Goal: Task Accomplishment & Management: Manage account settings

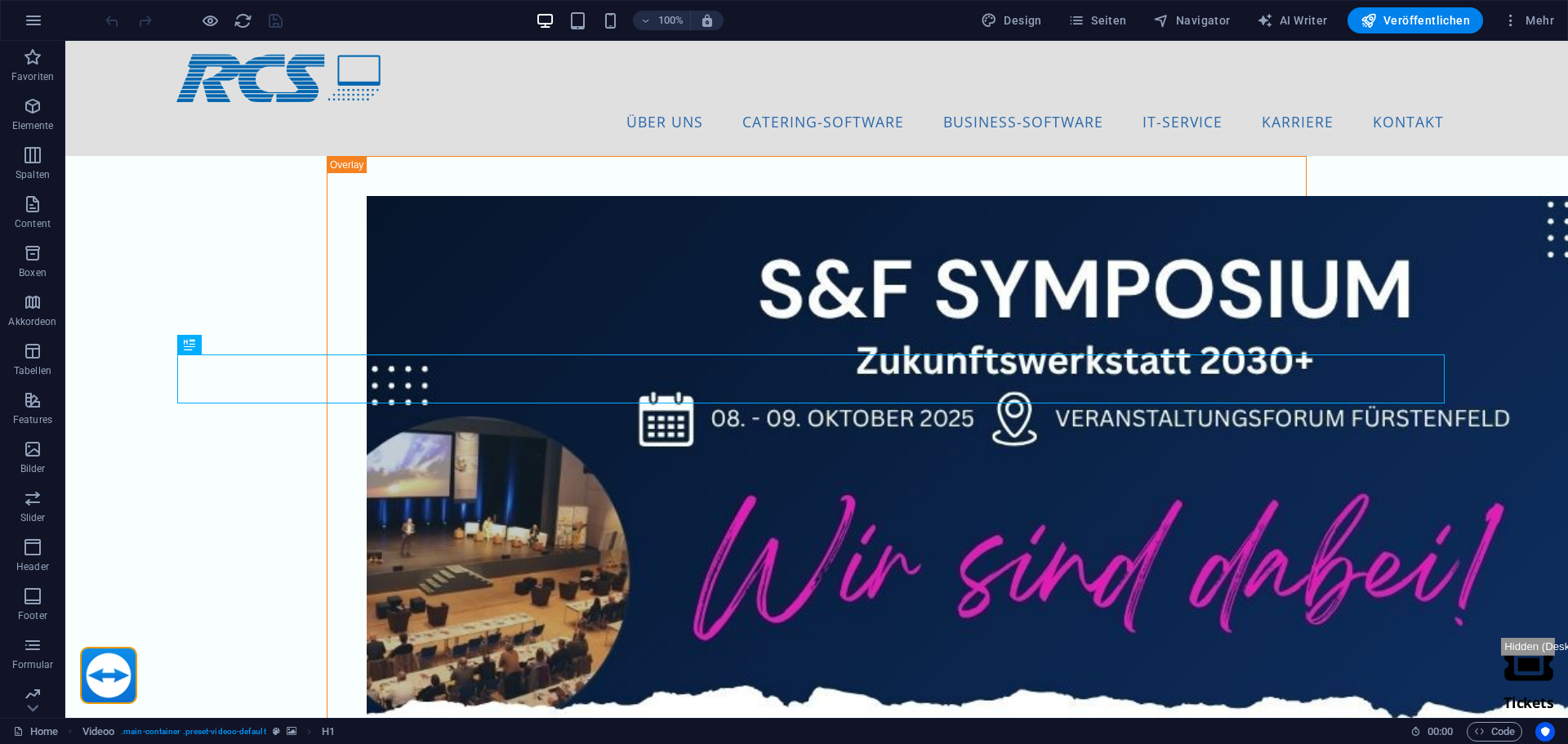
scroll to position [363, 0]
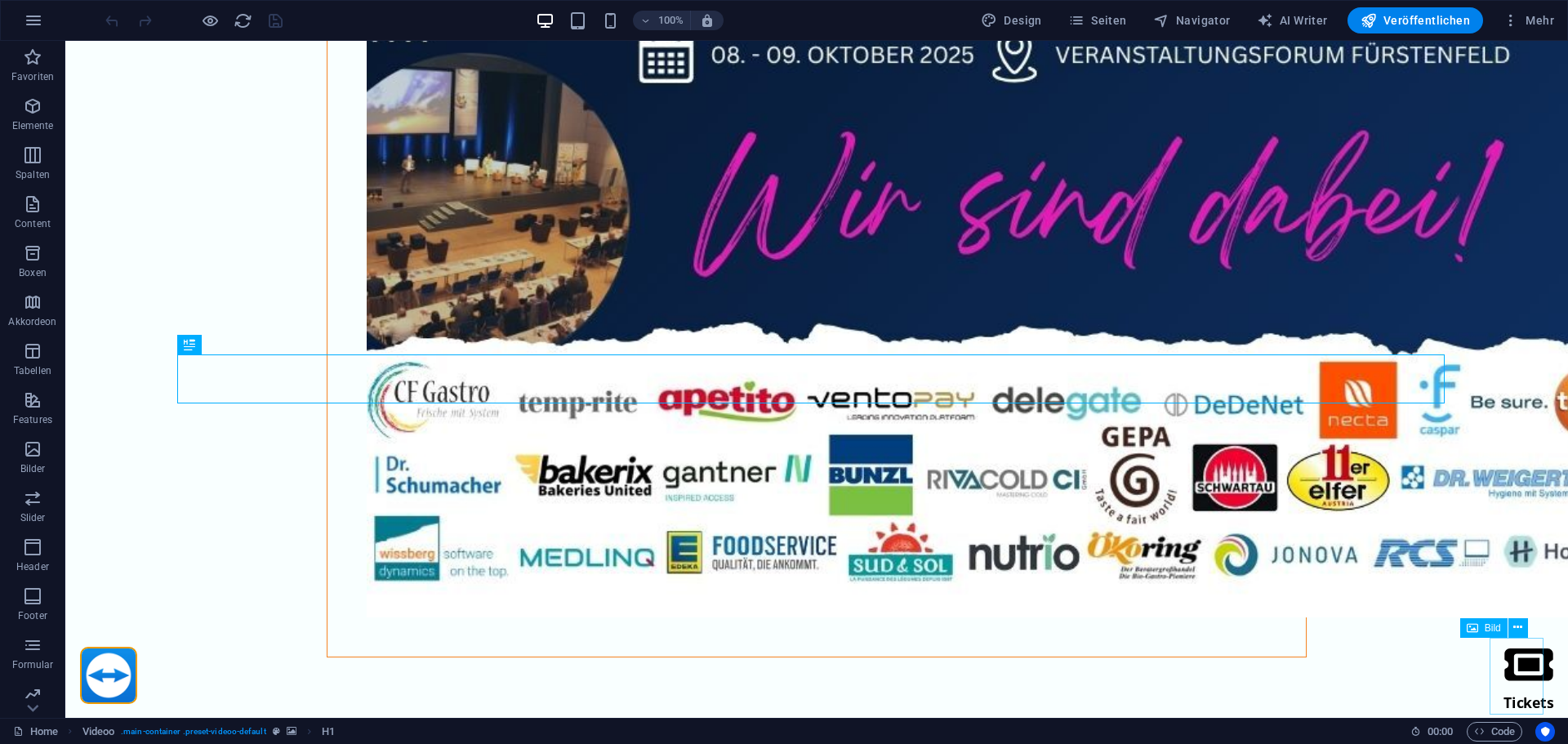
click at [1502, 659] on figure "Tickets" at bounding box center [1529, 676] width 53 height 77
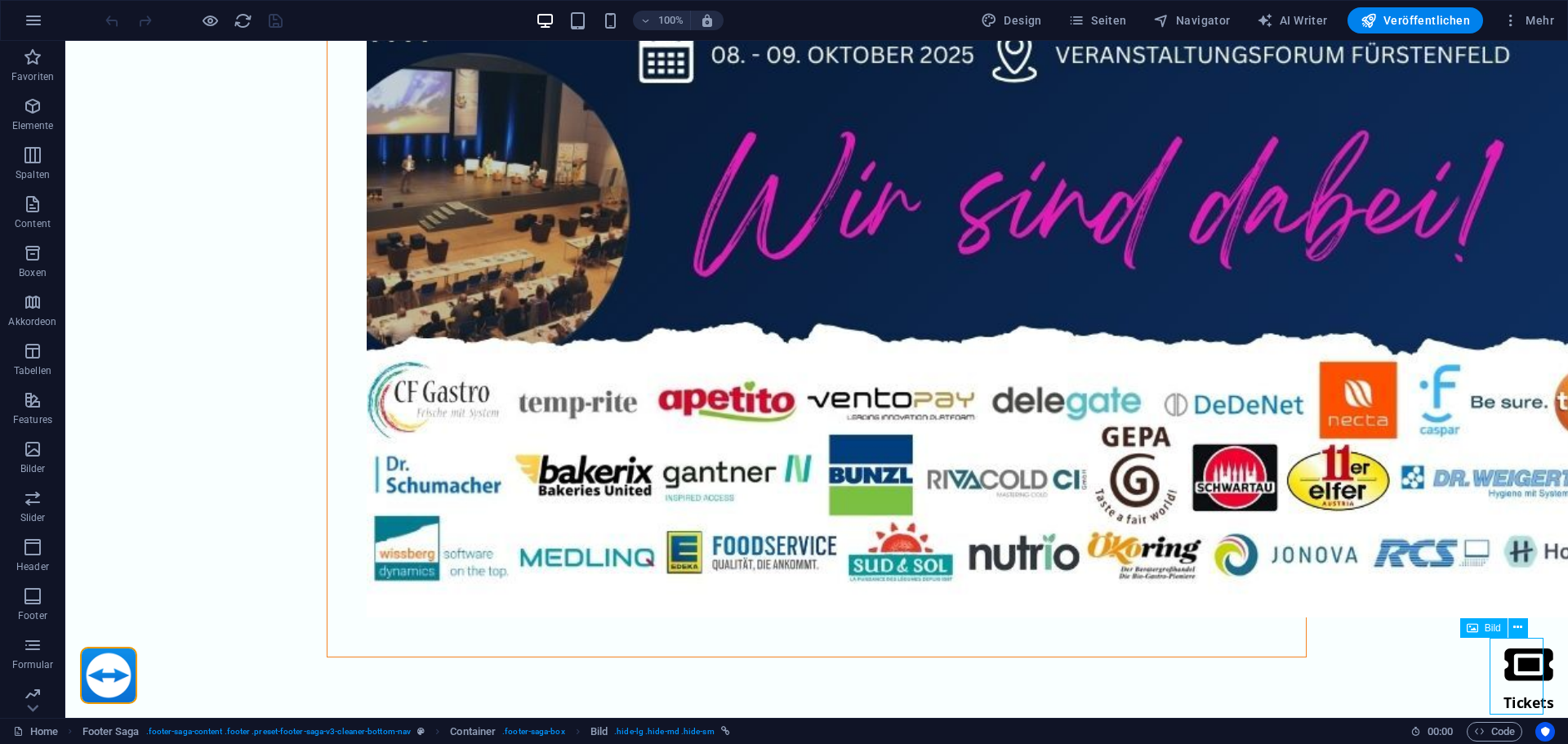
click at [1502, 659] on figure "Tickets" at bounding box center [1529, 676] width 53 height 77
select select "px"
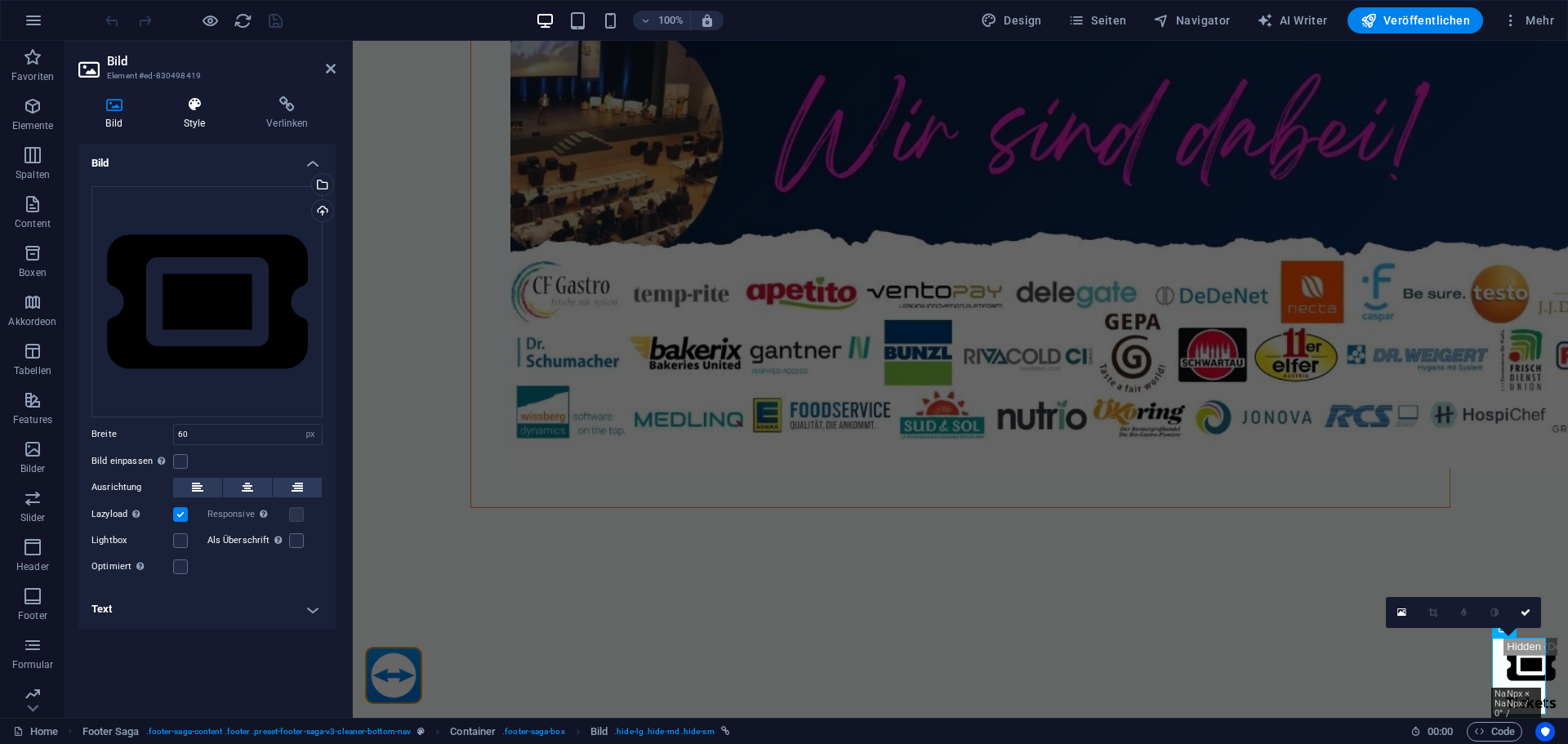
click at [191, 97] on icon at bounding box center [194, 104] width 77 height 16
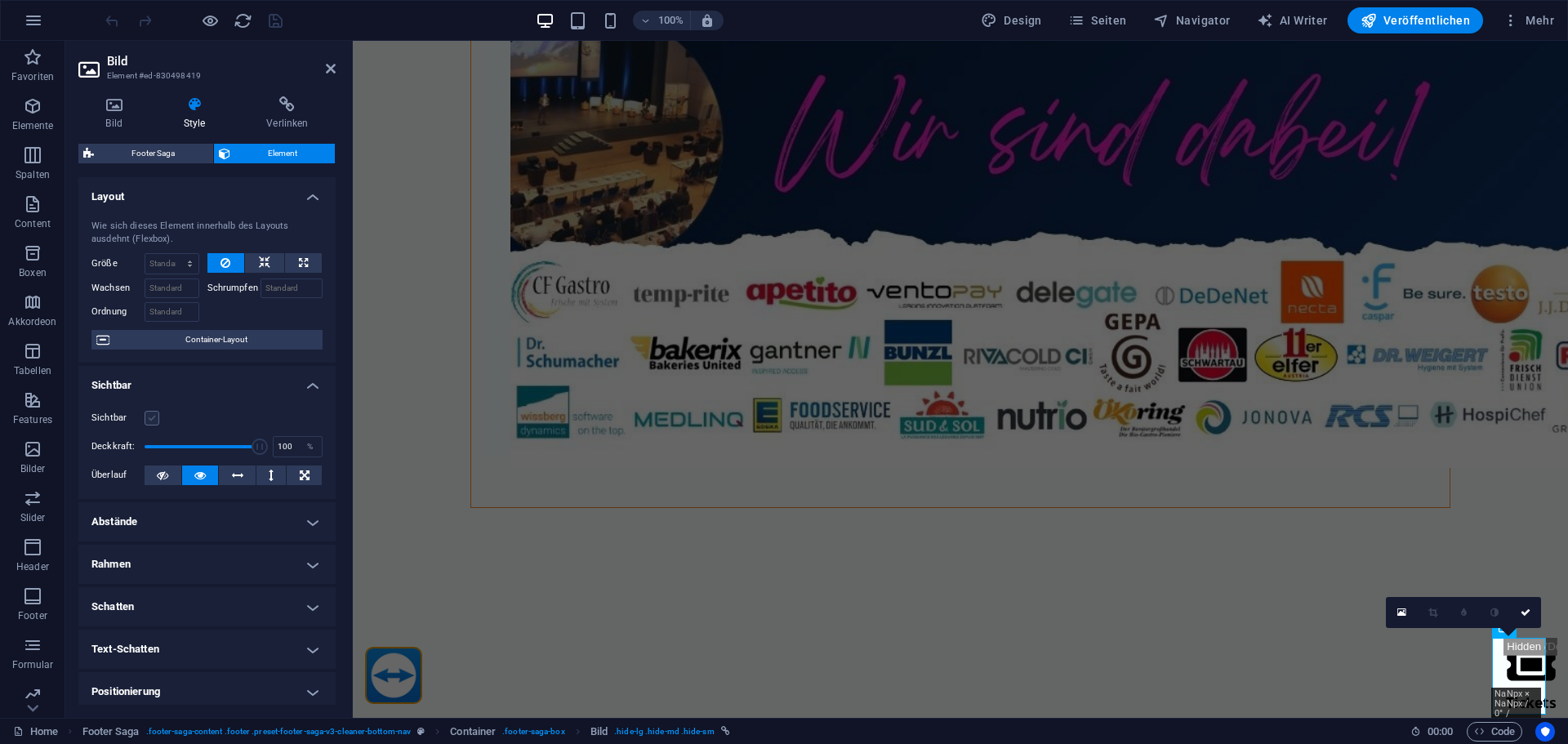
click at [151, 417] on label at bounding box center [152, 418] width 15 height 15
click at [0, 0] on input "Sichtbar" at bounding box center [0, 0] width 0 height 0
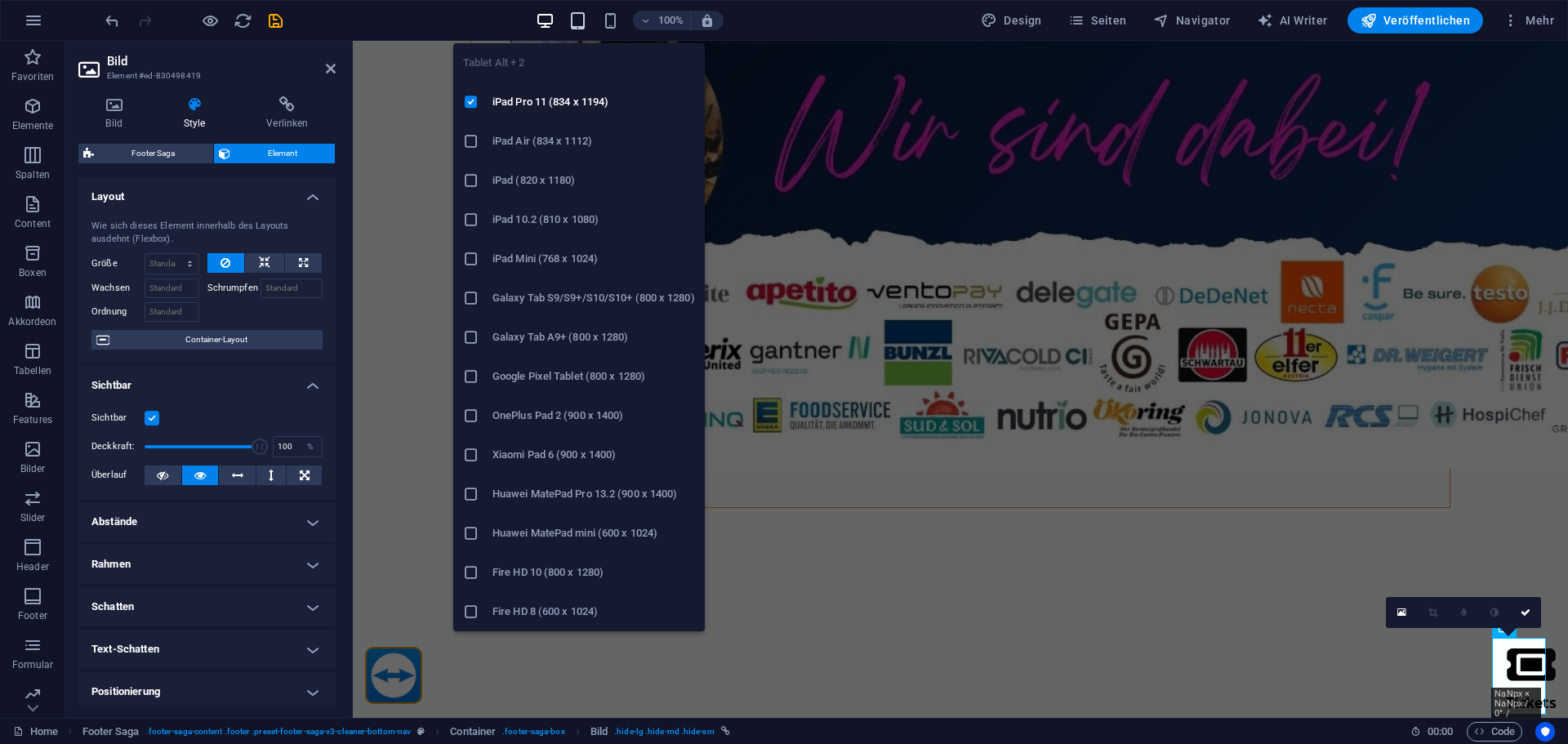
click at [580, 18] on icon "button" at bounding box center [578, 21] width 19 height 19
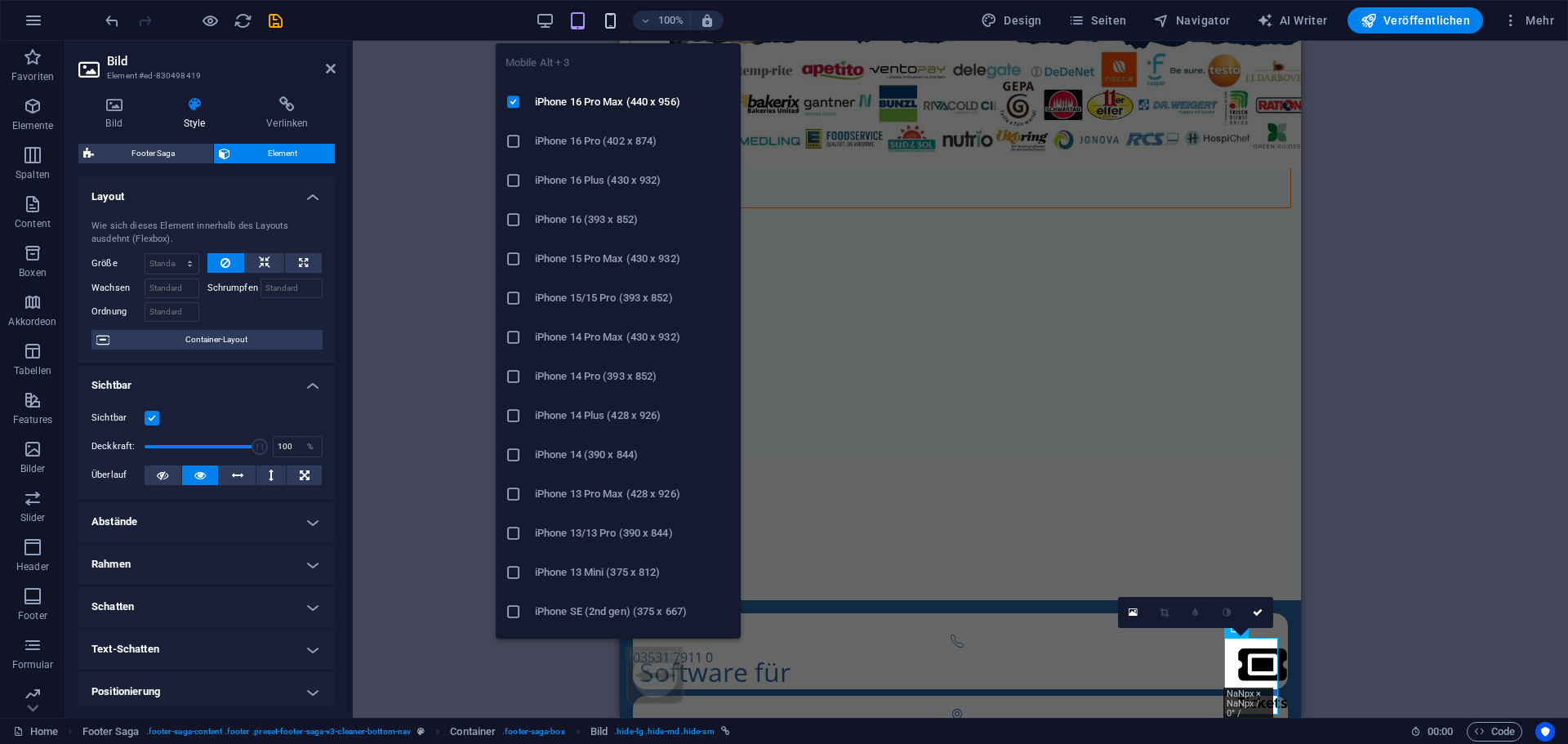
click at [617, 17] on icon "button" at bounding box center [611, 21] width 19 height 19
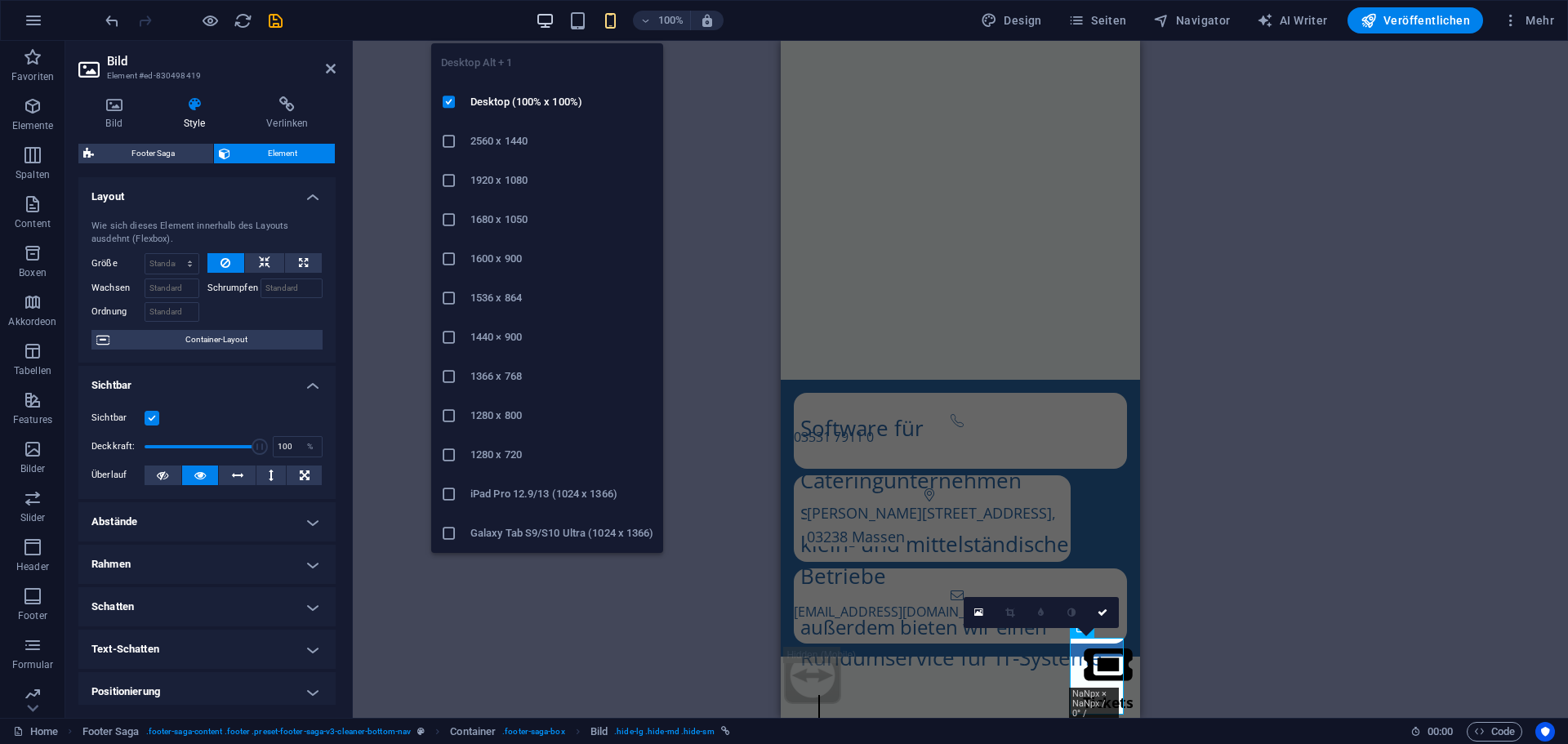
click at [555, 15] on icon "button" at bounding box center [545, 21] width 19 height 19
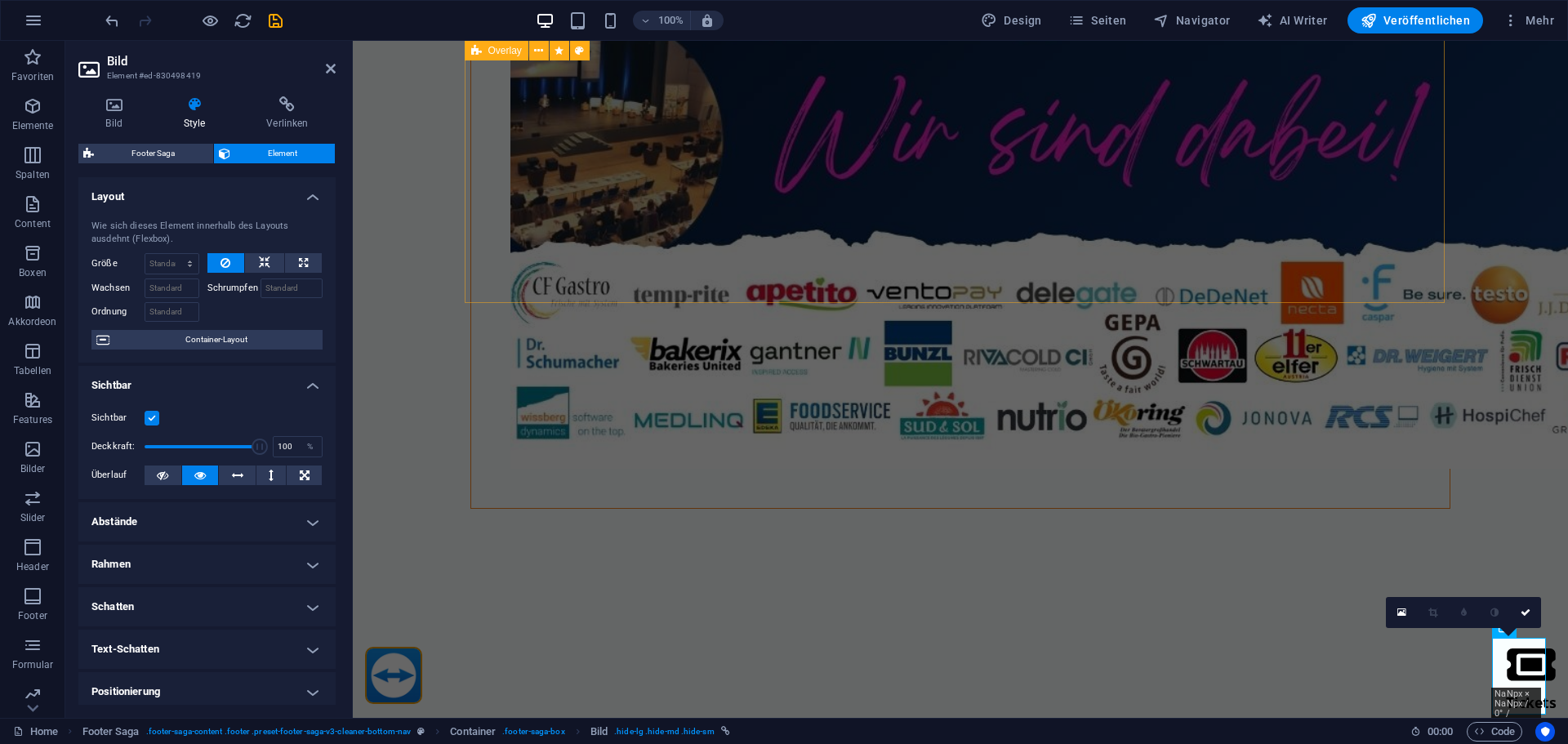
scroll to position [0, 0]
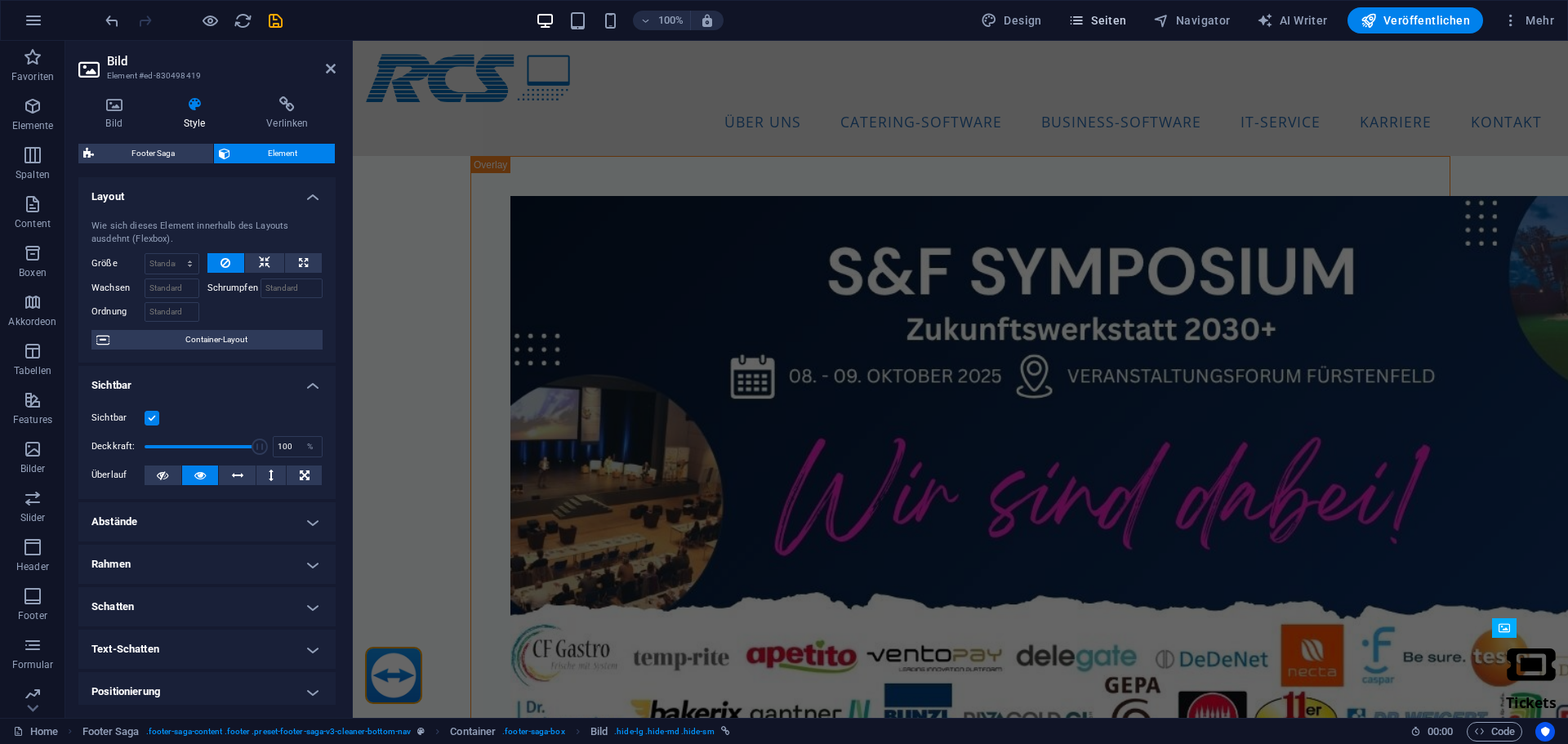
click at [1119, 24] on span "Seiten" at bounding box center [1097, 20] width 59 height 16
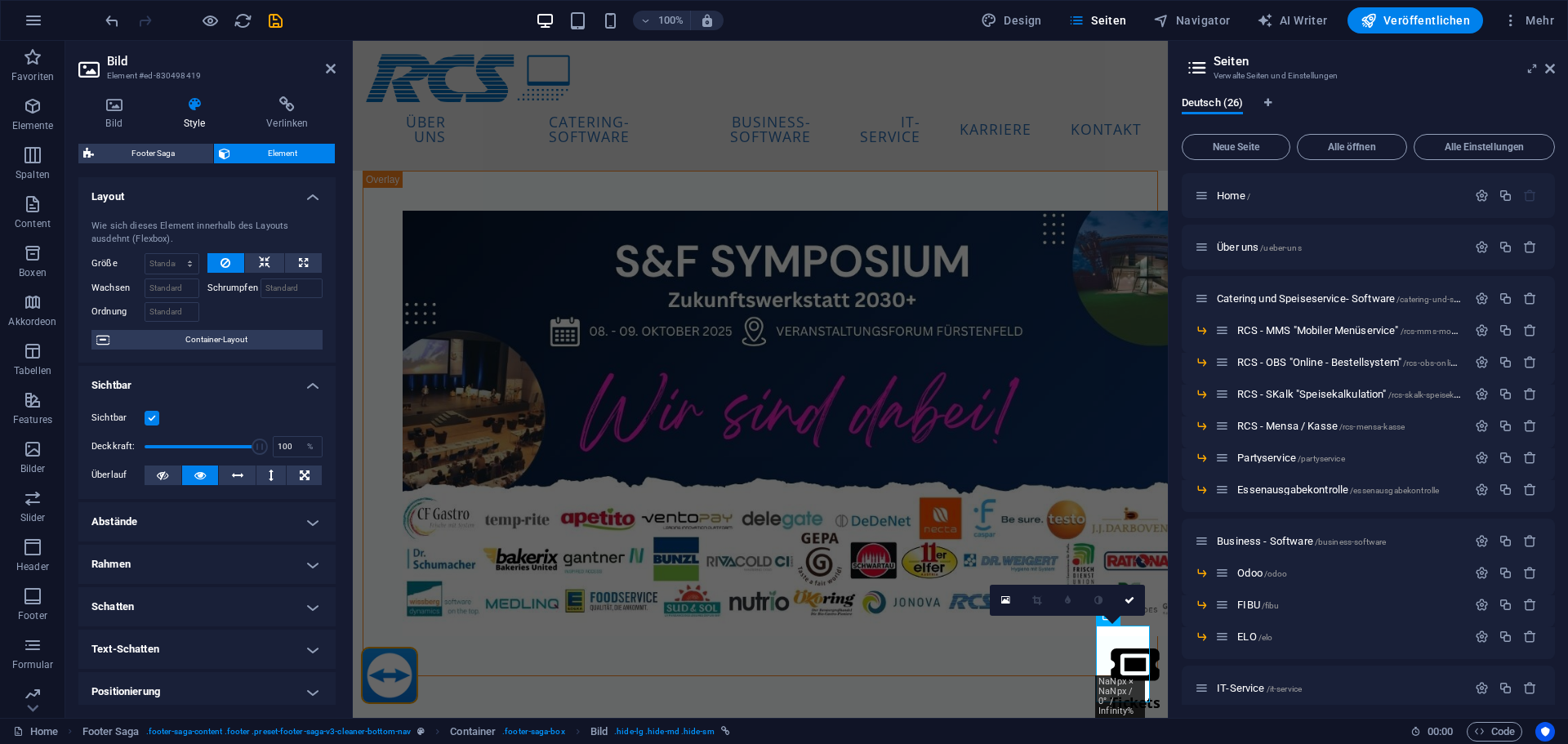
scroll to position [326, 0]
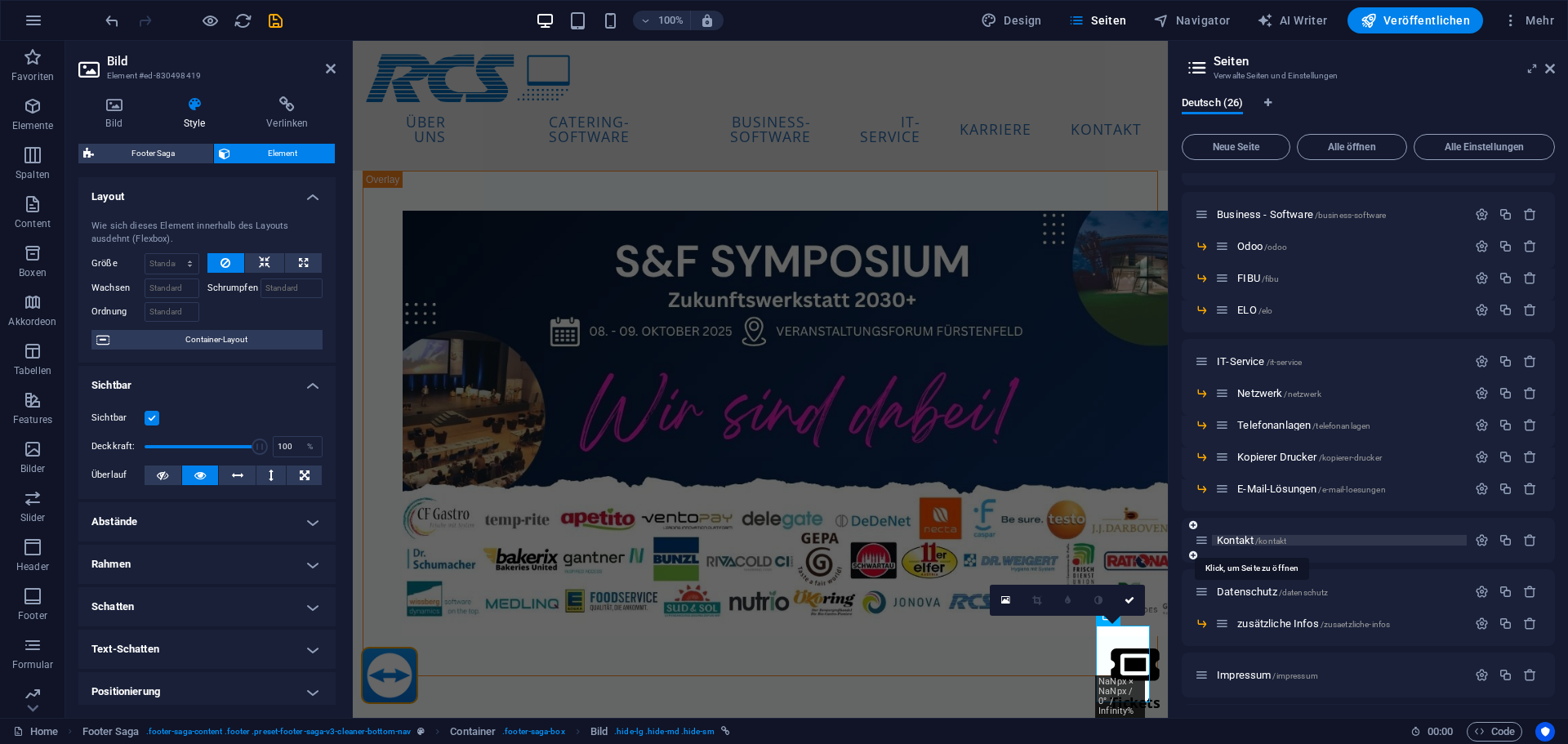
click at [1235, 542] on span "Kontakt /kontakt" at bounding box center [1252, 539] width 69 height 12
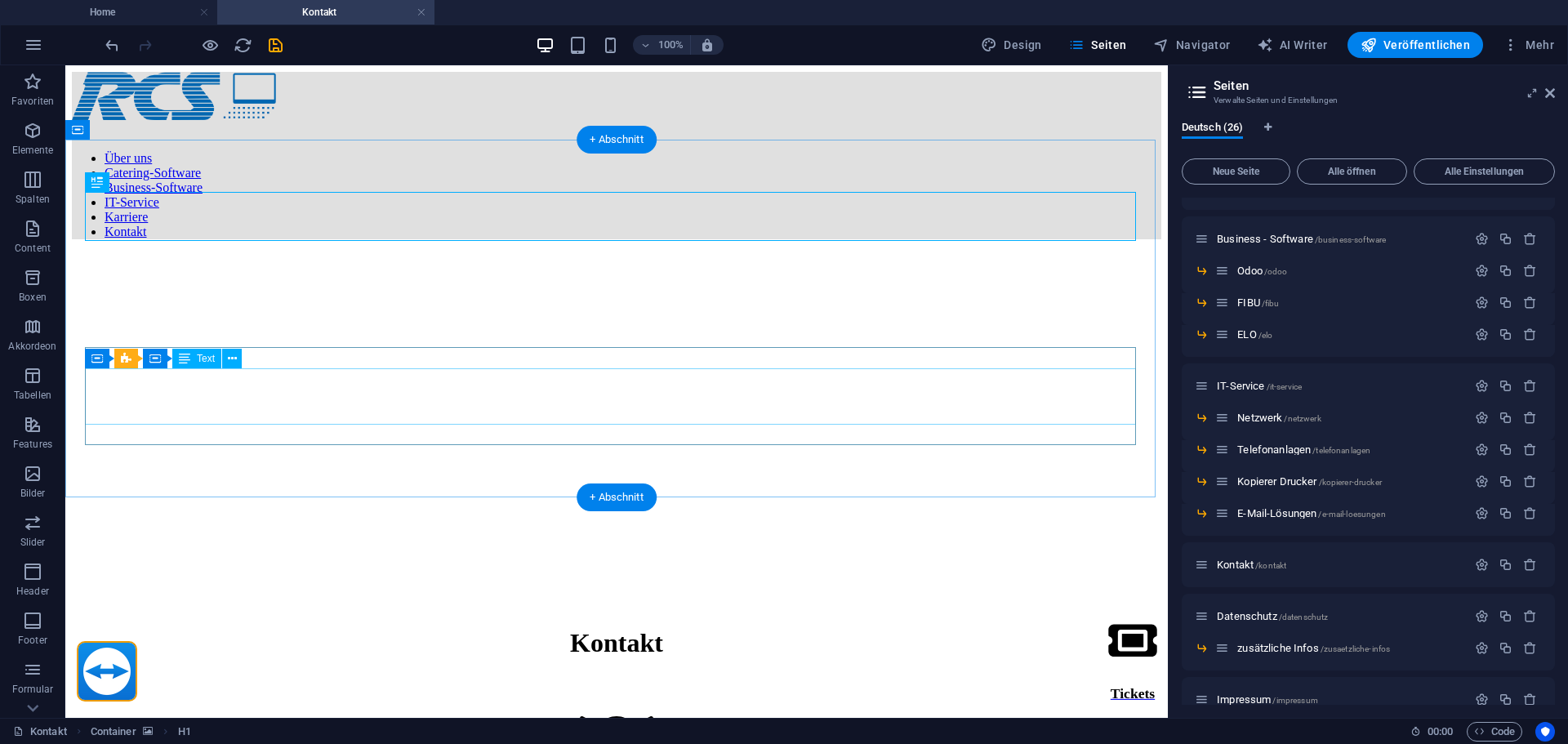
scroll to position [0, 0]
click at [113, 716] on figure at bounding box center [617, 750] width 1089 height 68
select select "xMidYMid"
select select "px"
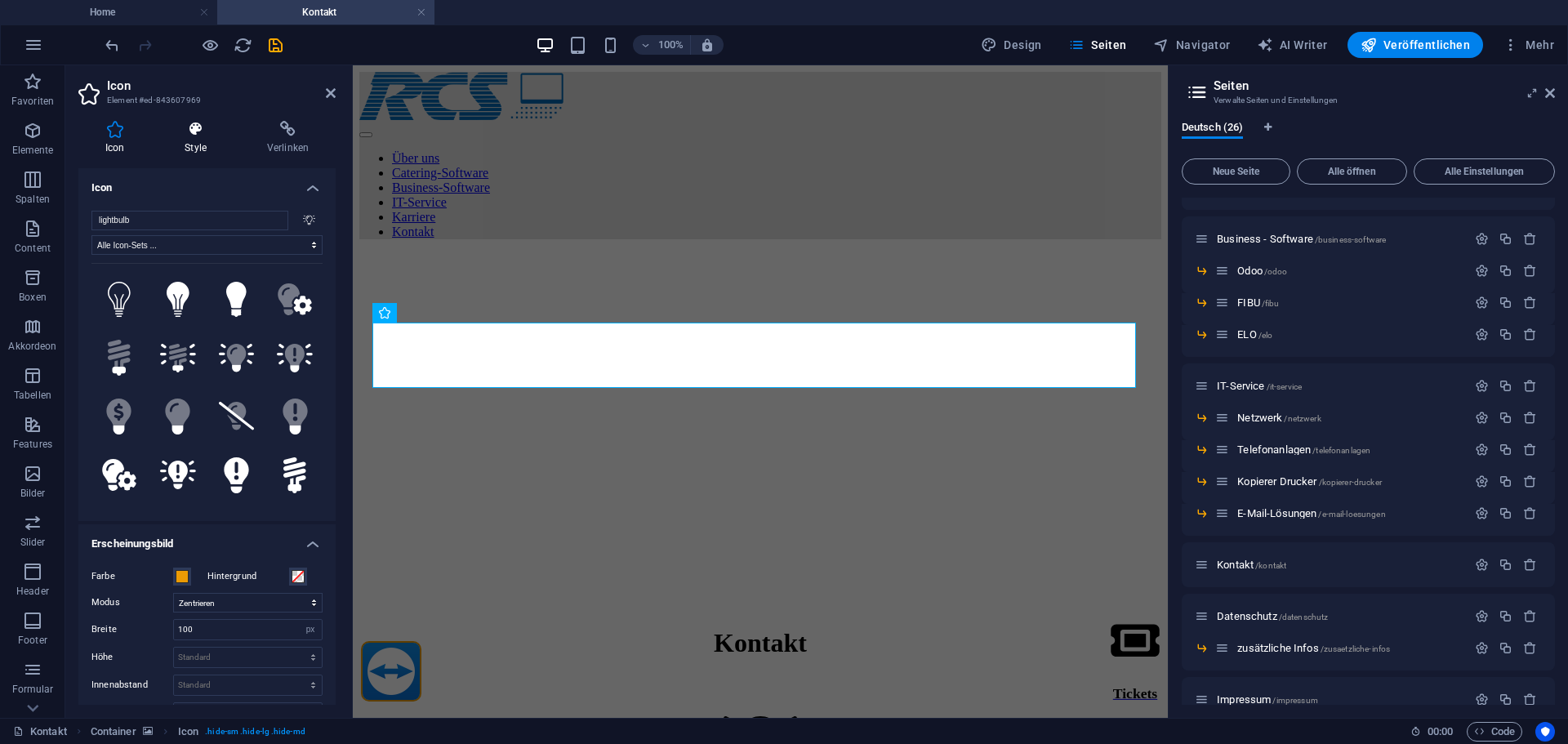
click at [198, 139] on h4 "Style" at bounding box center [199, 138] width 83 height 35
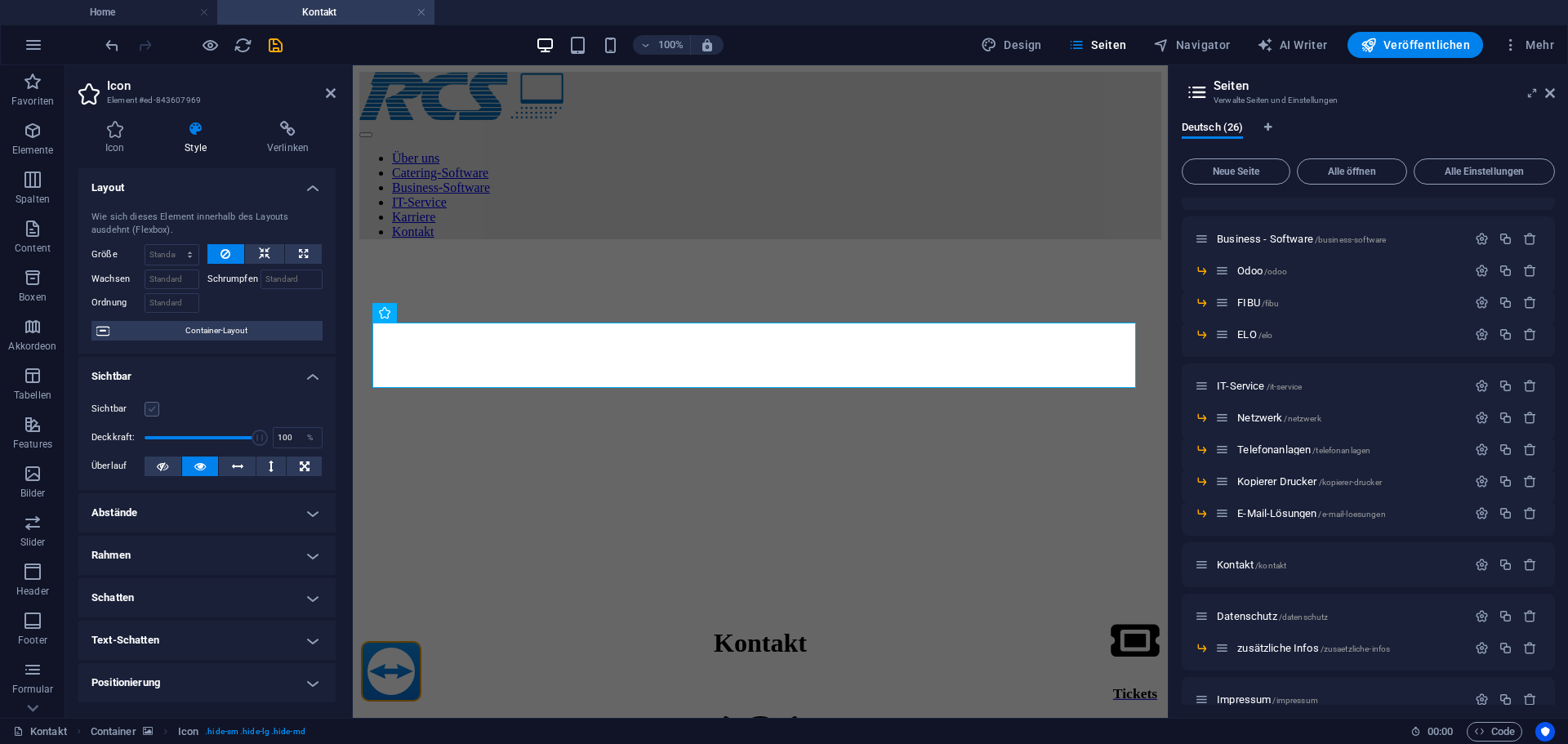
click at [155, 406] on label at bounding box center [152, 409] width 15 height 15
click at [0, 0] on input "Sichtbar" at bounding box center [0, 0] width 0 height 0
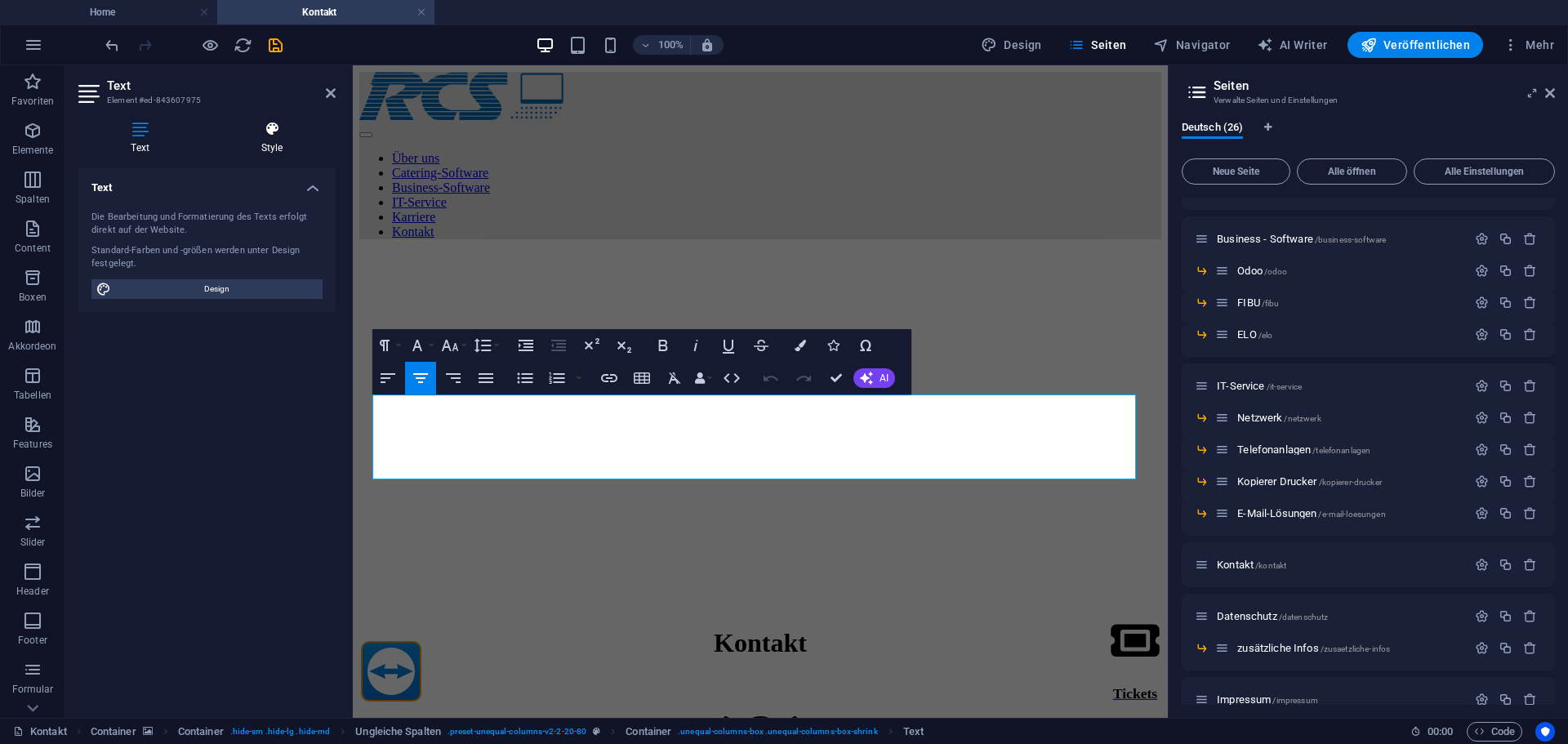
click at [306, 141] on h4 "Style" at bounding box center [272, 138] width 128 height 35
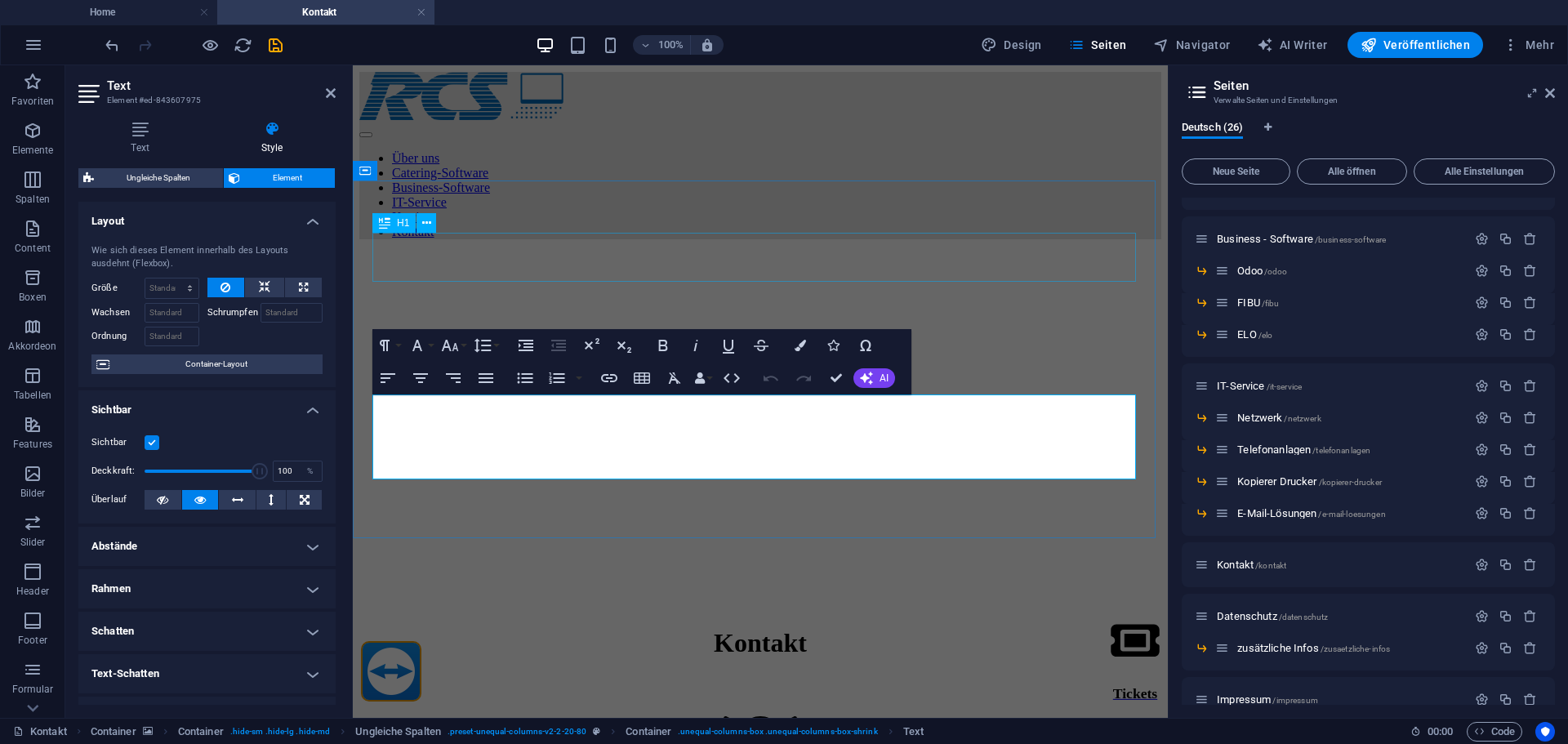
click at [585, 628] on div "Kontakt" at bounding box center [760, 643] width 802 height 30
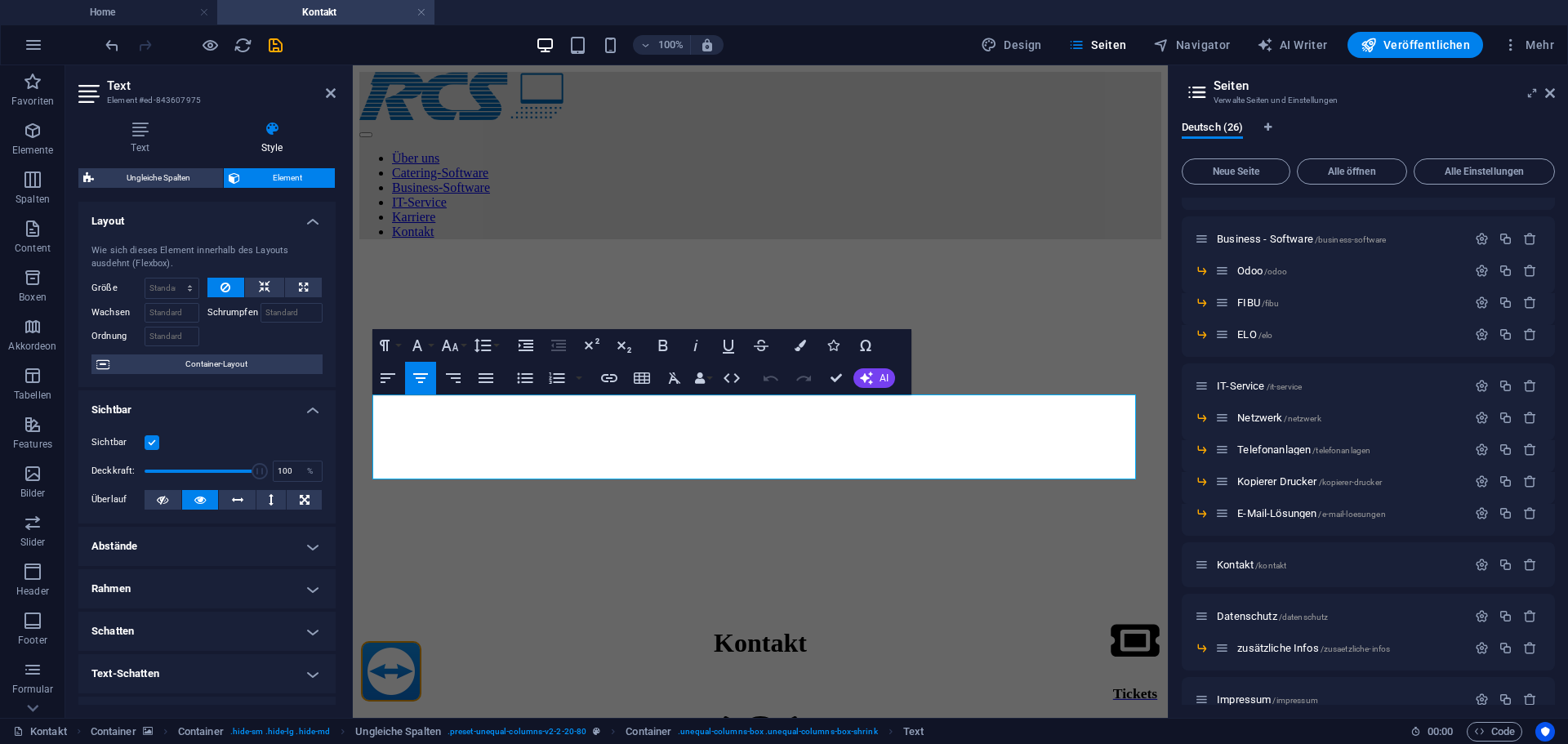
click at [563, 166] on nav "Über uns Catering-Software Business-Software IT-Service Karriere Kontakt" at bounding box center [760, 195] width 802 height 88
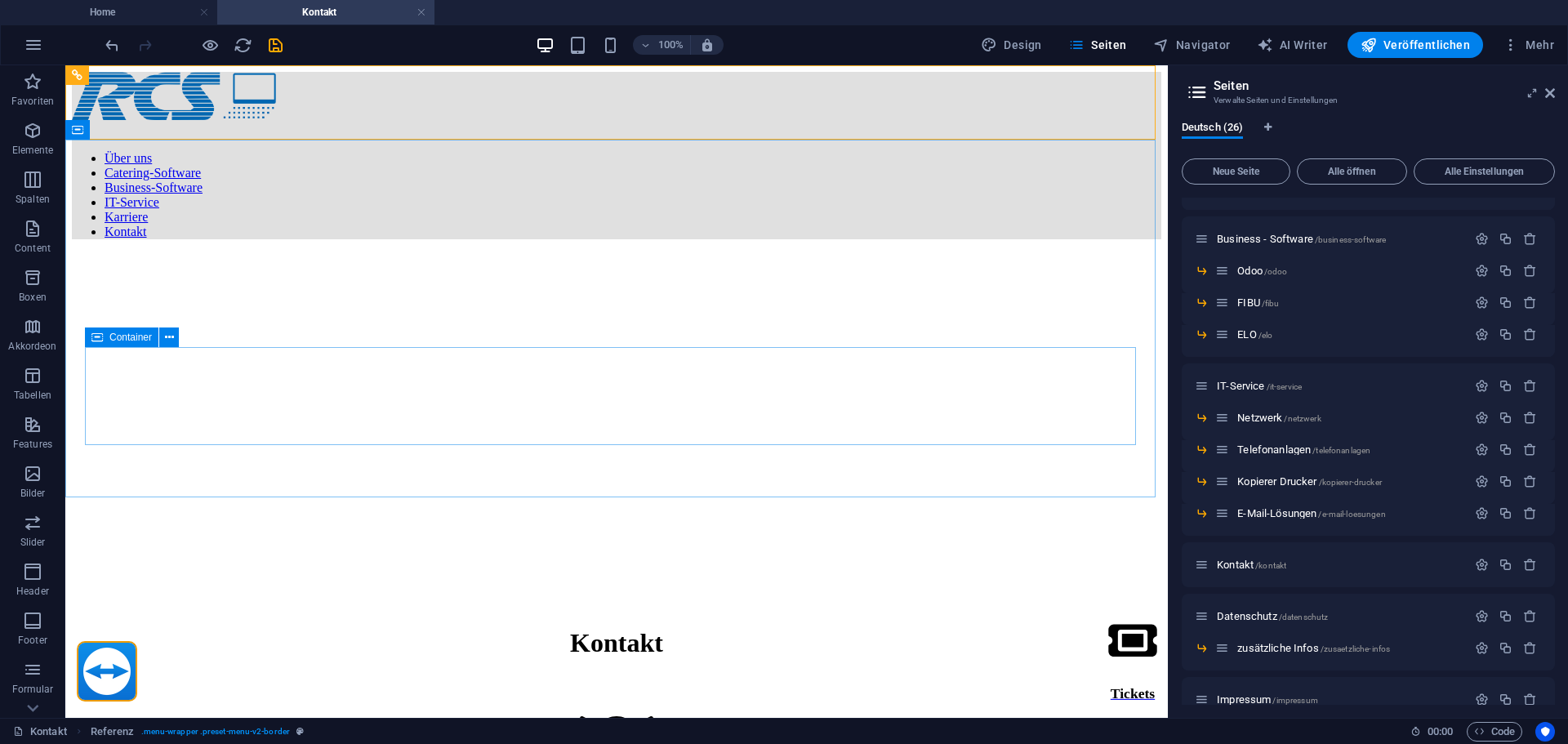
click at [102, 336] on icon at bounding box center [97, 337] width 11 height 20
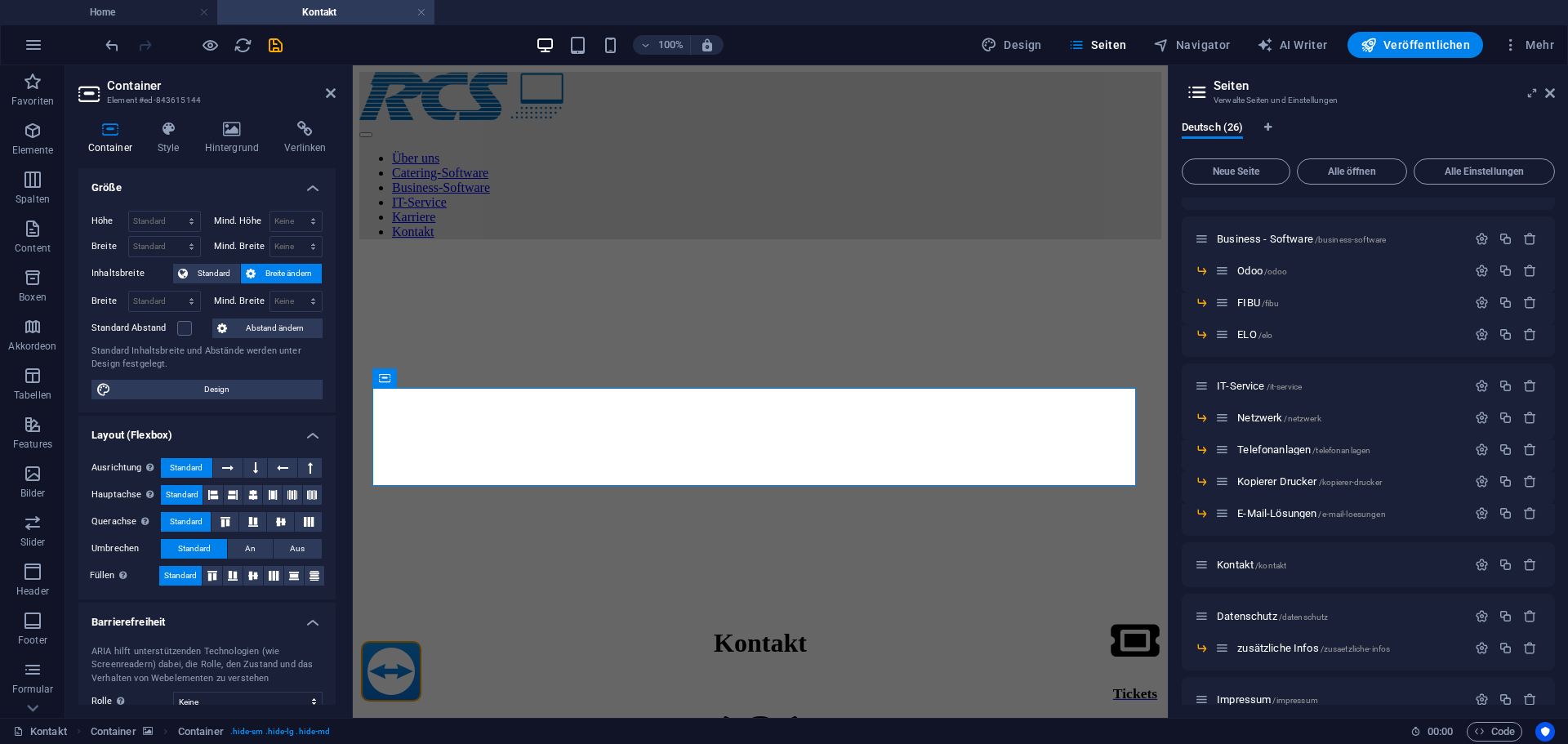
click at [160, 110] on div "Container Style Hintergrund Verlinken Größe Höhe Standard px rem % vh vw Mind. …" at bounding box center [207, 413] width 283 height 610
click at [167, 129] on icon at bounding box center [169, 129] width 41 height 16
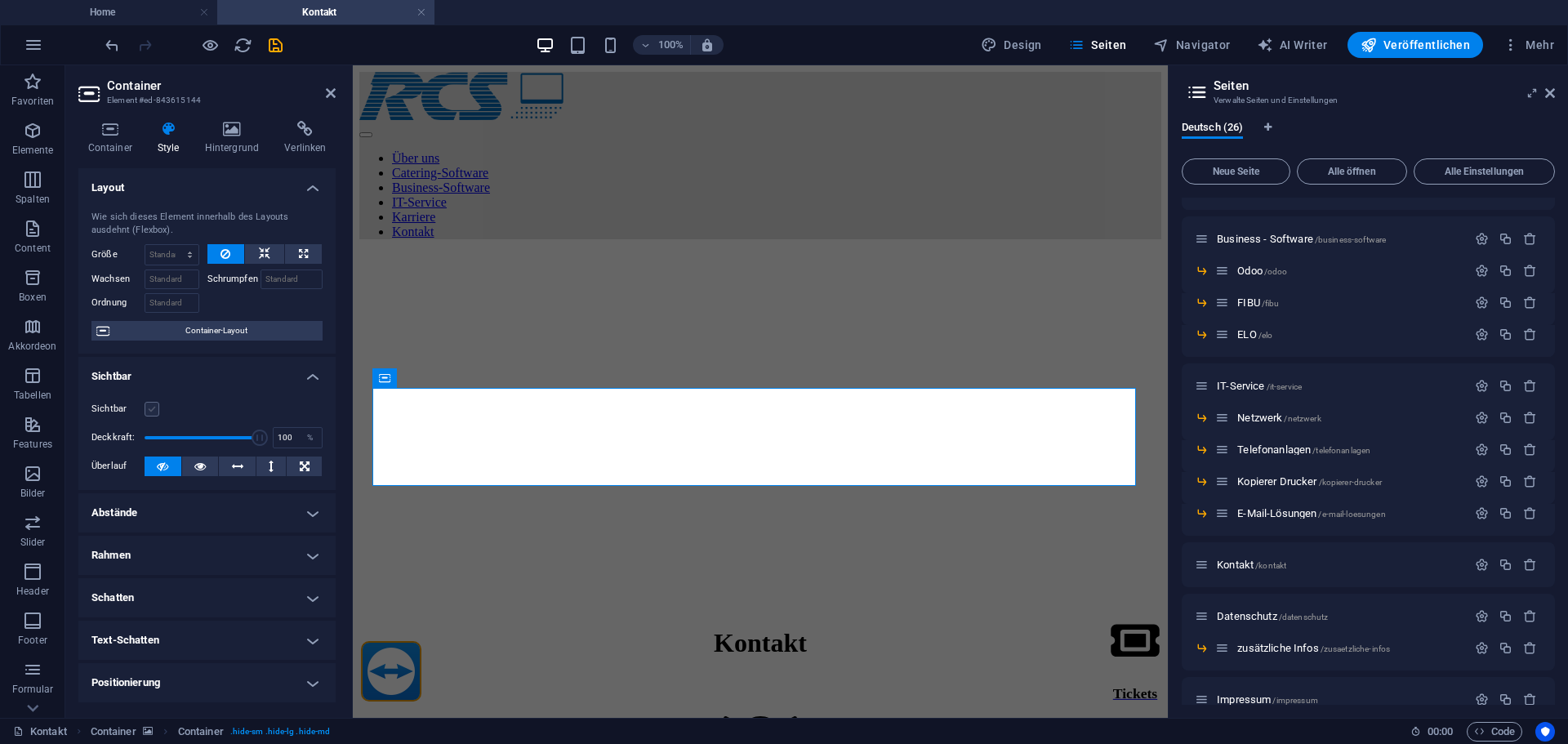
click at [154, 403] on label at bounding box center [152, 409] width 15 height 15
click at [0, 0] on input "Sichtbar" at bounding box center [0, 0] width 0 height 0
click at [619, 716] on figure at bounding box center [760, 750] width 802 height 68
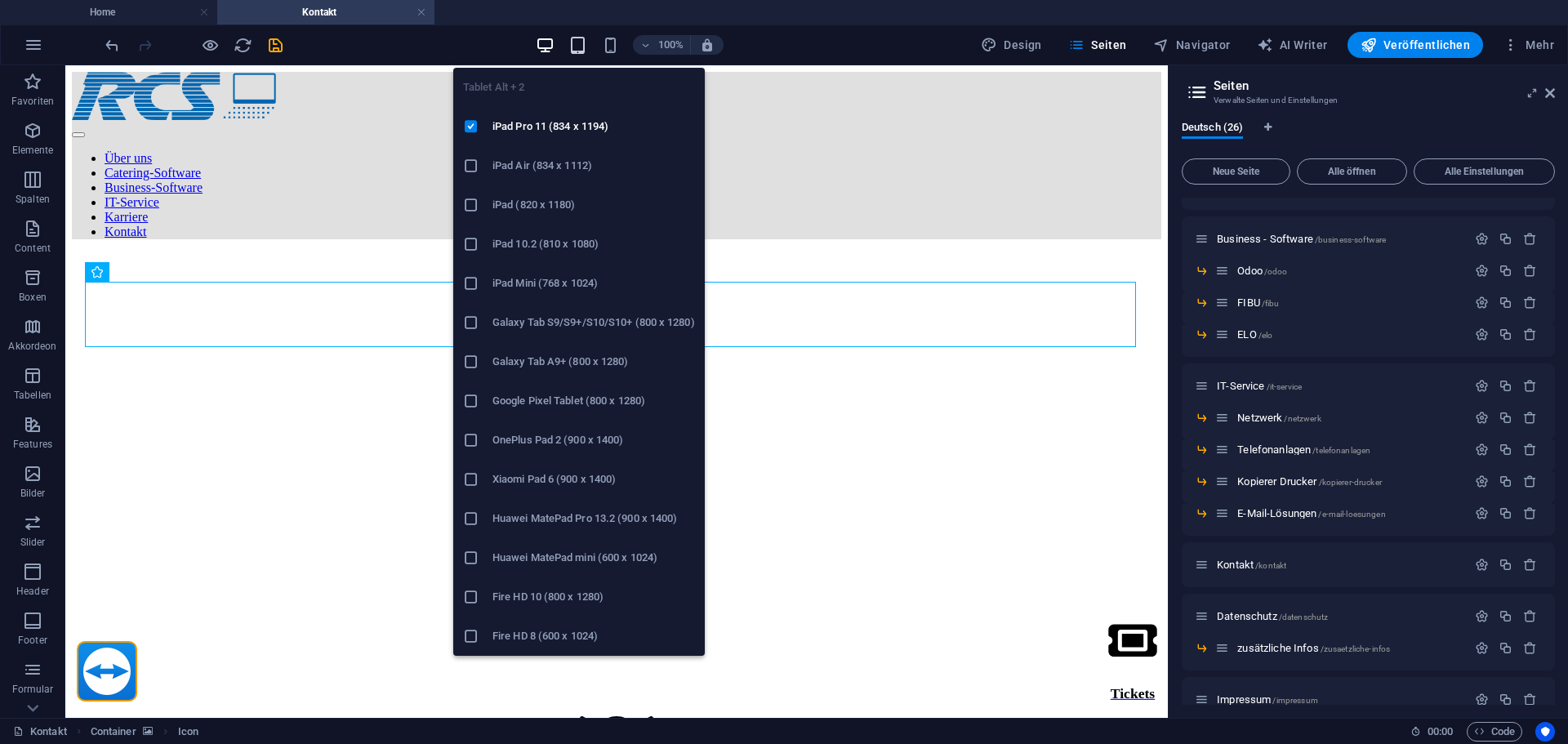
click at [583, 47] on icon "button" at bounding box center [578, 45] width 19 height 19
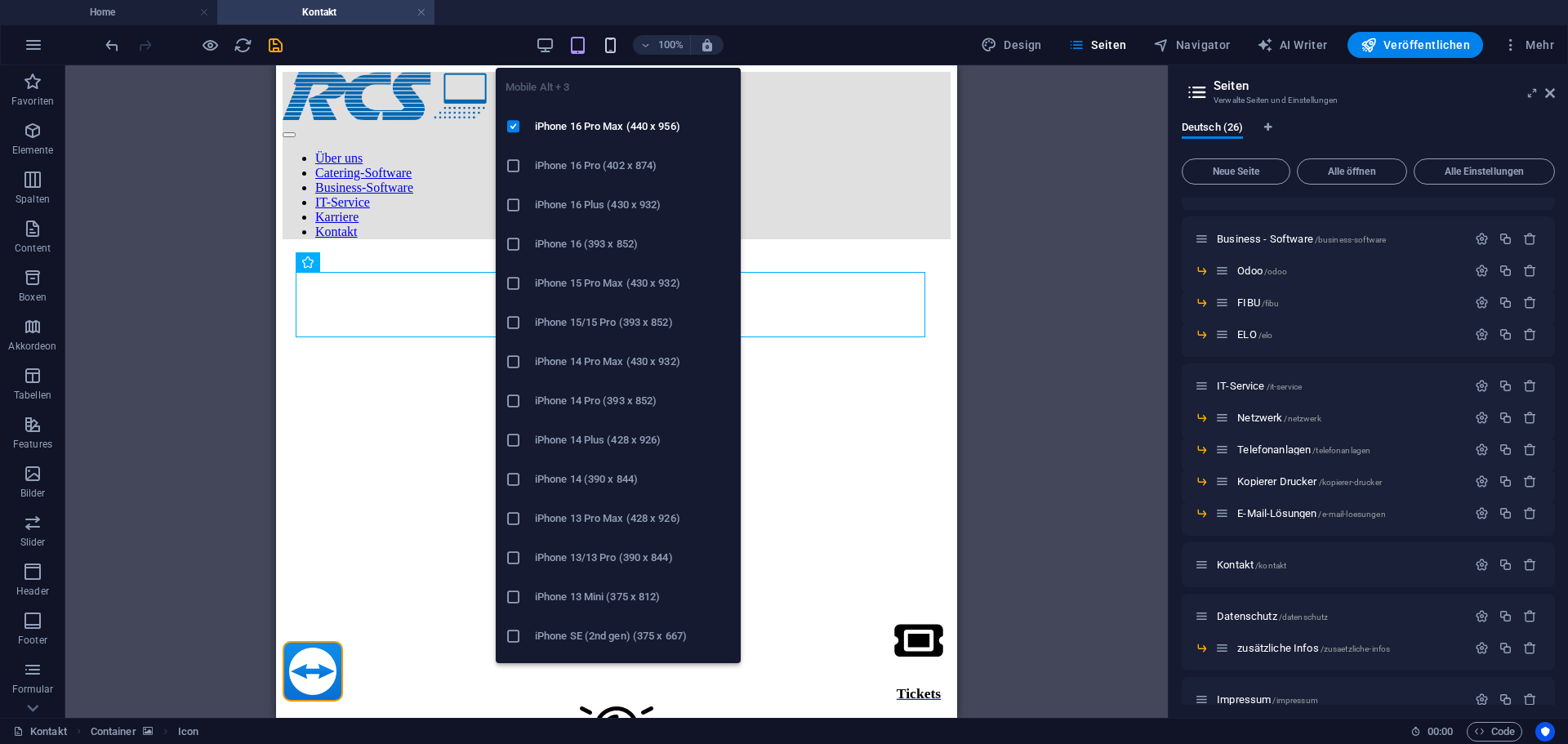
click at [613, 51] on icon "button" at bounding box center [611, 45] width 19 height 19
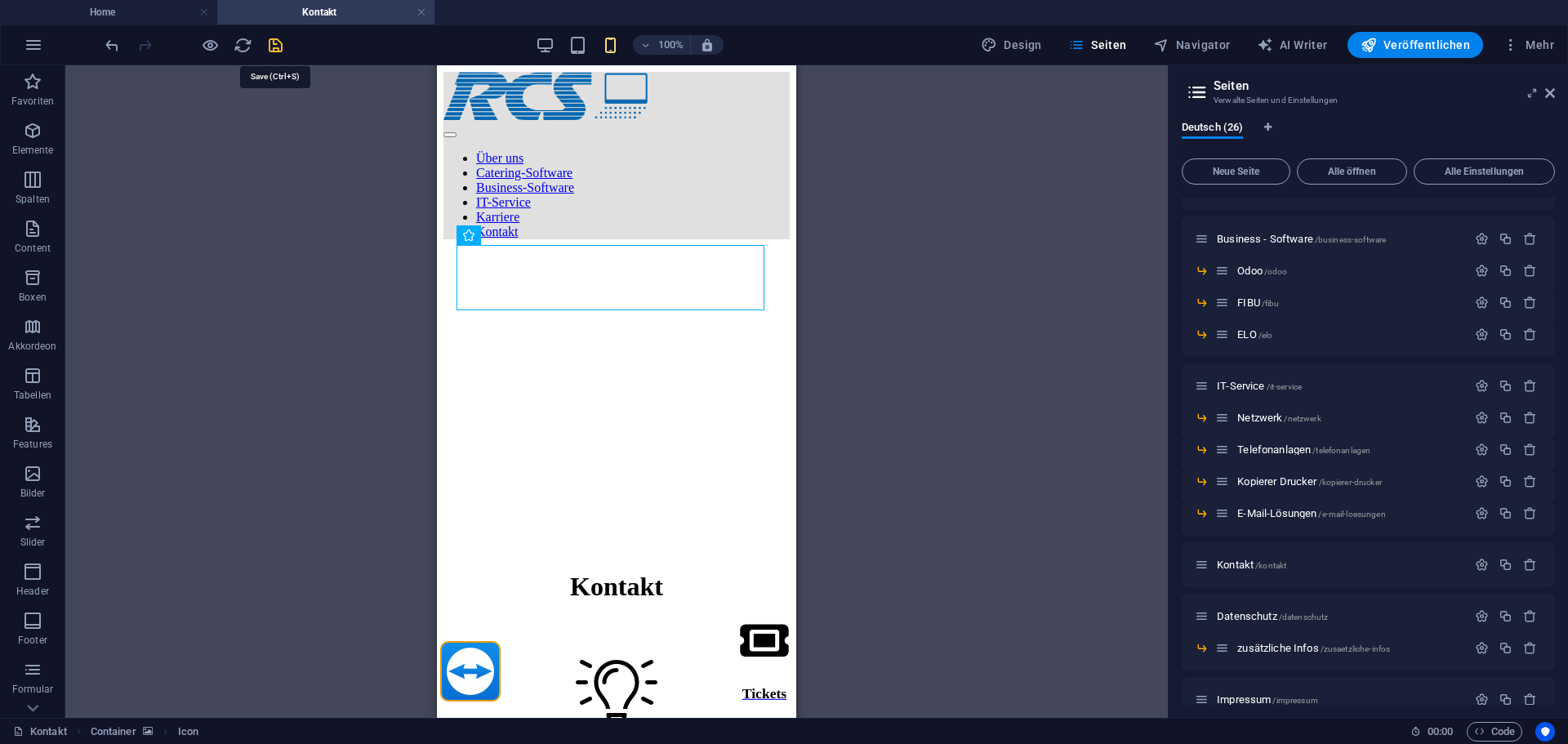
click at [266, 42] on icon "save" at bounding box center [276, 45] width 19 height 19
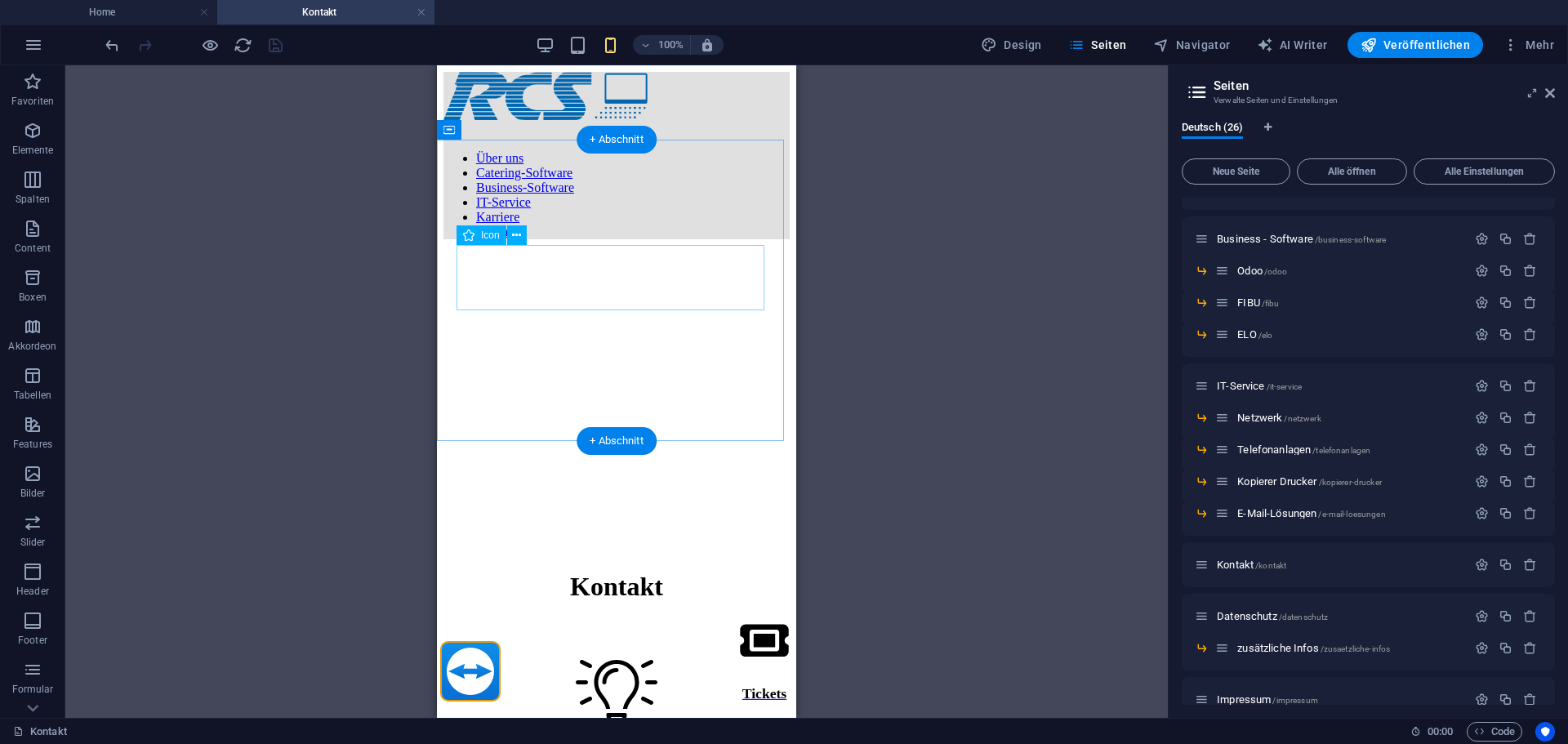
click at [473, 660] on figure at bounding box center [617, 693] width 346 height 68
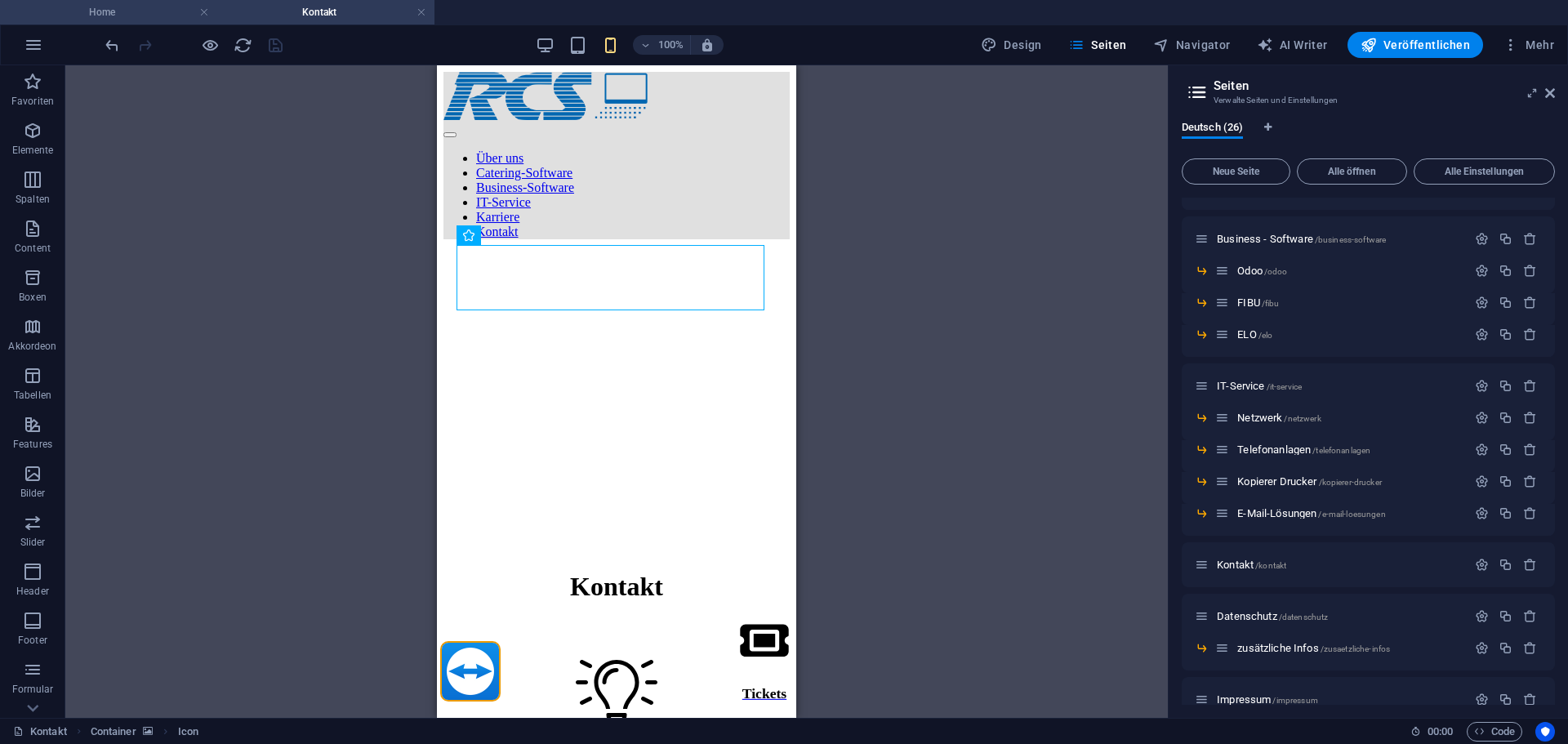
click at [129, 12] on h4 "Home" at bounding box center [109, 11] width 218 height 18
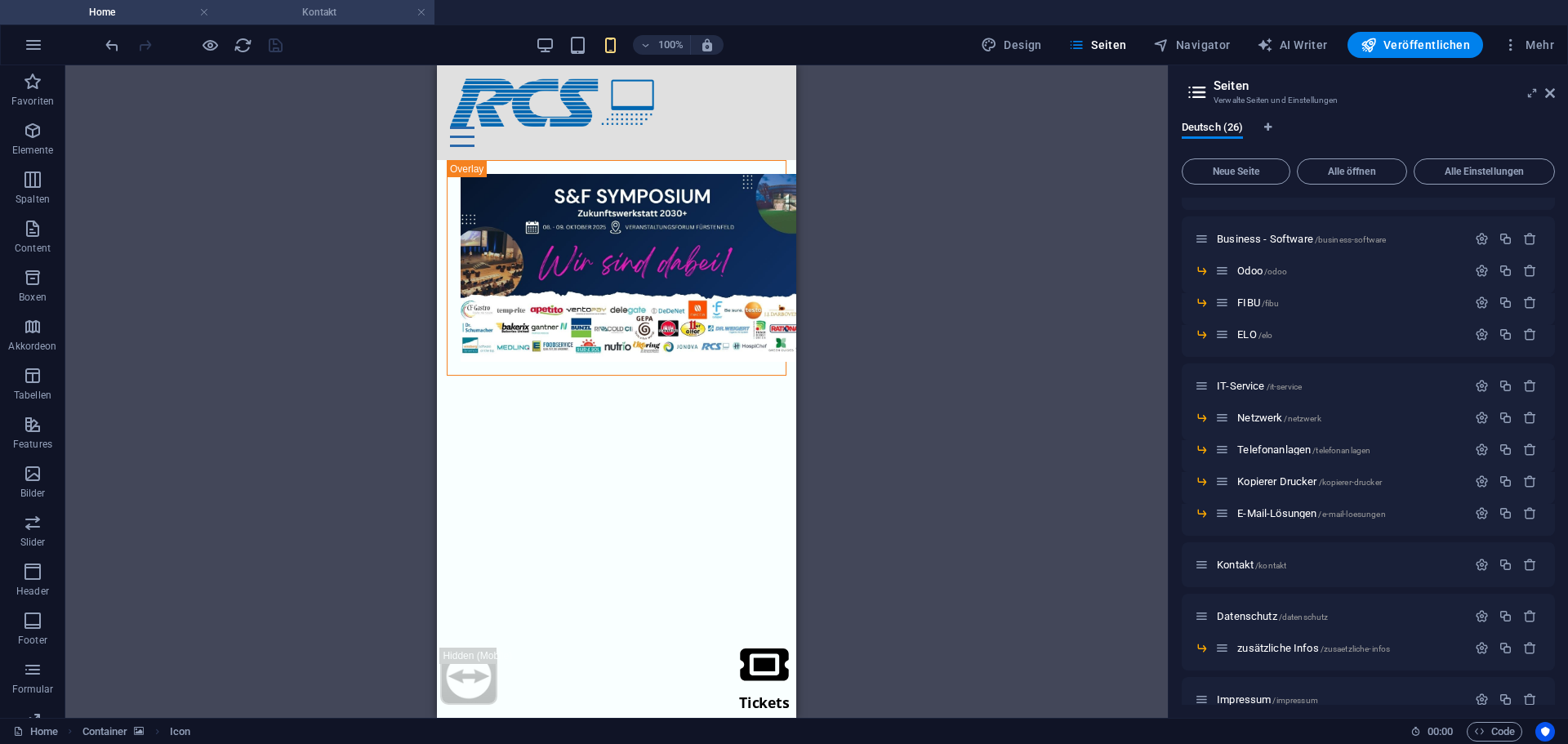
click at [262, 22] on li "Kontakt" at bounding box center [327, 12] width 218 height 24
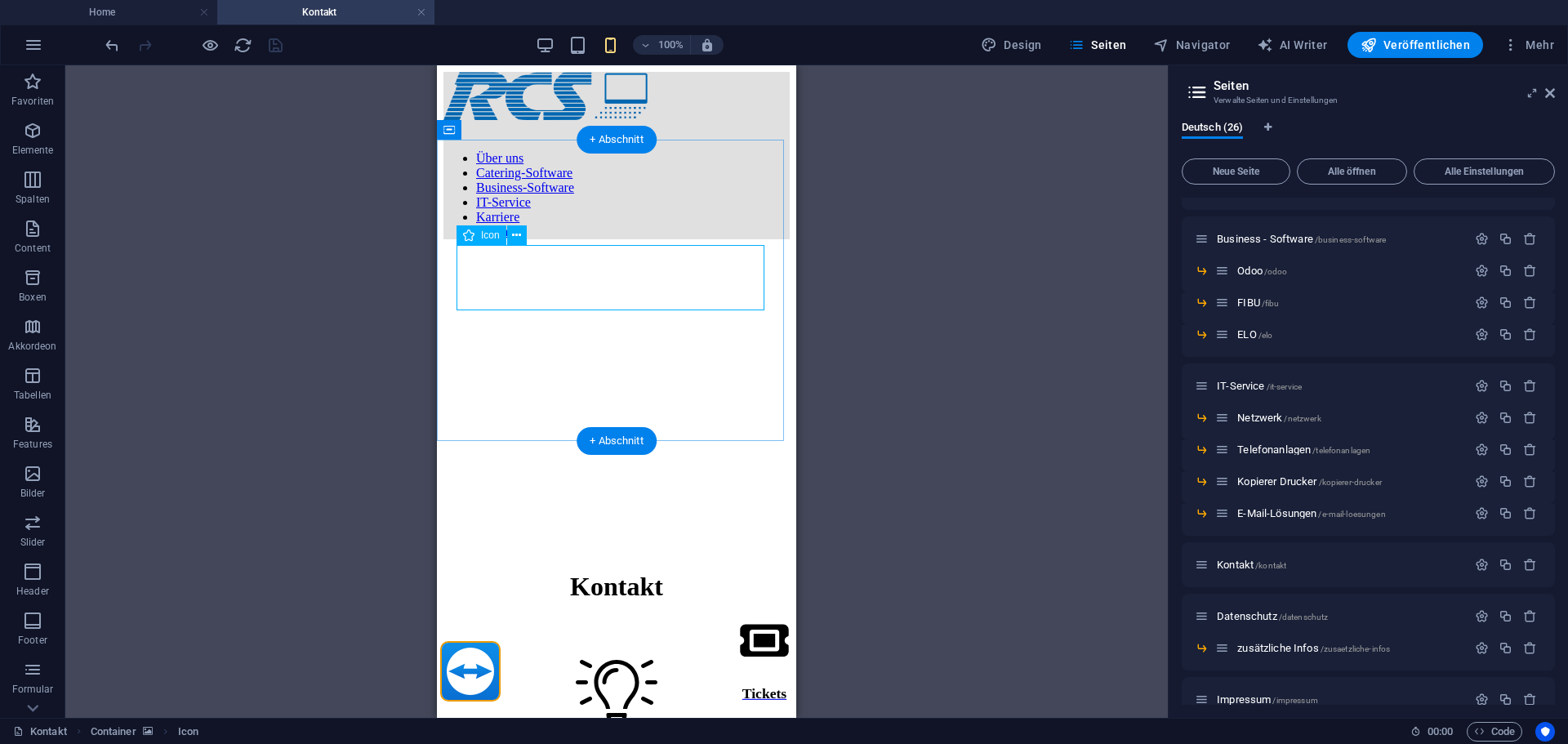
click at [480, 660] on figure at bounding box center [617, 693] width 346 height 68
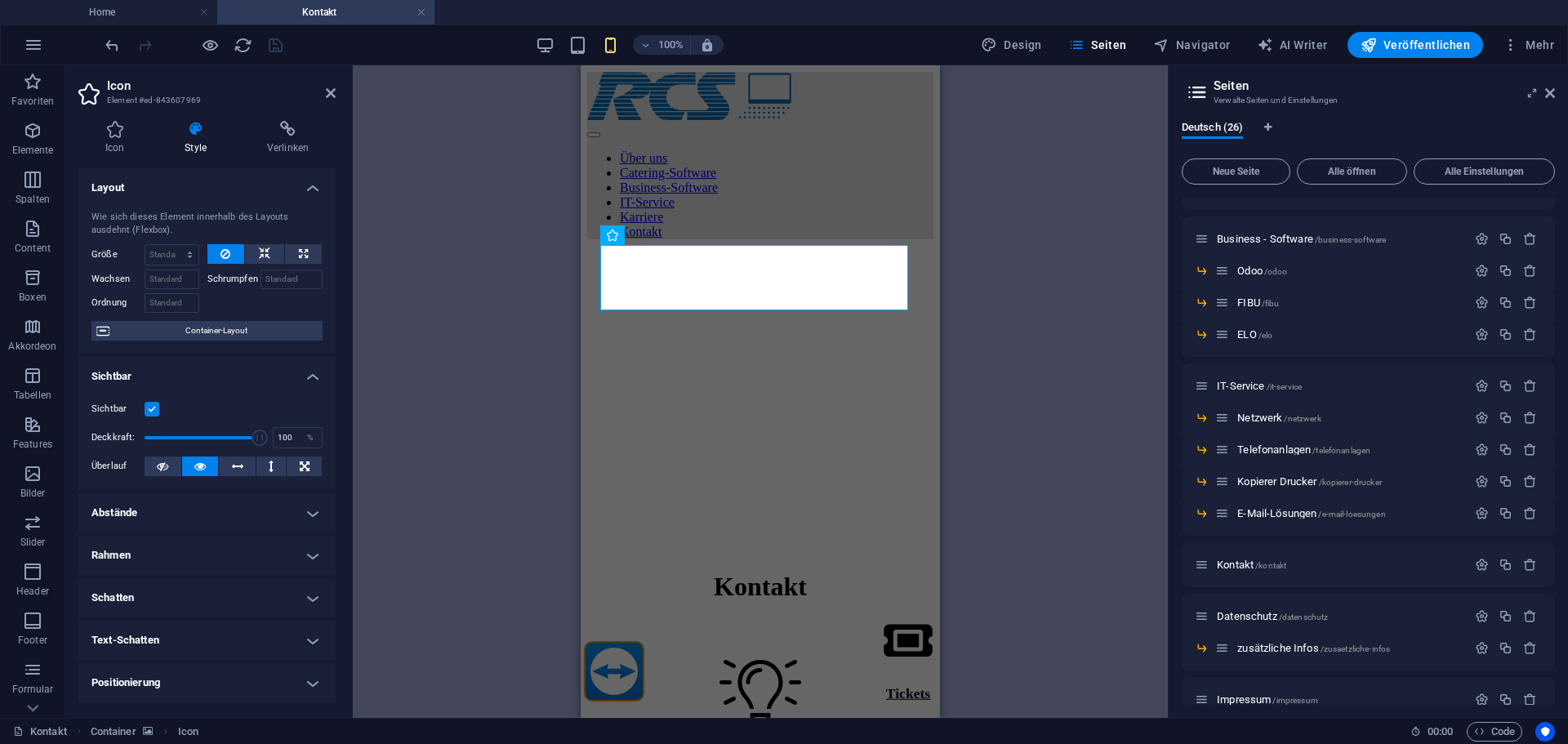
click at [202, 129] on icon at bounding box center [195, 129] width 76 height 16
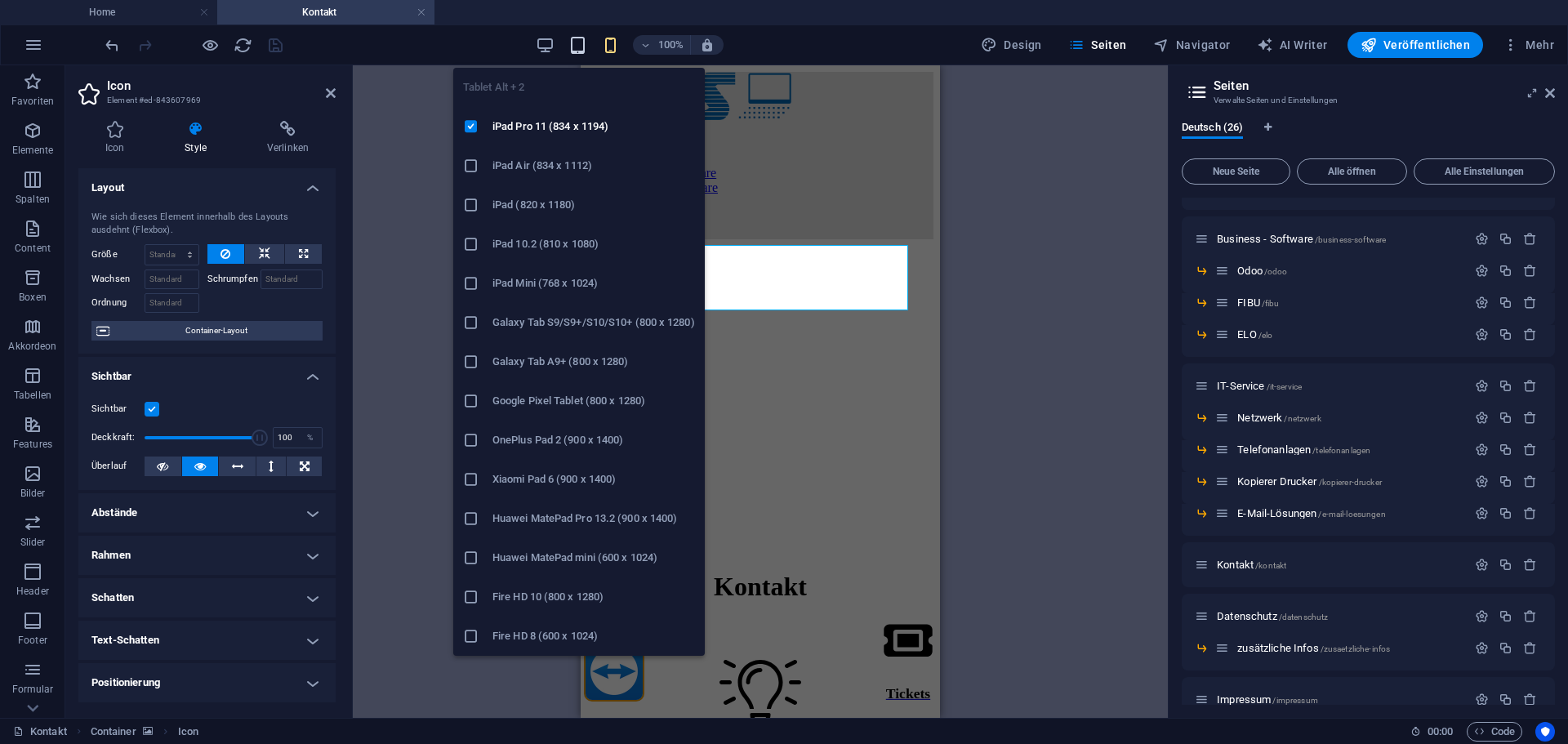
click at [581, 39] on icon "button" at bounding box center [578, 45] width 19 height 19
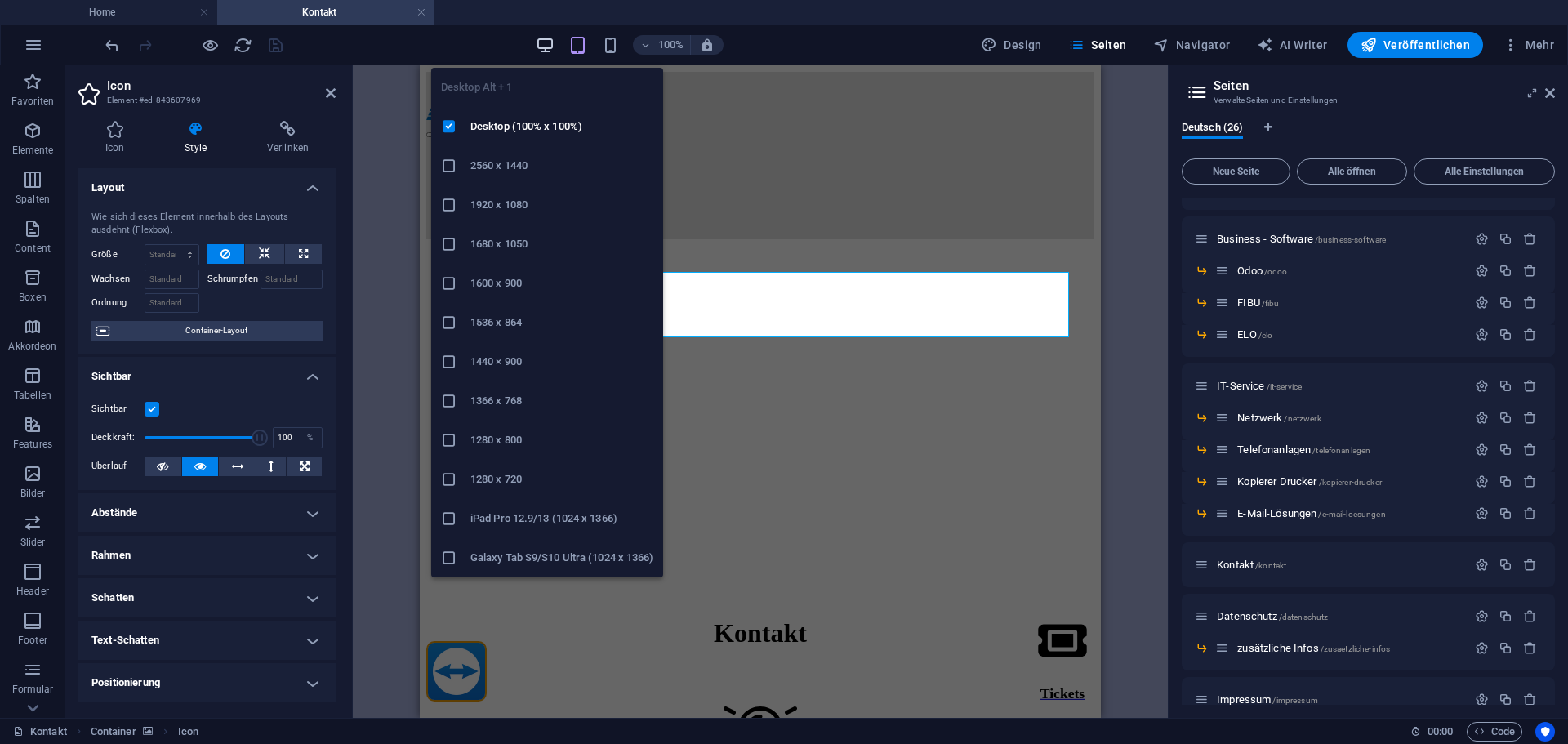
click at [553, 40] on icon "button" at bounding box center [545, 45] width 19 height 19
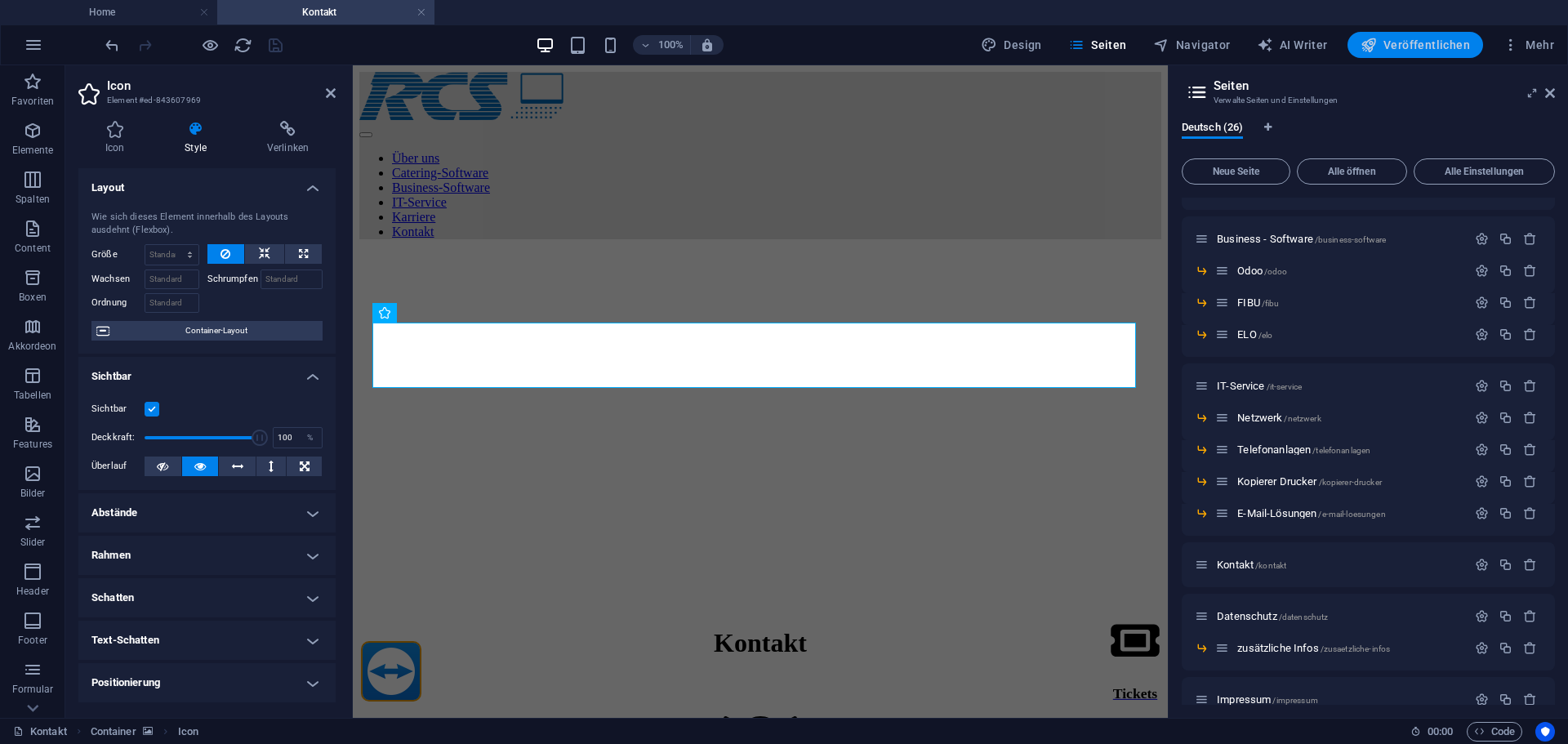
click at [1394, 51] on span "Veröffentlichen" at bounding box center [1415, 44] width 110 height 16
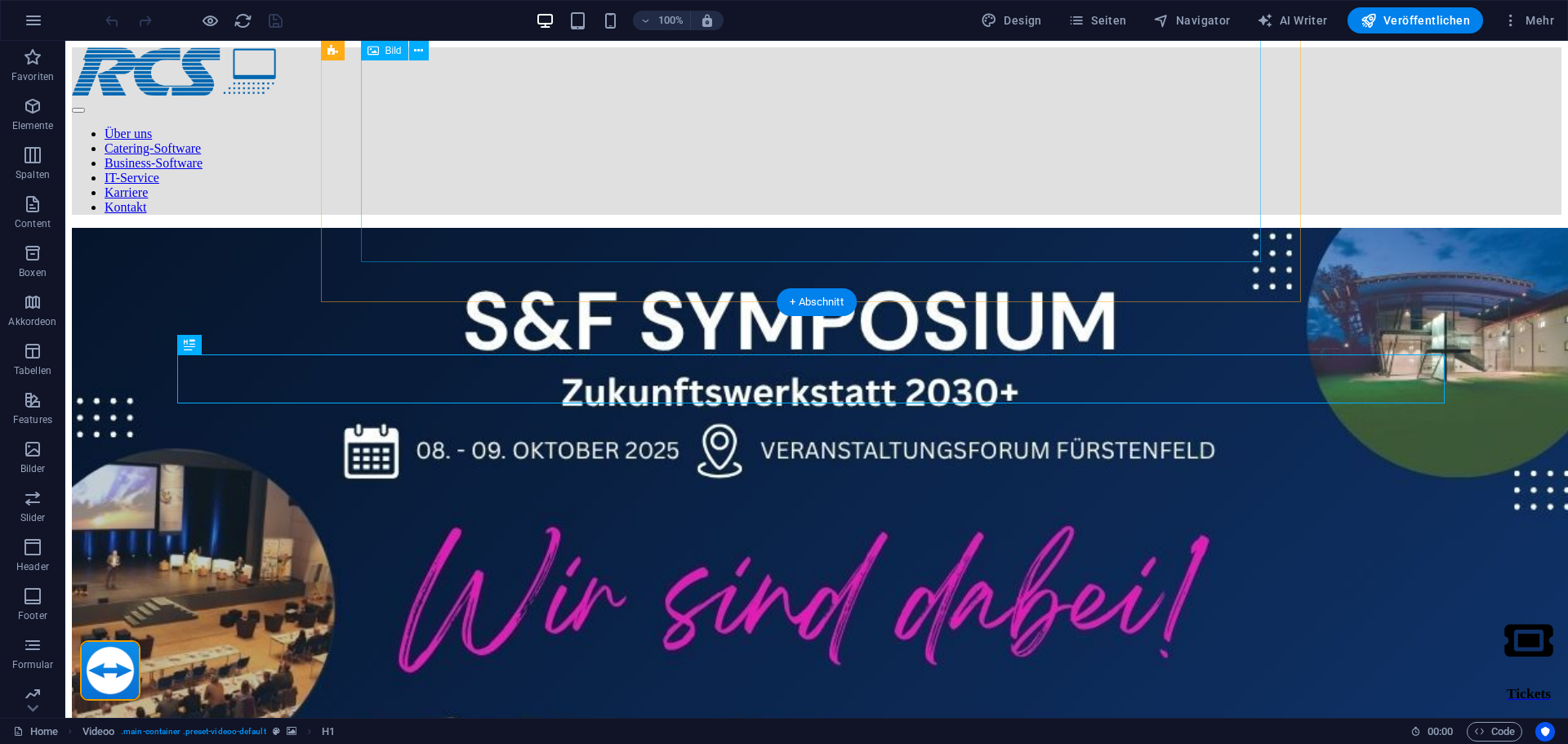
scroll to position [363, 0]
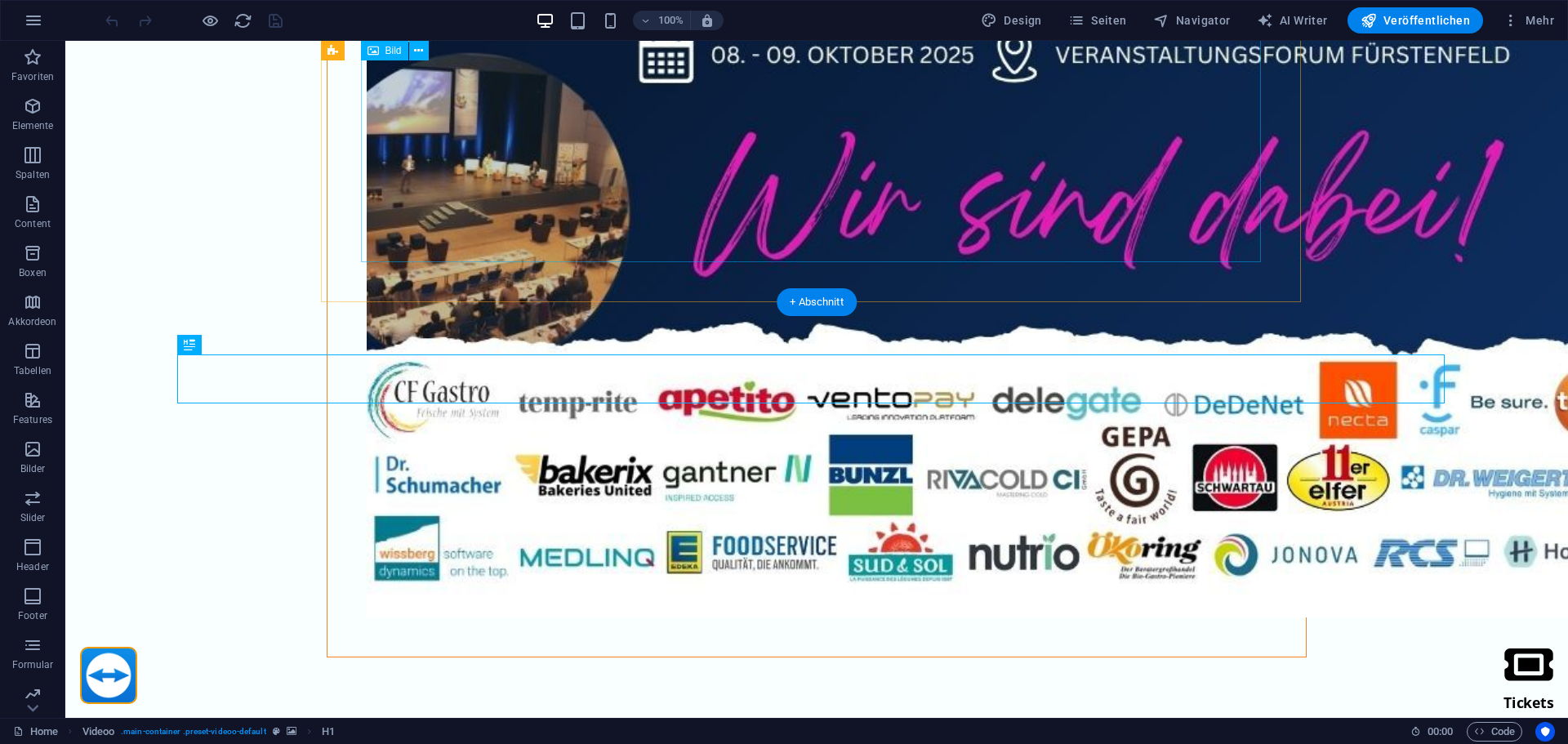
click at [1096, 37] on div "100% Design Seiten Navigator AI Writer Veröffentlichen Mehr" at bounding box center [784, 21] width 1566 height 39
click at [1100, 28] on span "Seiten" at bounding box center [1097, 20] width 59 height 16
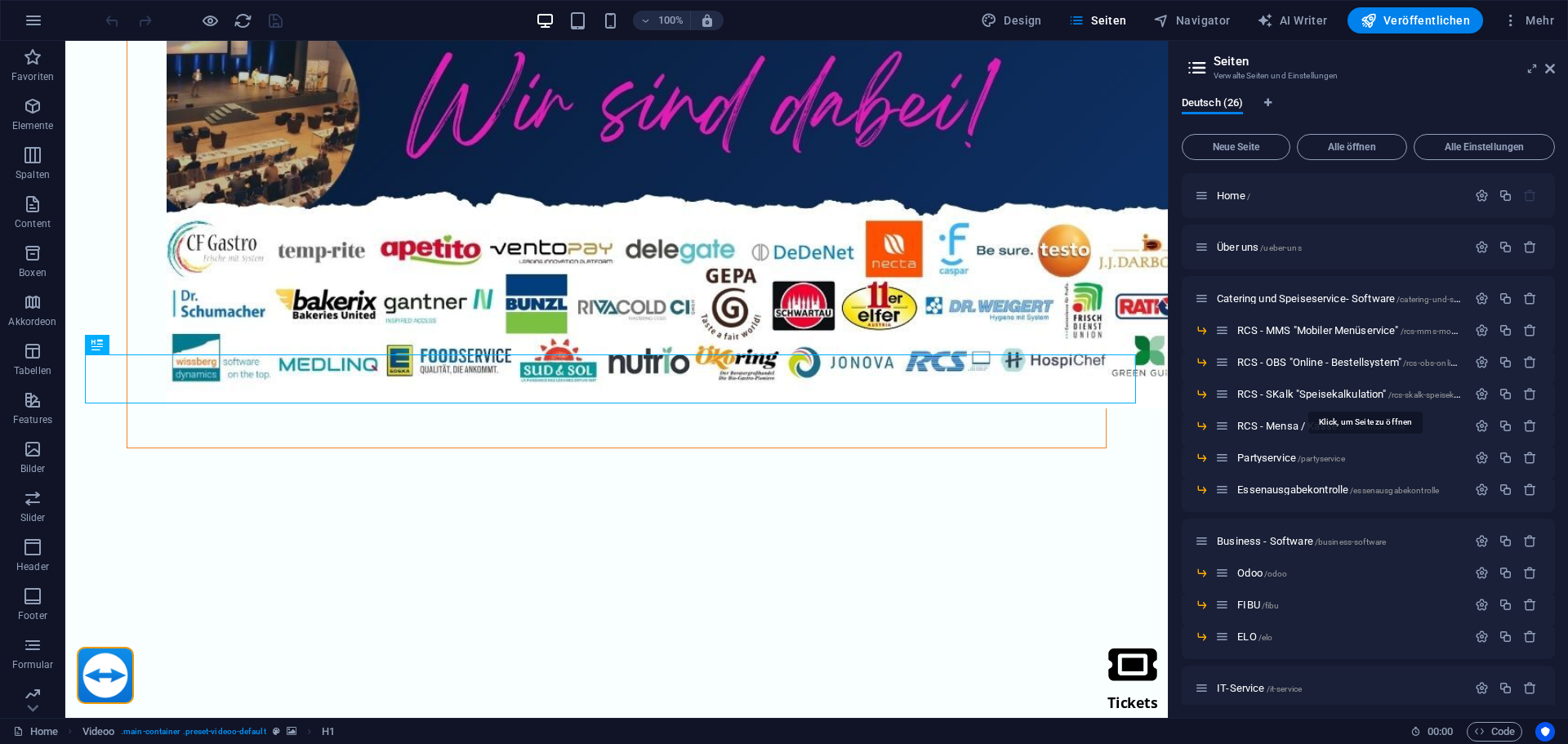
scroll to position [408, 0]
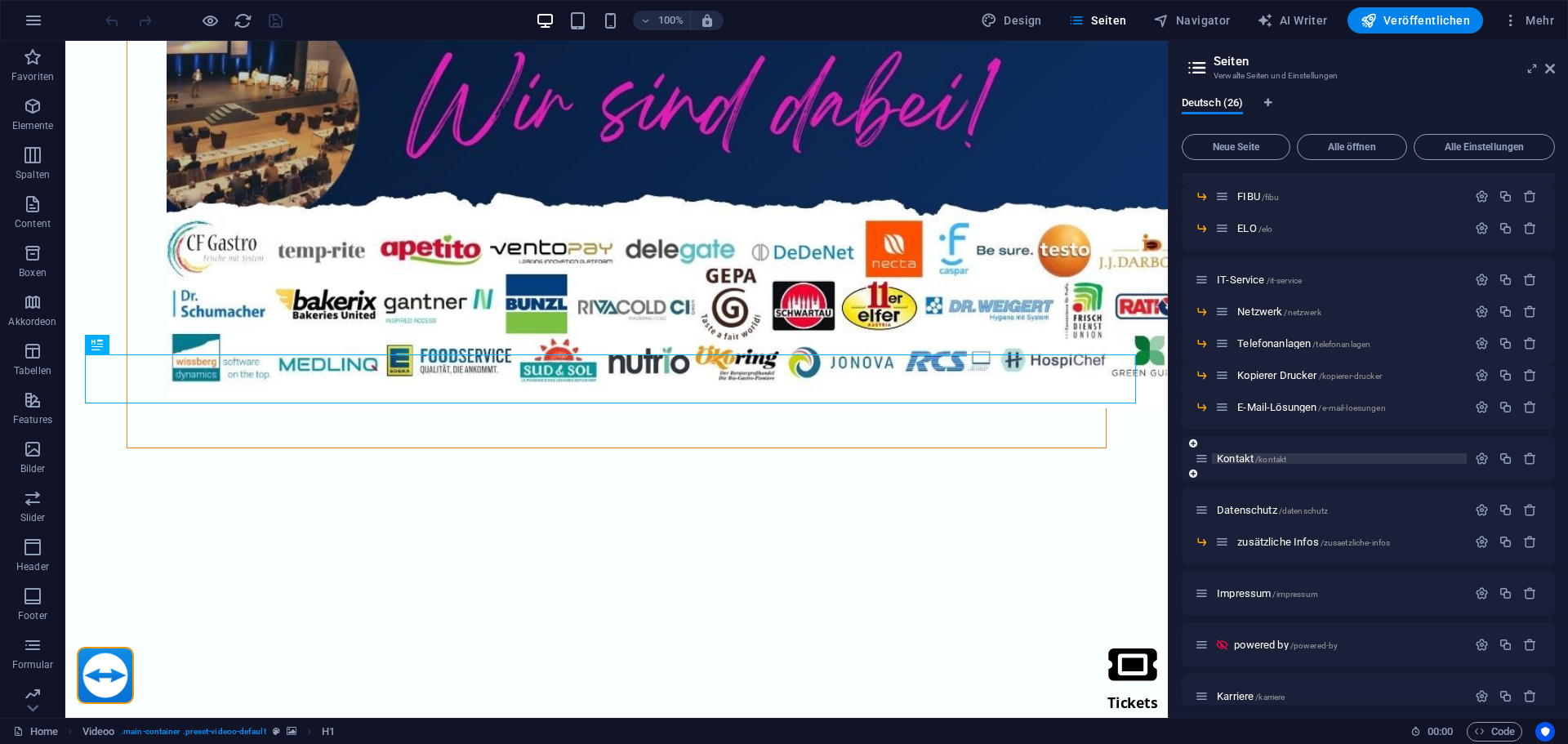
click at [1265, 457] on span "/kontakt" at bounding box center [1271, 460] width 31 height 9
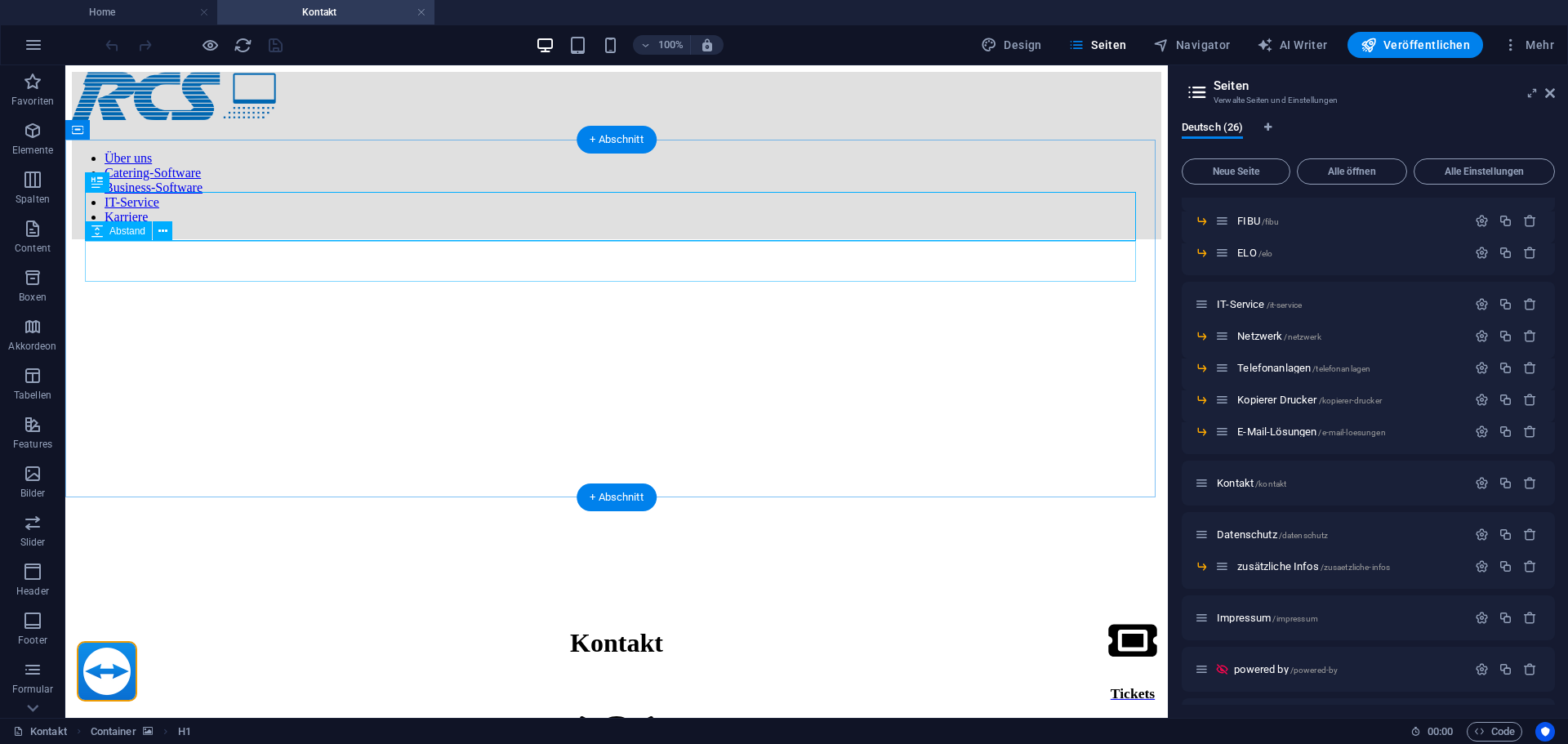
scroll to position [0, 0]
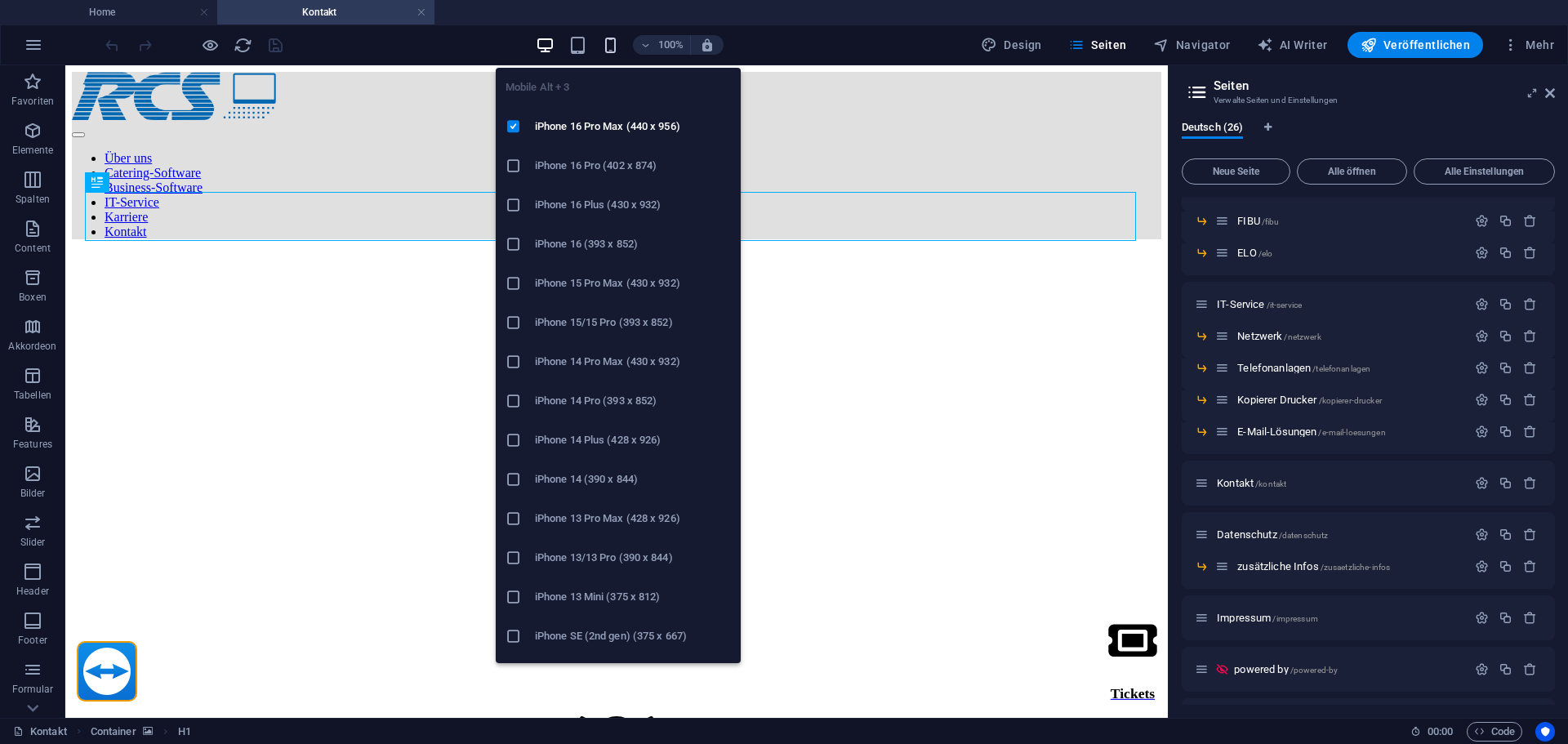
click at [608, 44] on icon "button" at bounding box center [611, 45] width 19 height 19
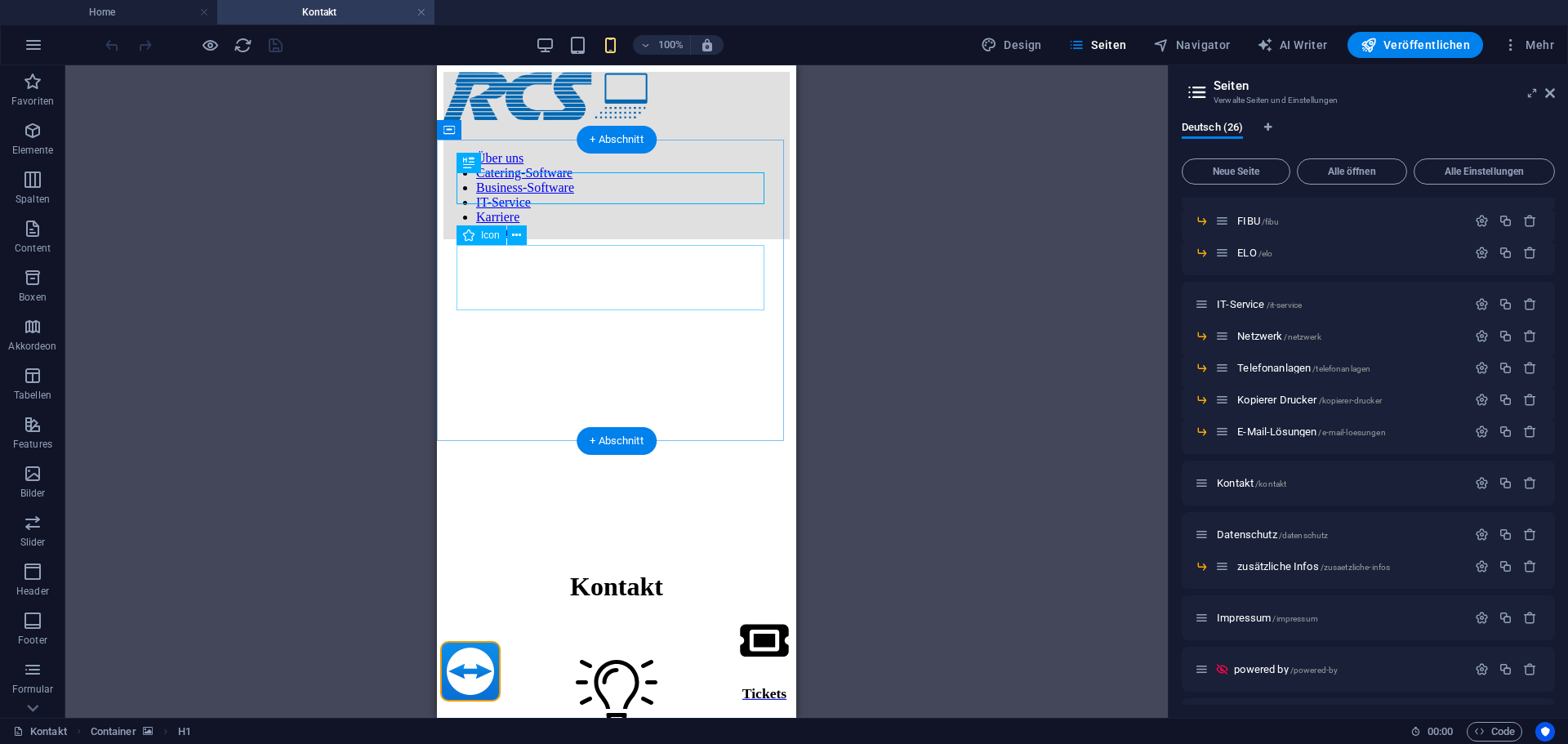
click at [669, 660] on figure at bounding box center [617, 693] width 346 height 68
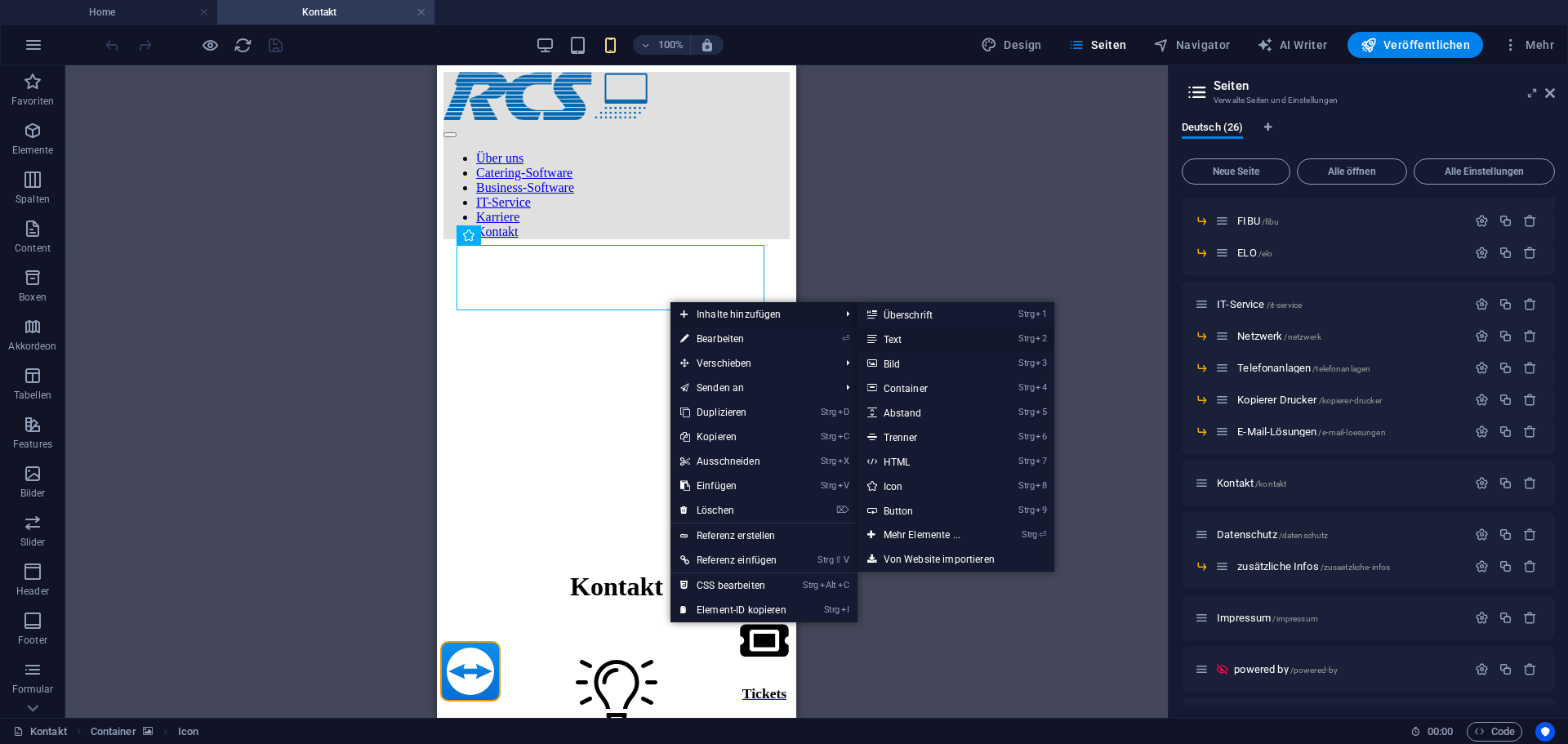
click at [915, 344] on link "Strg 2 Text" at bounding box center [925, 339] width 135 height 24
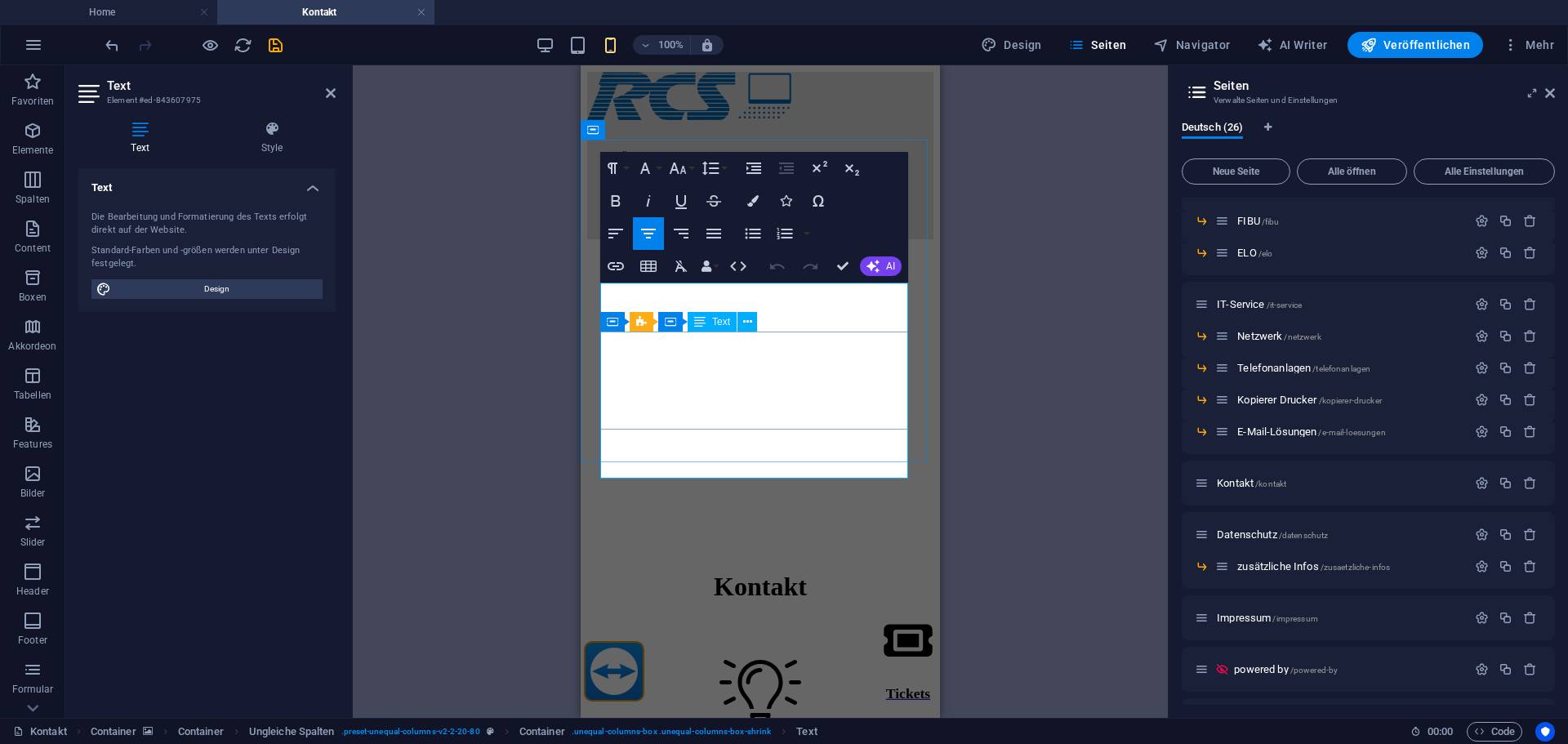
copy span "Kontaktieren Sie uns gerne - am einfachsten über unseren Ticket-Link. Ihre Anfr…"
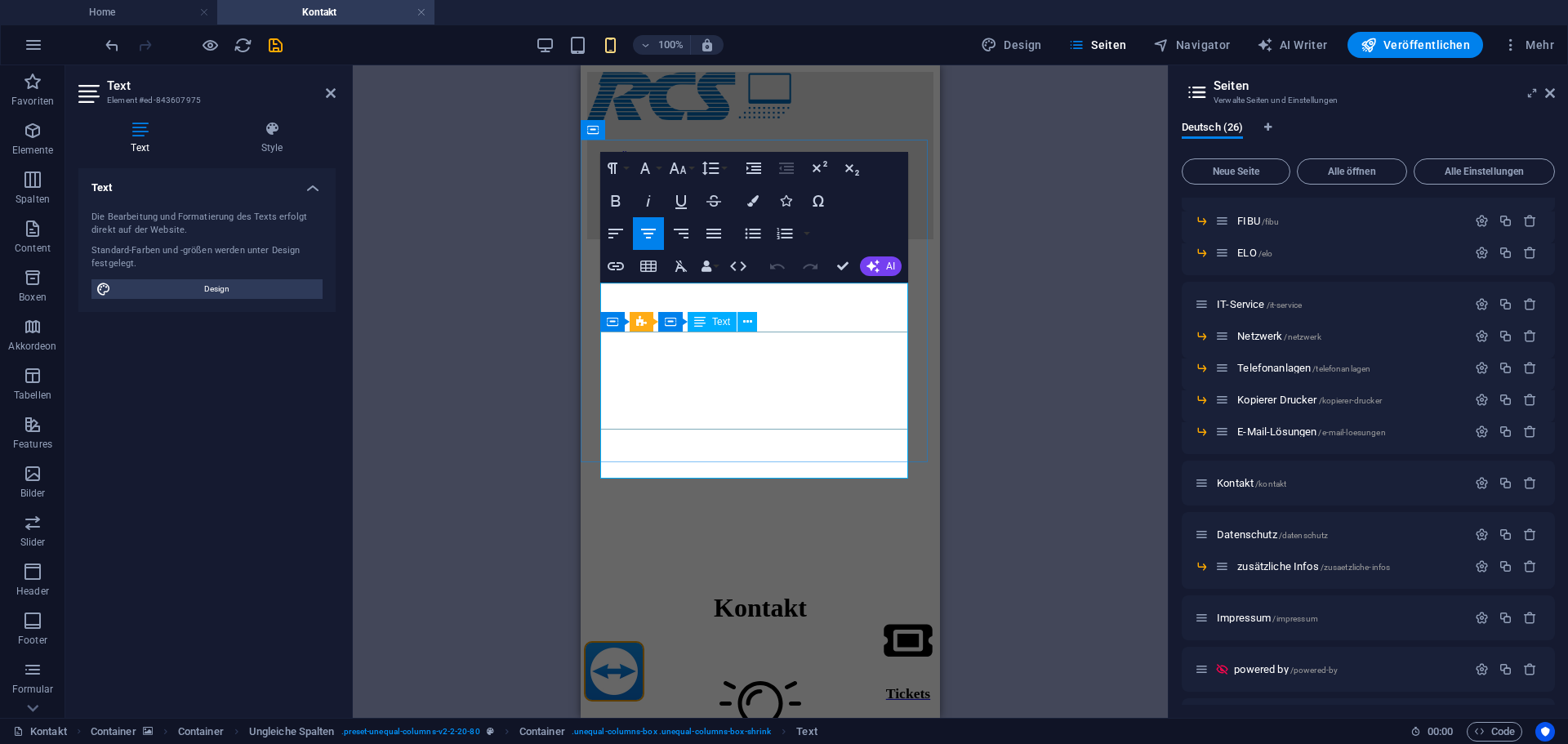
click at [807, 681] on figure at bounding box center [760, 715] width 346 height 68
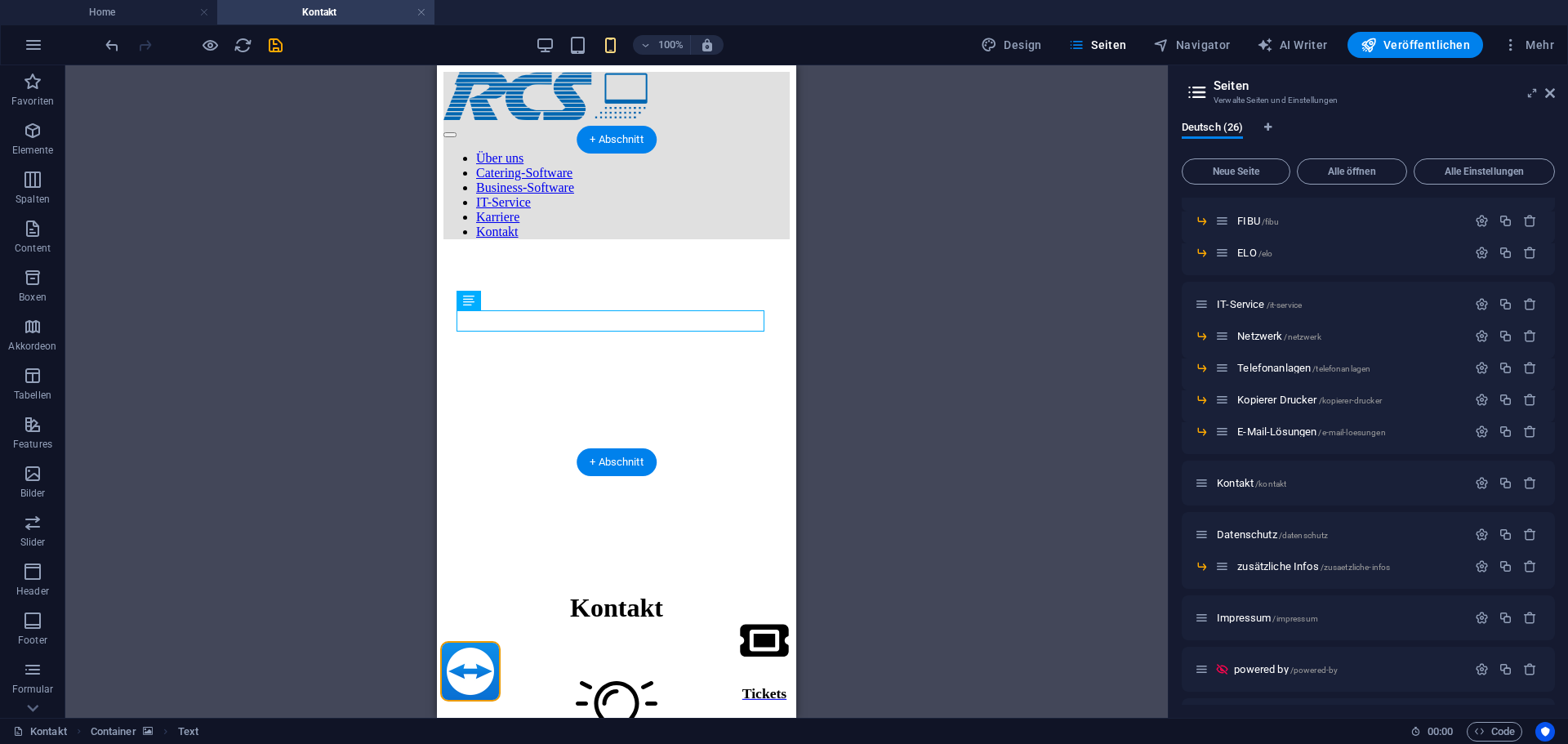
click at [776, 252] on figure at bounding box center [617, 252] width 346 height 0
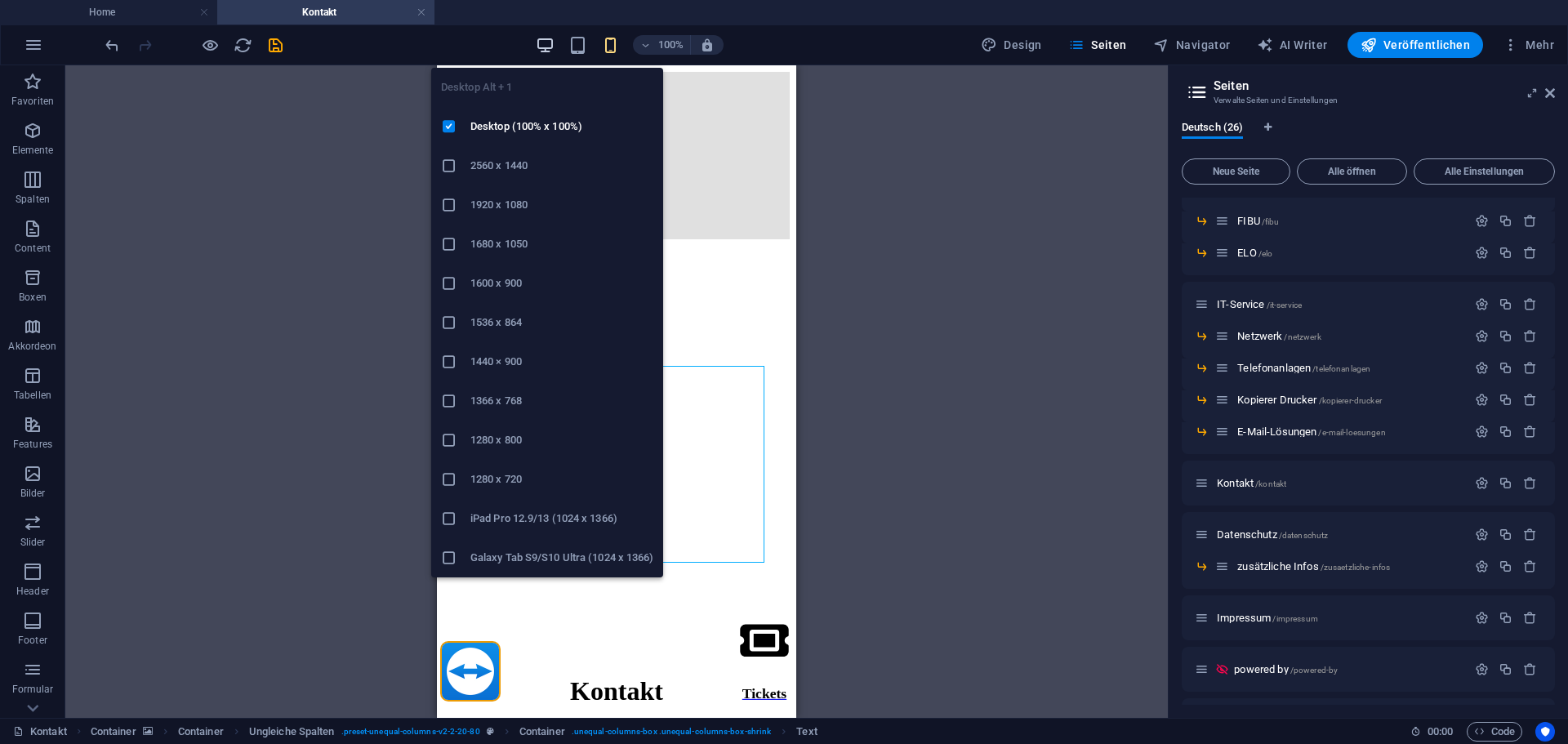
click at [551, 39] on icon "button" at bounding box center [545, 45] width 19 height 19
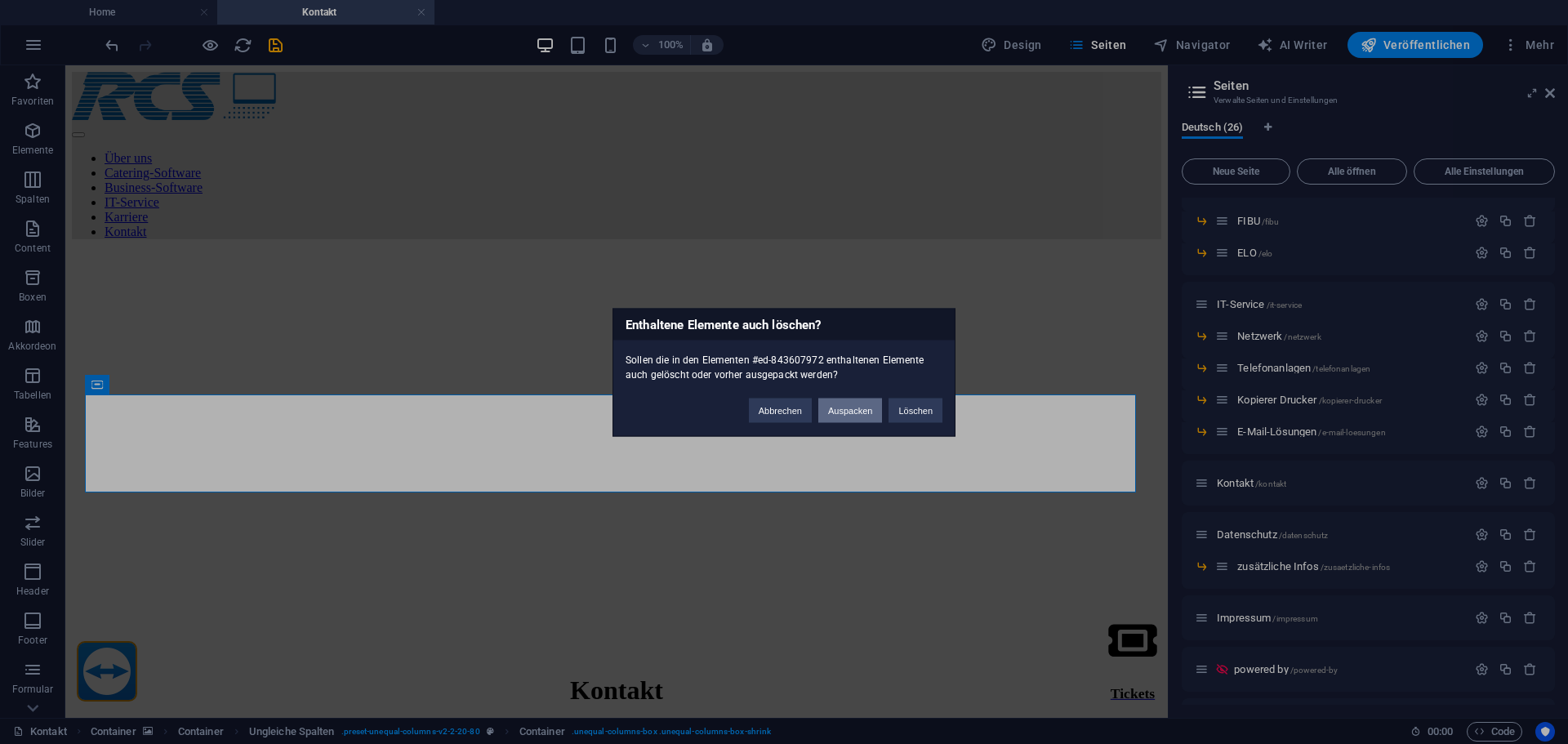
drag, startPoint x: 842, startPoint y: 416, endPoint x: 756, endPoint y: 351, distance: 107.8
click at [842, 416] on button "Auspacken" at bounding box center [850, 410] width 64 height 24
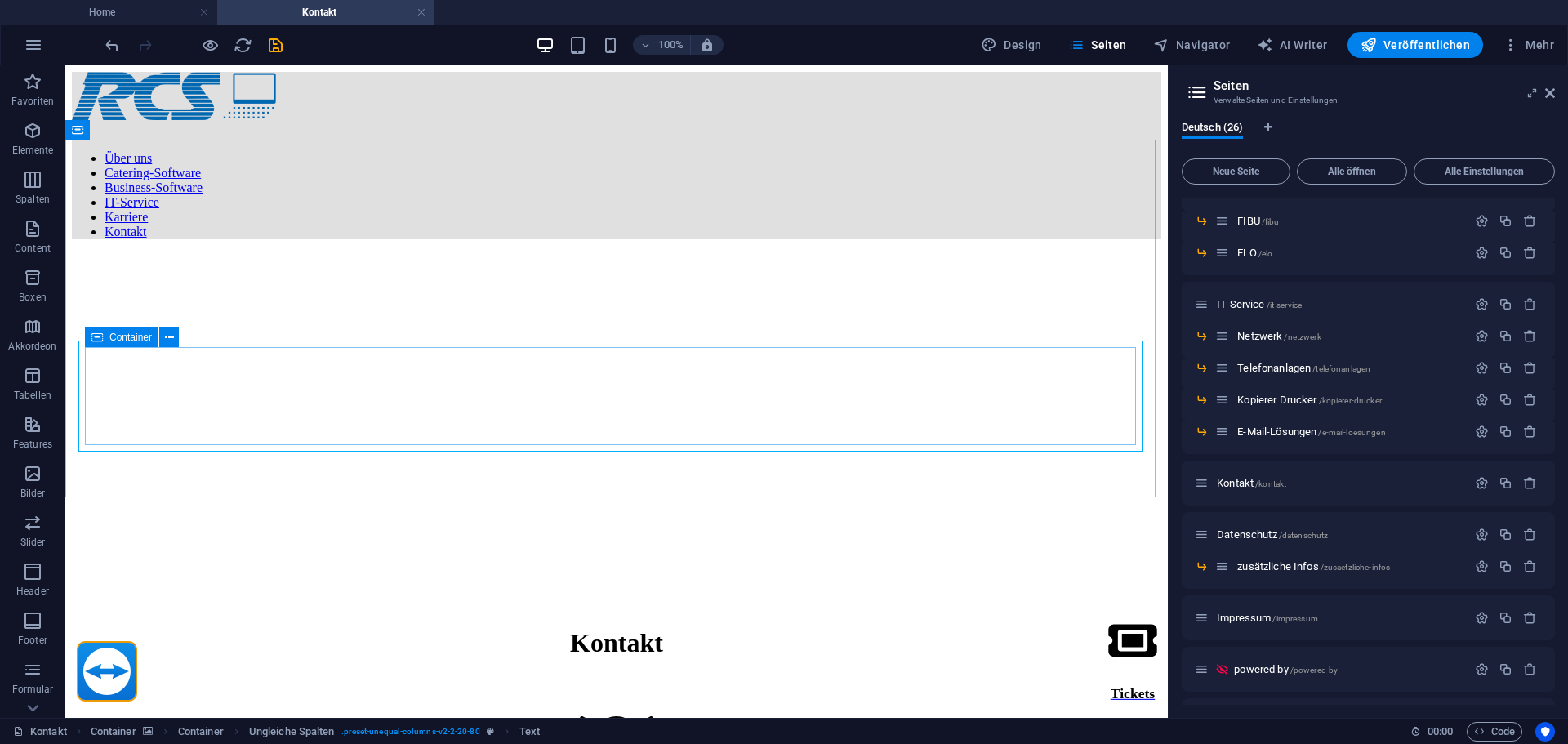
click at [99, 342] on icon at bounding box center [97, 337] width 11 height 20
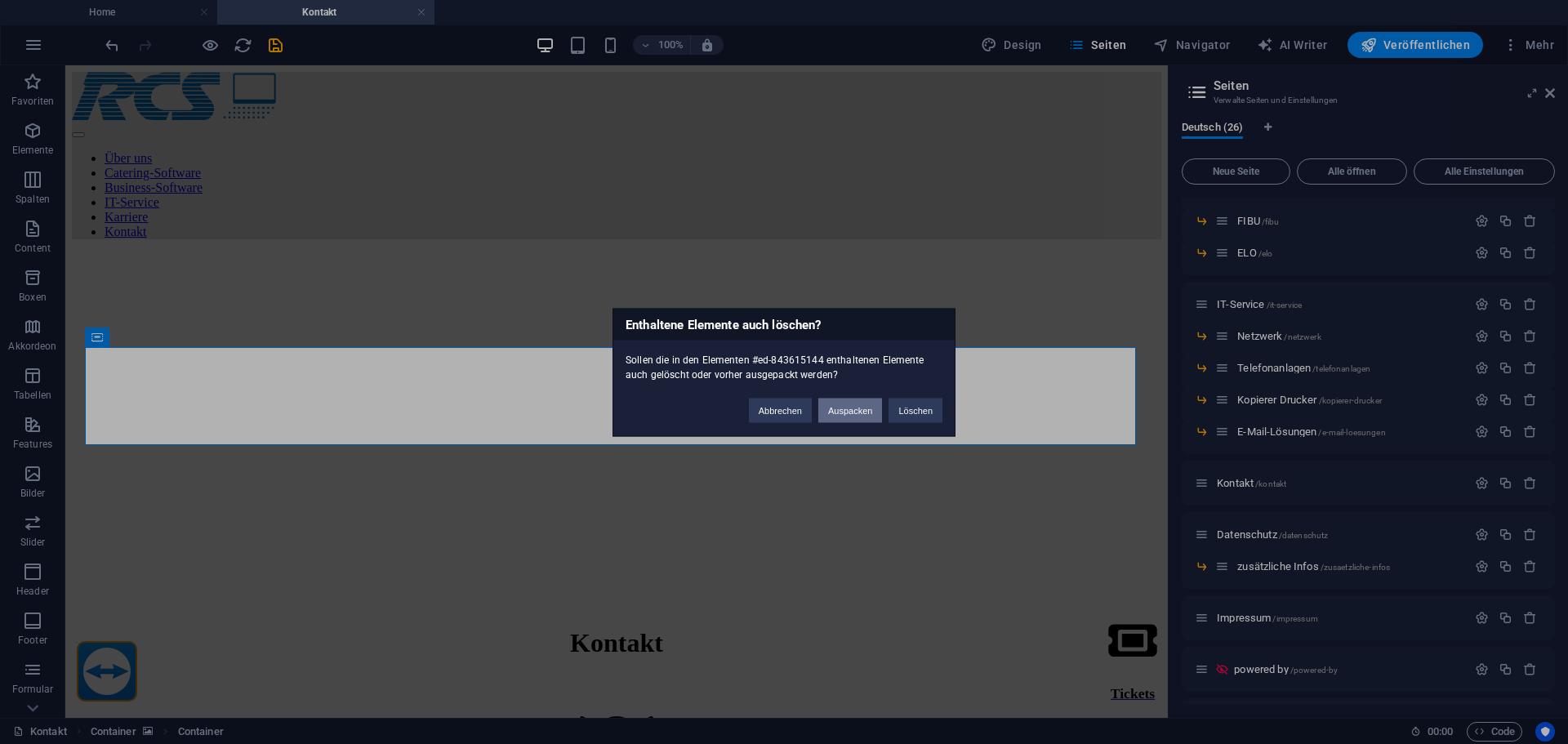
click at [835, 415] on button "Auspacken" at bounding box center [850, 410] width 64 height 24
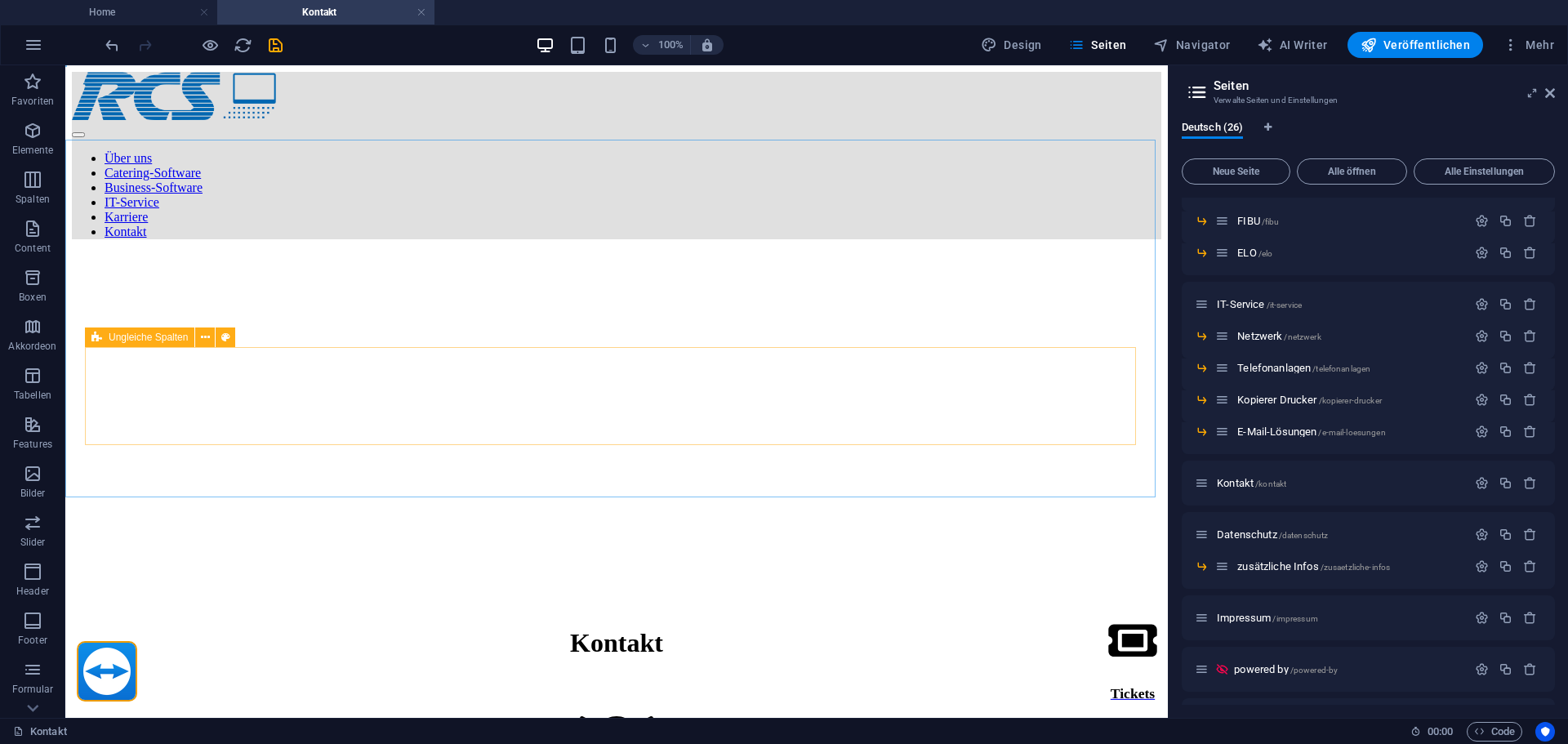
click at [98, 337] on icon at bounding box center [96, 337] width 10 height 20
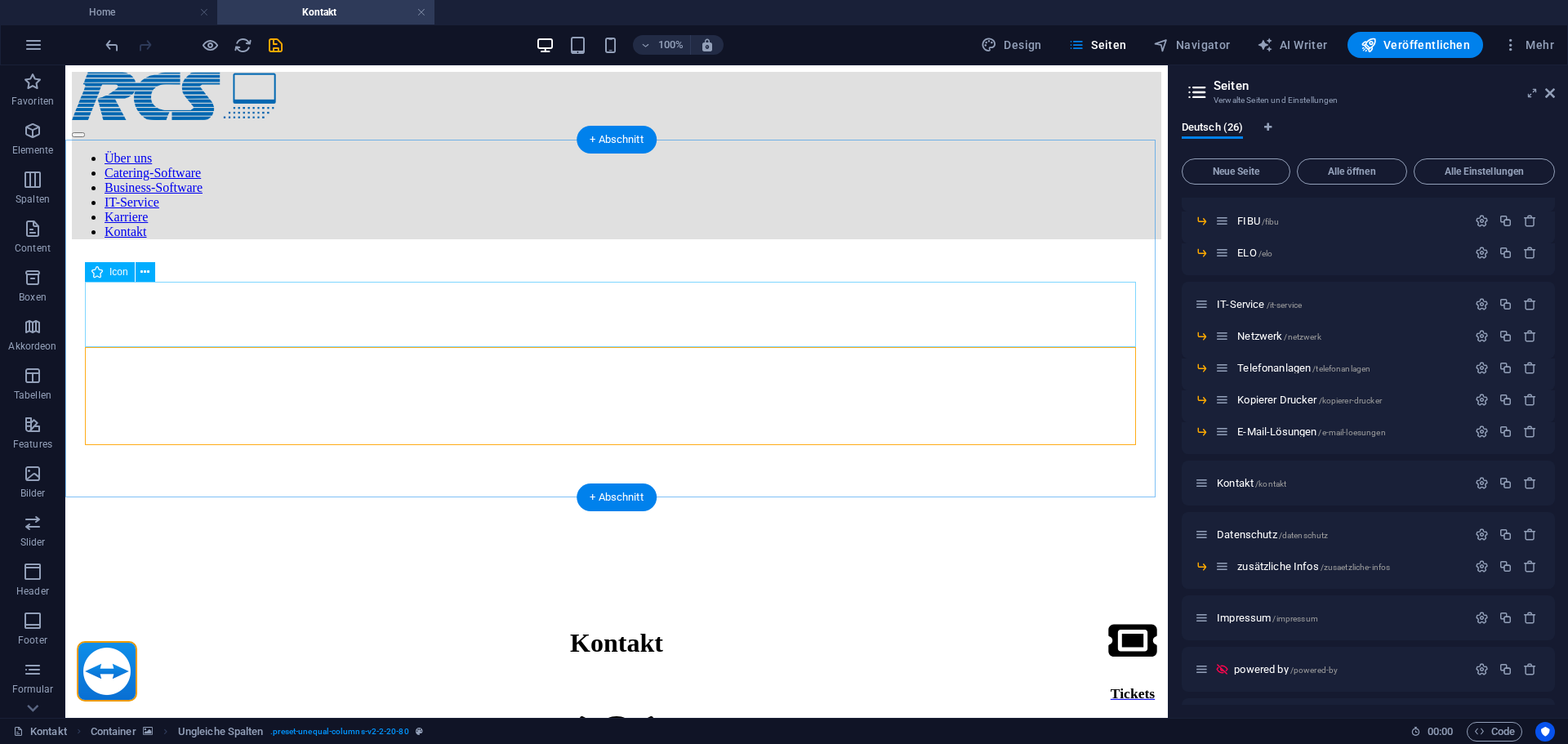
click at [386, 716] on figure at bounding box center [617, 750] width 1089 height 68
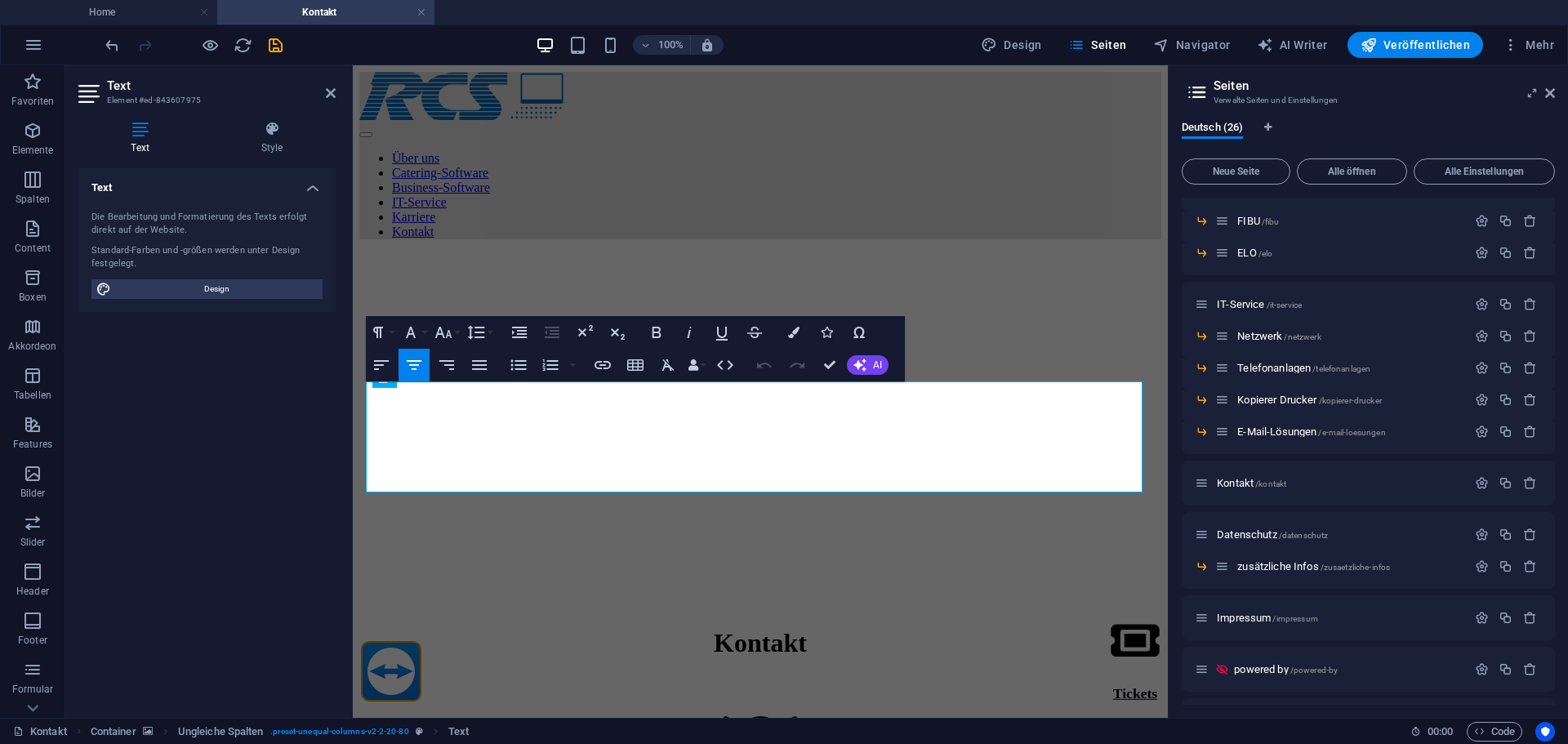
click at [469, 252] on figure at bounding box center [760, 252] width 802 height 0
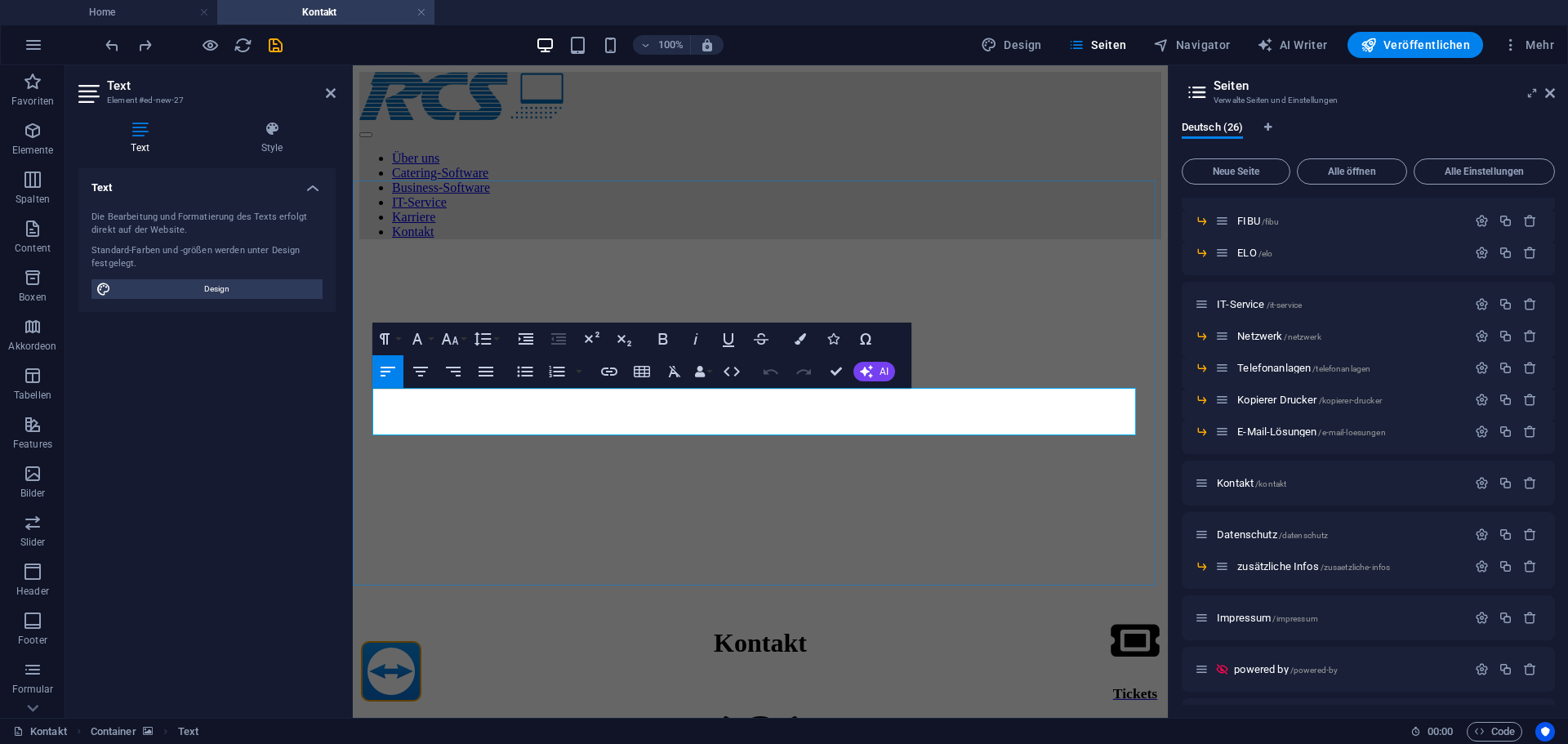
click at [423, 373] on icon "button" at bounding box center [420, 372] width 20 height 20
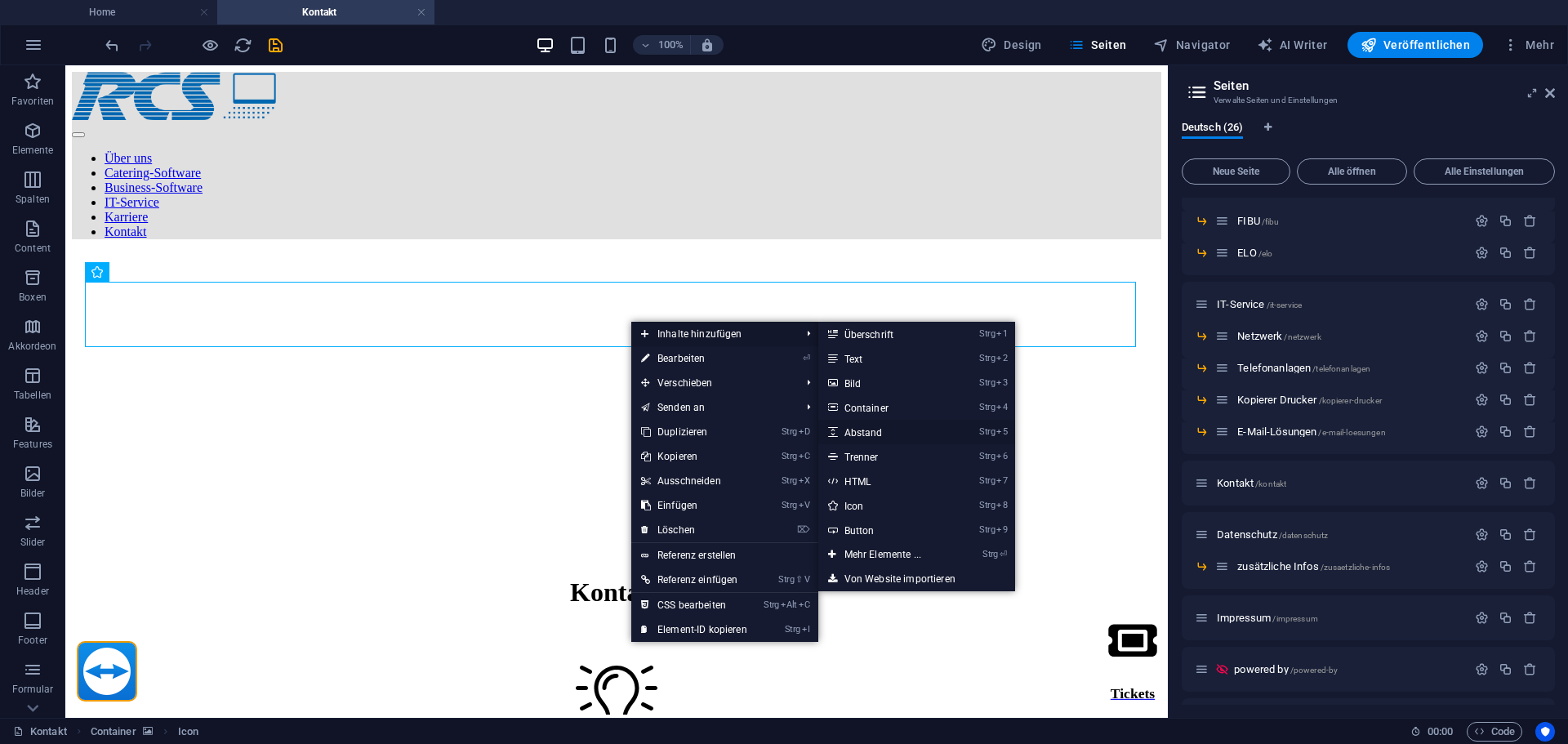
click at [864, 431] on link "Strg 5 Abstand" at bounding box center [886, 432] width 135 height 24
select select "px"
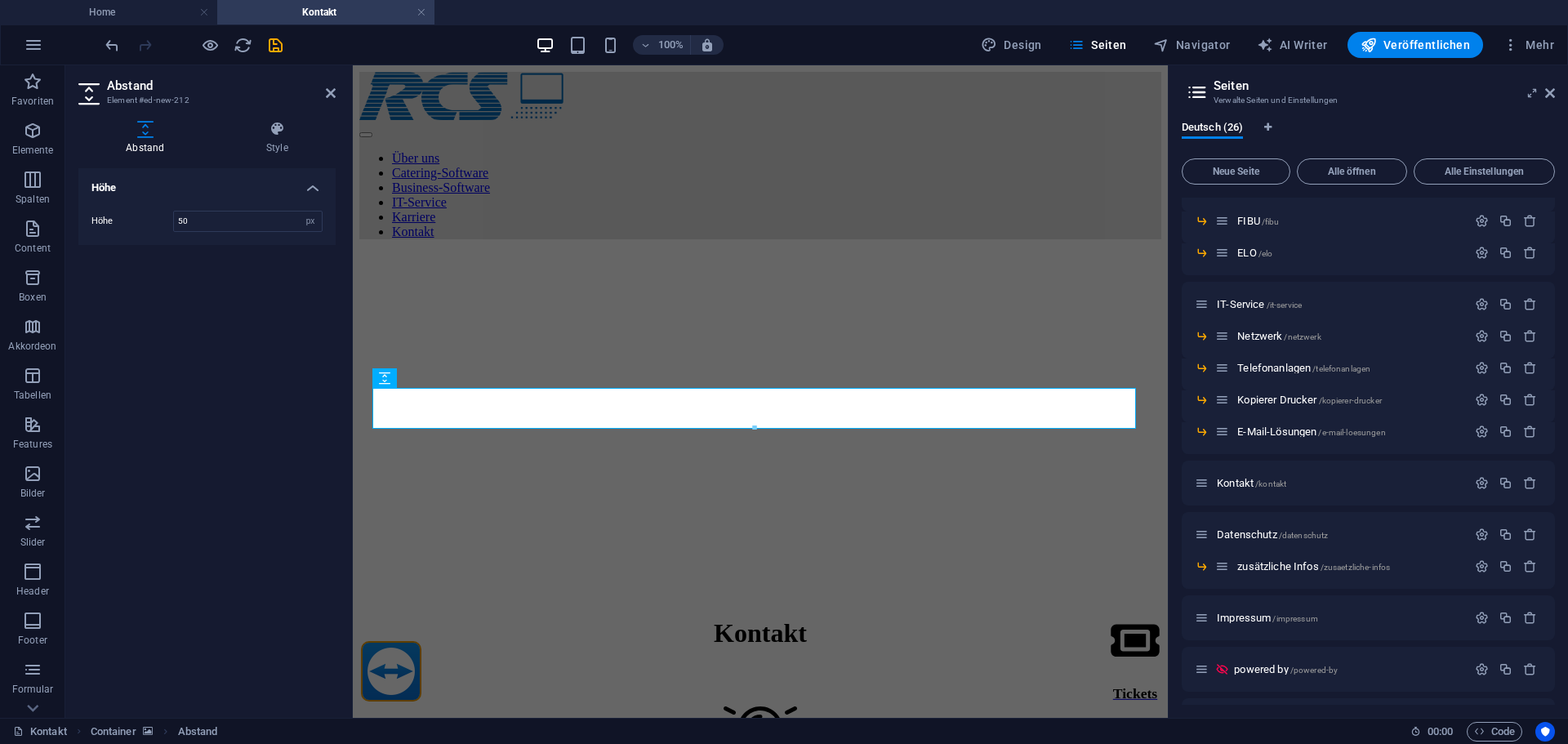
click at [744, 252] on figure at bounding box center [760, 252] width 802 height 0
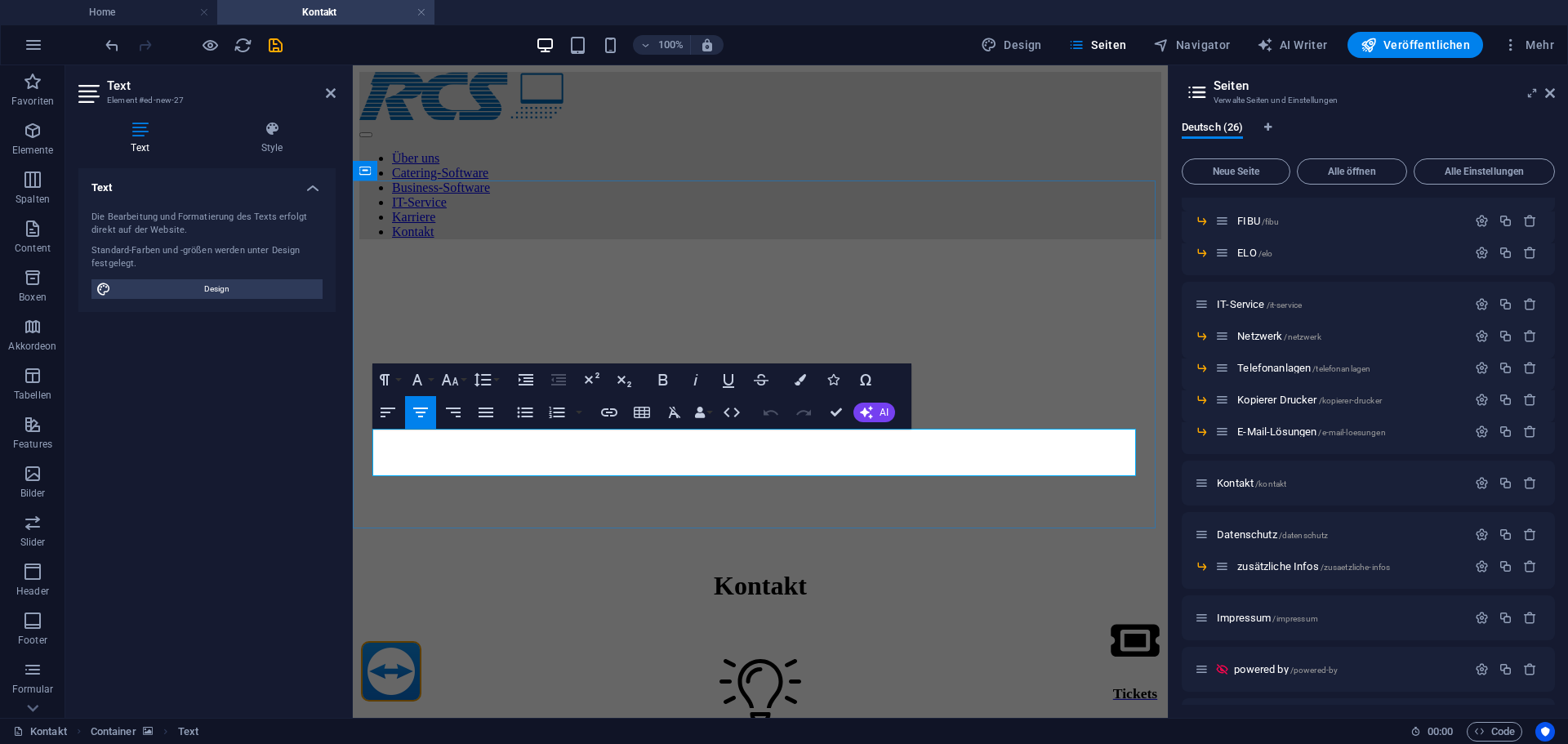
click at [459, 383] on icon "button" at bounding box center [449, 379] width 20 height 20
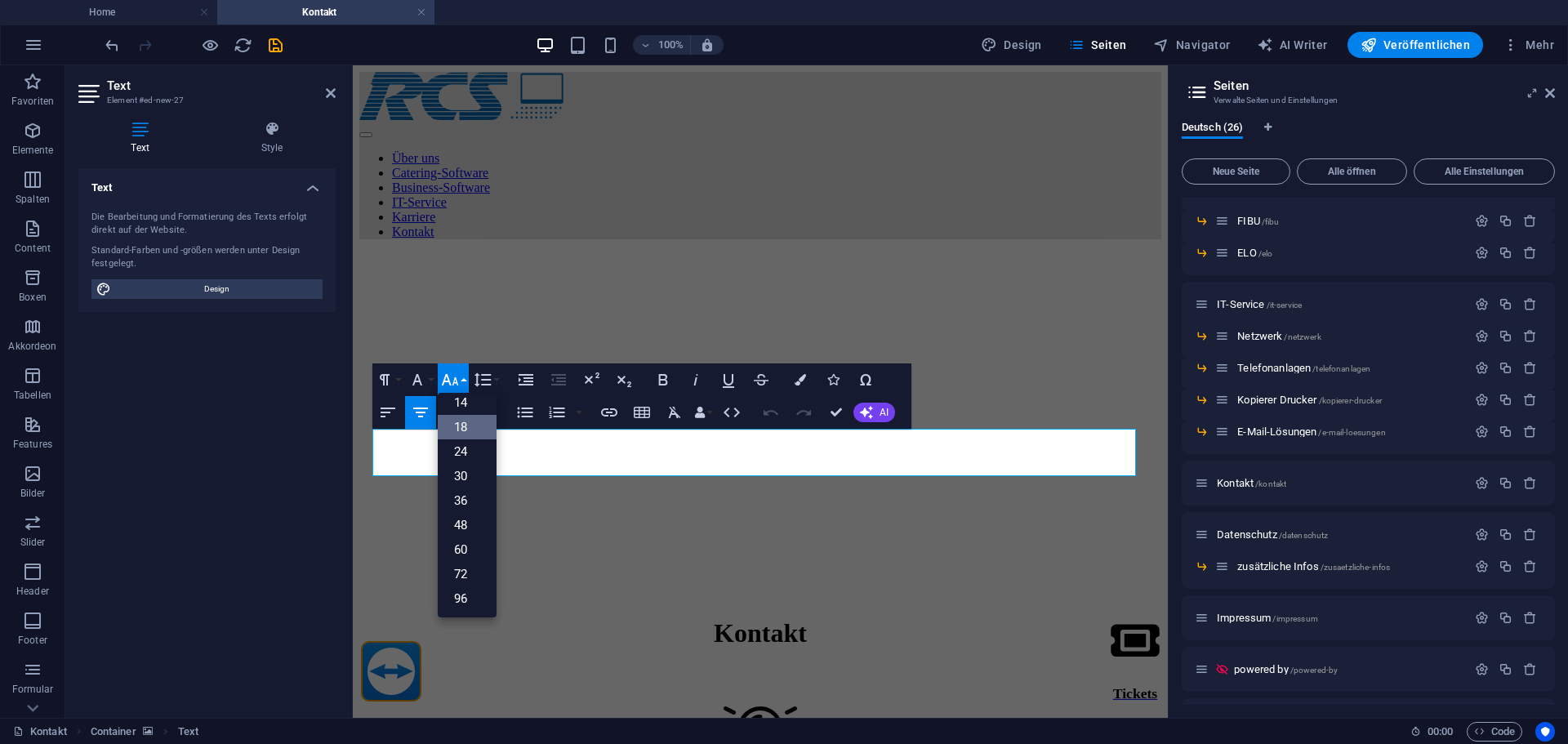
scroll to position [131, 0]
click at [465, 446] on link "24" at bounding box center [467, 451] width 59 height 24
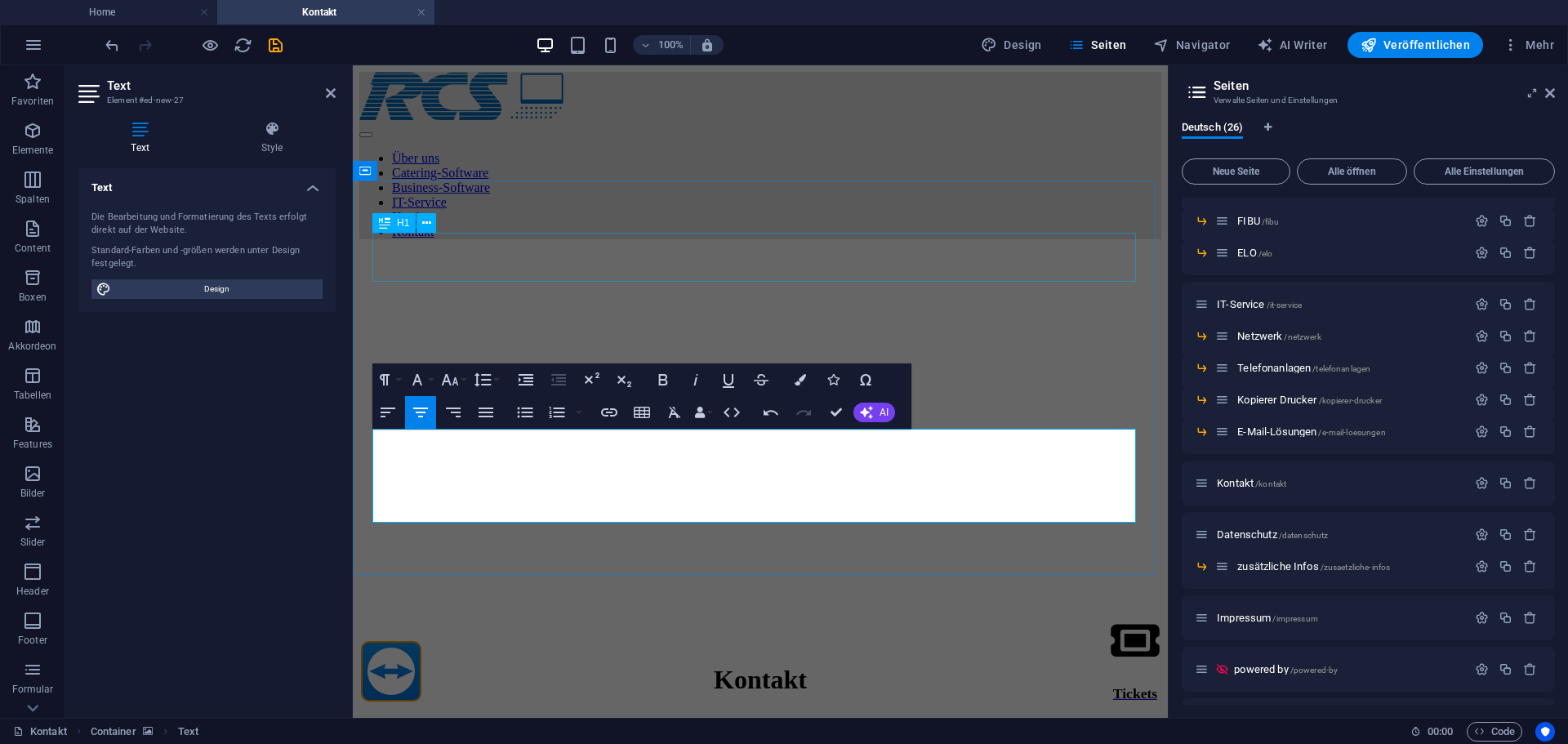
click at [583, 664] on div "Kontakt" at bounding box center [760, 679] width 802 height 30
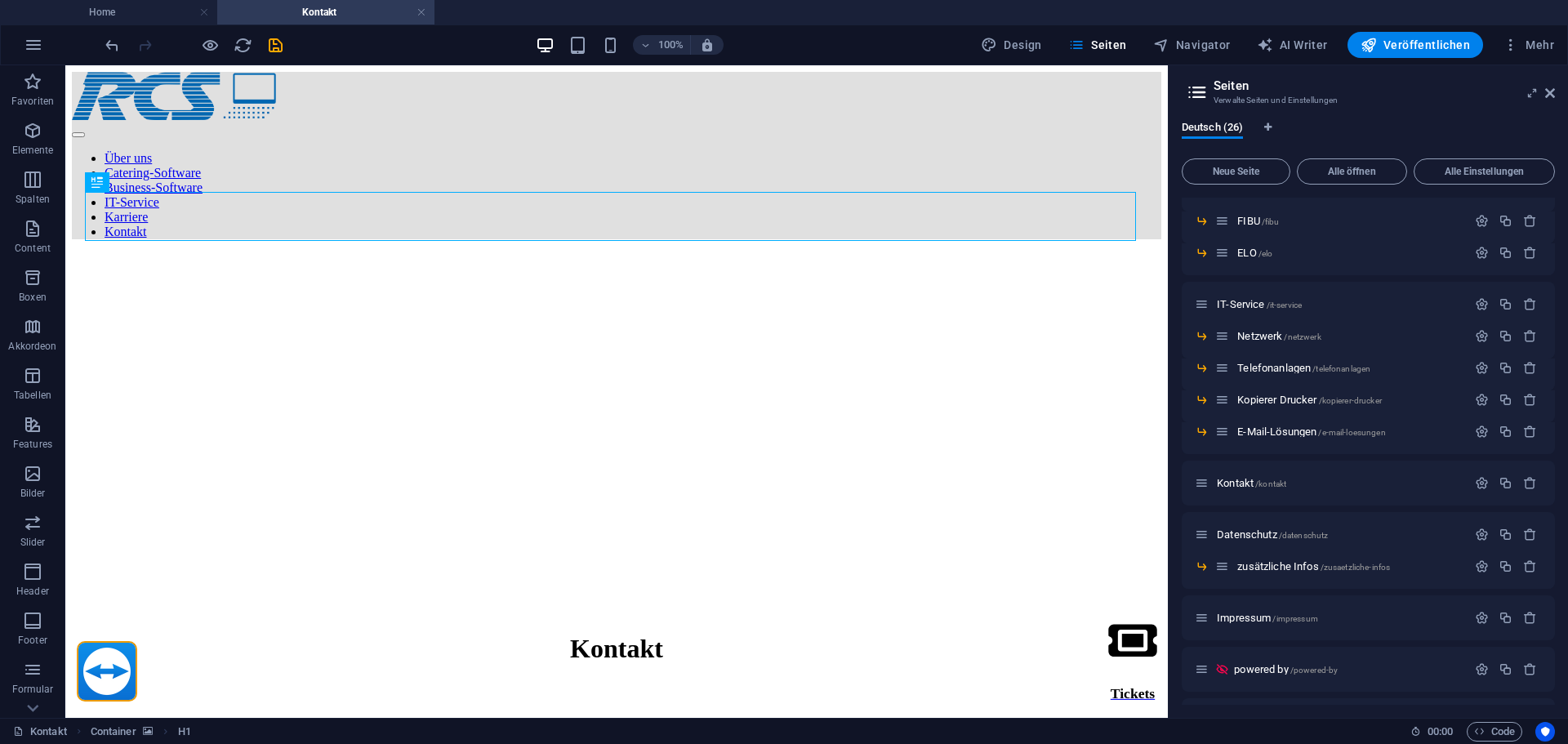
click at [583, 25] on div "100% Design Seiten Navigator AI Writer Veröffentlichen Mehr" at bounding box center [784, 45] width 1566 height 39
click at [578, 39] on icon "button" at bounding box center [578, 45] width 19 height 19
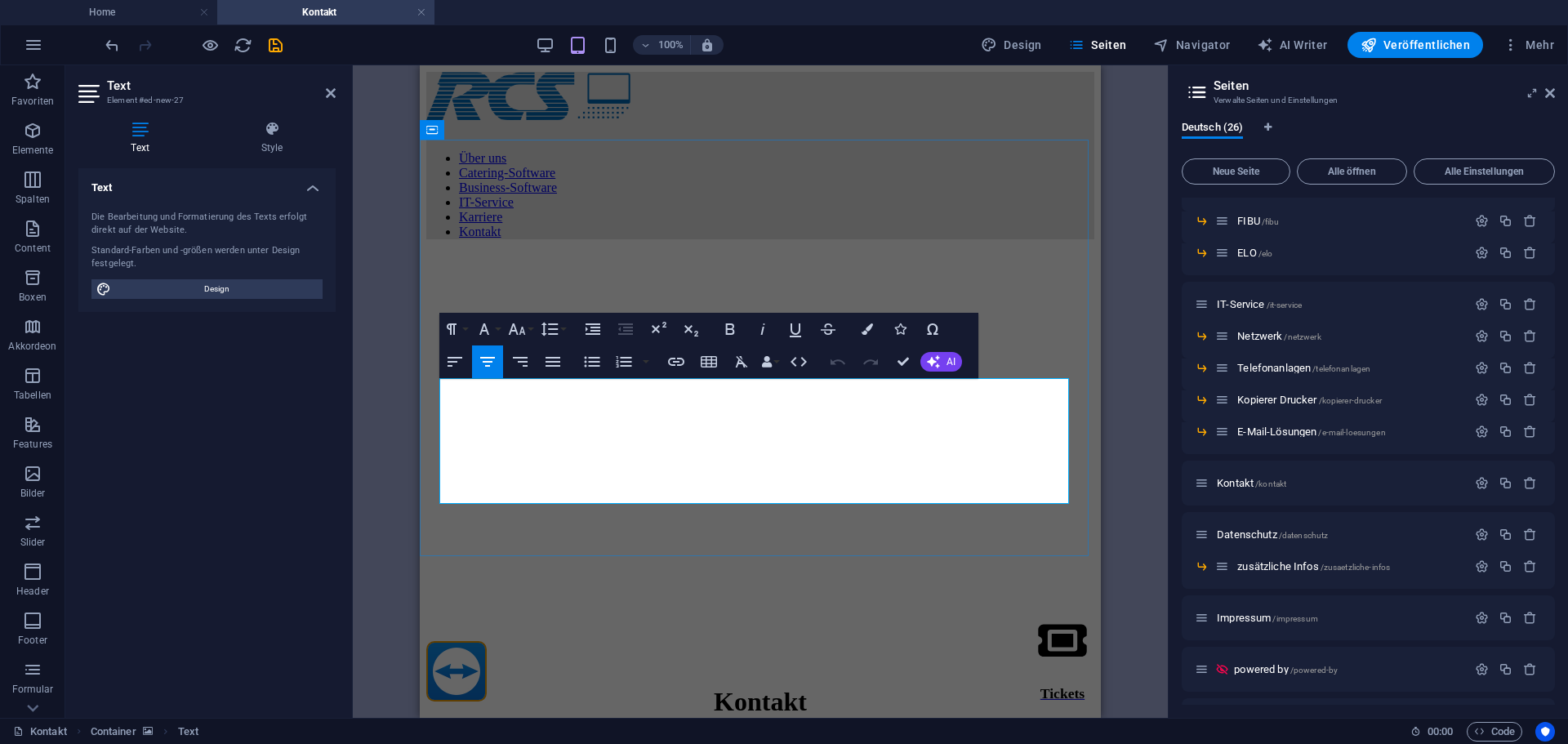
click at [526, 335] on button "Font Size" at bounding box center [520, 328] width 31 height 33
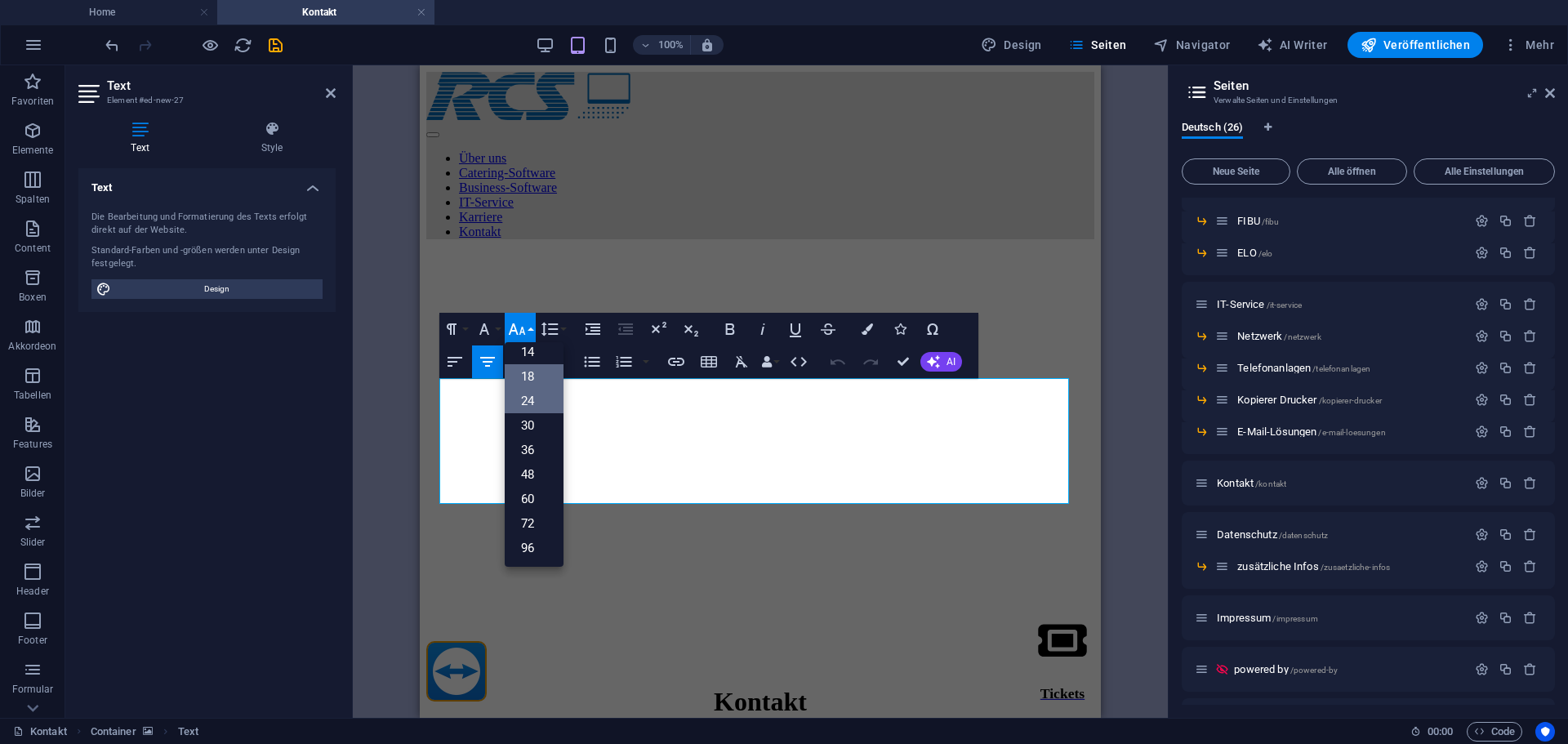
click at [540, 381] on link "18" at bounding box center [534, 376] width 59 height 24
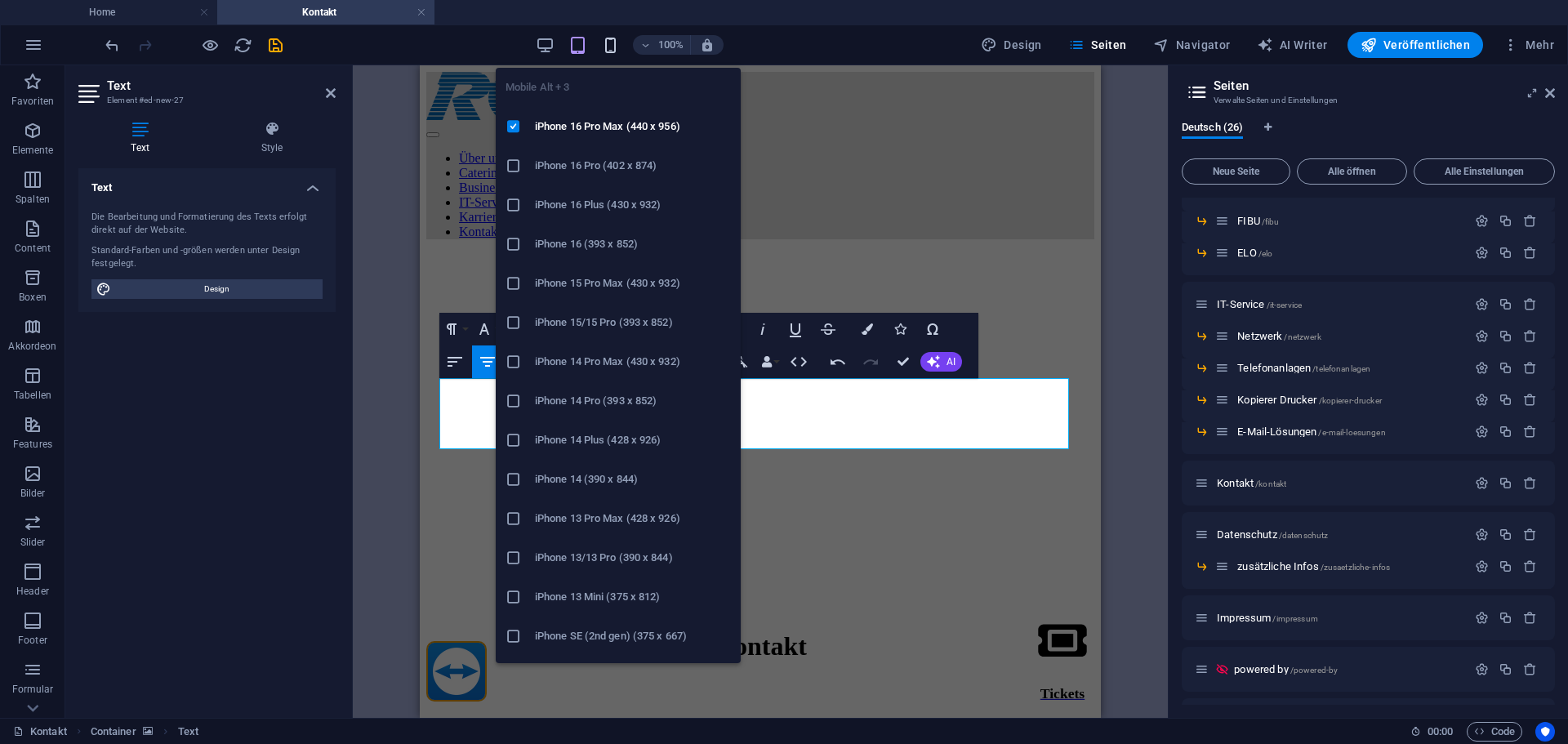
click at [608, 39] on icon "button" at bounding box center [611, 45] width 19 height 19
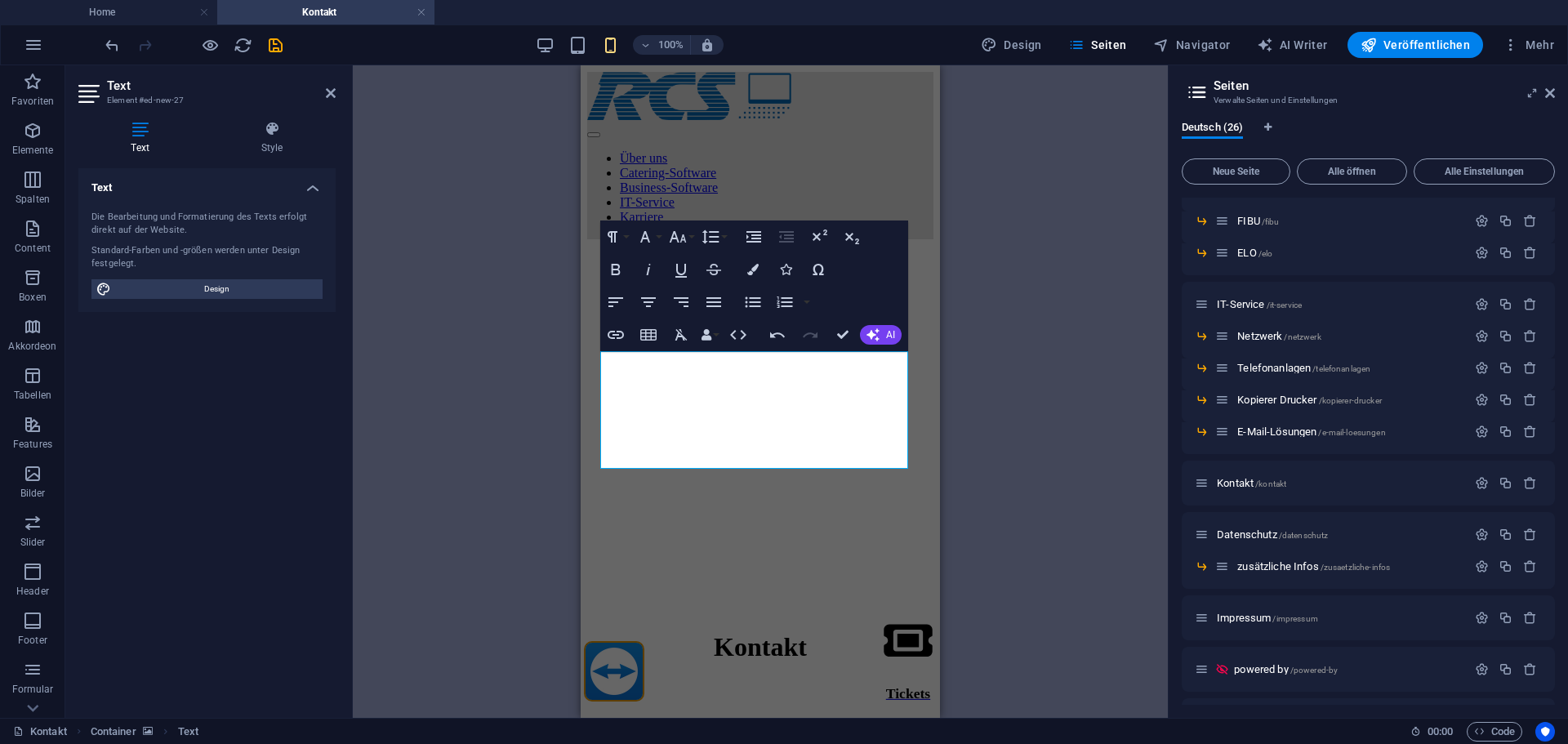
click at [845, 252] on figure at bounding box center [760, 252] width 346 height 0
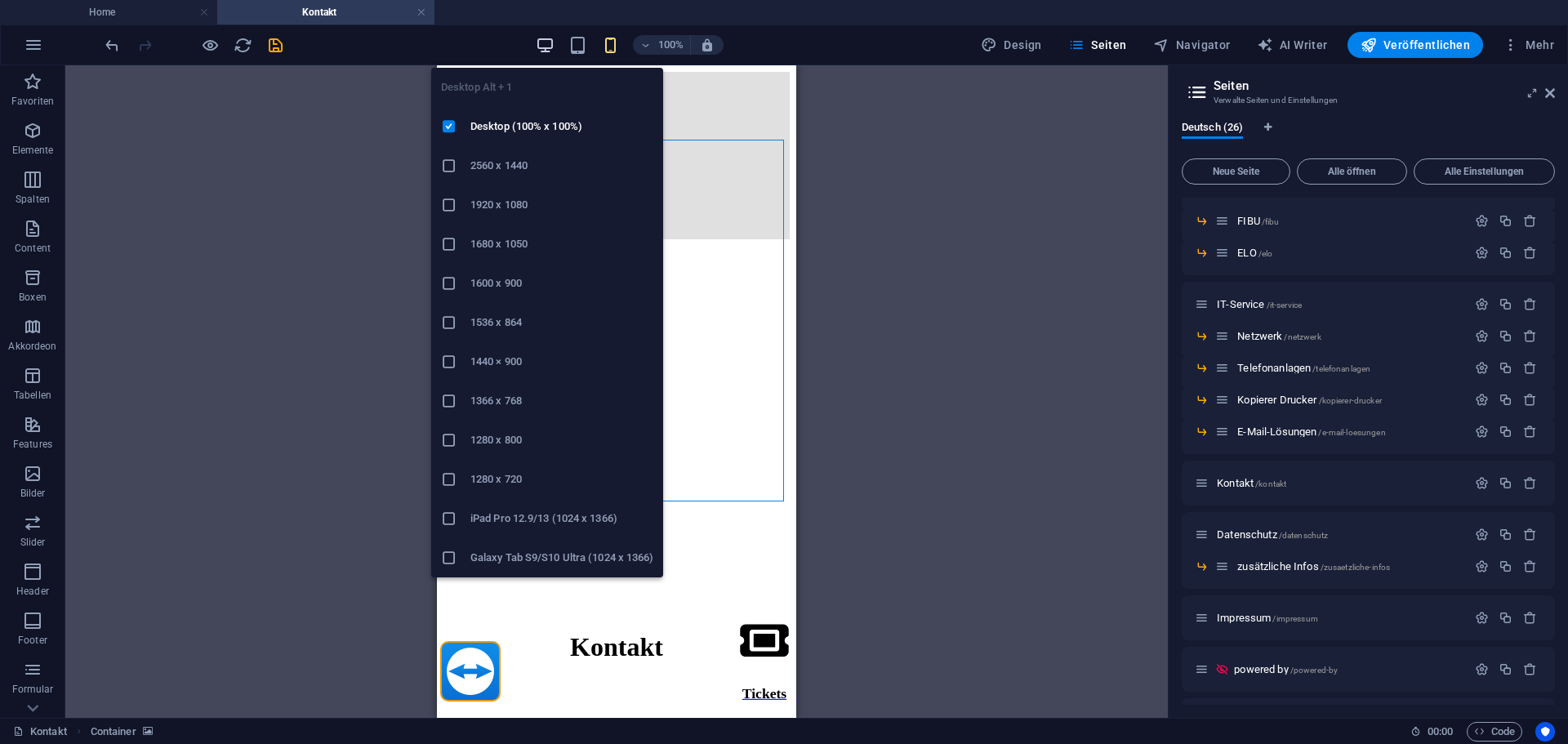
click at [550, 46] on icon "button" at bounding box center [545, 45] width 19 height 19
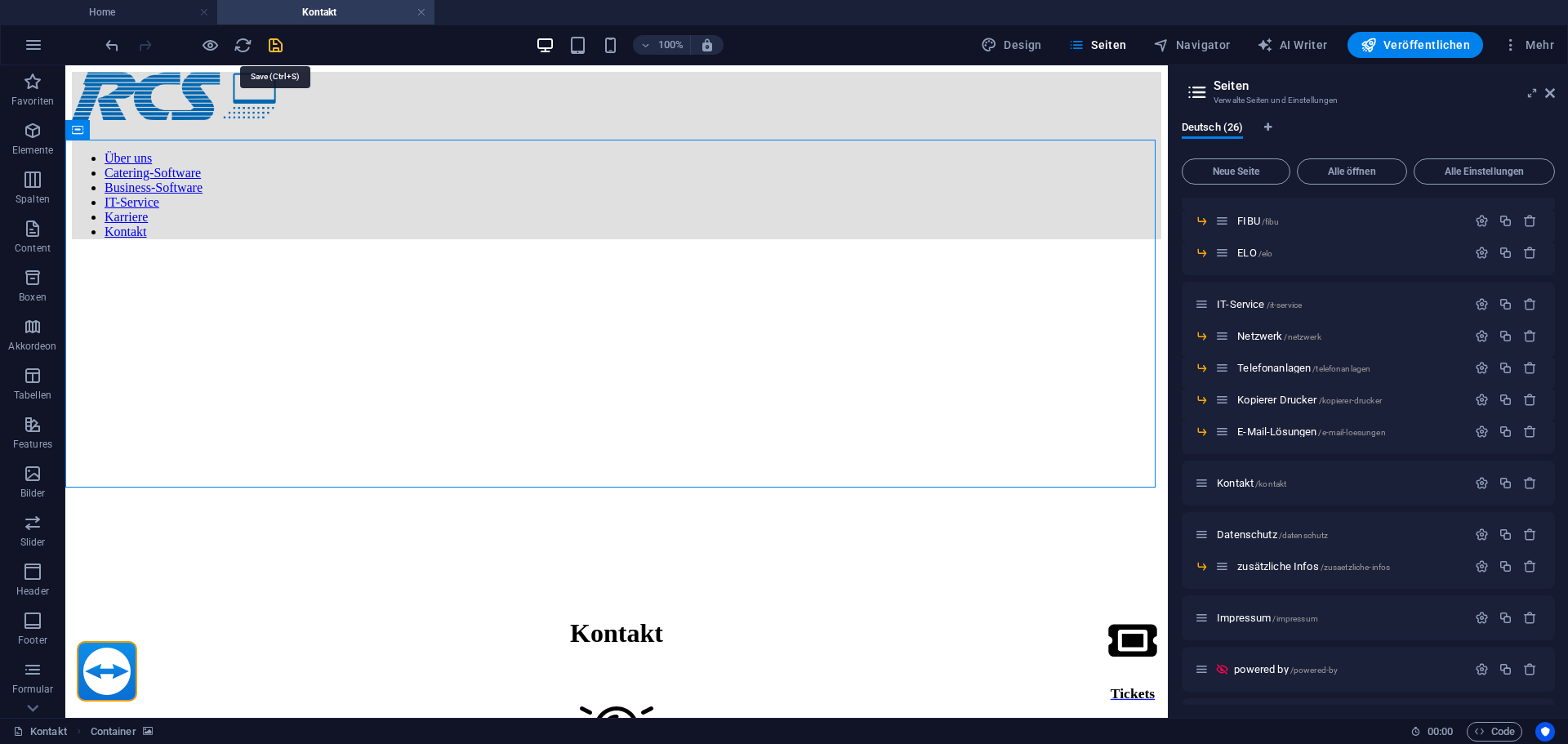
click at [274, 41] on icon "save" at bounding box center [276, 45] width 19 height 19
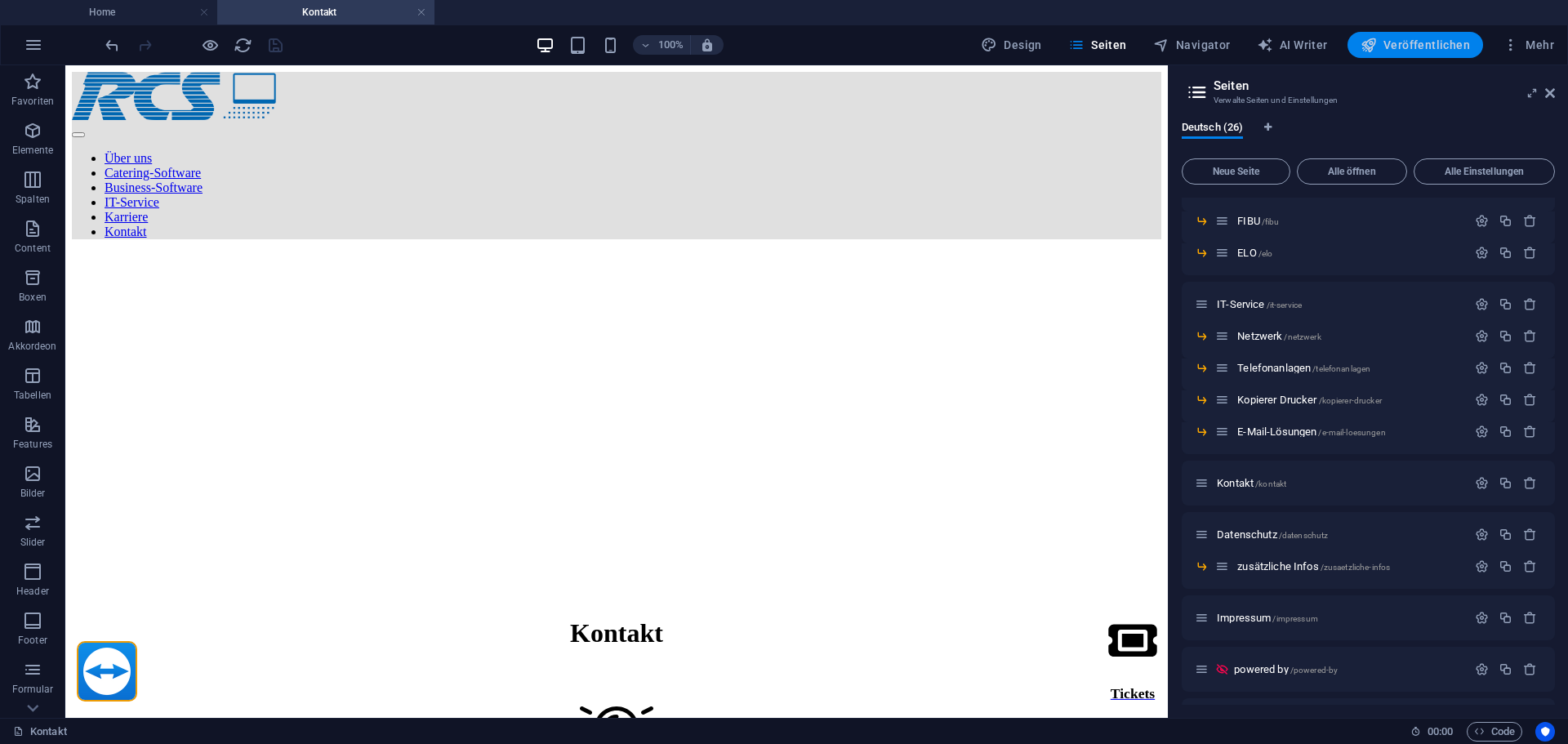
click at [1466, 41] on span "Veröffentlichen" at bounding box center [1415, 44] width 110 height 16
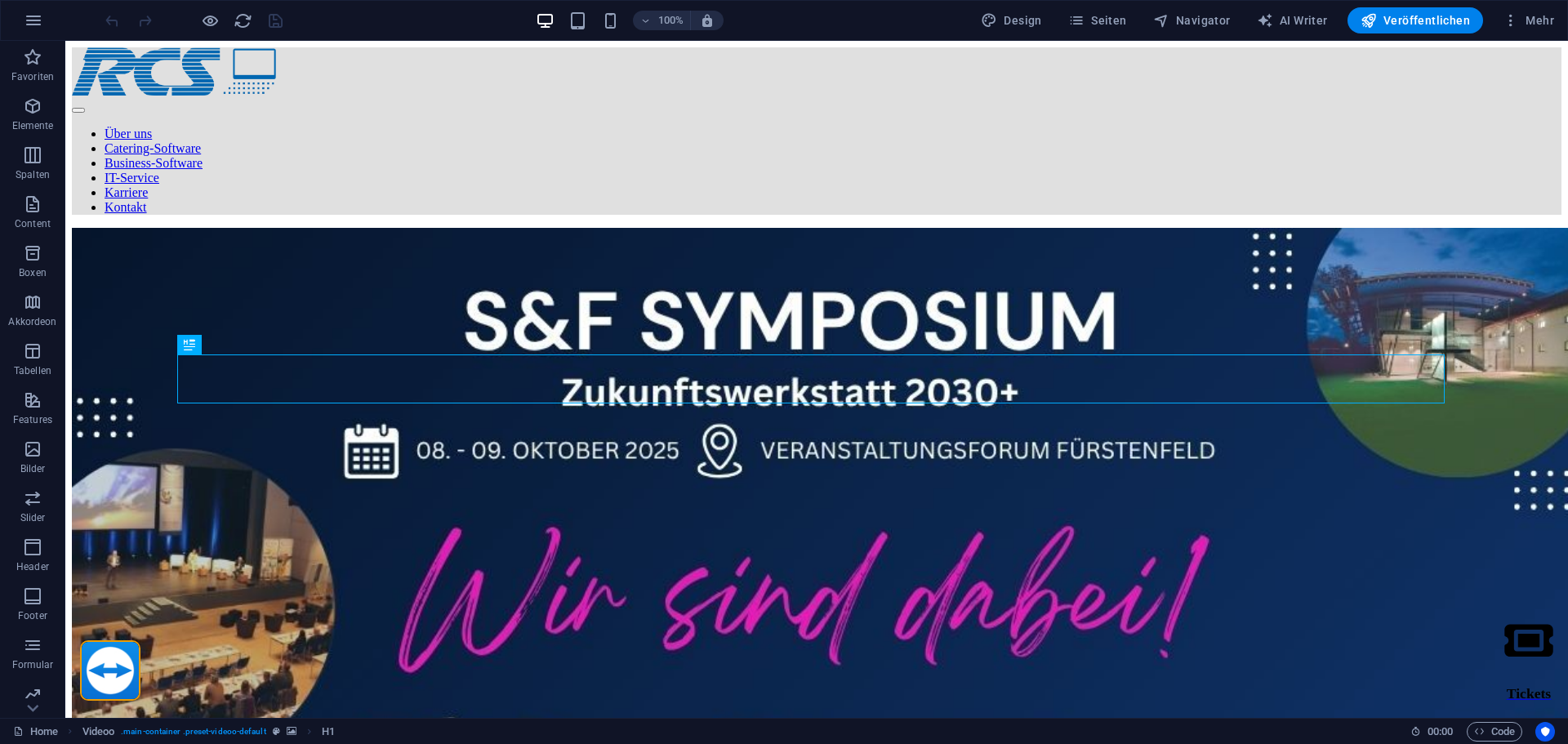
scroll to position [363, 0]
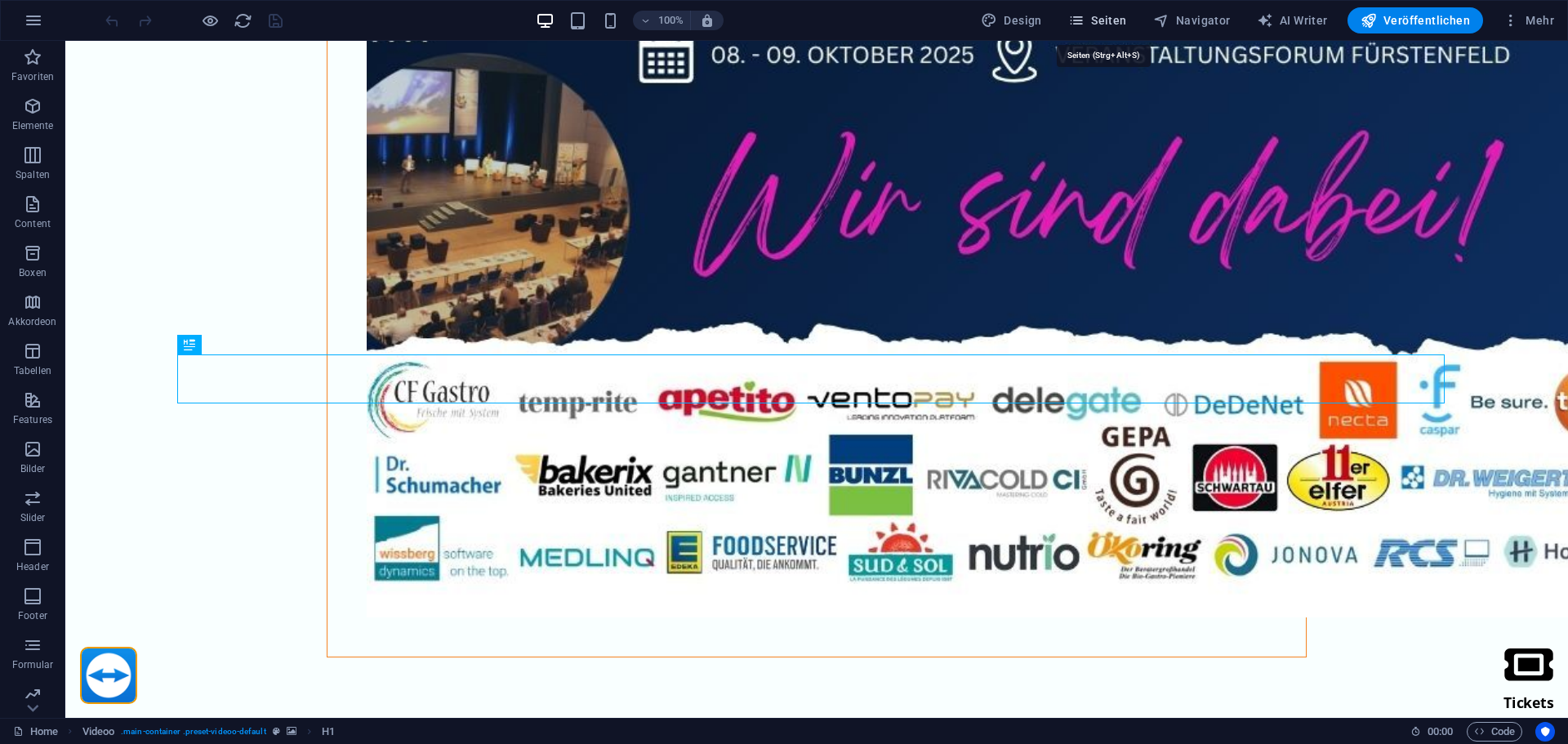
click at [1085, 14] on icon "button" at bounding box center [1075, 20] width 16 height 16
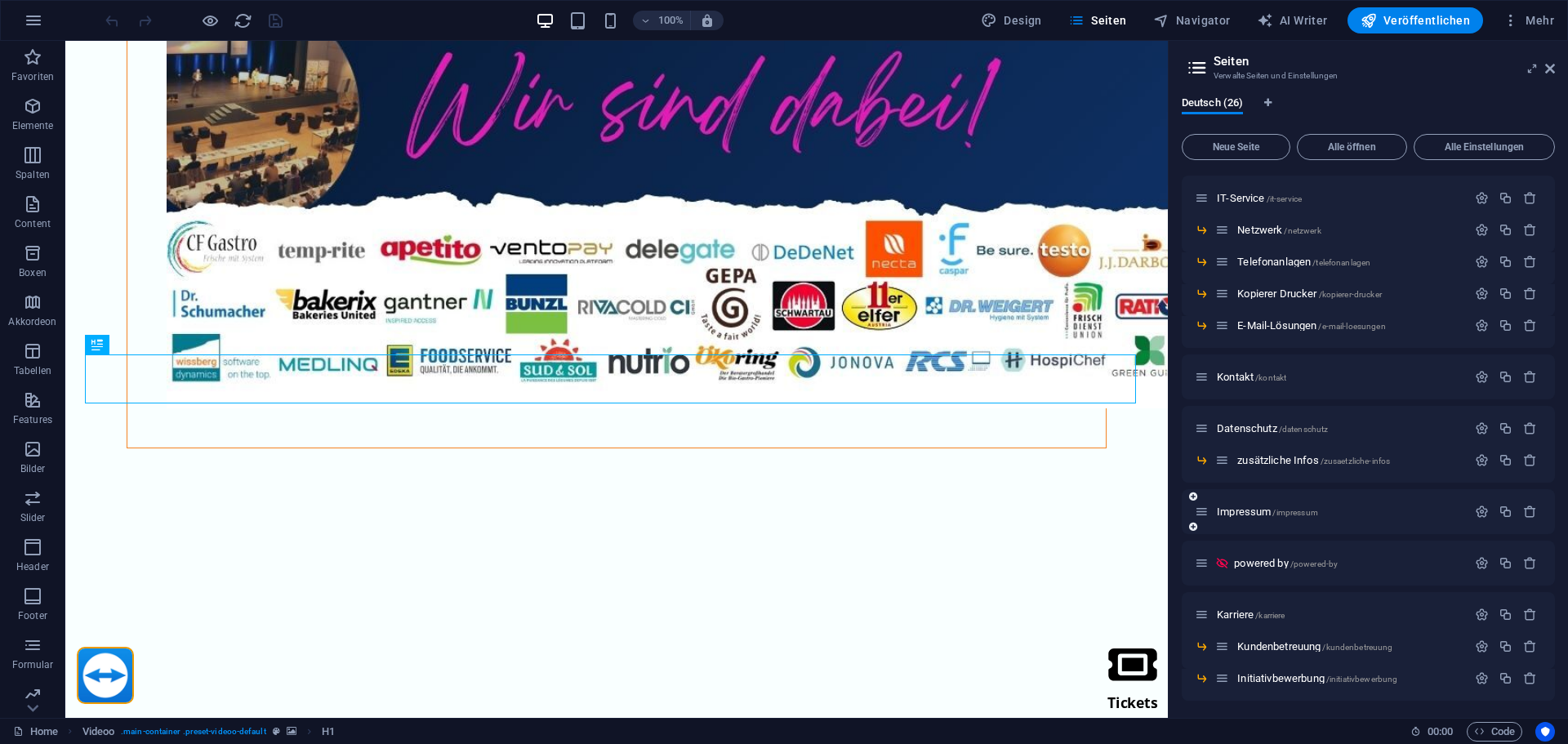
scroll to position [493, 0]
click at [1243, 376] on span "Kontakt /kontakt" at bounding box center [1252, 374] width 69 height 12
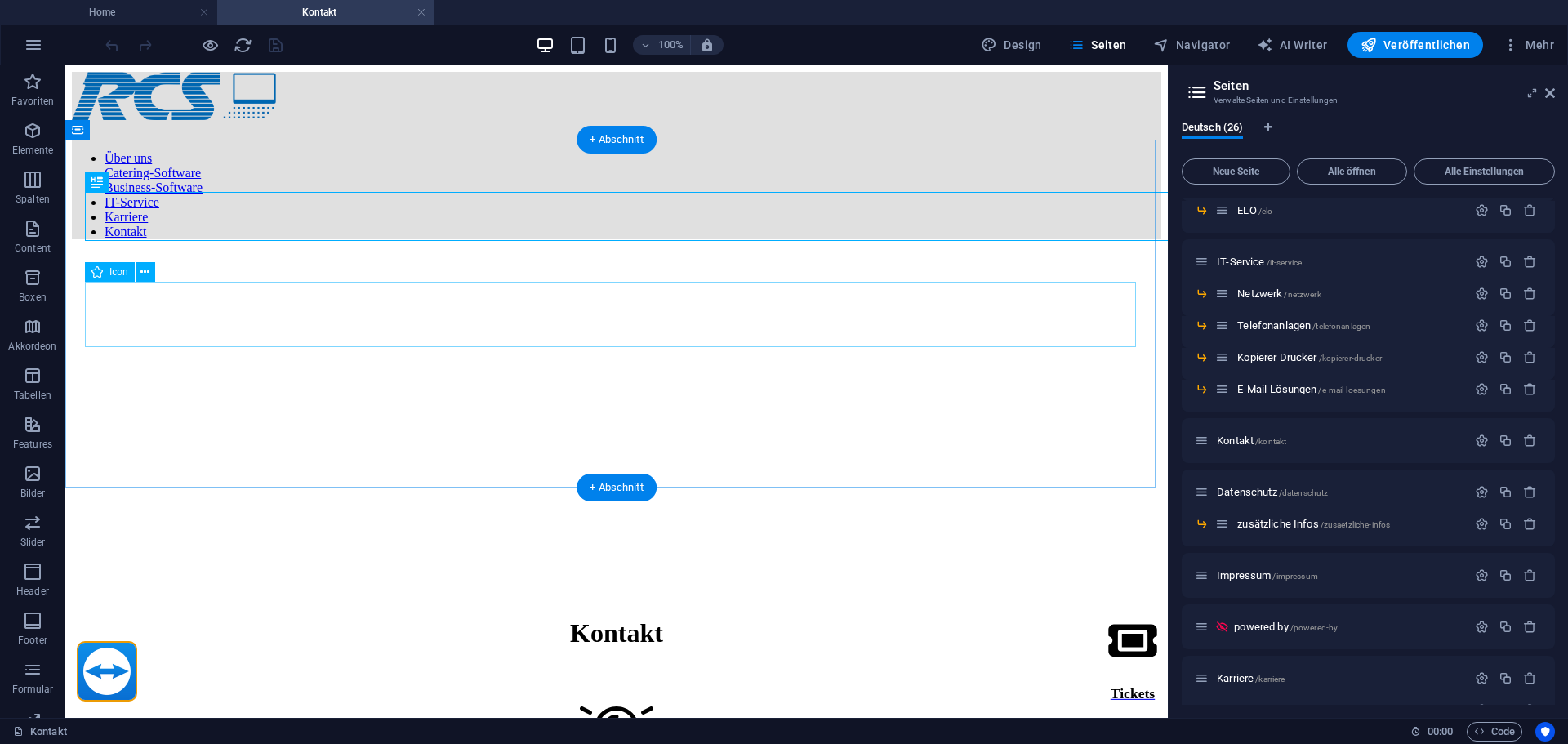
scroll to position [0, 0]
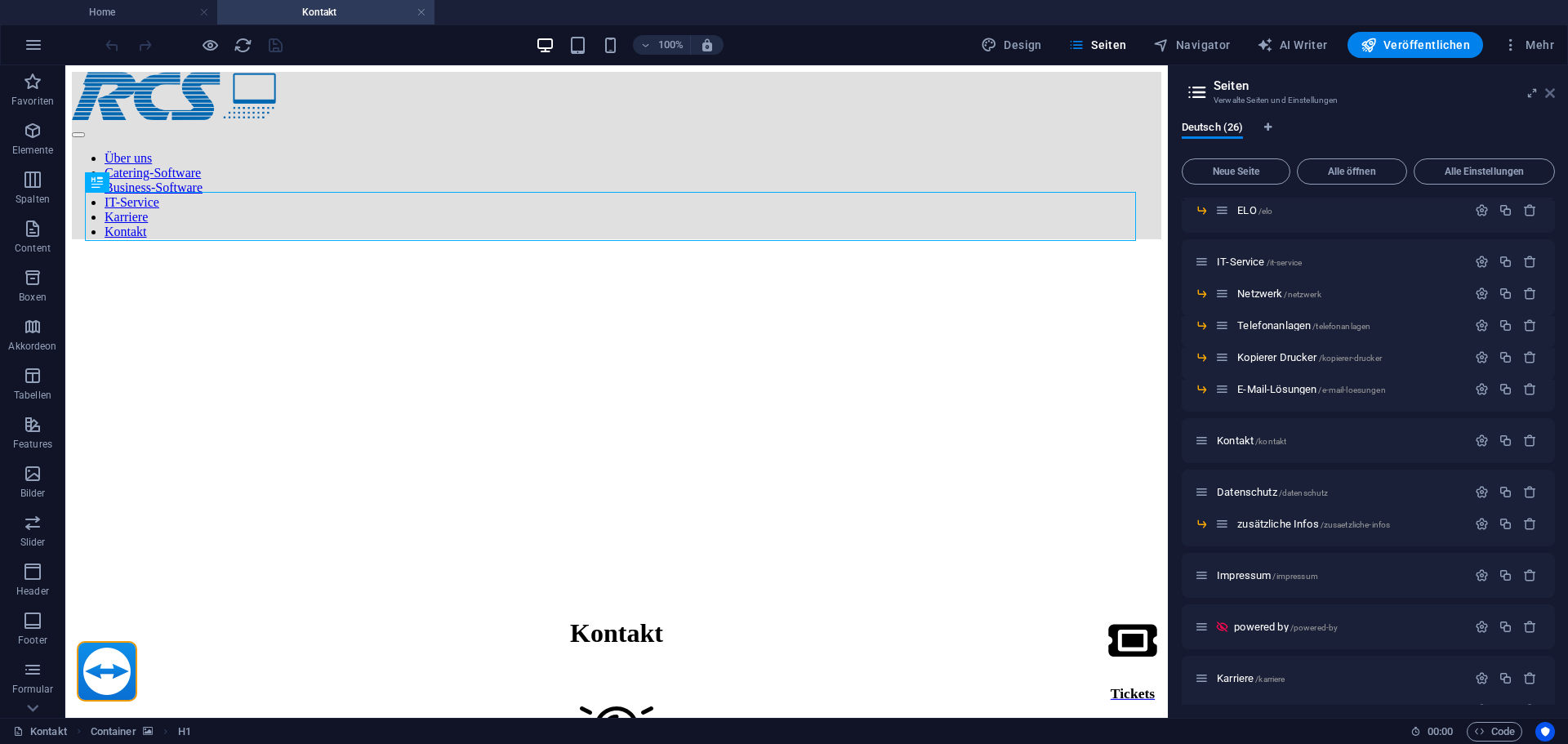
drag, startPoint x: 1471, startPoint y: 38, endPoint x: 1553, endPoint y: 96, distance: 100.4
click at [1553, 96] on icon at bounding box center [1550, 93] width 9 height 13
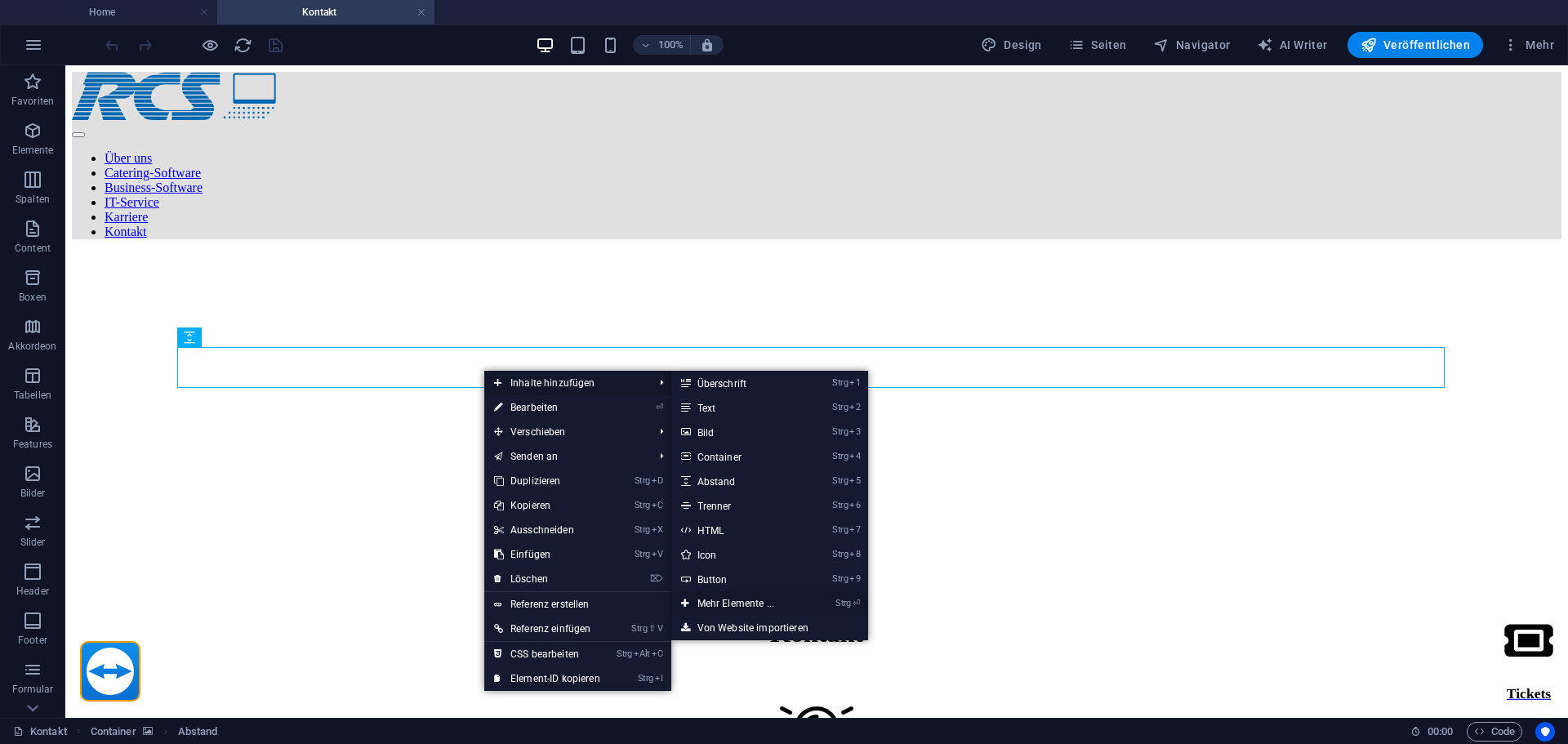
click at [735, 600] on link "Strg ⏎ Mehr Elemente ..." at bounding box center [738, 603] width 135 height 24
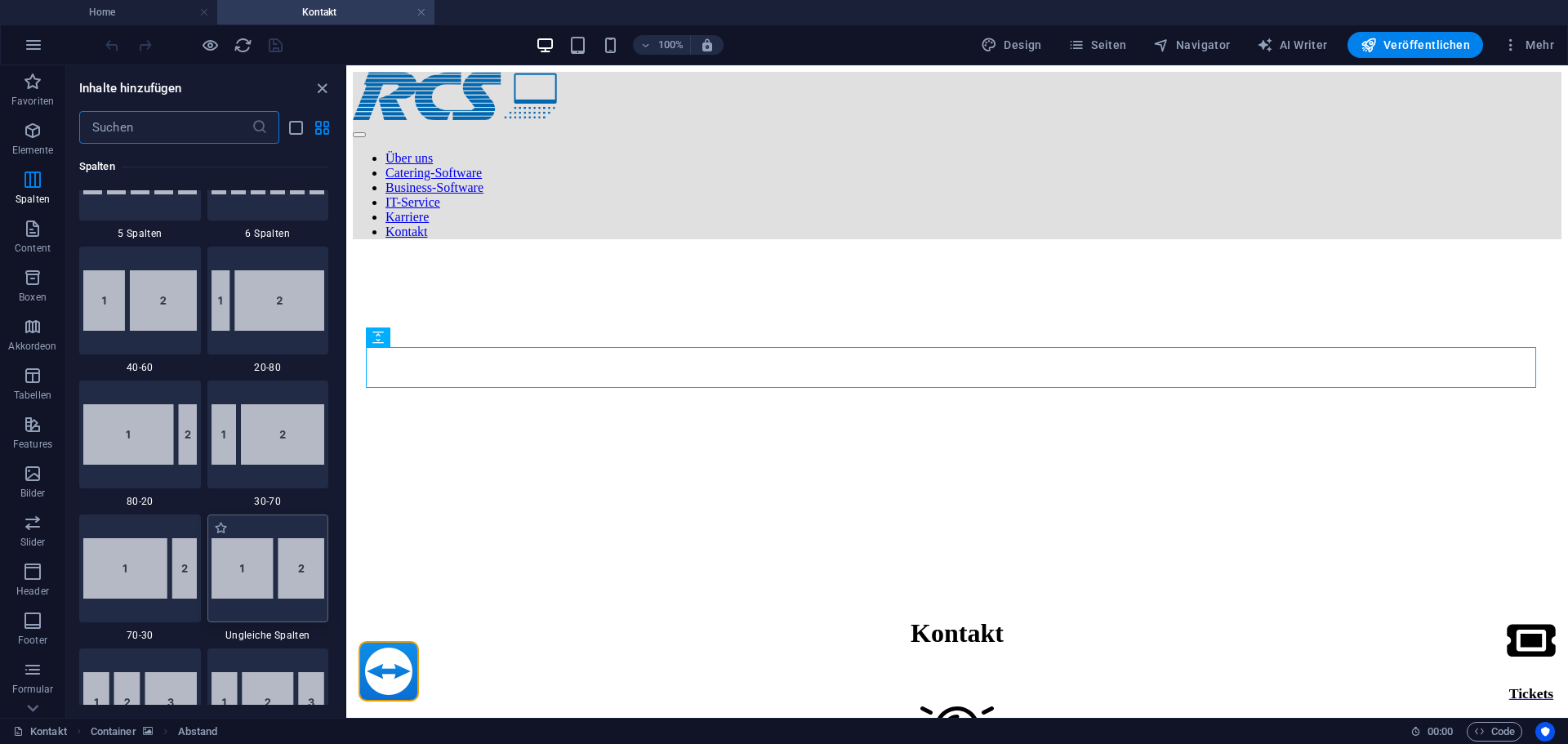
scroll to position [1236, 0]
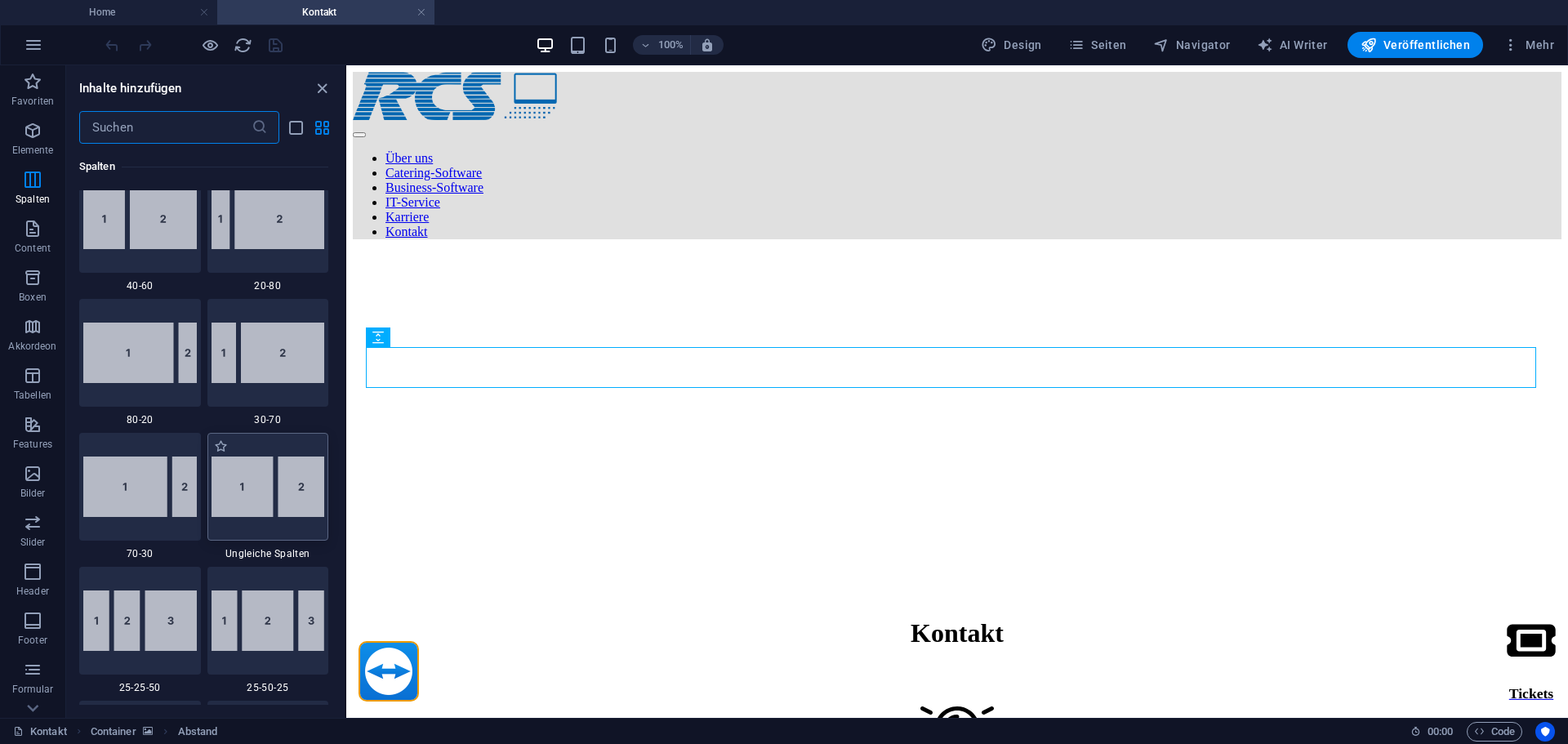
click at [249, 500] on img at bounding box center [267, 487] width 114 height 60
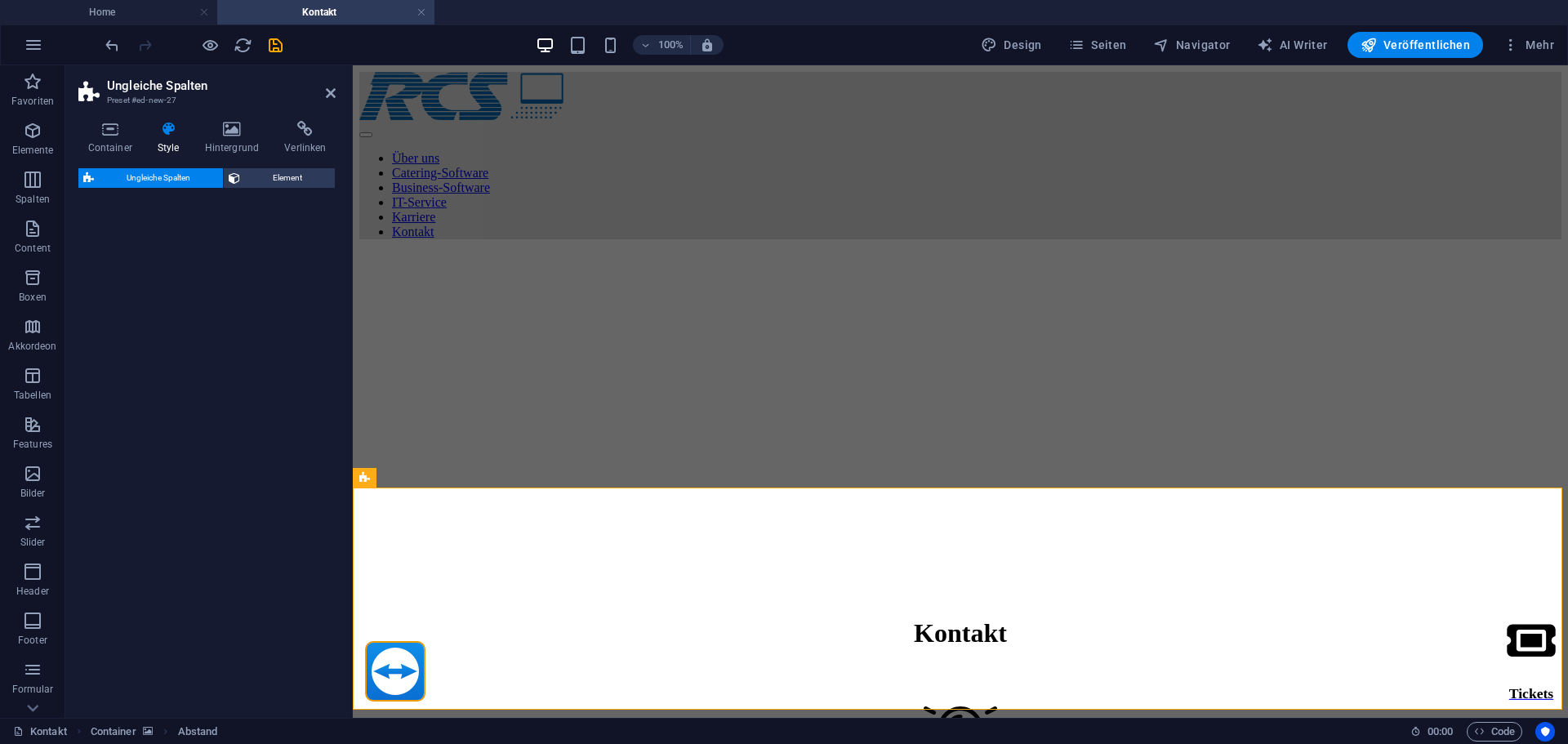
select select "%"
select select "rem"
select select "preset-unequal-columns-v2-default"
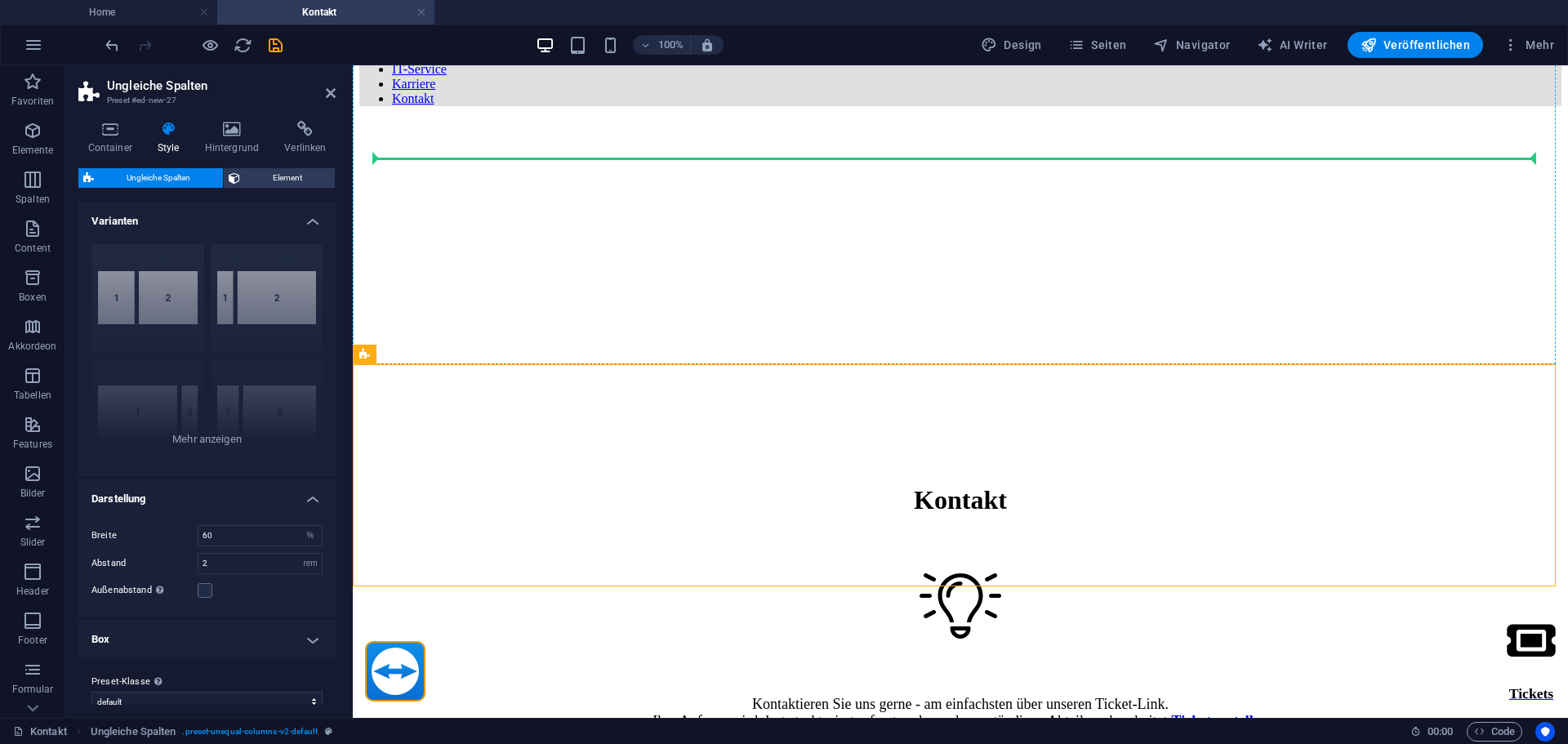
scroll to position [119, 0]
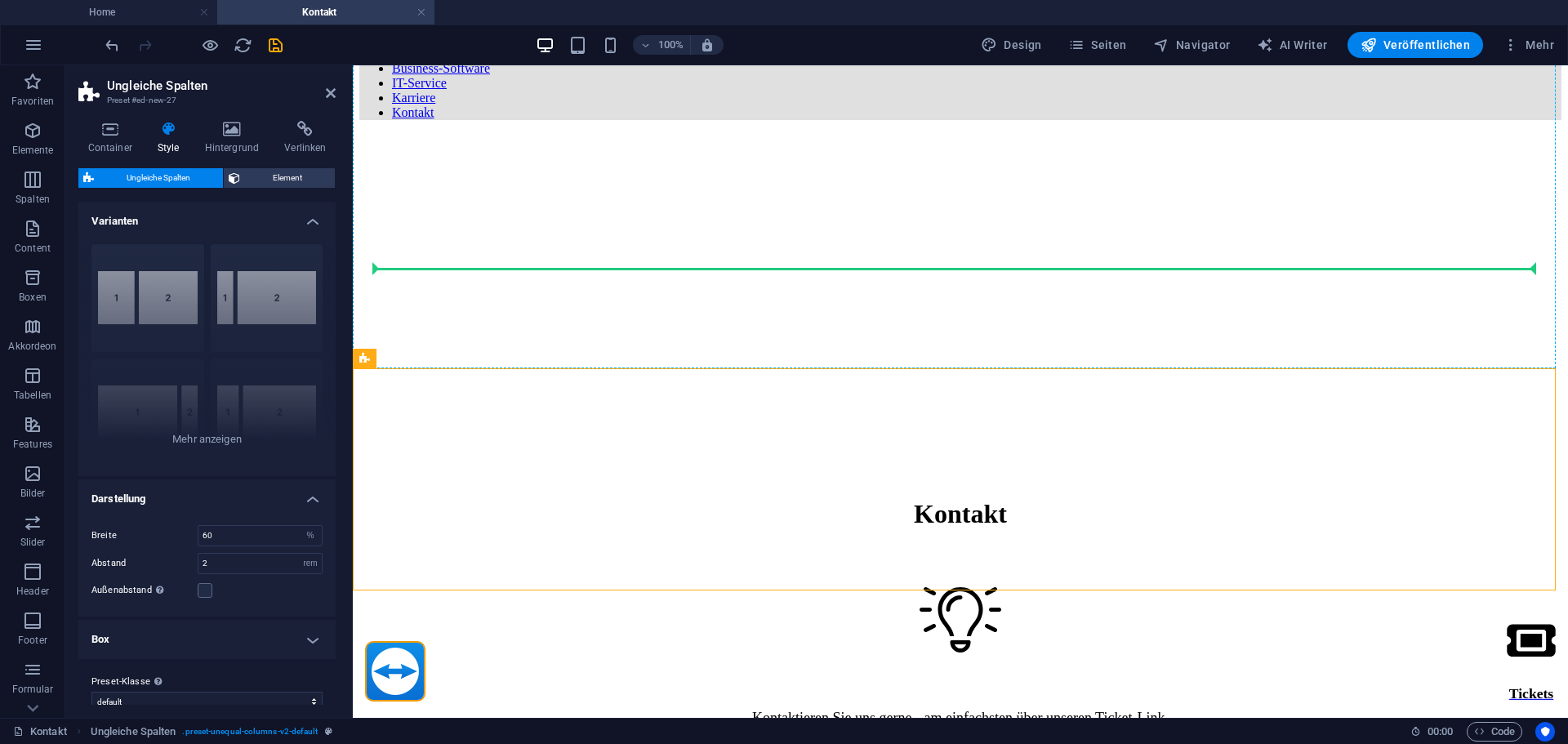
drag, startPoint x: 740, startPoint y: 380, endPoint x: 740, endPoint y: 266, distance: 114.0
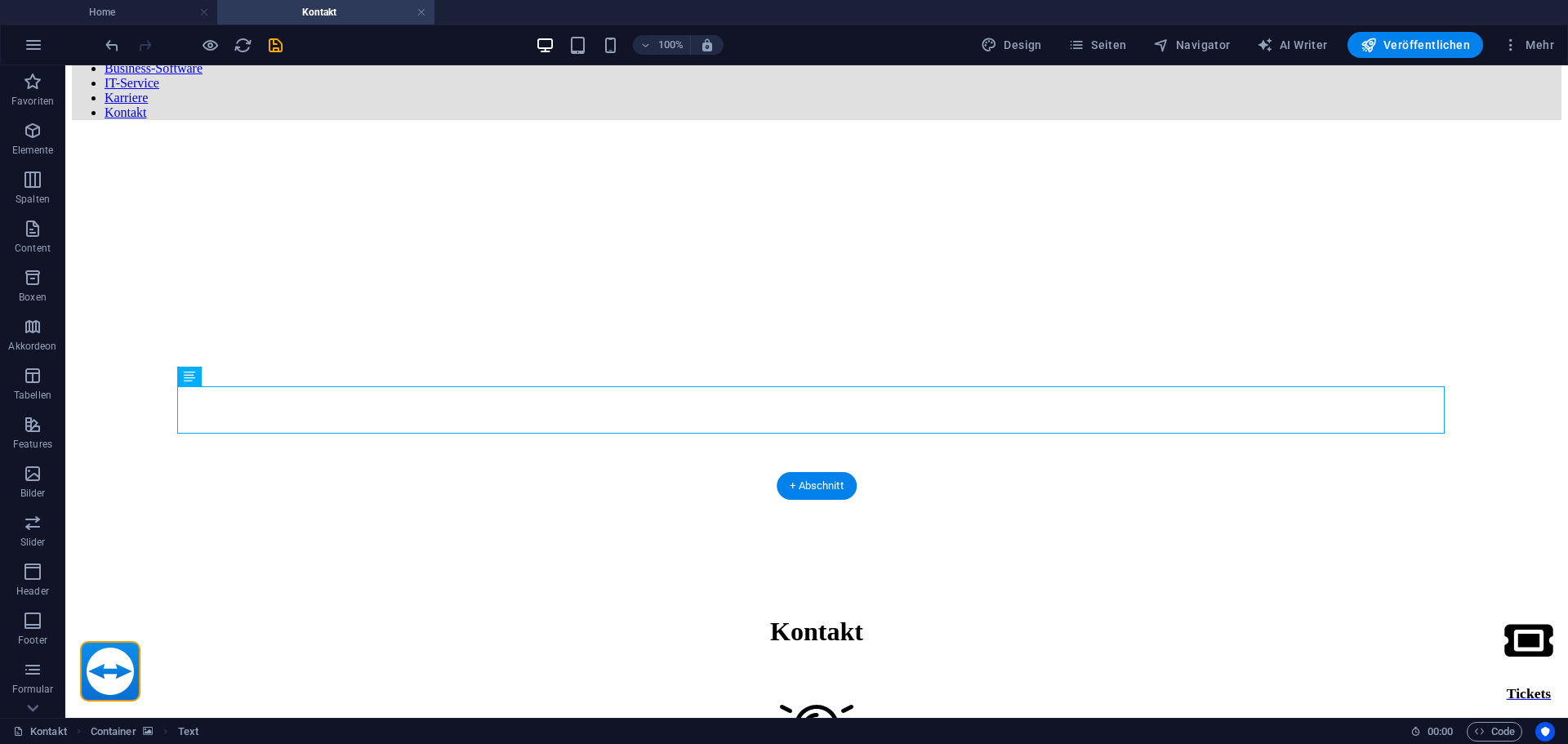
drag, startPoint x: 692, startPoint y: 418, endPoint x: 593, endPoint y: 316, distance: 142.1
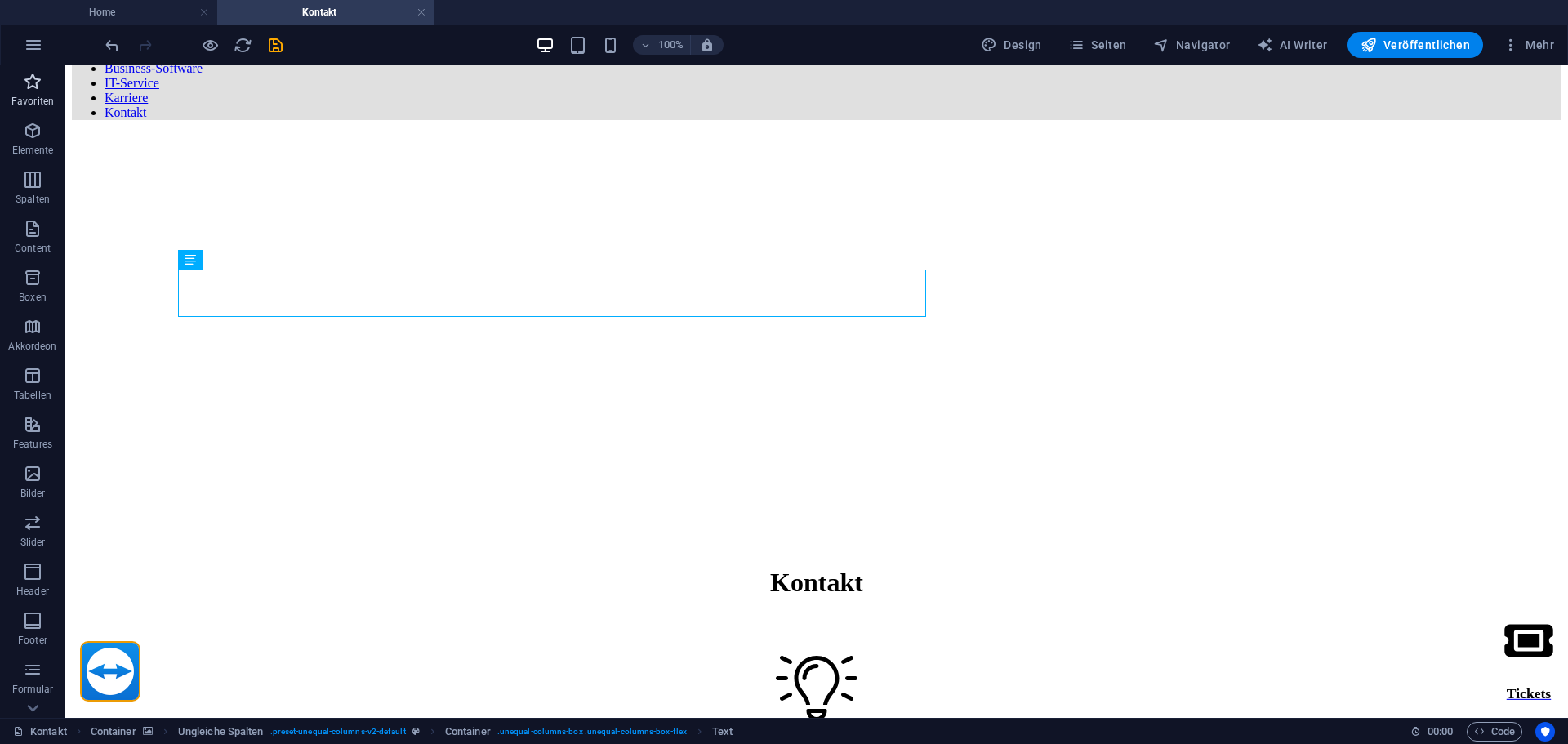
click at [30, 110] on span "Favoriten" at bounding box center [33, 92] width 66 height 39
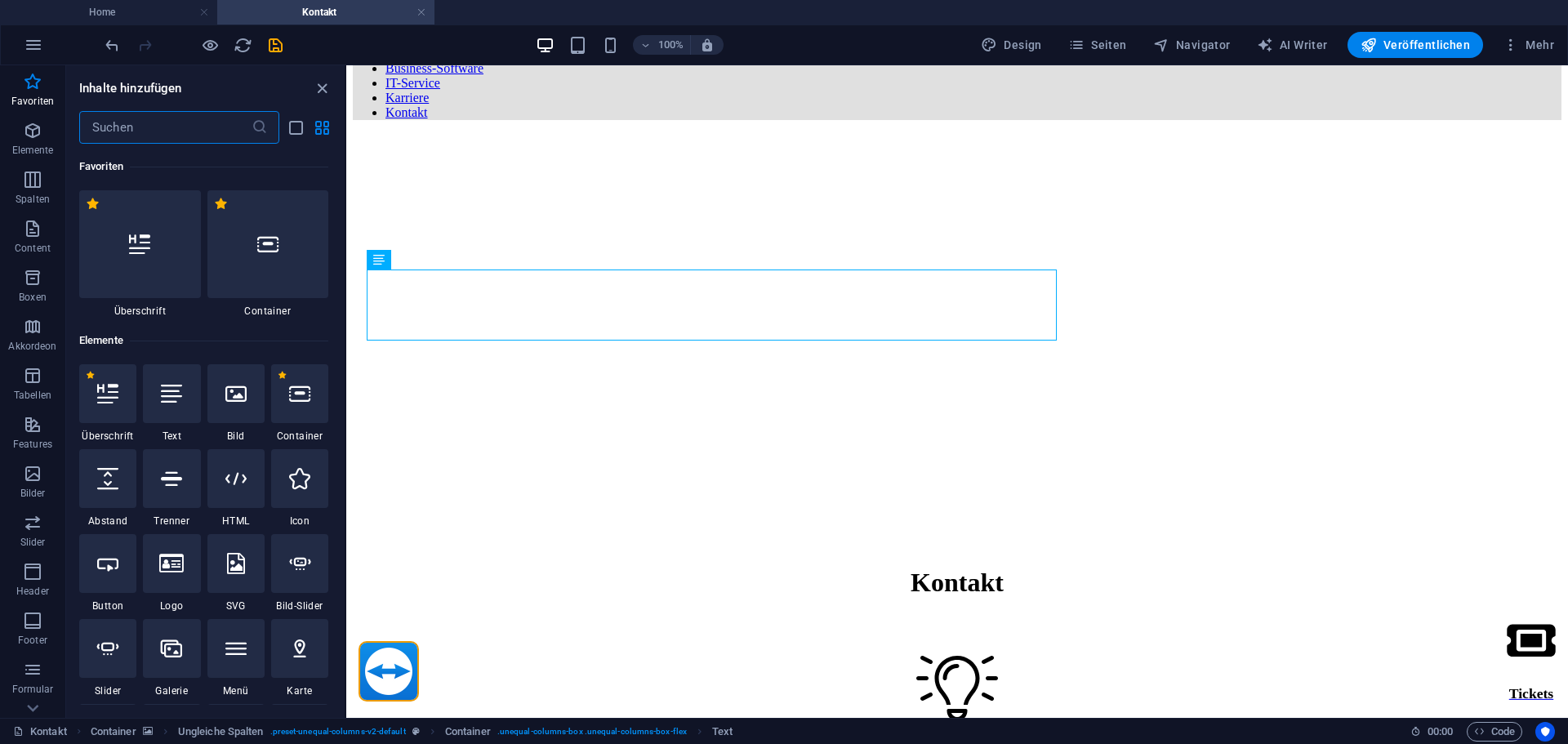
click at [128, 132] on input "text" at bounding box center [165, 127] width 173 height 33
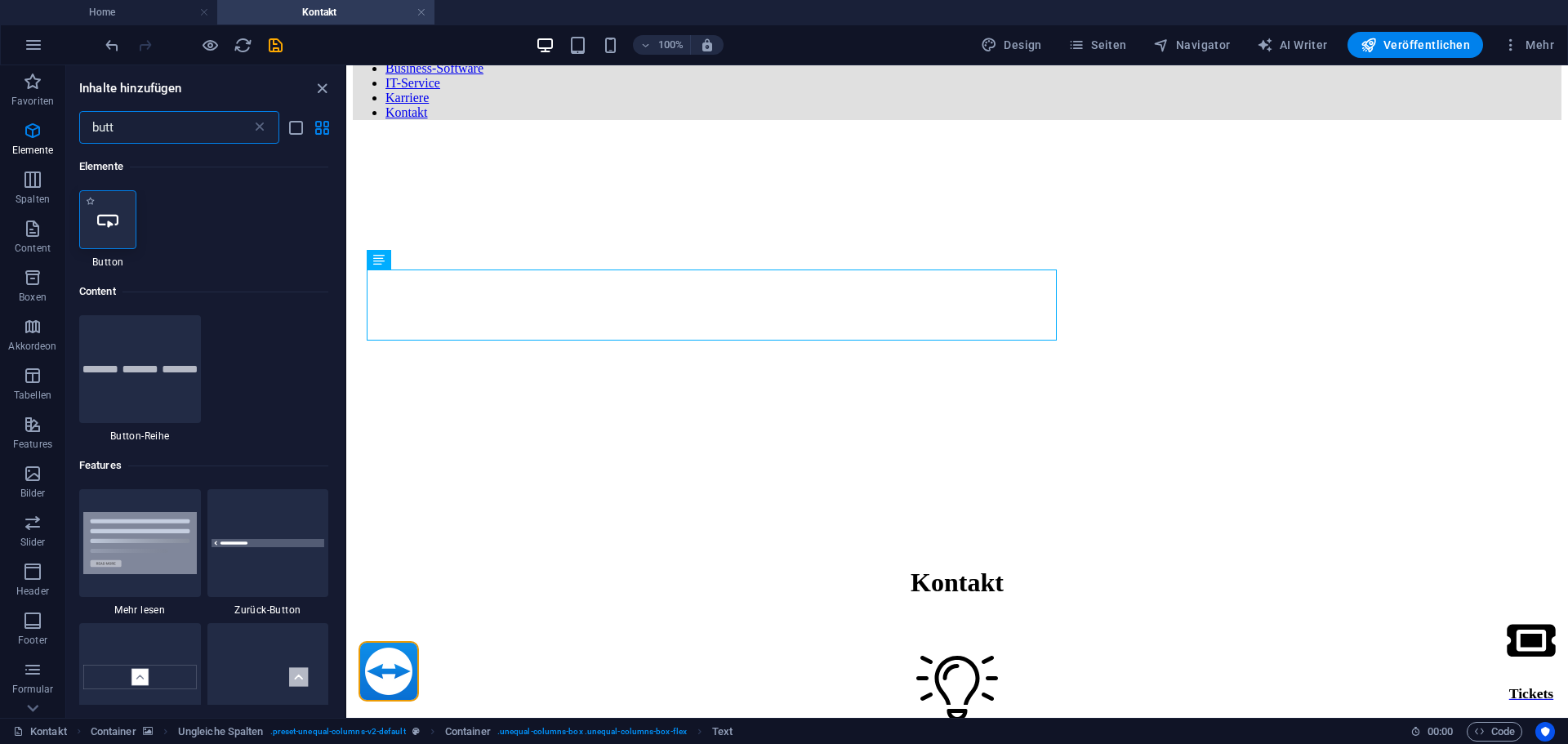
type input "butt"
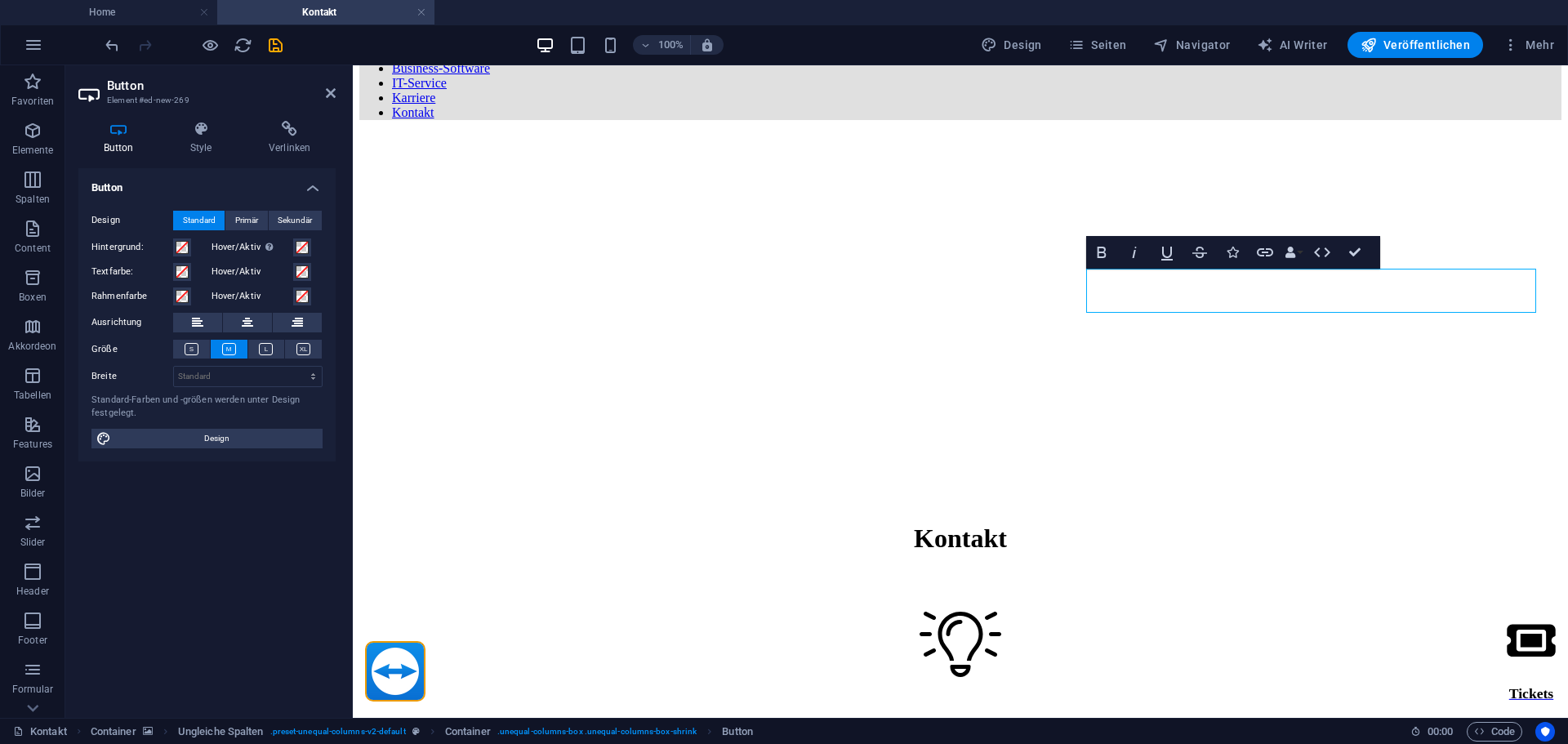
click at [1213, 133] on figure at bounding box center [960, 133] width 1202 height 0
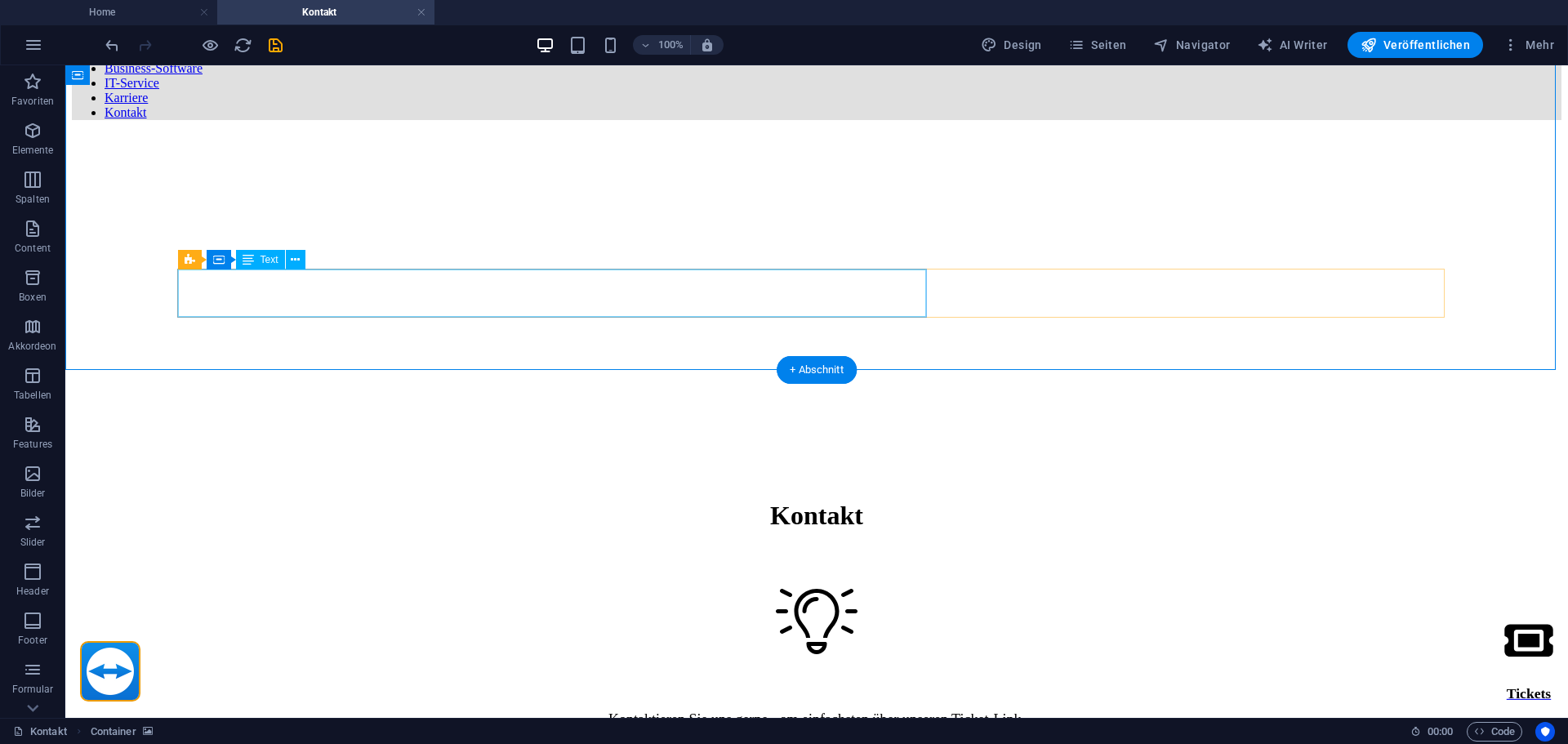
click at [872, 711] on div "Kontaktieren Sie uns gerne - am einfachsten über unseren Ticket-Link. Ihre Anfr…" at bounding box center [817, 728] width 1490 height 35
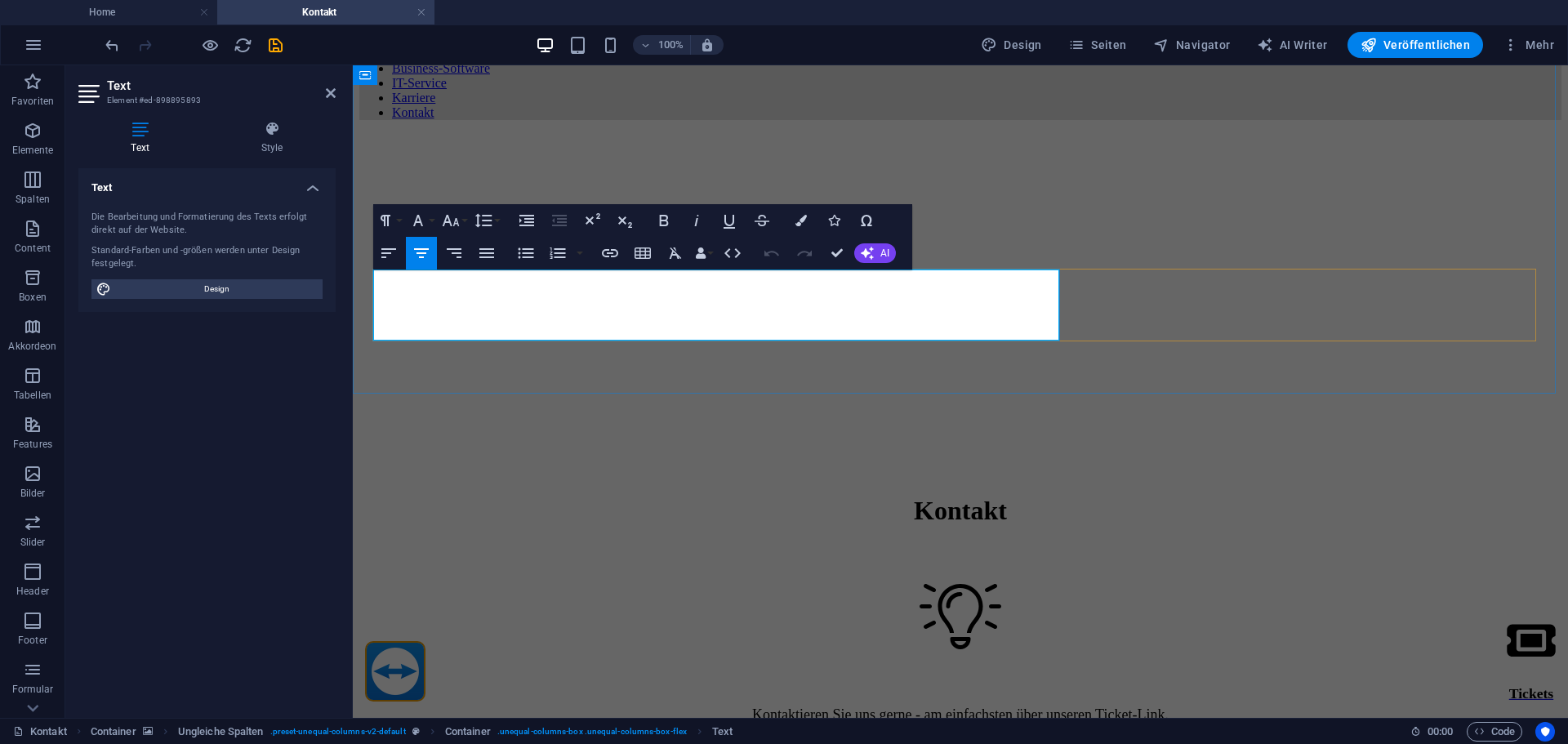
drag, startPoint x: 998, startPoint y: 306, endPoint x: 1037, endPoint y: 337, distance: 49.8
click at [1037, 706] on p "Kontaktieren Sie uns gerne - am einfachsten über unseren Ticket-Link. Ihre Anfr…" at bounding box center [960, 723] width 1202 height 35
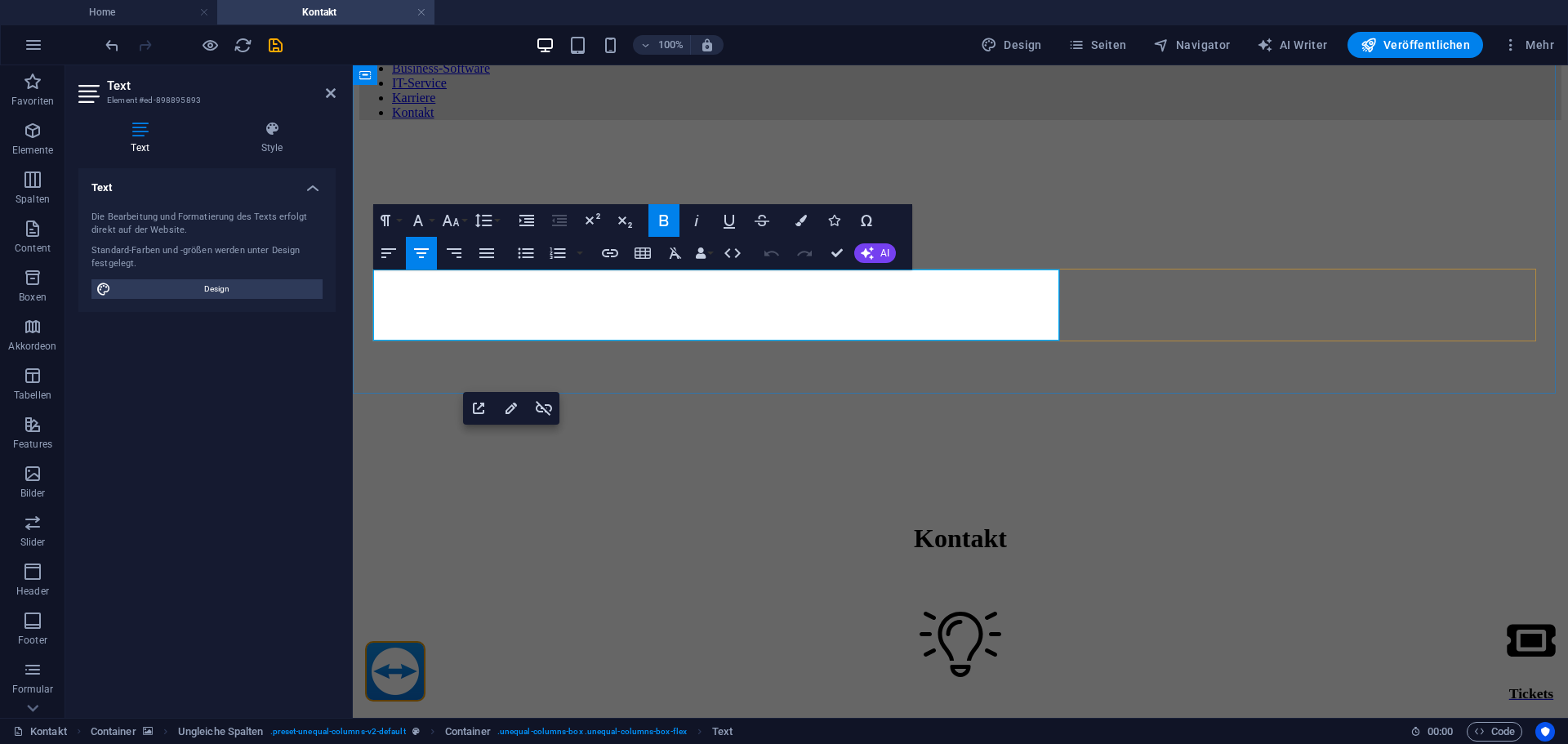
copy span "Ticket erstellen"
click at [961, 734] on p "Kontaktieren Sie uns gerne - am einfachsten über unseren Ticket-Link. Ihre Anfr…" at bounding box center [960, 751] width 1202 height 35
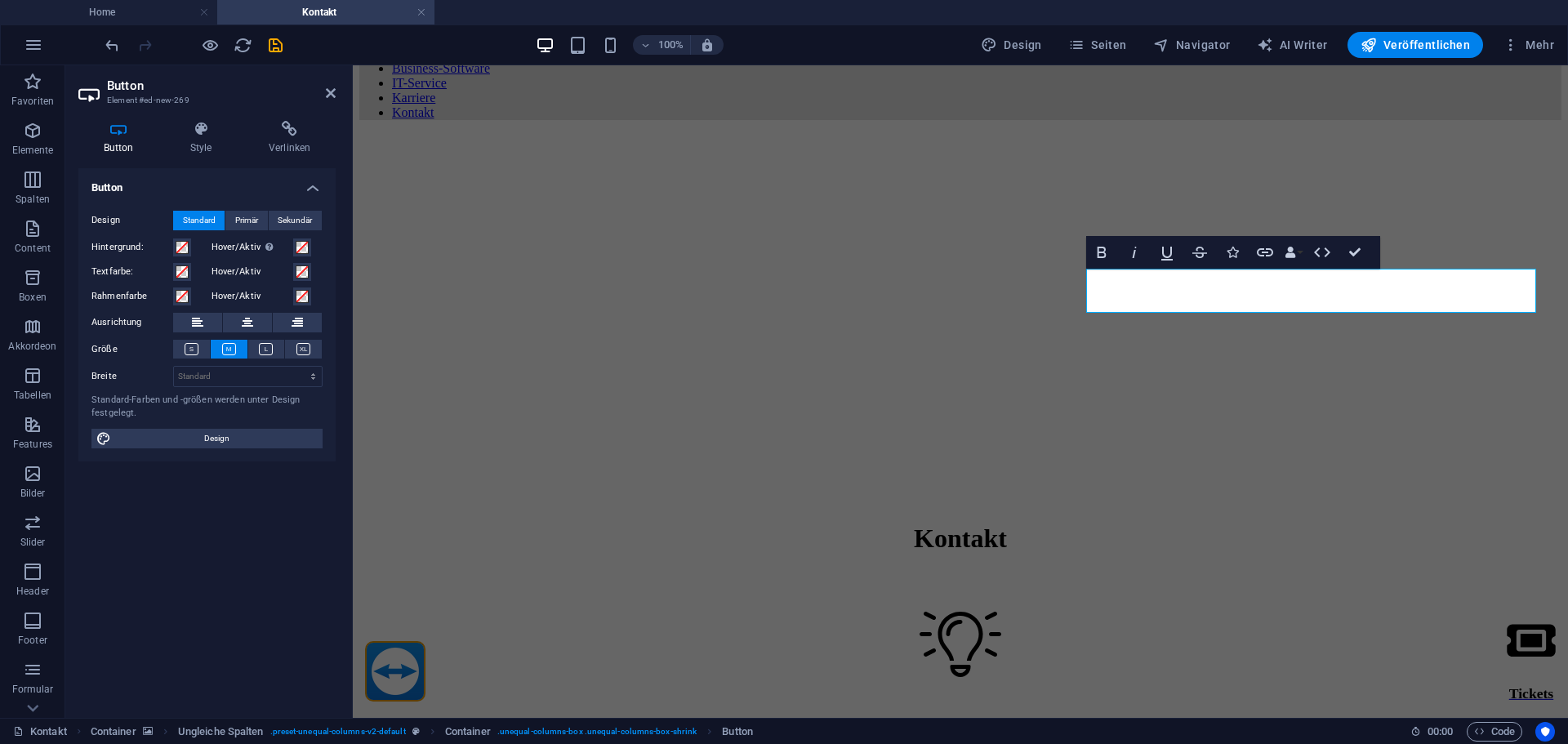
click at [1270, 133] on figure at bounding box center [960, 133] width 1202 height 0
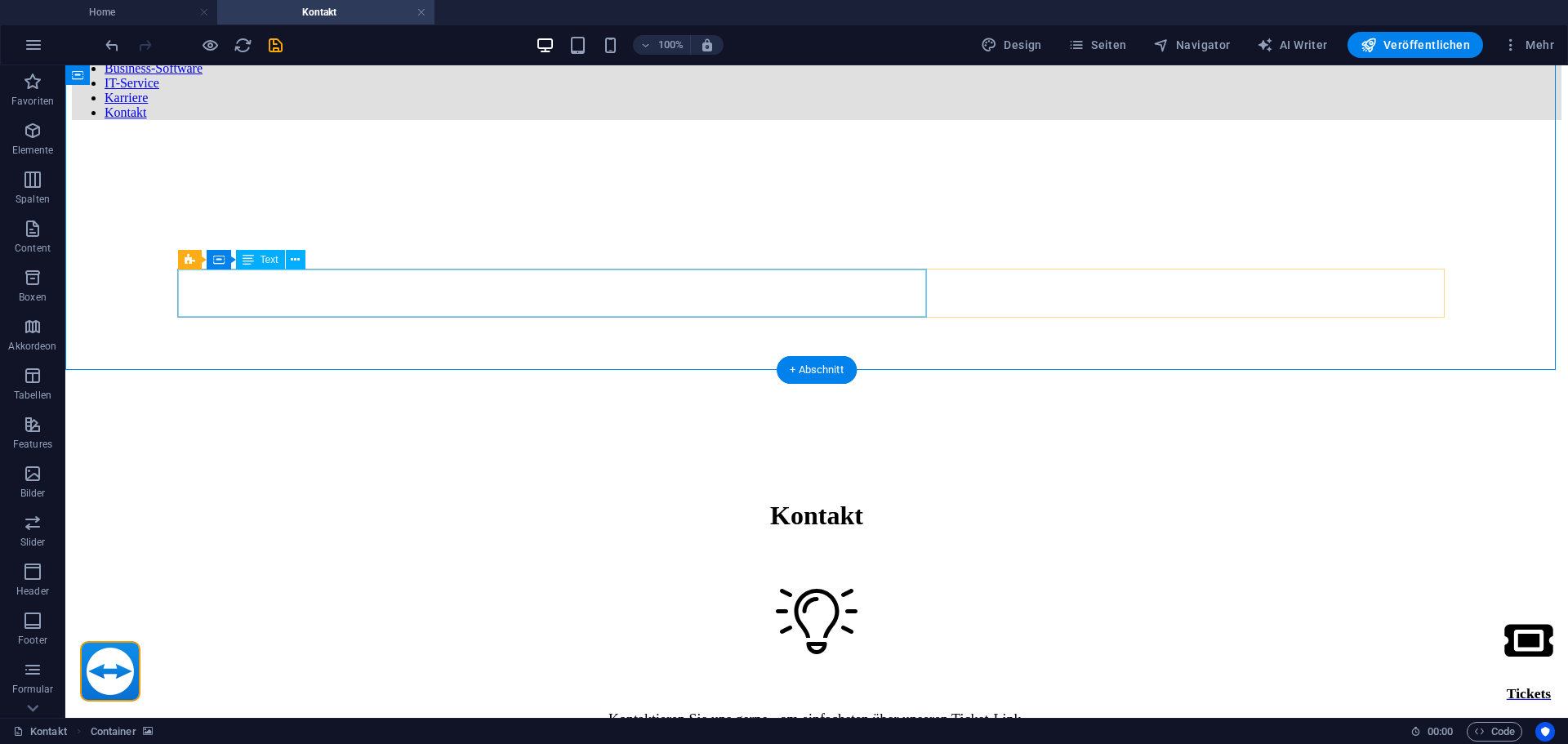
click at [857, 711] on div "Kontaktieren Sie uns gerne - am einfachsten über unseren Ticket-Link. Ihre Anfr…" at bounding box center [817, 728] width 1490 height 35
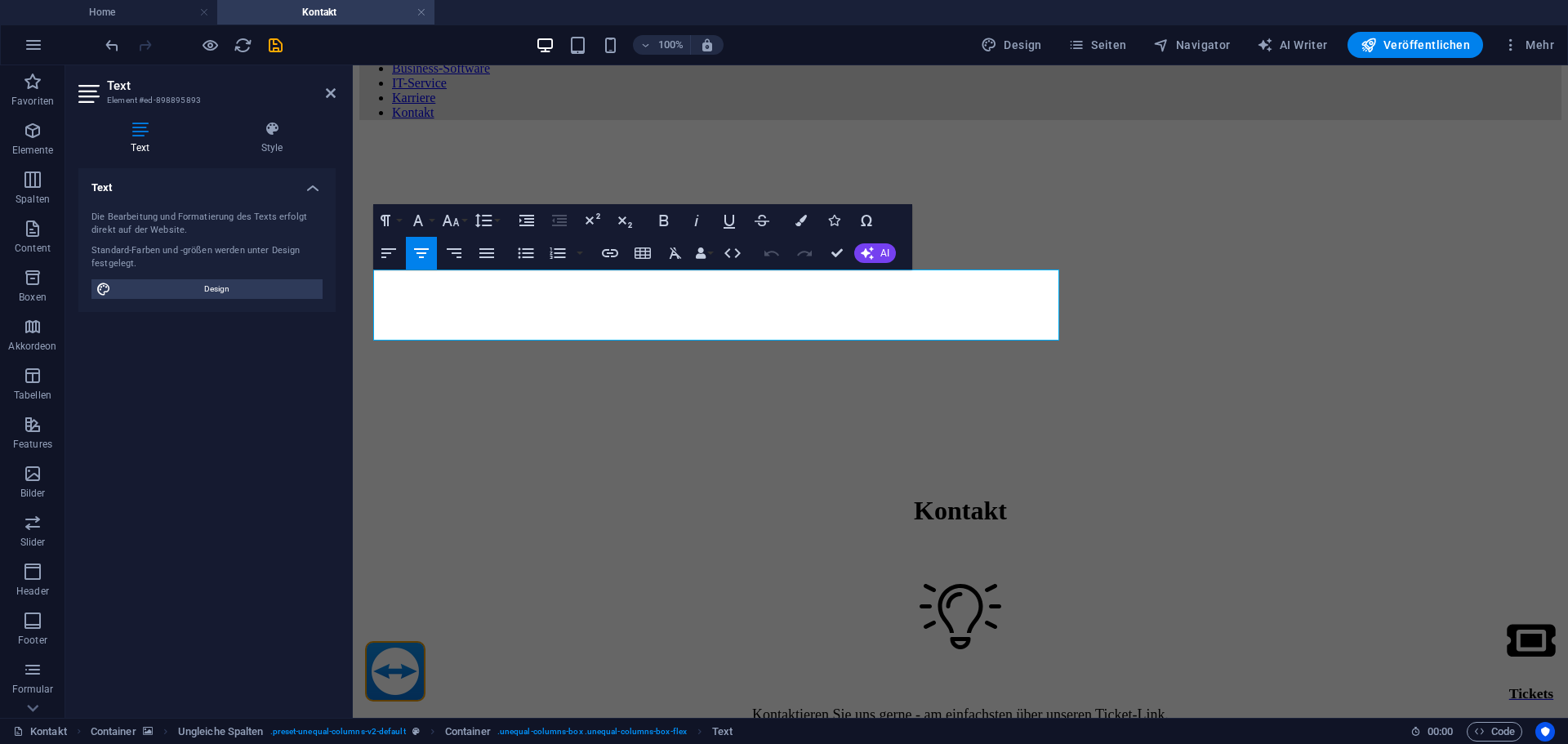
drag, startPoint x: 998, startPoint y: 305, endPoint x: 1041, endPoint y: 342, distance: 56.7
click at [1041, 342] on div "Kontakt Kontaktieren Sie uns gerne - am einfachsten über unseren Ticket-Link. I…" at bounding box center [960, 450] width 1202 height 635
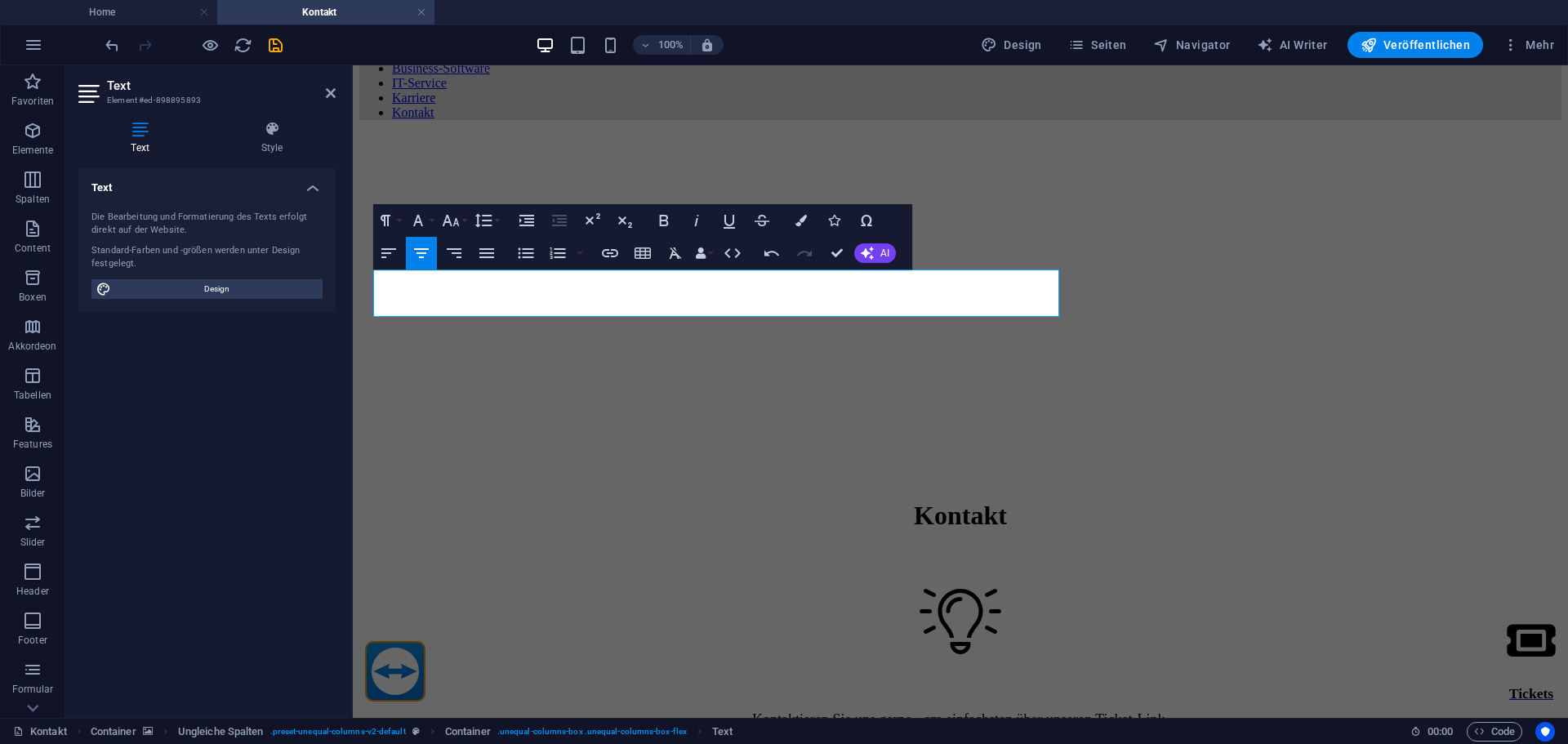
click at [972, 133] on figure at bounding box center [960, 133] width 1202 height 0
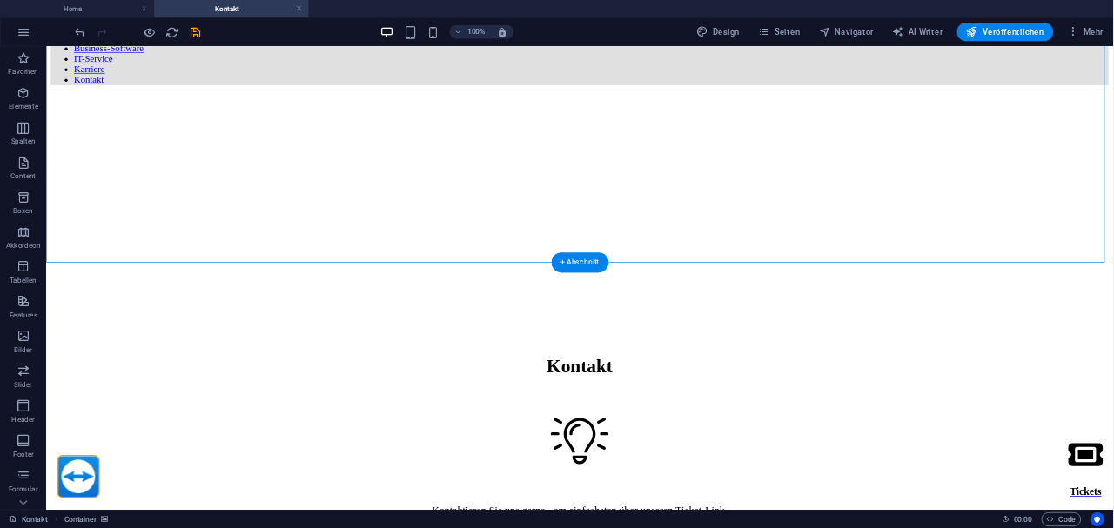
scroll to position [0, 0]
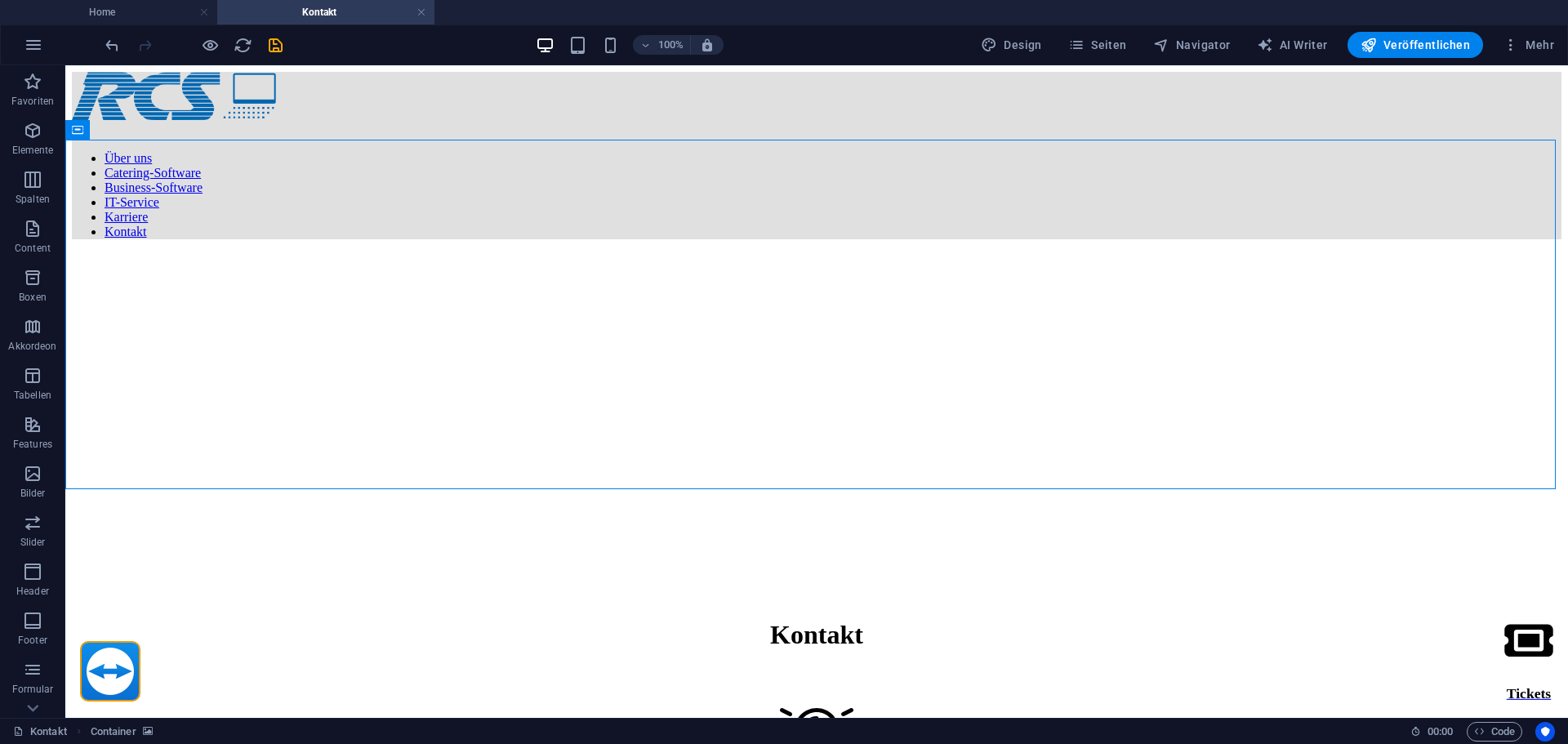
click at [572, 33] on div "100%" at bounding box center [629, 45] width 189 height 26
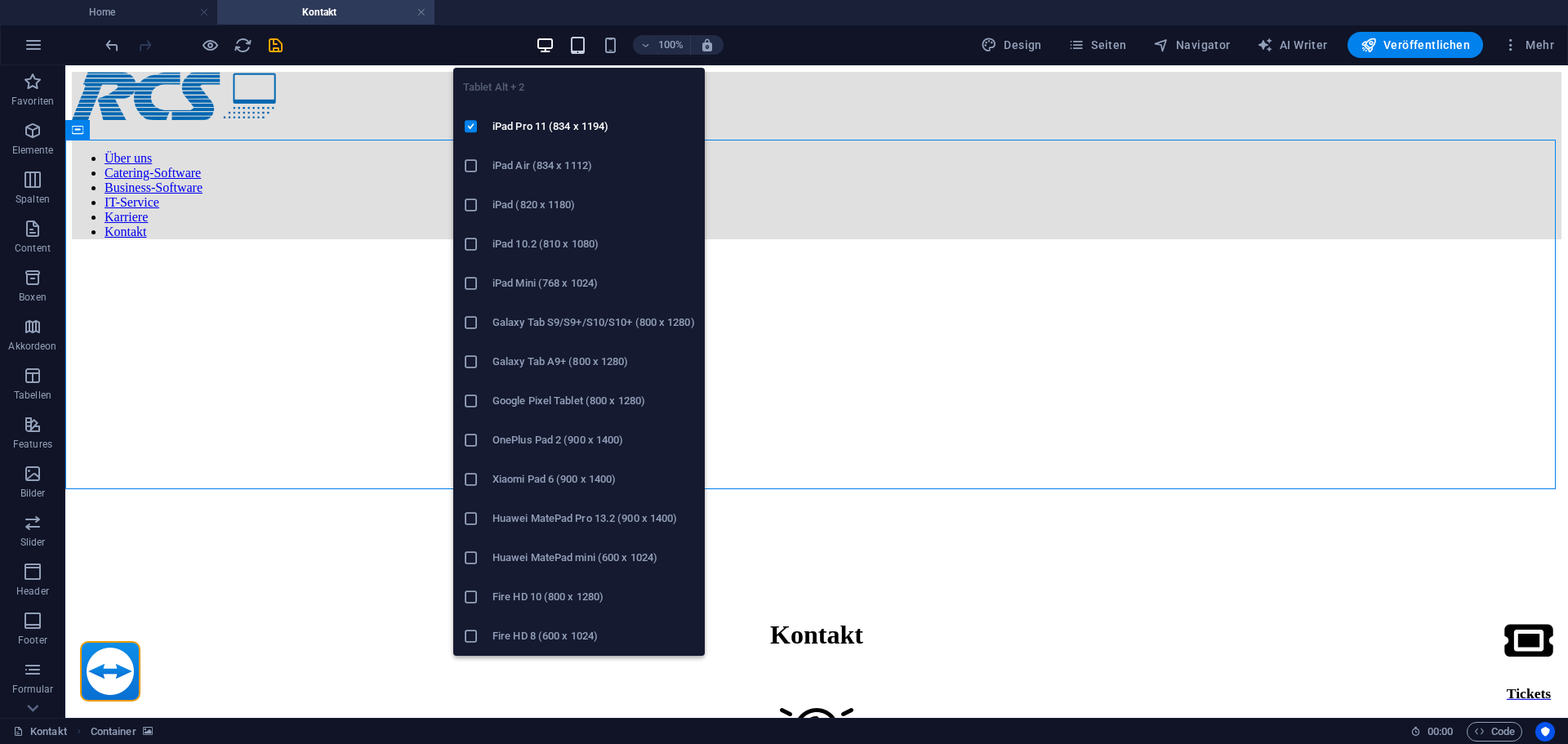
click at [587, 53] on icon "button" at bounding box center [578, 45] width 19 height 19
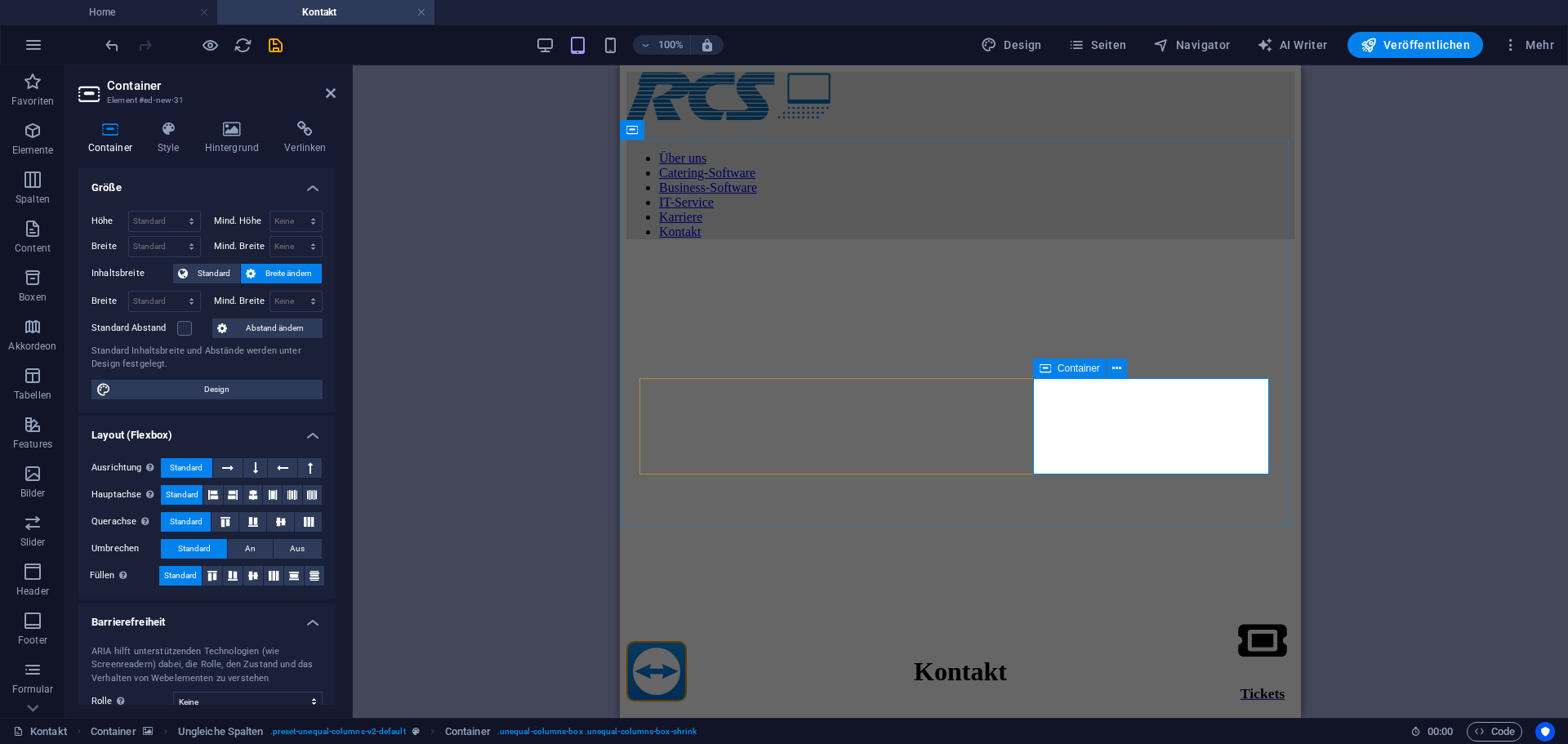
click at [252, 580] on icon at bounding box center [252, 575] width 20 height 9
click at [249, 495] on icon at bounding box center [253, 494] width 9 height 20
click at [209, 500] on icon at bounding box center [213, 494] width 9 height 20
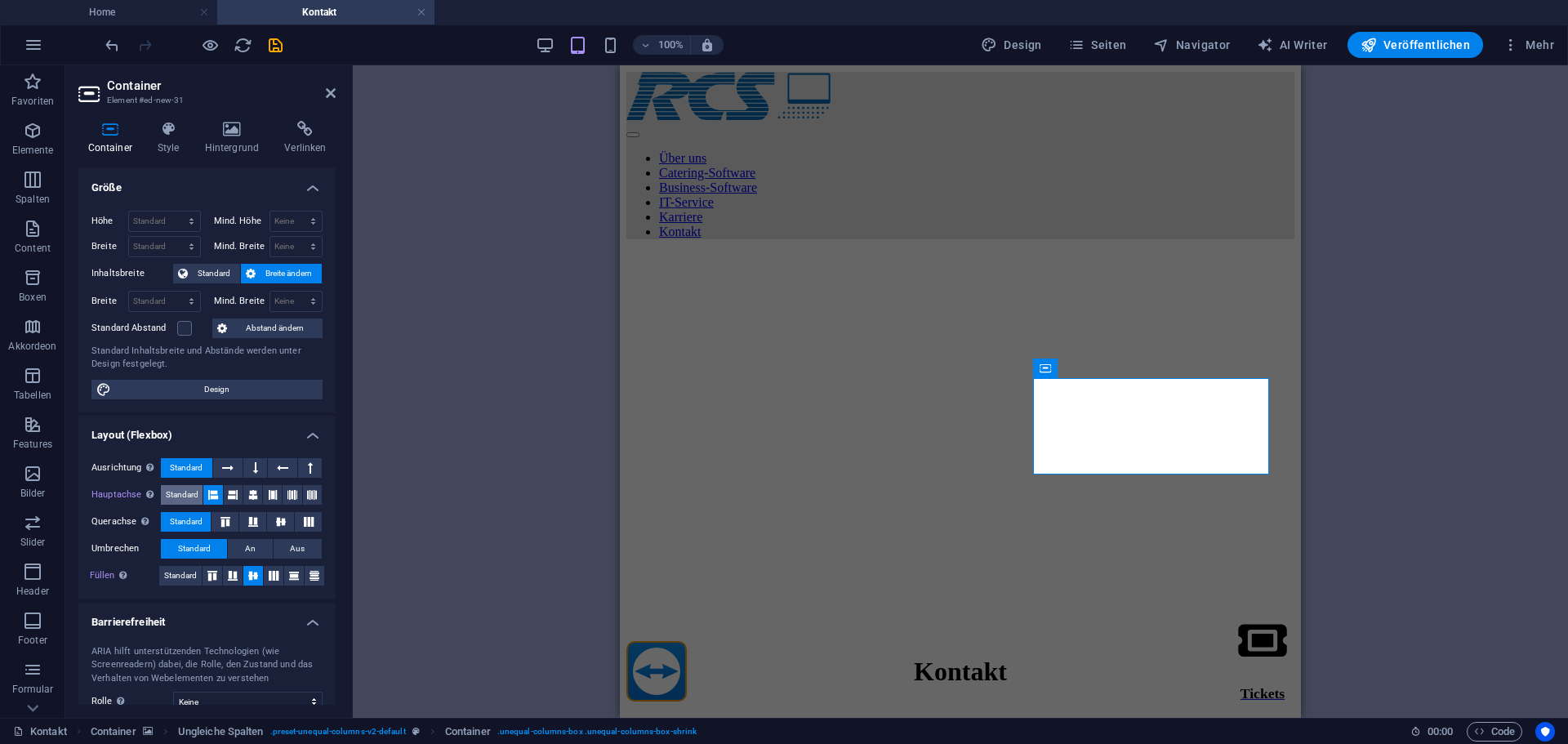
click at [199, 496] on button "Standard" at bounding box center [181, 494] width 41 height 20
click at [886, 252] on figure at bounding box center [961, 252] width 668 height 0
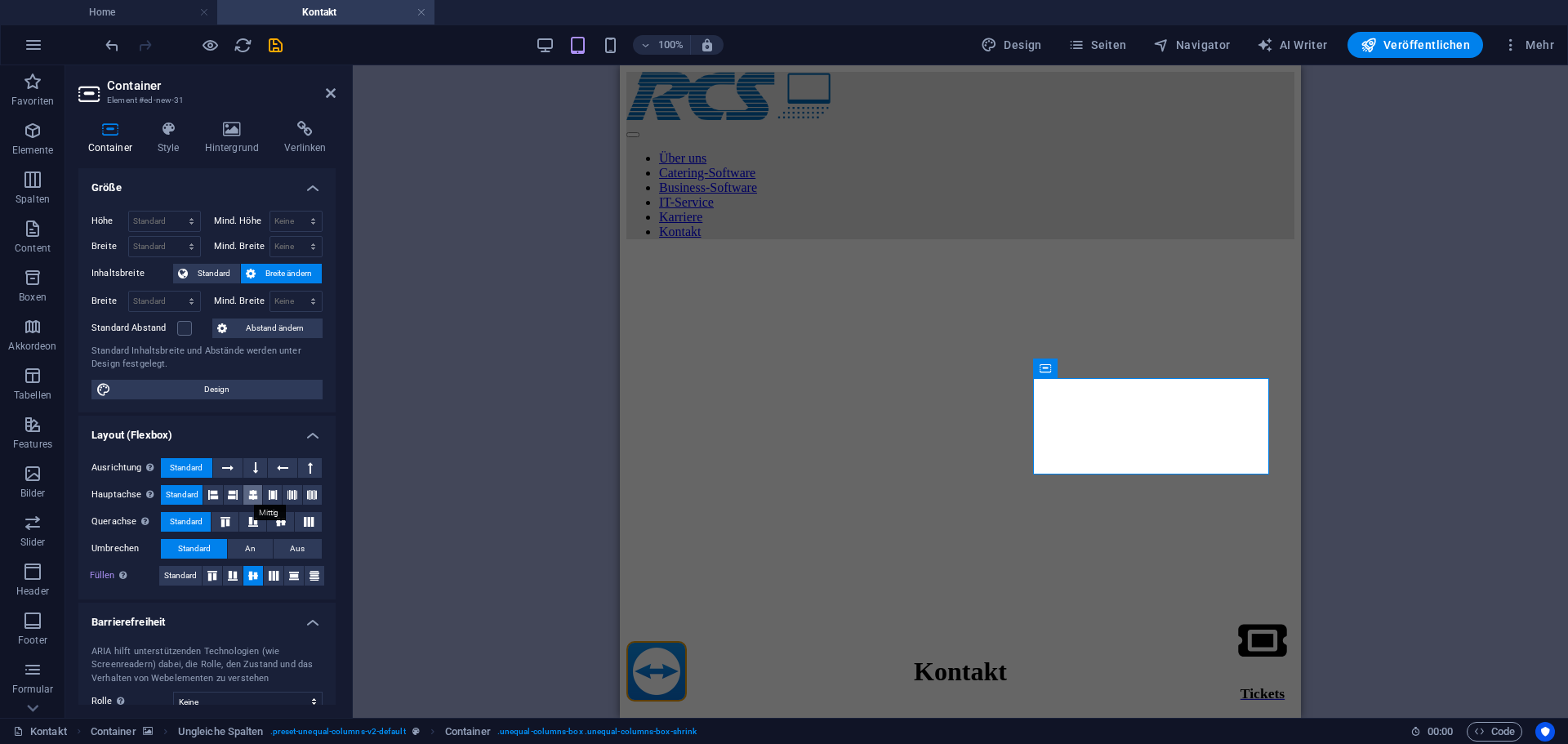
click at [250, 495] on icon at bounding box center [253, 494] width 9 height 20
click at [1056, 395] on div "Button" at bounding box center [1063, 394] width 60 height 20
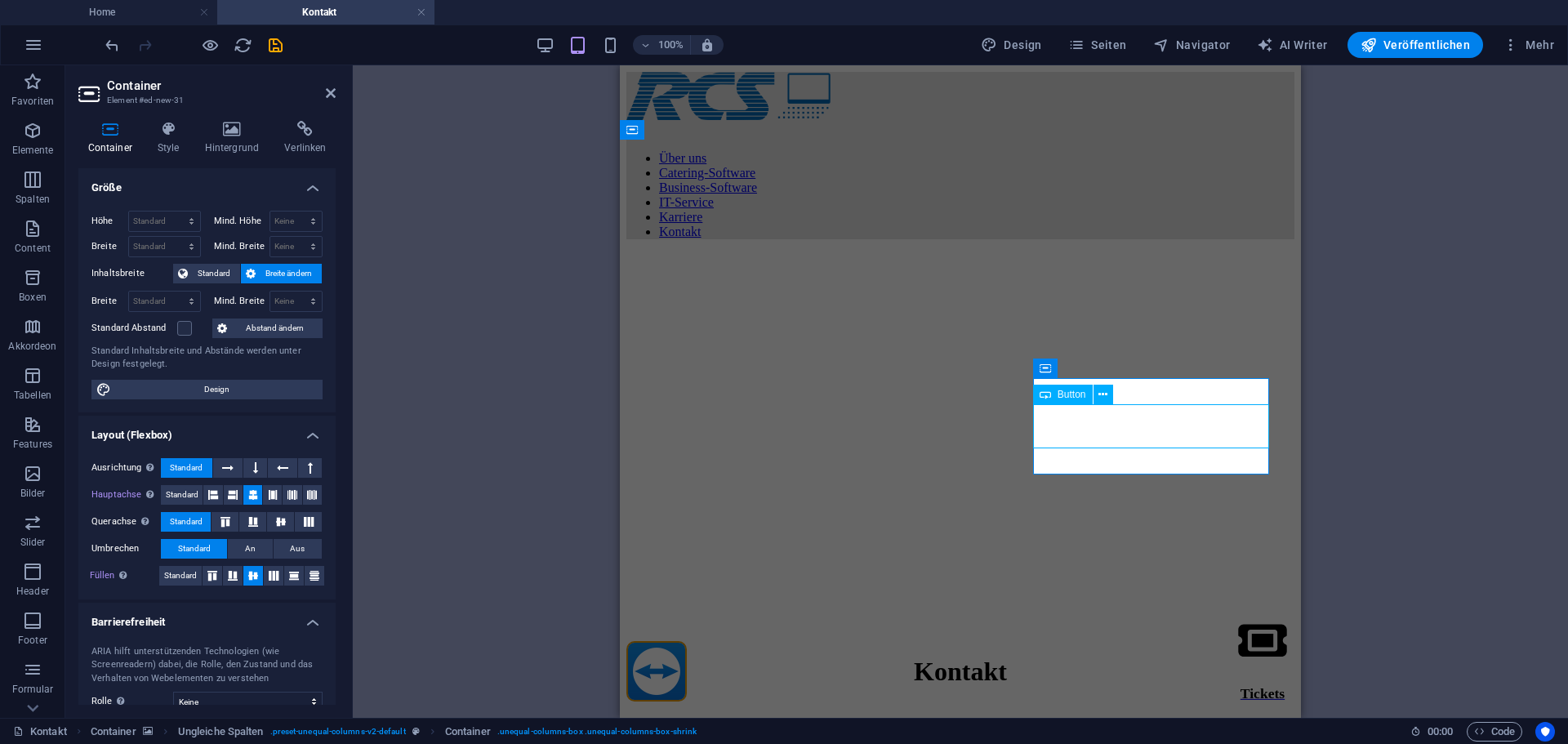
click at [1056, 395] on div "Button" at bounding box center [1063, 394] width 60 height 20
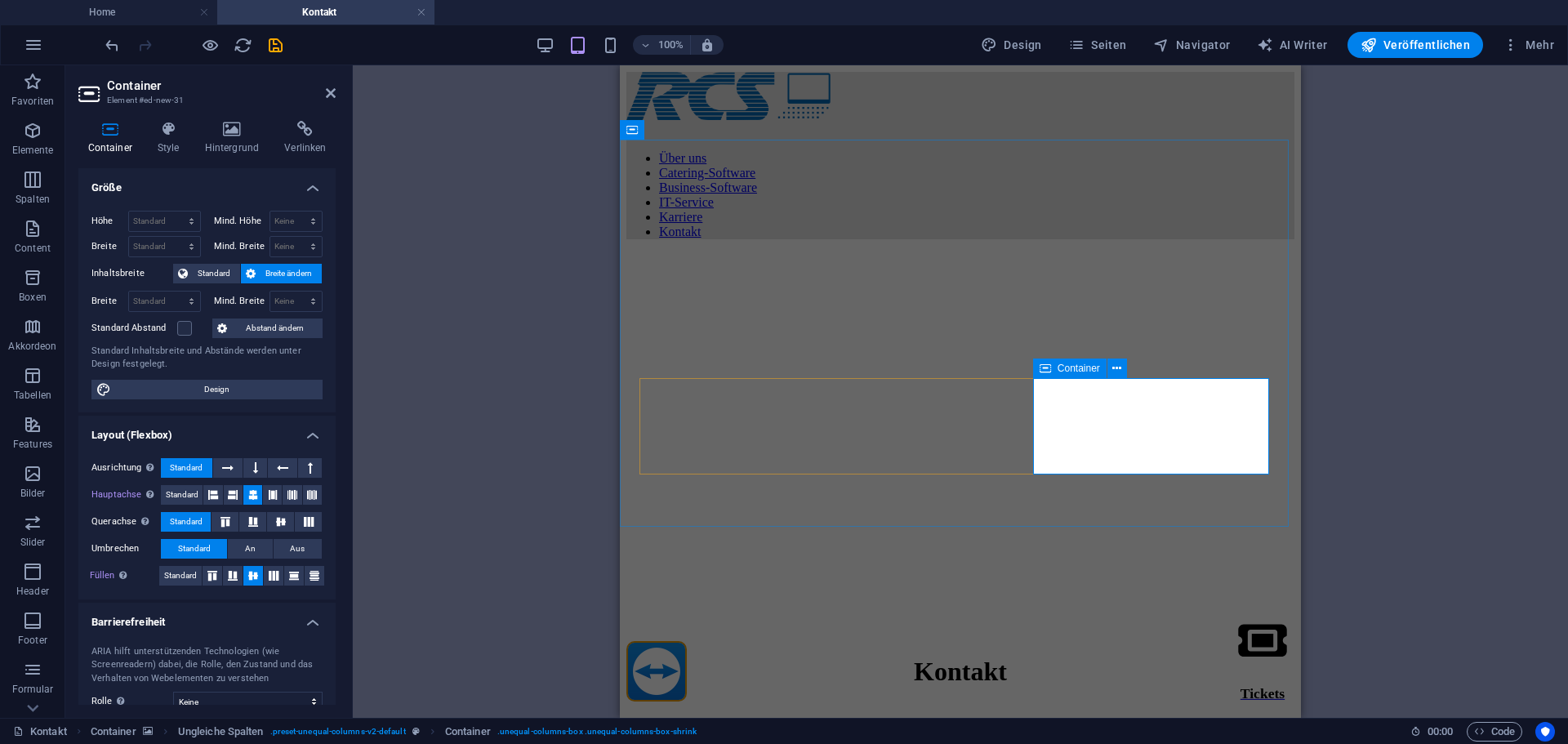
click at [546, 57] on div "100% Design Seiten Navigator AI Writer Veröffentlichen Mehr" at bounding box center [784, 45] width 1566 height 39
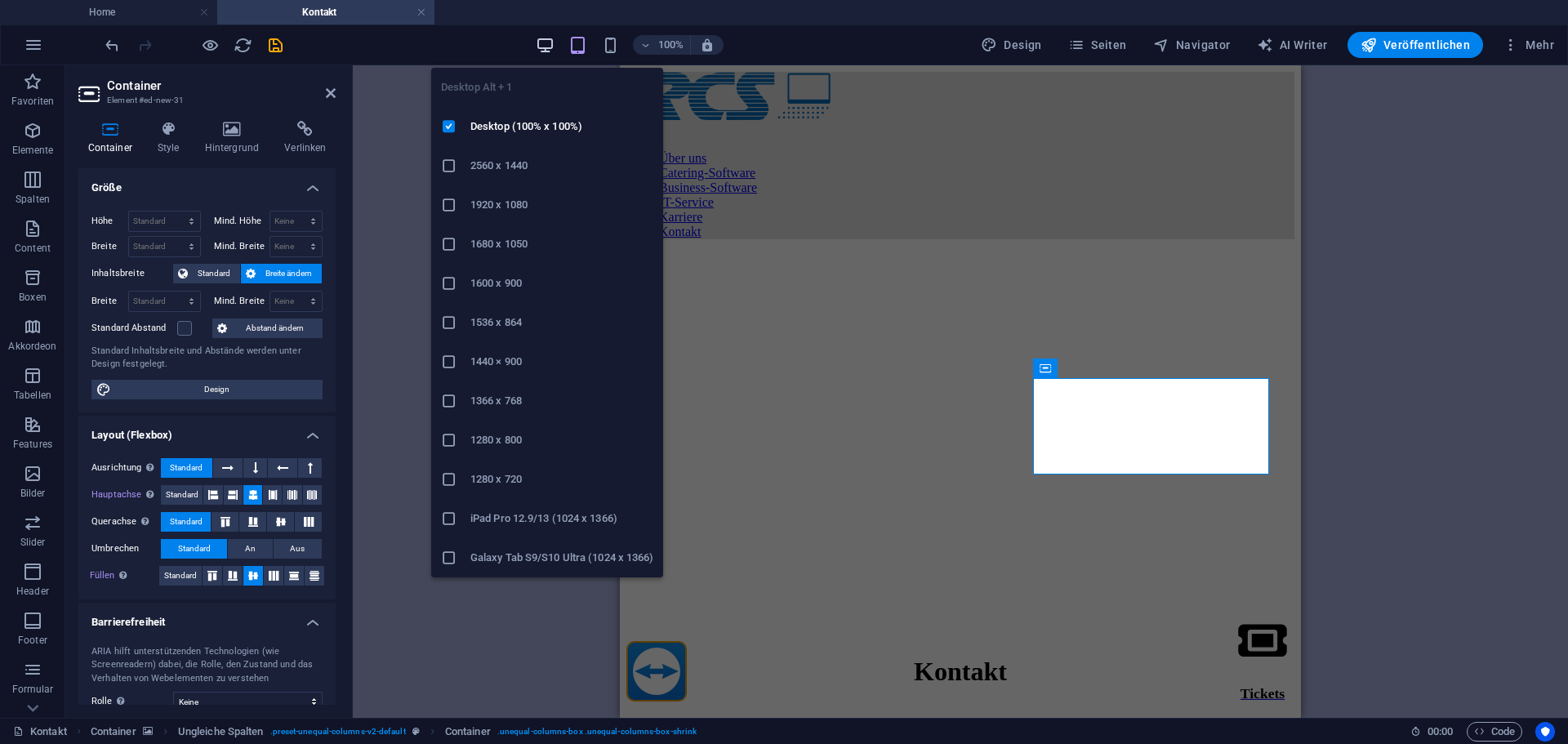
click at [551, 45] on icon "button" at bounding box center [545, 45] width 19 height 19
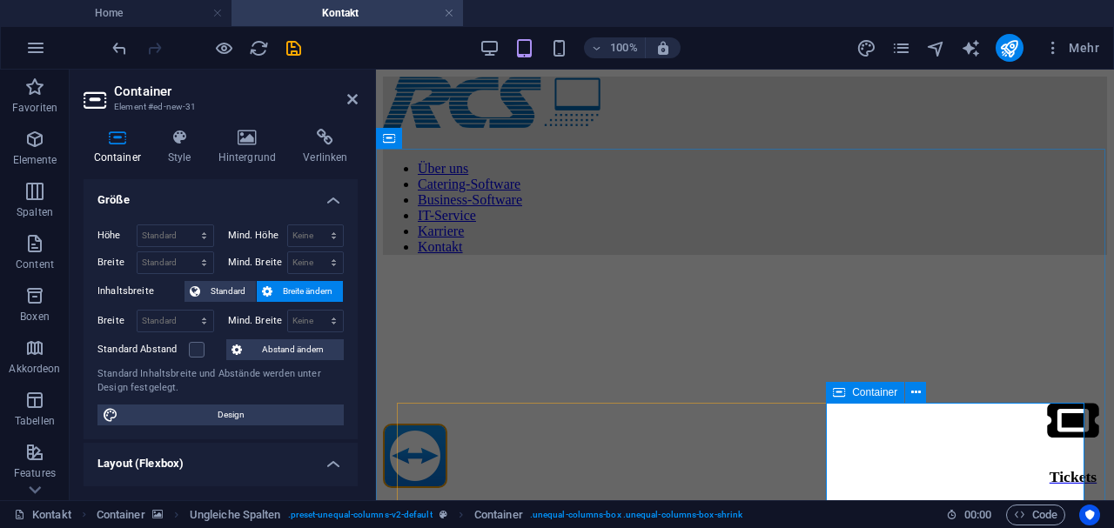
click at [172, 143] on icon at bounding box center [180, 137] width 44 height 17
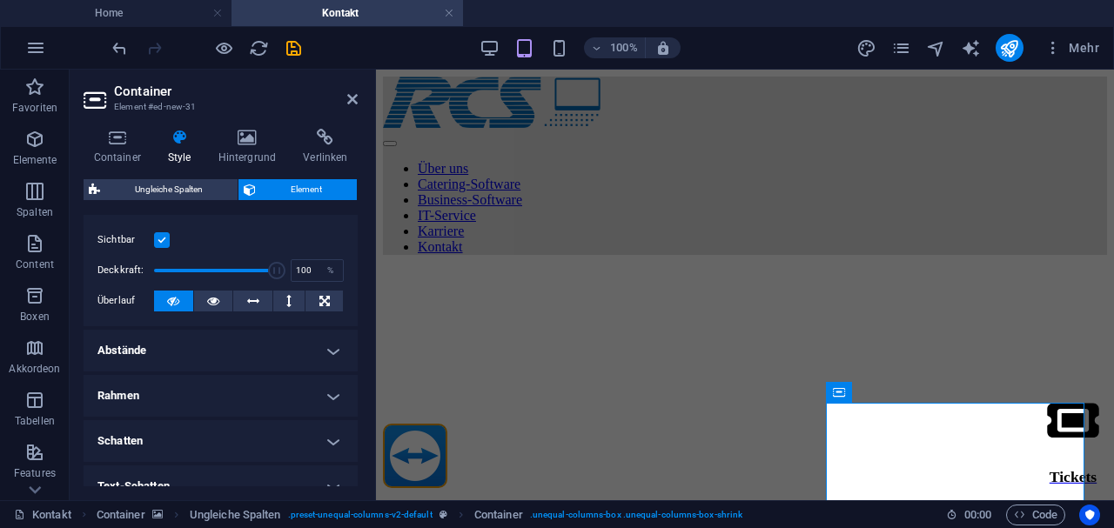
scroll to position [406, 0]
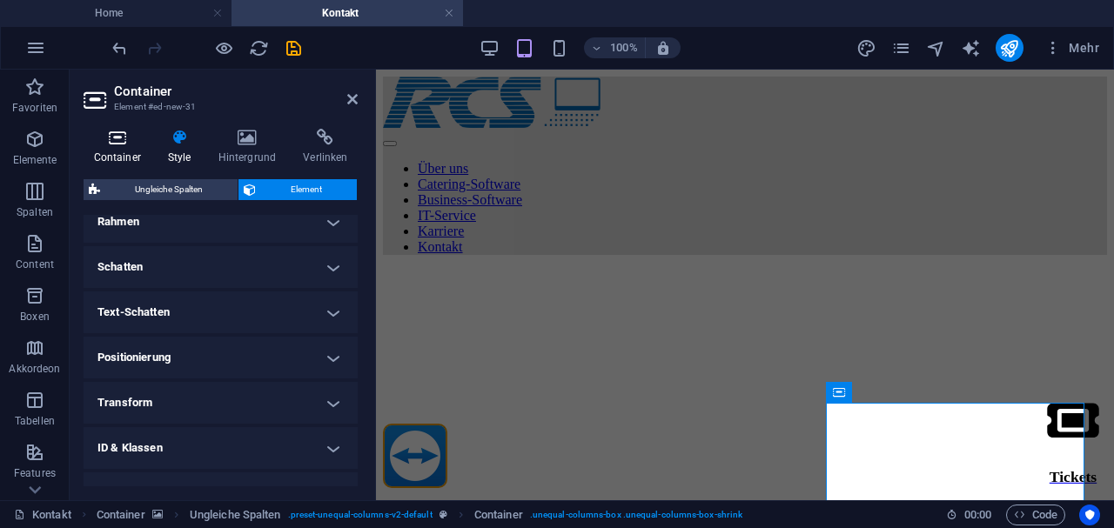
click at [115, 140] on icon at bounding box center [117, 137] width 67 height 17
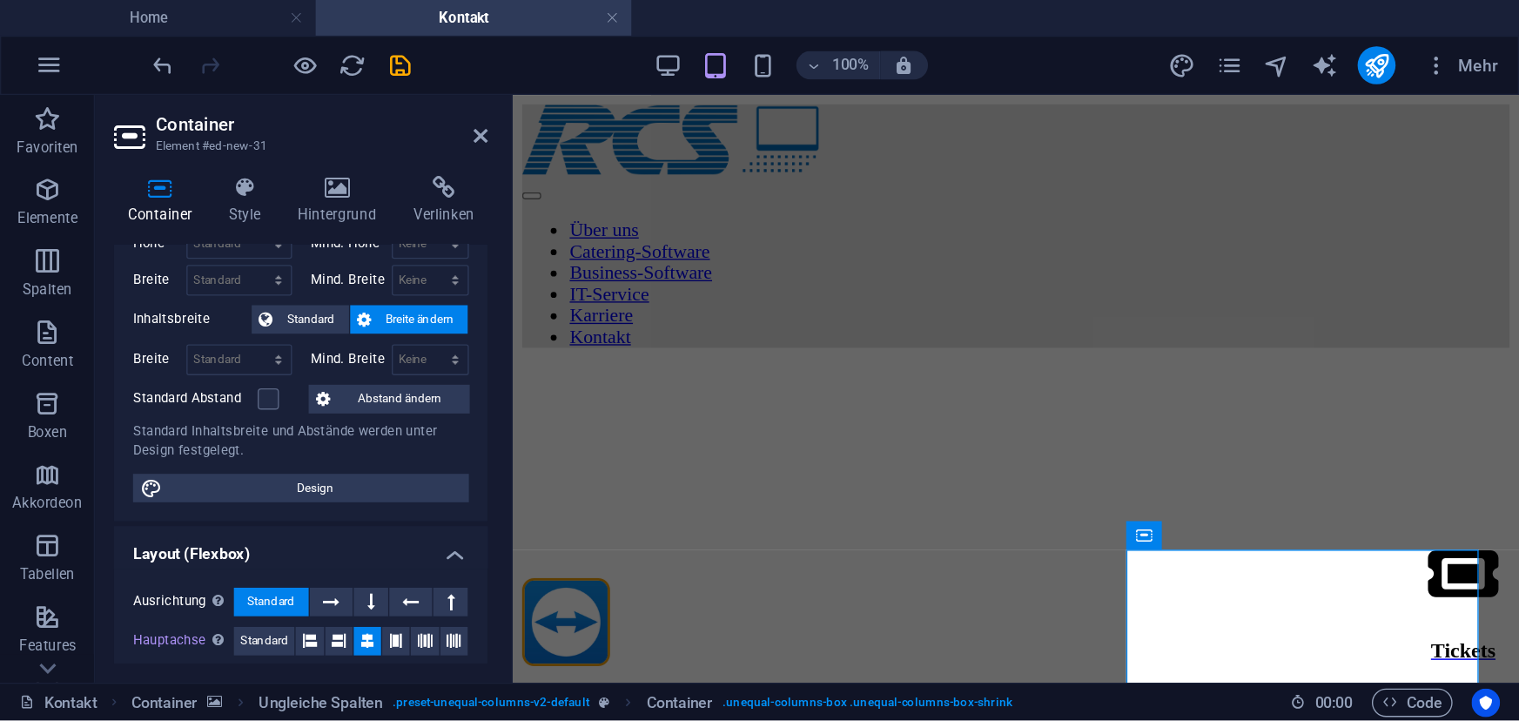
scroll to position [232, 0]
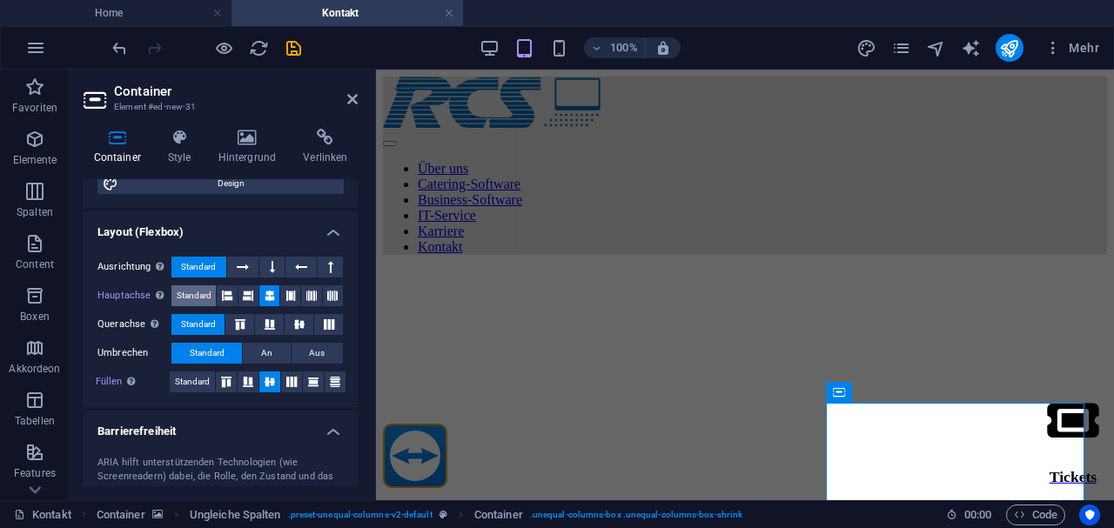
click at [181, 298] on span "Standard" at bounding box center [194, 295] width 35 height 21
click at [212, 381] on button "Standard" at bounding box center [192, 382] width 45 height 21
click at [264, 379] on icon at bounding box center [269, 382] width 21 height 10
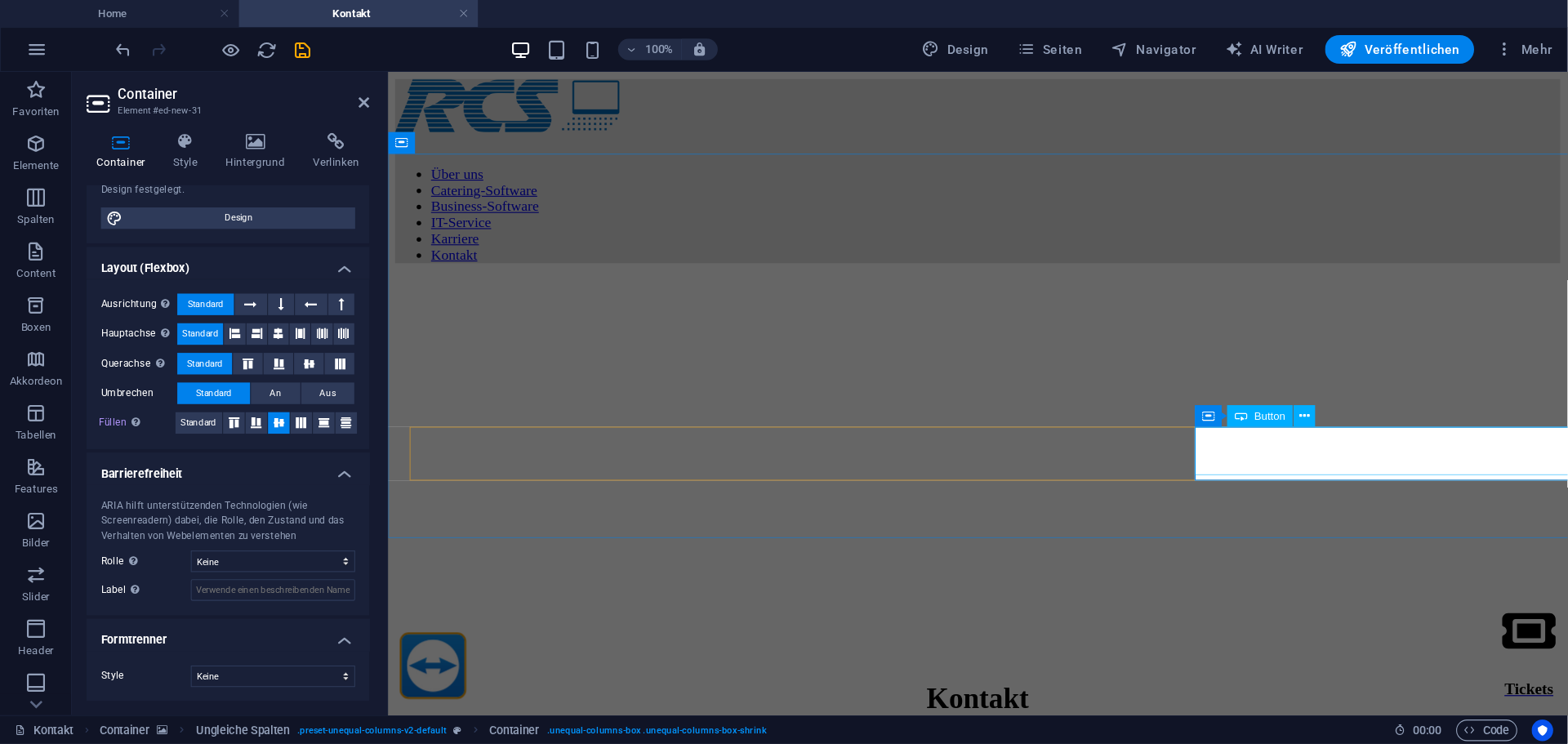
scroll to position [125, 0]
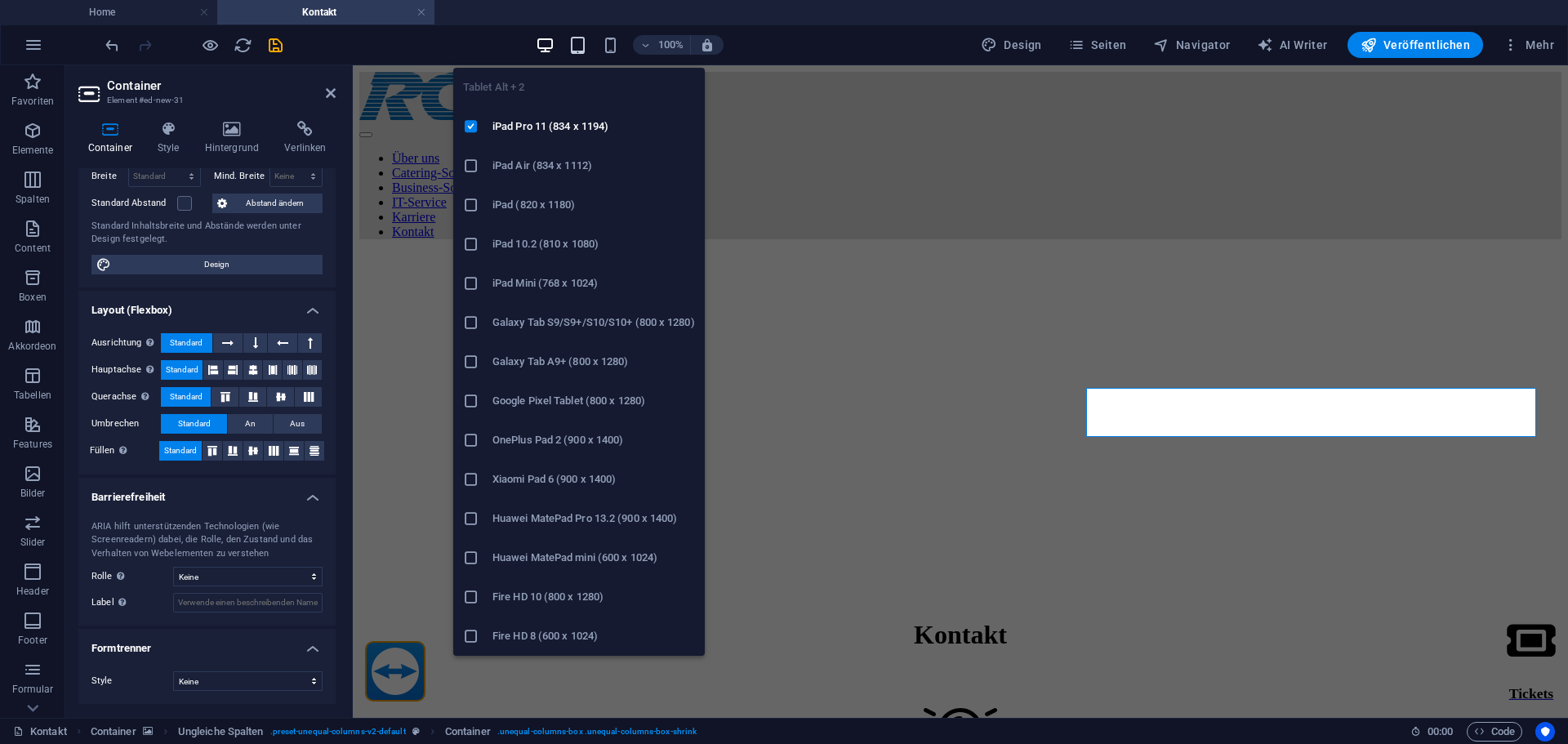
click at [579, 47] on icon "button" at bounding box center [578, 45] width 19 height 19
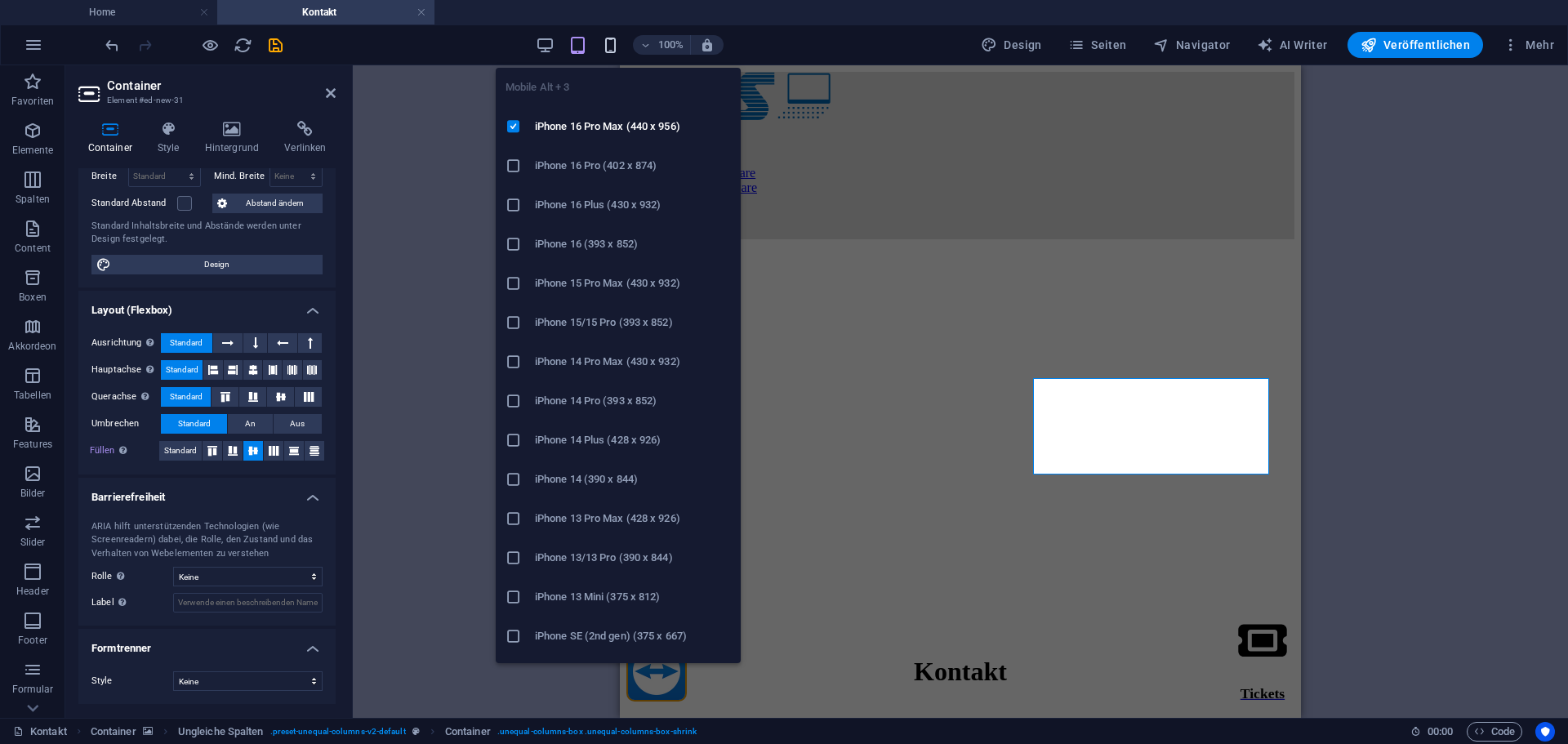
click at [612, 41] on icon "button" at bounding box center [611, 45] width 19 height 19
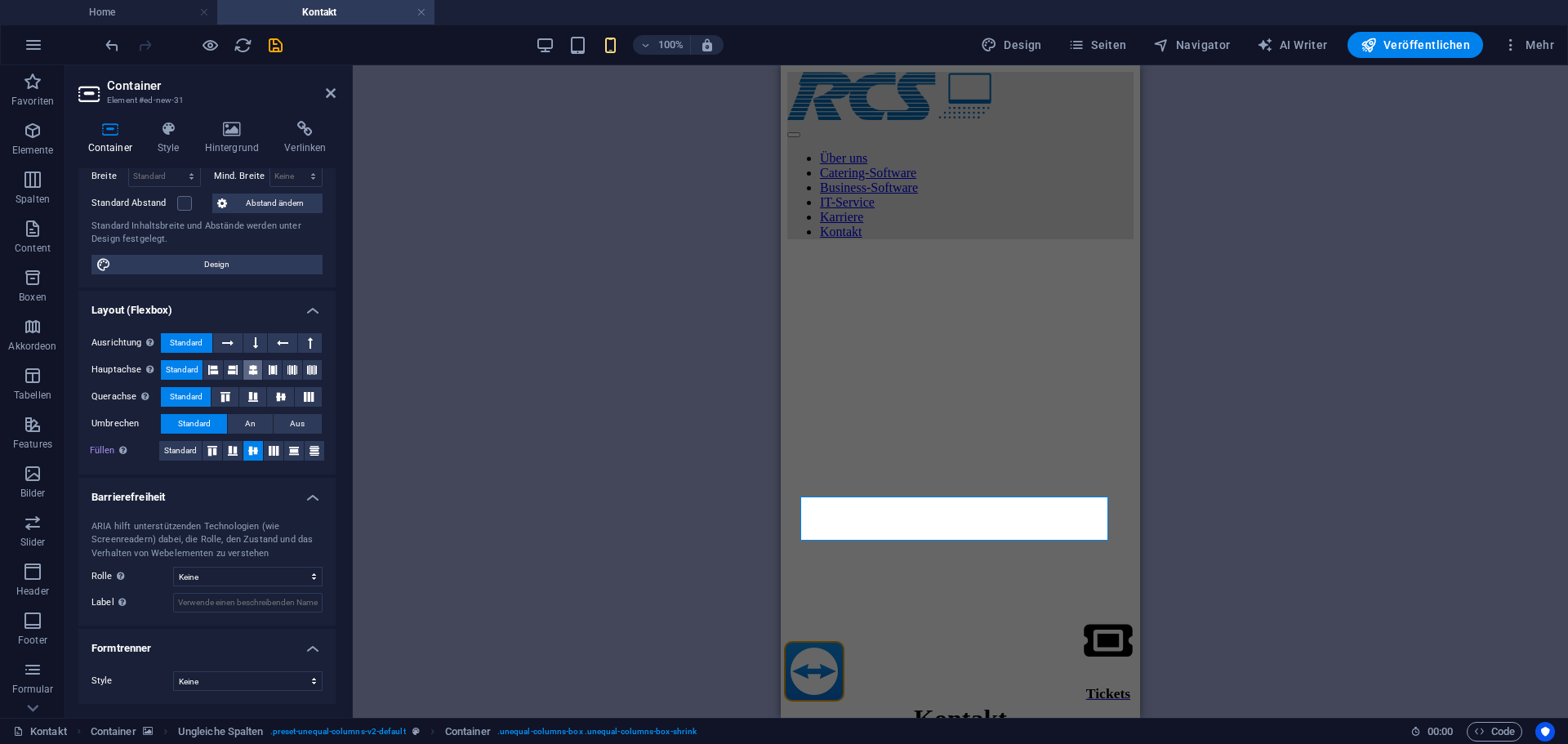
click at [254, 369] on icon at bounding box center [253, 370] width 9 height 20
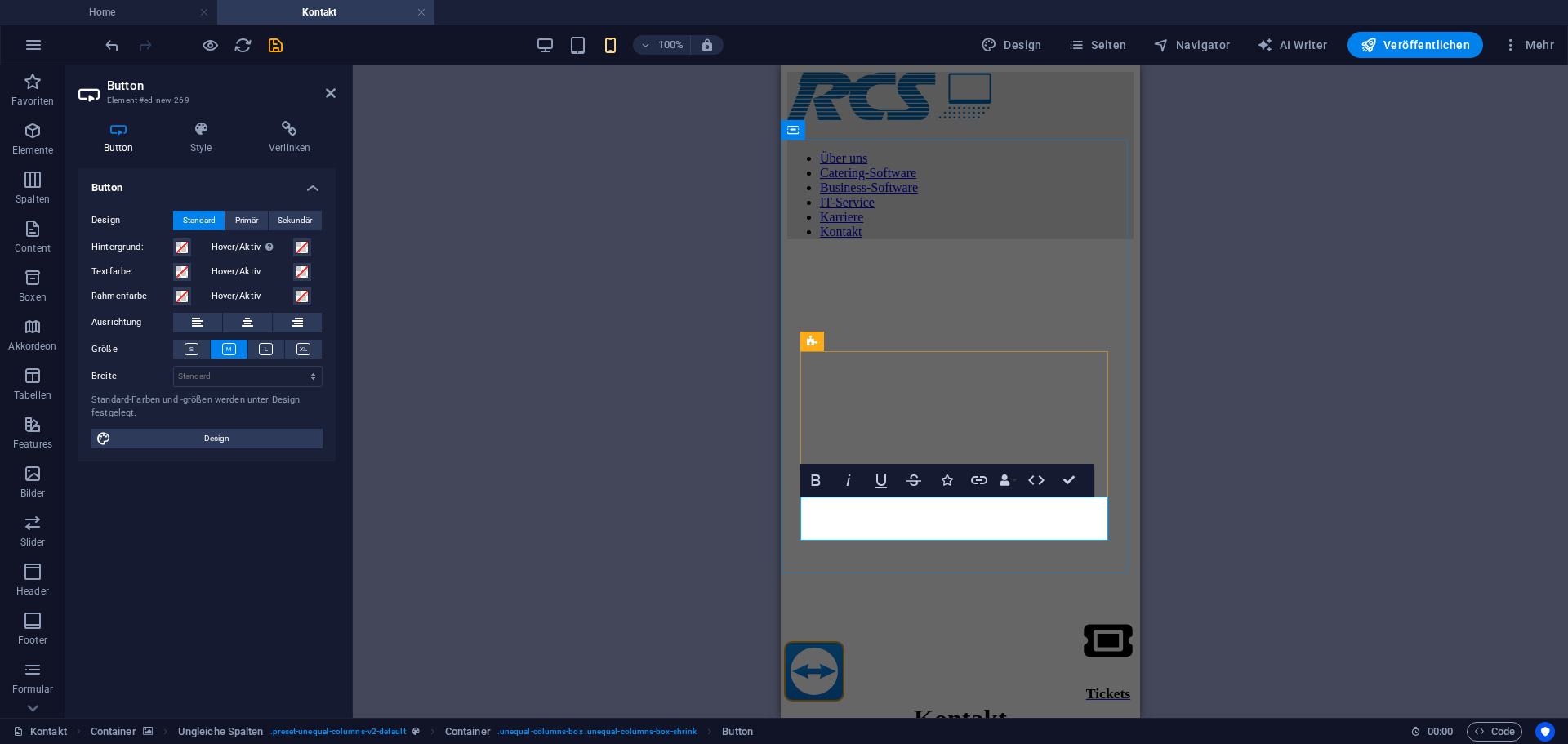
click at [236, 318] on button at bounding box center [248, 322] width 49 height 20
click at [561, 44] on div "100%" at bounding box center [629, 45] width 189 height 26
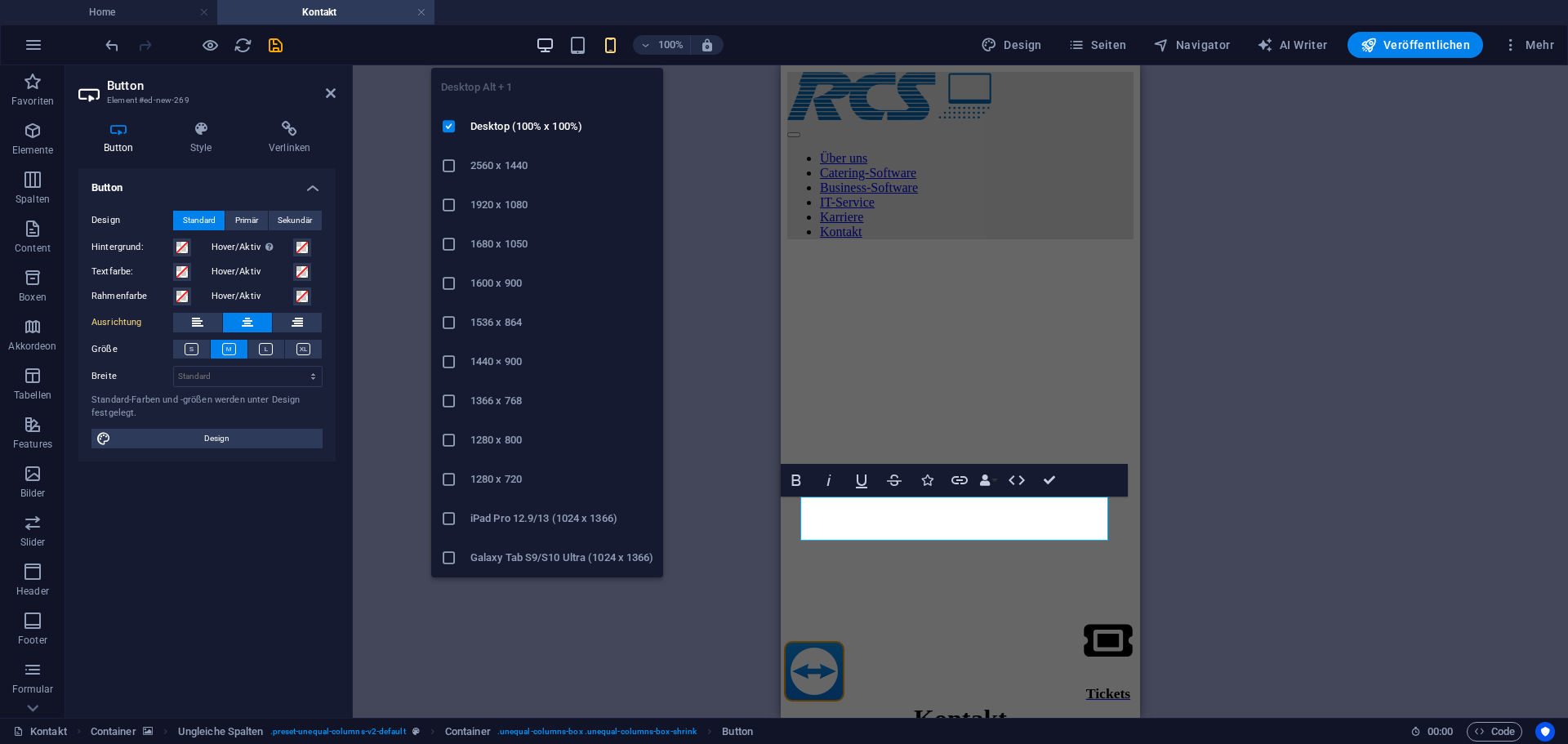
click at [541, 45] on icon "button" at bounding box center [545, 45] width 19 height 19
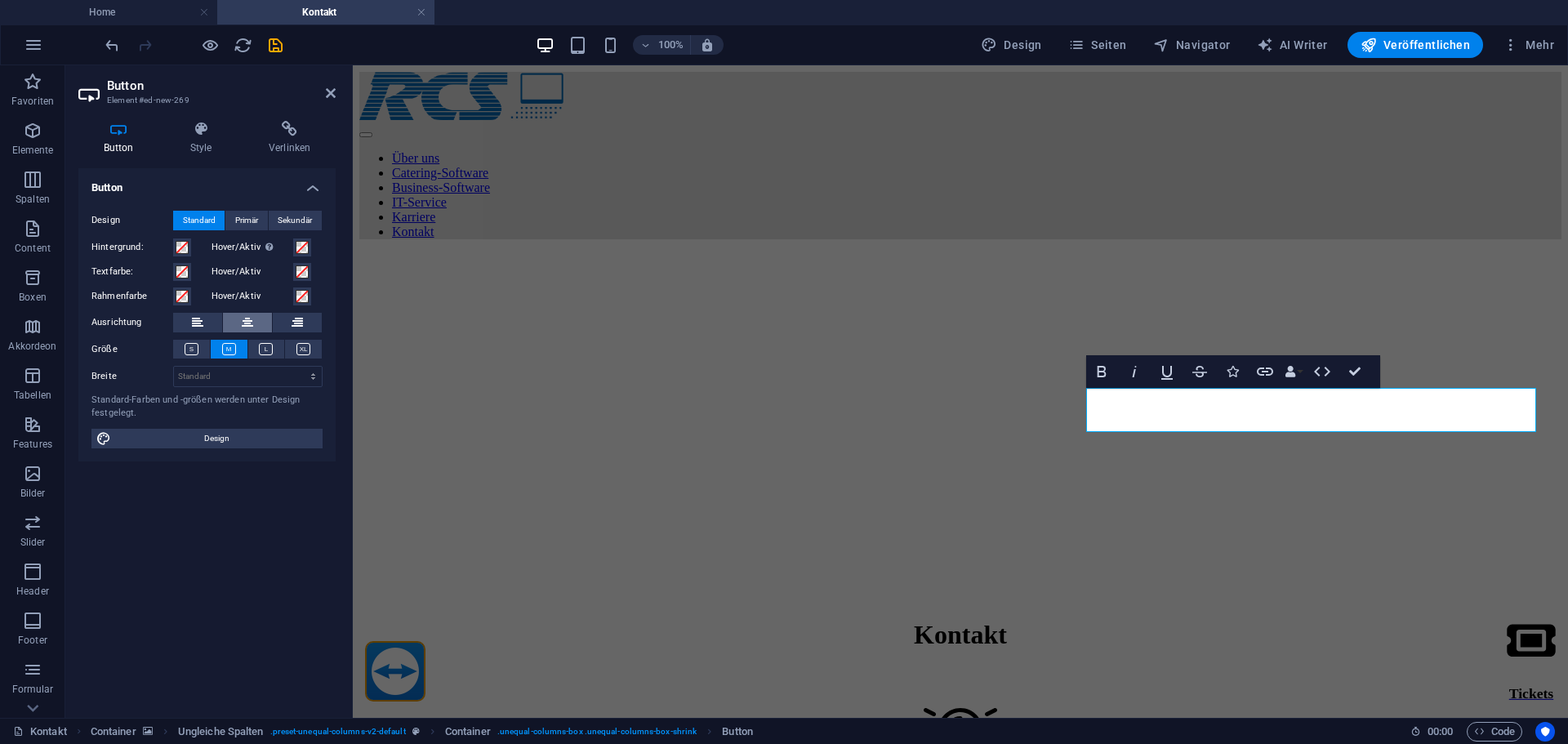
click at [246, 320] on icon at bounding box center [248, 322] width 11 height 20
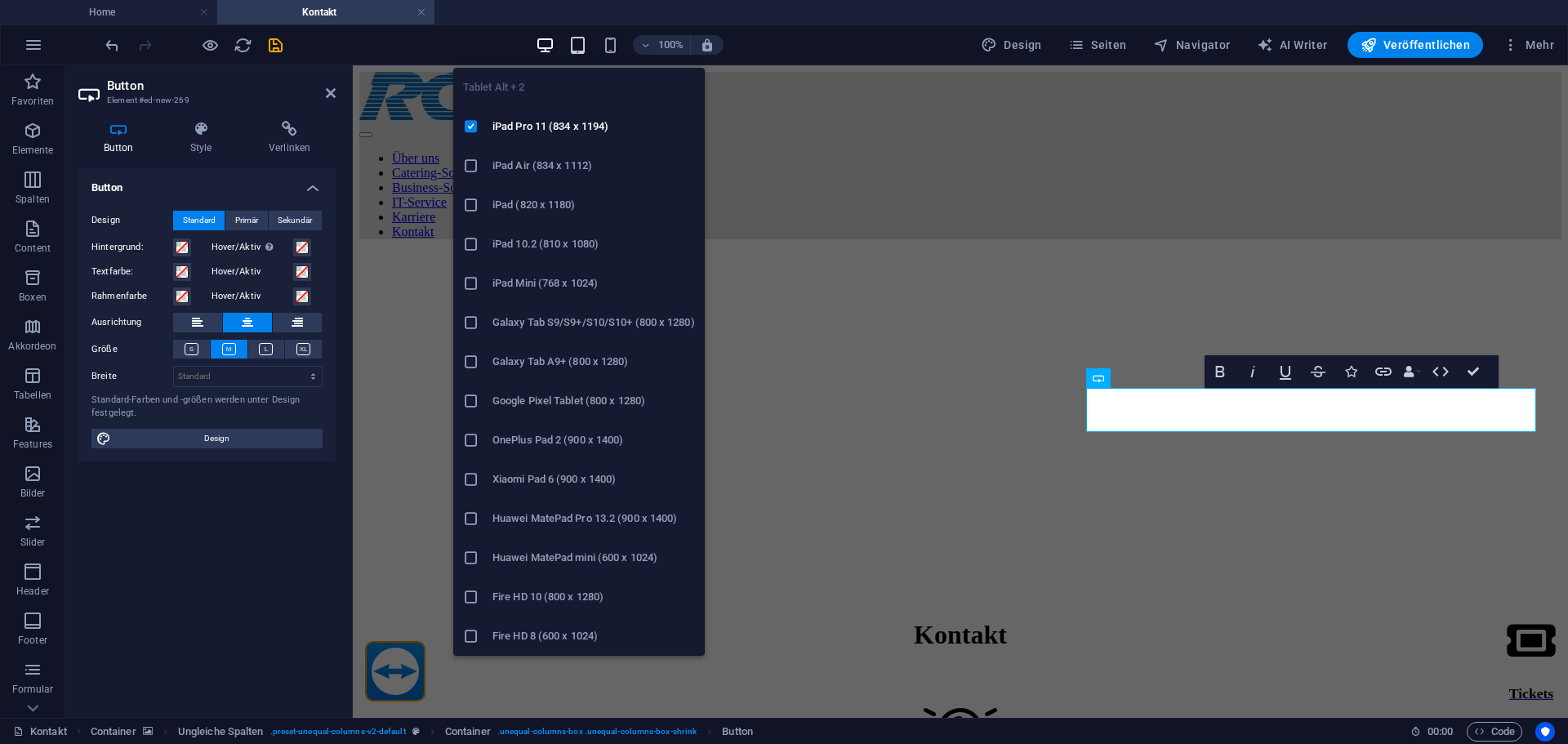
click at [586, 47] on icon "button" at bounding box center [578, 45] width 19 height 19
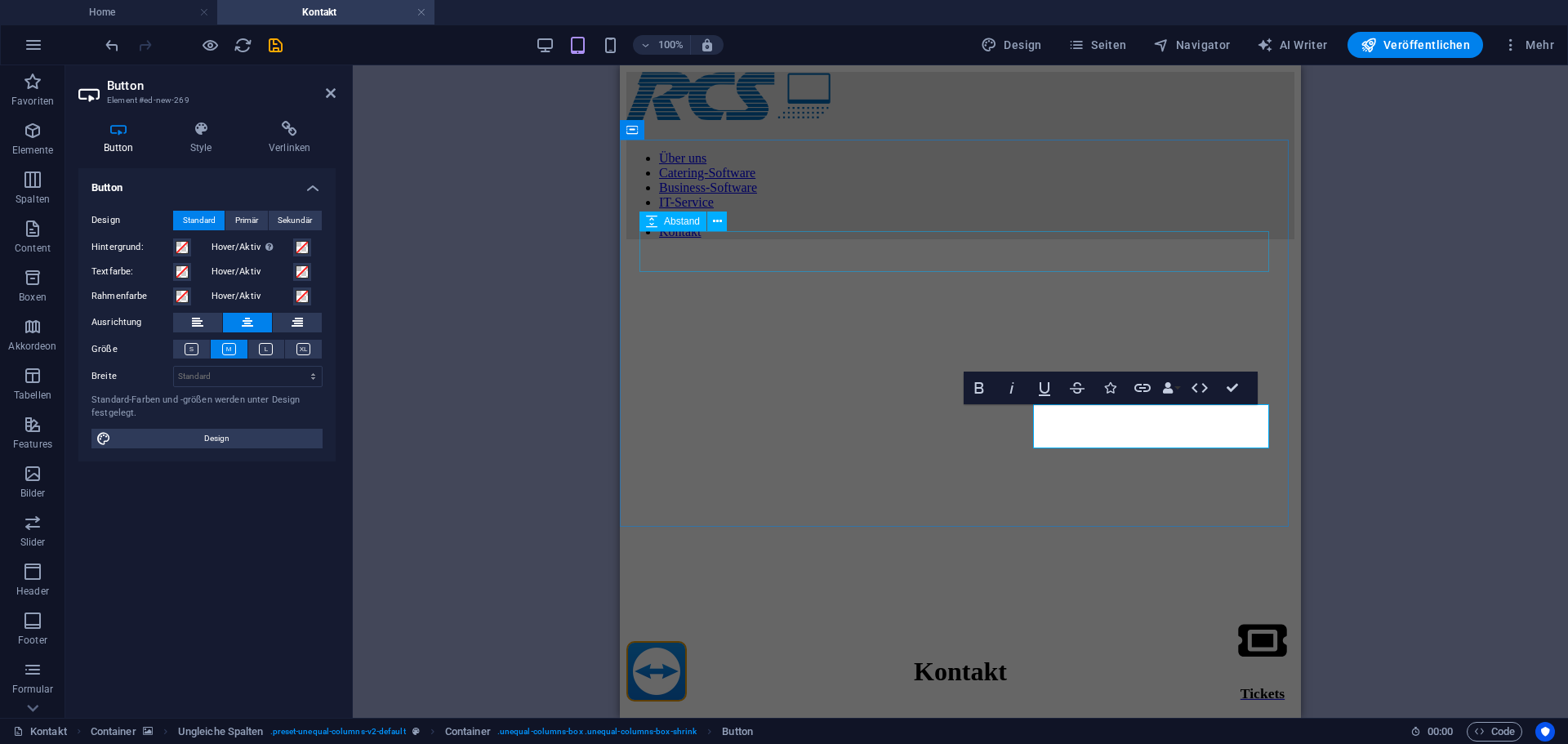
scroll to position [0, 0]
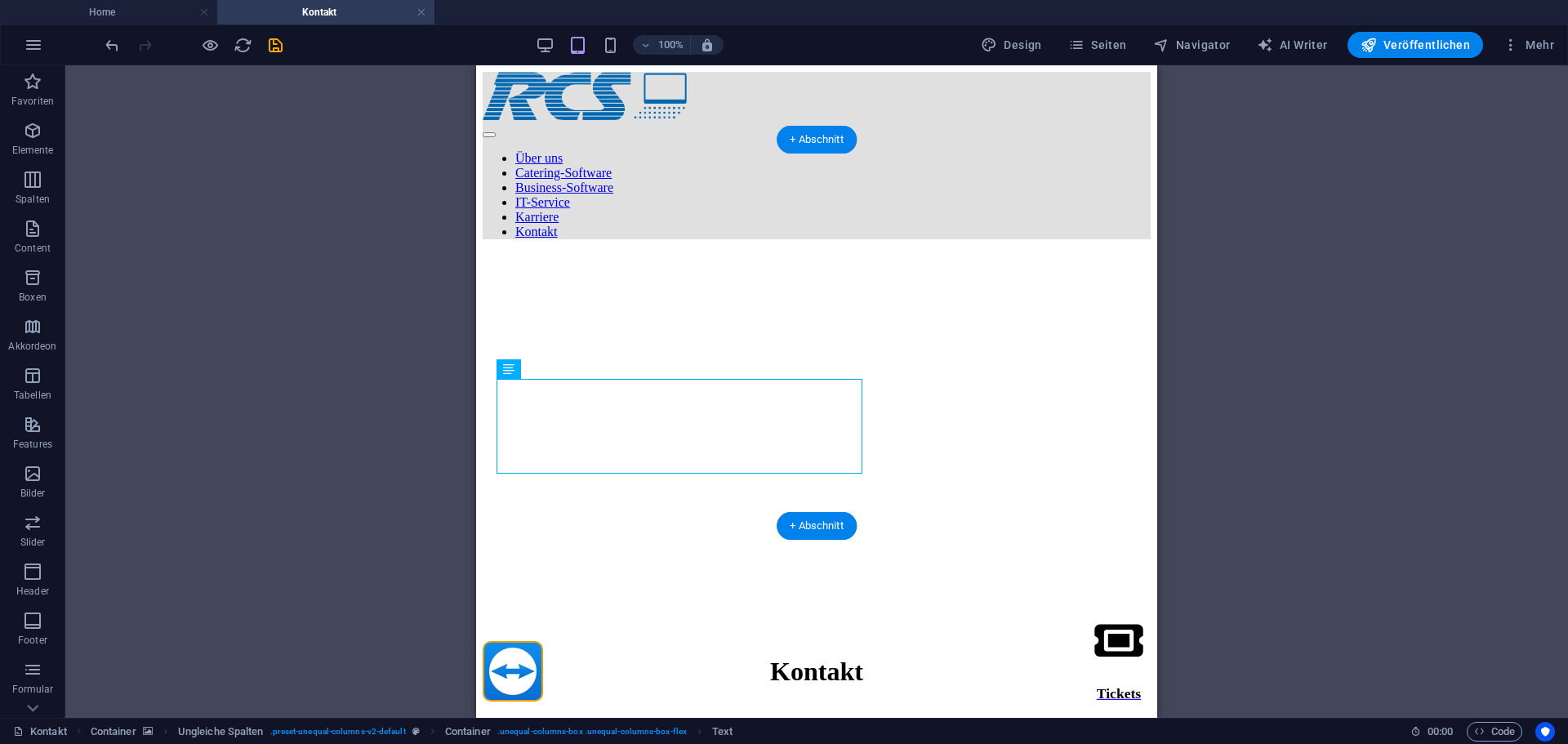
click at [946, 252] on figure at bounding box center [816, 252] width 668 height 0
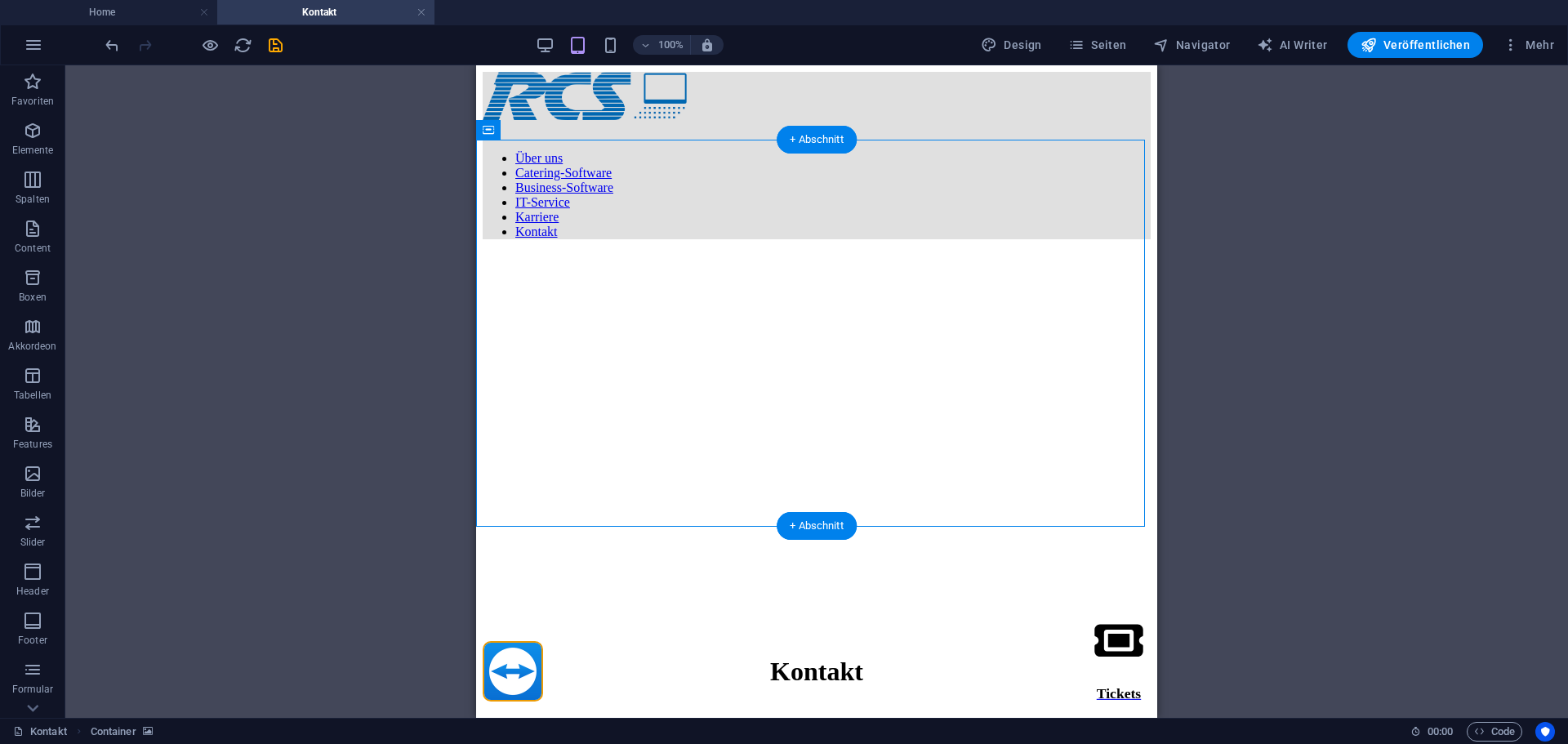
click at [710, 252] on figure at bounding box center [816, 252] width 668 height 0
click at [512, 371] on icon at bounding box center [507, 368] width 10 height 20
select select "%"
select select "rem"
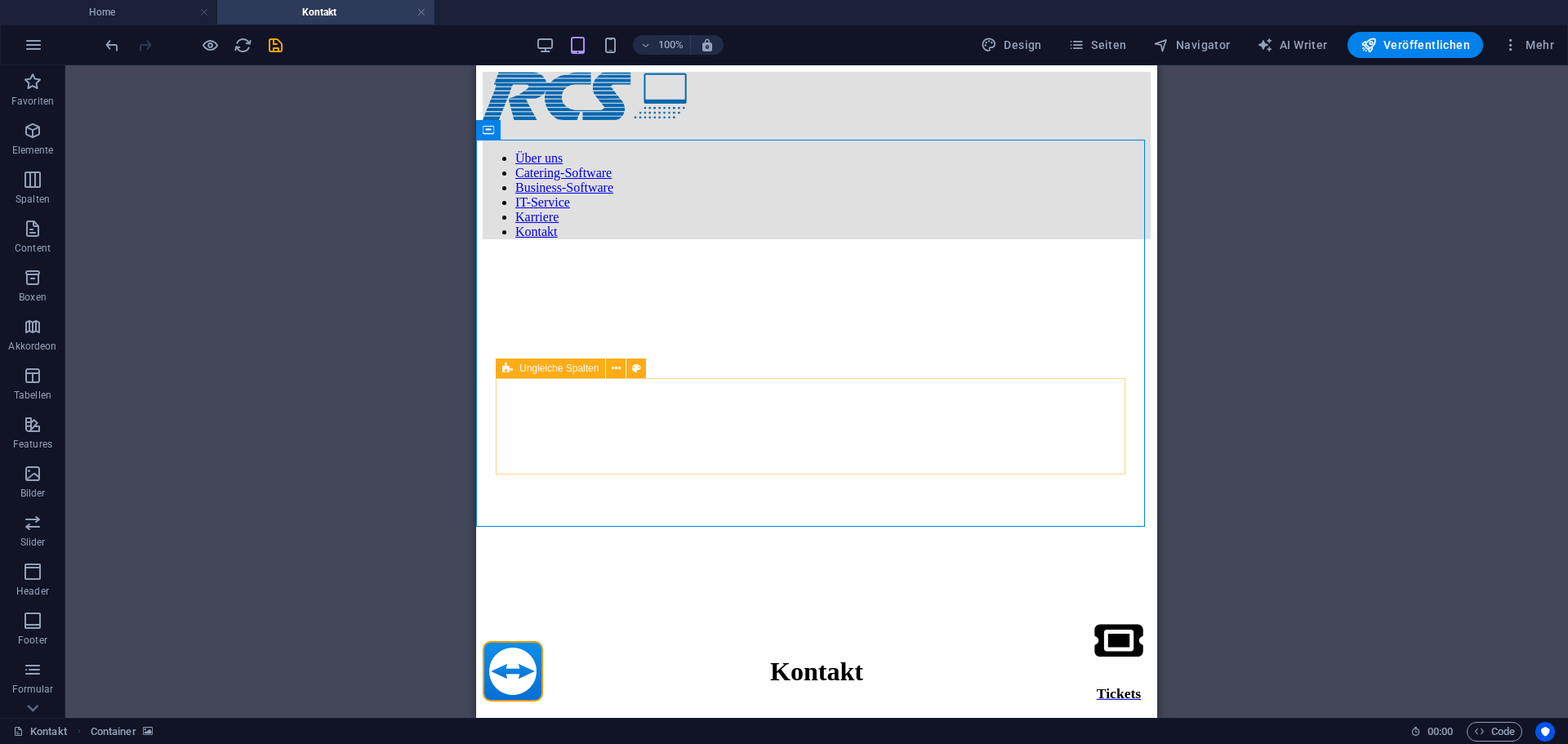
select select "preset-unequal-columns-v2-default"
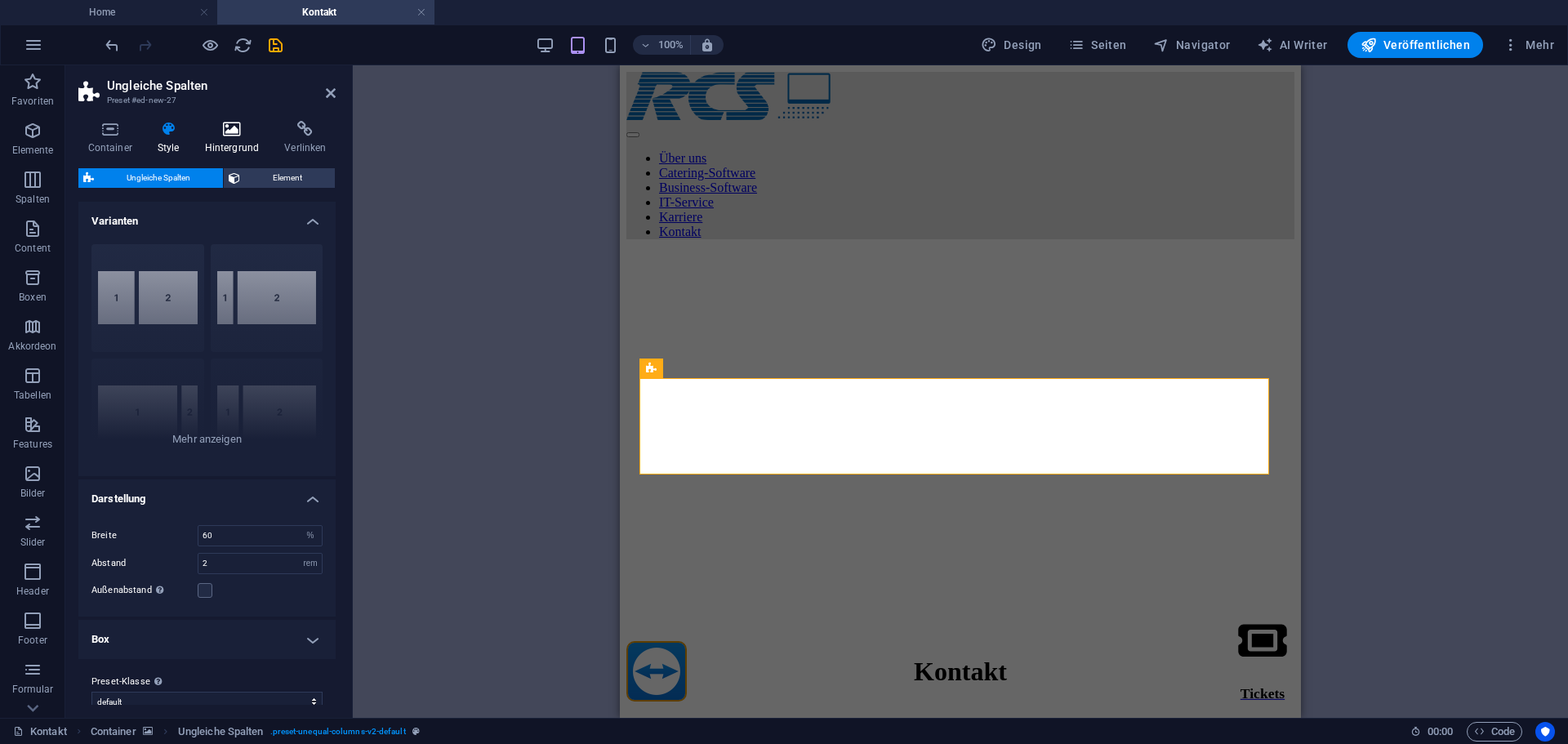
click at [236, 128] on icon at bounding box center [232, 129] width 73 height 16
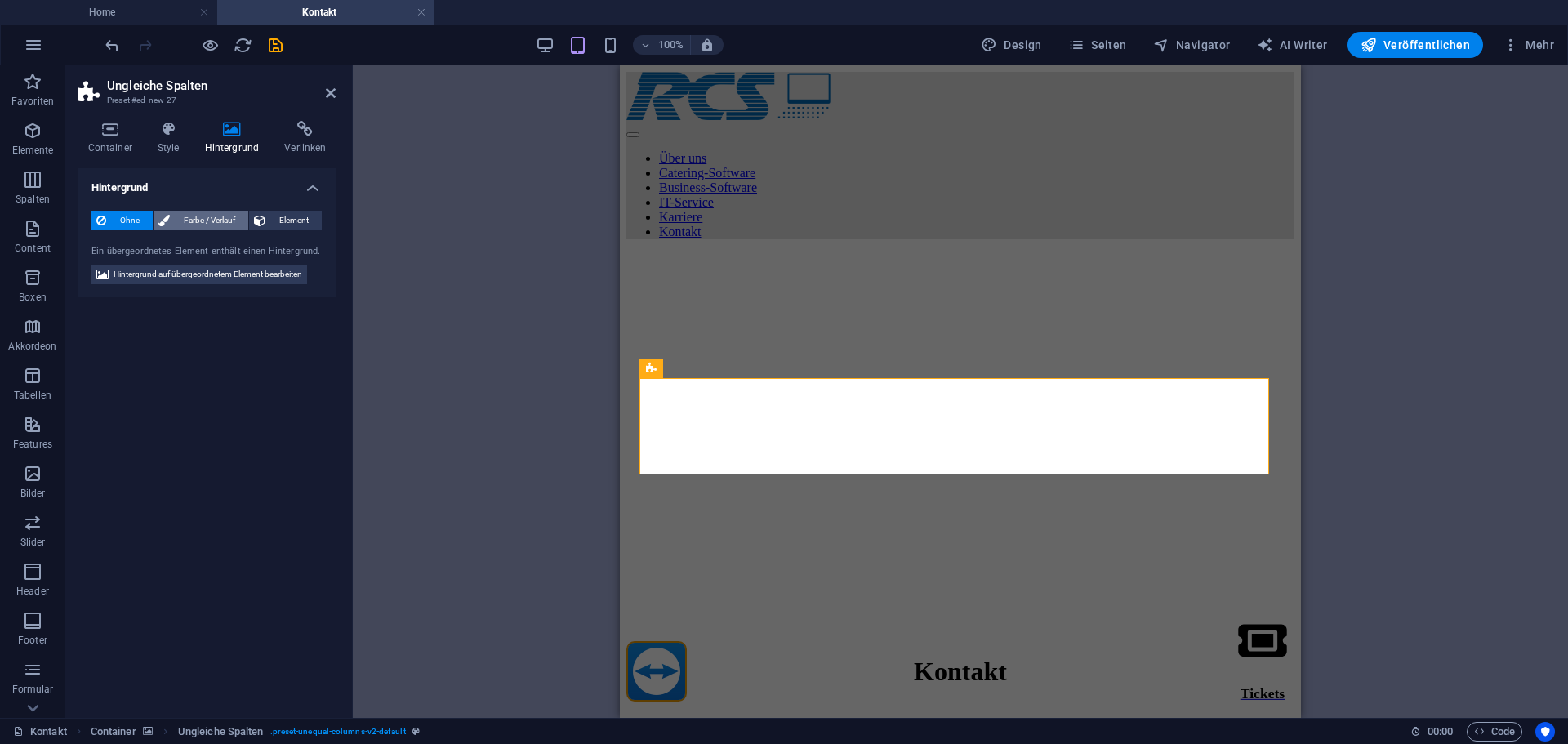
click at [208, 221] on span "Farbe / Verlauf" at bounding box center [208, 220] width 69 height 20
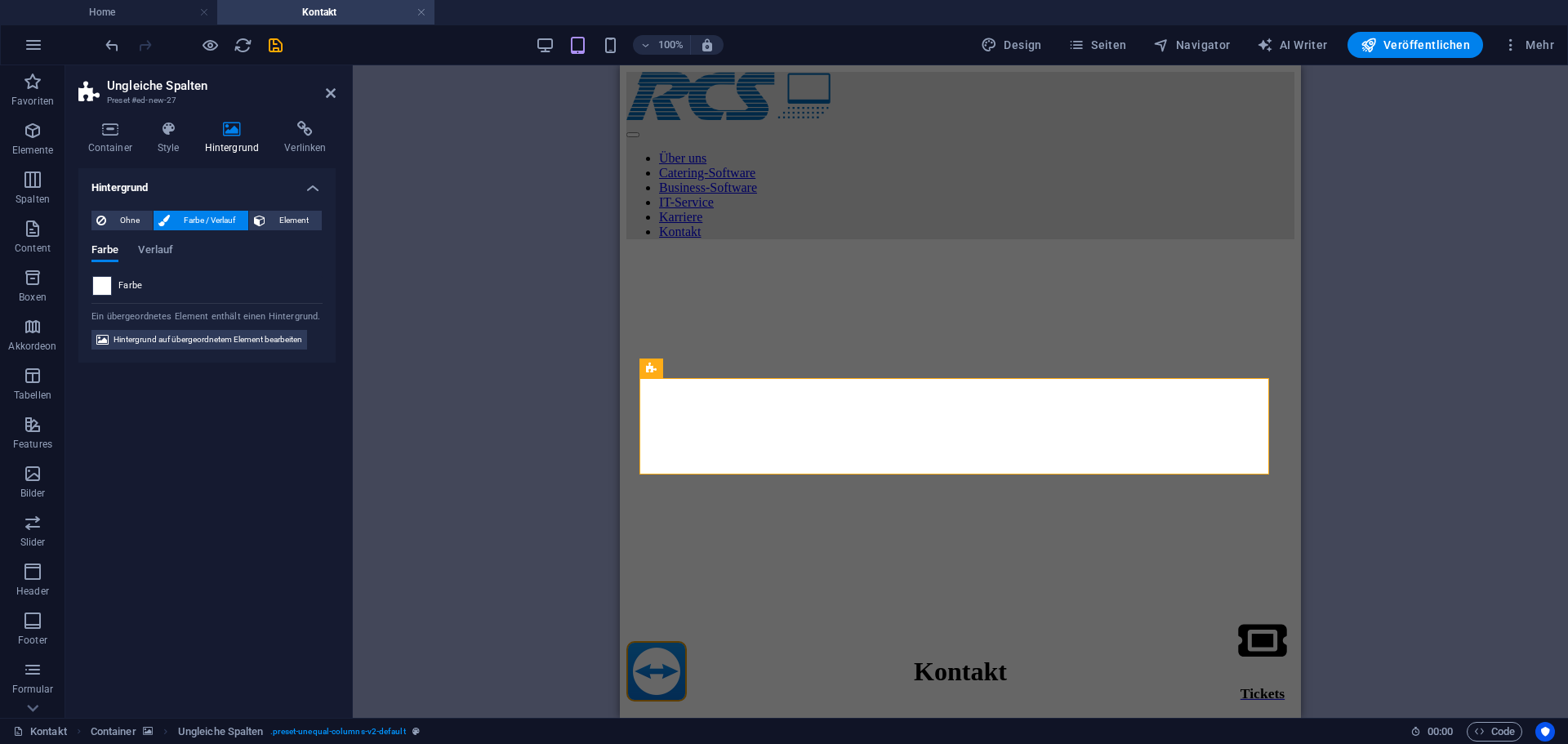
click at [111, 287] on span at bounding box center [101, 285] width 18 height 18
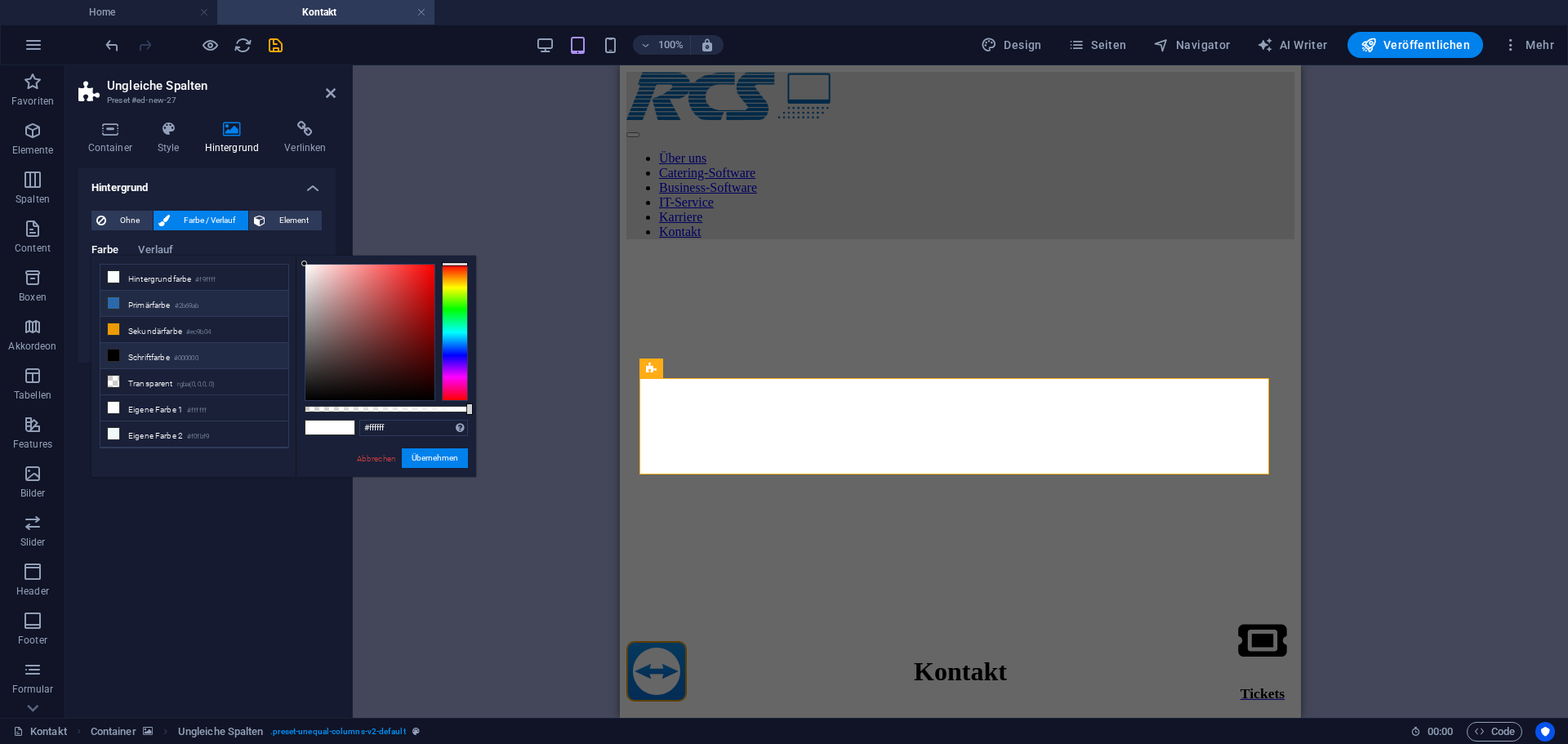
click at [134, 299] on li "Primärfarbe #2b69ab" at bounding box center [194, 304] width 188 height 26
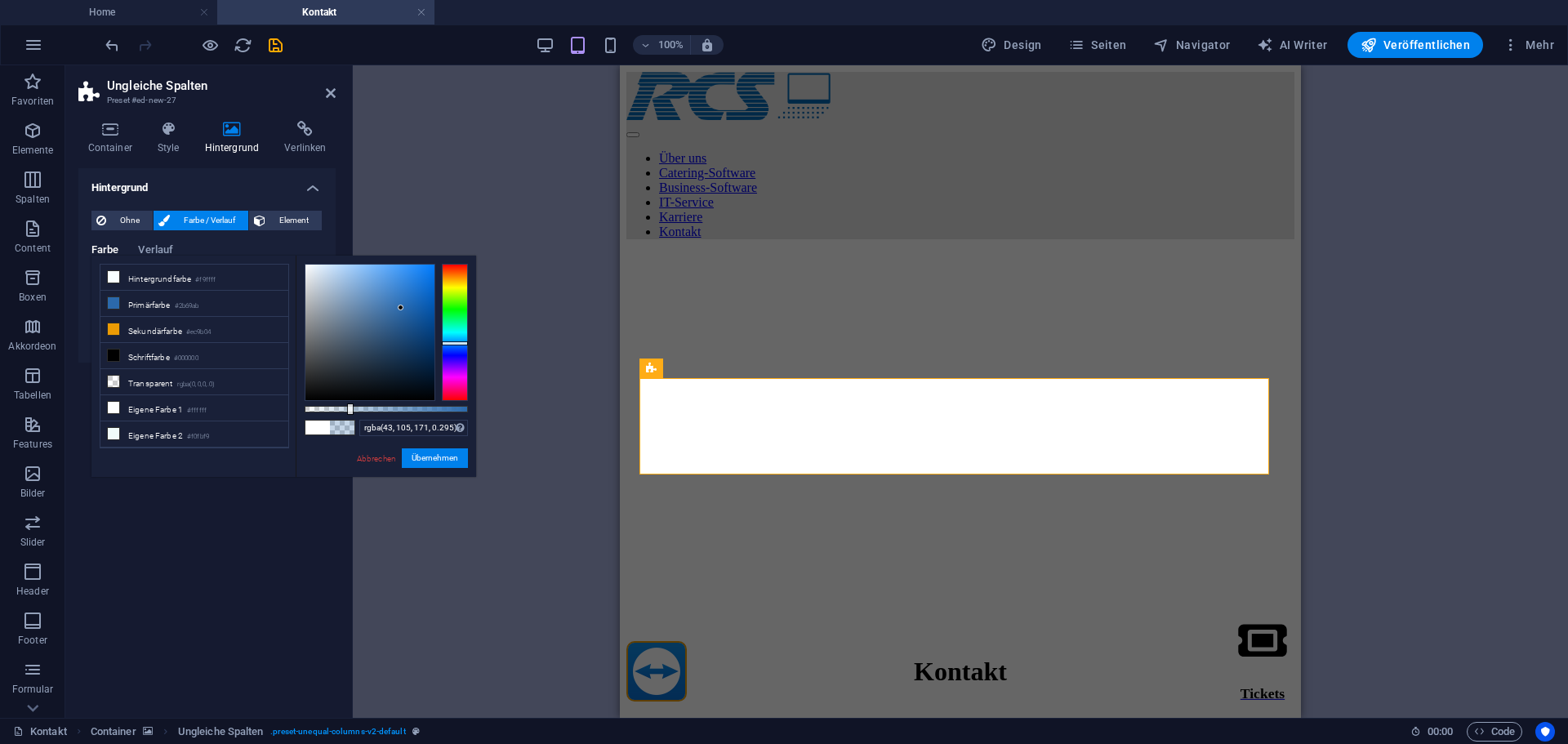
type input "rgba(43, 105, 171, 0.3)"
drag, startPoint x: 439, startPoint y: 408, endPoint x: 354, endPoint y: 408, distance: 85.0
click at [354, 408] on div at bounding box center [387, 409] width 163 height 7
click at [114, 132] on icon at bounding box center [110, 129] width 63 height 16
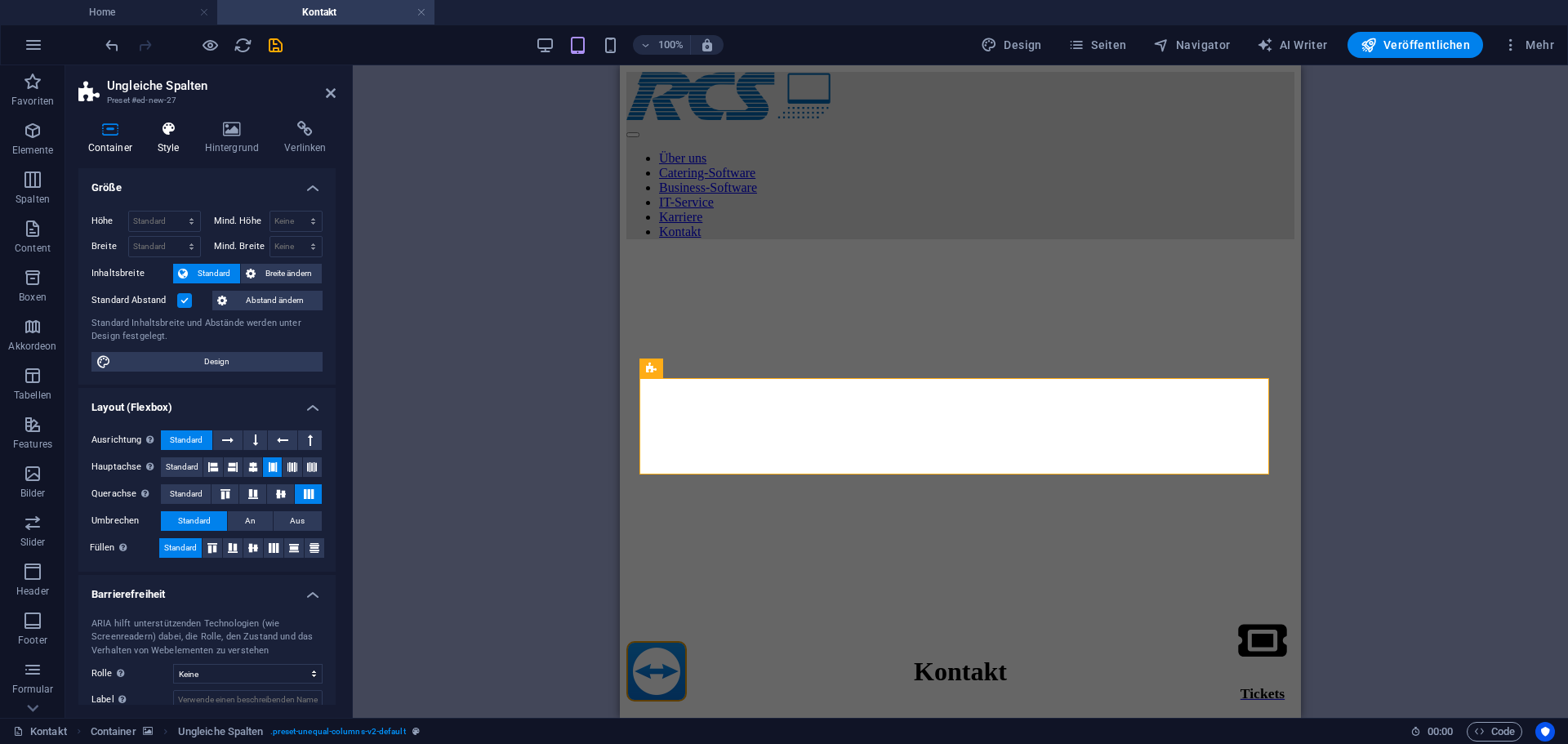
click at [182, 145] on h4 "Style" at bounding box center [172, 138] width 47 height 35
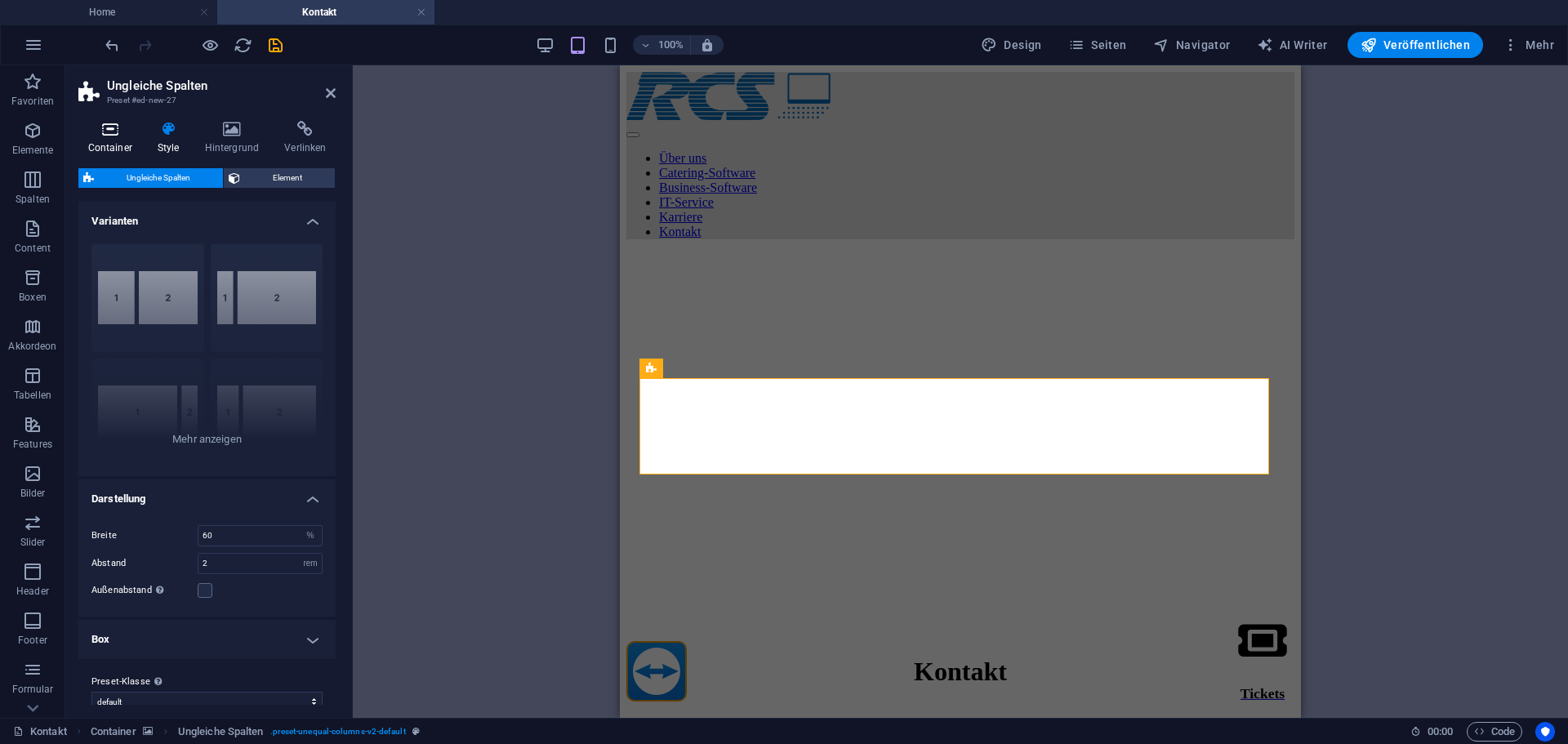
click at [124, 127] on icon at bounding box center [110, 129] width 63 height 16
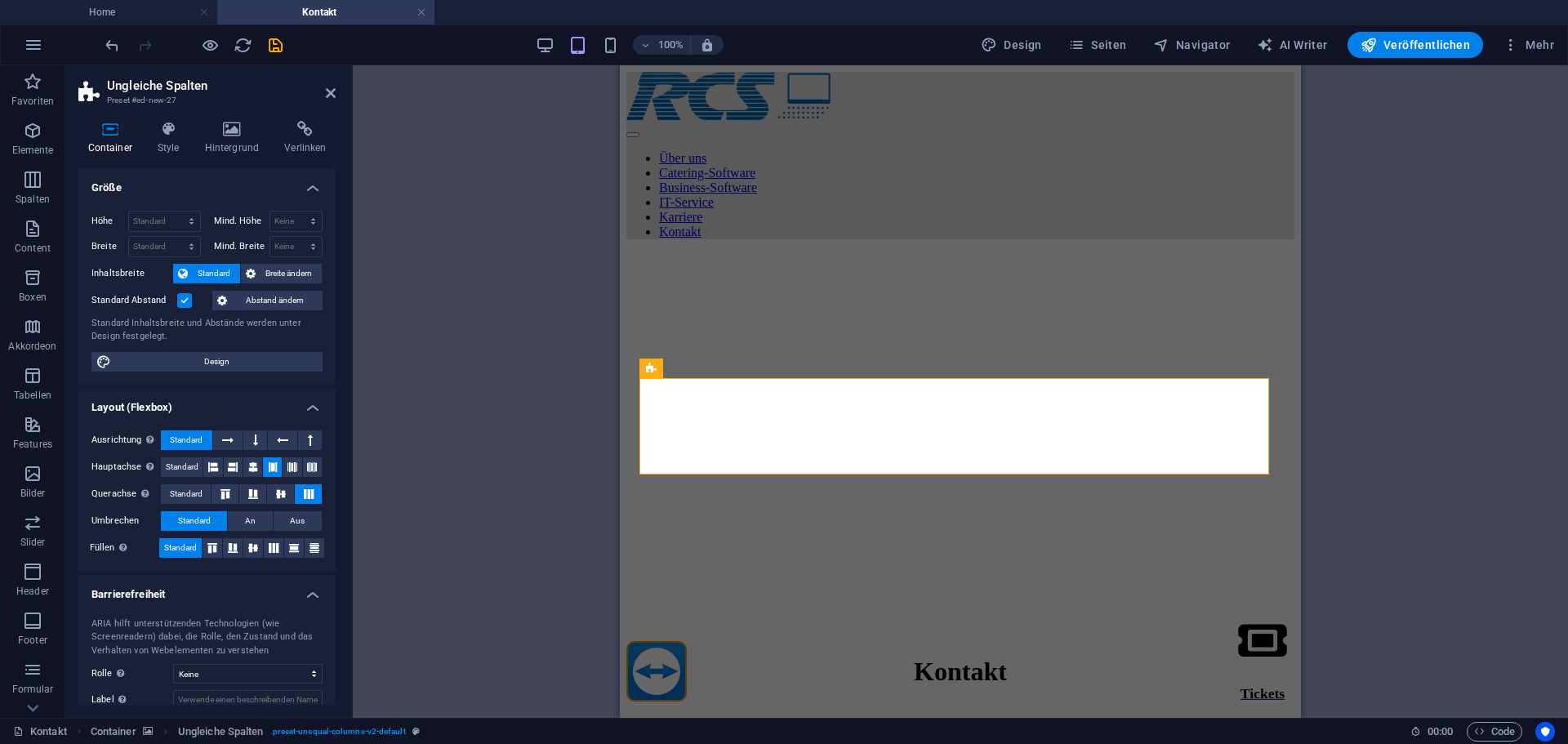
scroll to position [97, 0]
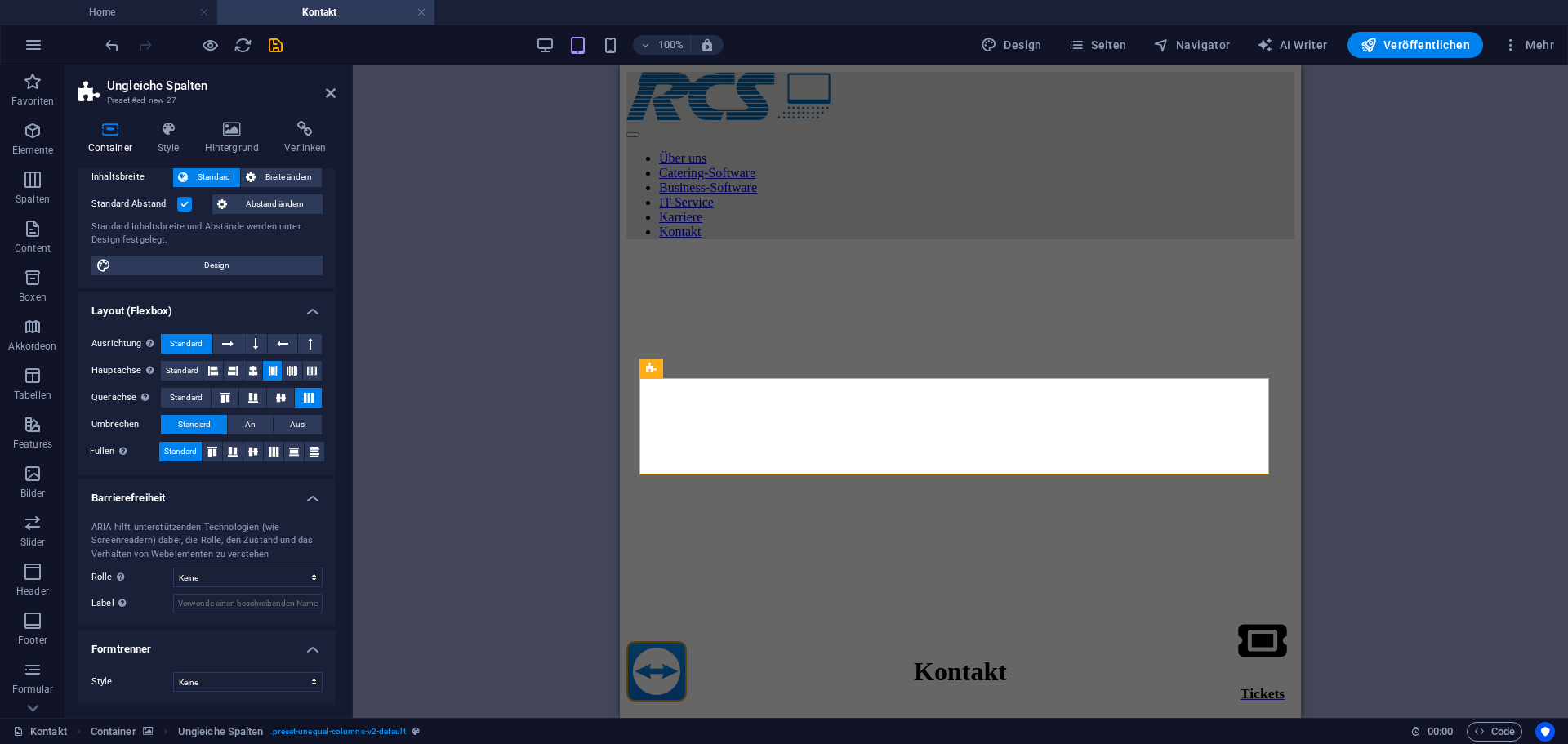
click at [535, 295] on div "Ziehe hier rein, um den vorhandenen Inhalt zu ersetzen. Drücke "Strg", wenn du …" at bounding box center [960, 391] width 1215 height 652
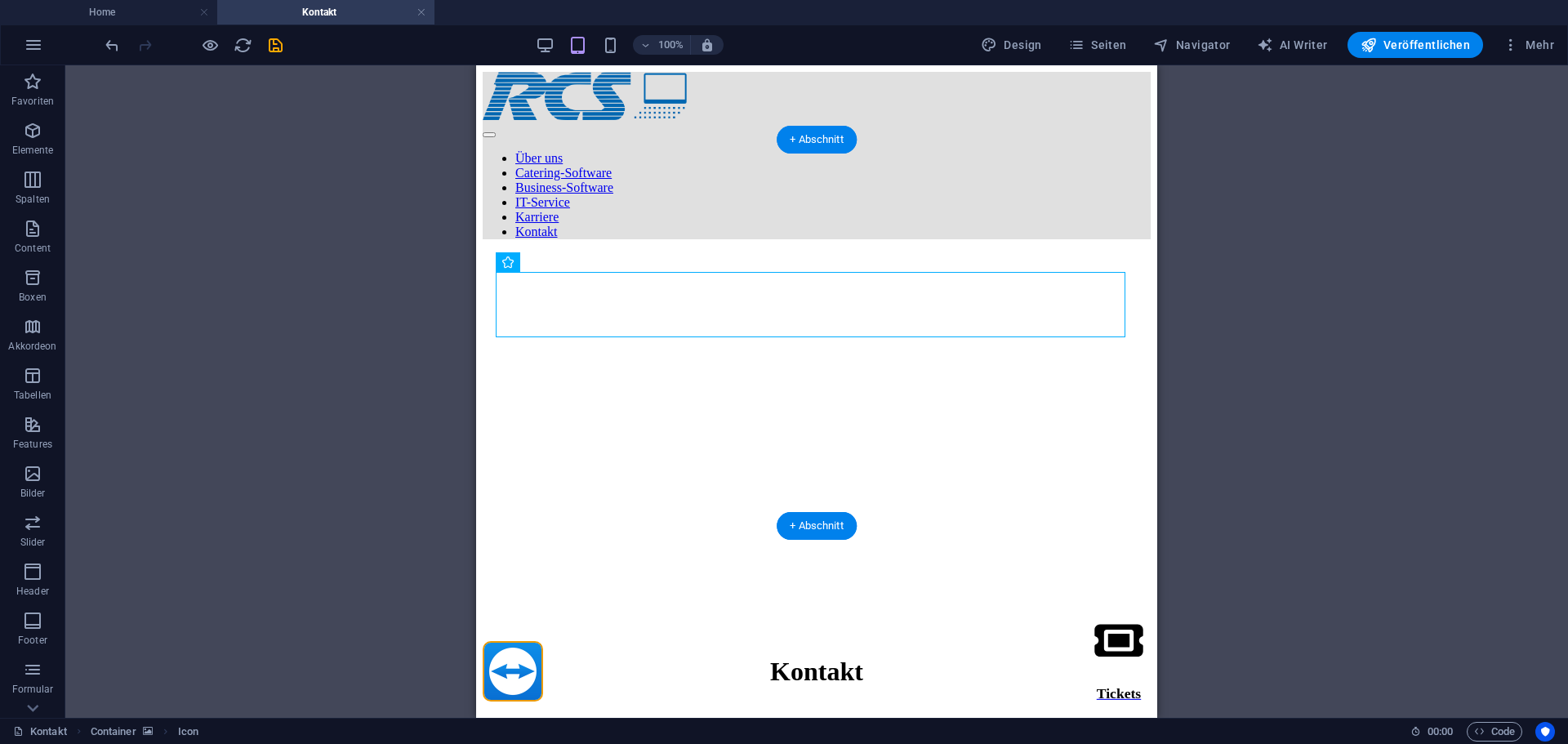
click at [746, 252] on figure at bounding box center [816, 252] width 668 height 0
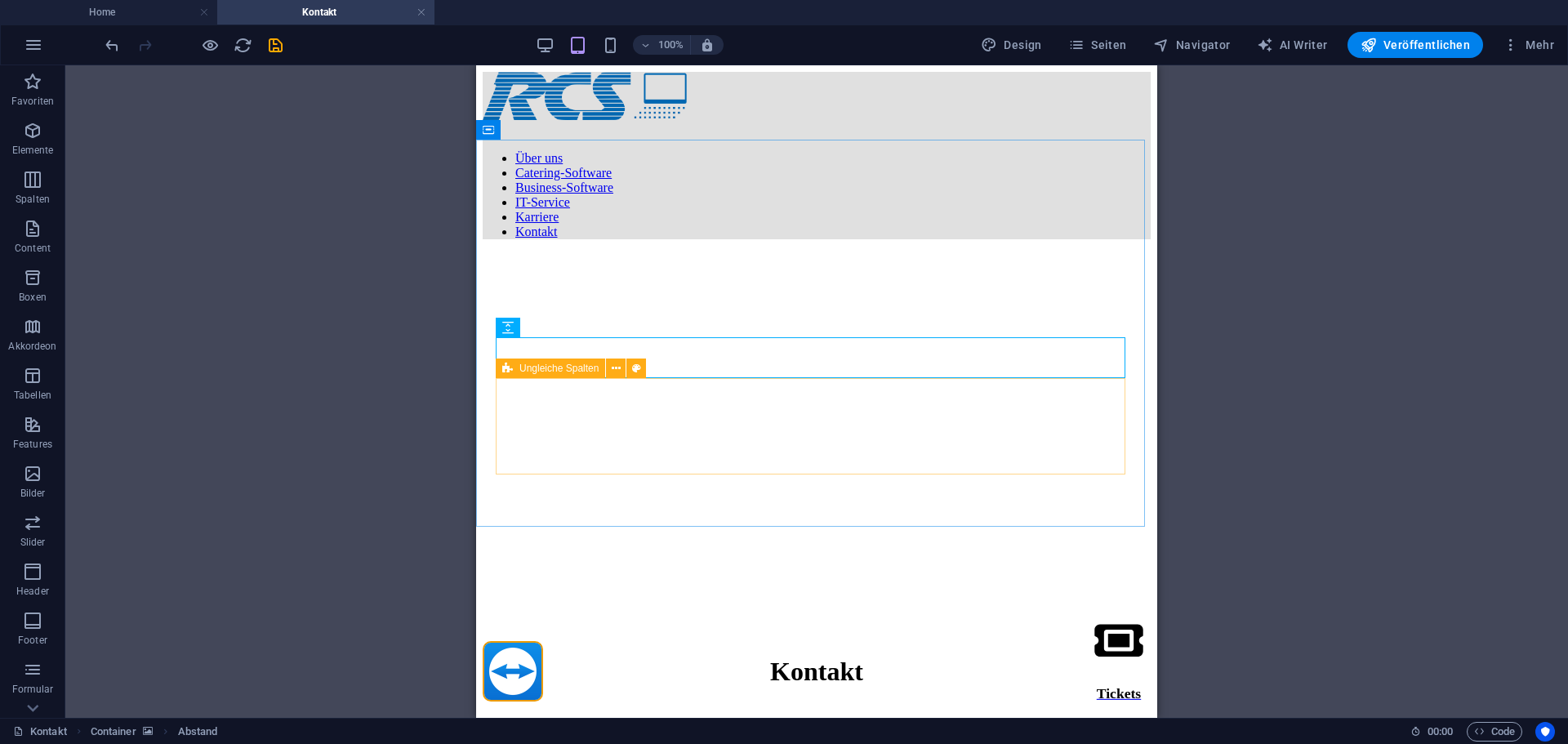
click at [518, 365] on div "Ungleiche Spalten" at bounding box center [550, 368] width 110 height 20
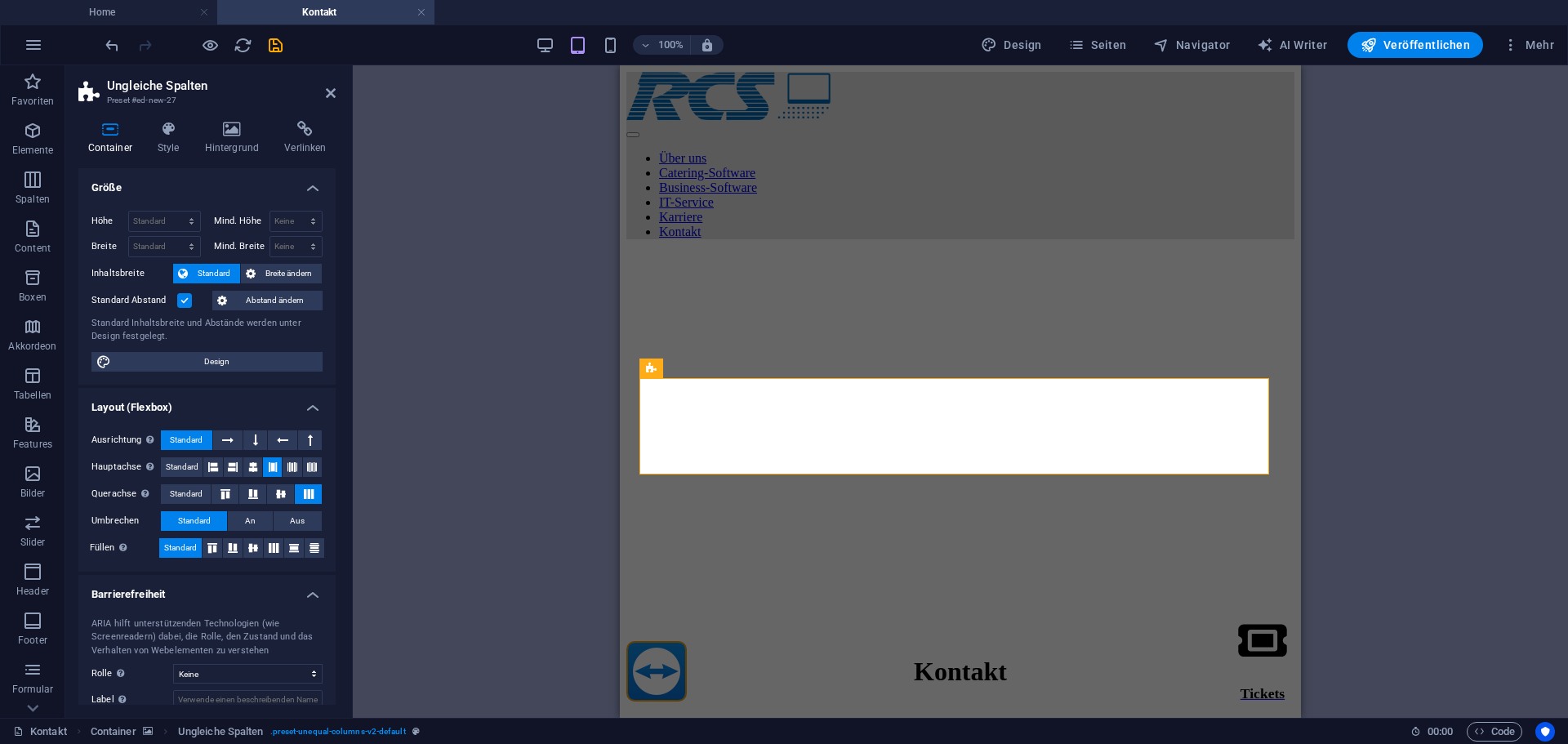
click at [236, 114] on div "Container Style Hintergrund Verlinken Größe Höhe Standard px rem % vh vw Mind. …" at bounding box center [207, 413] width 283 height 610
click at [236, 136] on icon at bounding box center [232, 129] width 73 height 16
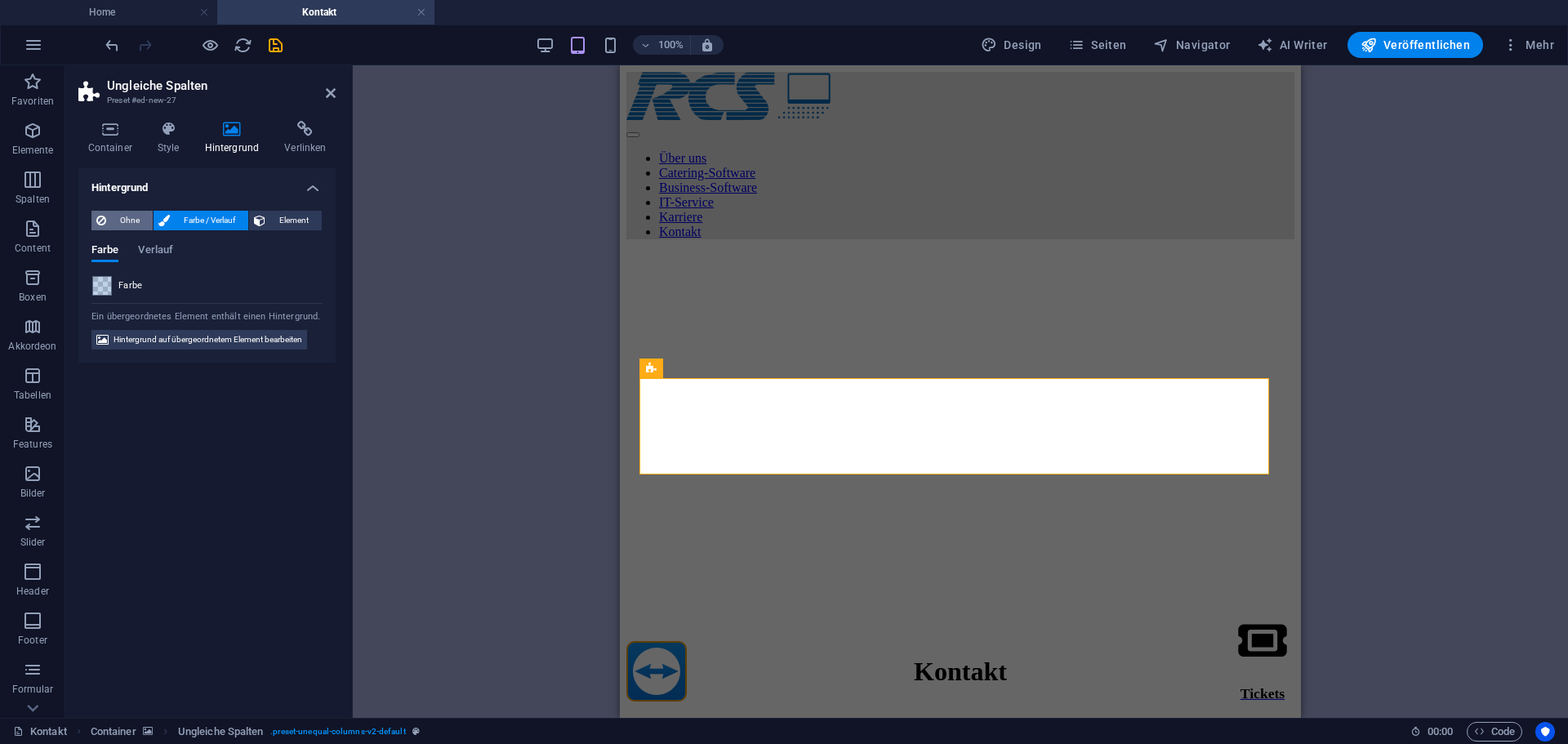
click at [106, 214] on button "Ohne" at bounding box center [121, 220] width 61 height 20
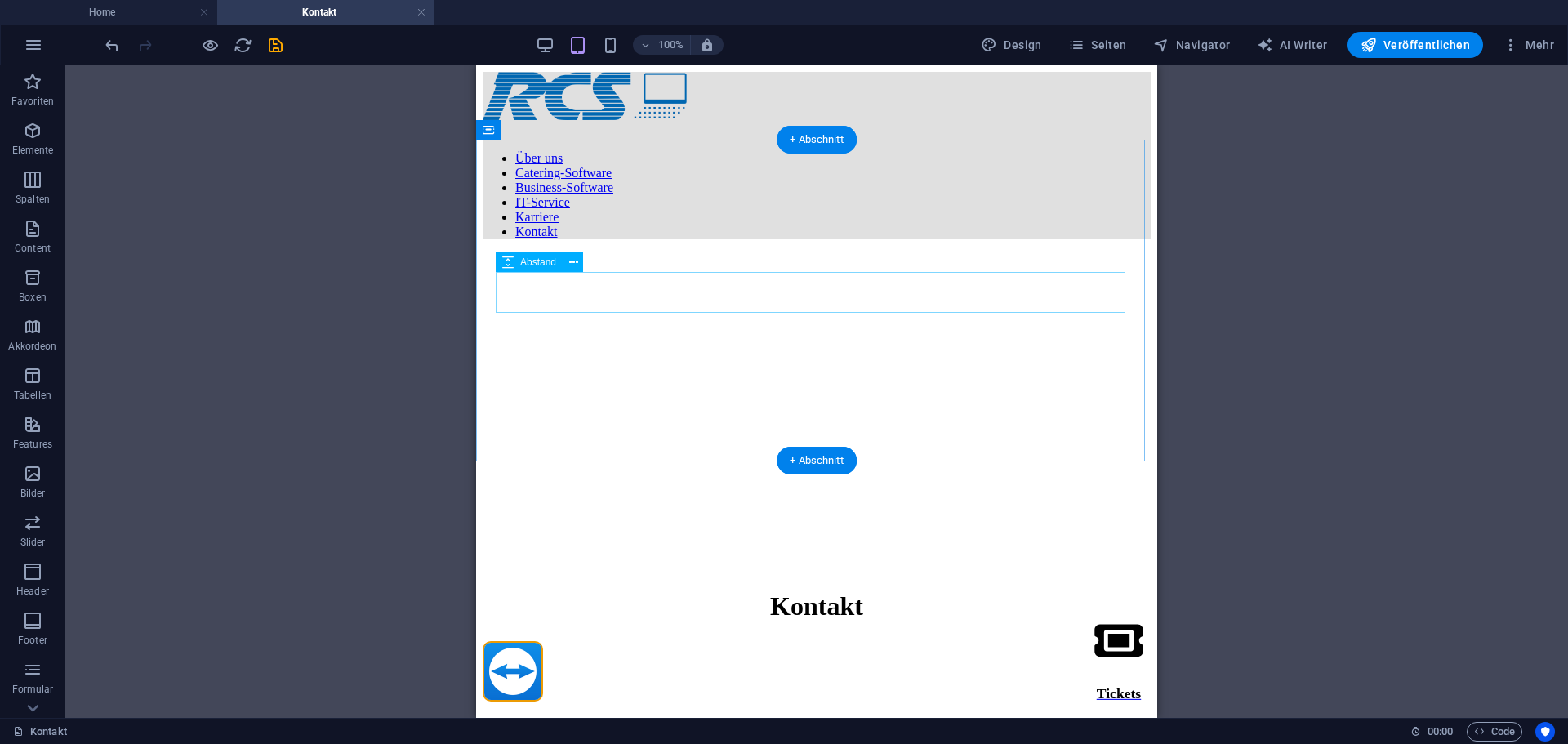
click at [830, 679] on div at bounding box center [816, 700] width 668 height 41
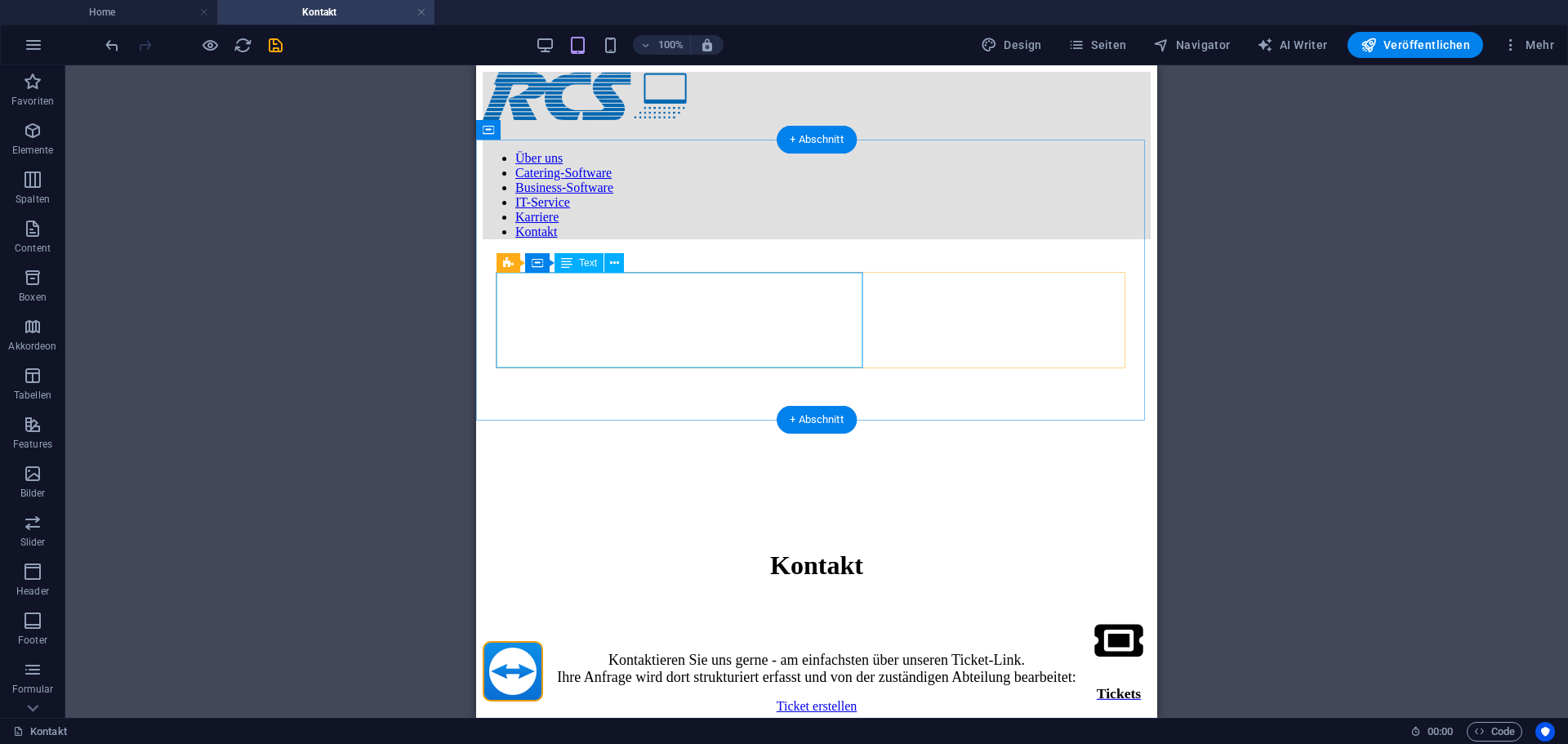
click at [601, 252] on figure at bounding box center [816, 252] width 668 height 0
click at [668, 652] on div "Kontaktieren Sie uns gerne - am einfachsten über unseren Ticket-Link. Ihre Anfr…" at bounding box center [816, 669] width 668 height 35
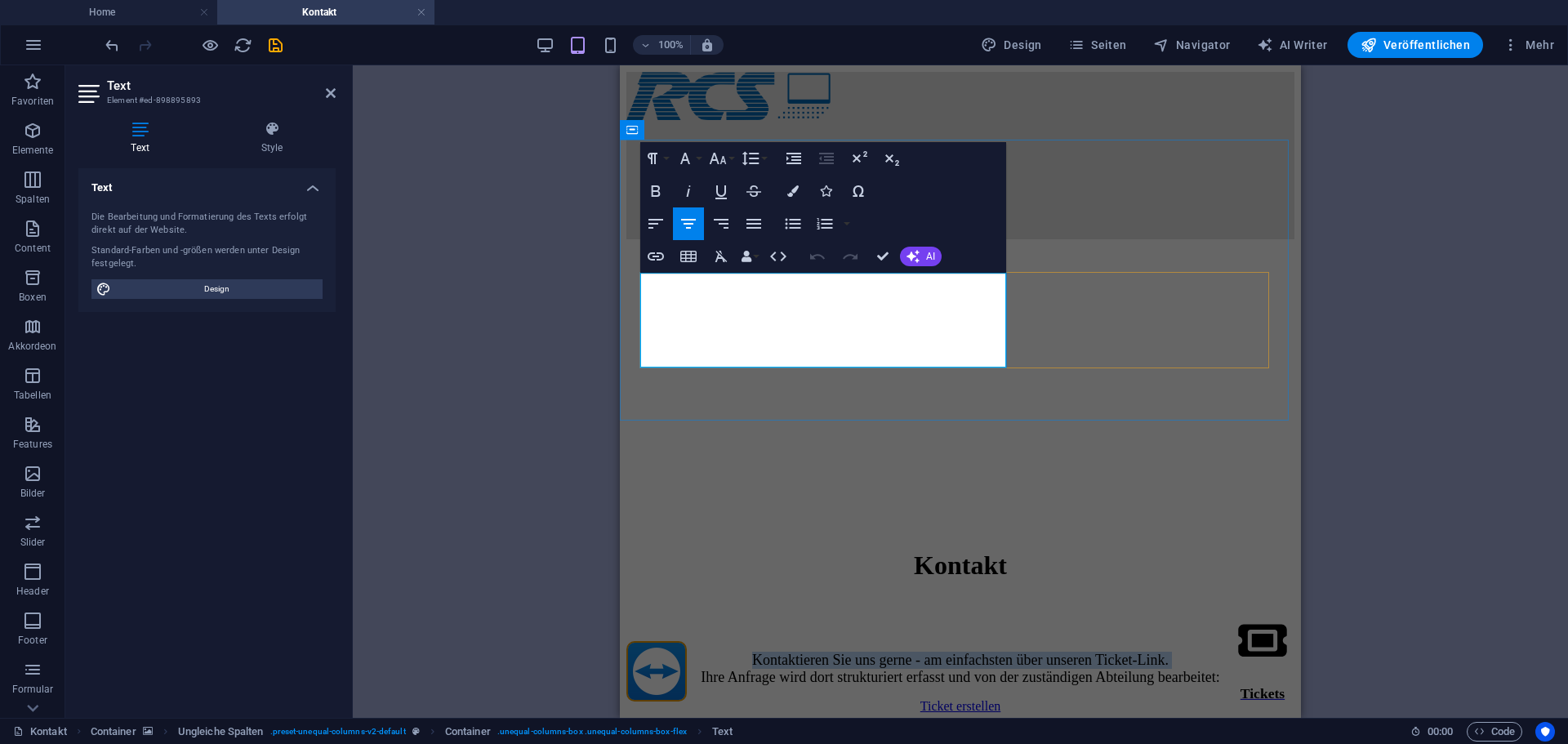
click at [668, 652] on p "Kontaktieren Sie uns gerne - am einfachsten über unseren Ticket-Link. Ihre Anfr…" at bounding box center [961, 669] width 668 height 35
click at [882, 652] on span "Kontaktieren Sie uns gerne - am einfachsten über unseren Ticket-Link. Ihre Anfr…" at bounding box center [960, 669] width 519 height 34
click at [858, 652] on span "Kontaktieren Sie uns gerne - am einfachsten über unseren Ticket-Link. Ihre Anfr…" at bounding box center [960, 669] width 519 height 34
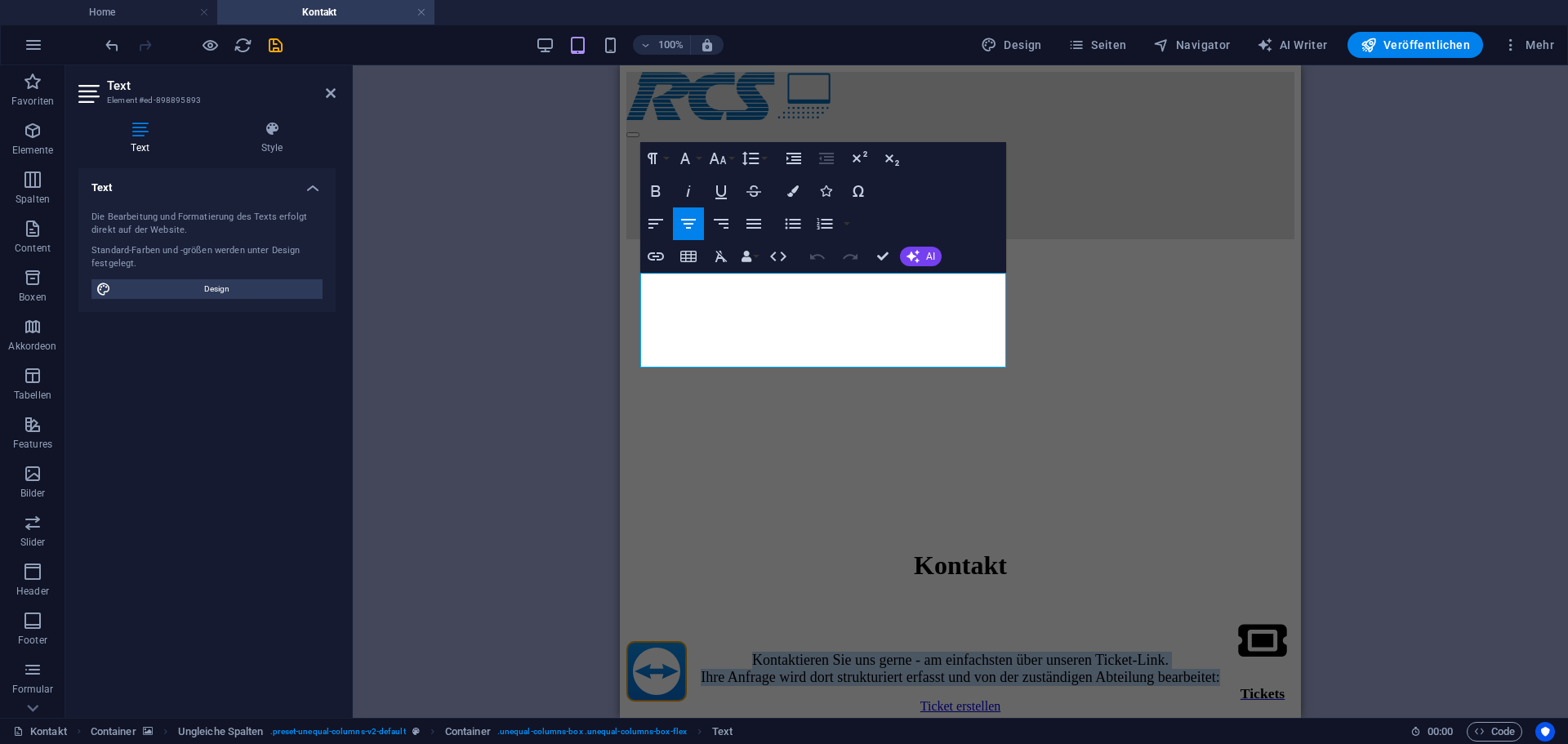
drag, startPoint x: 971, startPoint y: 355, endPoint x: 639, endPoint y: 288, distance: 338.7
click at [639, 288] on div "Kontakt Kontaktieren Sie uns gerne - am einfachsten über unseren Ticket-Link. I…" at bounding box center [961, 483] width 668 height 462
click at [750, 652] on p "Kontaktieren Sie uns gerne - am einfachsten über unseren Ticket-Link. Ihre Anfr…" at bounding box center [961, 669] width 668 height 35
drag, startPoint x: 954, startPoint y: 356, endPoint x: 652, endPoint y: 293, distance: 308.5
click at [652, 652] on p "Kontaktieren Sie uns gerne - am einfachsten über unseren Ticket-Link. Ihre Anfr…" at bounding box center [961, 669] width 668 height 35
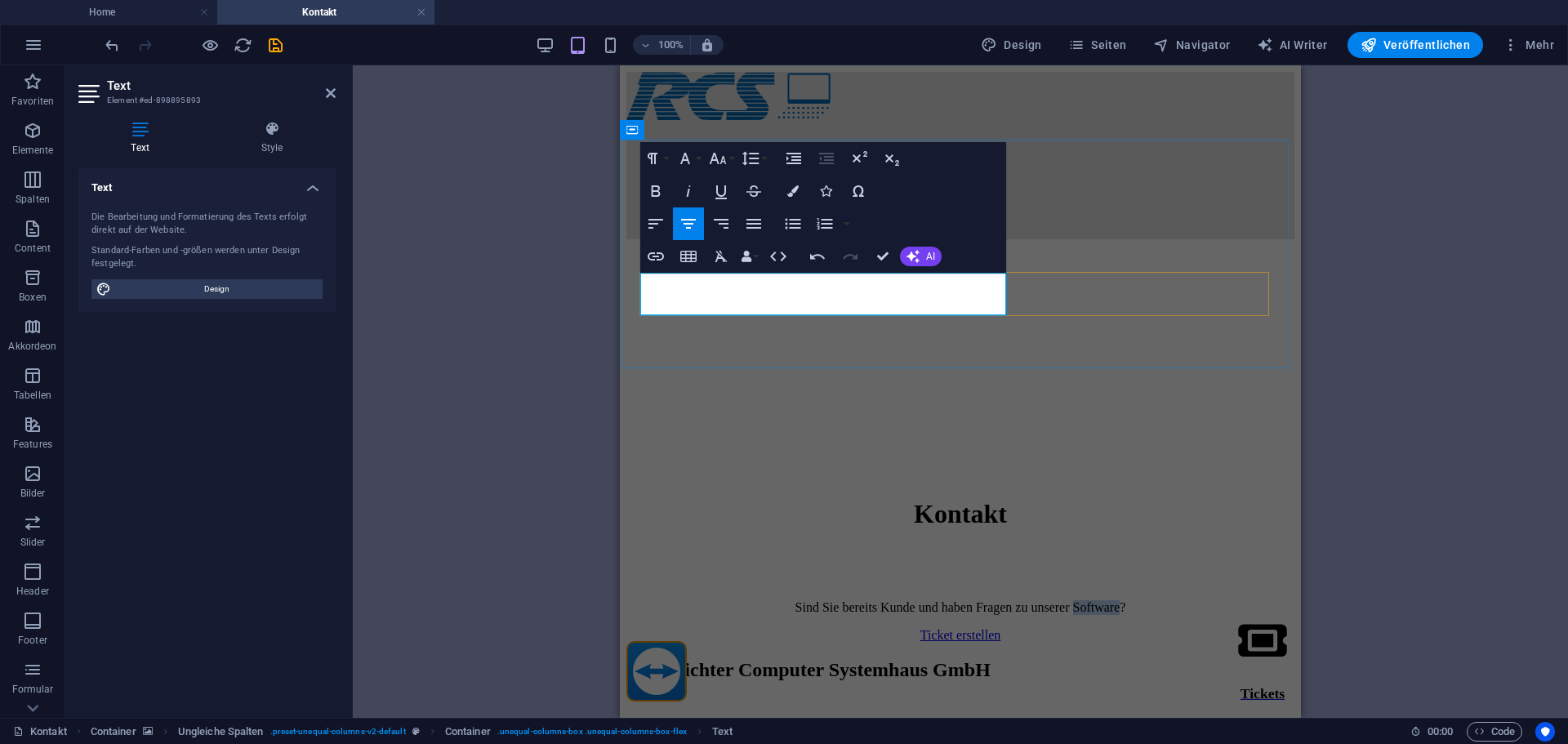
drag, startPoint x: 846, startPoint y: 306, endPoint x: 794, endPoint y: 306, distance: 52.0
click at [794, 600] on p "Sind Sie bereits Kunde und haben Fragen zu unserer Software?" at bounding box center [961, 608] width 668 height 15
click at [833, 252] on figure at bounding box center [961, 252] width 668 height 0
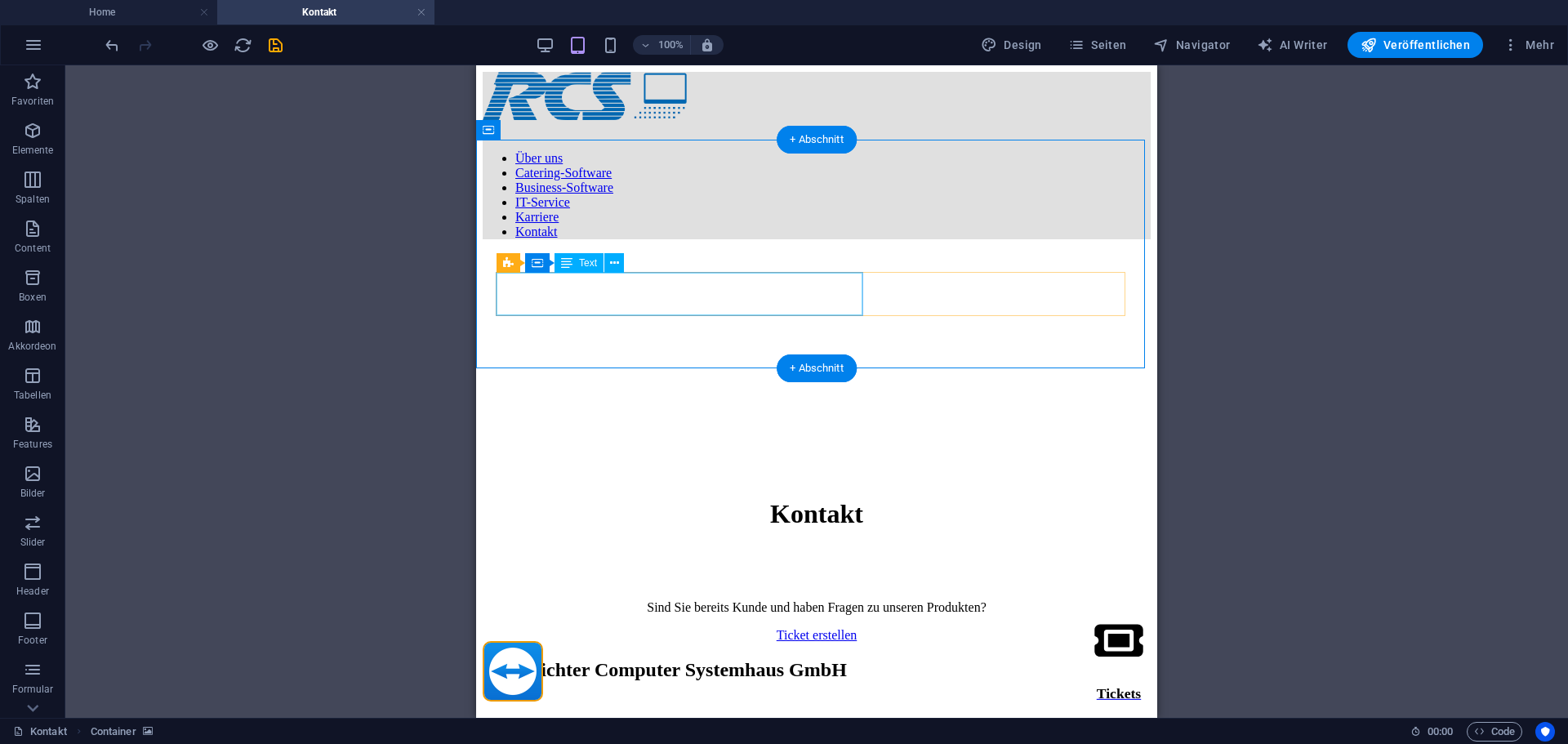
click at [695, 600] on div "Sind Sie bereits Kunde und haben Fragen zu unseren Produkten?" at bounding box center [816, 608] width 668 height 15
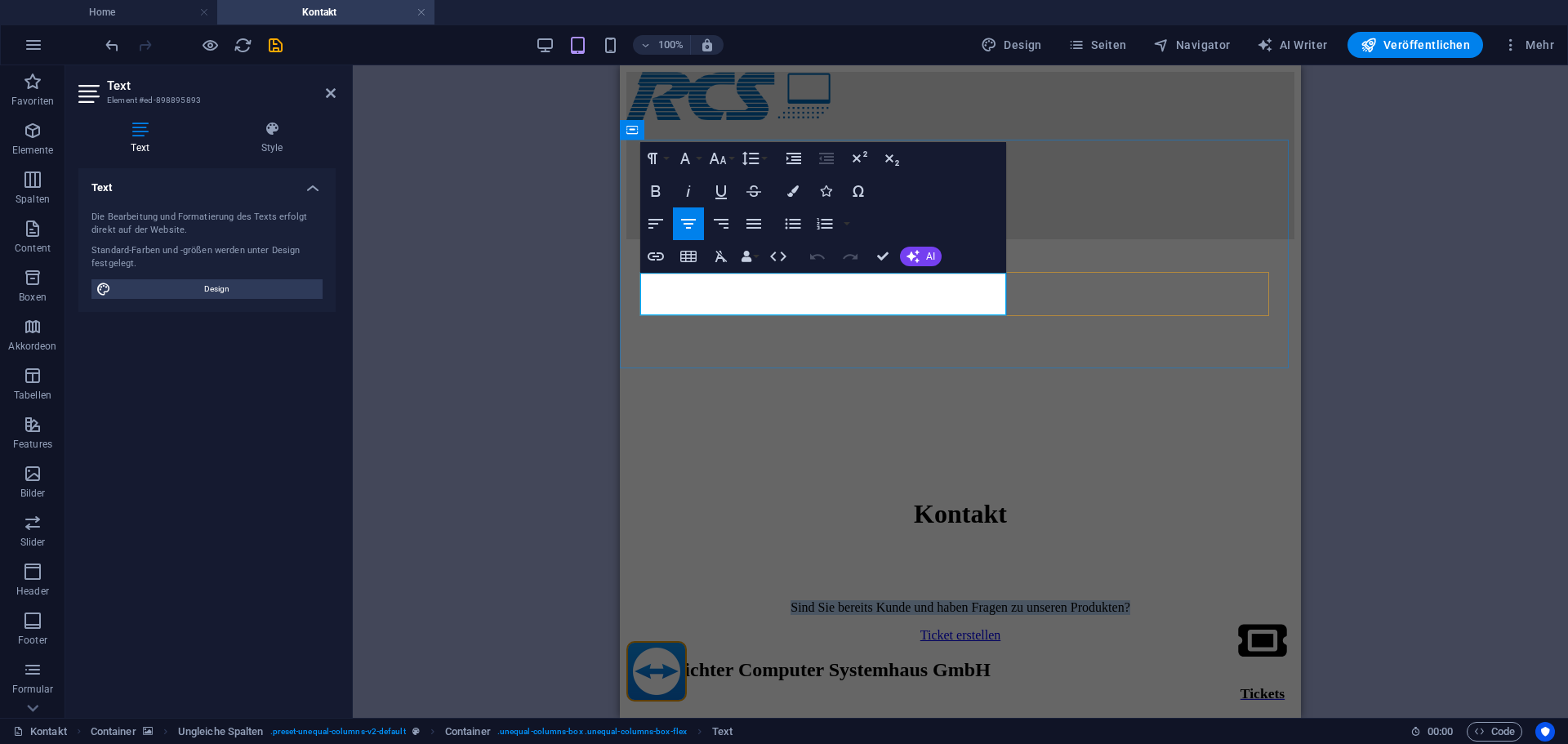
drag, startPoint x: 885, startPoint y: 305, endPoint x: 515, endPoint y: 274, distance: 371.3
click at [715, 157] on icon "button" at bounding box center [718, 159] width 17 height 11
click at [736, 333] on link "18" at bounding box center [735, 337] width 59 height 24
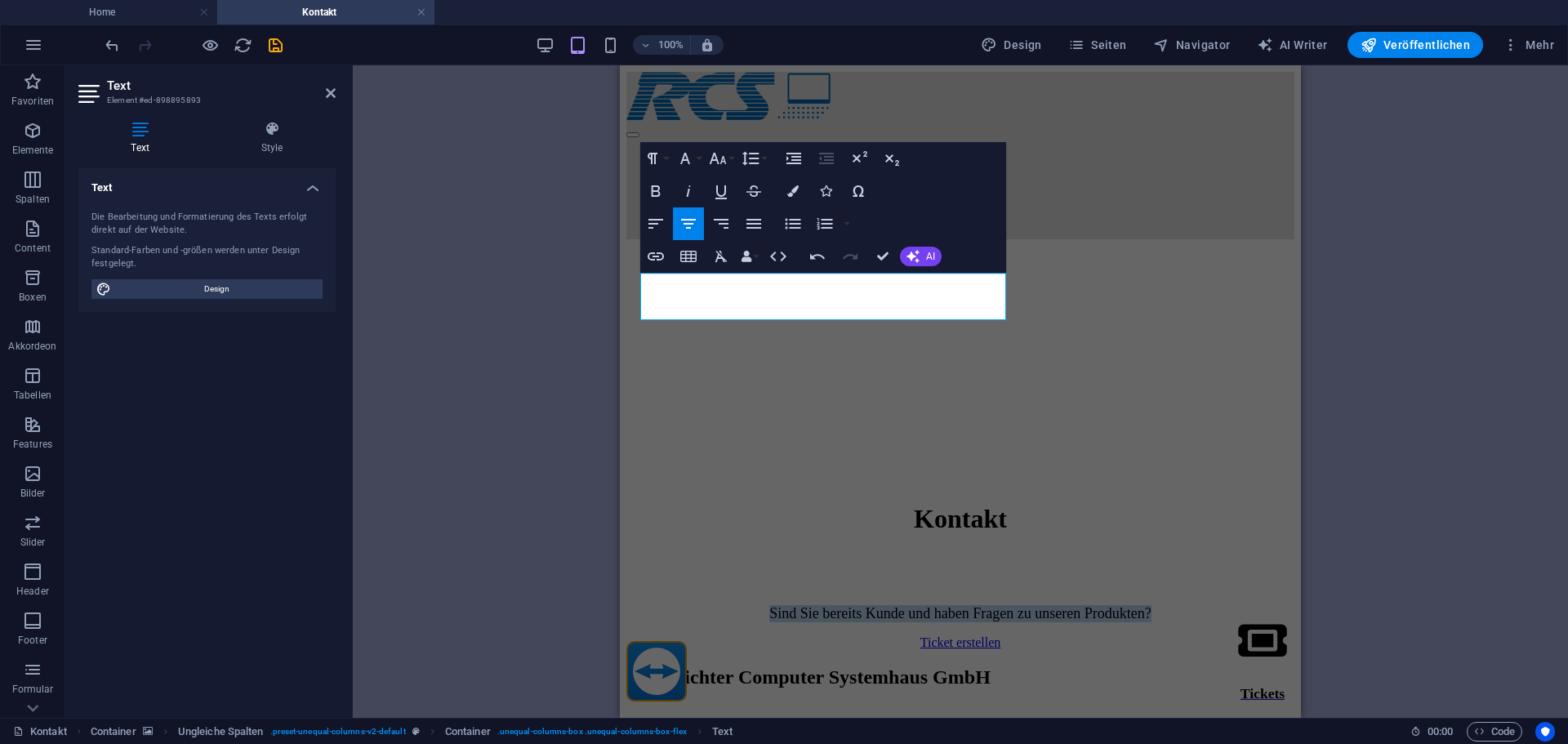
click at [763, 252] on figure at bounding box center [961, 252] width 668 height 0
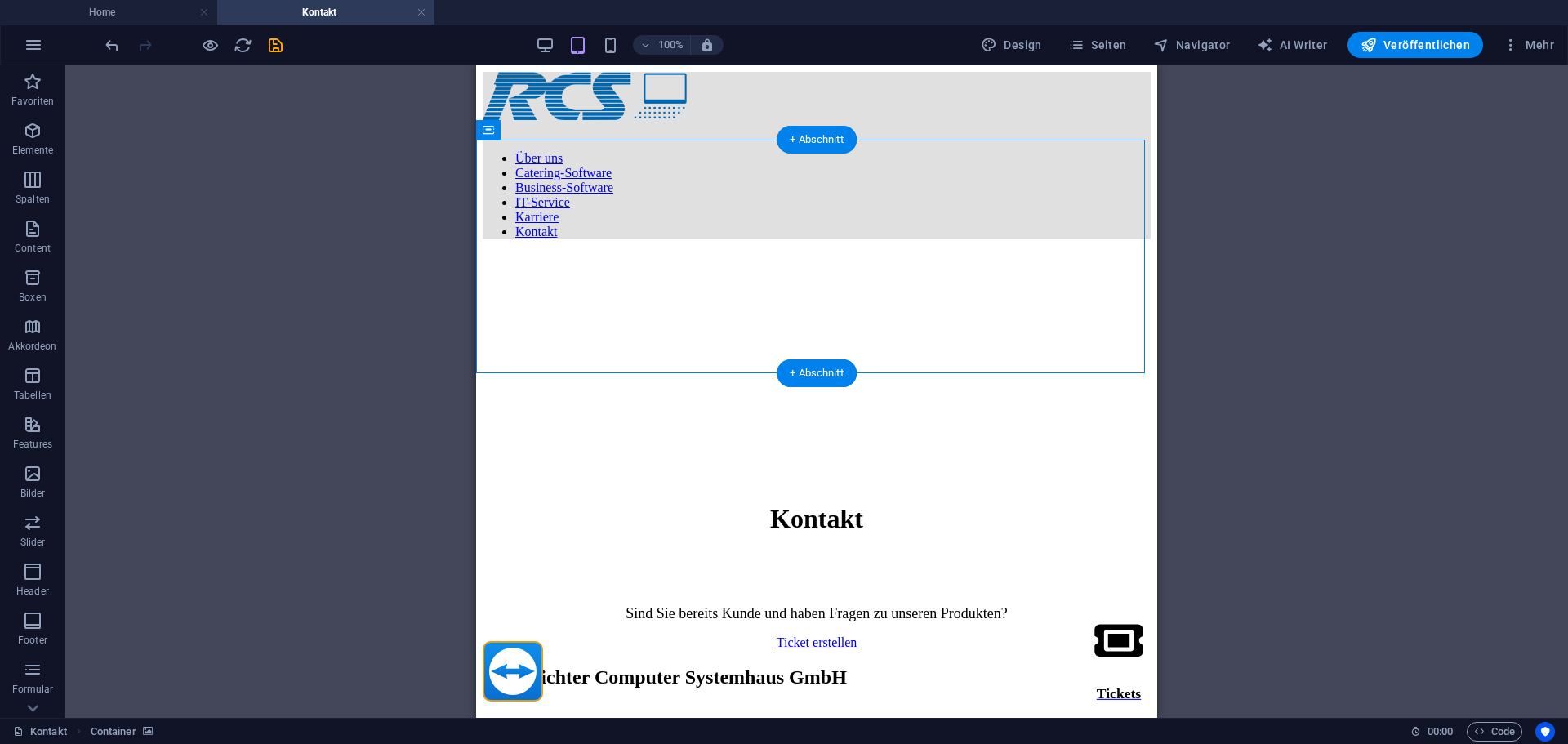
click at [644, 252] on figure at bounding box center [816, 252] width 668 height 0
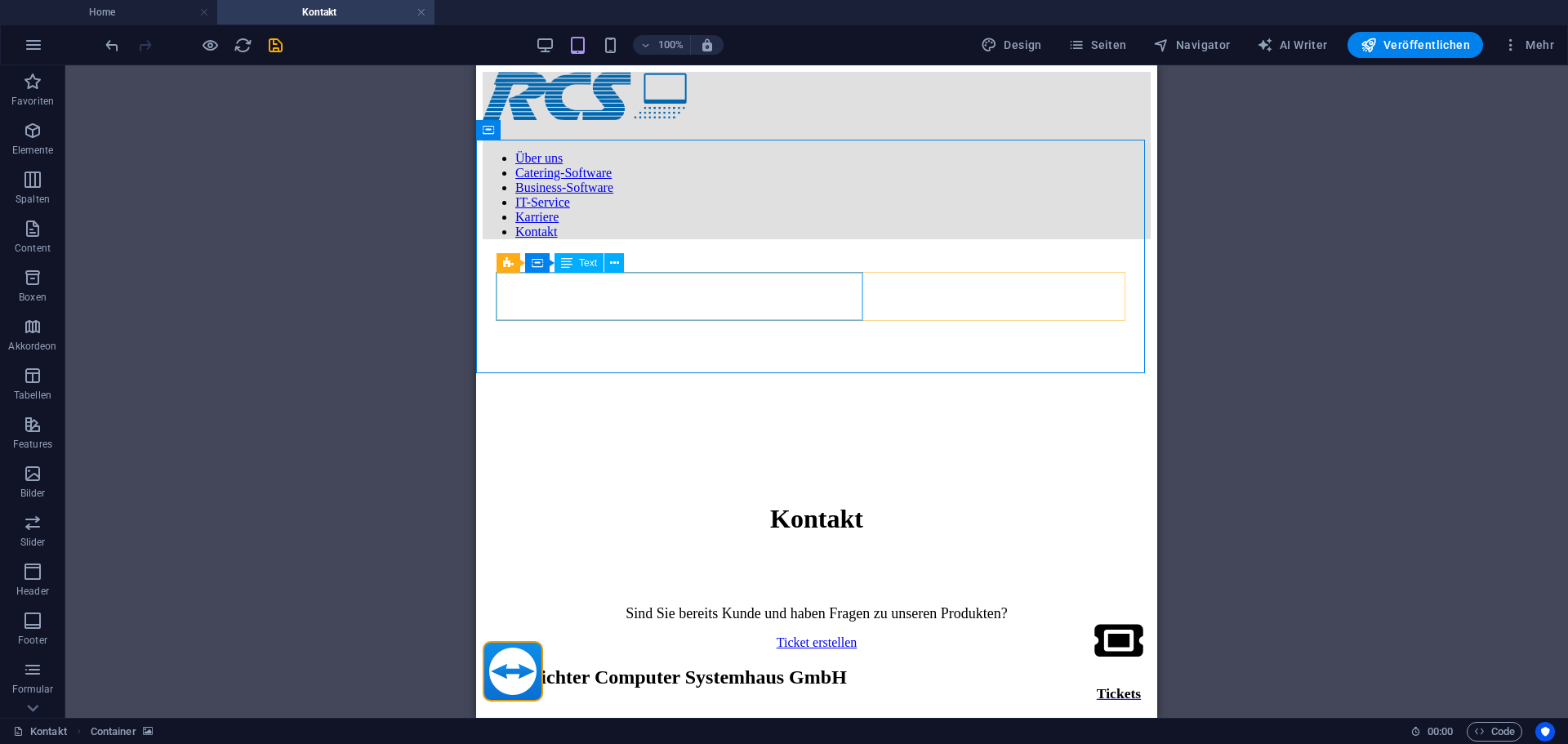
click at [588, 252] on figure at bounding box center [816, 252] width 668 height 0
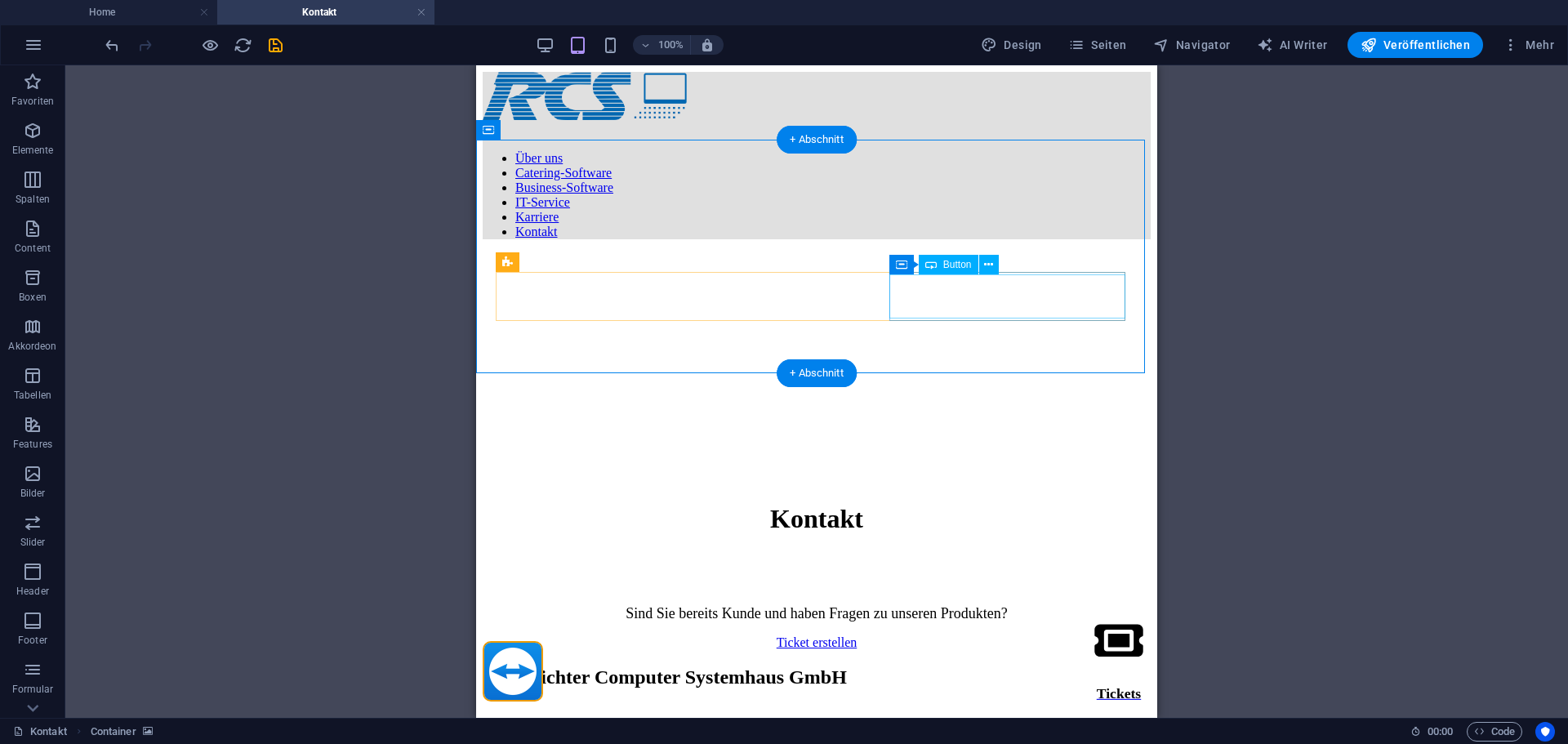
click at [960, 635] on div "Ticket erstellen" at bounding box center [816, 643] width 668 height 15
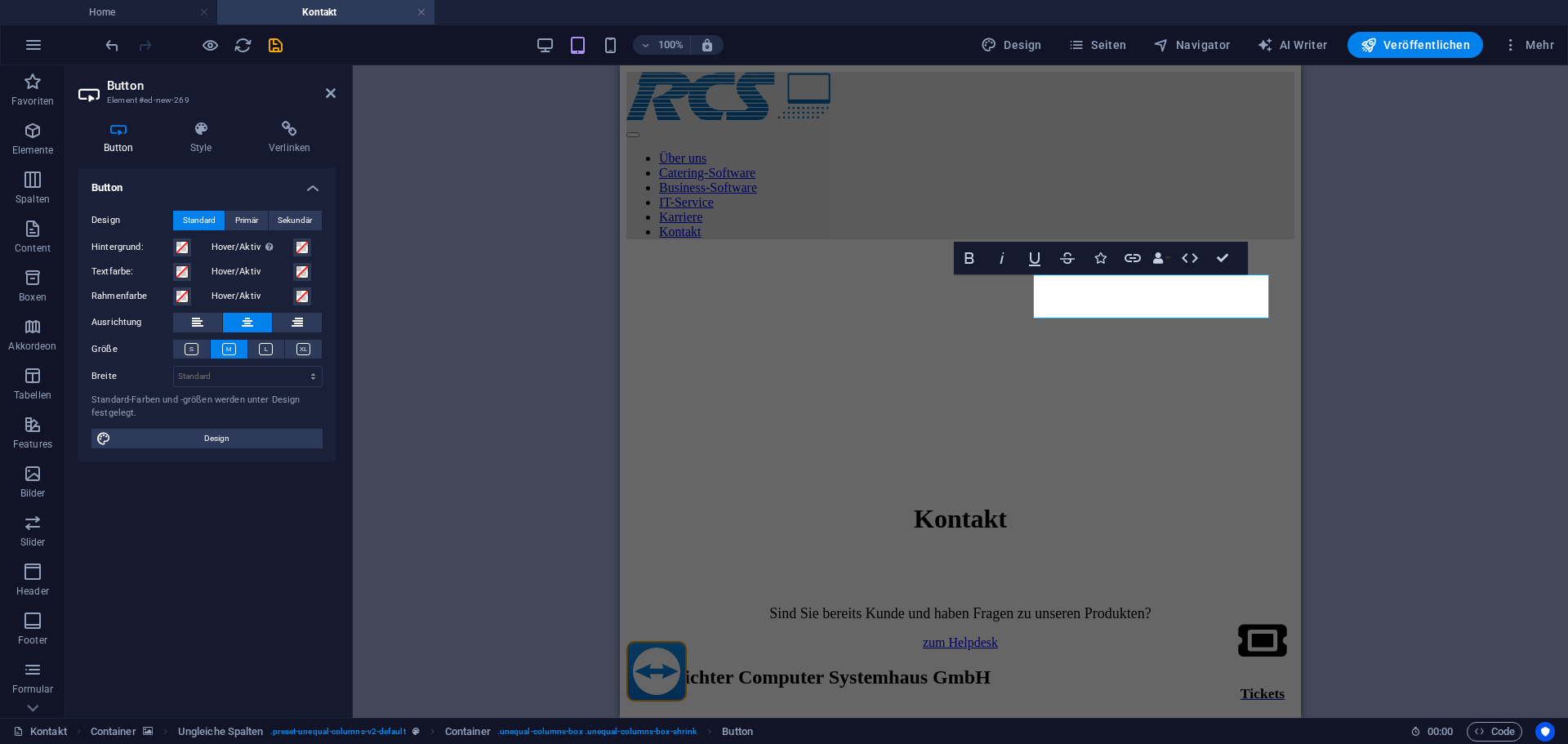
click at [1145, 252] on figure at bounding box center [961, 252] width 668 height 0
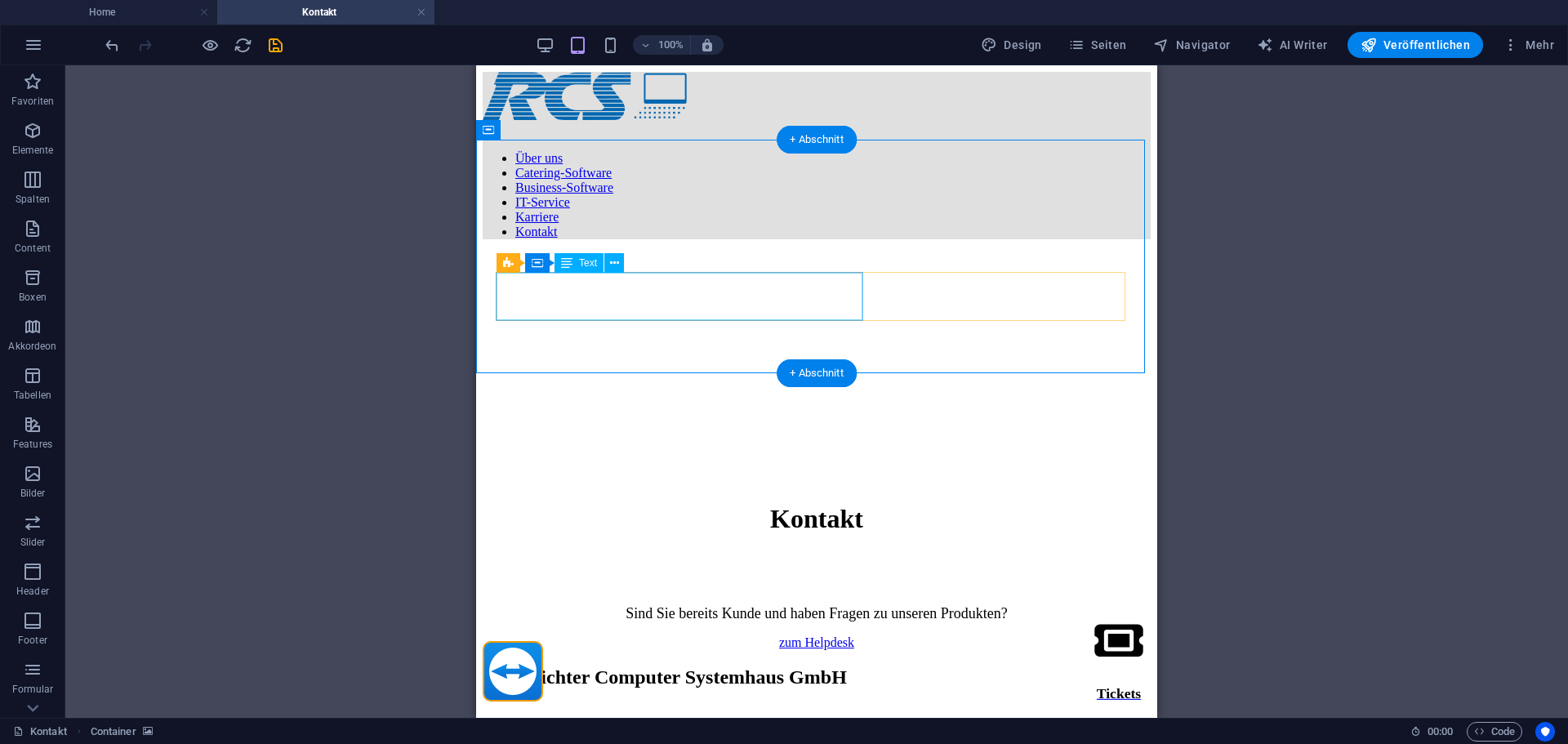
click at [646, 605] on div "Sind Sie bereits Kunde und haben Fragen zu unseren Produkten?" at bounding box center [816, 614] width 668 height 17
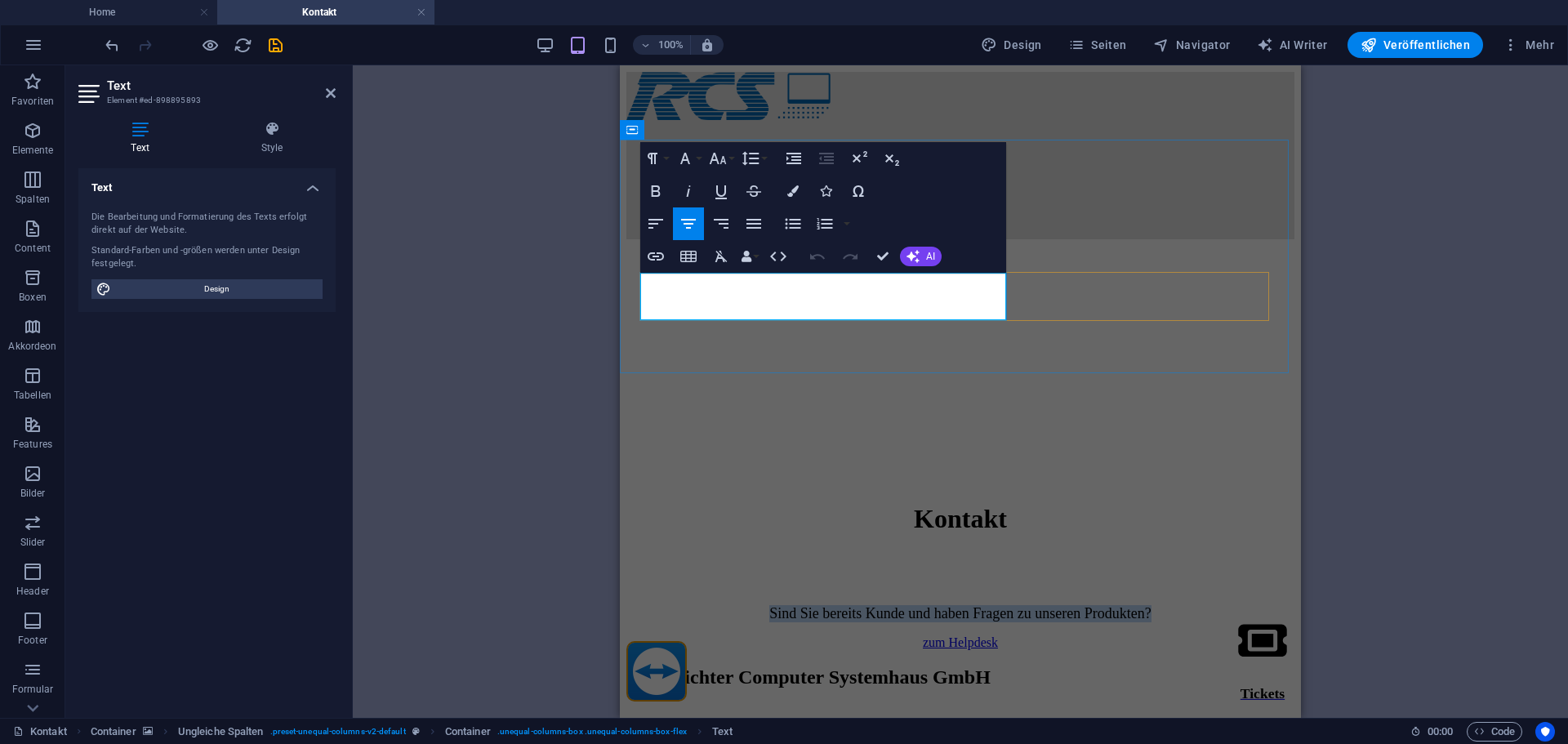
click at [769, 605] on span "Sind Sie bereits Kunde und haben Fragen zu unseren Produkten?" at bounding box center [960, 613] width 381 height 16
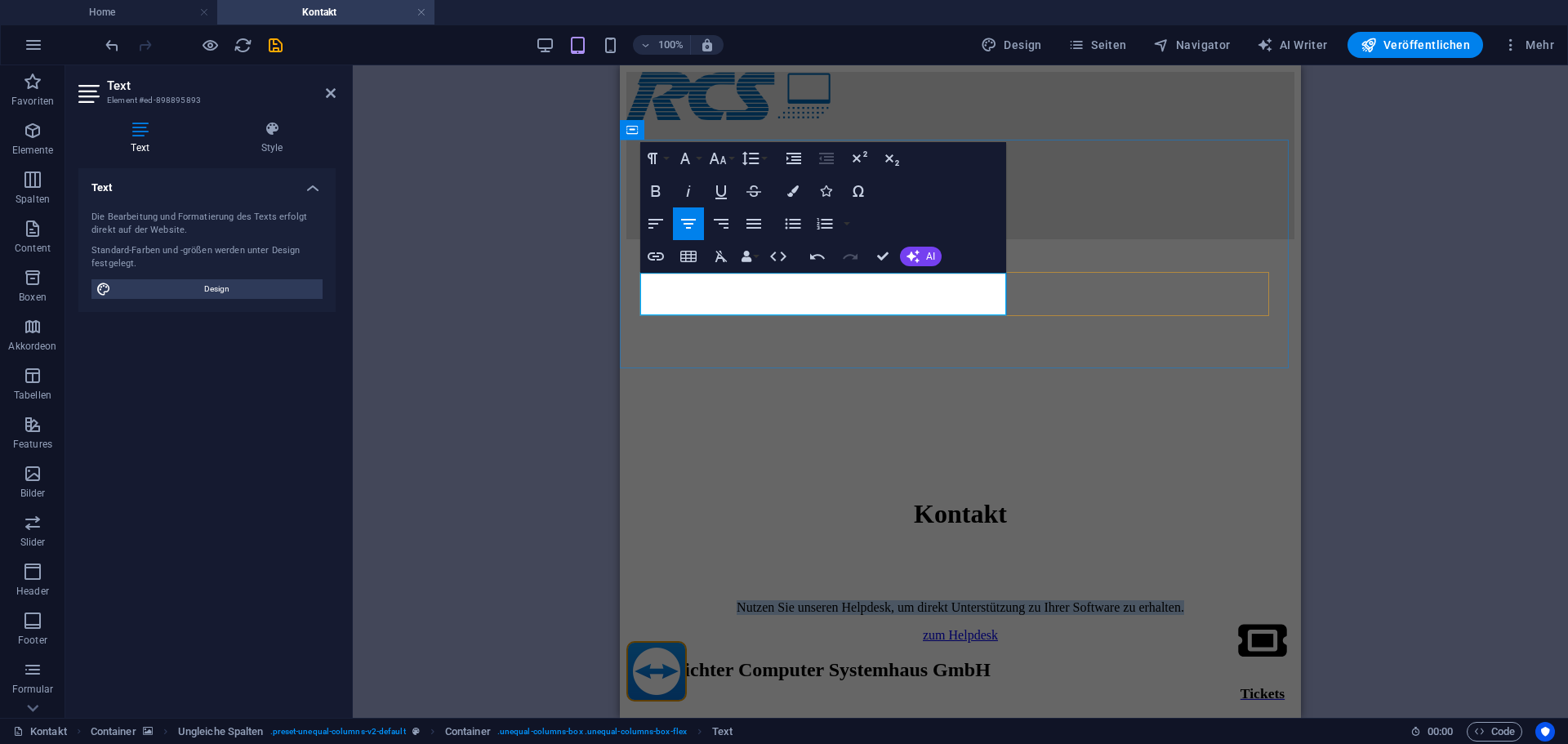
drag, startPoint x: 828, startPoint y: 302, endPoint x: 632, endPoint y: 255, distance: 201.6
click at [714, 152] on icon "button" at bounding box center [718, 158] width 20 height 20
click at [734, 330] on link "18" at bounding box center [735, 337] width 59 height 24
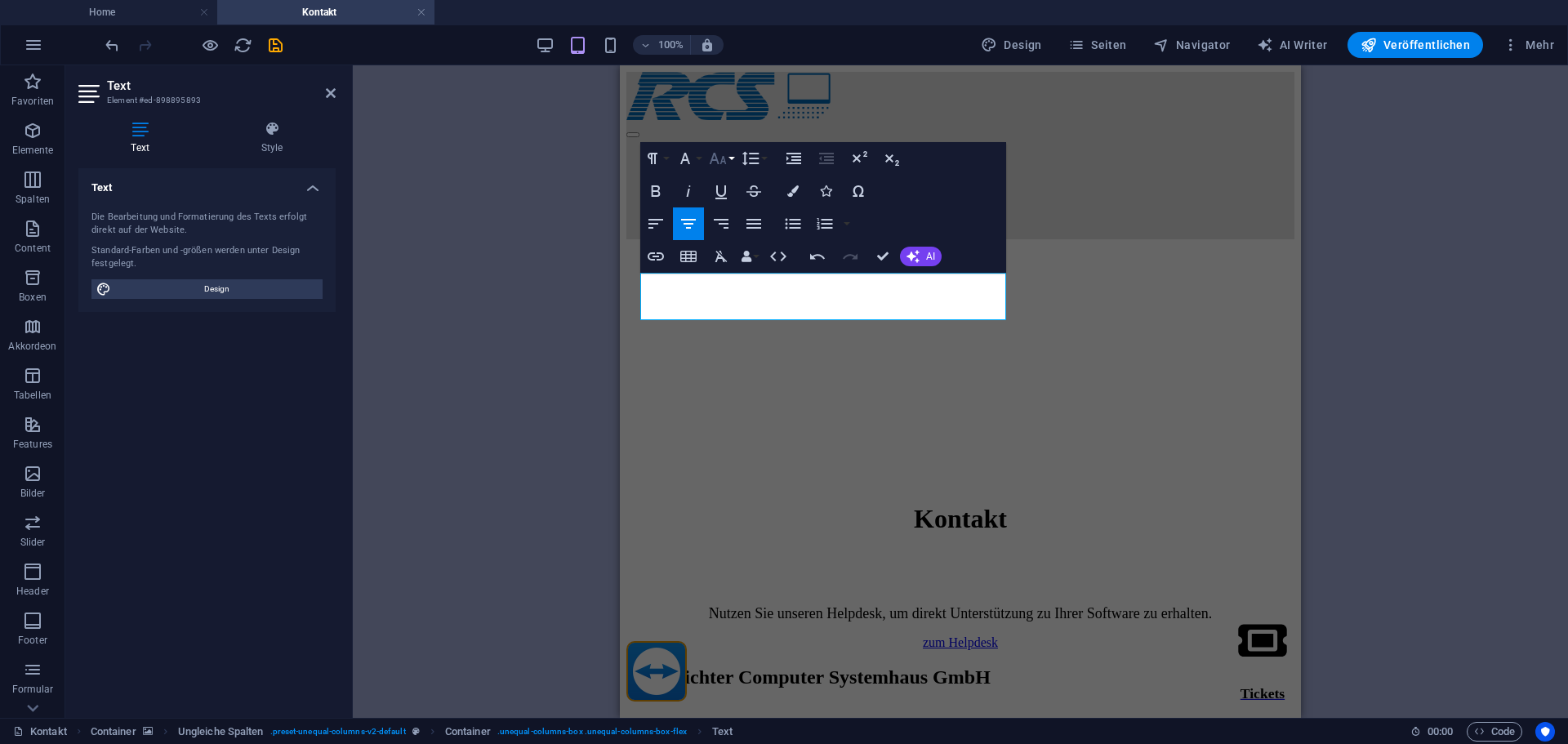
click at [728, 159] on button "Font Size" at bounding box center [721, 158] width 31 height 33
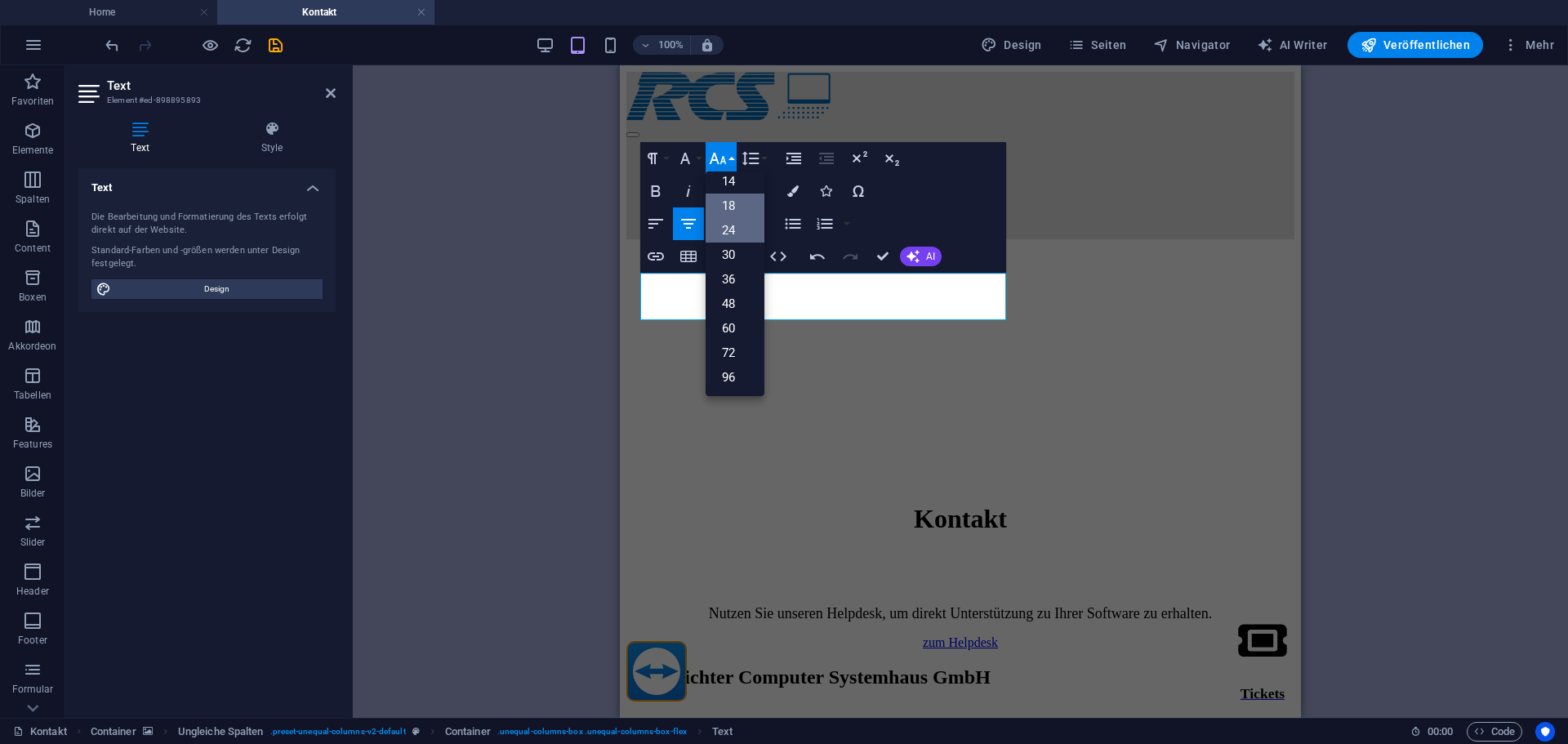
click at [739, 229] on link "24" at bounding box center [735, 230] width 59 height 24
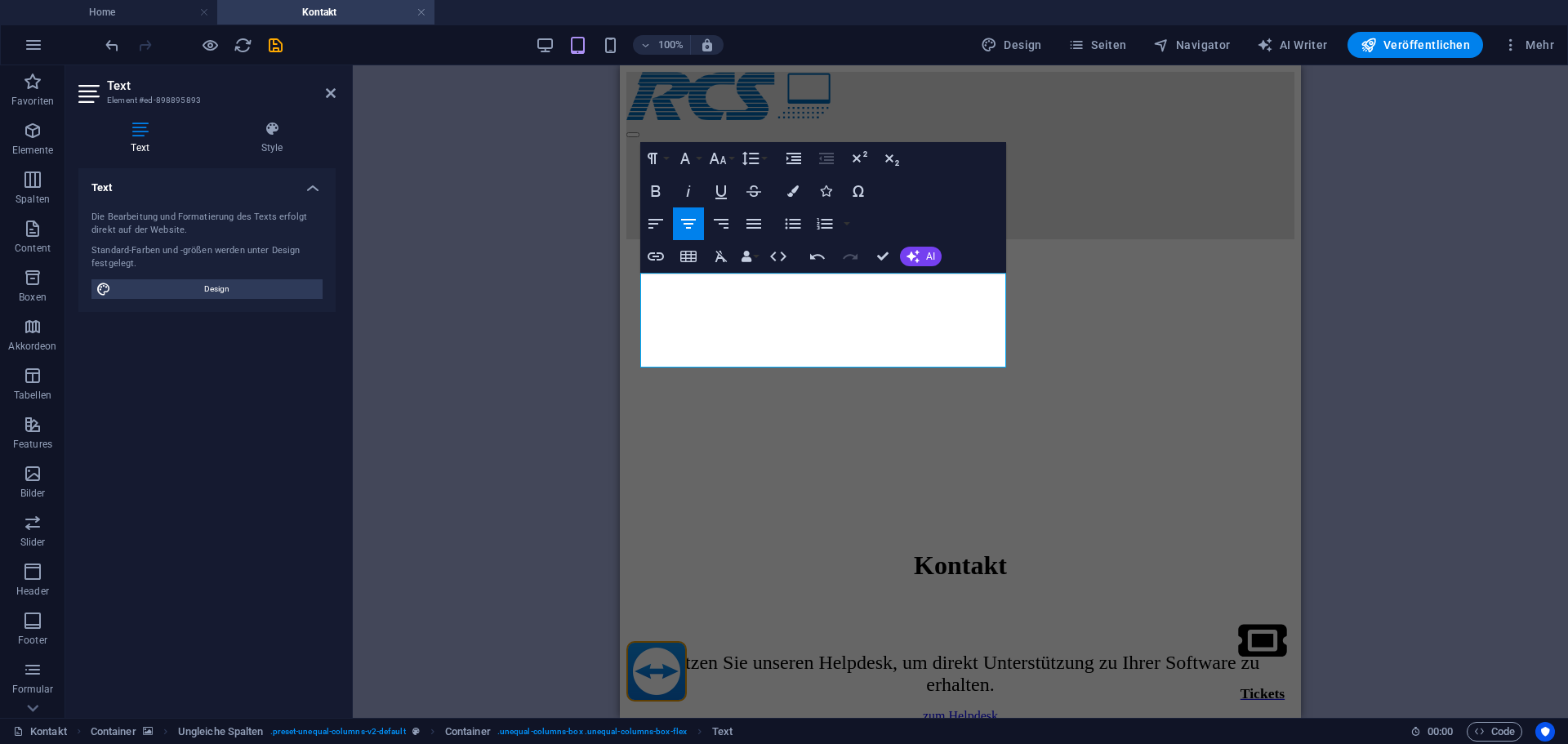
click at [884, 252] on figure at bounding box center [961, 252] width 668 height 0
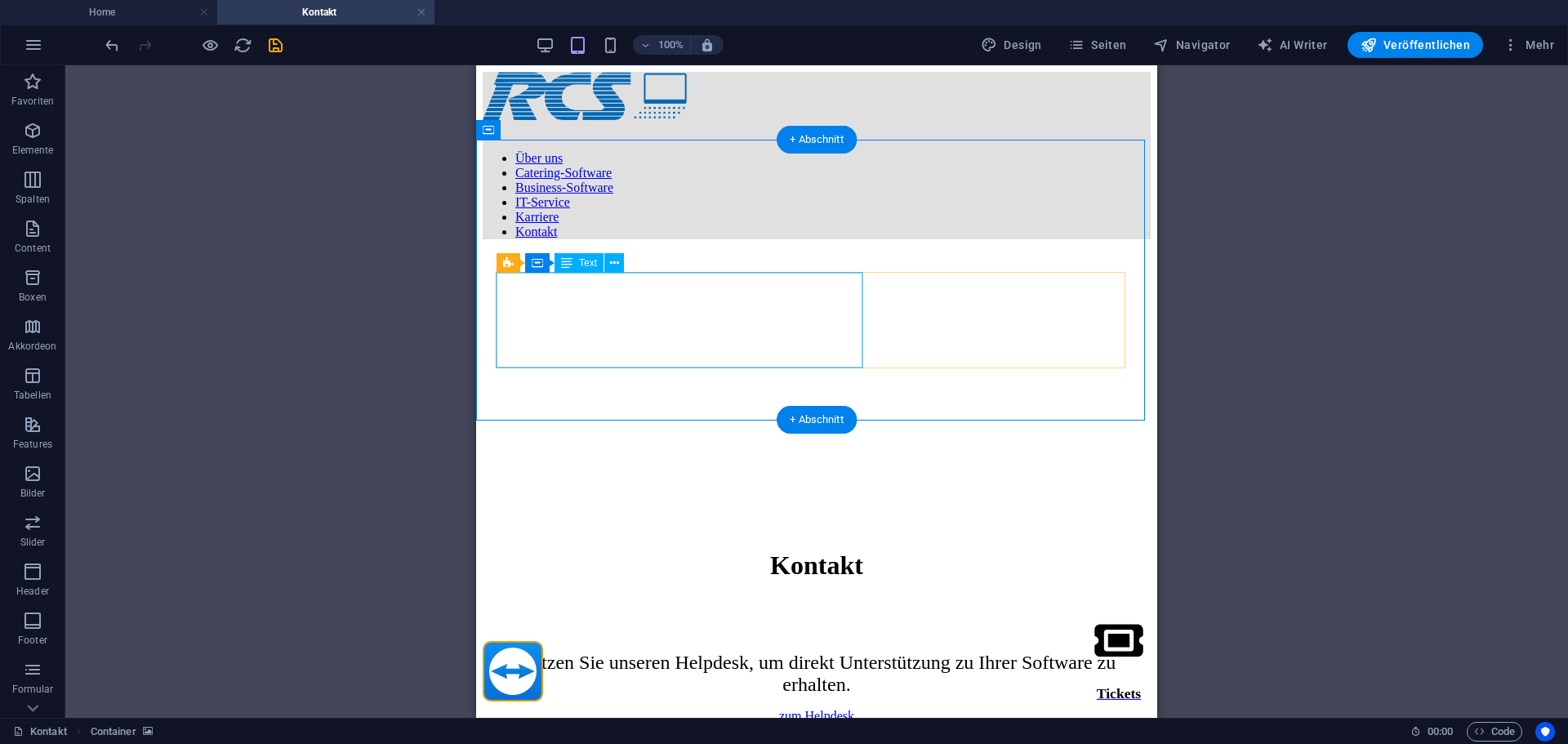
click at [781, 652] on div "Nutzen Sie unseren Helpdesk, um direkt Unterstützung zu Ihrer Software zu erhal…" at bounding box center [816, 674] width 668 height 44
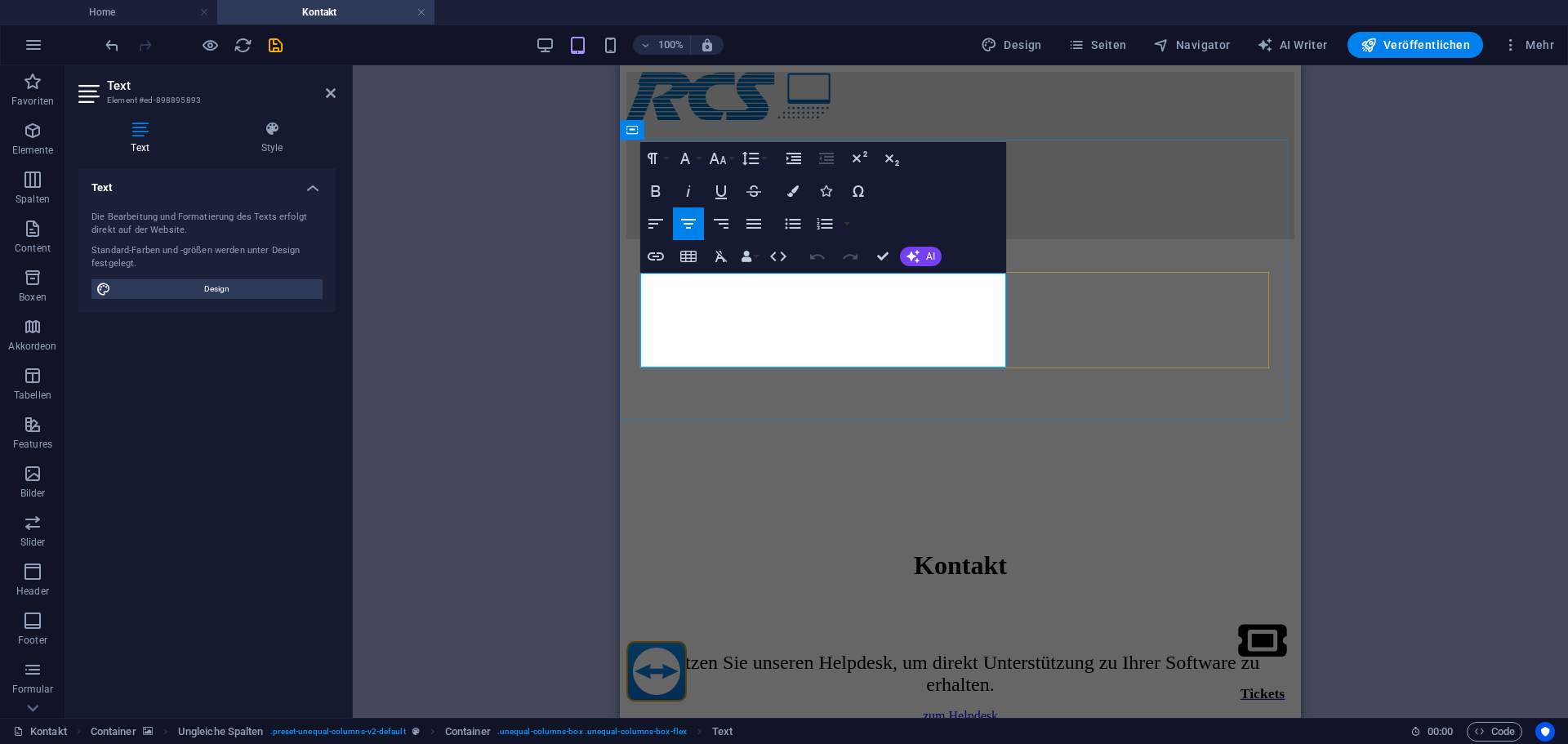
click at [781, 652] on span "Nutzen Sie unseren Helpdesk, um direkt Unterstützung zu Ihrer Software zu erhal…" at bounding box center [960, 674] width 598 height 43
click at [727, 150] on icon "button" at bounding box center [718, 158] width 20 height 20
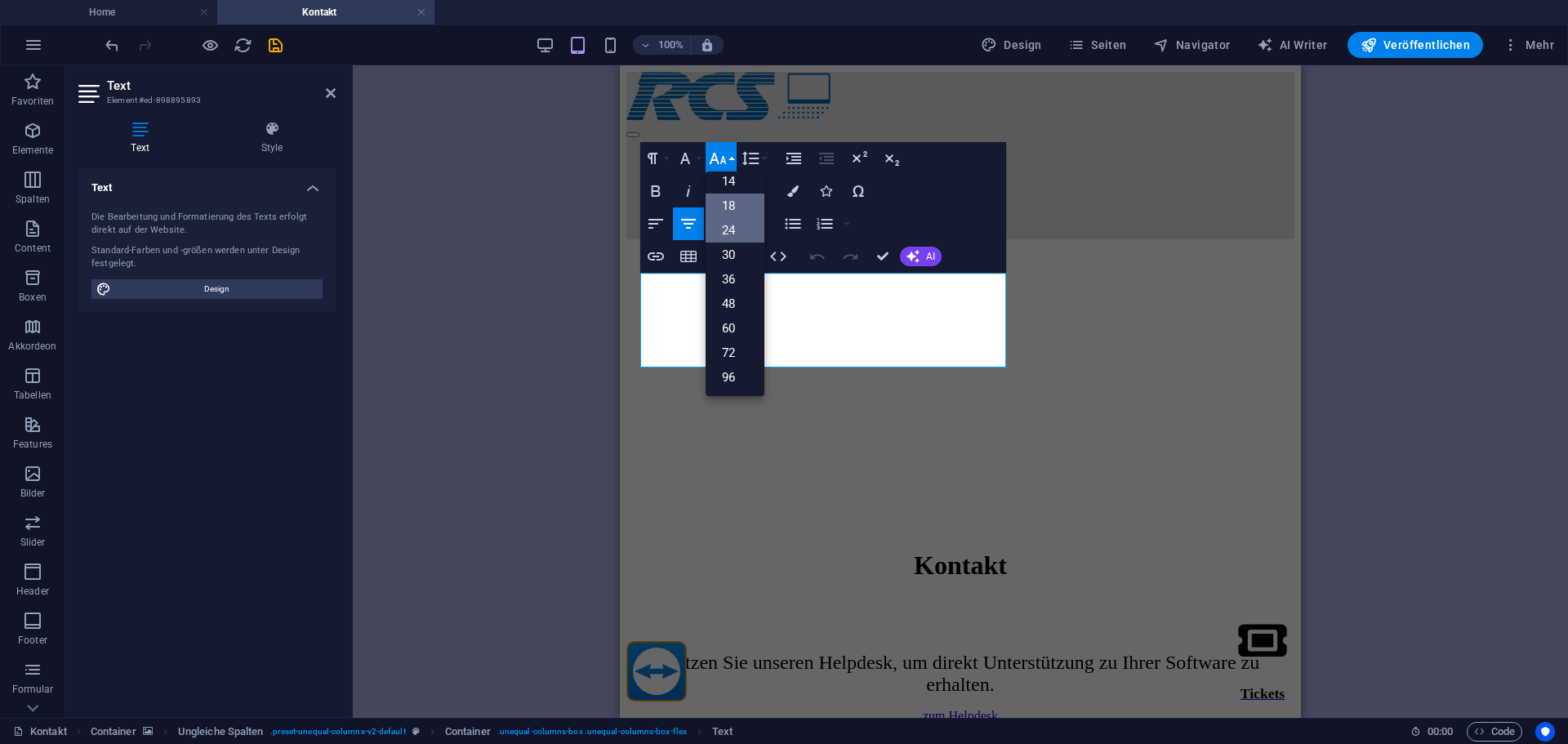
click at [737, 210] on link "18" at bounding box center [735, 205] width 59 height 24
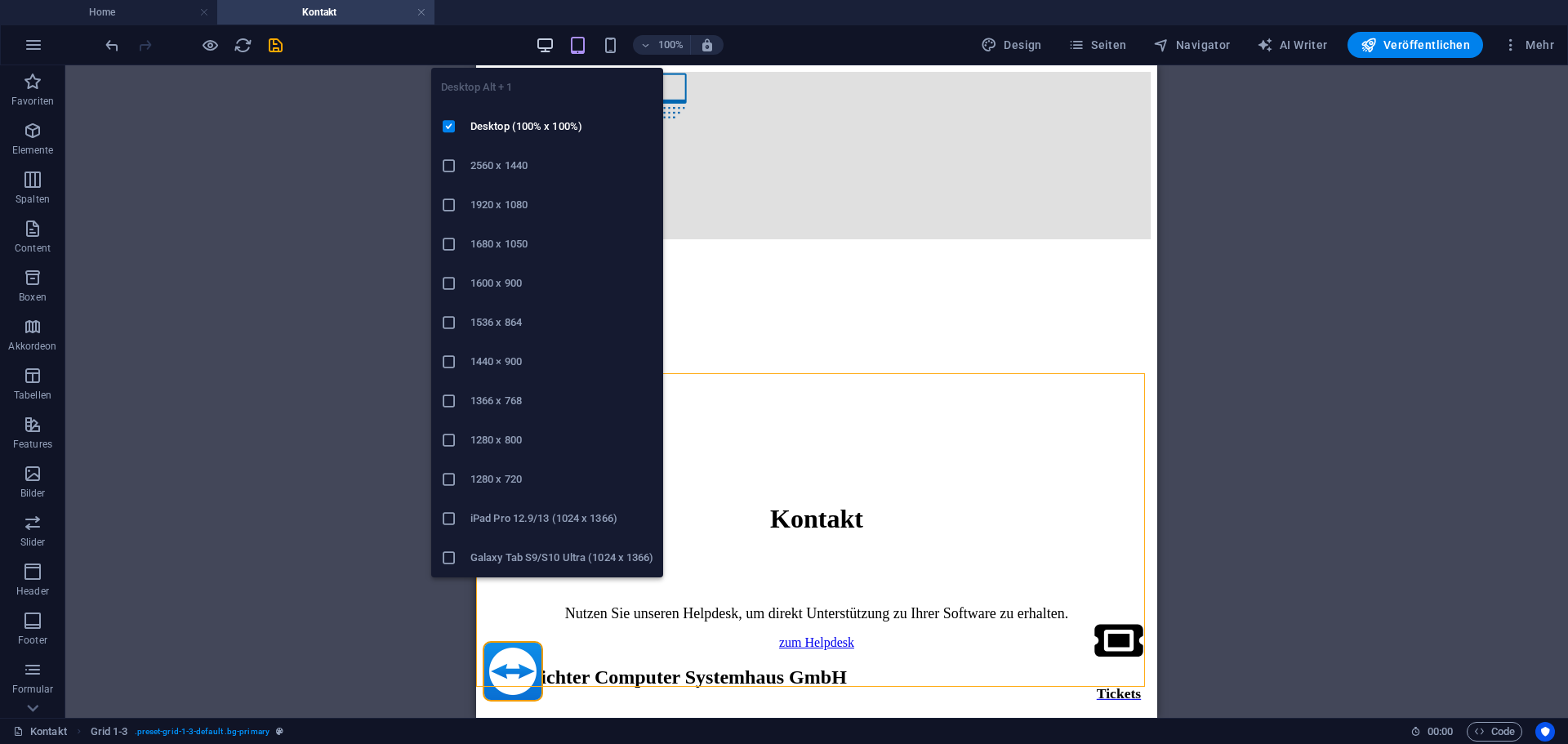
click at [549, 44] on icon "button" at bounding box center [545, 45] width 19 height 19
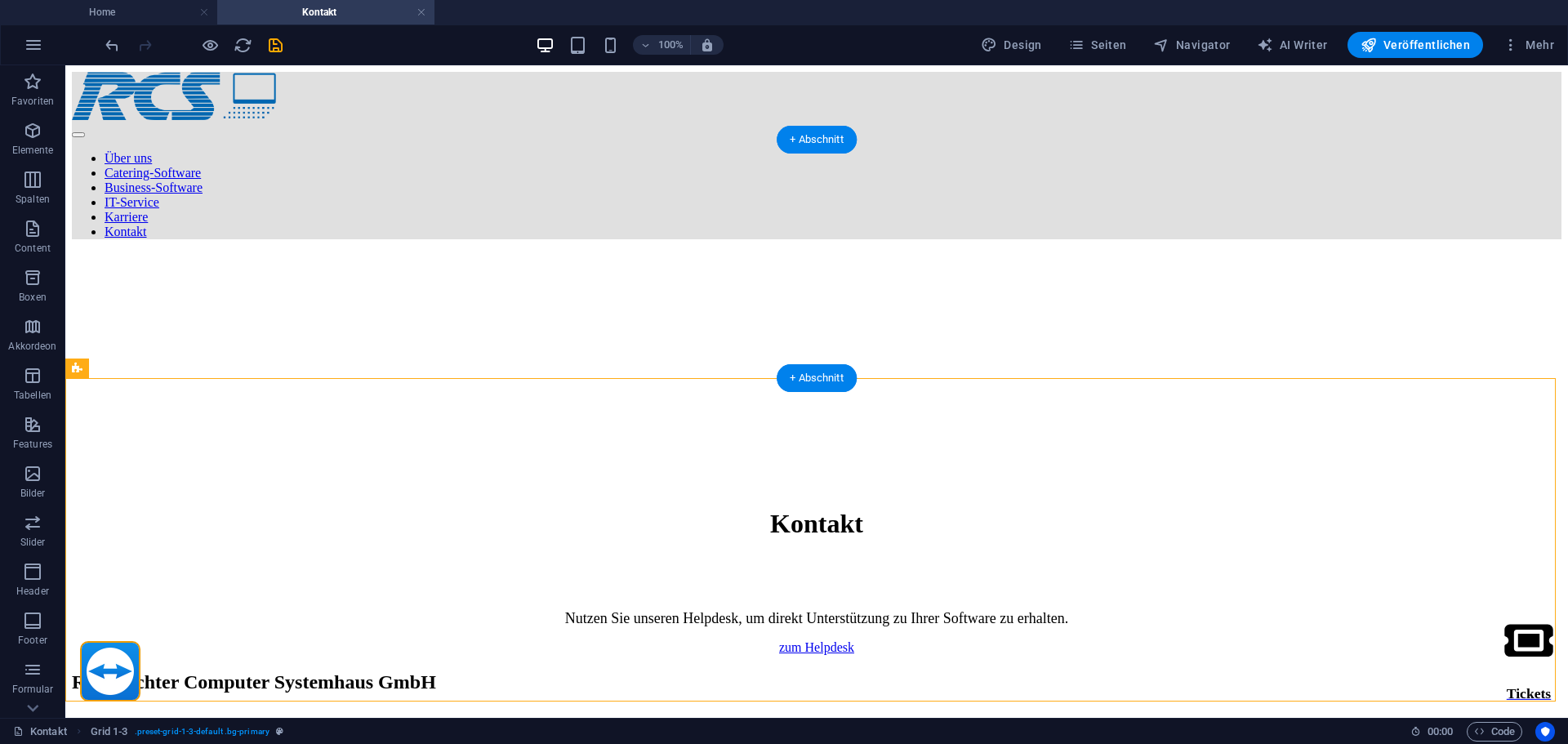
click at [539, 252] on figure at bounding box center [817, 252] width 1490 height 0
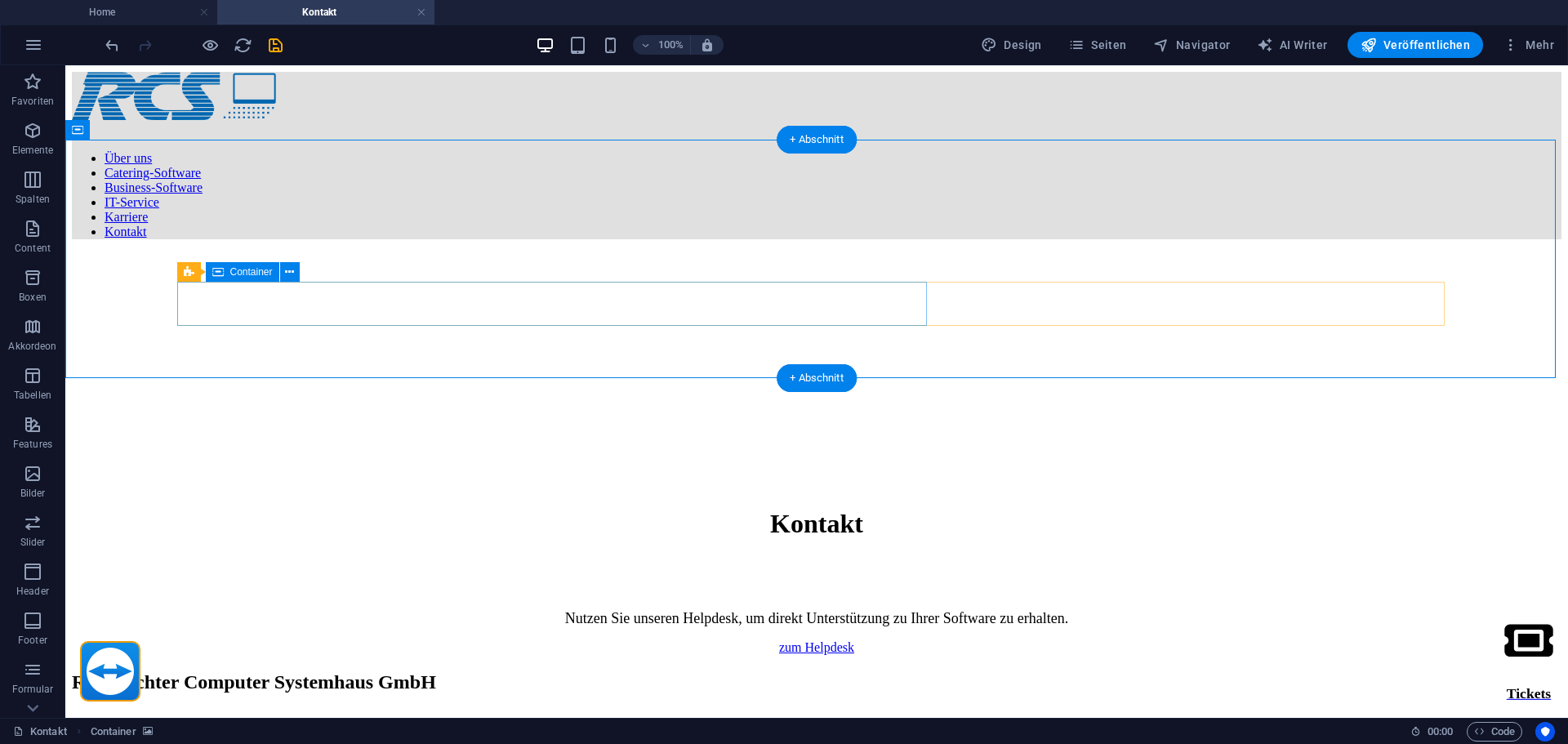
click at [258, 610] on div "Nutzen Sie unseren Helpdesk, um direkt Unterstützung zu Ihrer Software zu erhal…" at bounding box center [817, 618] width 1490 height 17
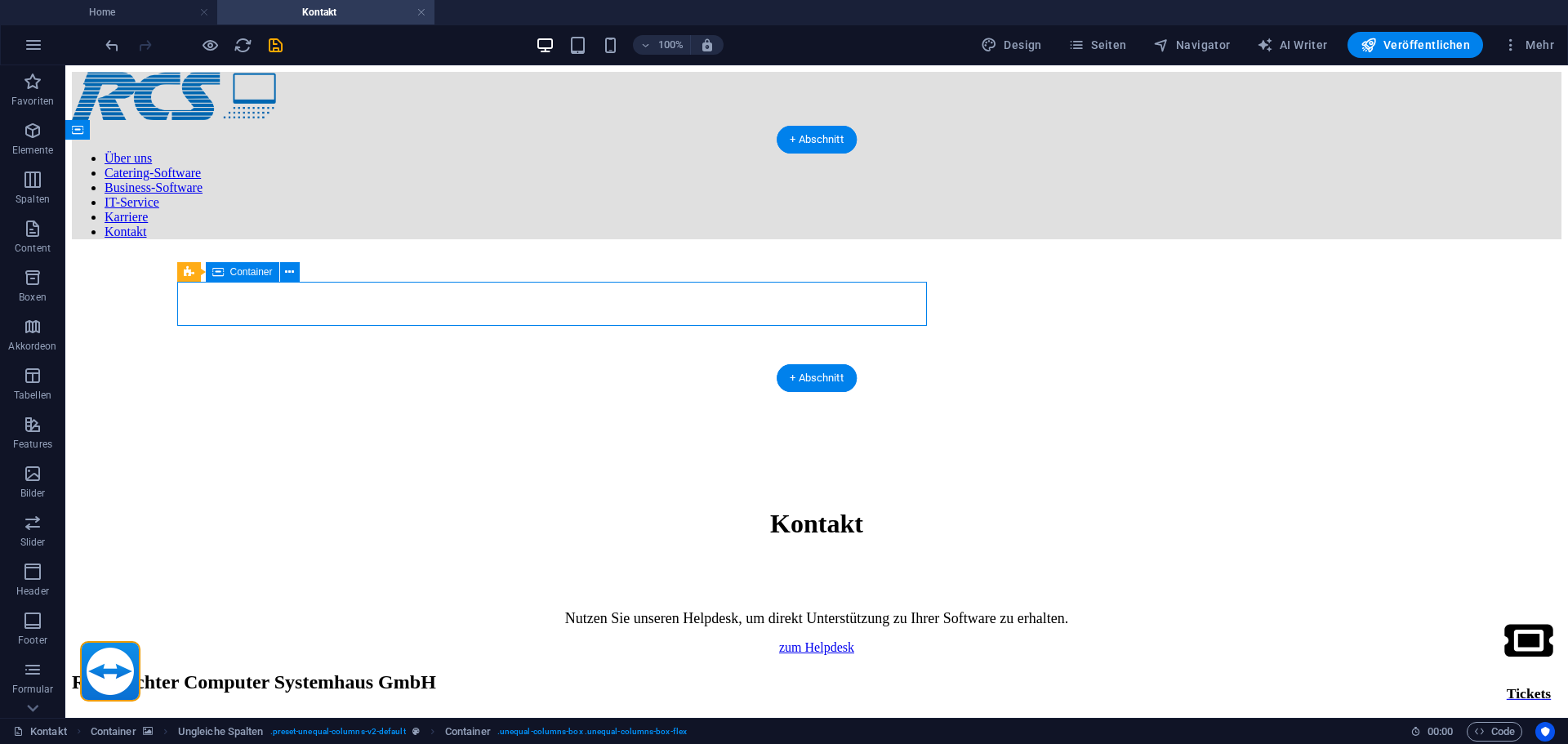
click at [258, 610] on div "Nutzen Sie unseren Helpdesk, um direkt Unterstützung zu Ihrer Software zu erhal…" at bounding box center [817, 618] width 1490 height 17
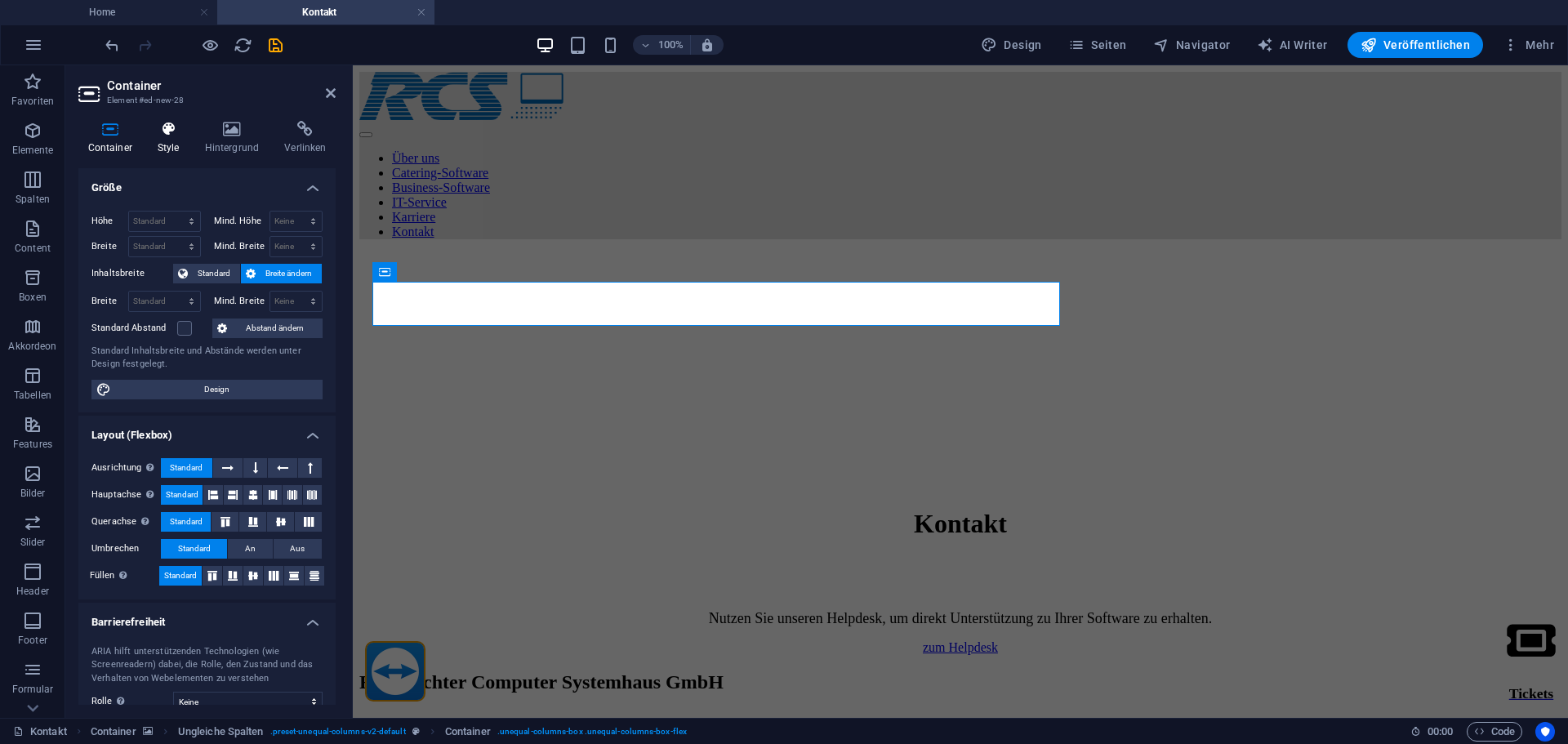
click at [179, 132] on icon at bounding box center [169, 129] width 41 height 16
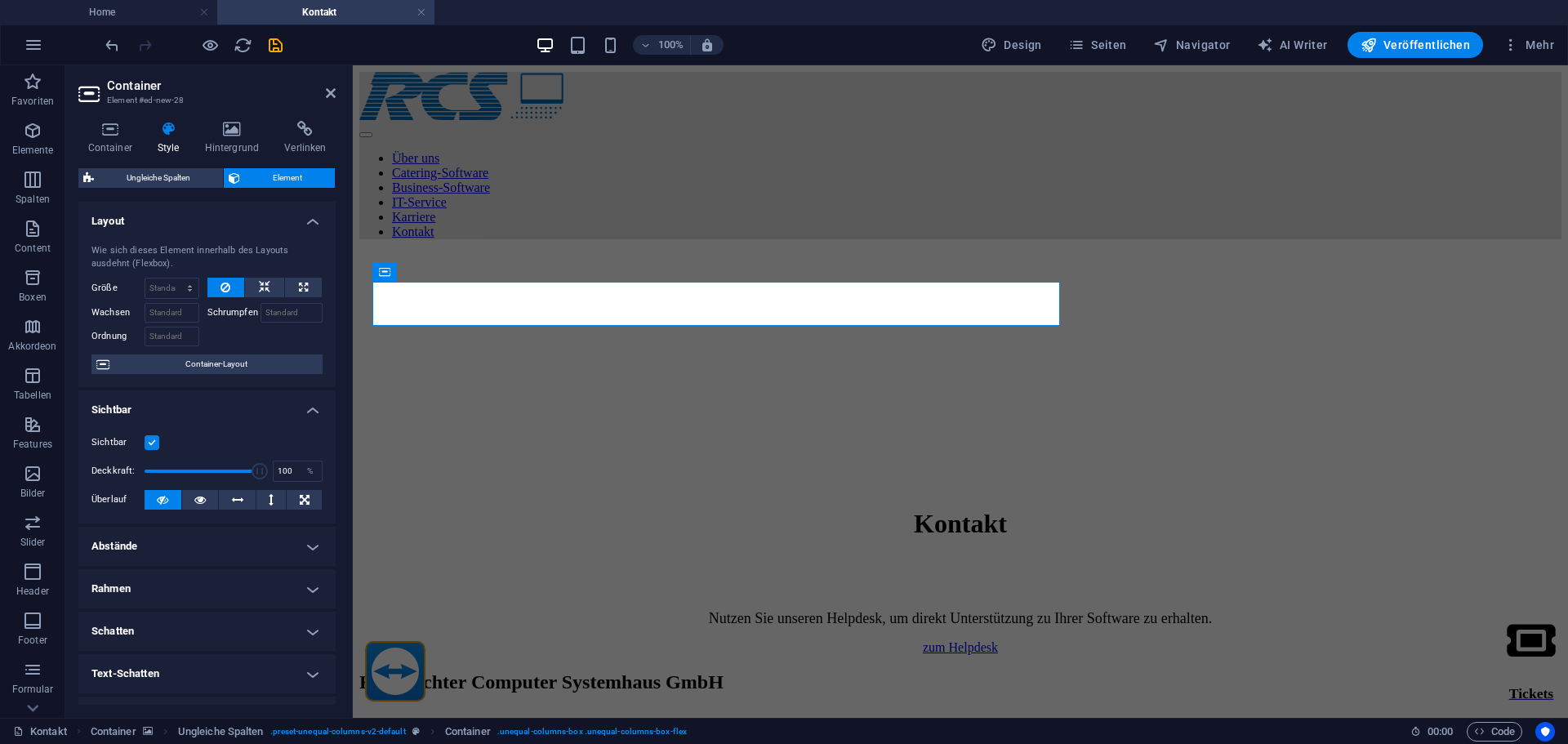
click at [174, 546] on h4 "Abstände" at bounding box center [207, 546] width 257 height 39
click at [179, 607] on select "Standard px rem % vh vw Definiert" at bounding box center [195, 607] width 75 height 20
select select "%"
click at [207, 598] on select "Standard px rem % vh vw Definiert" at bounding box center [195, 607] width 75 height 20
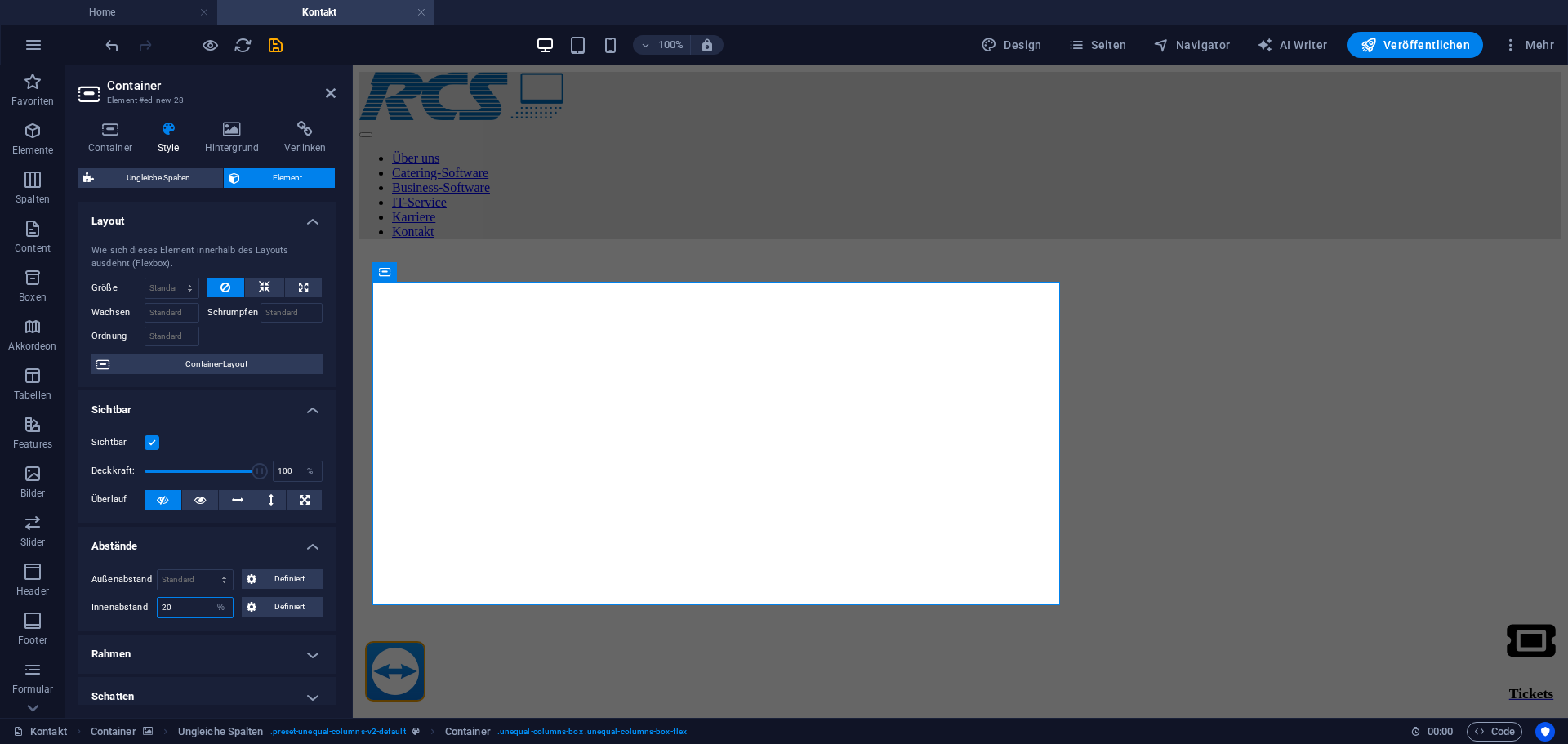
drag, startPoint x: 190, startPoint y: 608, endPoint x: 138, endPoint y: 604, distance: 52.2
click at [138, 604] on div "Innenabstand 20 Standard px rem % vh vw Definiert Definiert" at bounding box center [206, 607] width 231 height 22
type input "20"
click at [283, 610] on span "Definiert" at bounding box center [290, 606] width 57 height 20
drag, startPoint x: 213, startPoint y: 664, endPoint x: 175, endPoint y: 664, distance: 38.0
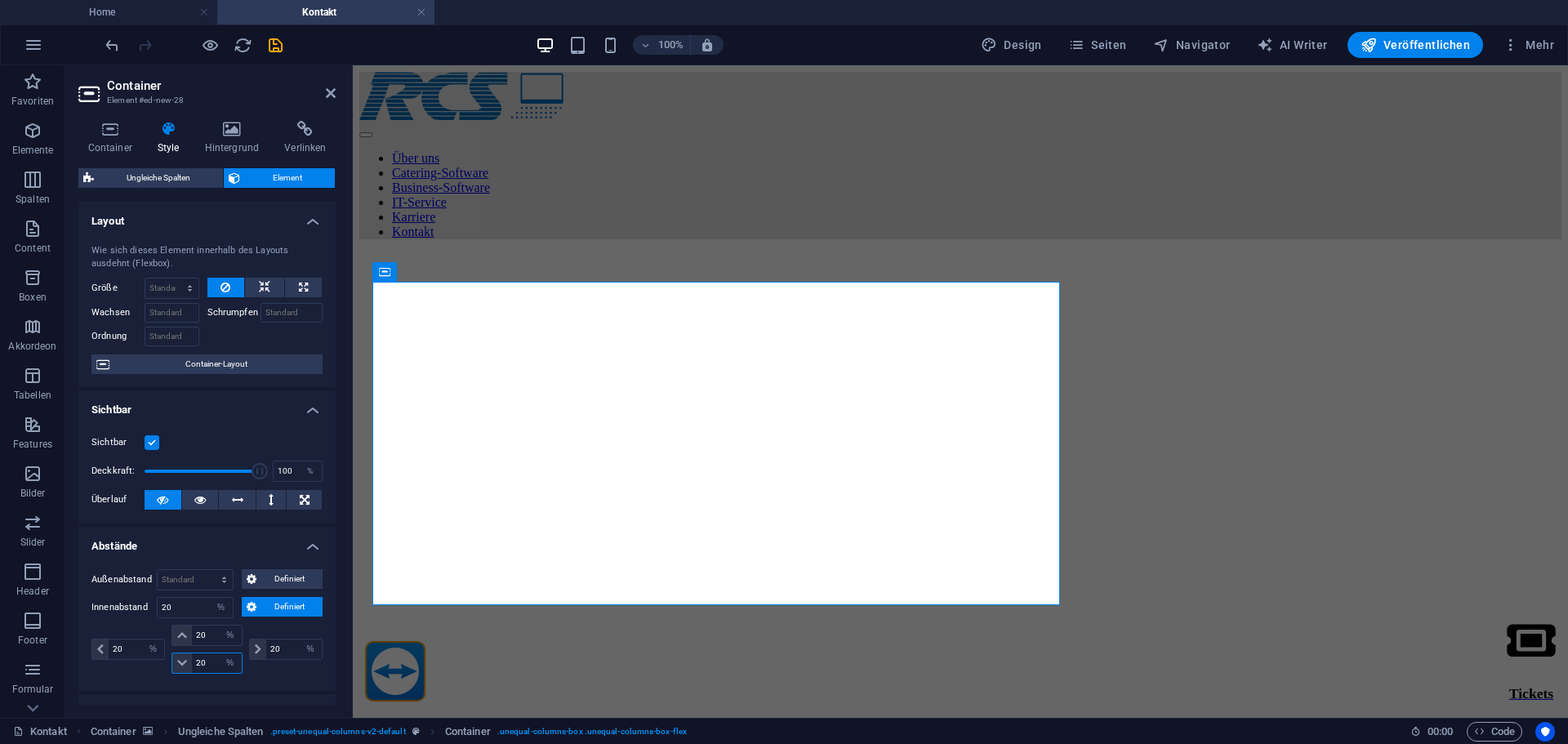
click at [175, 664] on div "20 px rem % vh vw" at bounding box center [206, 662] width 70 height 22
type input "0"
select select "DISABLED_OPTION_VALUE"
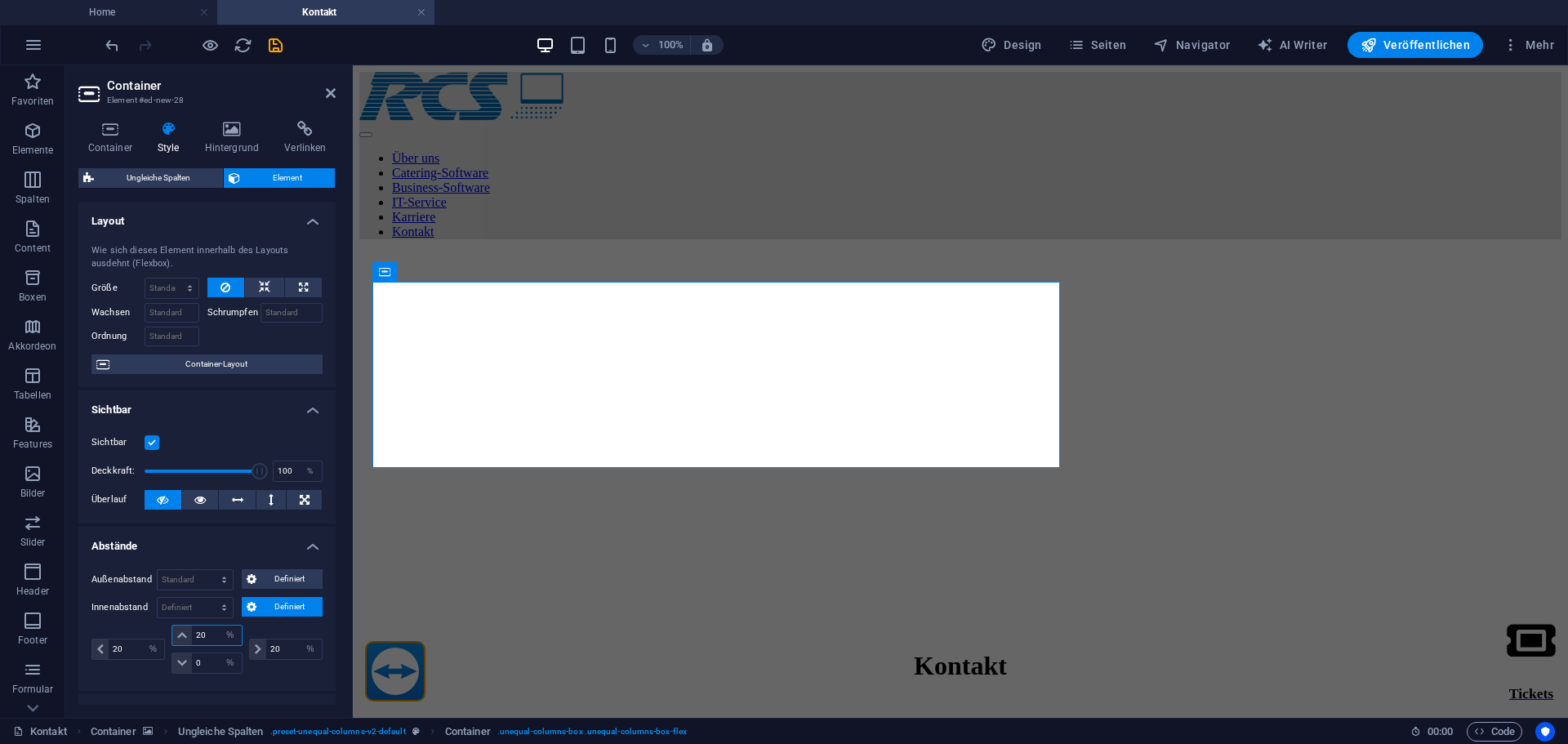
drag, startPoint x: 210, startPoint y: 630, endPoint x: 179, endPoint y: 631, distance: 31.0
click at [179, 631] on div "20 px rem % vh vw" at bounding box center [206, 635] width 70 height 22
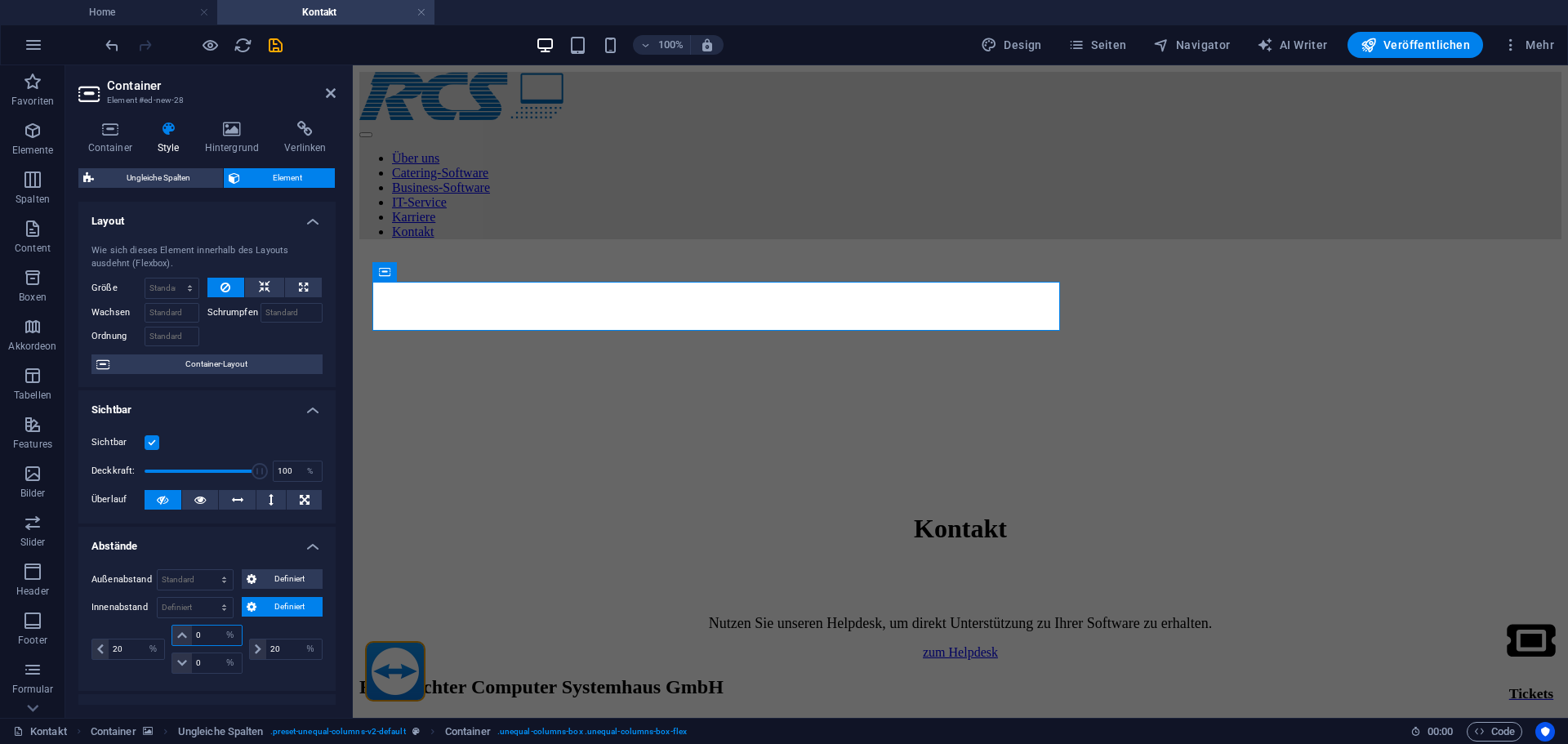
type input "0"
click at [139, 625] on div "20 px rem % vh vw" at bounding box center [129, 649] width 77 height 49
drag, startPoint x: 131, startPoint y: 647, endPoint x: 79, endPoint y: 650, distance: 52.1
click at [79, 650] on div "Außenabstand Standard auto px % rem vw vh Definiert Definiert auto px % rem vw …" at bounding box center [207, 624] width 257 height 135
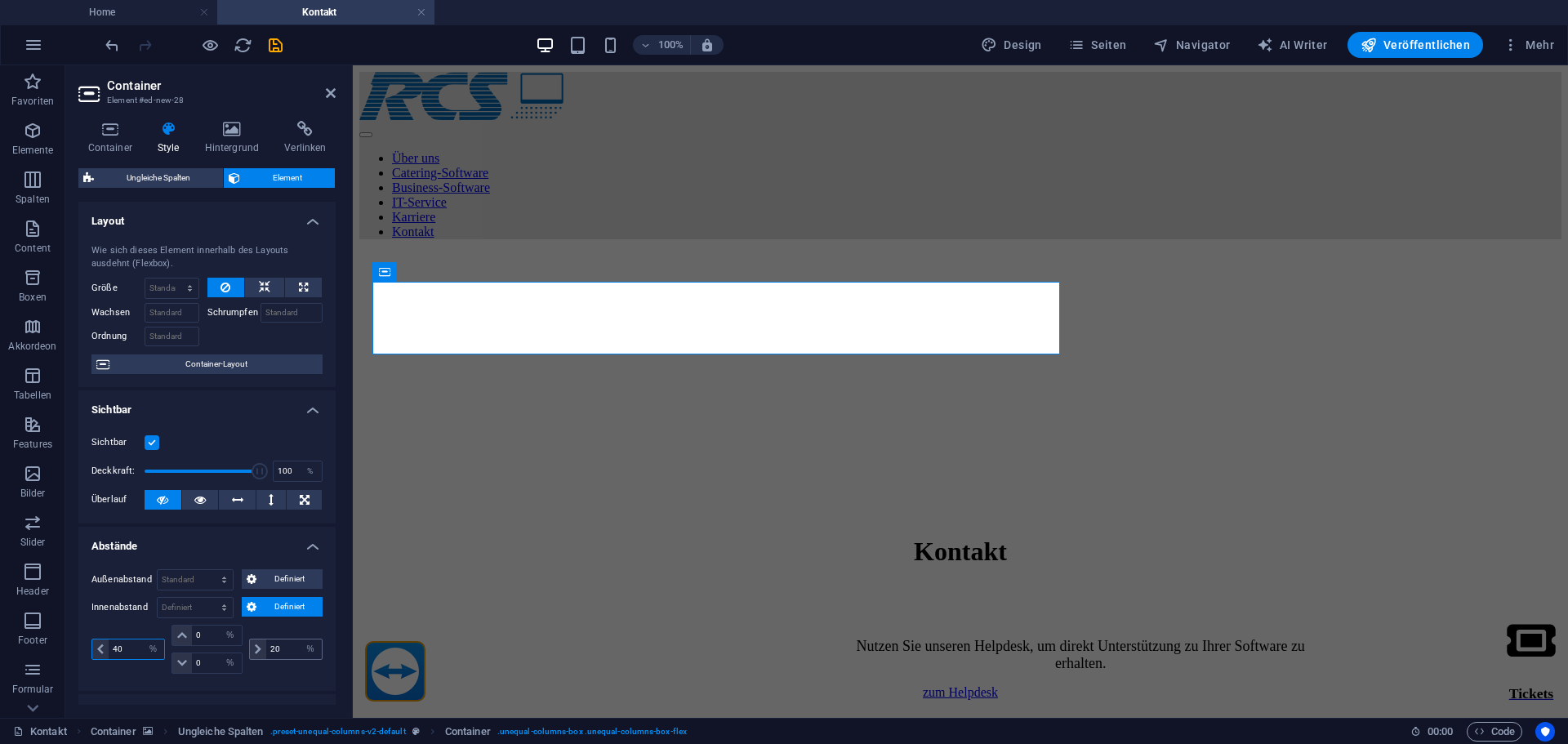
type input "40"
drag, startPoint x: 295, startPoint y: 645, endPoint x: 244, endPoint y: 646, distance: 51.0
click at [246, 646] on div "20 px rem % vh vw" at bounding box center [284, 649] width 77 height 49
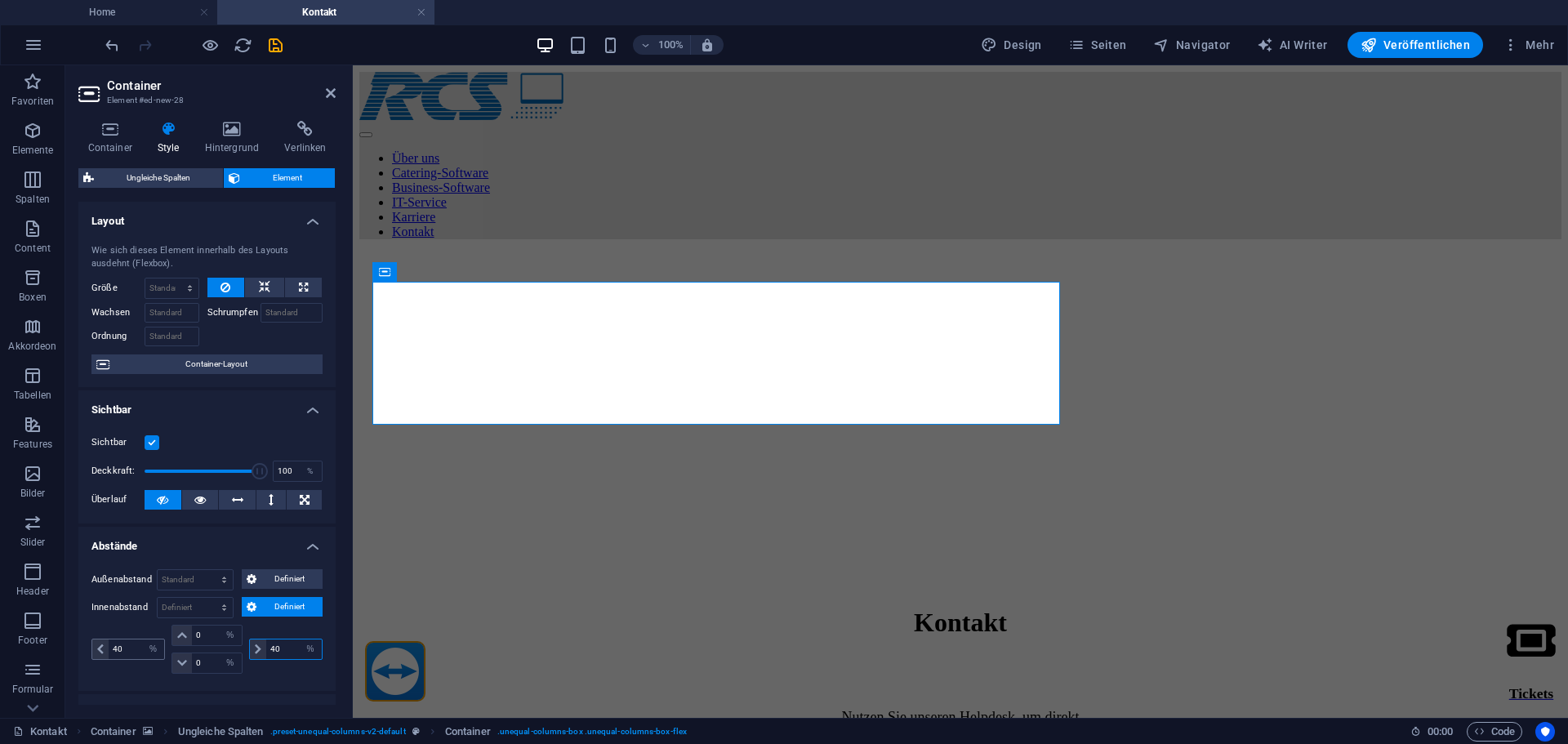
type input "40"
drag, startPoint x: 130, startPoint y: 647, endPoint x: 96, endPoint y: 646, distance: 34.0
click at [96, 646] on div "40 px rem % vh vw" at bounding box center [128, 649] width 73 height 22
type input "30"
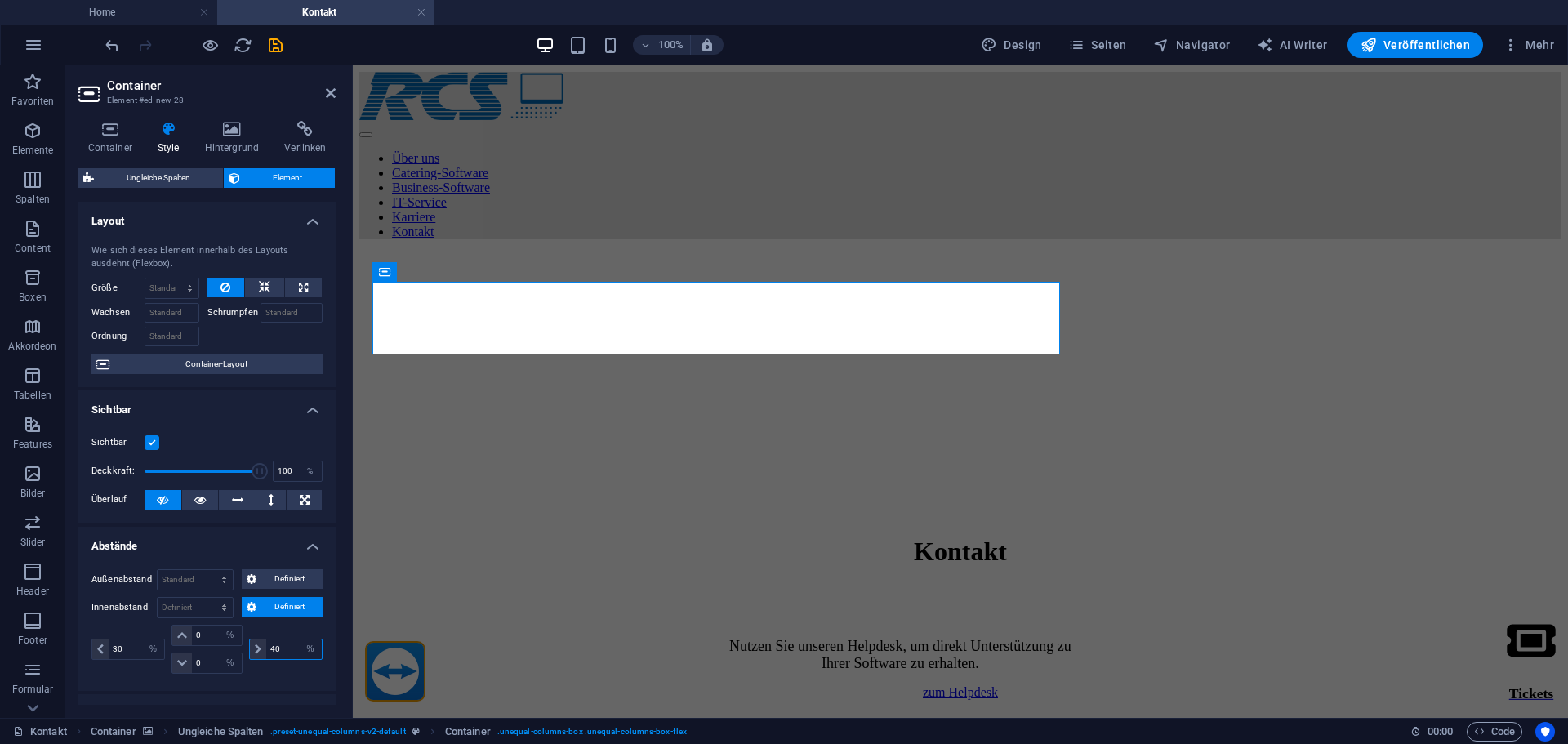
drag, startPoint x: 251, startPoint y: 646, endPoint x: 240, endPoint y: 646, distance: 11.0
click at [240, 646] on div "30 px rem % vh vw 0 px rem % vh vw 0 px rem % vh vw 40 px rem % vh vw" at bounding box center [206, 649] width 231 height 49
drag, startPoint x: 287, startPoint y: 650, endPoint x: 251, endPoint y: 649, distance: 36.0
click at [251, 649] on div "40 px rem % vh vw" at bounding box center [285, 649] width 73 height 22
type input "30"
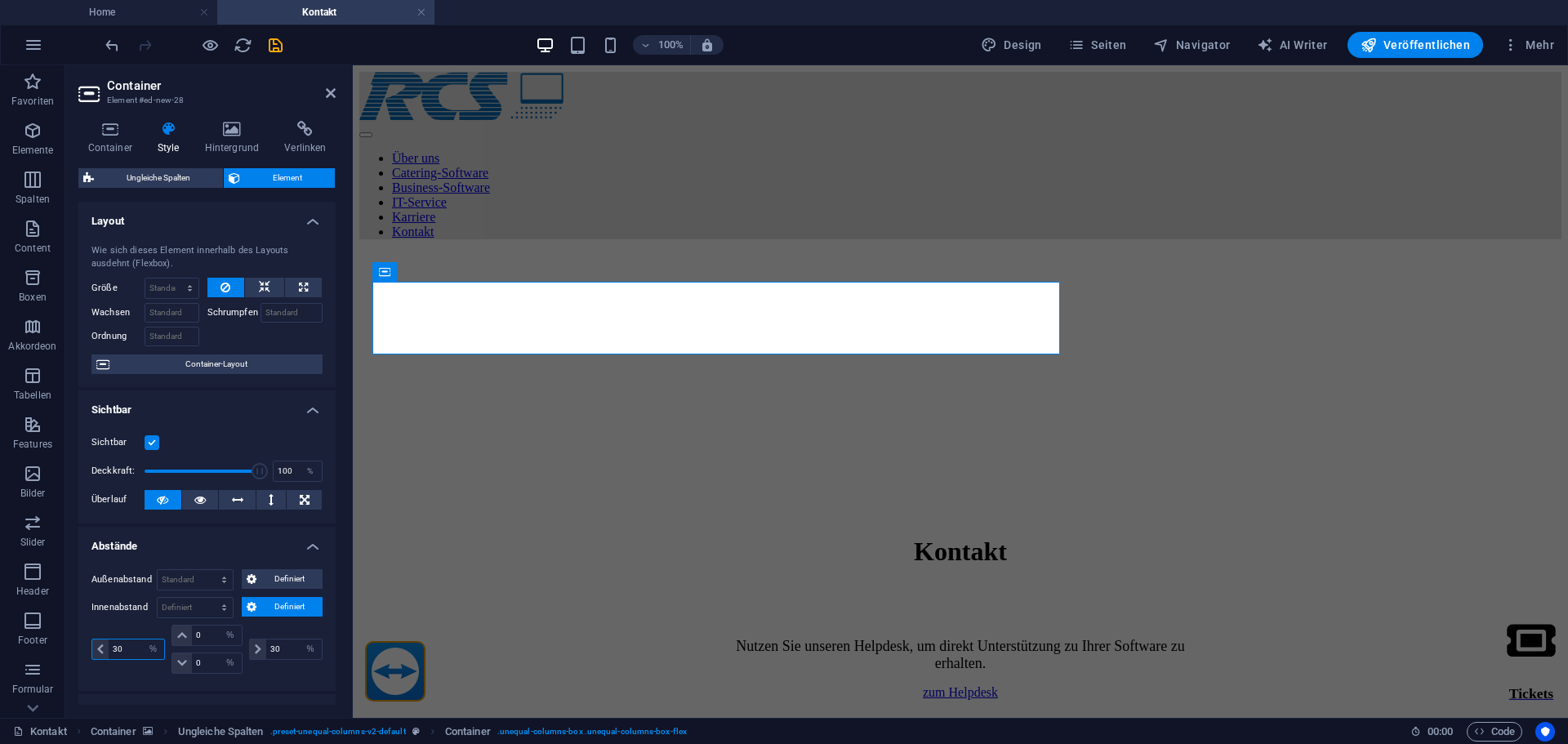
drag, startPoint x: 123, startPoint y: 646, endPoint x: 92, endPoint y: 651, distance: 31.4
click at [92, 651] on div "30 px rem % vh vw" at bounding box center [128, 649] width 73 height 22
type input "25"
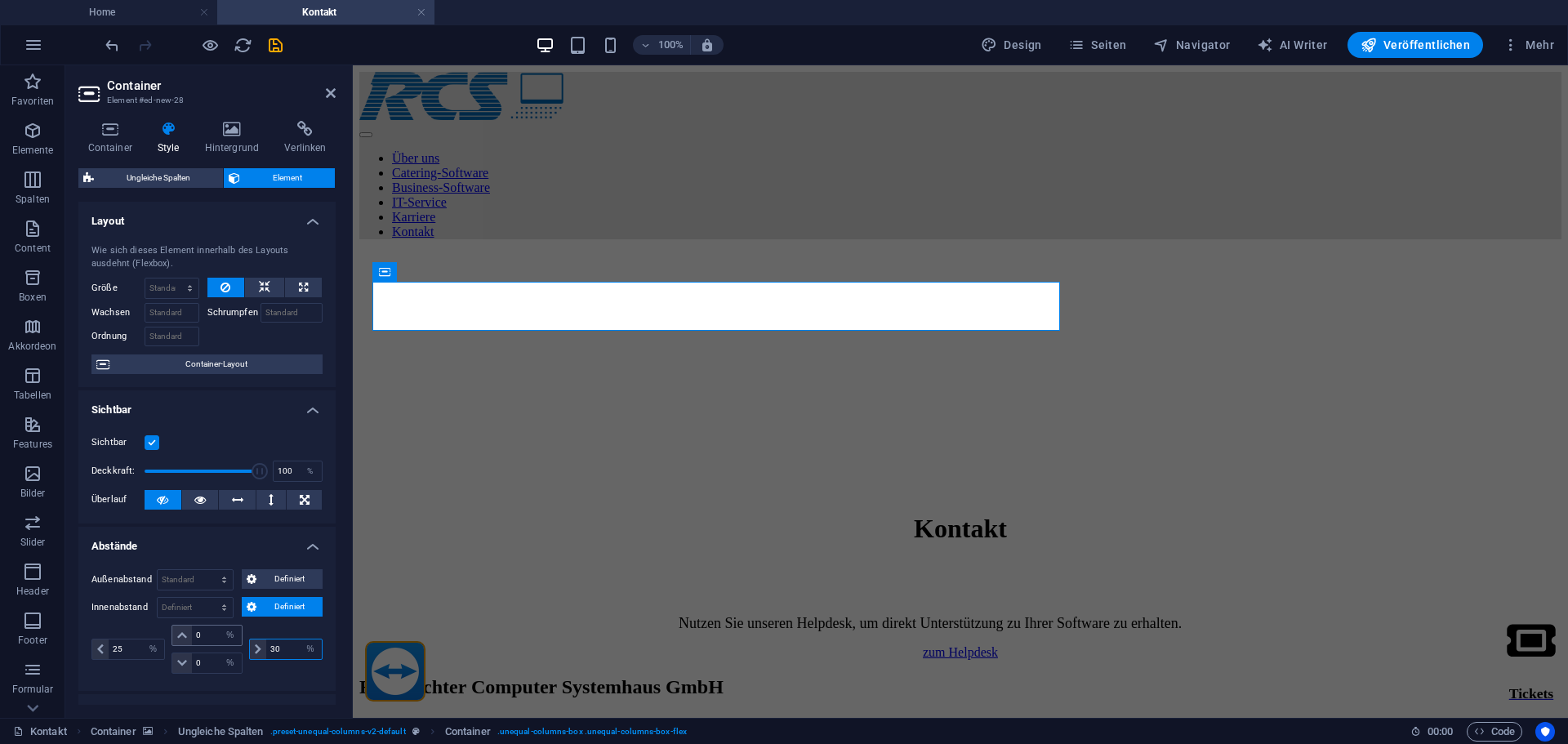
drag, startPoint x: 283, startPoint y: 646, endPoint x: 231, endPoint y: 645, distance: 52.0
click at [231, 645] on div "25 px rem % vh vw 0 px rem % vh vw 0 px rem % vh vw 30 px rem % vh vw" at bounding box center [206, 649] width 231 height 49
type input "25"
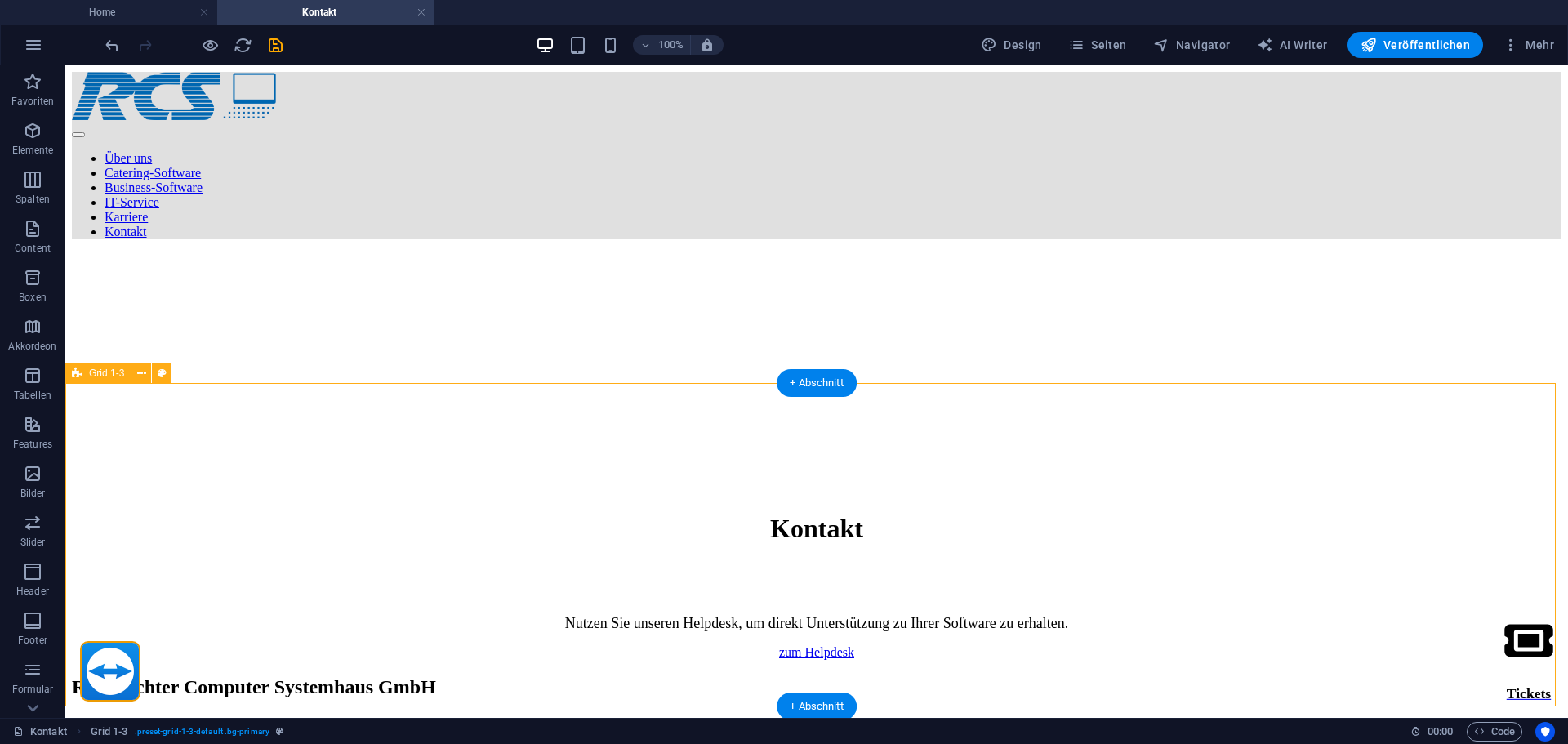
click at [529, 715] on div at bounding box center [817, 736] width 1490 height 41
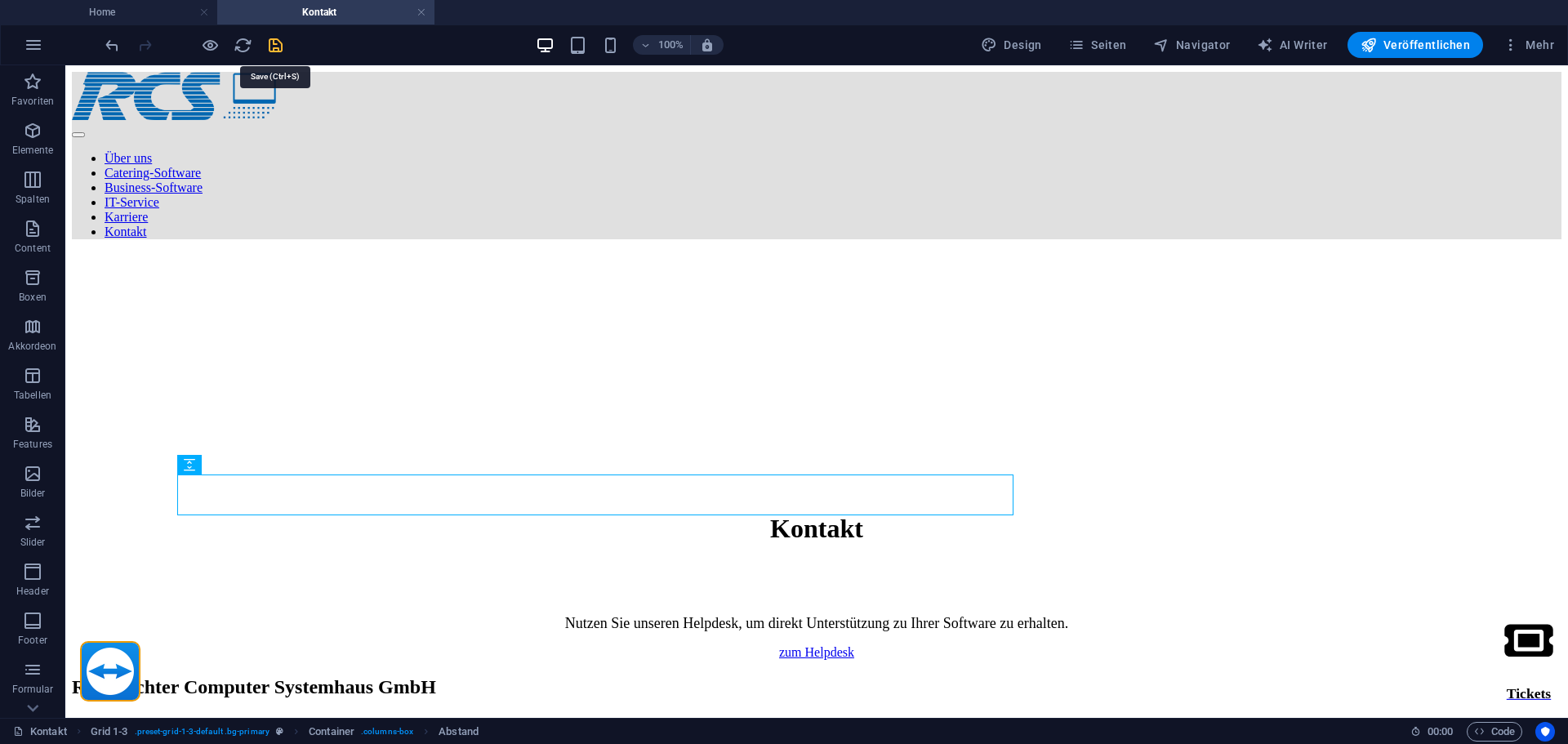
click at [274, 46] on icon "save" at bounding box center [276, 45] width 19 height 19
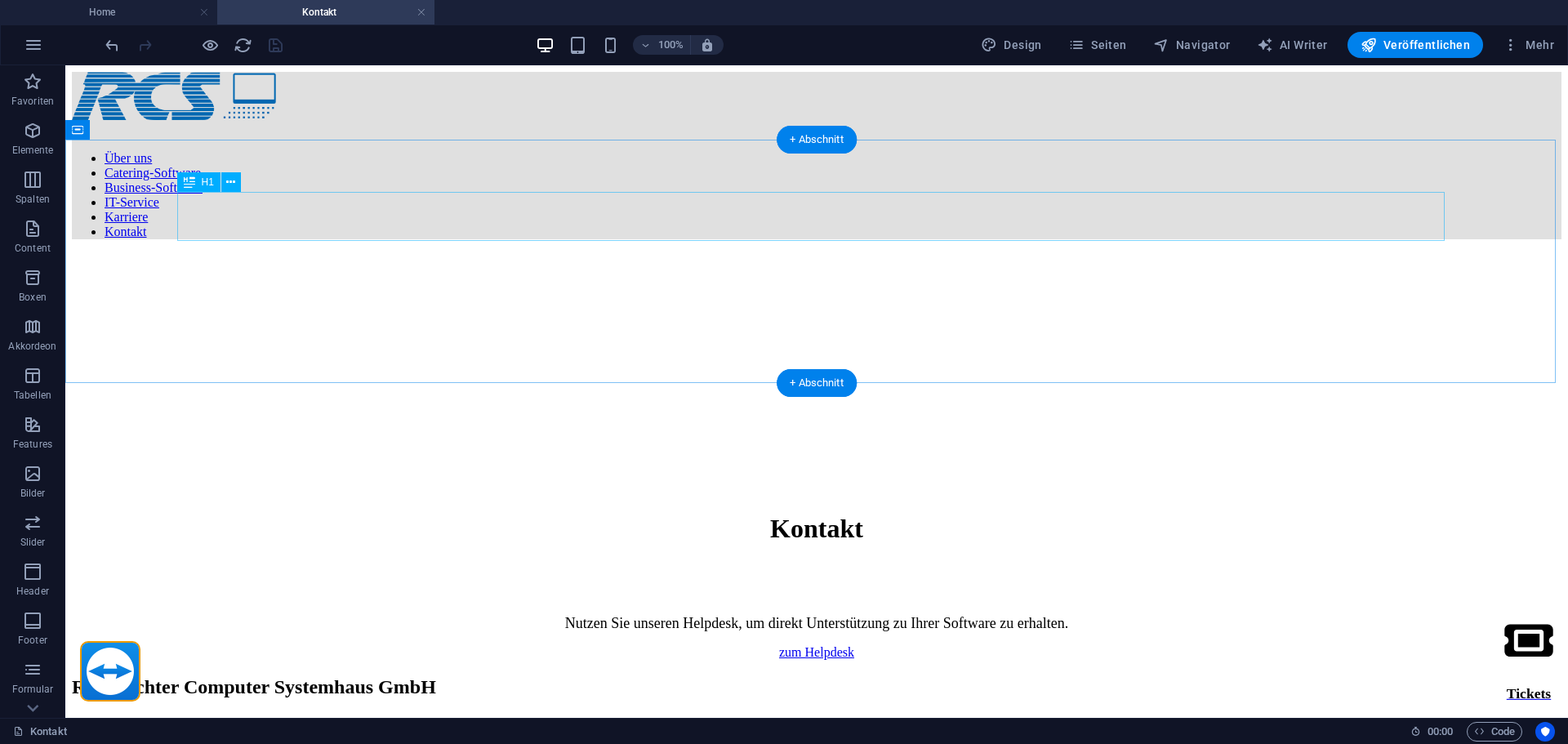
click at [767, 513] on div "Kontakt" at bounding box center [817, 528] width 1490 height 30
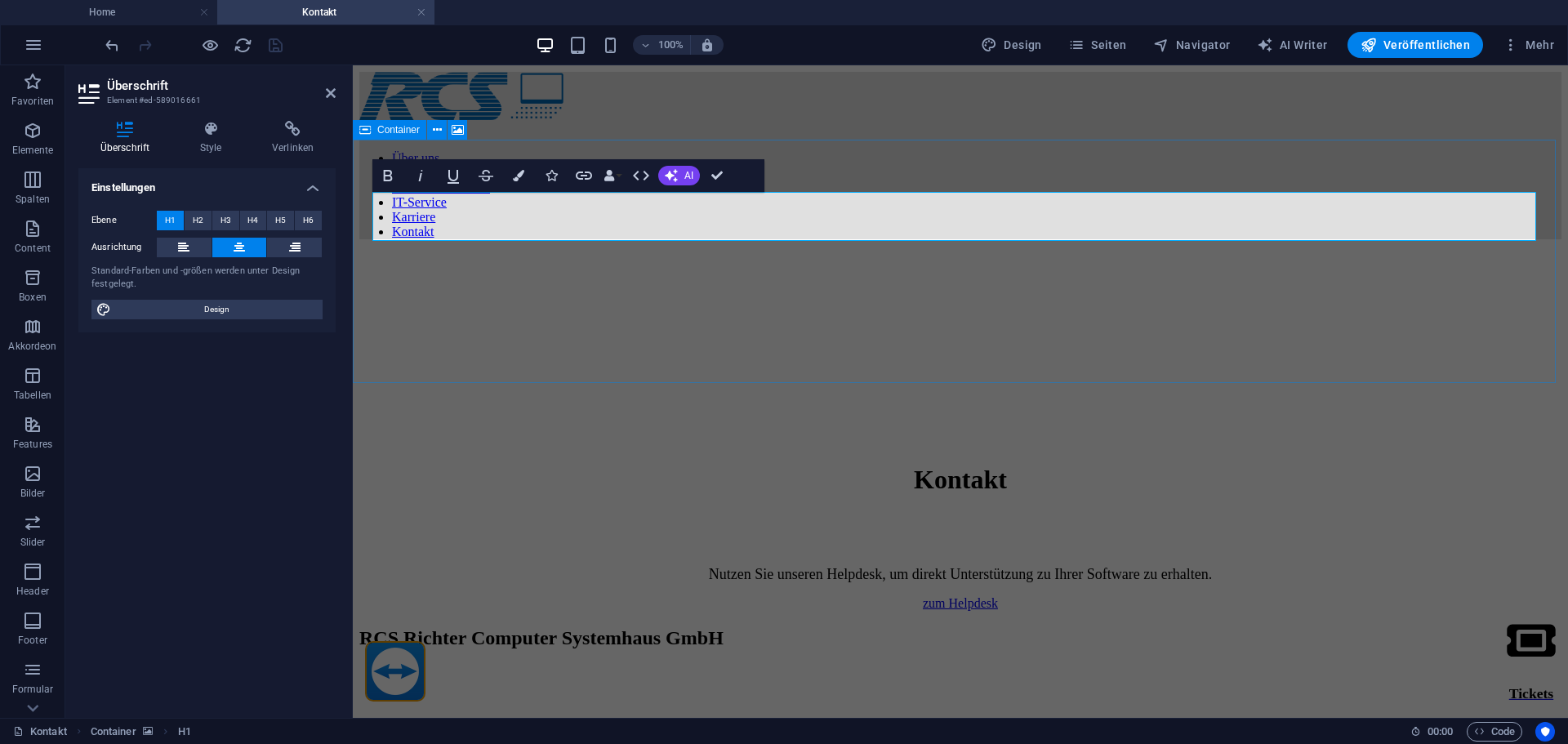
click at [736, 358] on div "Kontakt Nutzen Sie unseren Helpdesk, um direkt Unterstützung zu Ihrer Software …" at bounding box center [960, 432] width 1202 height 358
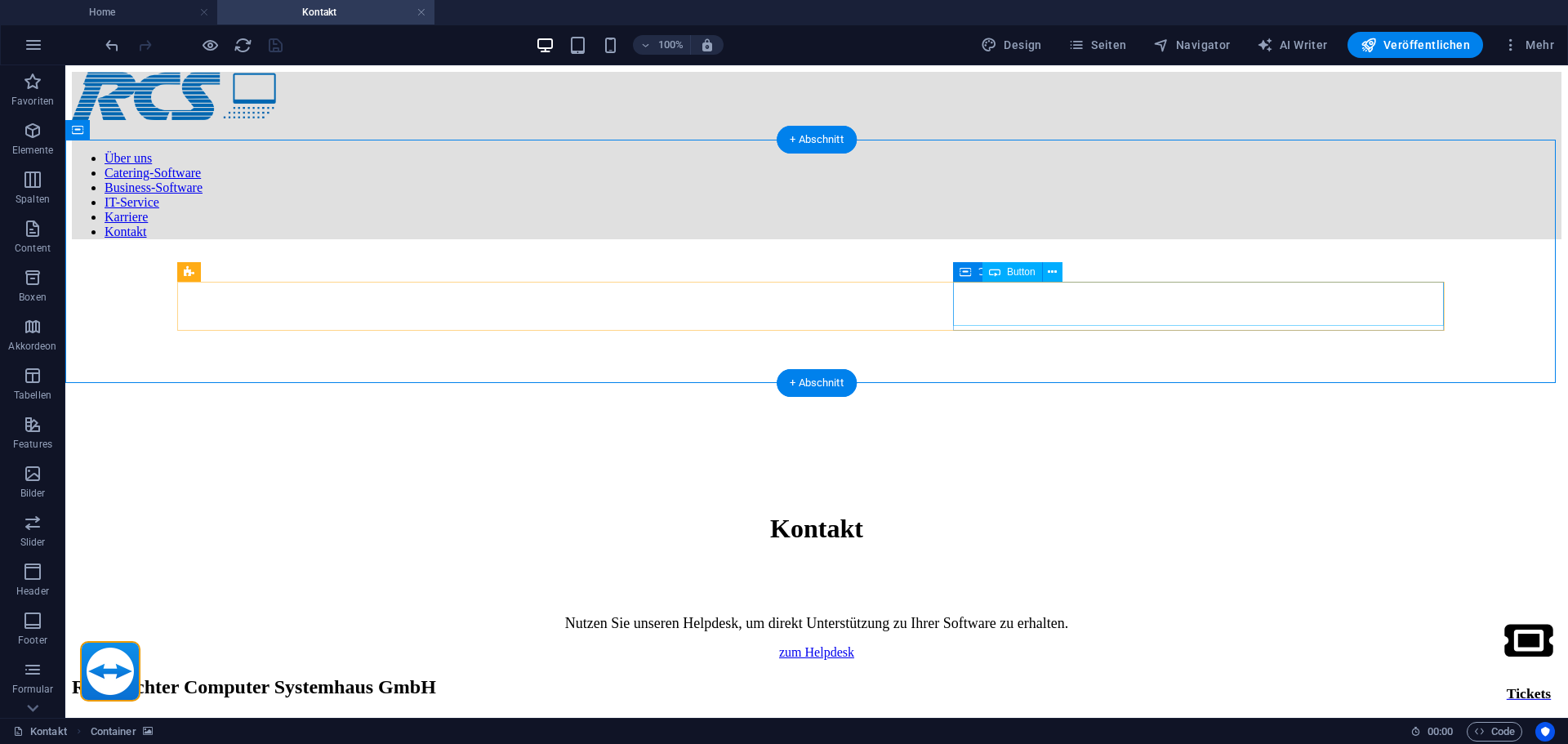
click at [1017, 645] on div "zum Helpdesk" at bounding box center [817, 653] width 1490 height 15
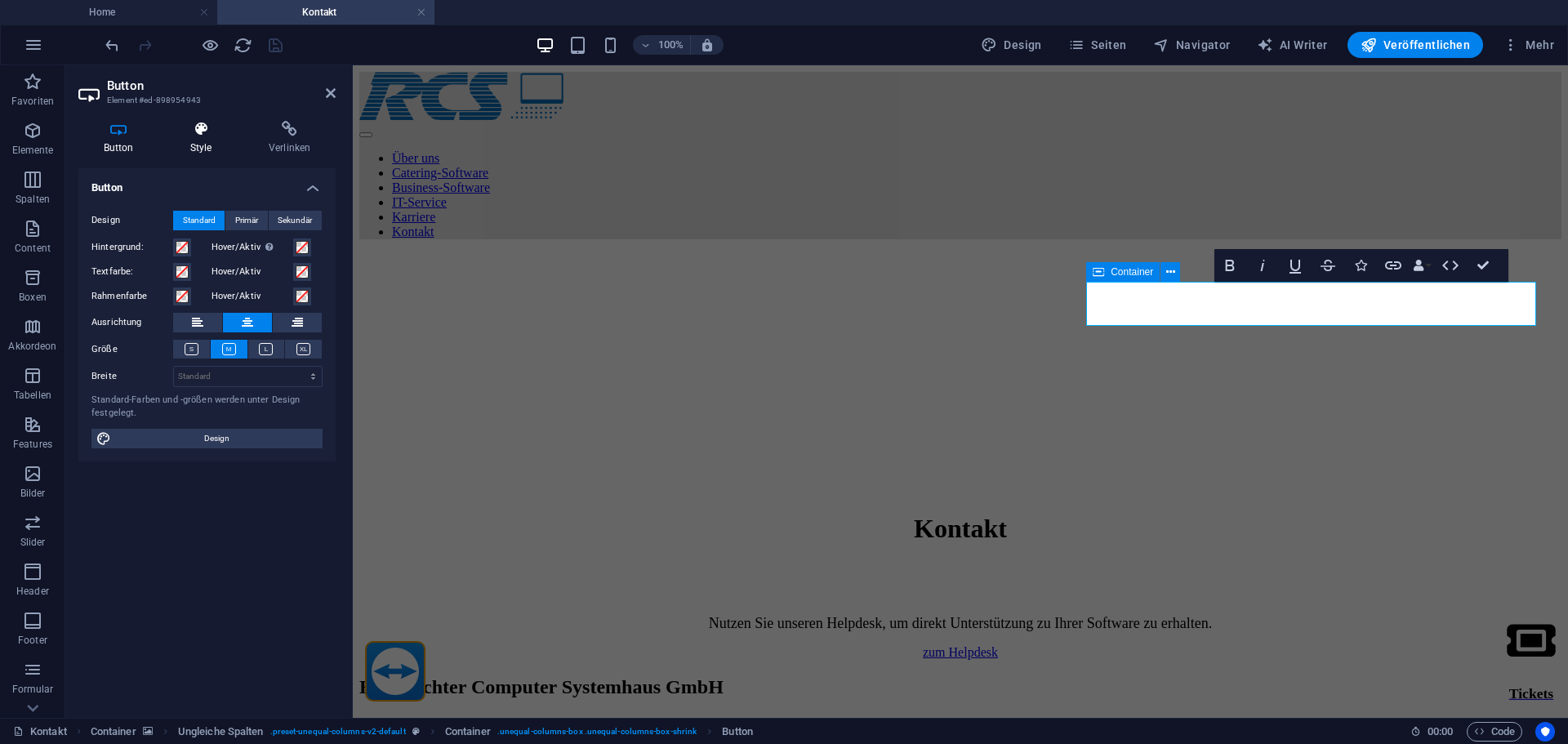
click at [202, 135] on icon at bounding box center [201, 129] width 72 height 16
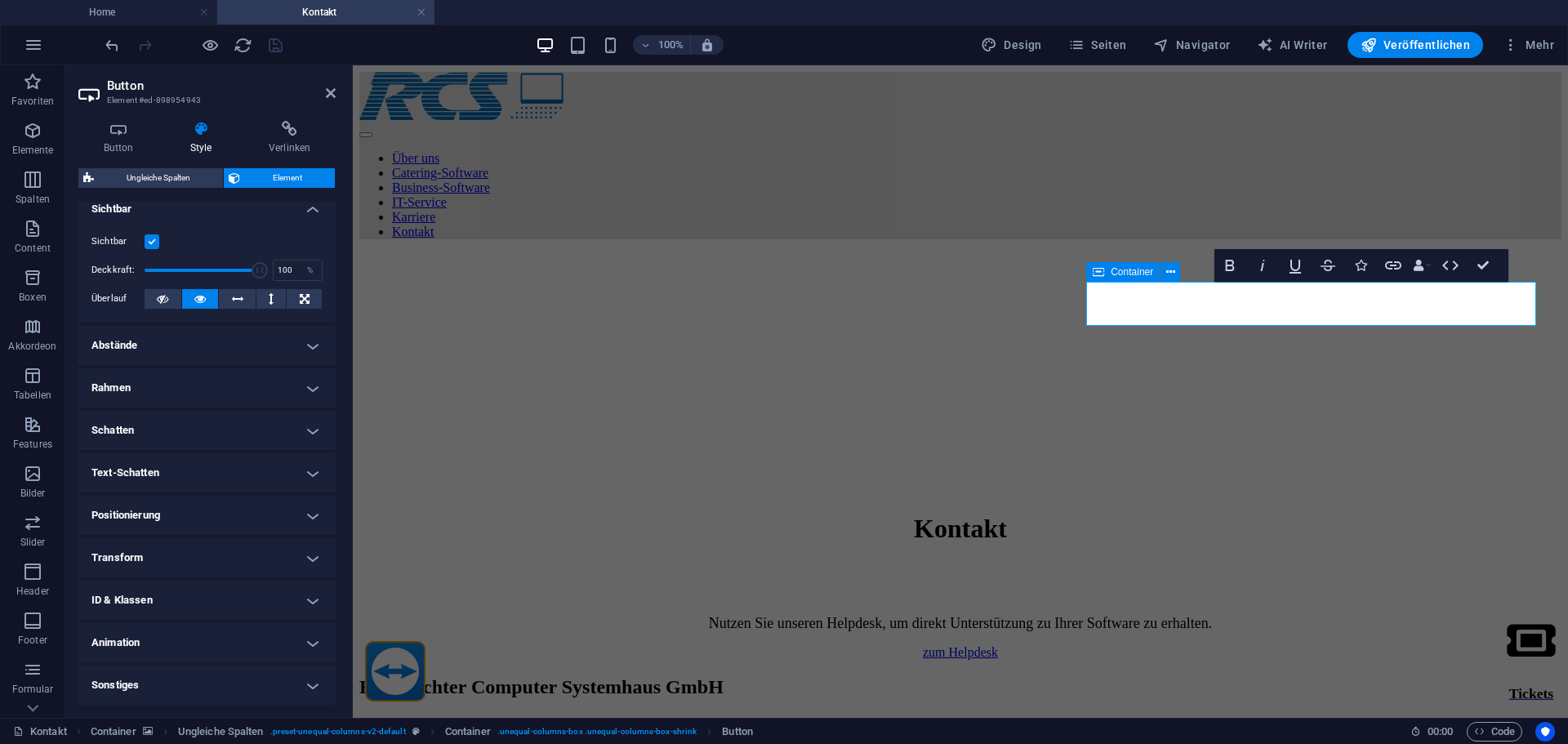
scroll to position [0, 0]
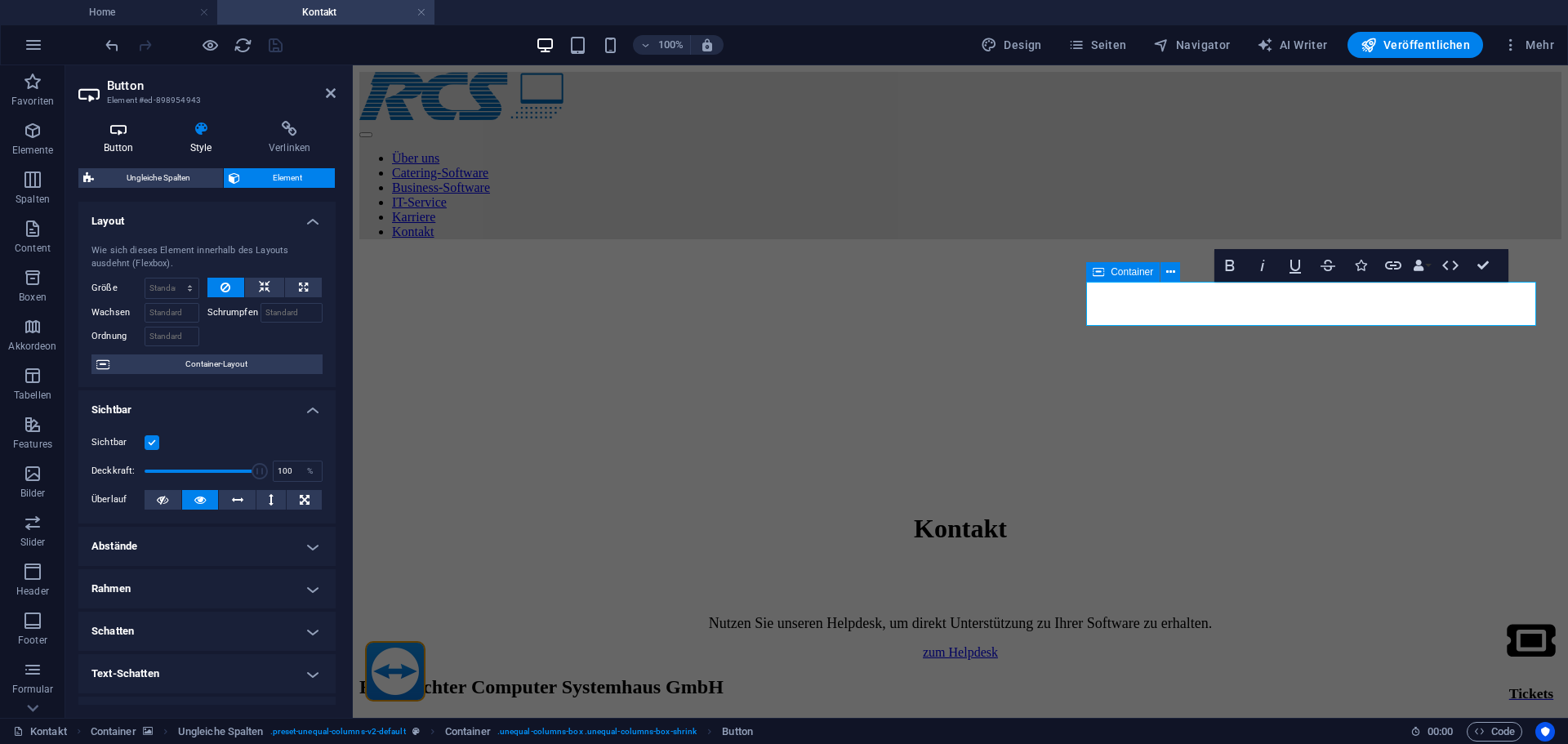
click at [135, 145] on h4 "Button" at bounding box center [122, 138] width 86 height 35
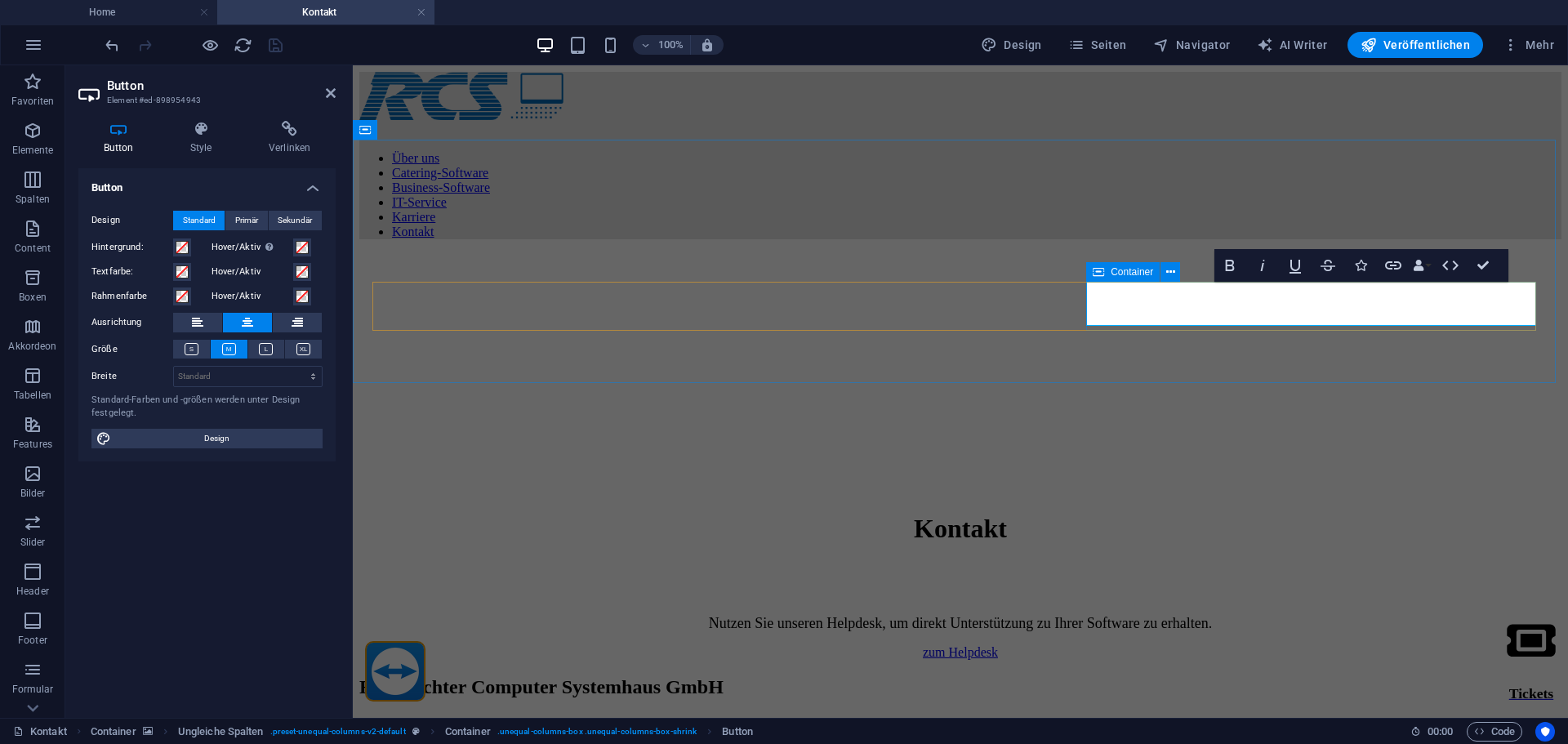
click at [1108, 270] on div "Container" at bounding box center [1123, 271] width 73 height 20
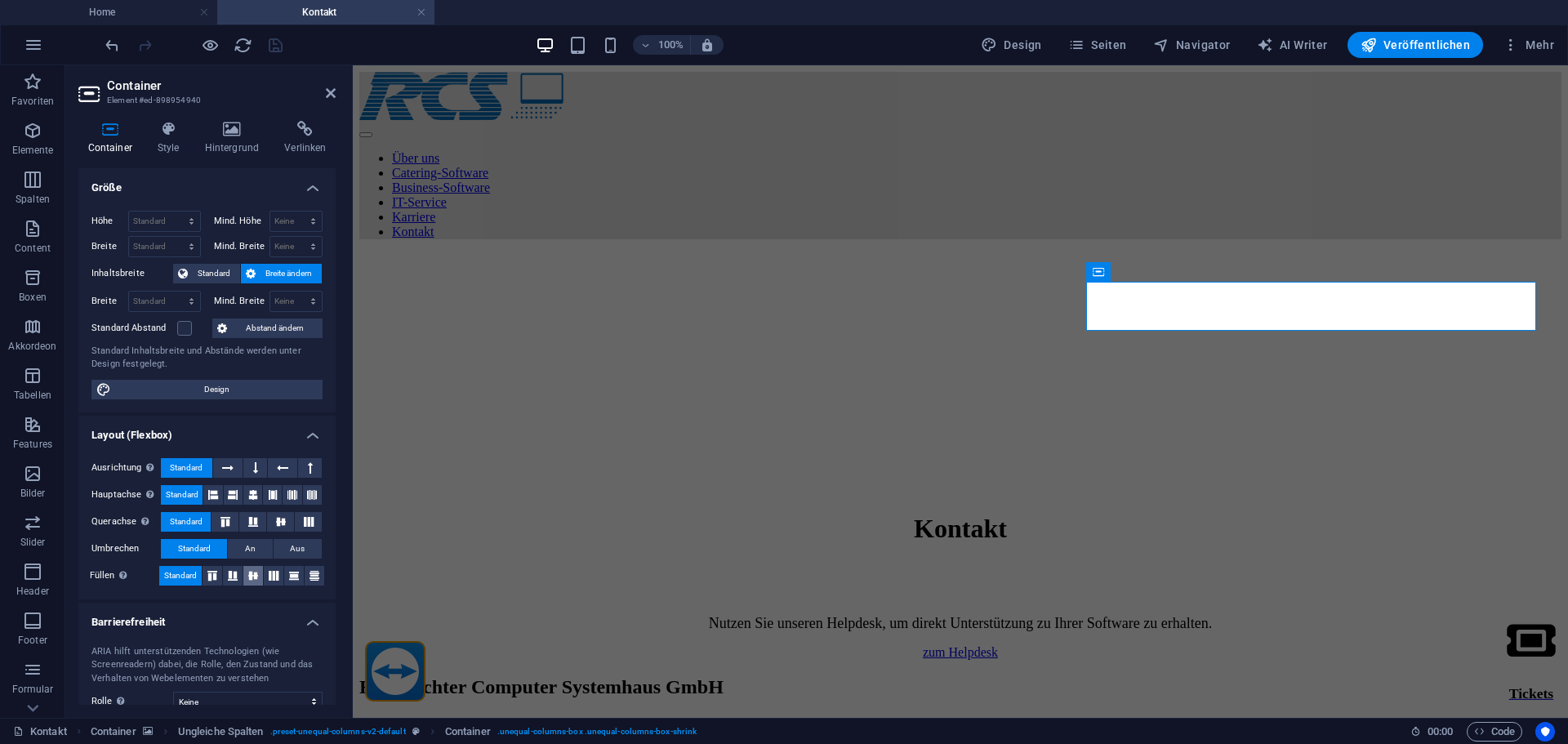
click at [255, 581] on button at bounding box center [252, 575] width 20 height 20
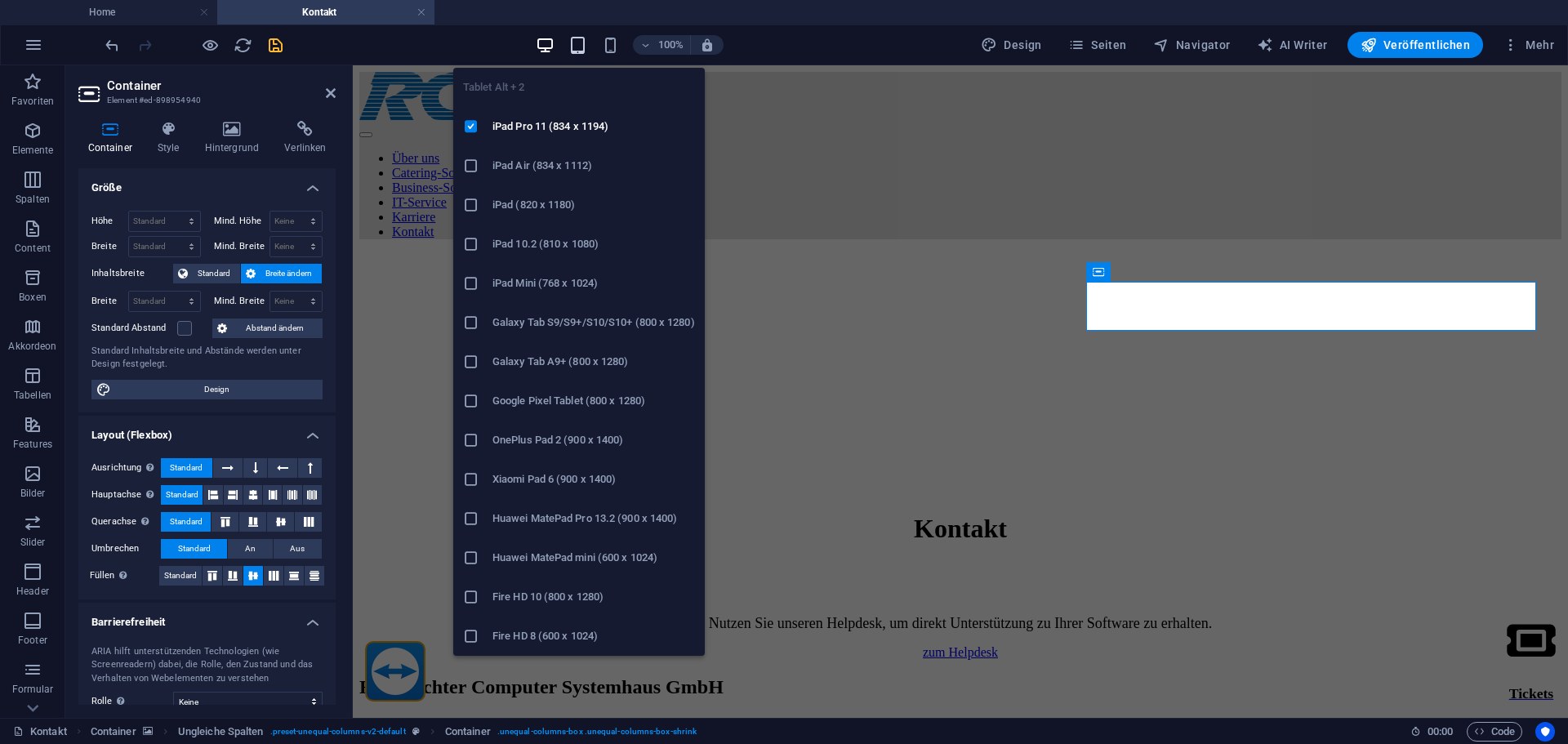
click at [584, 42] on icon "button" at bounding box center [578, 45] width 19 height 19
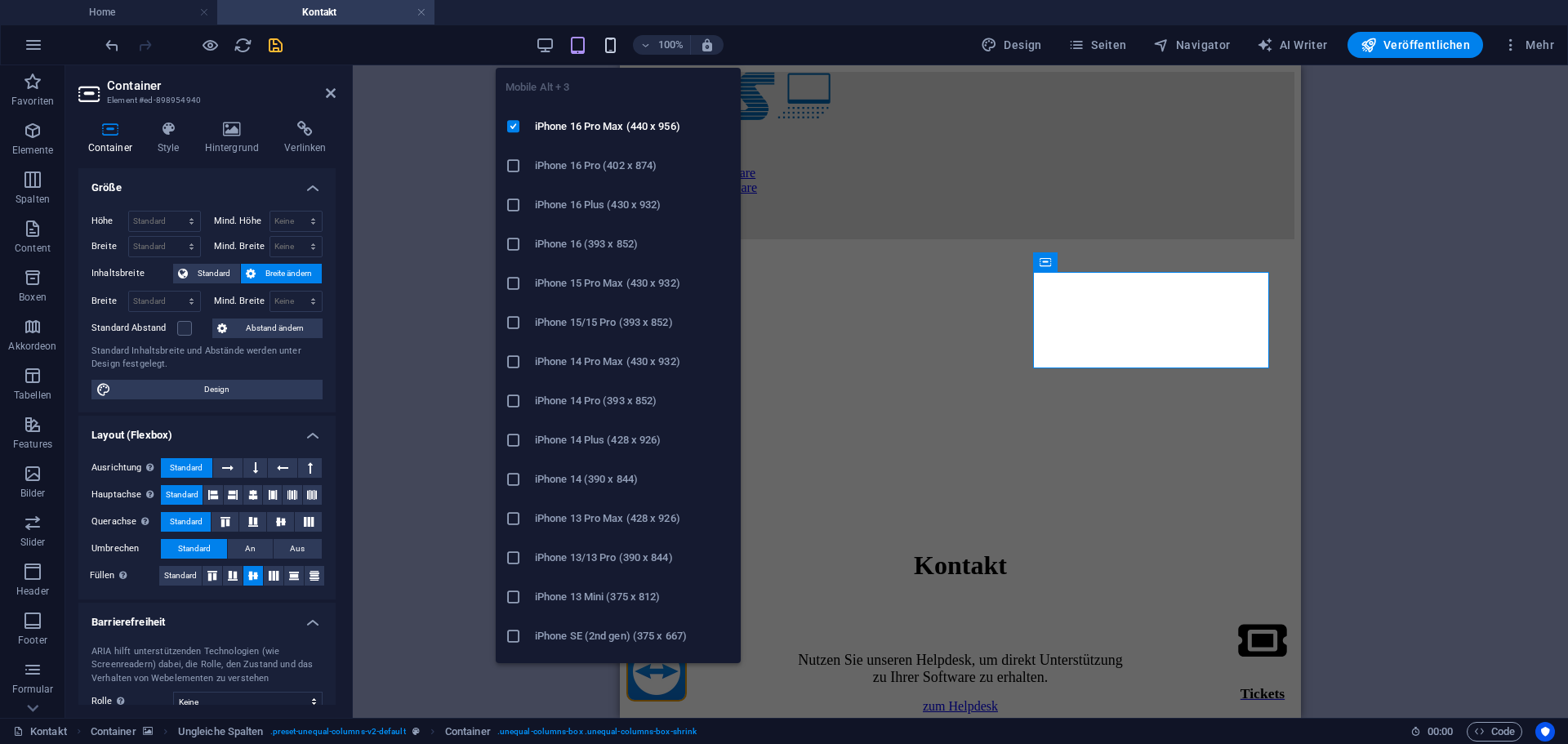
click at [608, 42] on icon "button" at bounding box center [611, 45] width 19 height 19
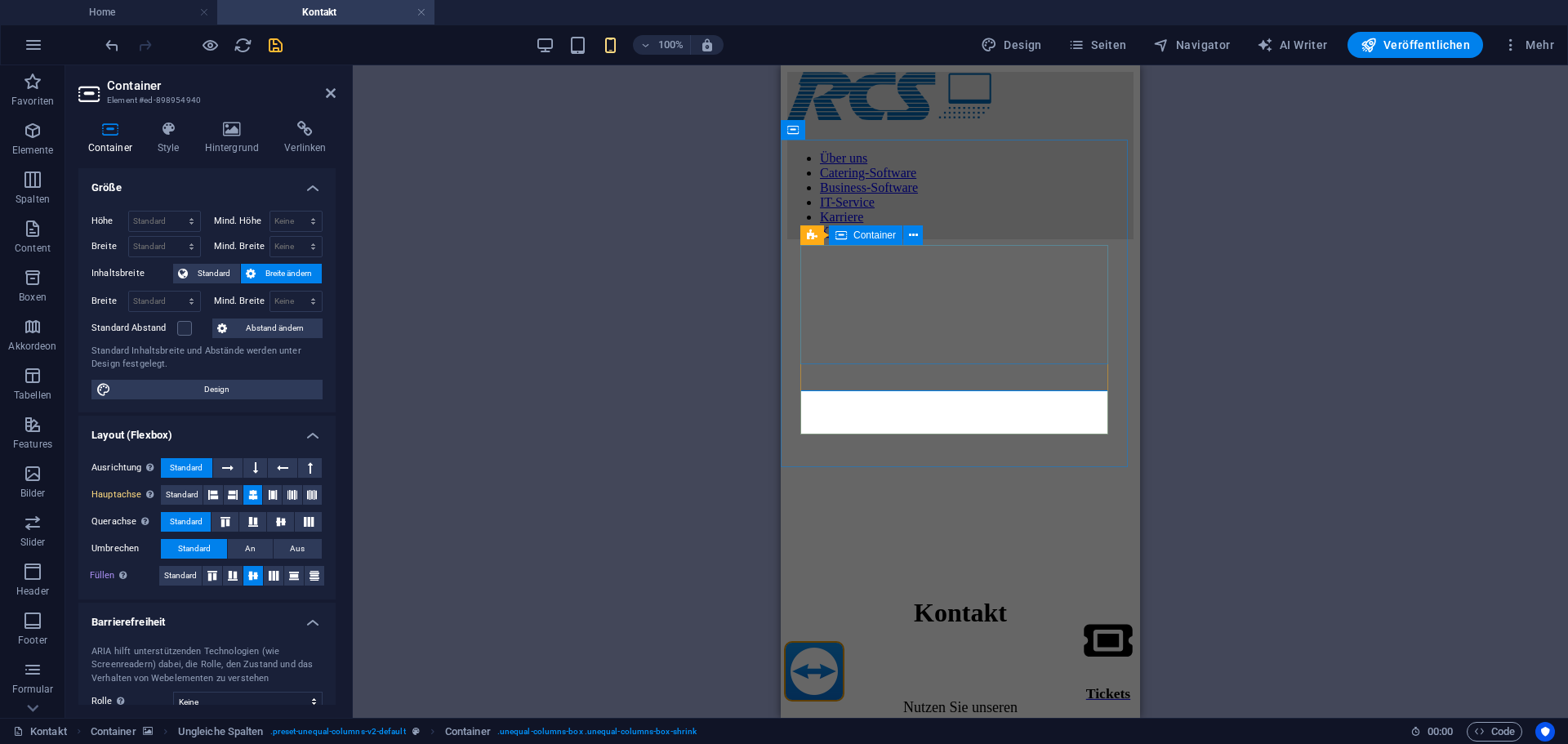
click at [824, 699] on div "Nutzen Sie unseren Helpdesk, um direkt Unterstützung zu Ihrer Software zu erhal…" at bounding box center [960, 733] width 346 height 68
select select "%"
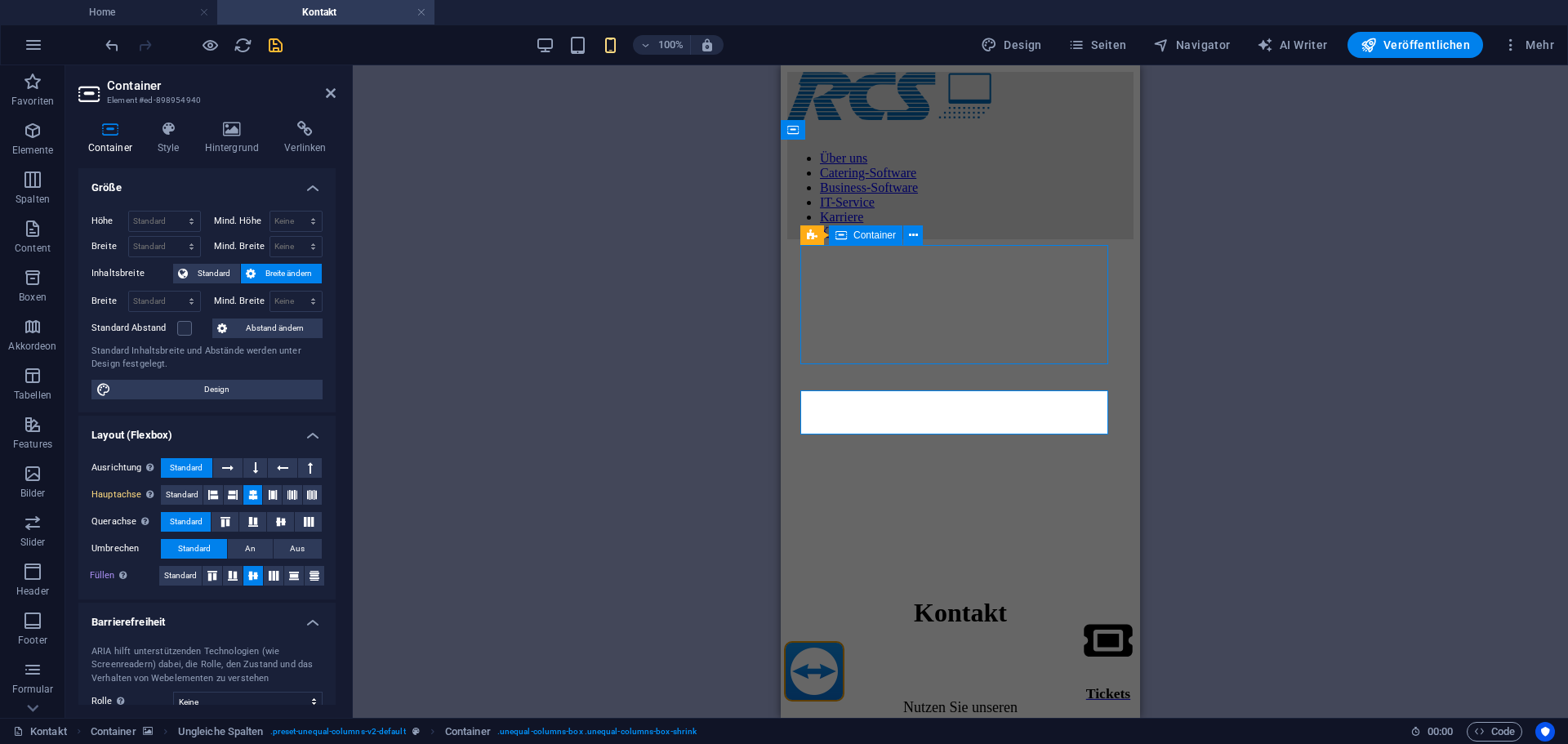
select select "%"
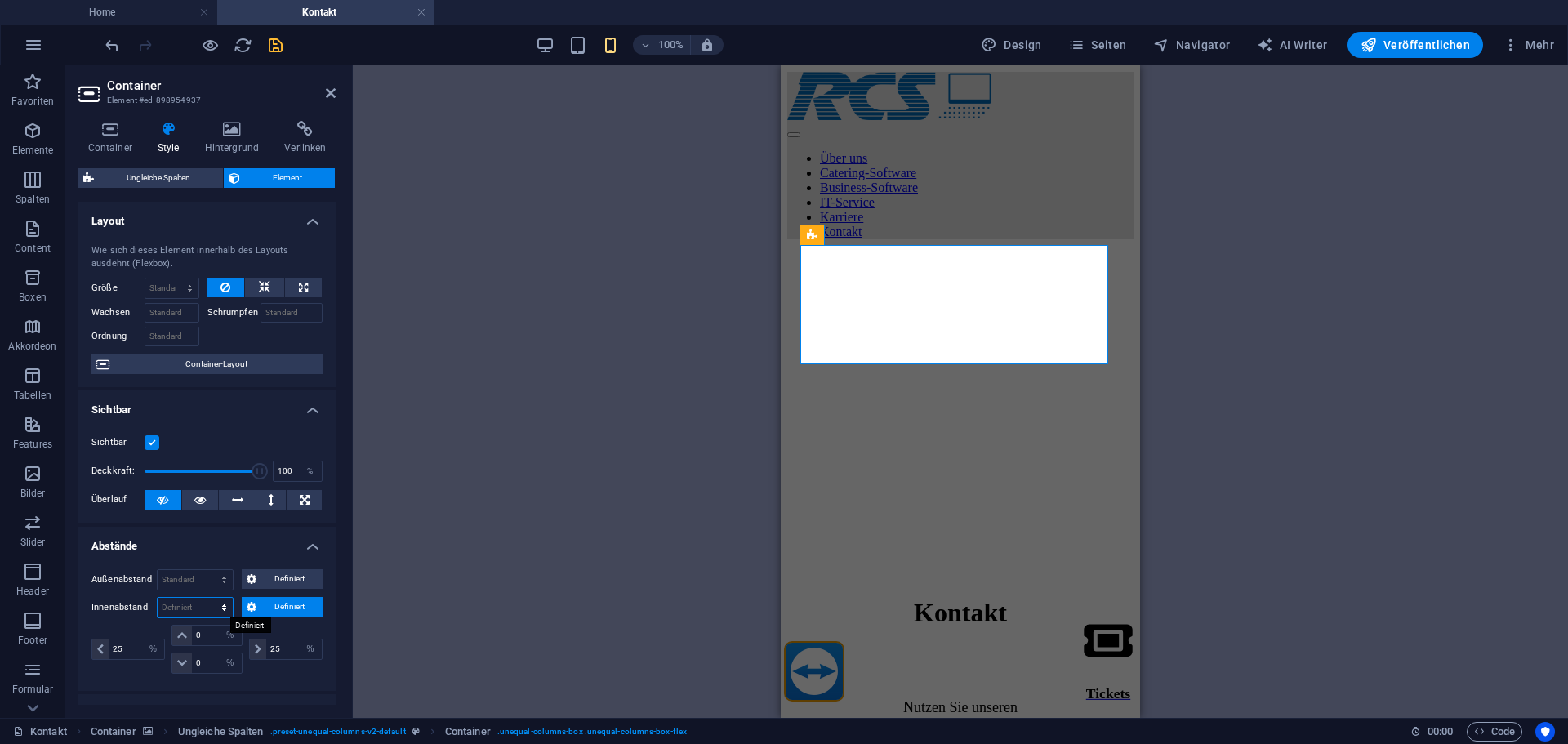
click at [219, 612] on select "Standard px rem % vh vw Definiert" at bounding box center [195, 607] width 75 height 20
click at [158, 598] on select "Standard px rem % vh vw Definiert" at bounding box center [195, 607] width 75 height 20
select select "DISABLED_OPTION_VALUE"
drag, startPoint x: 129, startPoint y: 650, endPoint x: 99, endPoint y: 654, distance: 30.3
click at [99, 654] on div "25 px rem % vh vw" at bounding box center [128, 649] width 73 height 22
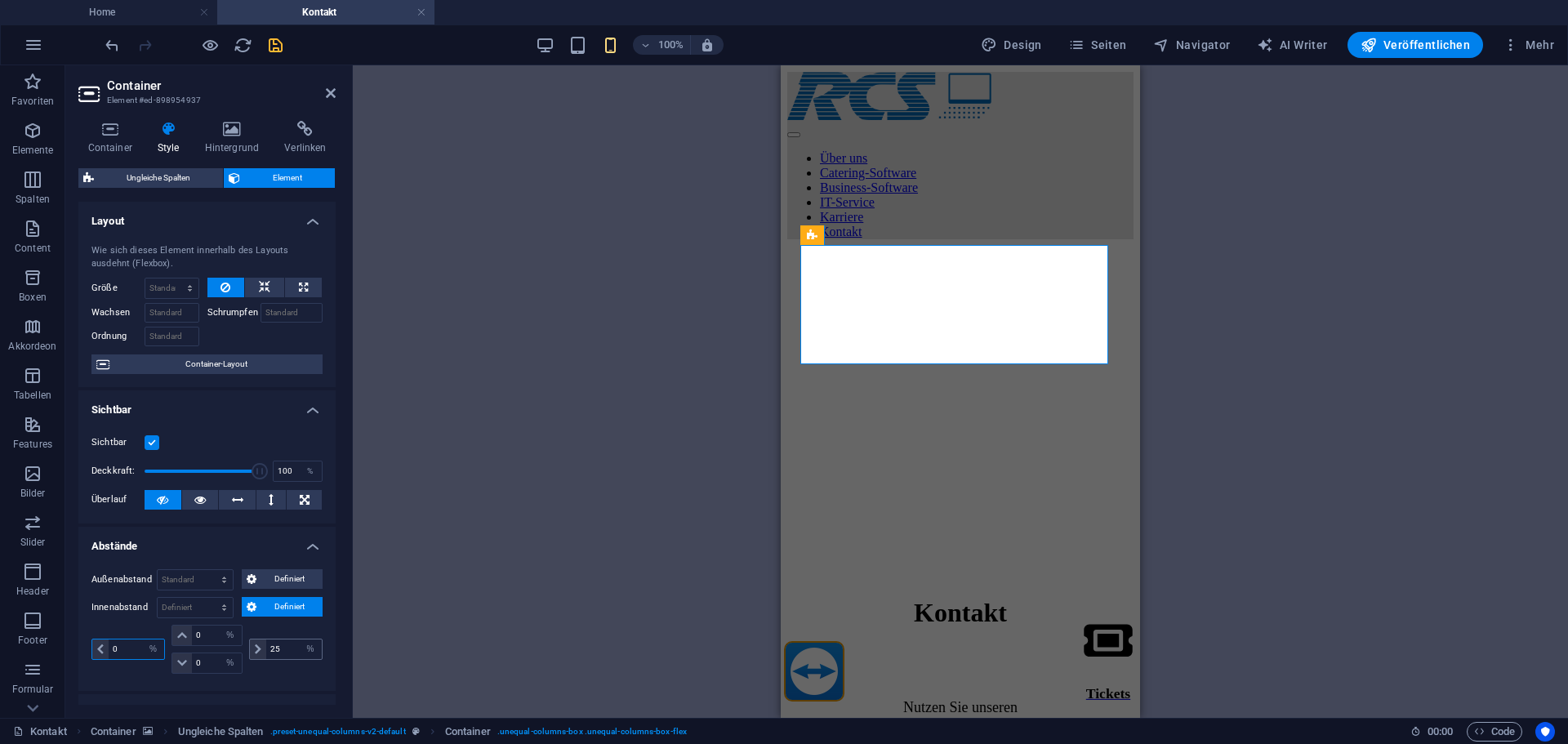
type input "0"
drag, startPoint x: 286, startPoint y: 648, endPoint x: 242, endPoint y: 648, distance: 44.0
click at [242, 648] on div "0 px rem % vh vw 0 px rem % vh vw 0 px rem % vh vw 0 px rem % vh vw" at bounding box center [206, 649] width 231 height 49
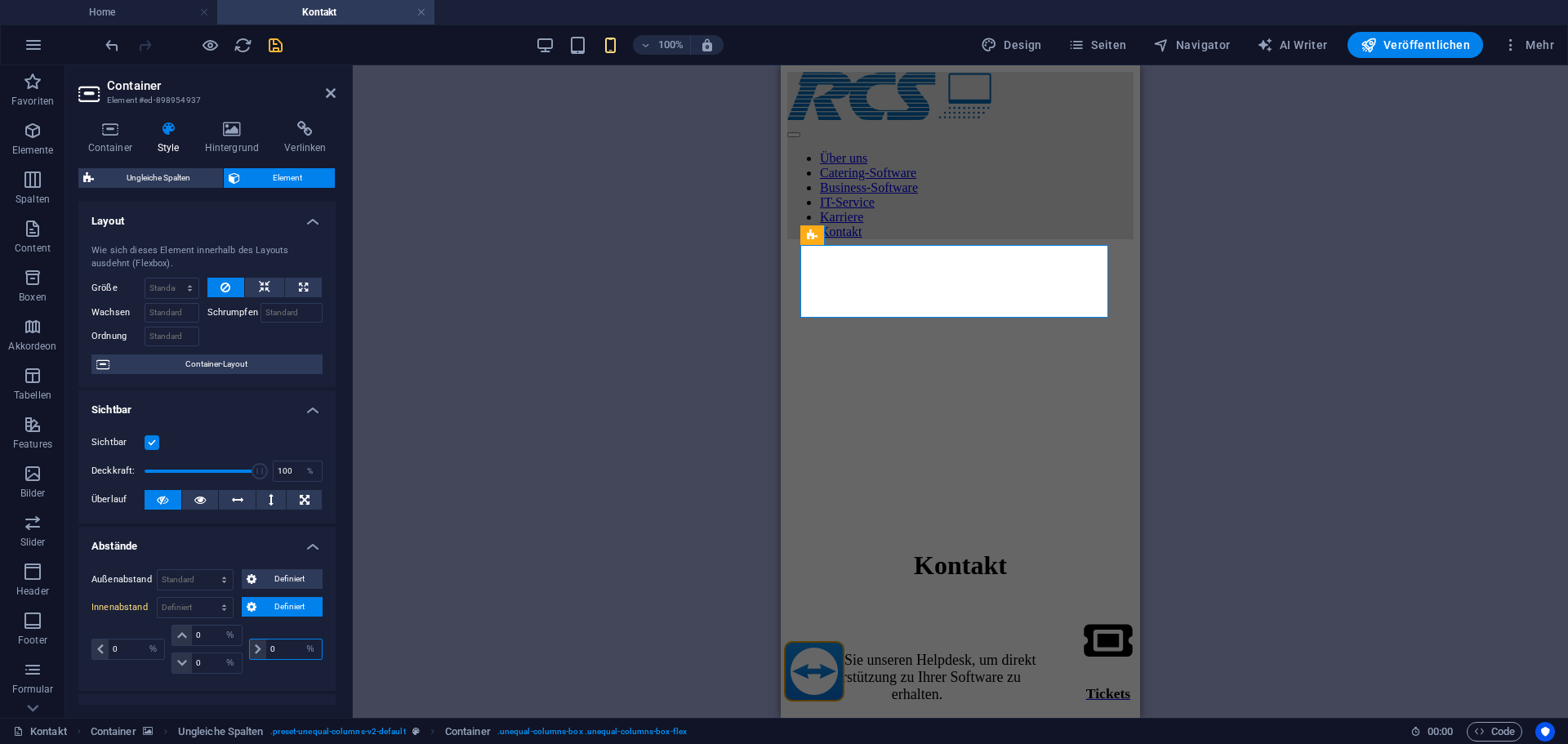
type input "0"
select select "%"
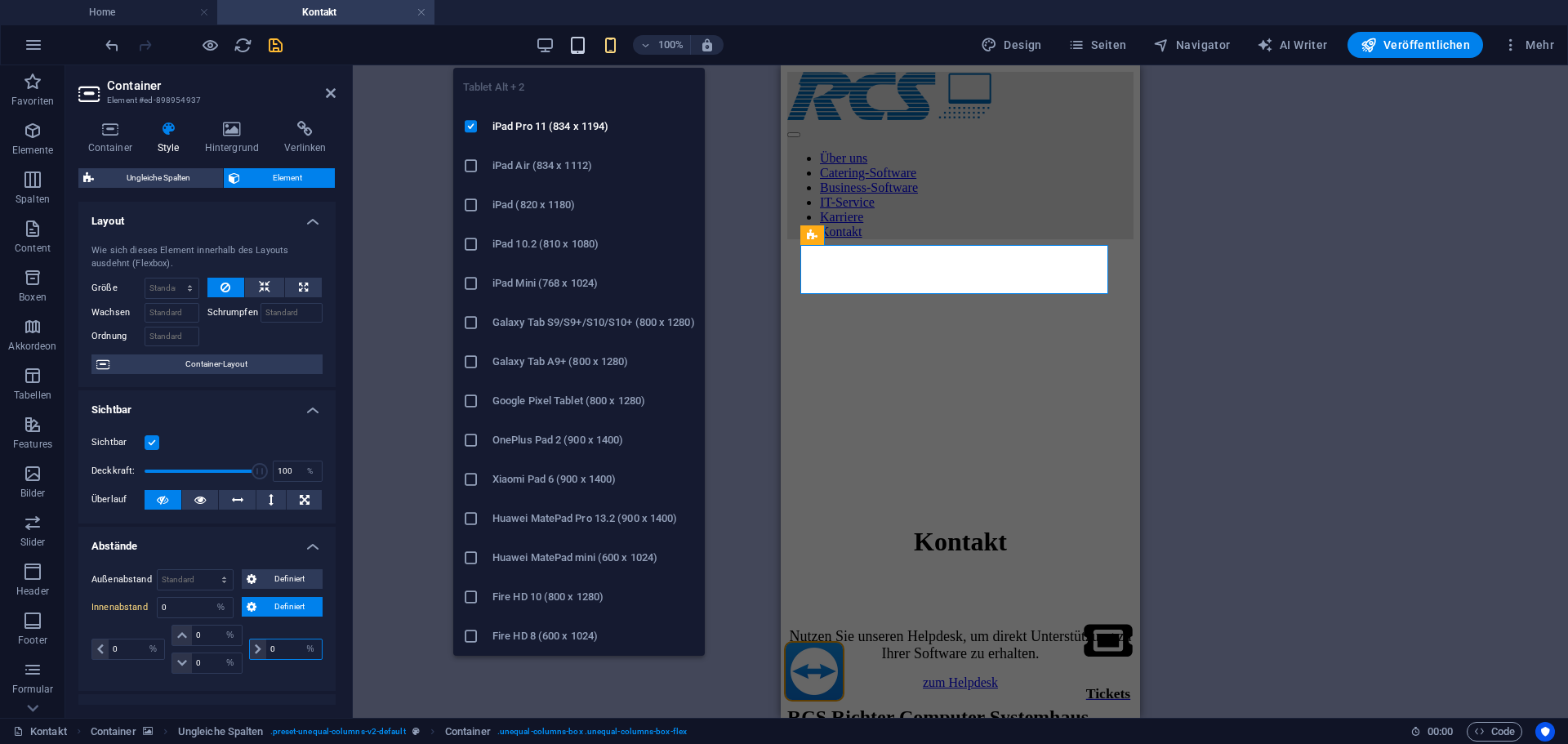
type input "0"
click at [587, 42] on icon "button" at bounding box center [578, 45] width 19 height 19
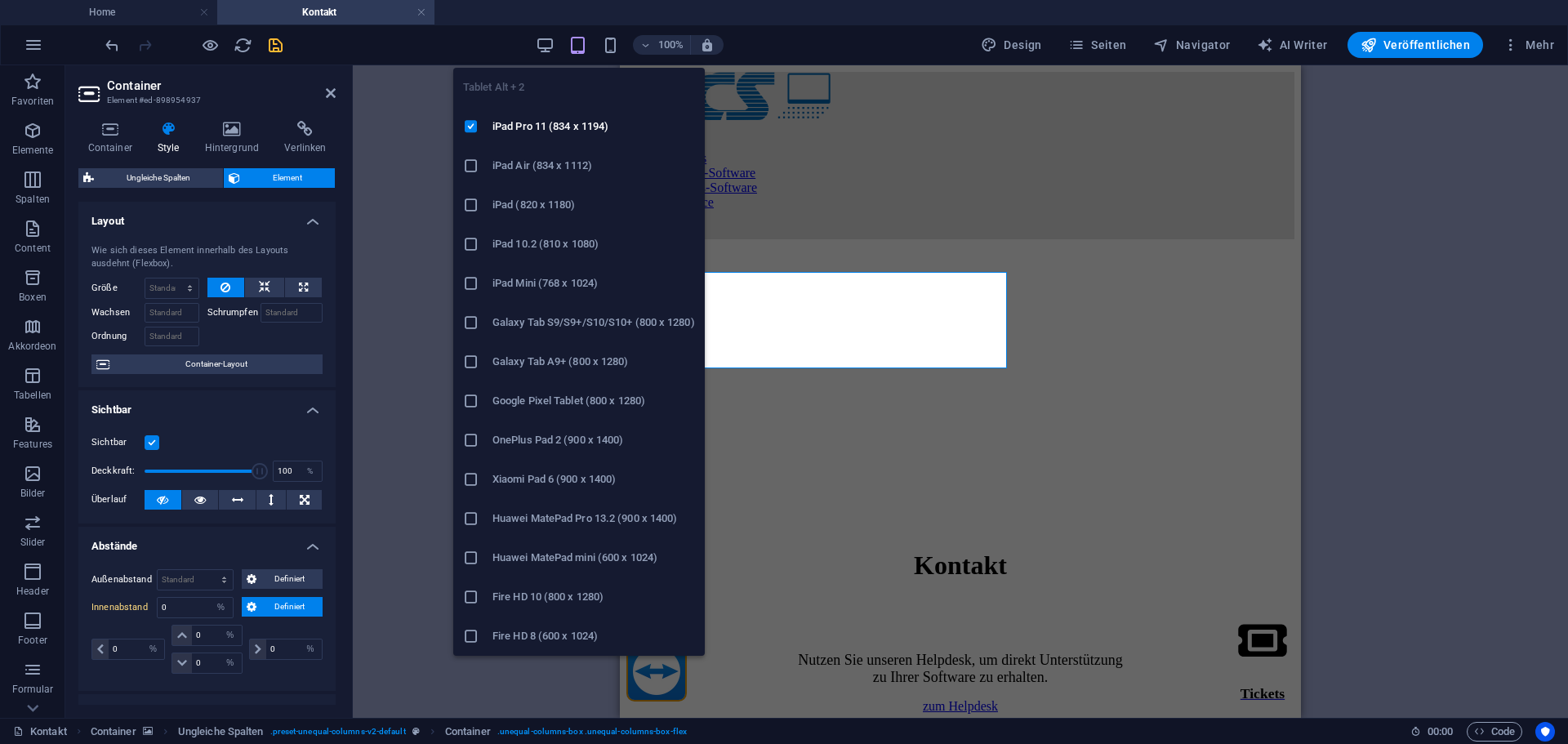
select select "DISABLED_OPTION_VALUE"
type input "25"
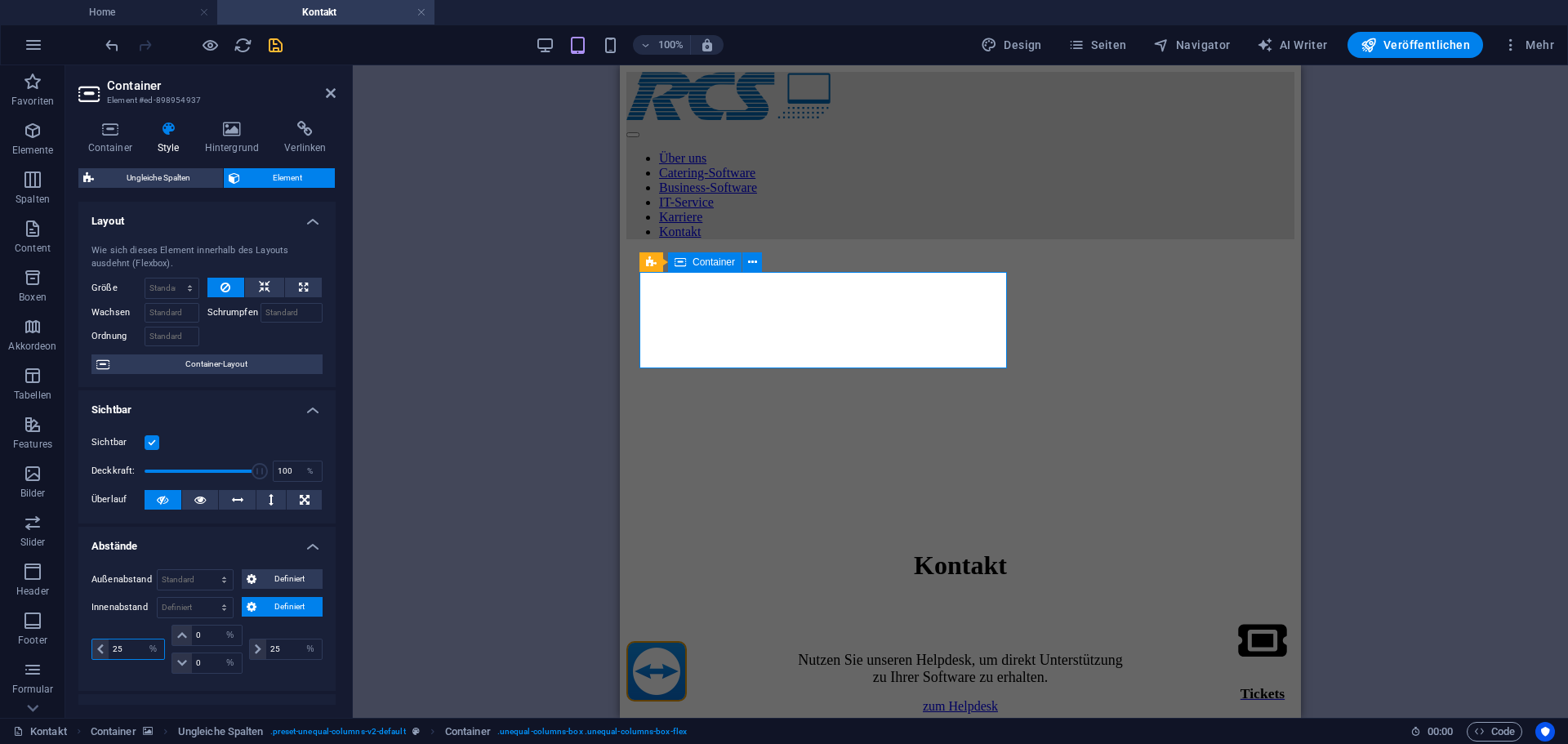
drag, startPoint x: 130, startPoint y: 651, endPoint x: 66, endPoint y: 652, distance: 64.0
click at [66, 652] on div "Container Style Hintergrund Verlinken Größe Höhe Standard px rem % vh vw Mind. …" at bounding box center [207, 413] width 283 height 610
type input "0"
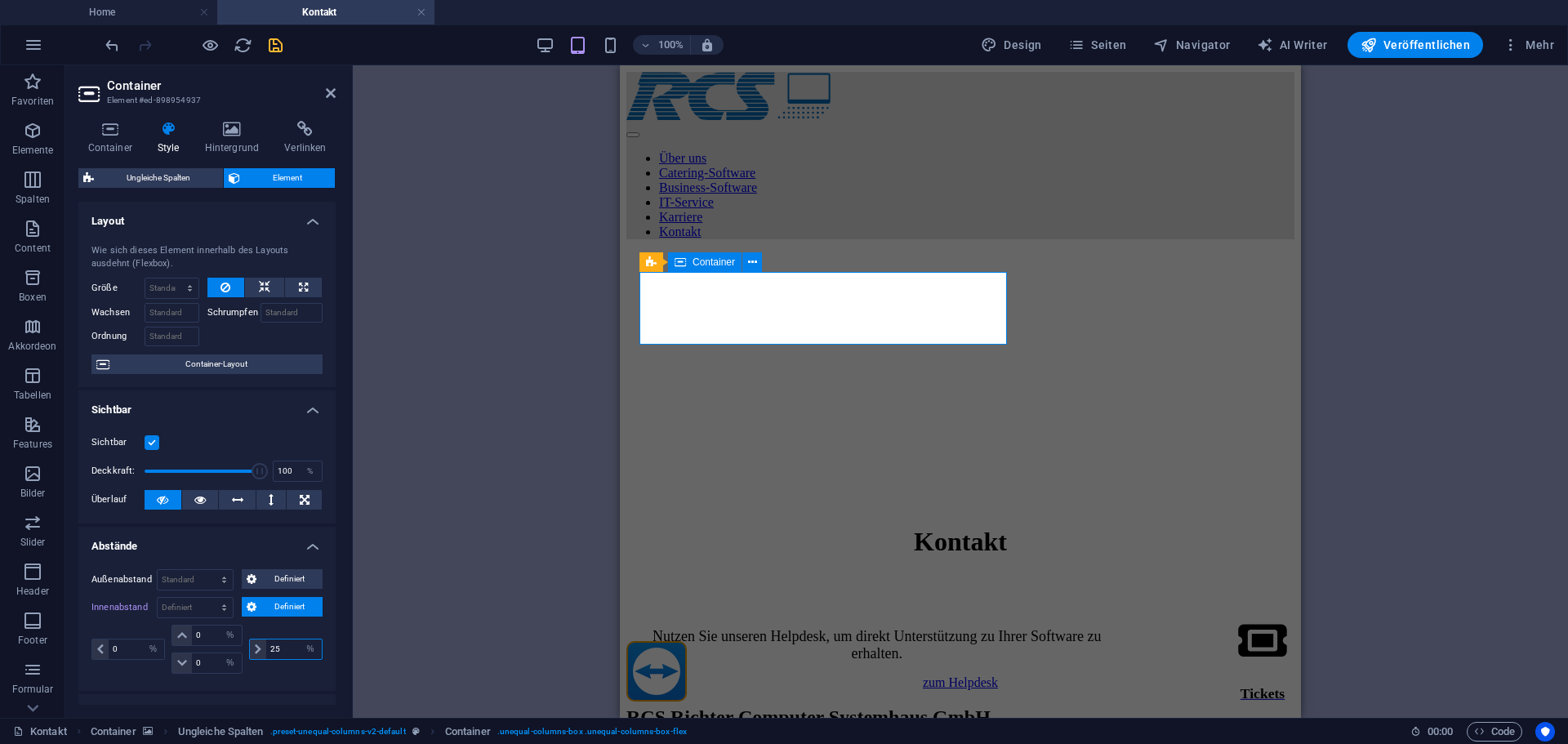
drag, startPoint x: 294, startPoint y: 647, endPoint x: 249, endPoint y: 648, distance: 45.0
click at [233, 648] on div "0 px rem % vh vw 0 px rem % vh vw 0 px rem % vh vw 25 px rem % vh vw" at bounding box center [206, 649] width 231 height 49
type input "0"
select select "%"
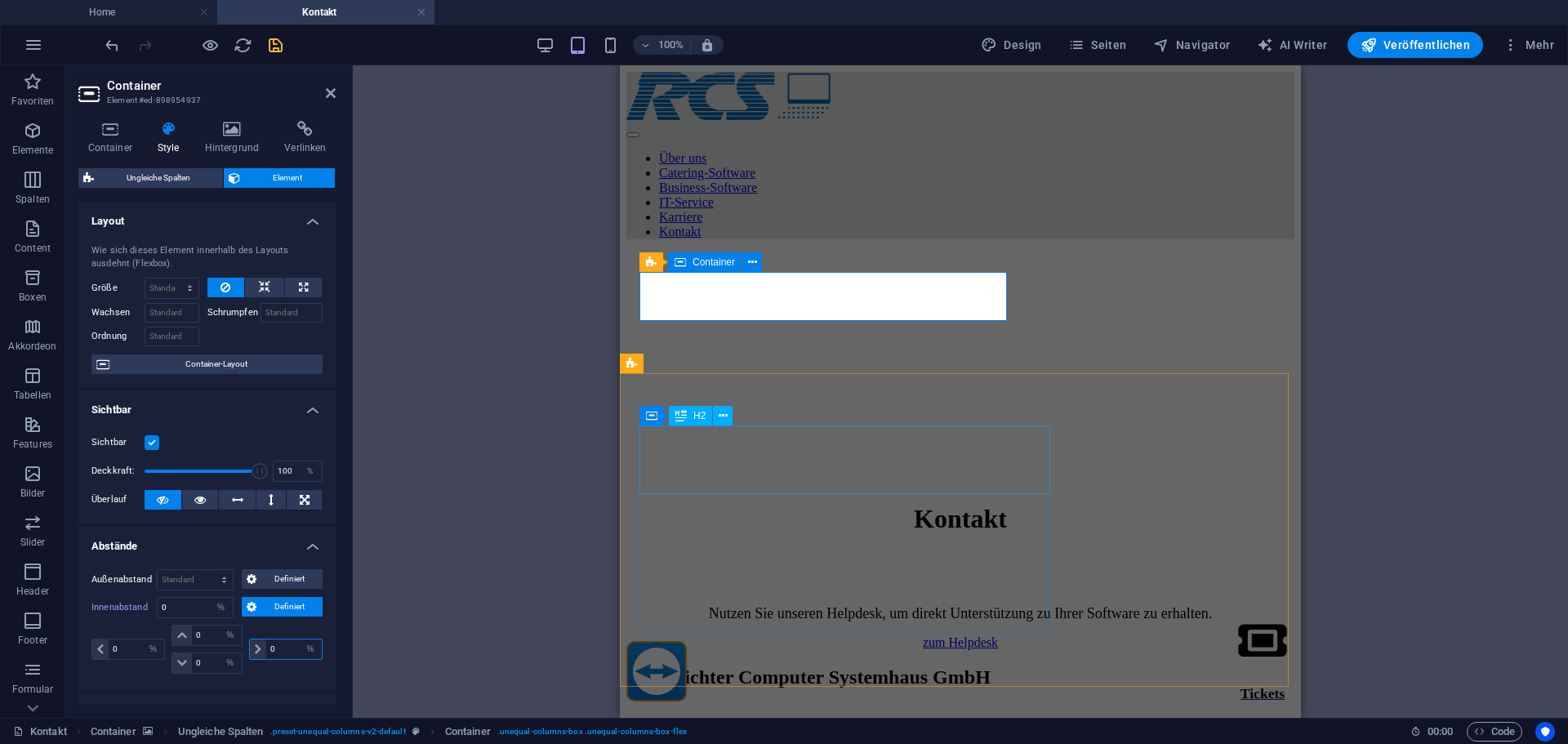
type input "0"
click at [865, 252] on figure at bounding box center [961, 252] width 668 height 0
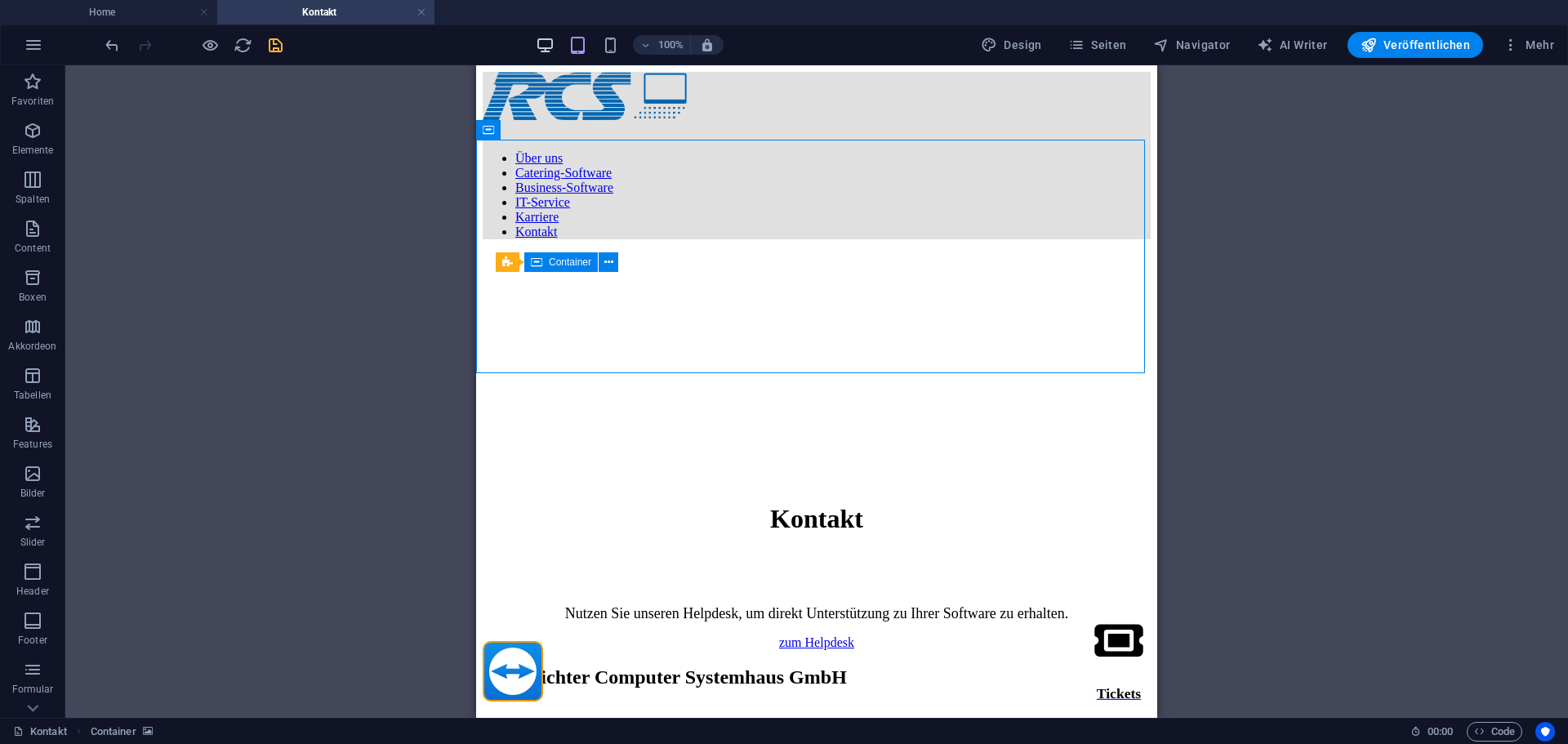
click at [552, 40] on icon "button" at bounding box center [545, 45] width 19 height 19
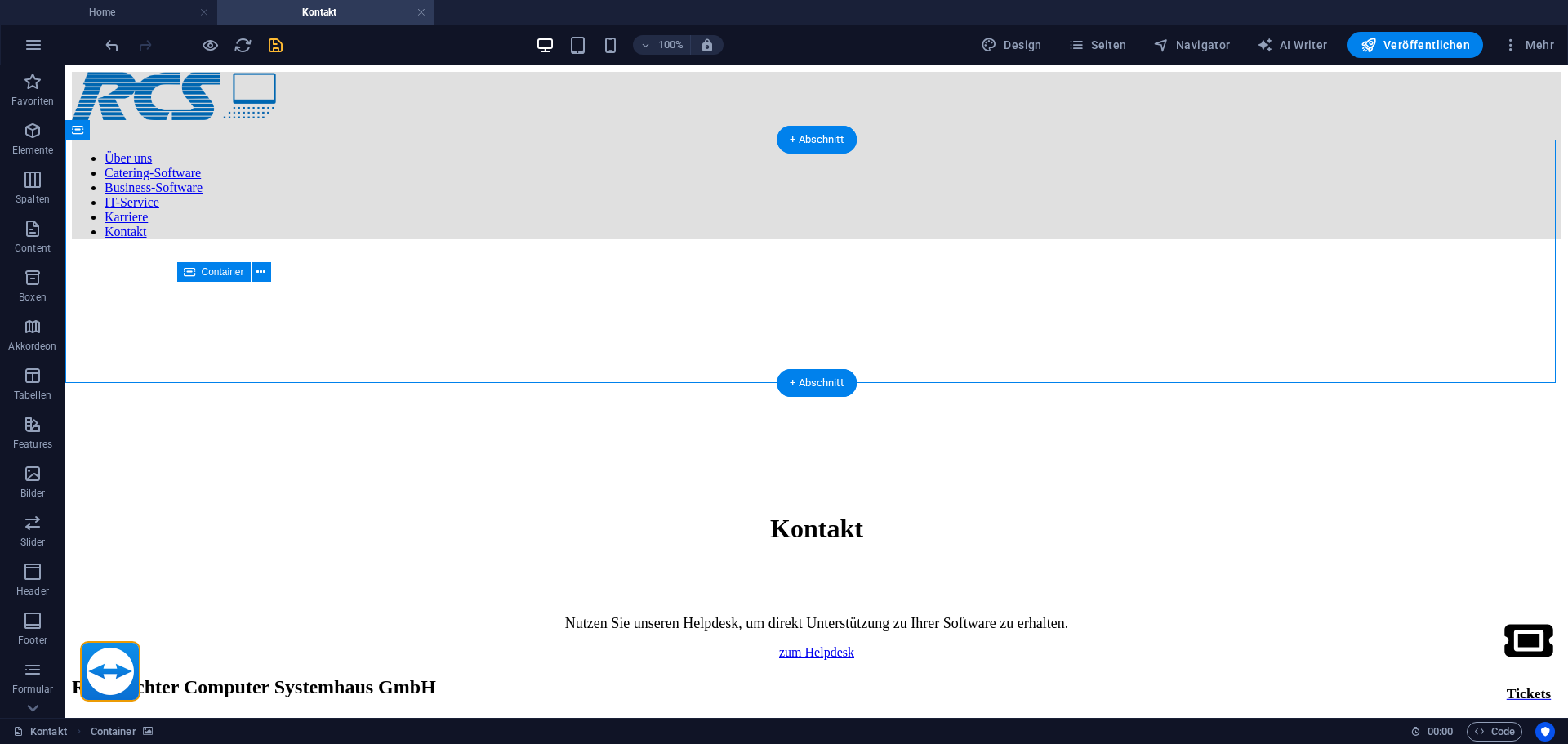
click at [808, 615] on div "Nutzen Sie unseren Helpdesk, um direkt Unterstützung zu Ihrer Software zu erhal…" at bounding box center [817, 623] width 1490 height 17
select select "%"
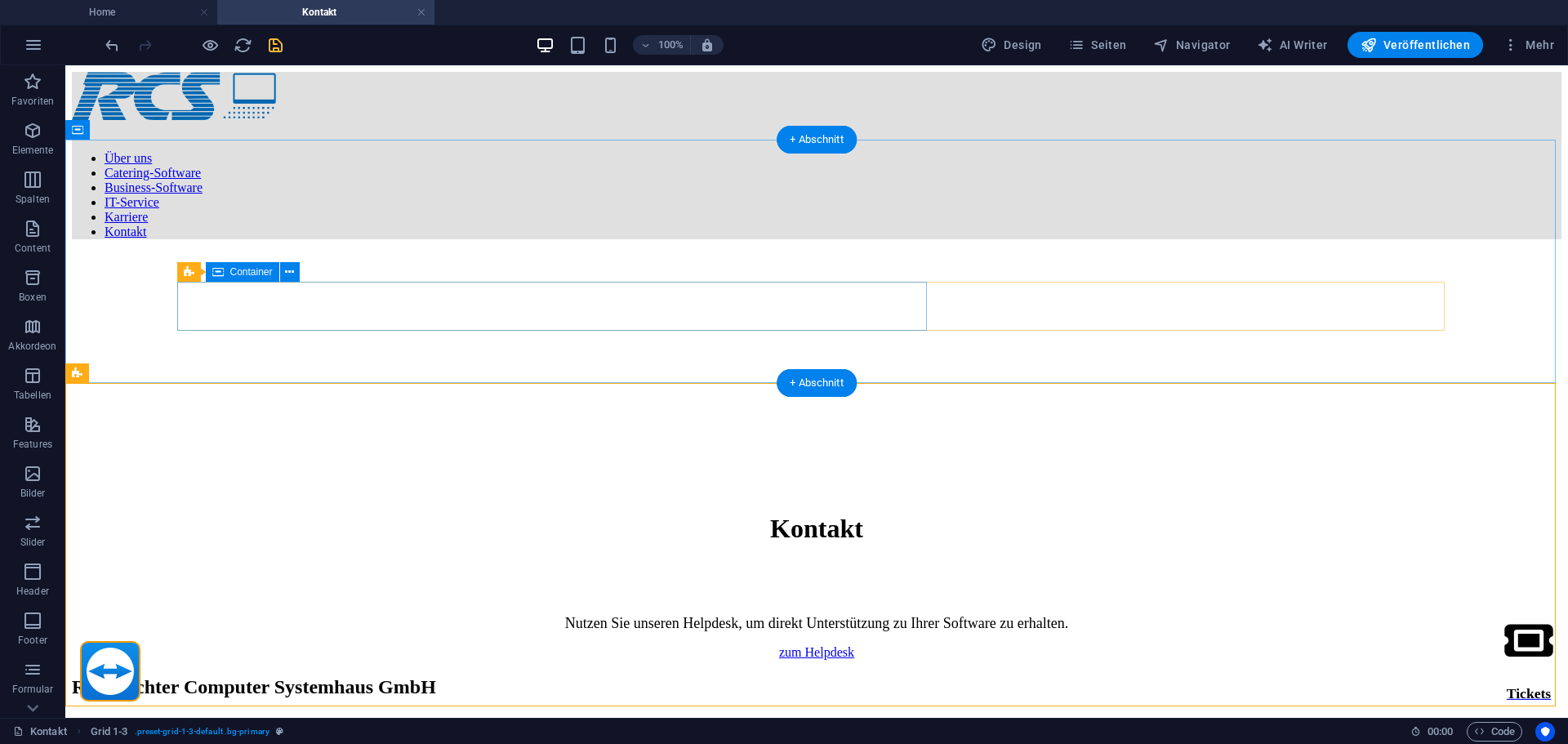
select select "%"
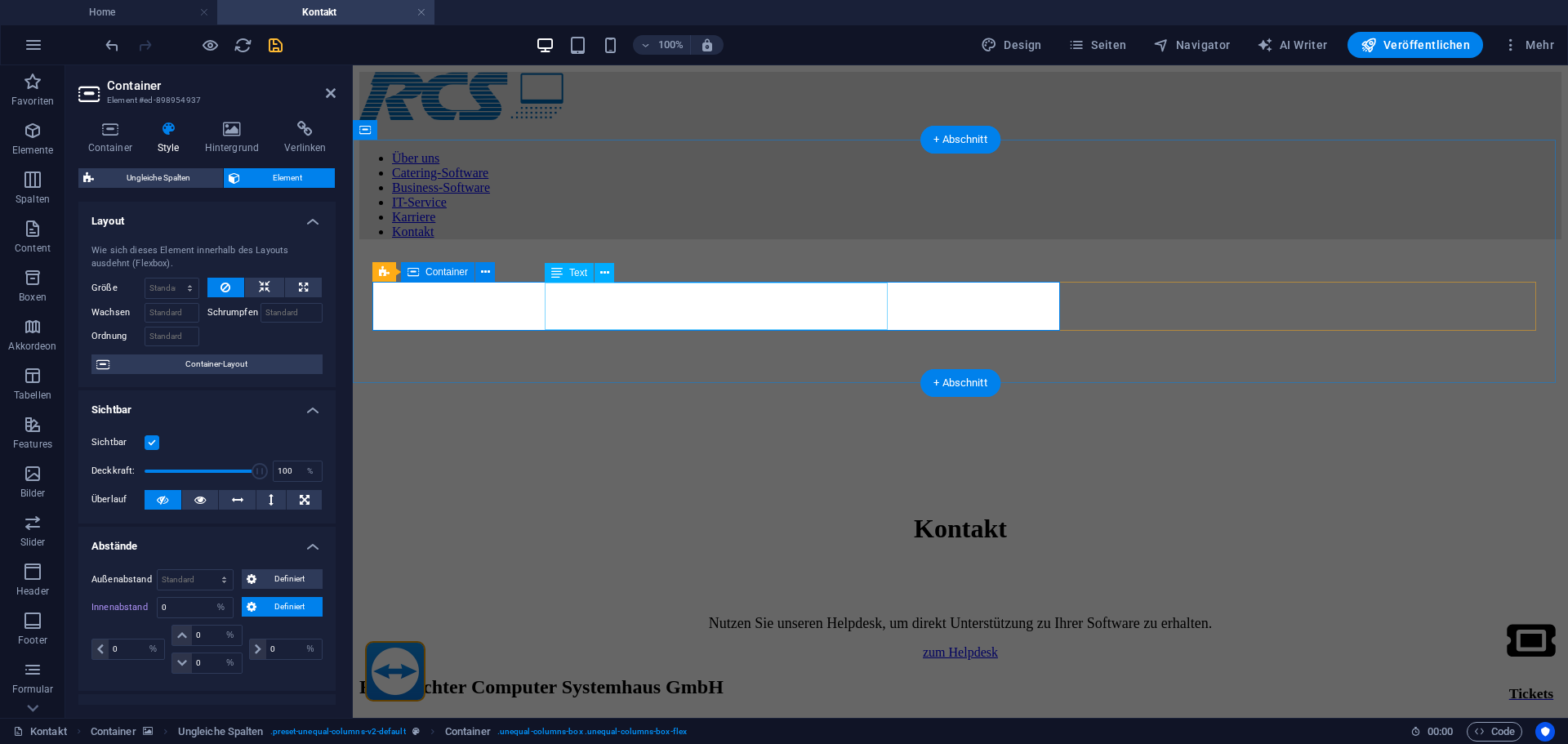
select select "DISABLED_OPTION_VALUE"
type input "25"
click at [96, 129] on icon at bounding box center [110, 129] width 63 height 16
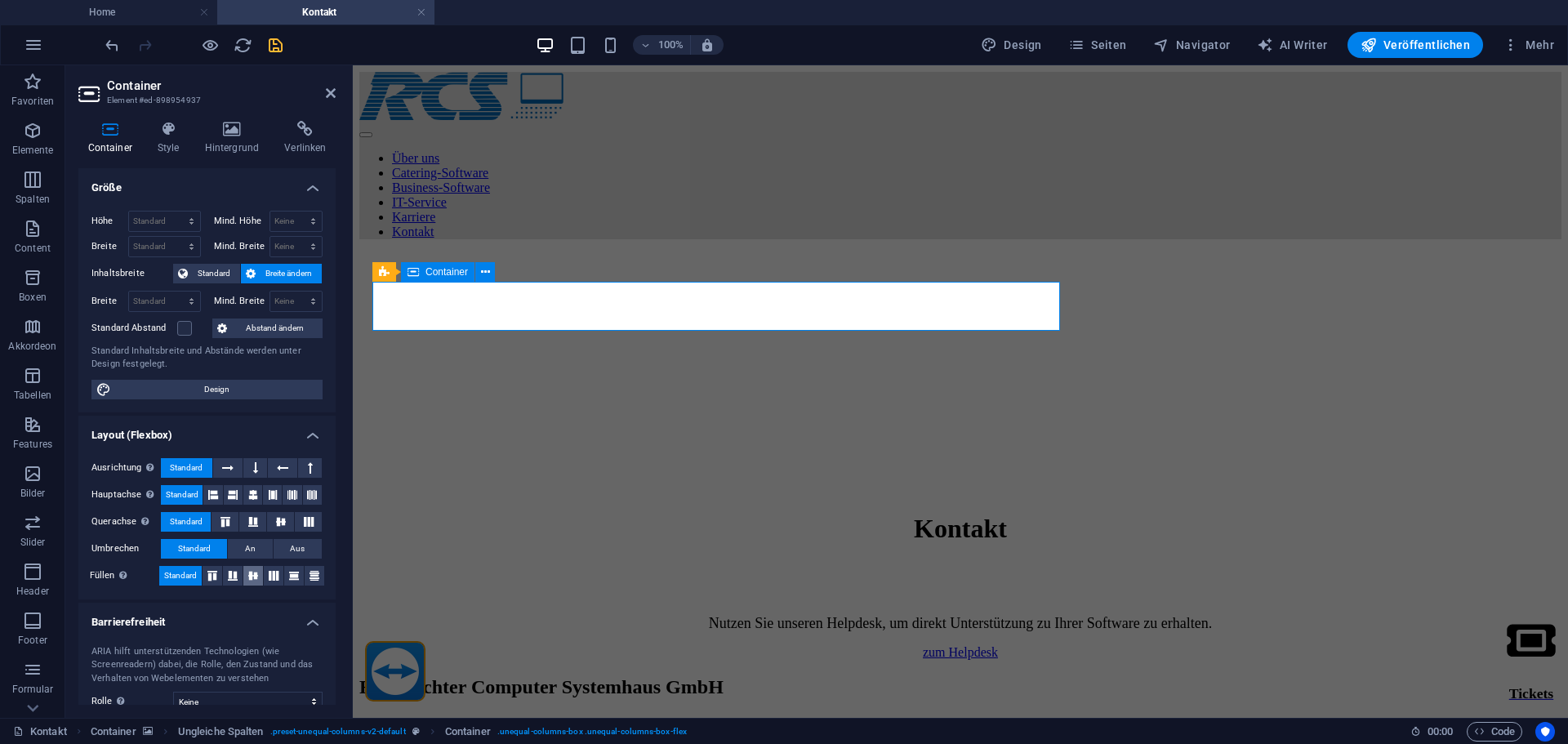
scroll to position [124, 0]
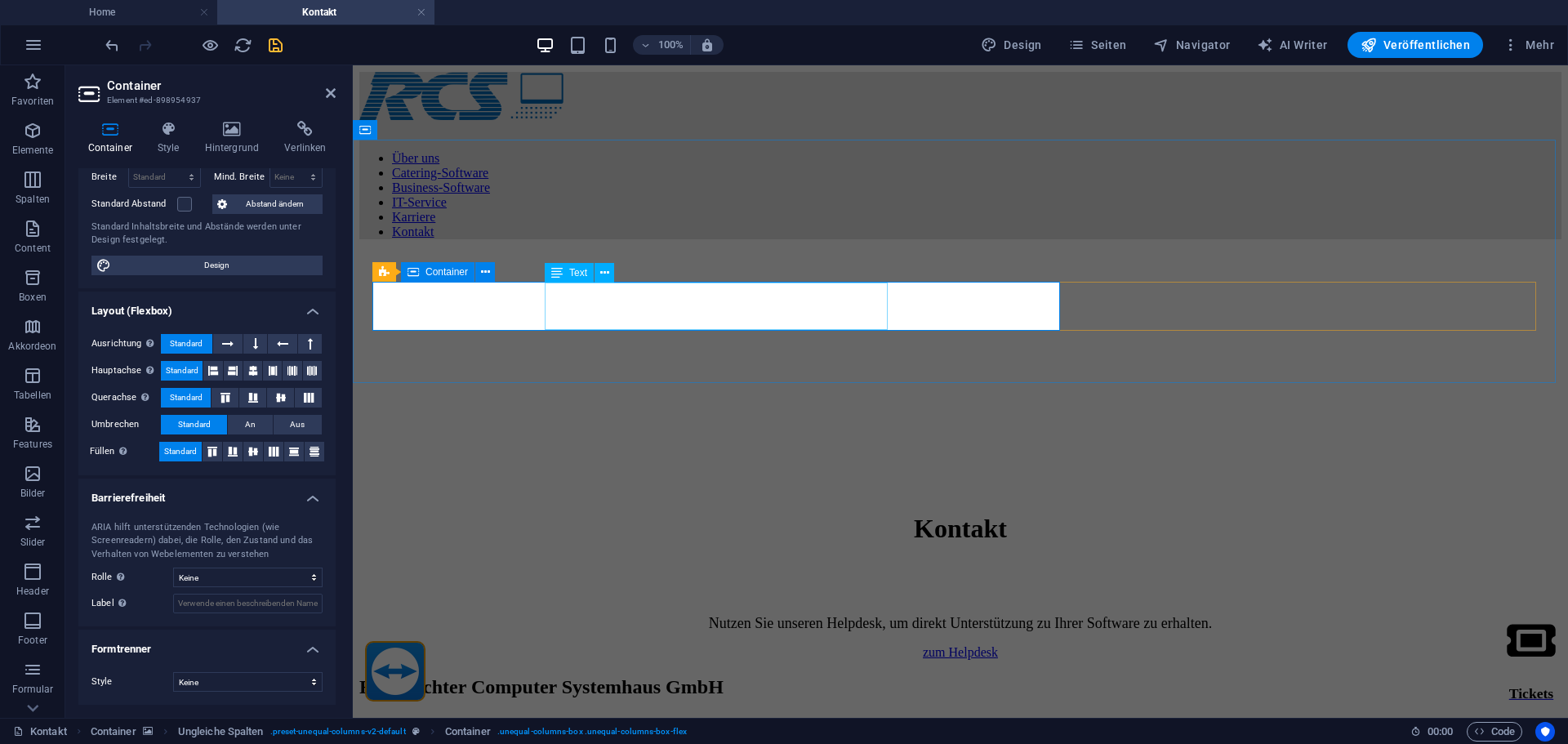
click at [660, 615] on div "Nutzen Sie unseren Helpdesk, um direkt Unterstützung zu Ihrer Software zu erhal…" at bounding box center [960, 623] width 601 height 17
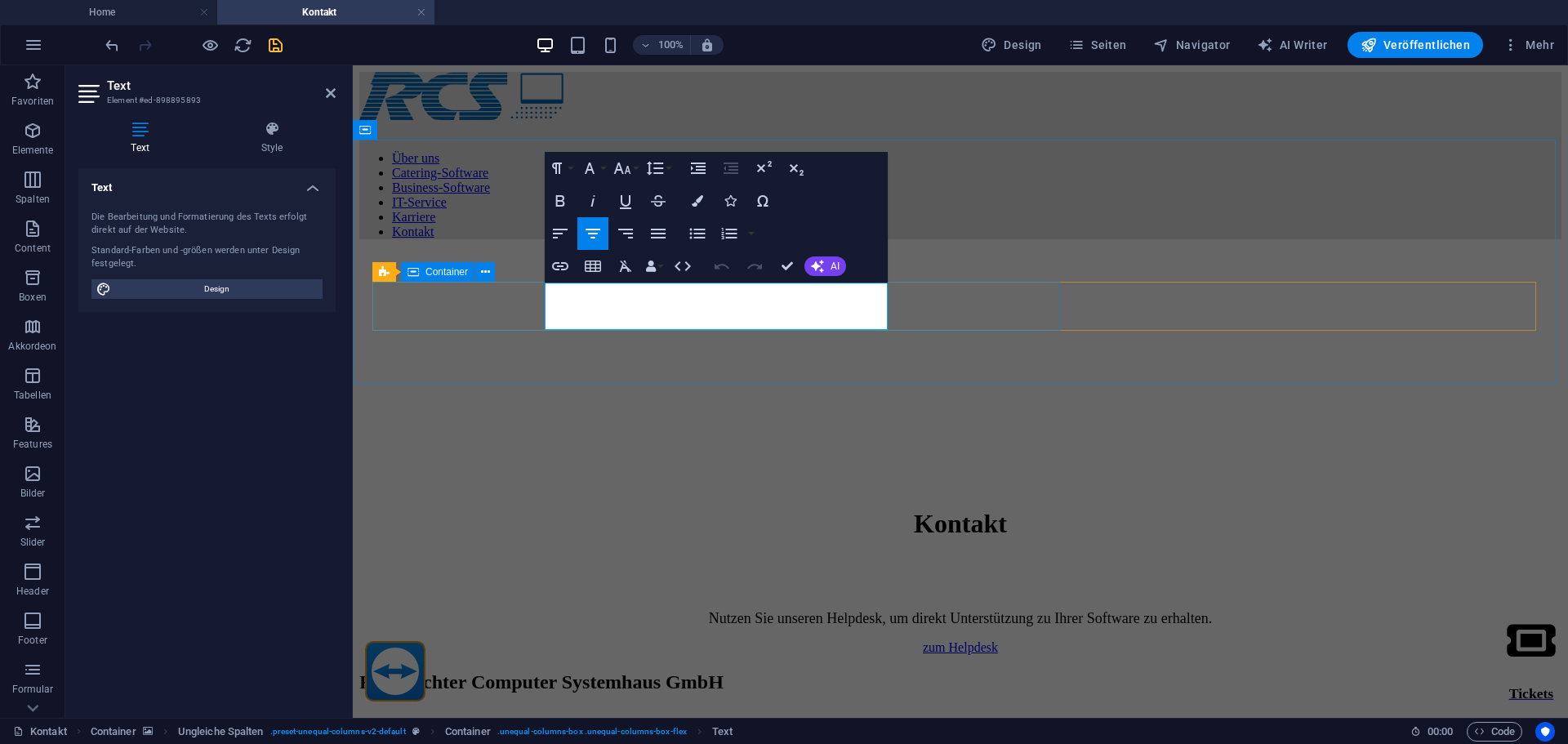
click at [929, 610] on div "Nutzen Sie unseren Helpdesk, um direkt Unterstützung zu Ihrer Software zu erhal…" at bounding box center [960, 618] width 1202 height 17
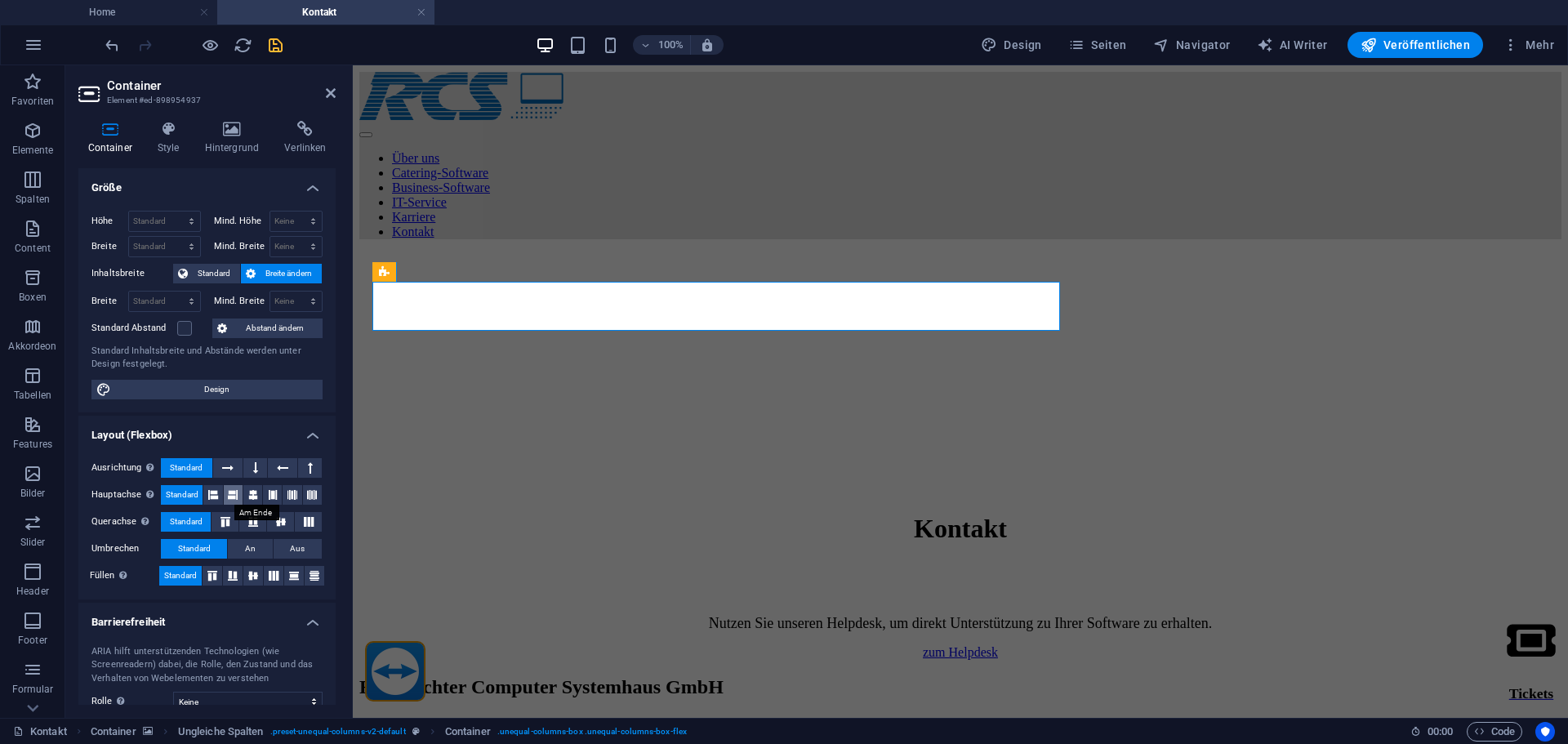
click at [233, 502] on icon at bounding box center [233, 494] width 9 height 20
click at [167, 499] on span "Standard" at bounding box center [182, 494] width 33 height 20
click at [253, 576] on icon at bounding box center [252, 575] width 20 height 9
click at [167, 577] on span "Standard" at bounding box center [180, 575] width 33 height 20
click at [160, 116] on div "Container Style Hintergrund Verlinken Größe Höhe Standard px rem % vh vw Mind. …" at bounding box center [207, 413] width 283 height 610
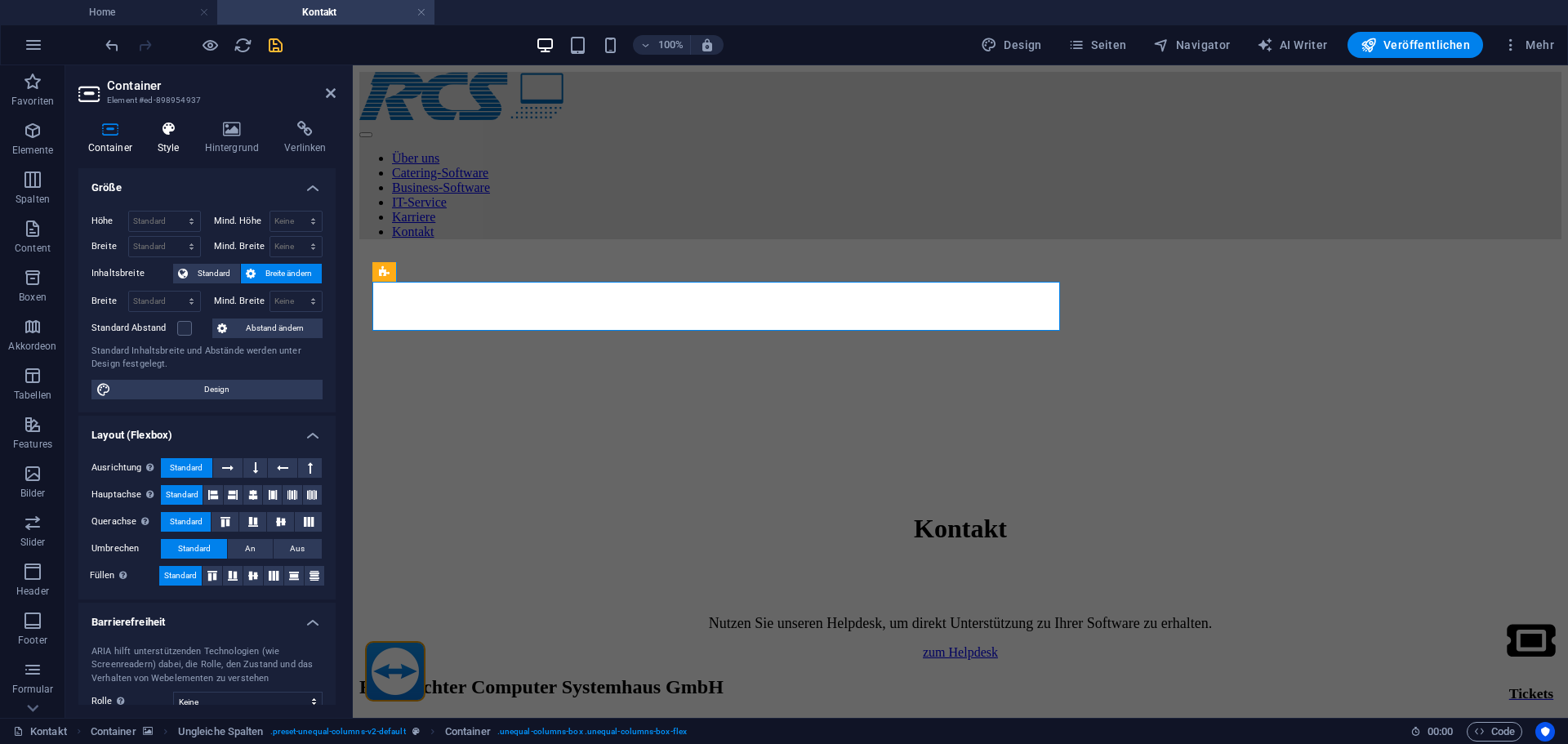
drag, startPoint x: 165, startPoint y: 129, endPoint x: 175, endPoint y: 165, distance: 37.4
click at [165, 129] on icon at bounding box center [169, 129] width 41 height 16
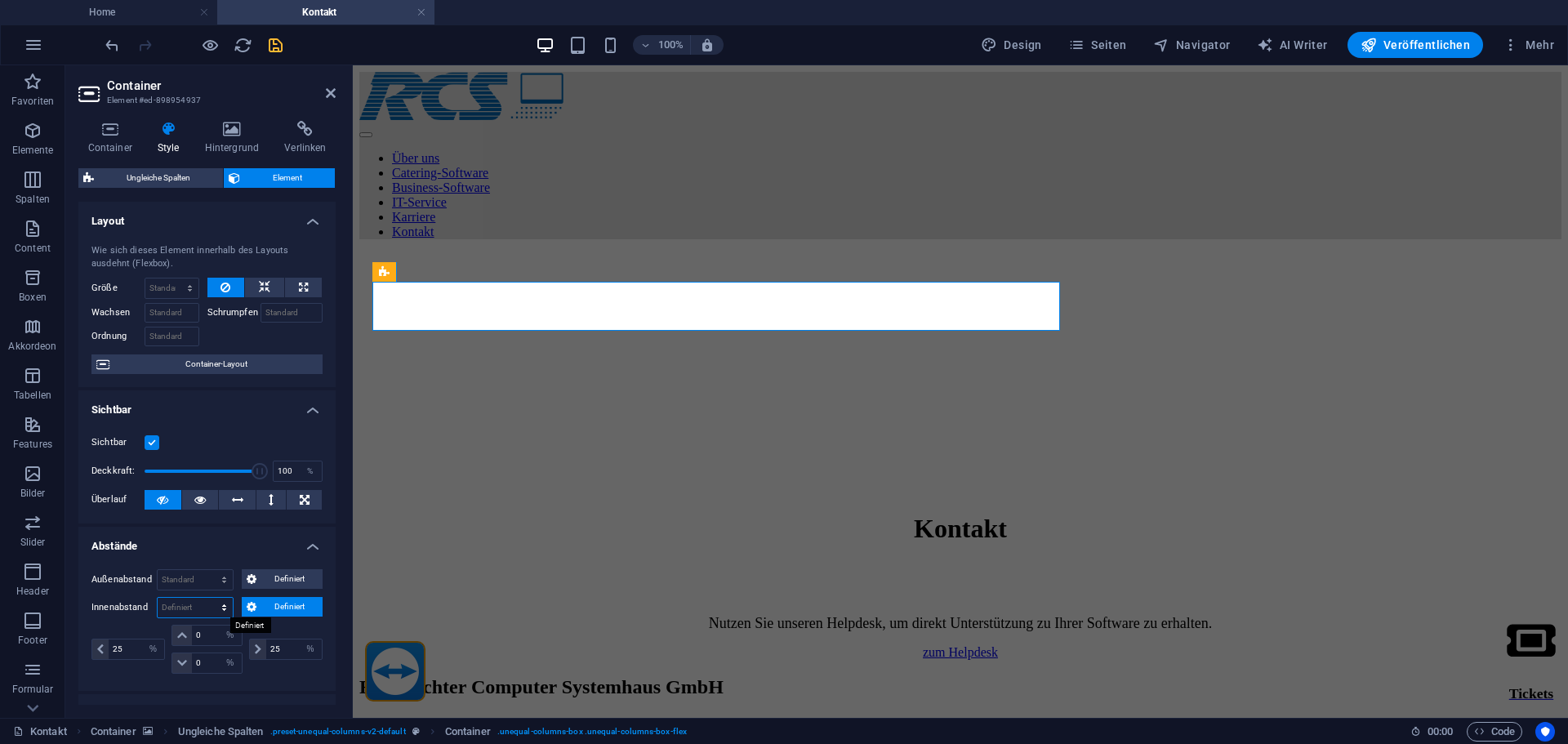
click at [215, 609] on select "Standard px rem % vh vw Definiert" at bounding box center [195, 607] width 75 height 20
click at [158, 598] on select "Standard px rem % vh vw Definiert" at bounding box center [195, 607] width 75 height 20
select select "DISABLED_OPTION_VALUE"
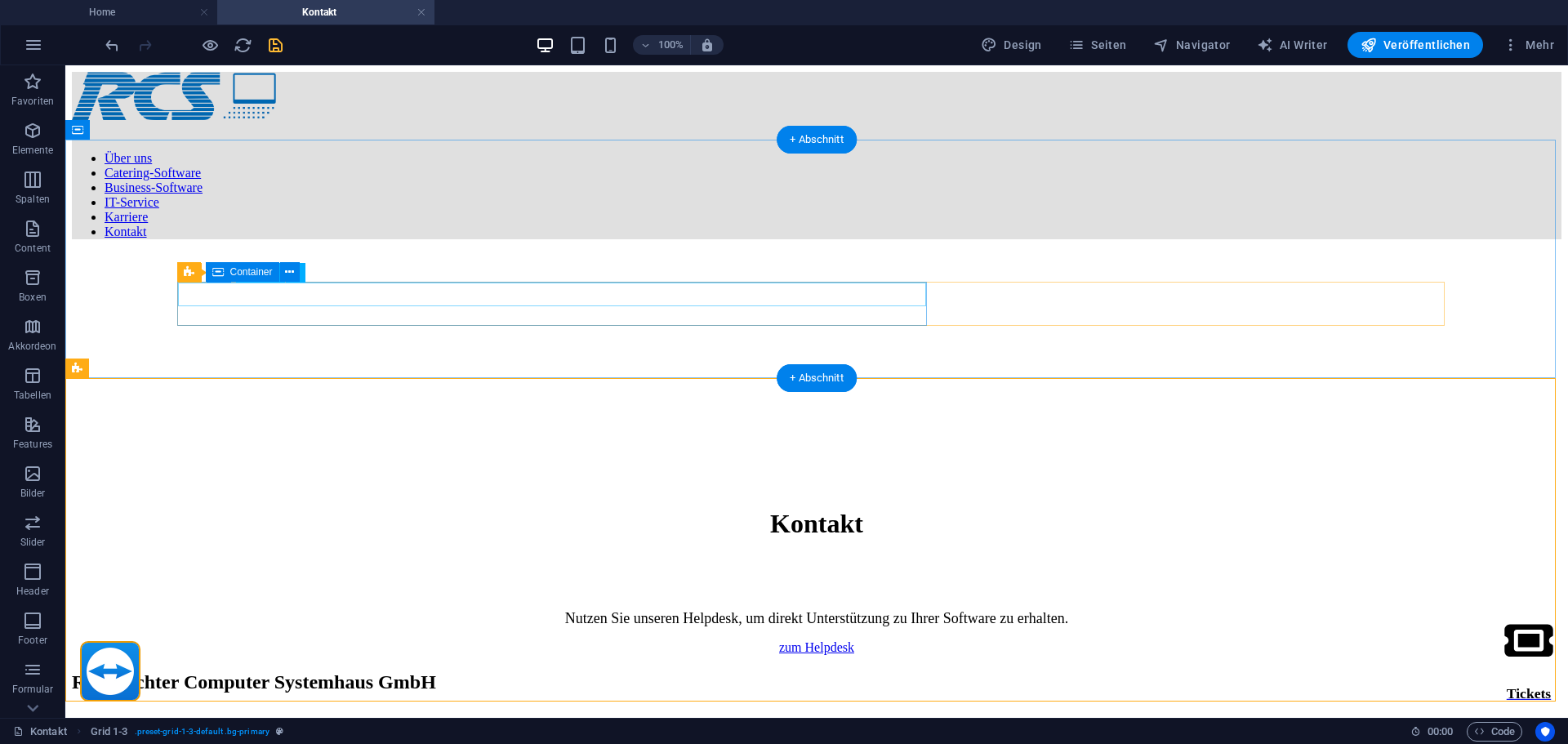
click at [556, 610] on div "Nutzen Sie unseren Helpdesk, um direkt Unterstützung zu Ihrer Software zu erhal…" at bounding box center [817, 618] width 1490 height 17
drag, startPoint x: 556, startPoint y: 295, endPoint x: 267, endPoint y: 293, distance: 289.0
click at [556, 610] on div "Nutzen Sie unseren Helpdesk, um direkt Unterstützung zu Ihrer Software zu erhal…" at bounding box center [817, 618] width 1490 height 17
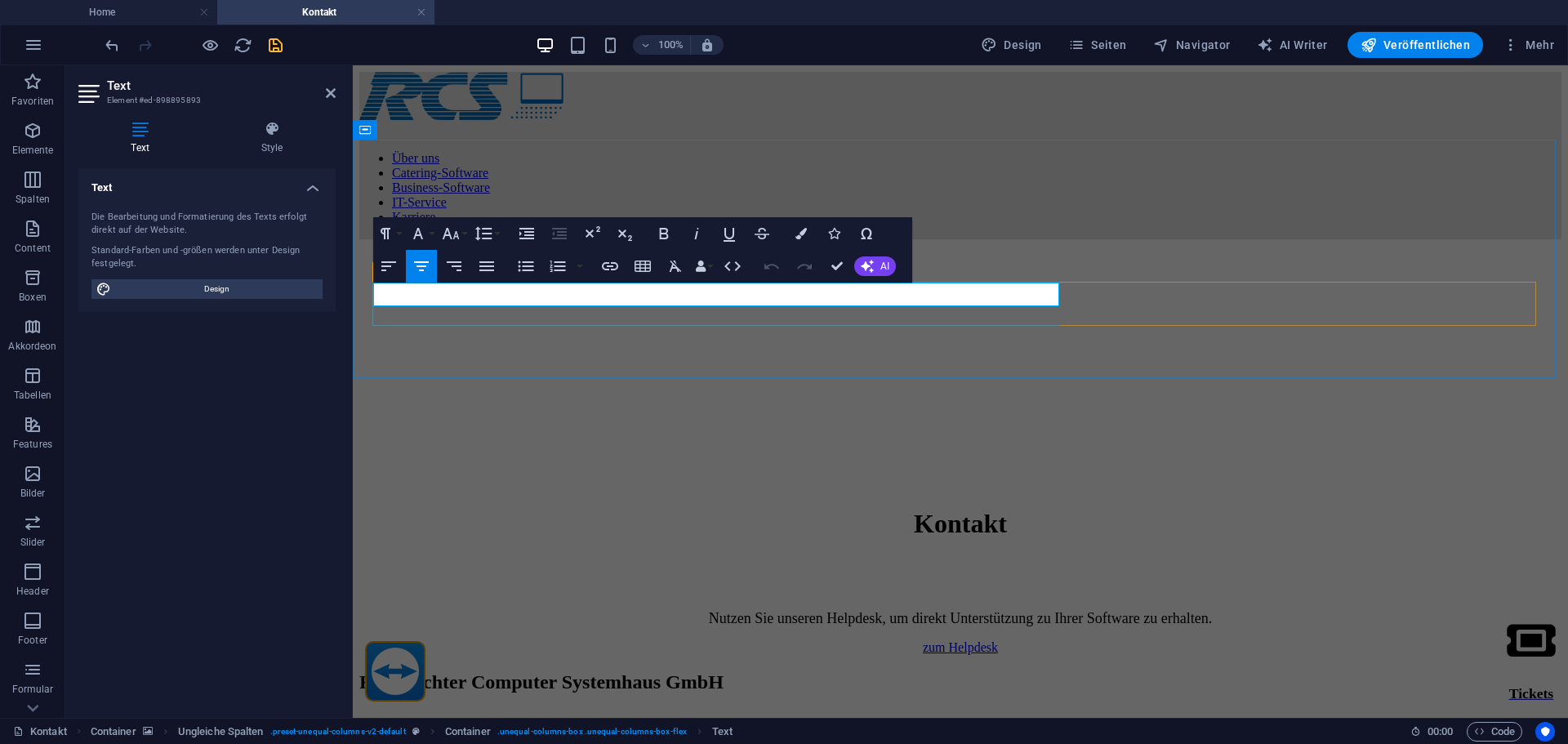
click at [708, 610] on span "Nutzen Sie unseren Helpdesk, um direkt Unterstützung zu Ihrer Software zu erhal…" at bounding box center [960, 617] width 503 height 16
click at [463, 227] on button "Font Size" at bounding box center [453, 234] width 31 height 33
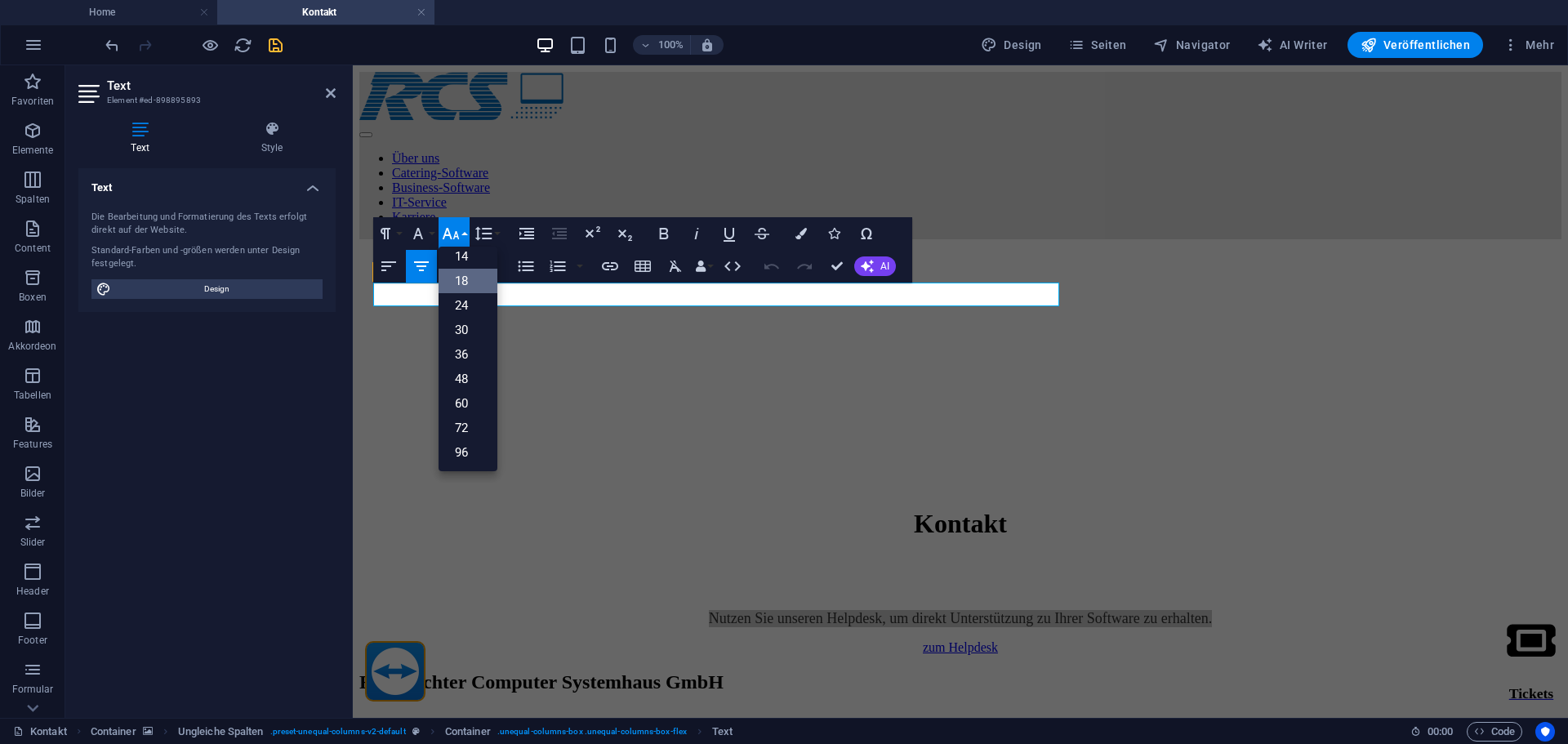
scroll to position [131, 0]
click at [480, 312] on link "24" at bounding box center [467, 305] width 59 height 24
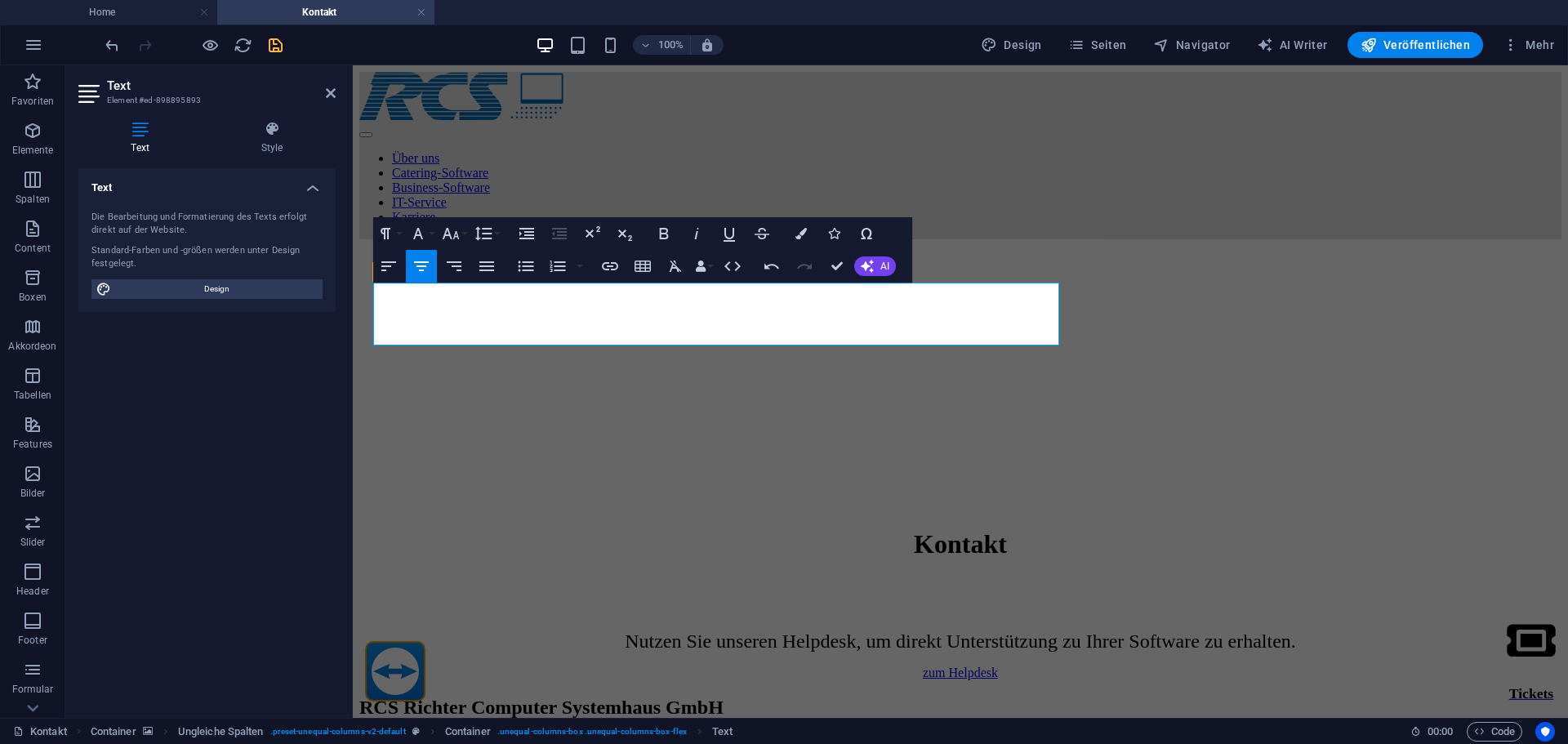
click at [629, 252] on figure at bounding box center [960, 252] width 1202 height 0
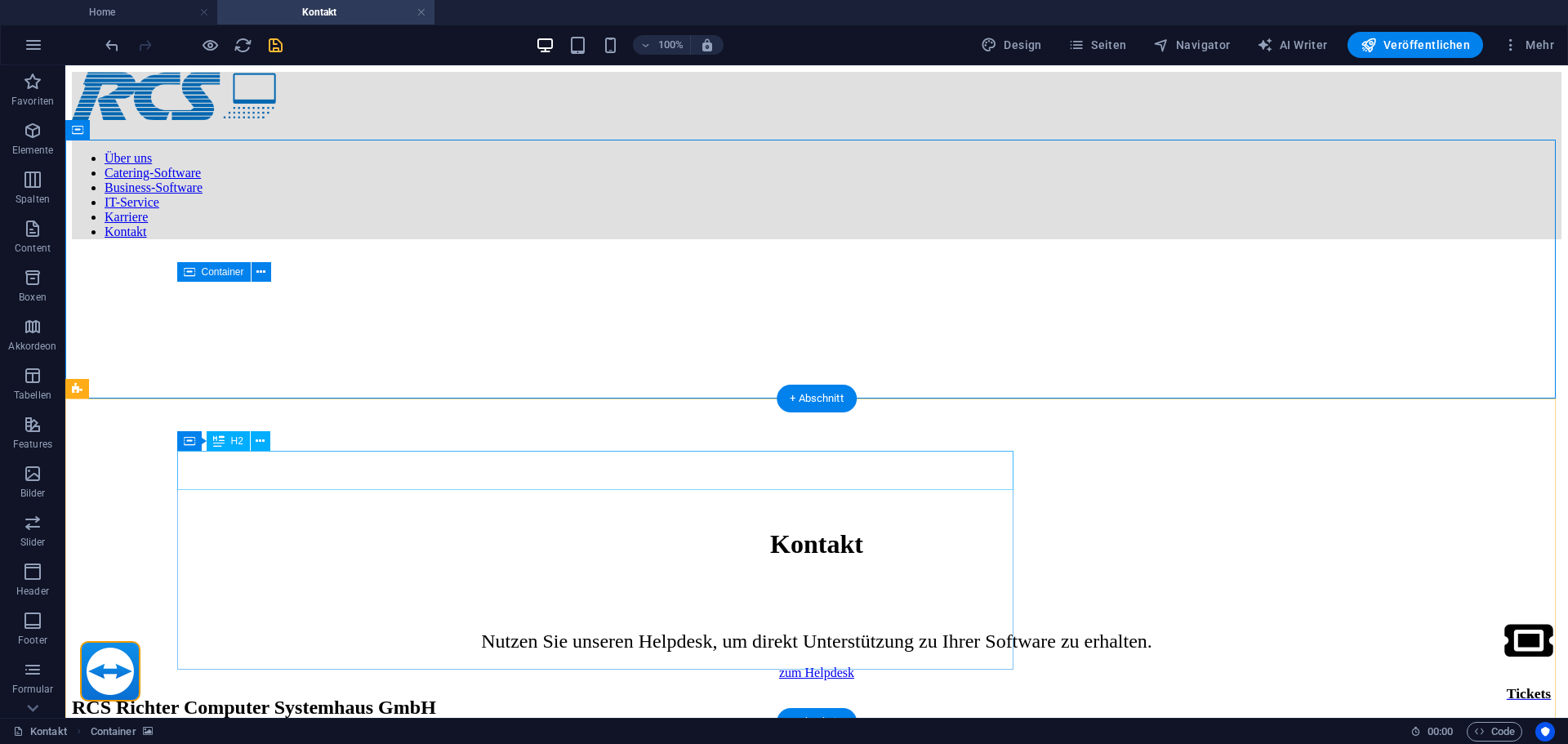
click at [767, 696] on div "RCS Richter Computer Systemhaus GmbH" at bounding box center [817, 707] width 1490 height 23
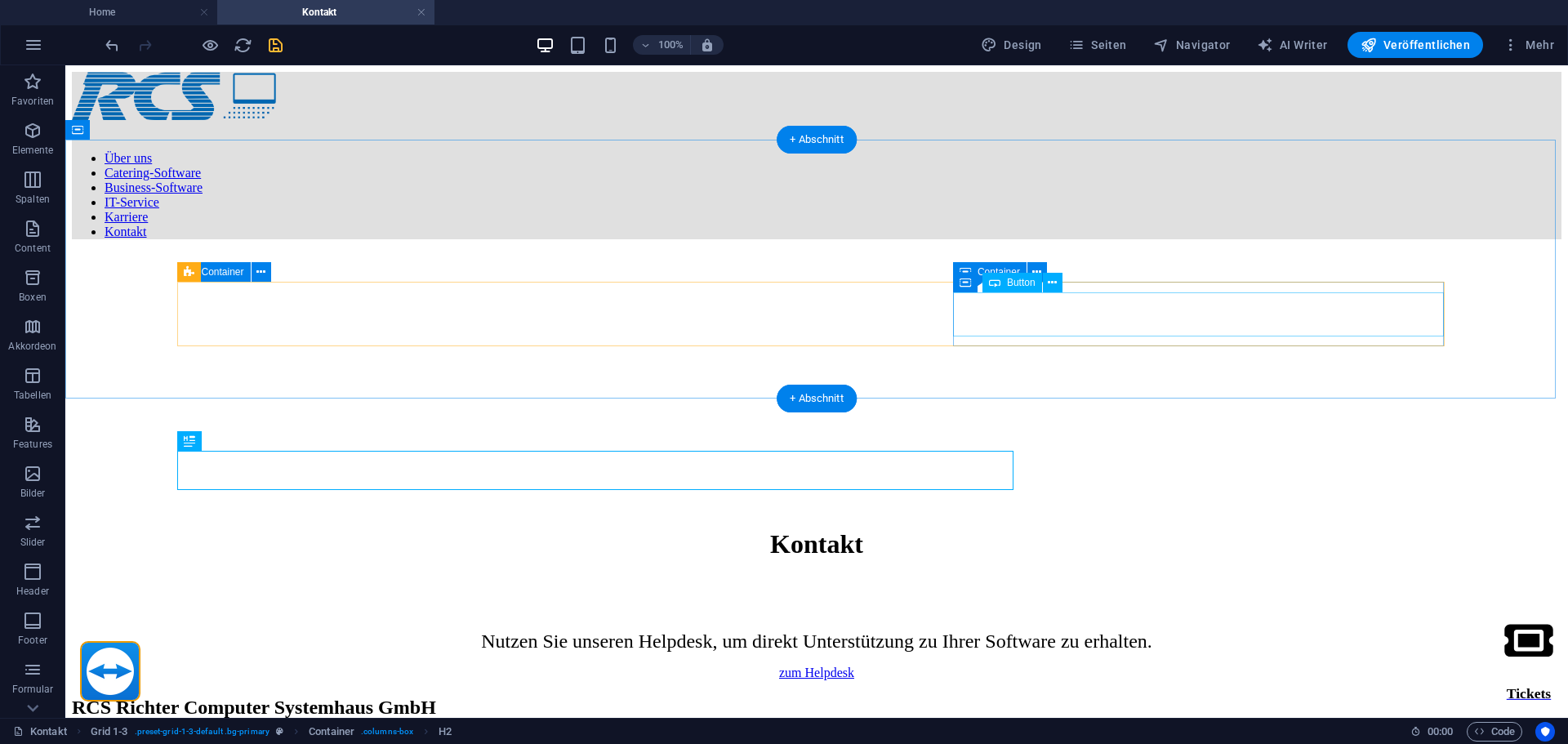
click at [1059, 665] on div "zum Helpdesk" at bounding box center [817, 673] width 1490 height 15
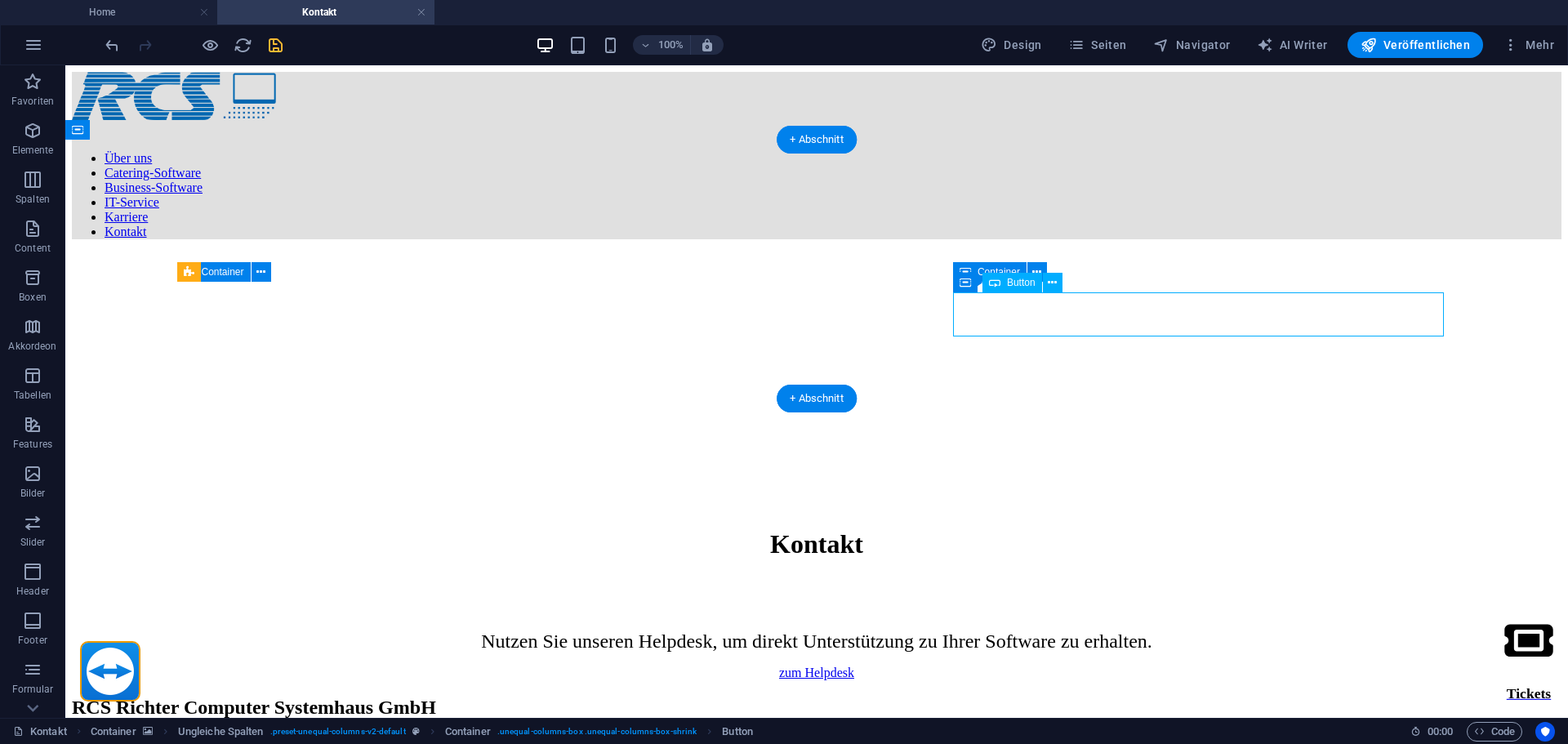
click at [1059, 665] on div "zum Helpdesk" at bounding box center [817, 673] width 1490 height 15
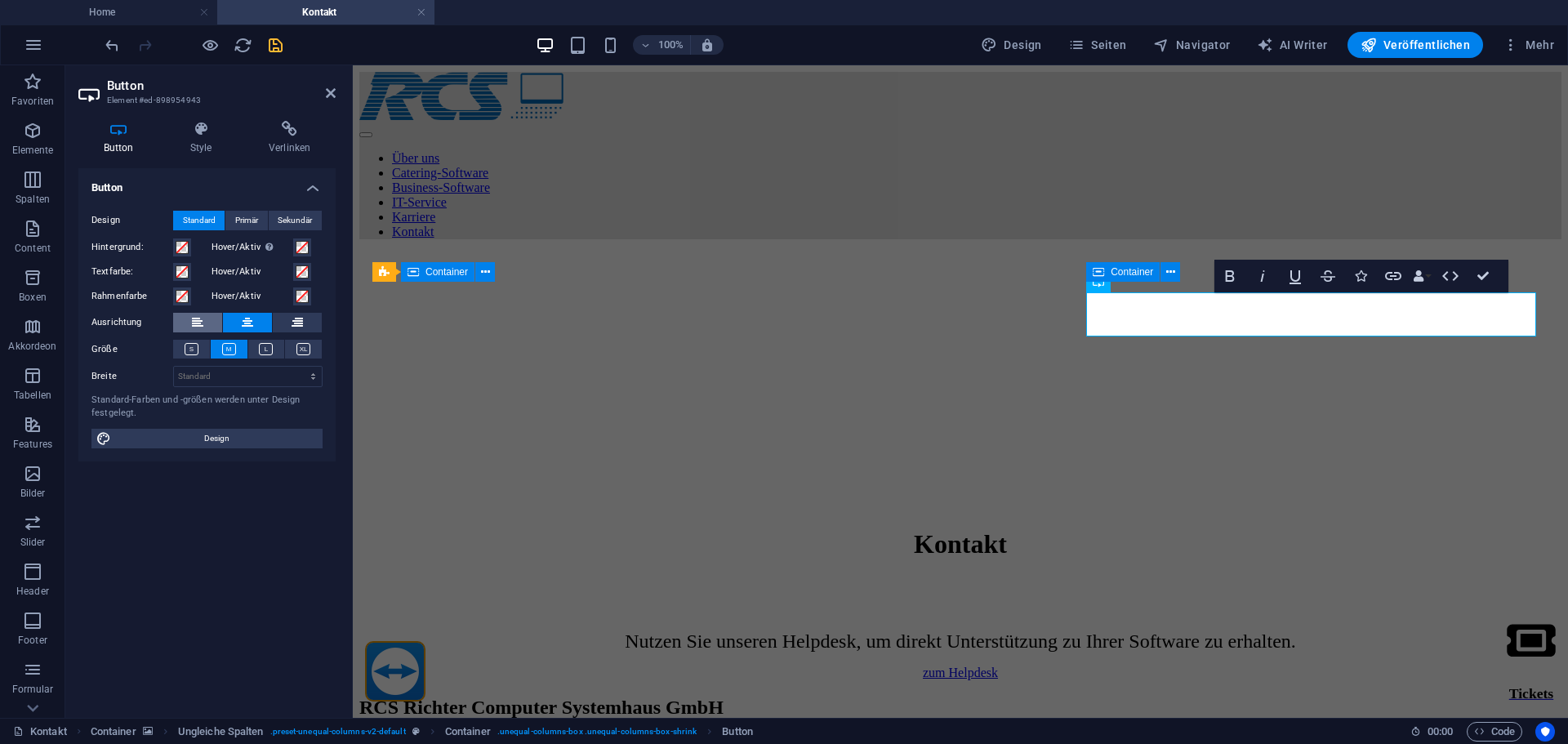
click at [204, 325] on button at bounding box center [198, 322] width 49 height 20
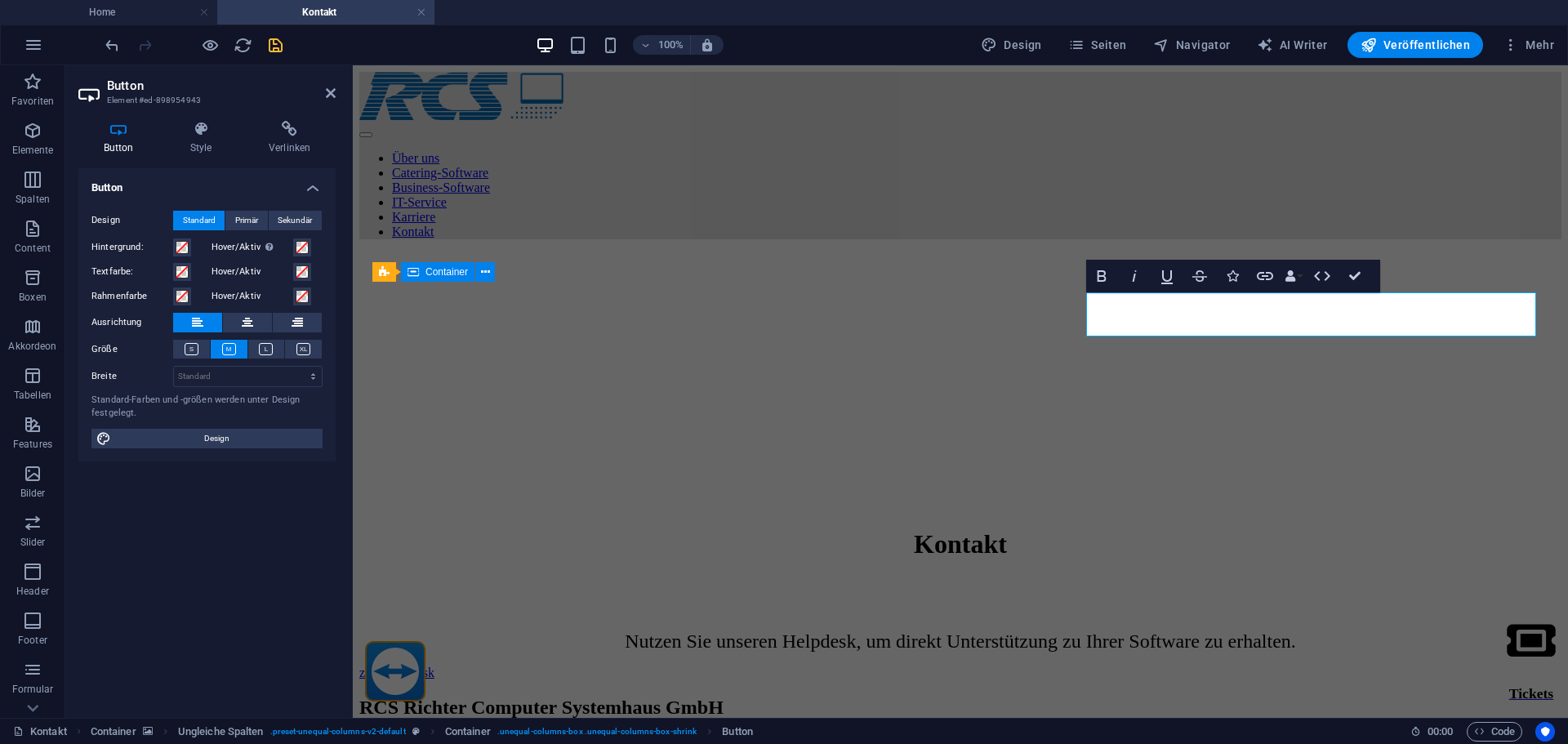
click at [907, 252] on figure at bounding box center [960, 252] width 1202 height 0
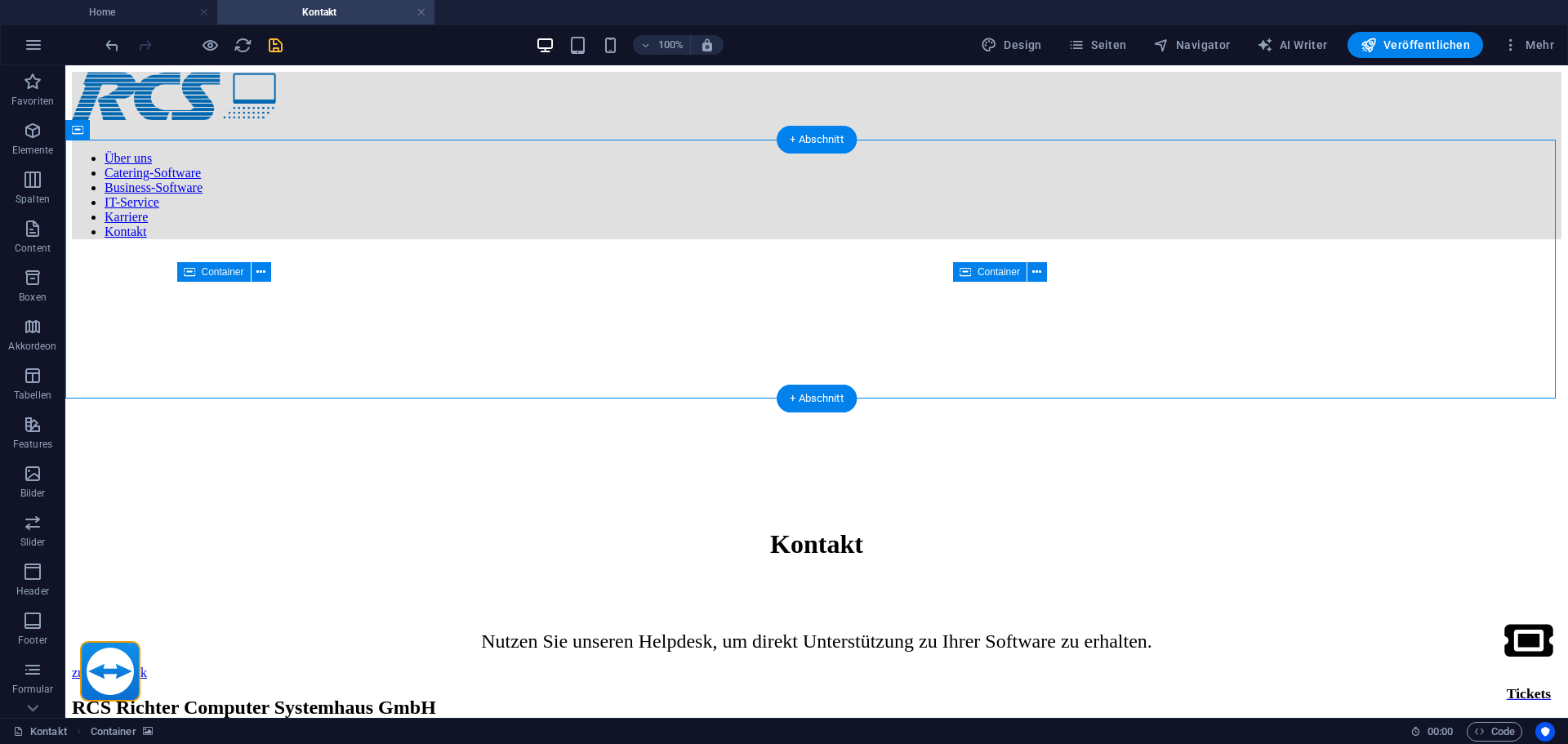
click at [582, 252] on figure at bounding box center [817, 252] width 1490 height 0
click at [1019, 252] on figure at bounding box center [817, 252] width 1490 height 0
click at [279, 41] on icon "save" at bounding box center [276, 45] width 19 height 19
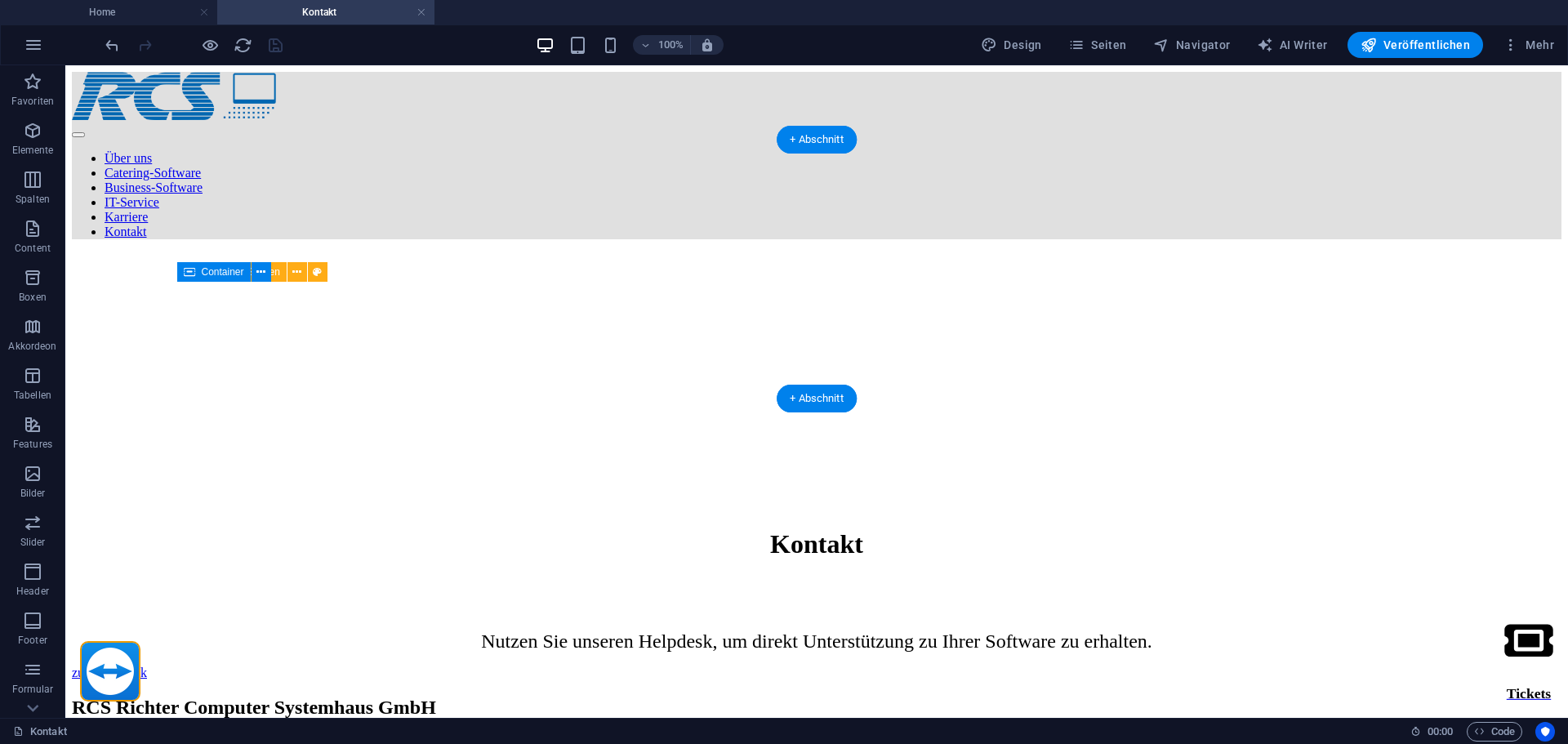
click at [1048, 252] on figure at bounding box center [817, 252] width 1490 height 0
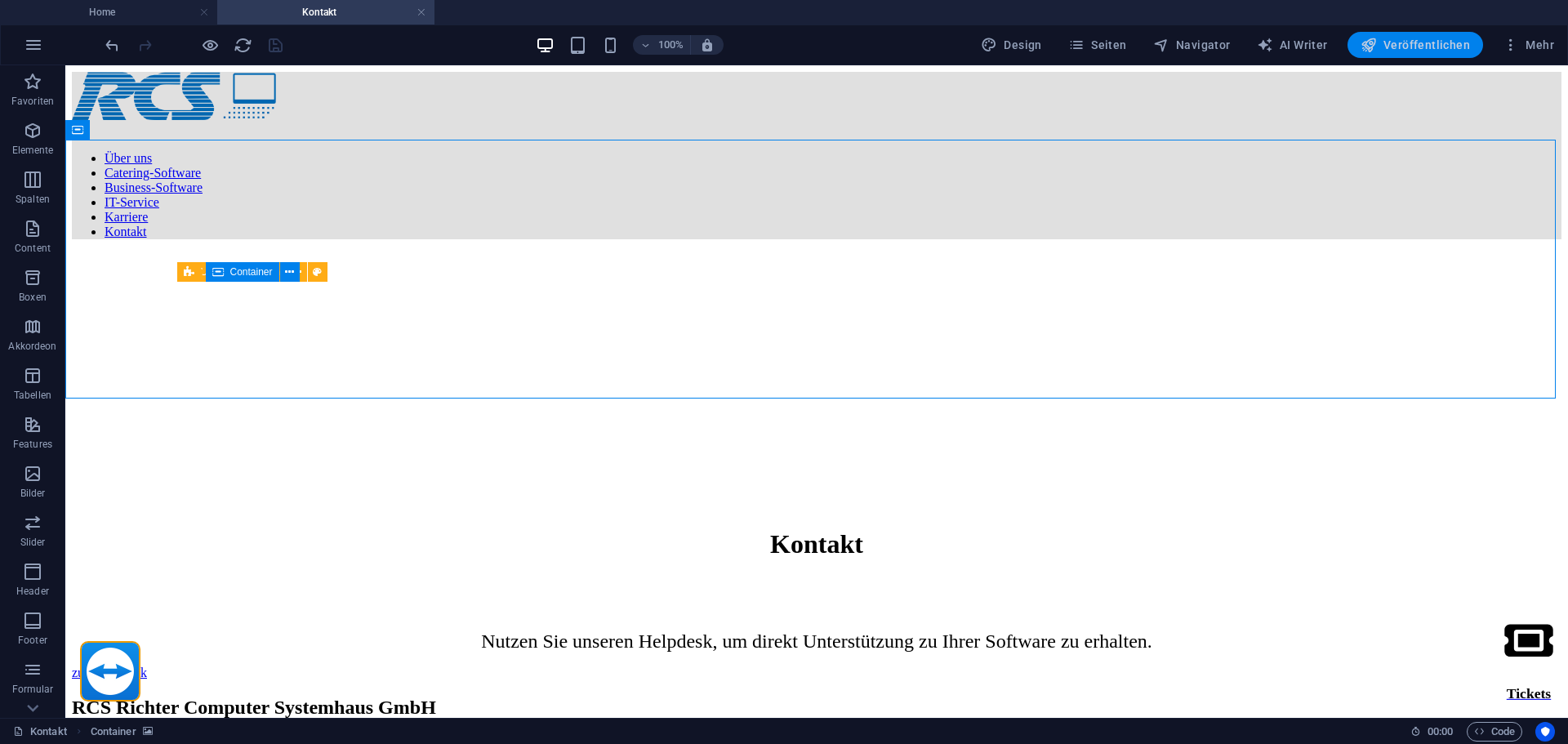
click at [1437, 47] on span "Veröffentlichen" at bounding box center [1415, 44] width 110 height 16
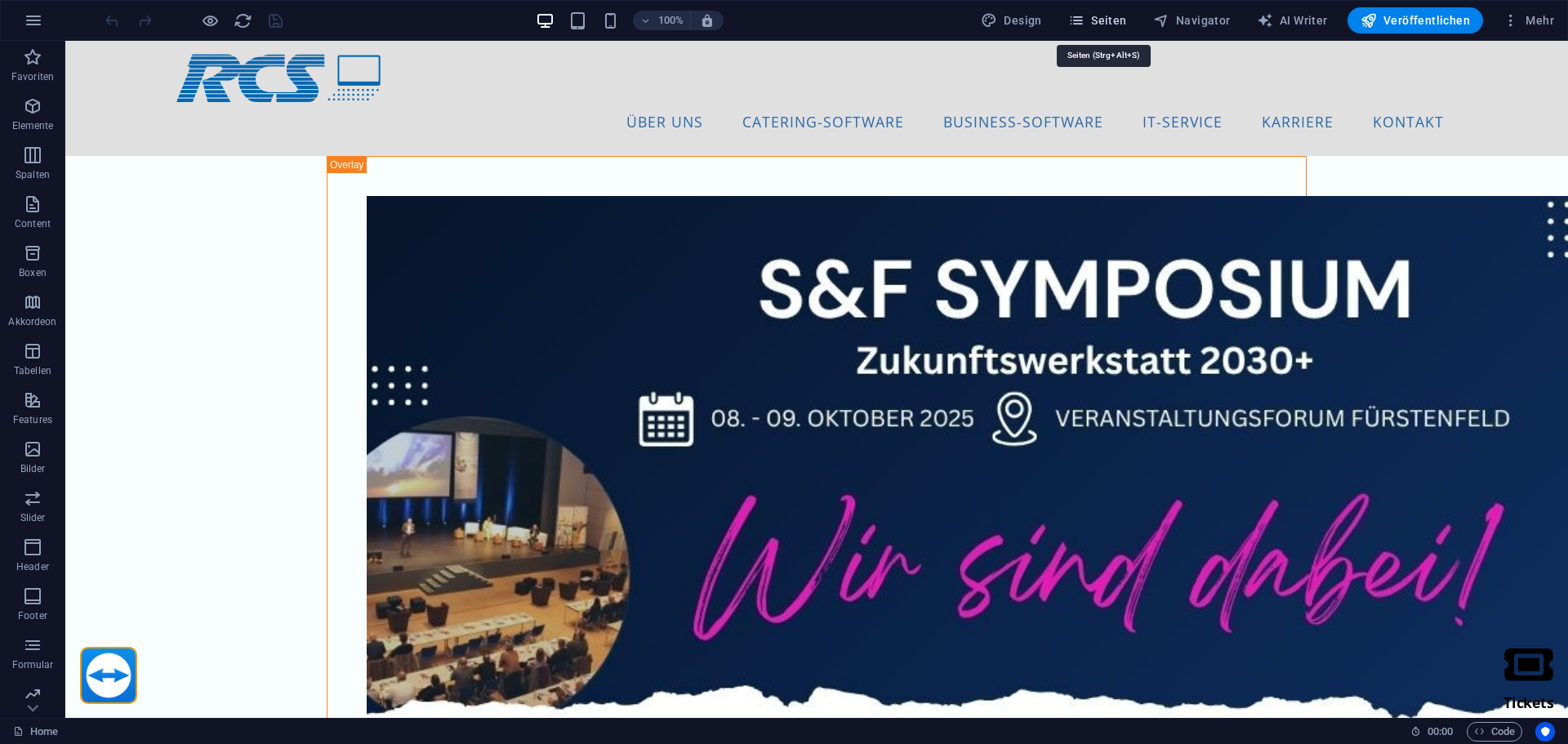
click at [1093, 13] on span "Seiten" at bounding box center [1097, 20] width 59 height 16
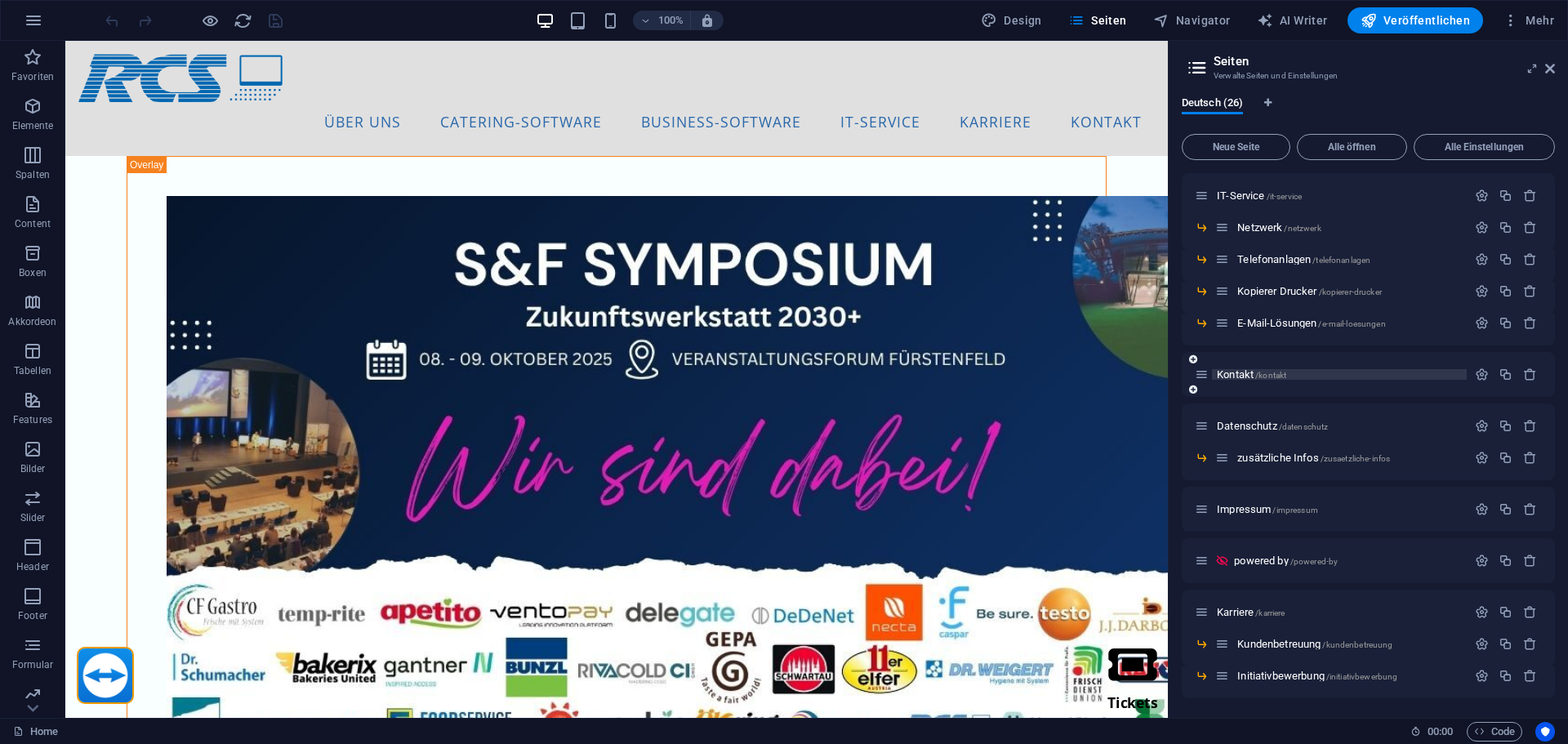
click at [1245, 378] on span "Kontakt /kontakt" at bounding box center [1252, 374] width 69 height 12
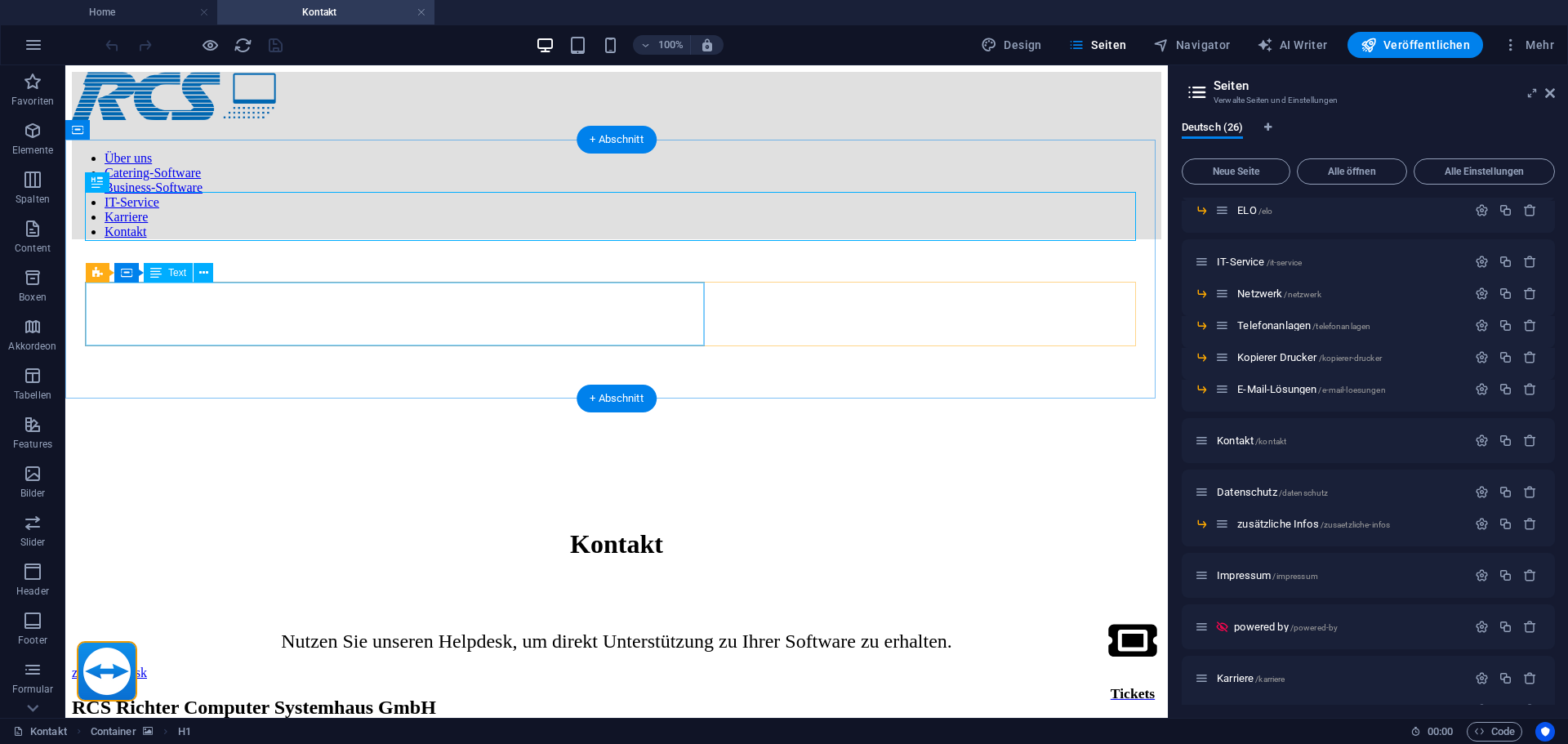
click at [526, 630] on div "Nutzen Sie unseren Helpdesk, um direkt Unterstützung zu Ihrer Software zu erhal…" at bounding box center [617, 642] width 1089 height 23
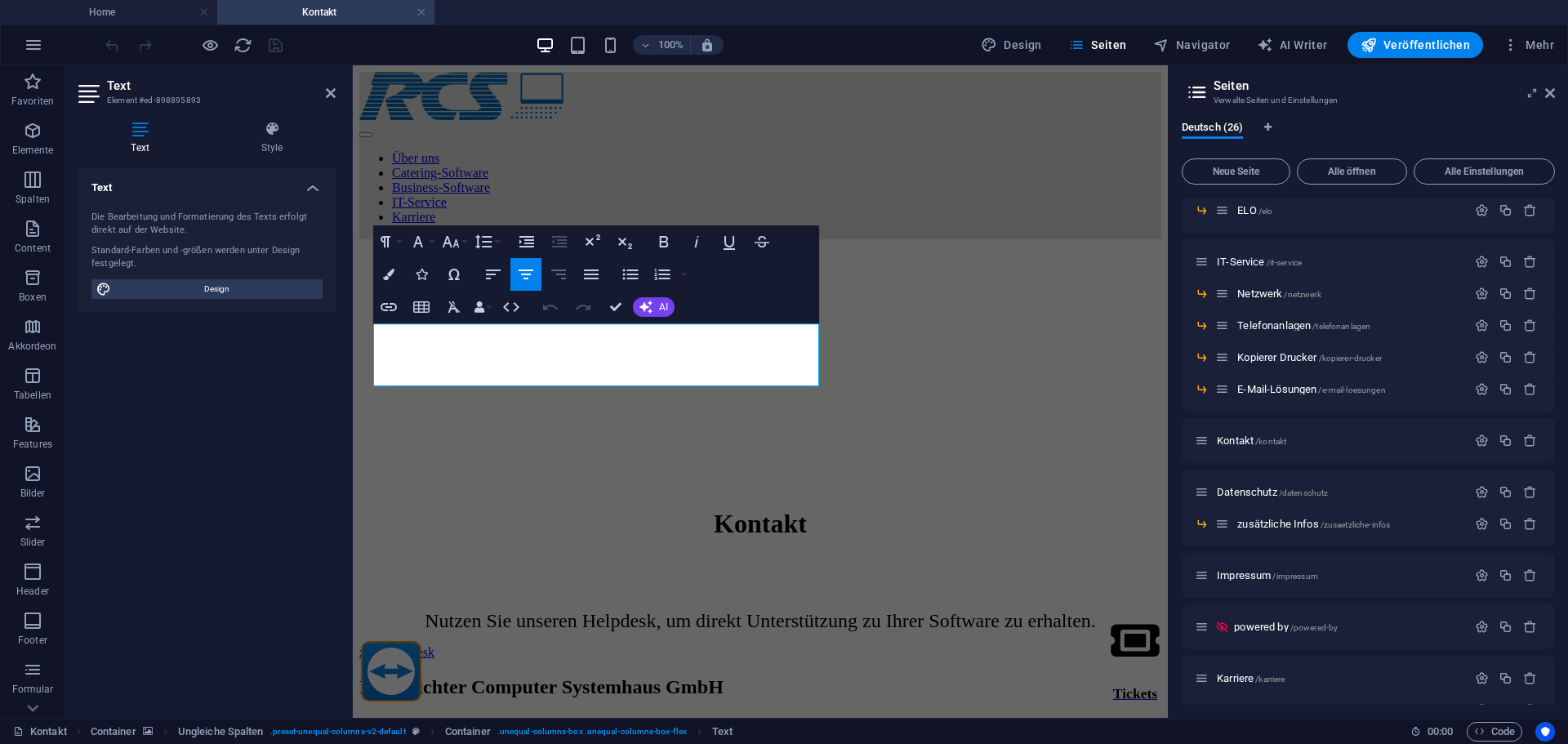
click at [562, 273] on icon "button" at bounding box center [558, 274] width 20 height 20
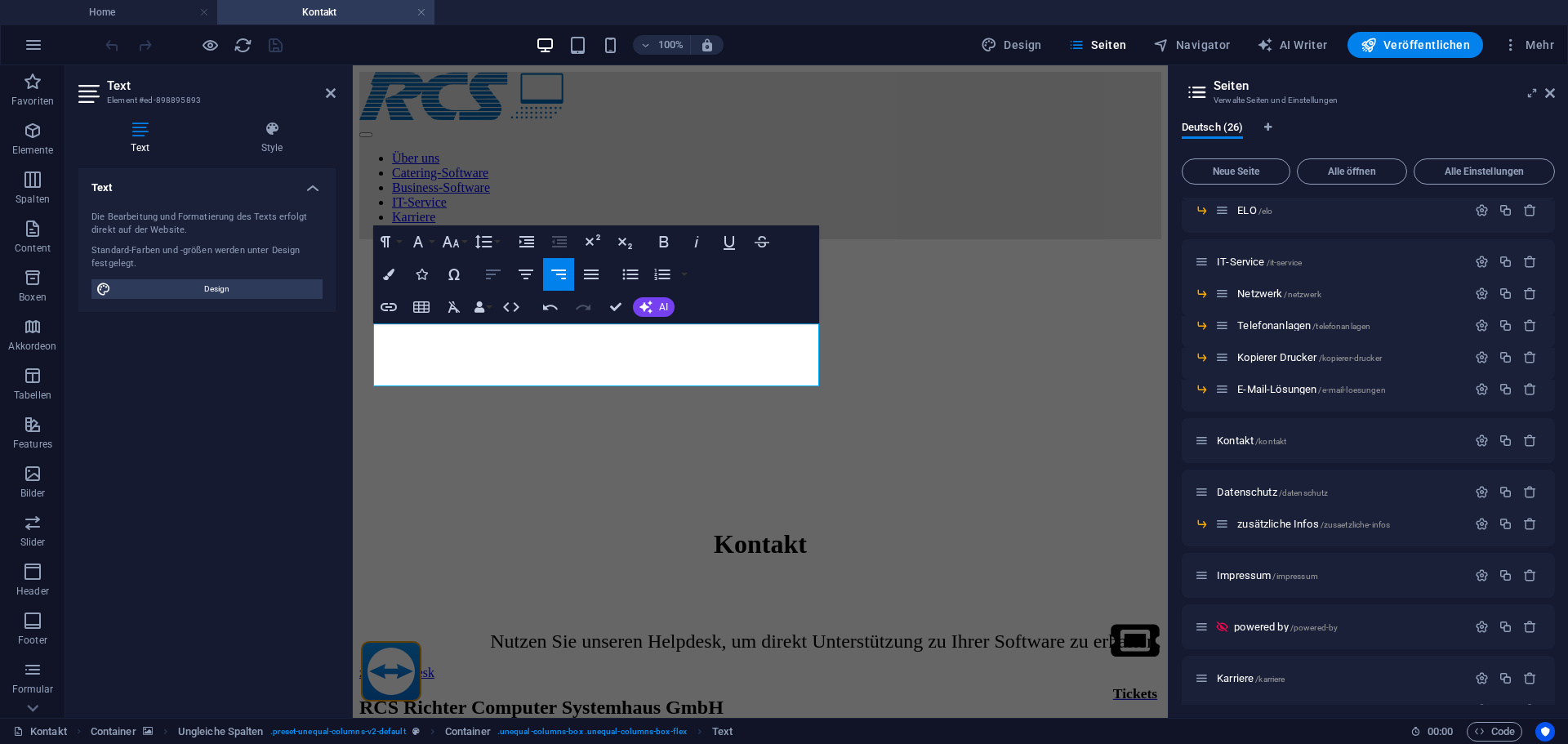
click at [498, 273] on icon "button" at bounding box center [493, 274] width 20 height 20
click at [556, 252] on figure at bounding box center [760, 252] width 802 height 0
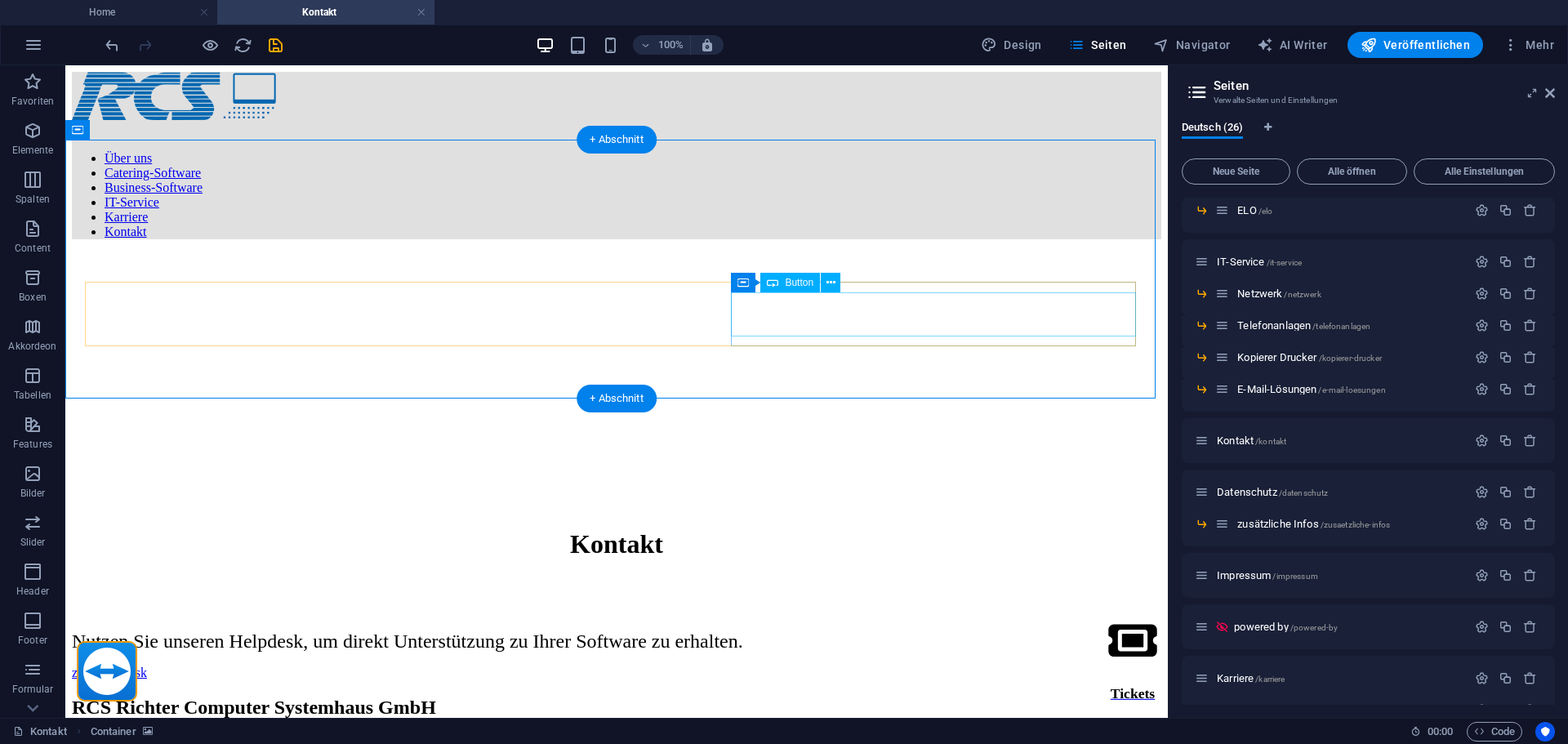
click at [948, 665] on div "zum Helpdesk" at bounding box center [617, 673] width 1089 height 15
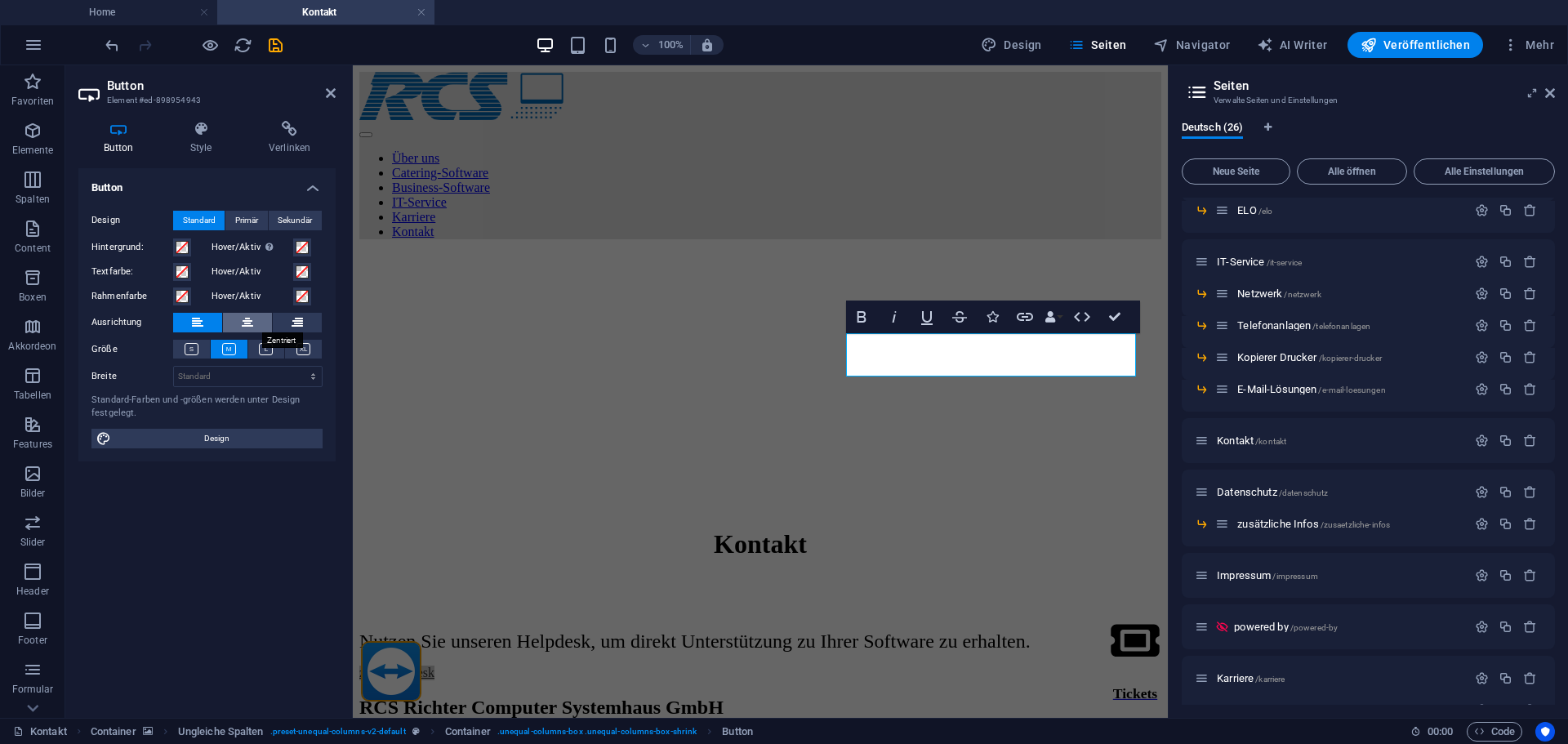
click at [236, 320] on button at bounding box center [248, 322] width 49 height 20
click at [770, 252] on figure at bounding box center [760, 252] width 802 height 0
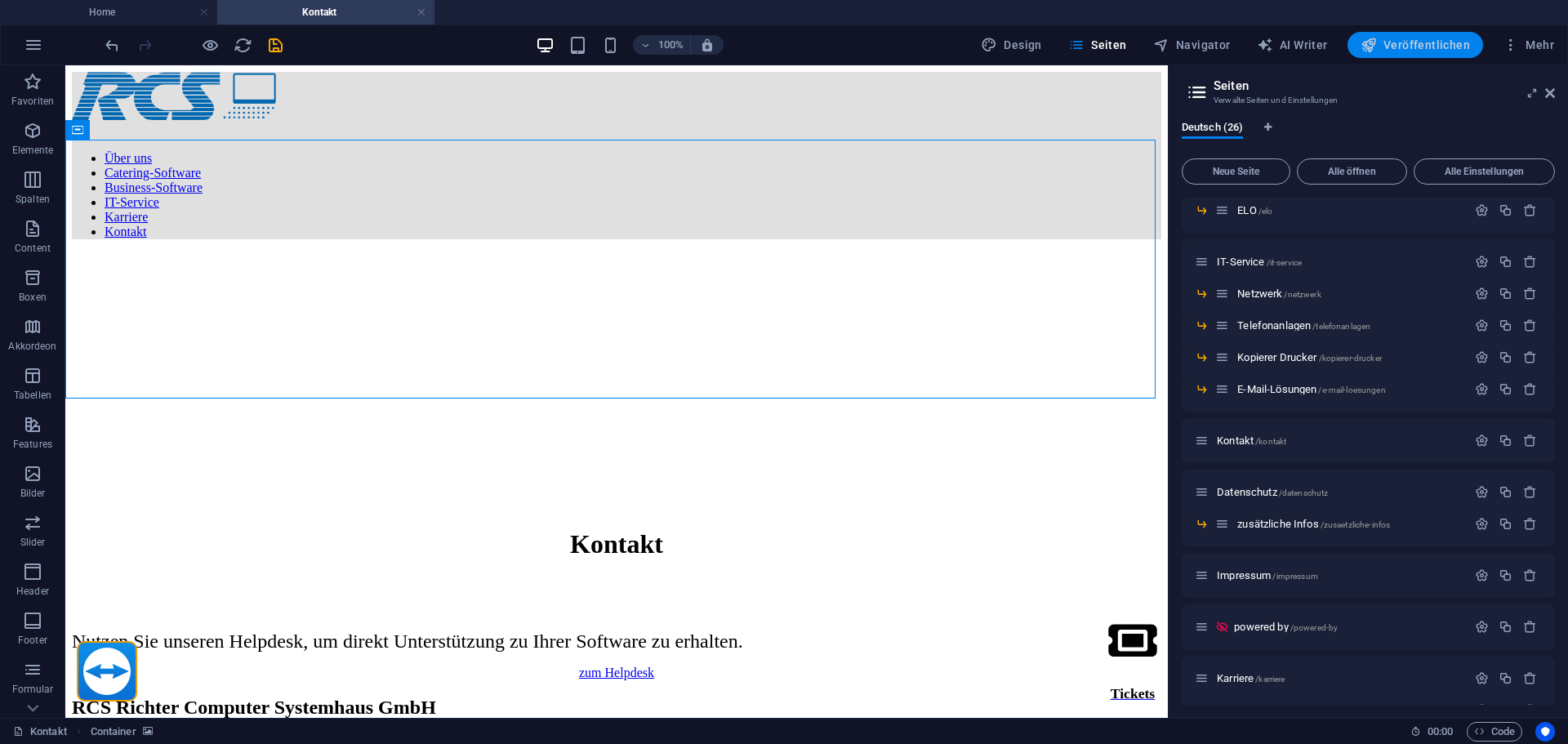
click at [1408, 36] on button "Veröffentlichen" at bounding box center [1415, 45] width 135 height 26
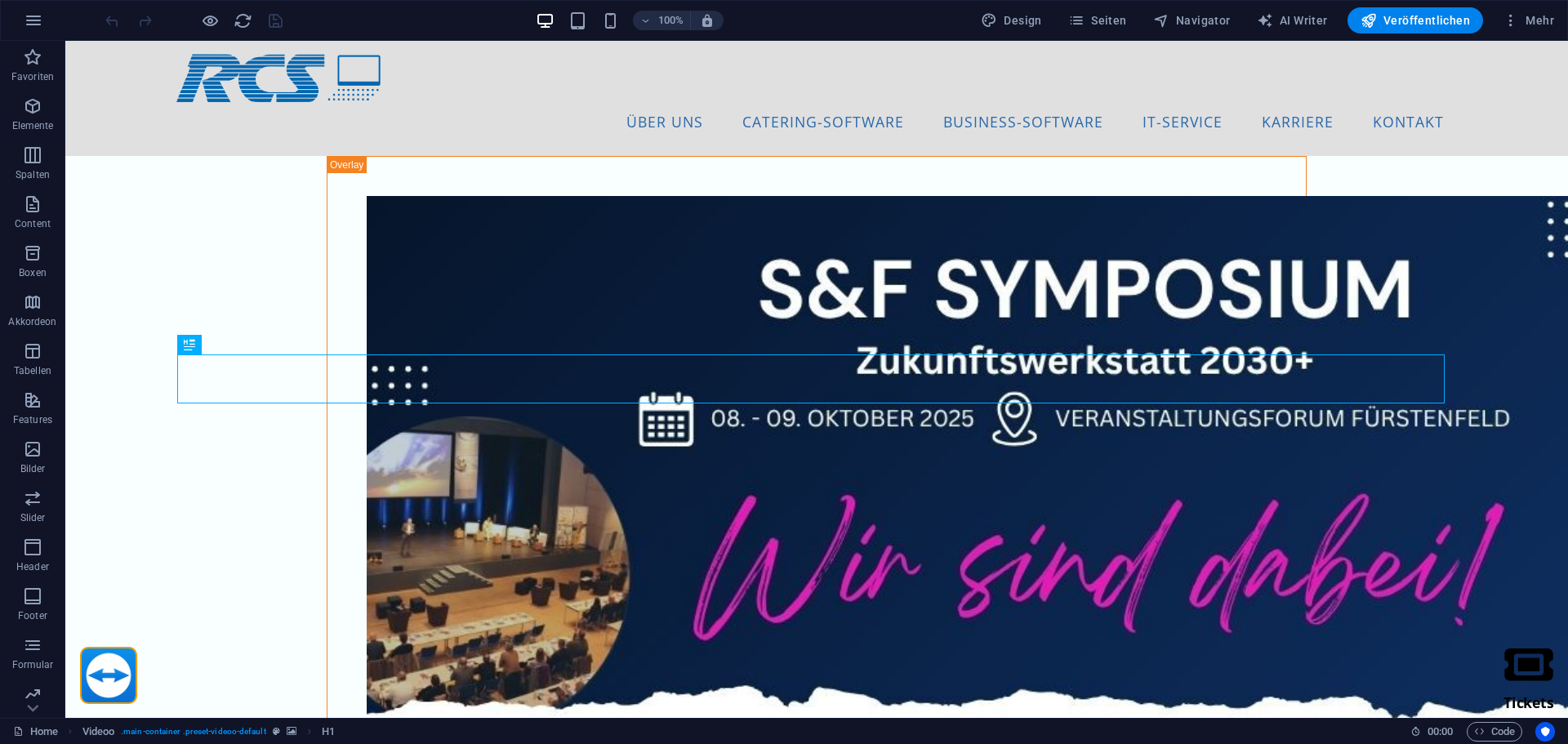
scroll to position [363, 0]
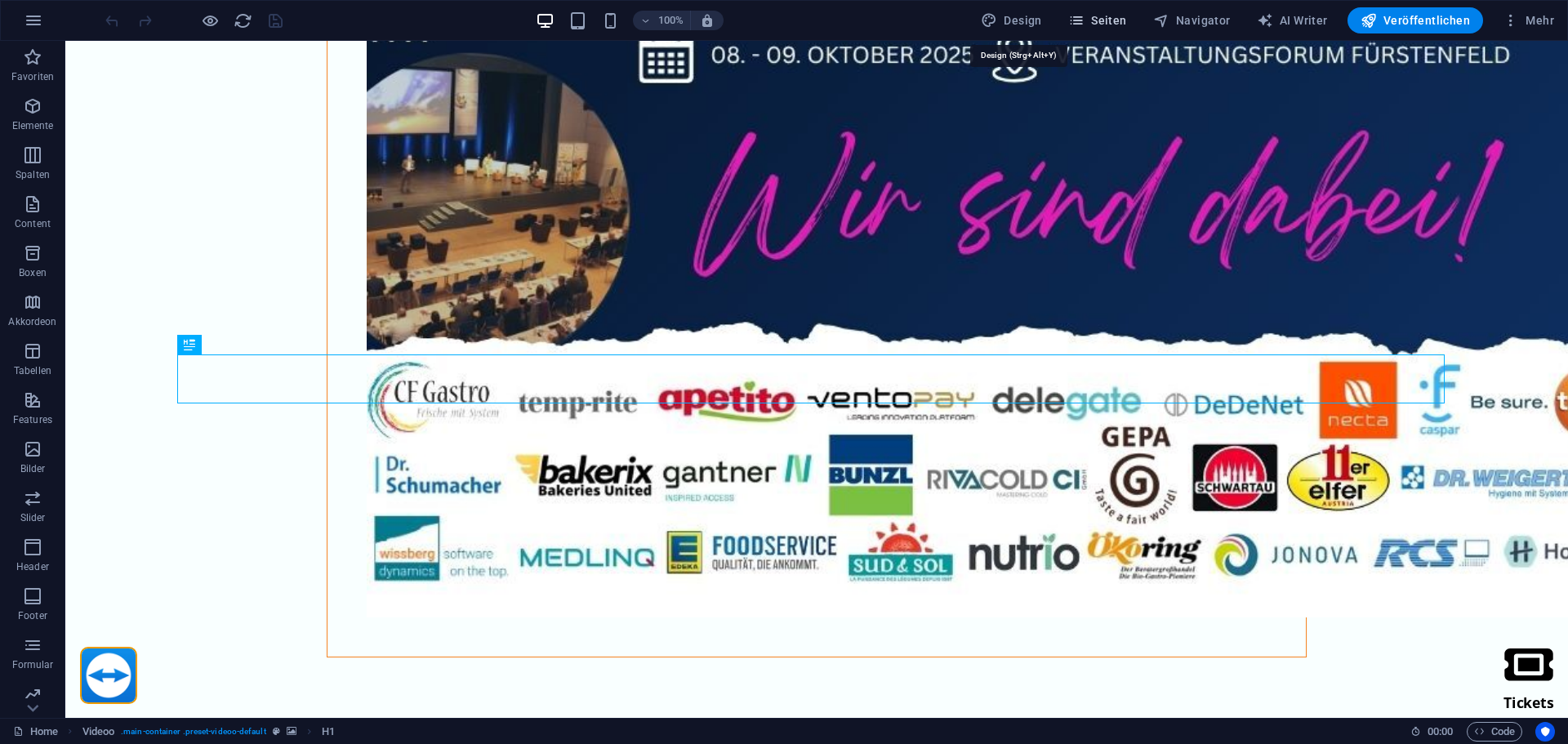
click at [1100, 14] on span "Seiten" at bounding box center [1097, 20] width 59 height 16
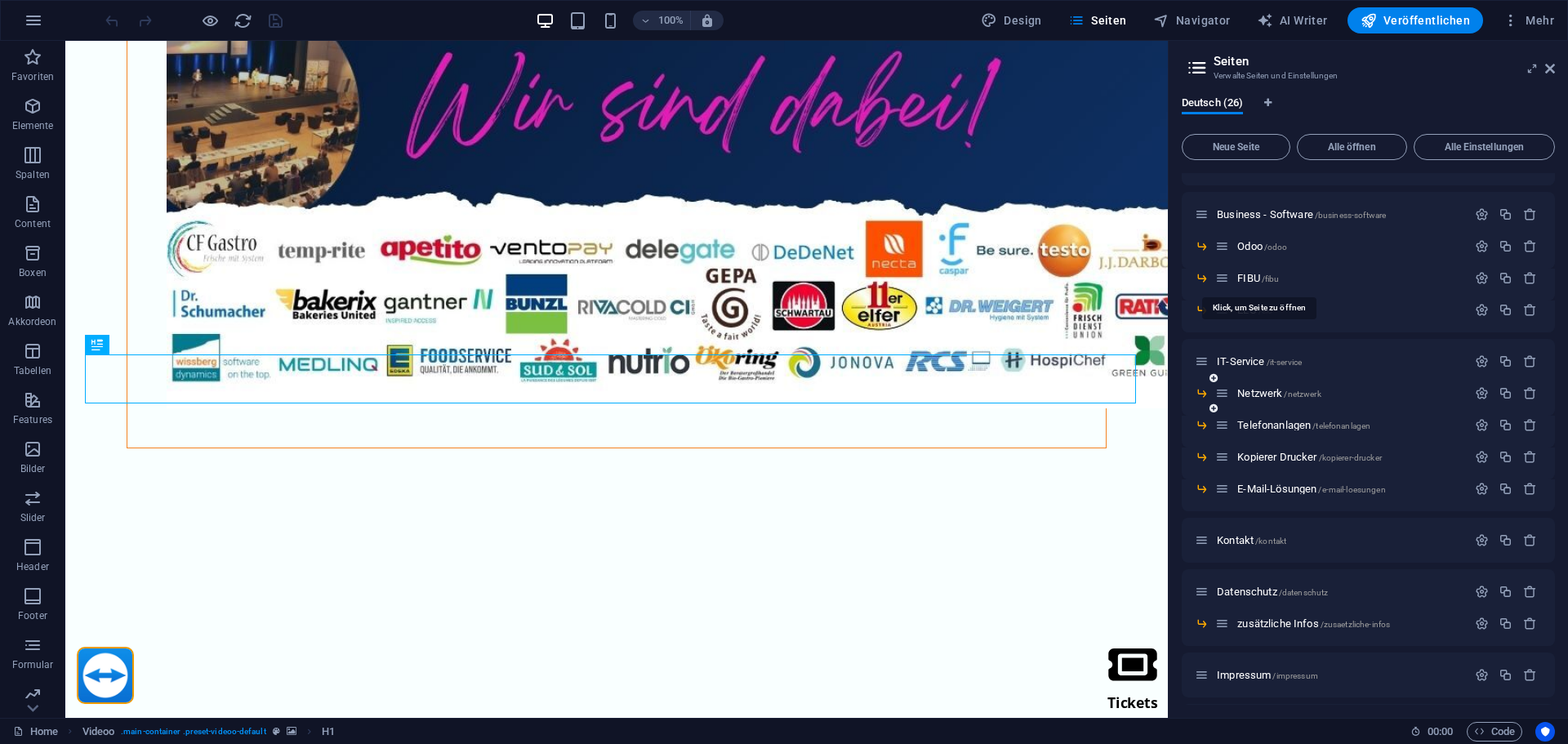
scroll to position [408, 0]
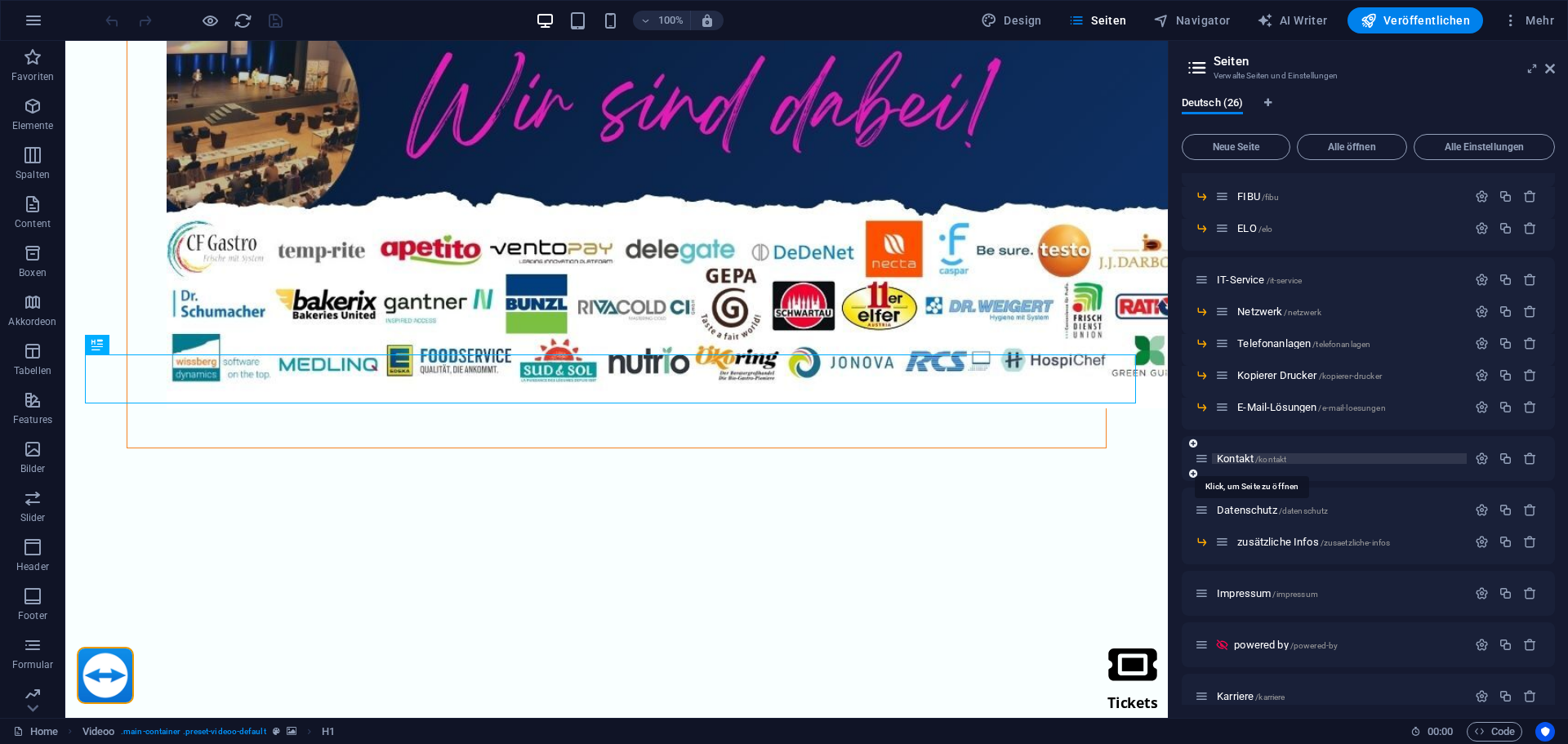
click at [1247, 461] on span "Kontakt /kontakt" at bounding box center [1252, 458] width 69 height 12
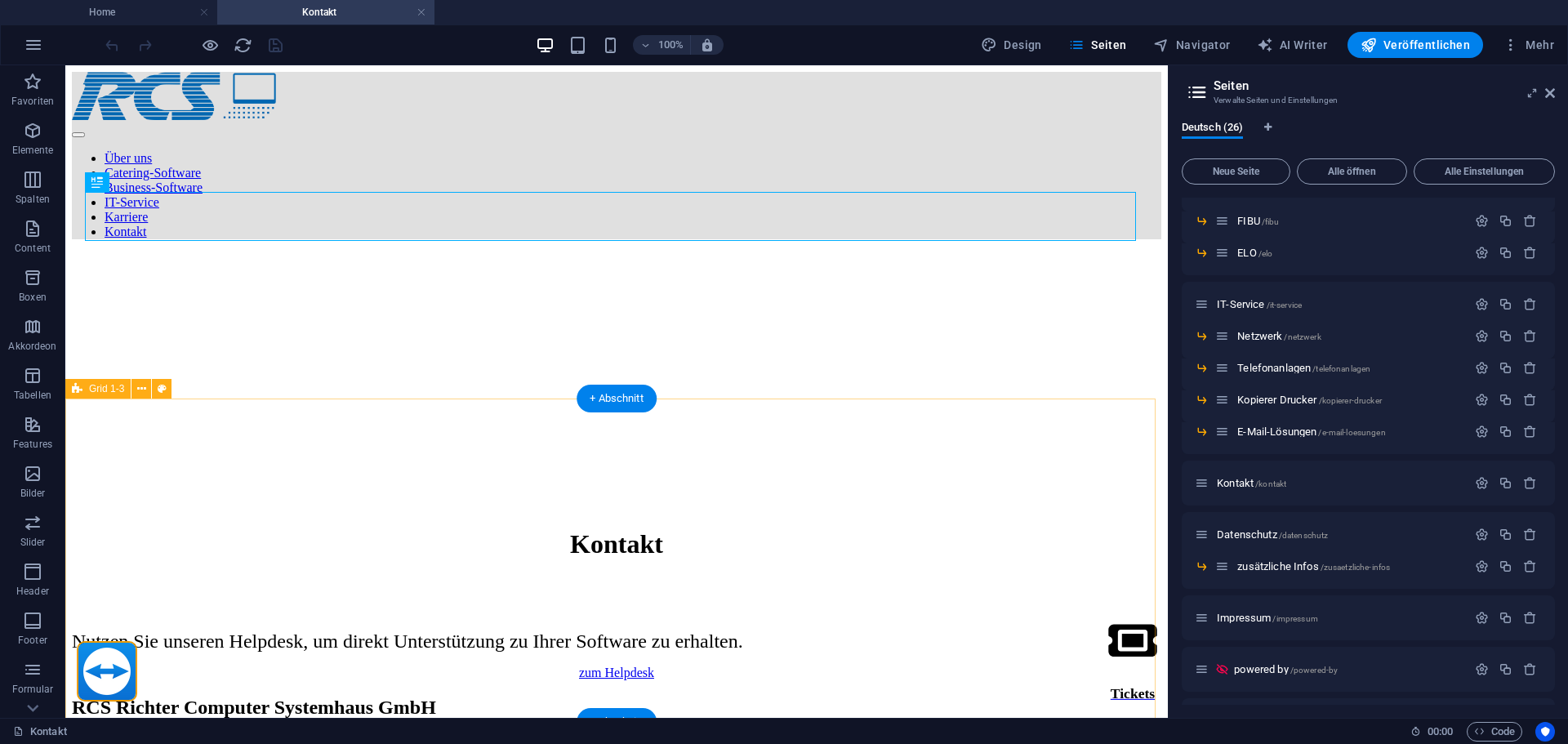
scroll to position [0, 0]
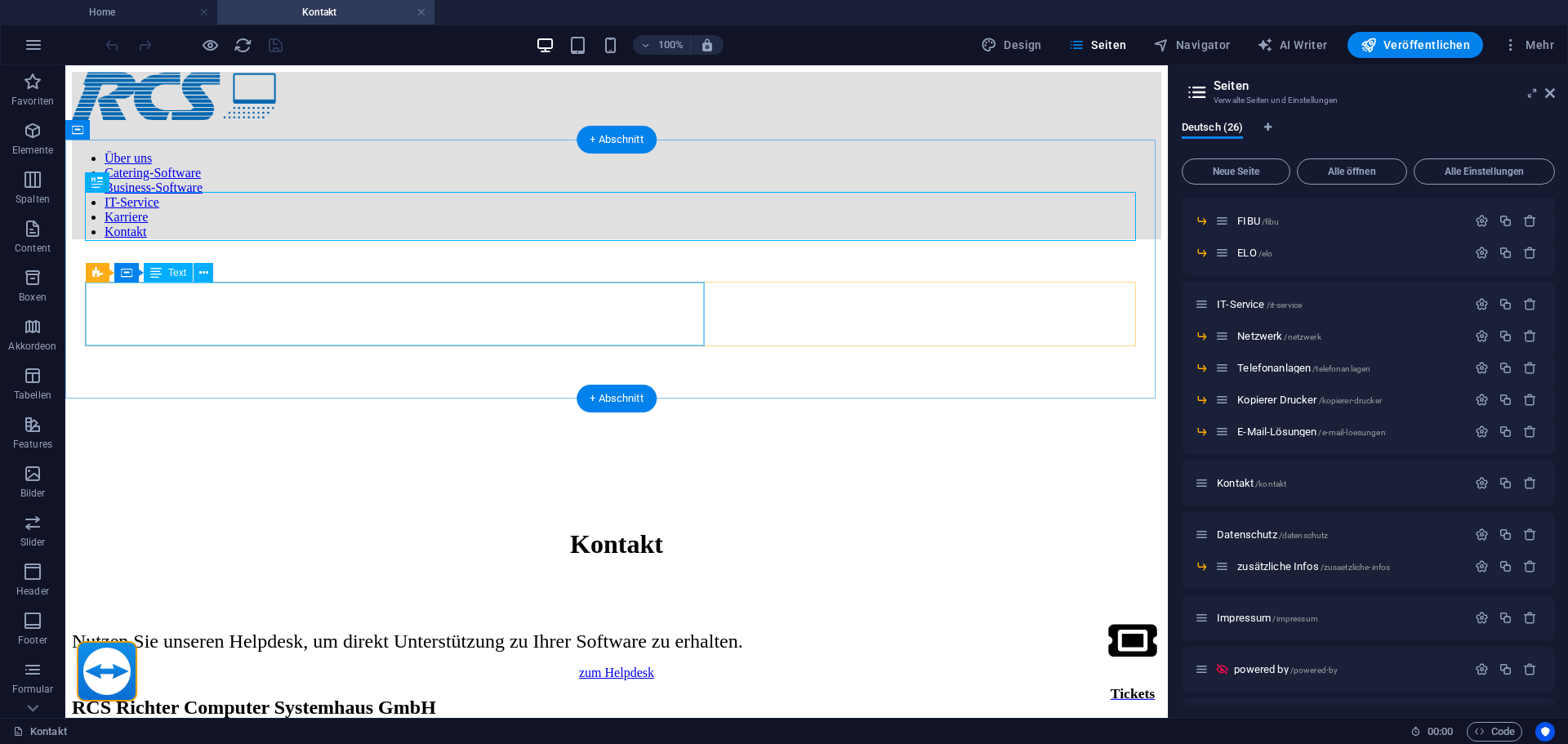
click at [521, 630] on div "Nutzen Sie unseren Helpdesk, um direkt Unterstützung zu Ihrer Software zu erhal…" at bounding box center [617, 642] width 1089 height 23
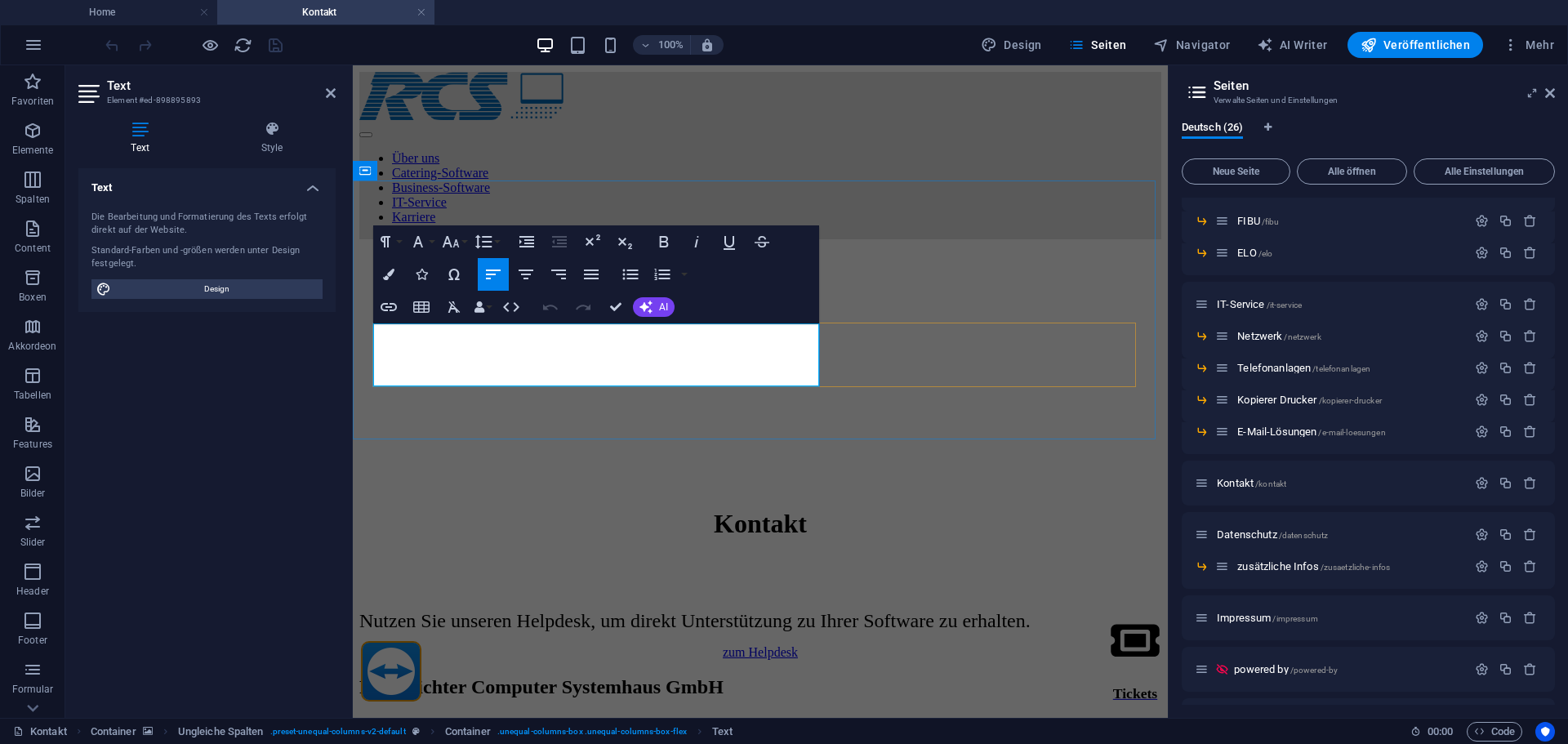
click at [660, 610] on span "Nutzen Sie unseren Helpdesk, um direkt Unterstützung zu Ihrer Software zu erhal…" at bounding box center [694, 620] width 671 height 22
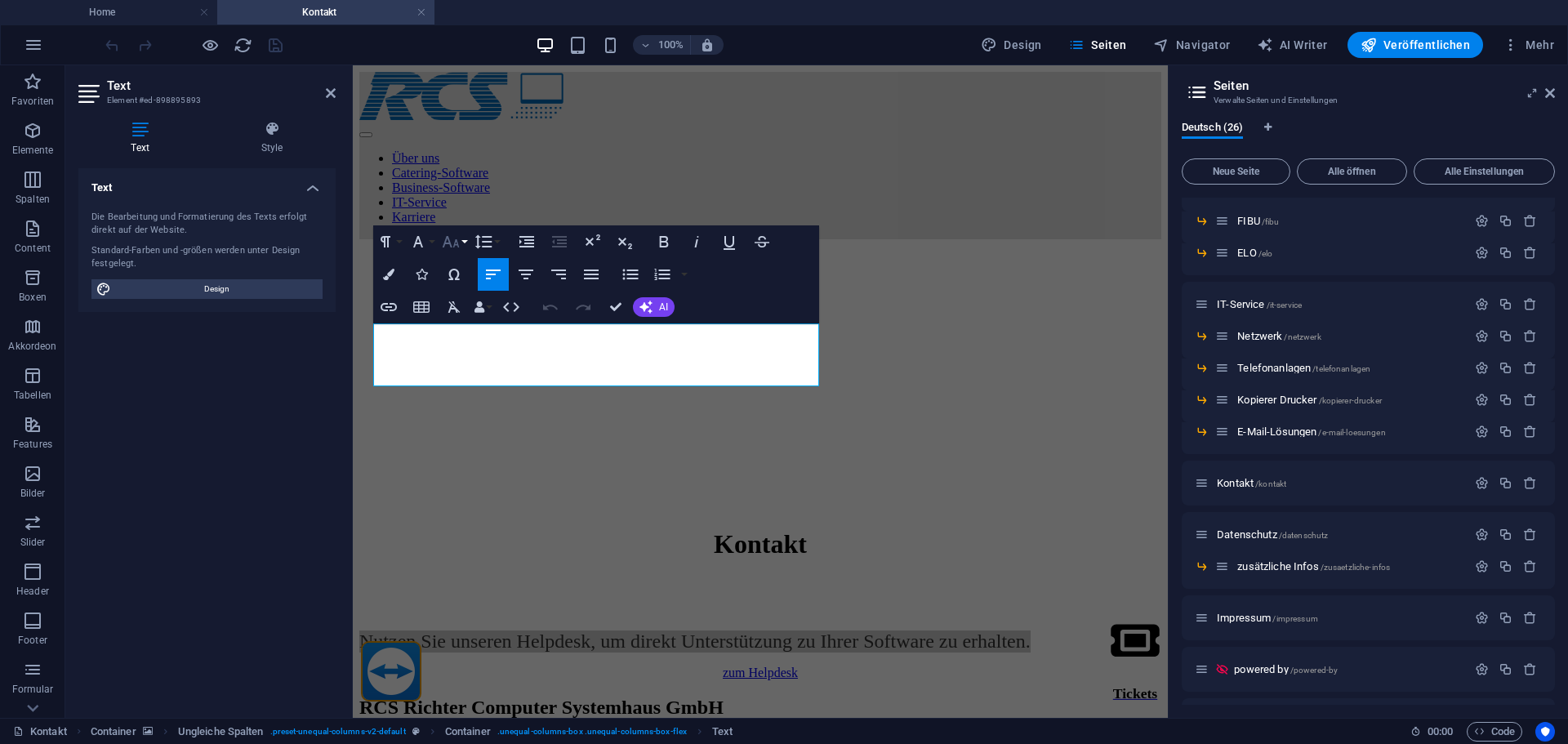
click at [464, 230] on button "Font Size" at bounding box center [453, 241] width 31 height 33
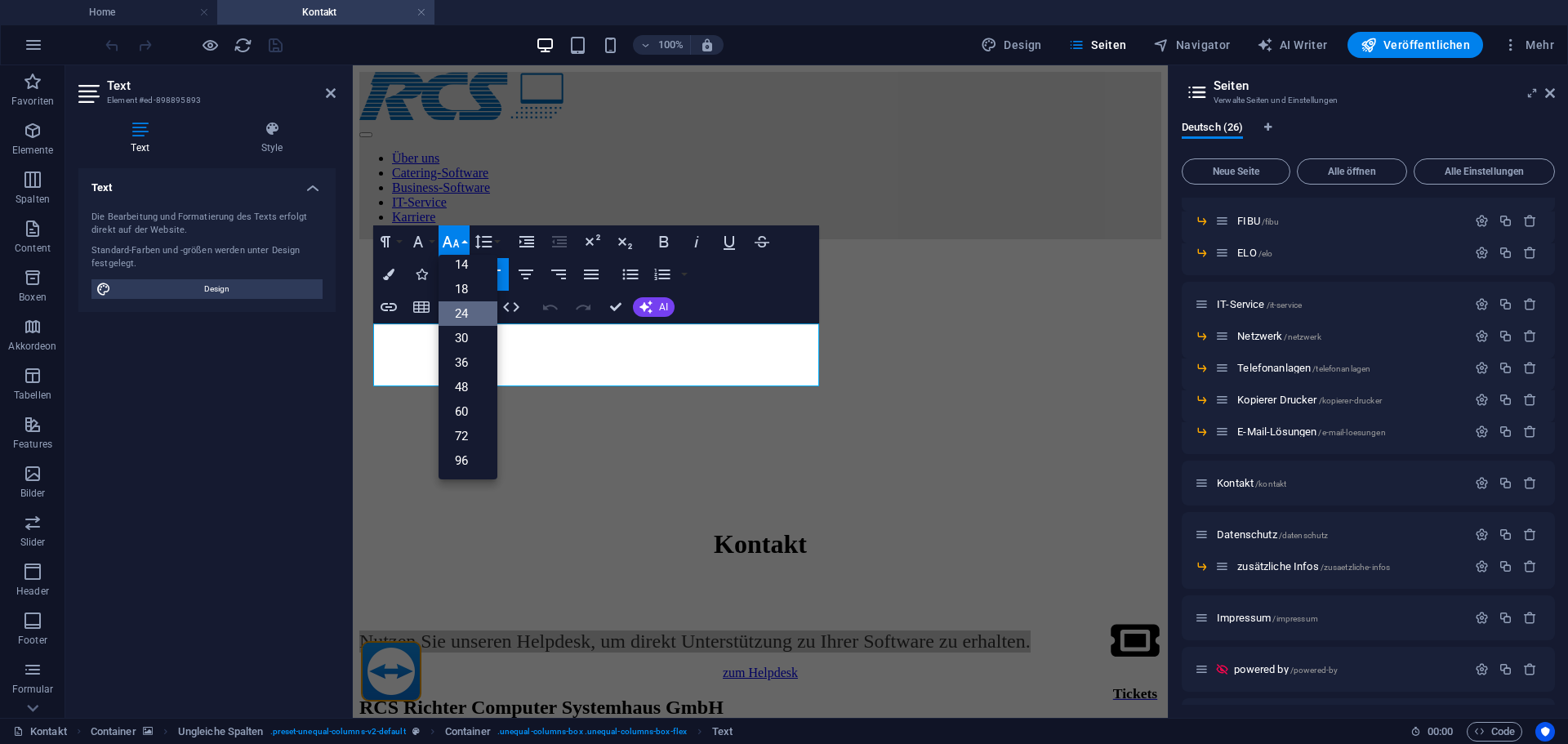
scroll to position [131, 0]
click at [481, 336] on link "30" at bounding box center [467, 338] width 59 height 24
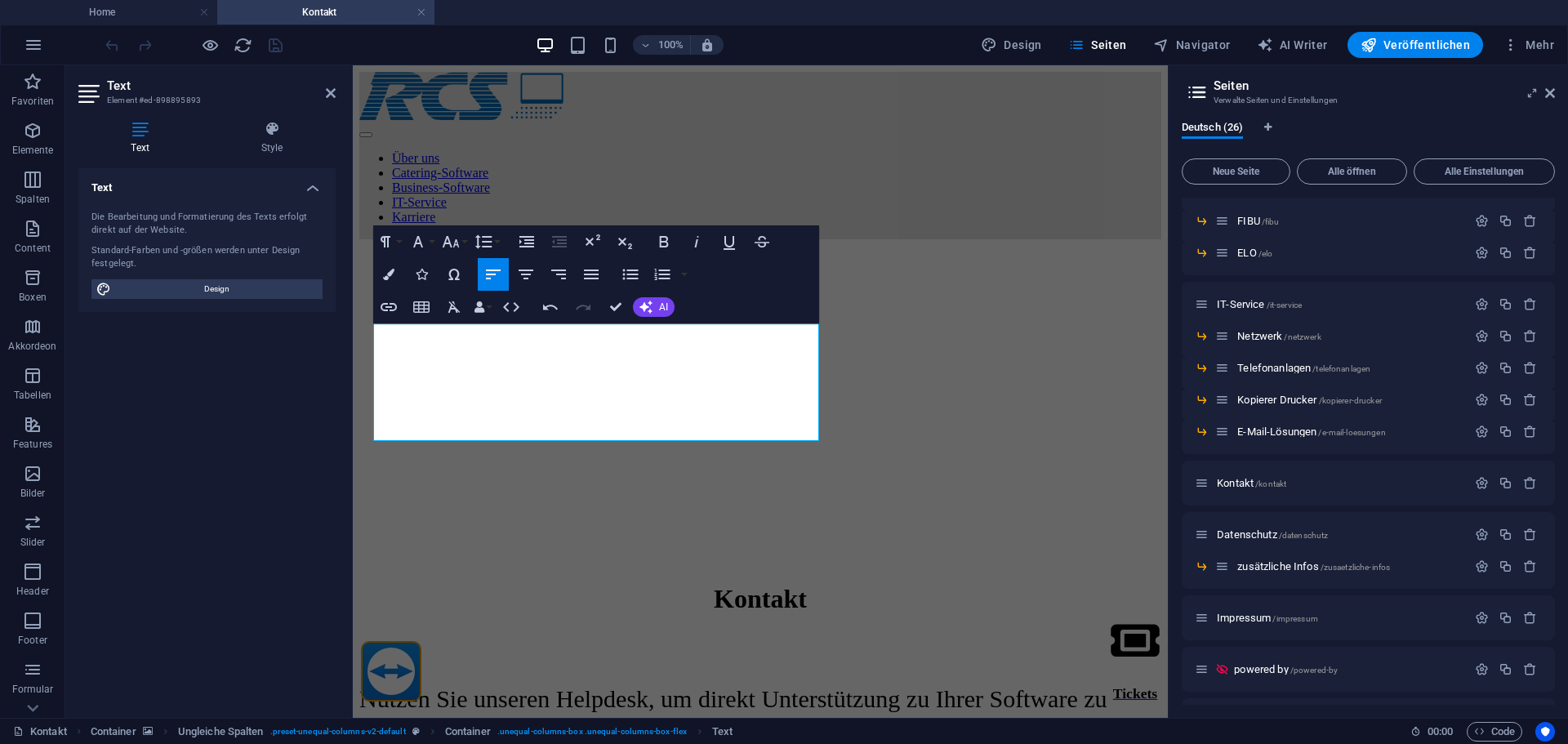
click at [680, 252] on figure at bounding box center [760, 252] width 802 height 0
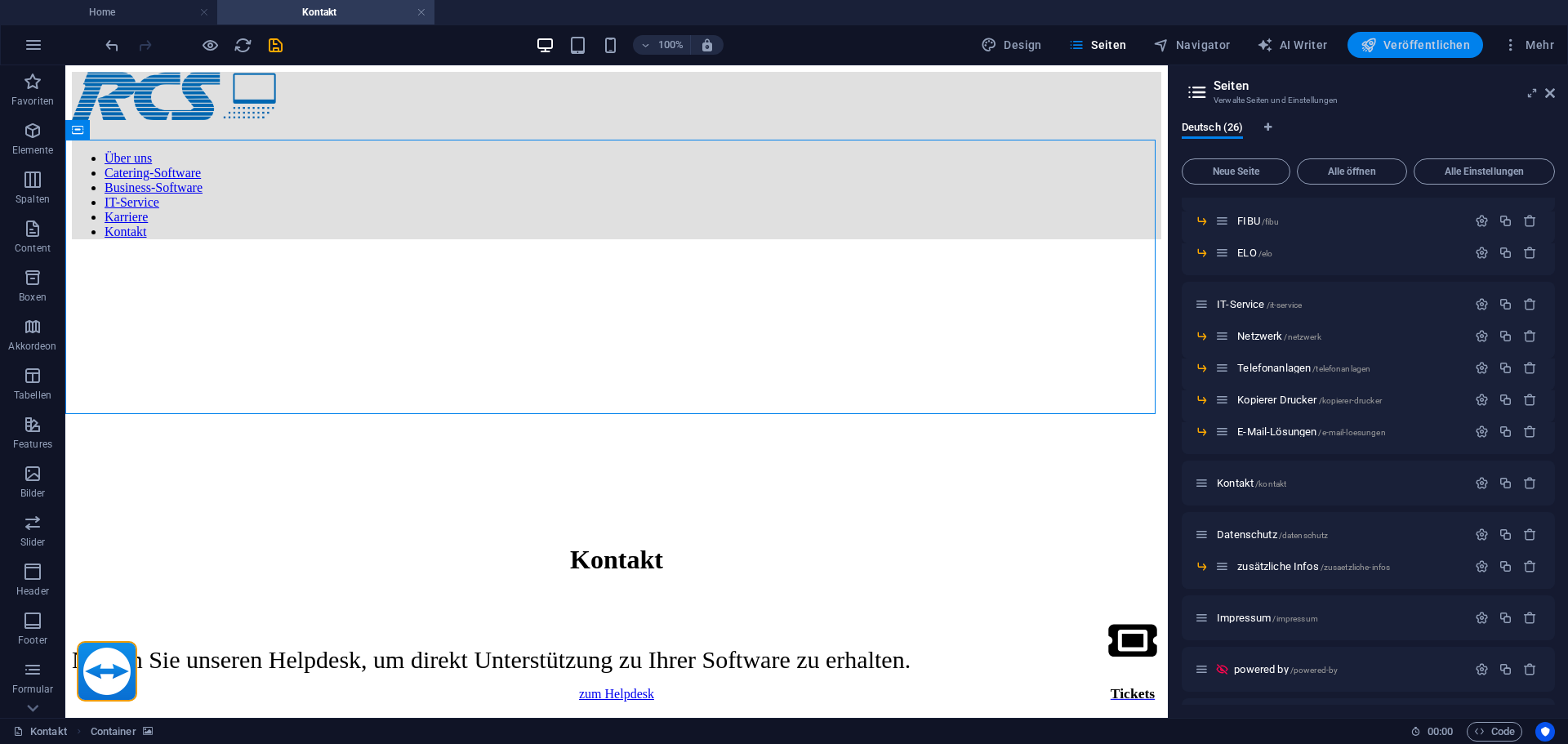
click at [1402, 53] on button "Veröffentlichen" at bounding box center [1415, 45] width 135 height 26
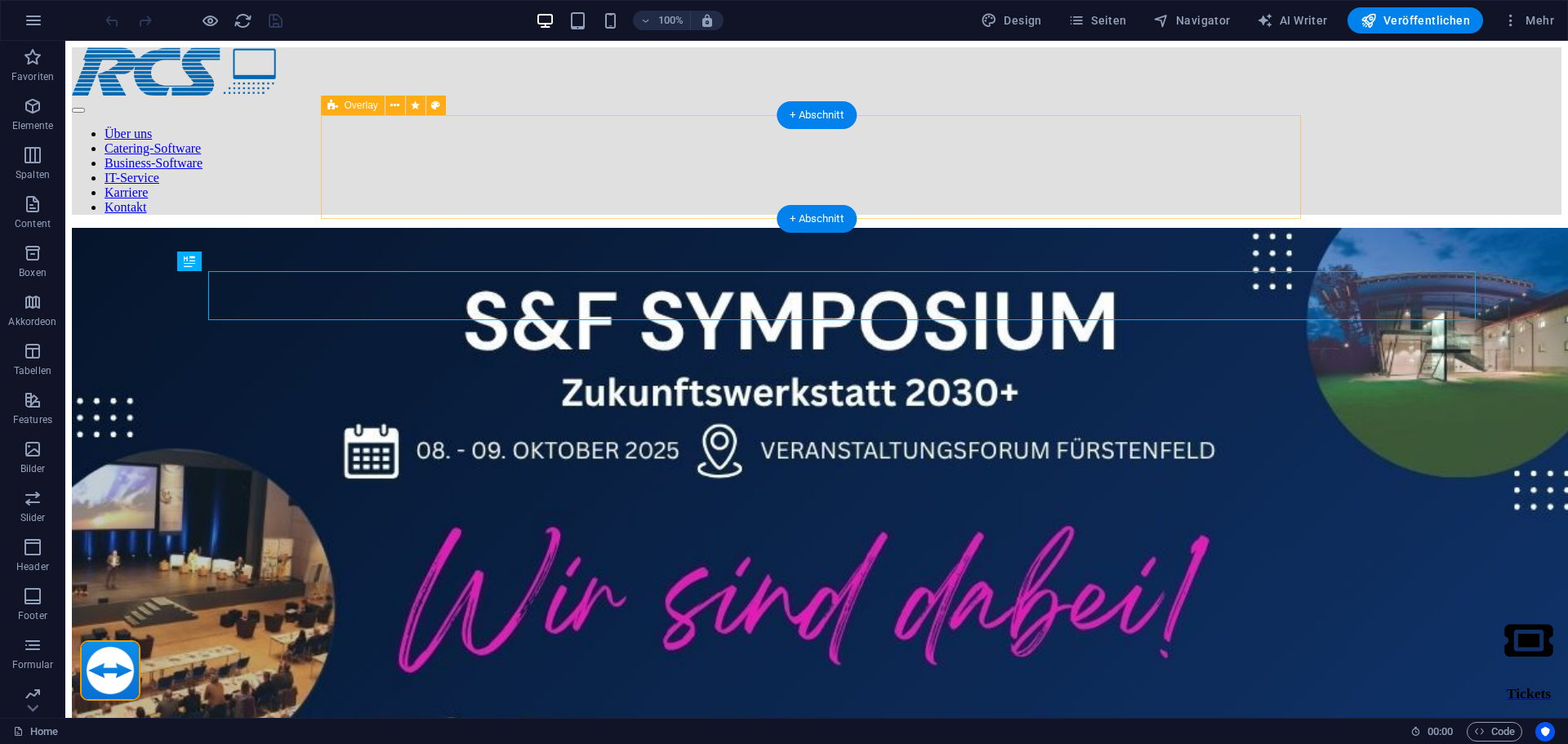
scroll to position [363, 0]
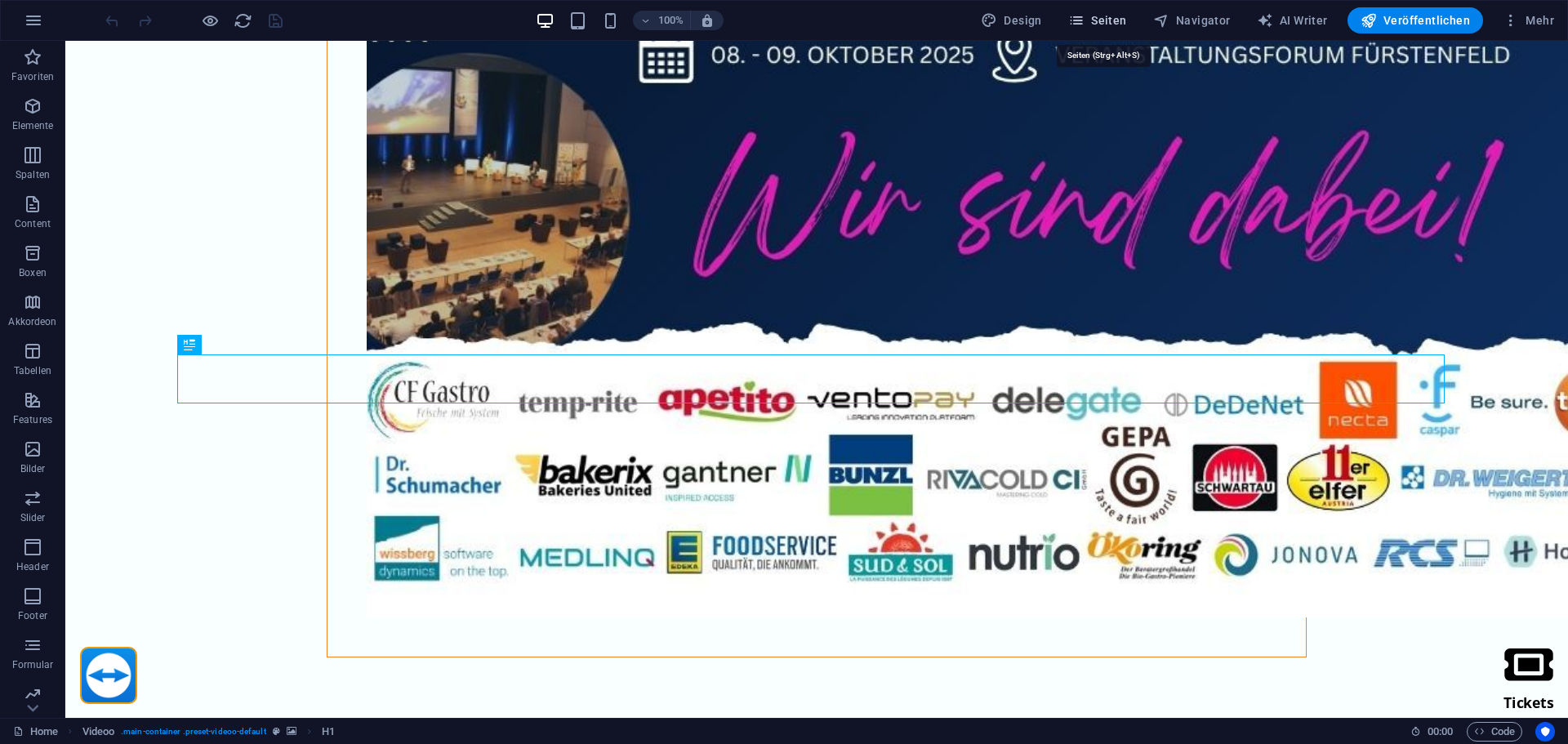
click at [1122, 21] on span "Seiten" at bounding box center [1097, 20] width 59 height 16
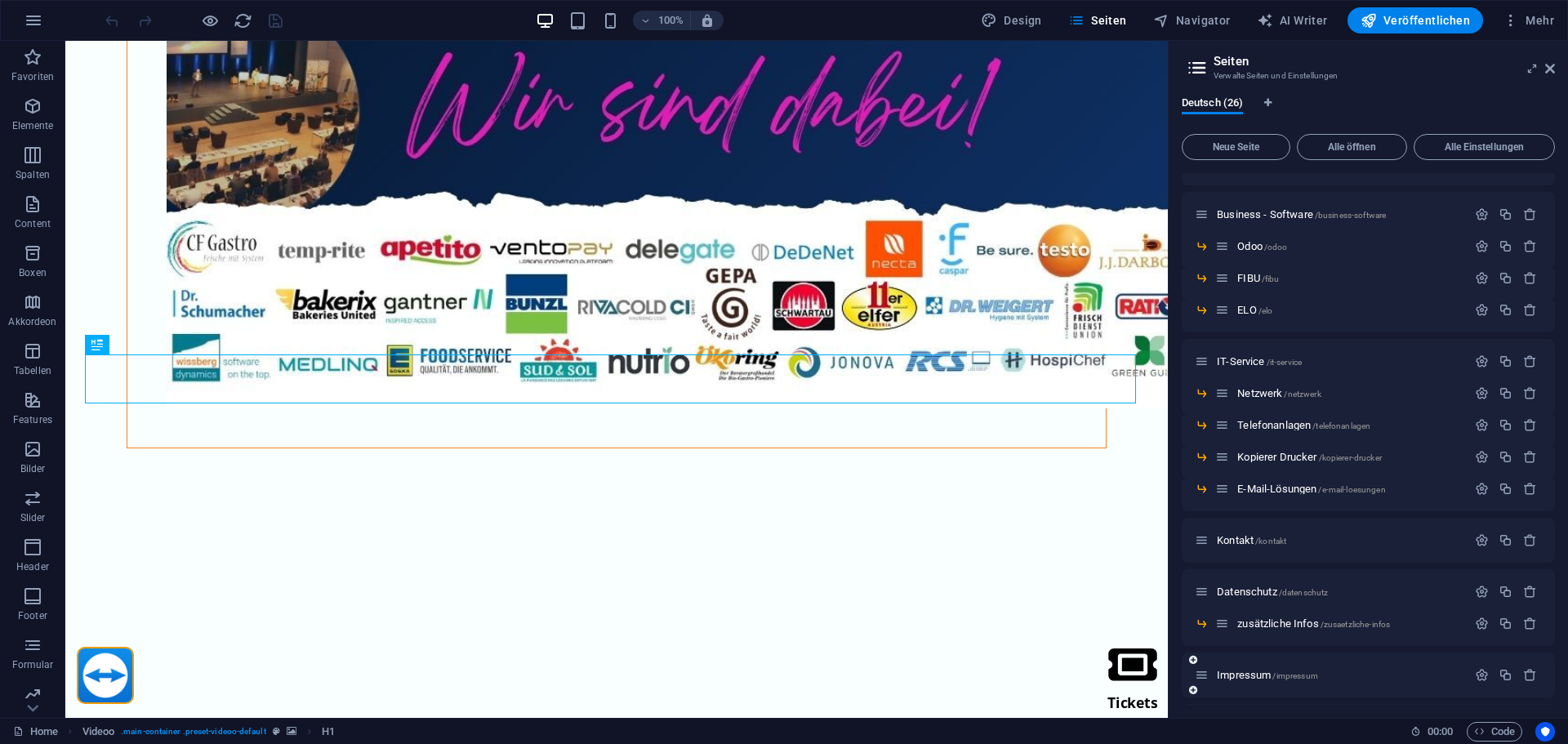
scroll to position [408, 0]
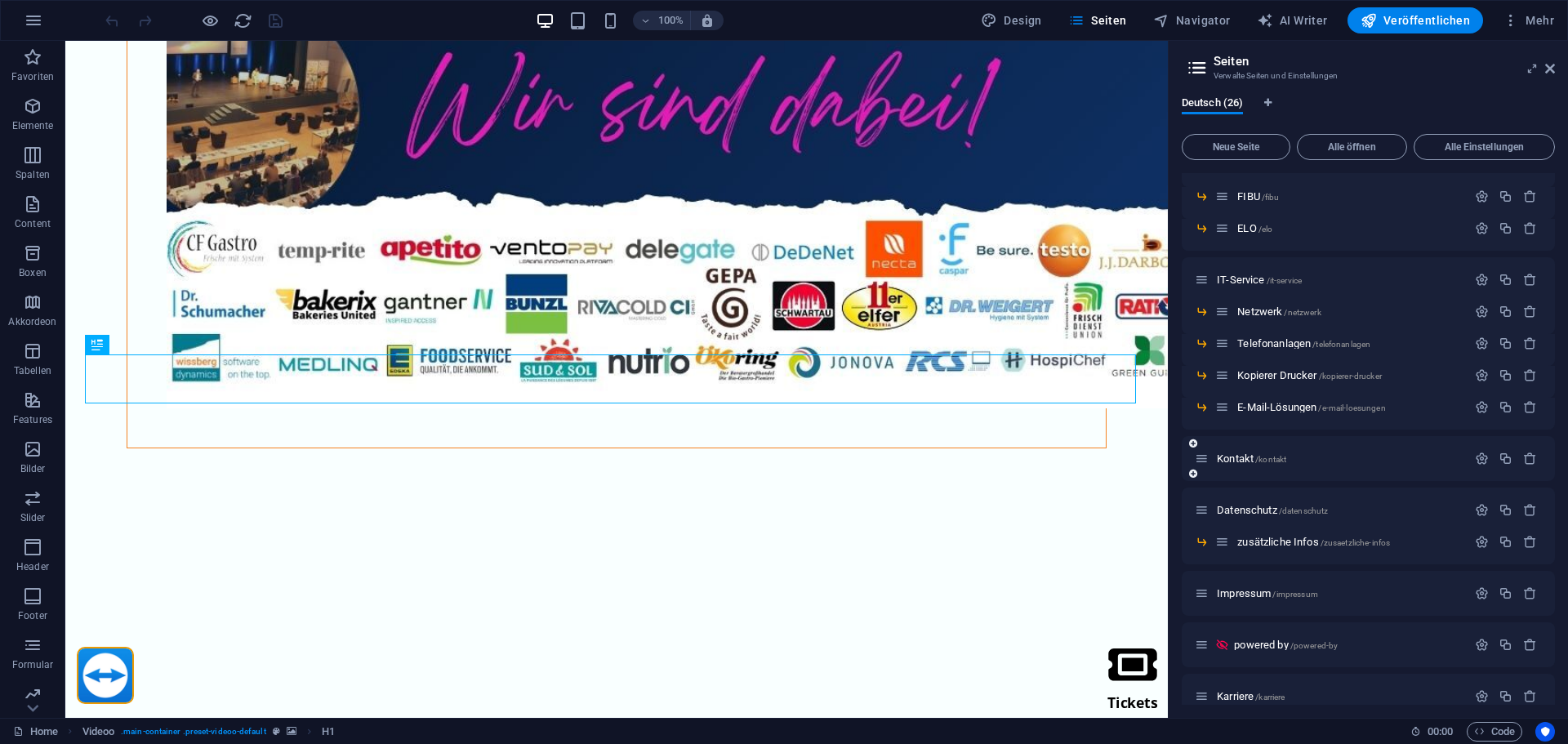
click at [1251, 466] on div "Kontakt /kontakt" at bounding box center [1331, 459] width 272 height 19
click at [1251, 463] on span "Kontakt /kontakt" at bounding box center [1252, 458] width 69 height 12
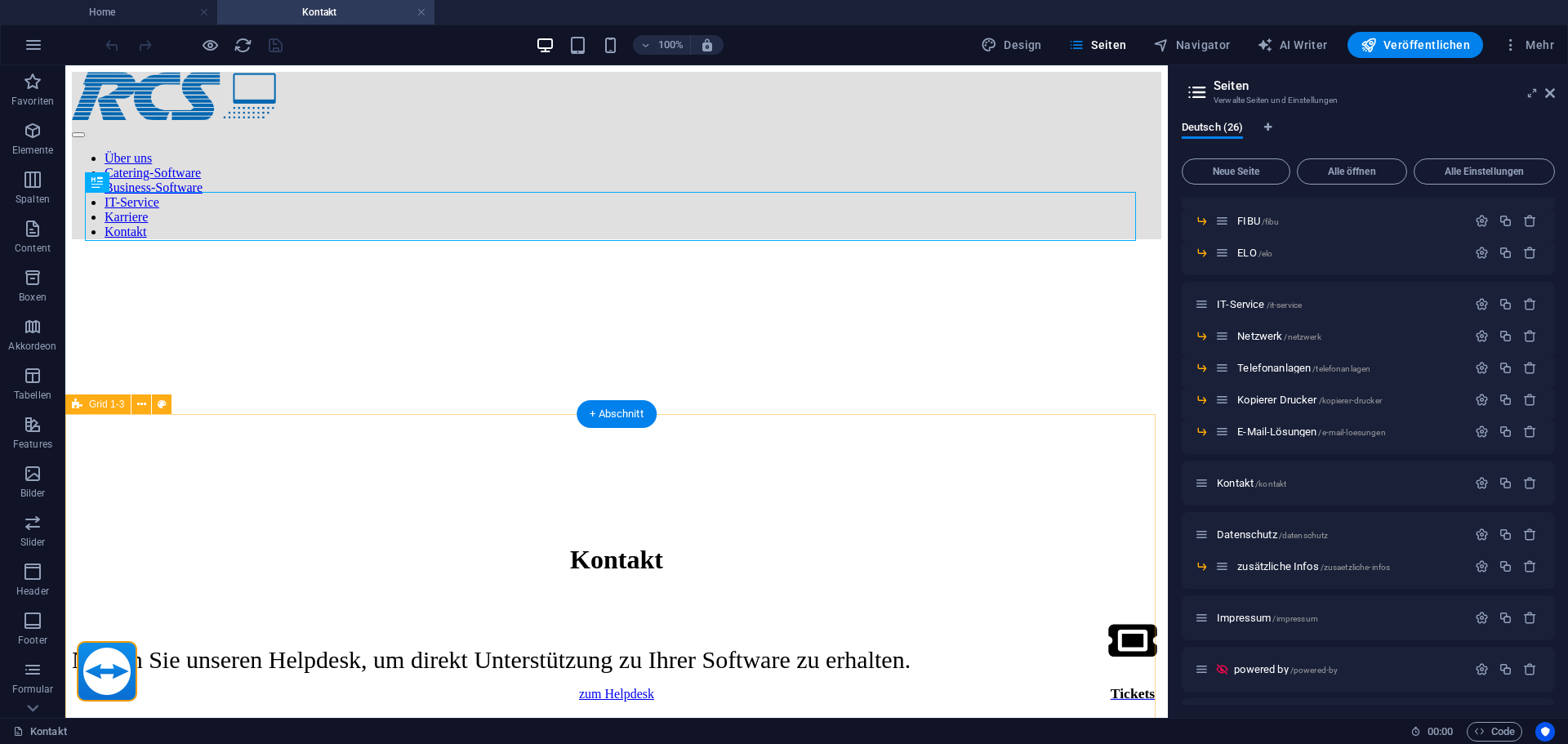
scroll to position [0, 0]
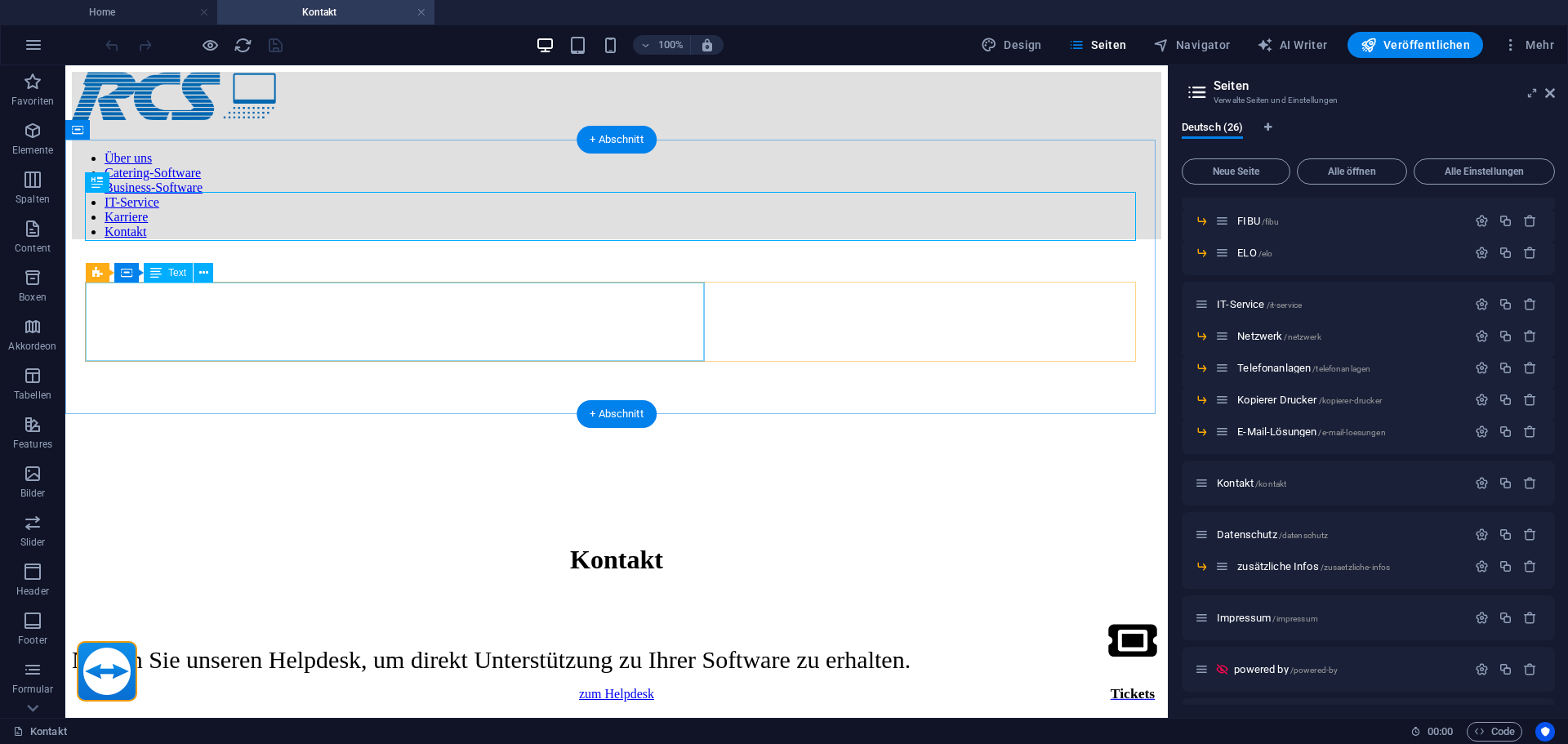
click at [358, 645] on div "Nutzen Sie unseren Helpdesk, um direkt Unterstützung zu Ihrer Software zu erhal…" at bounding box center [617, 660] width 1089 height 28
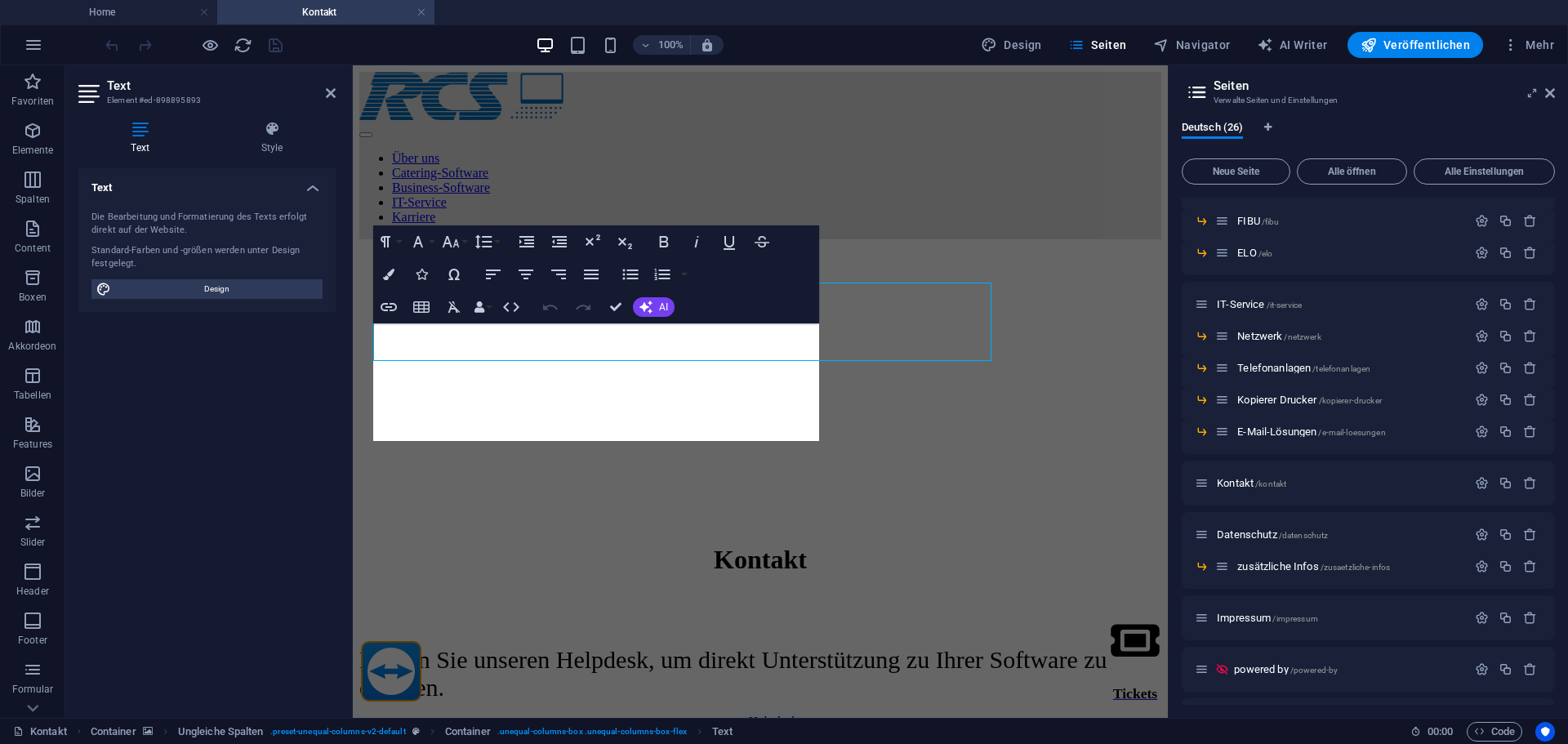
click at [359, 252] on figure at bounding box center [760, 252] width 802 height 0
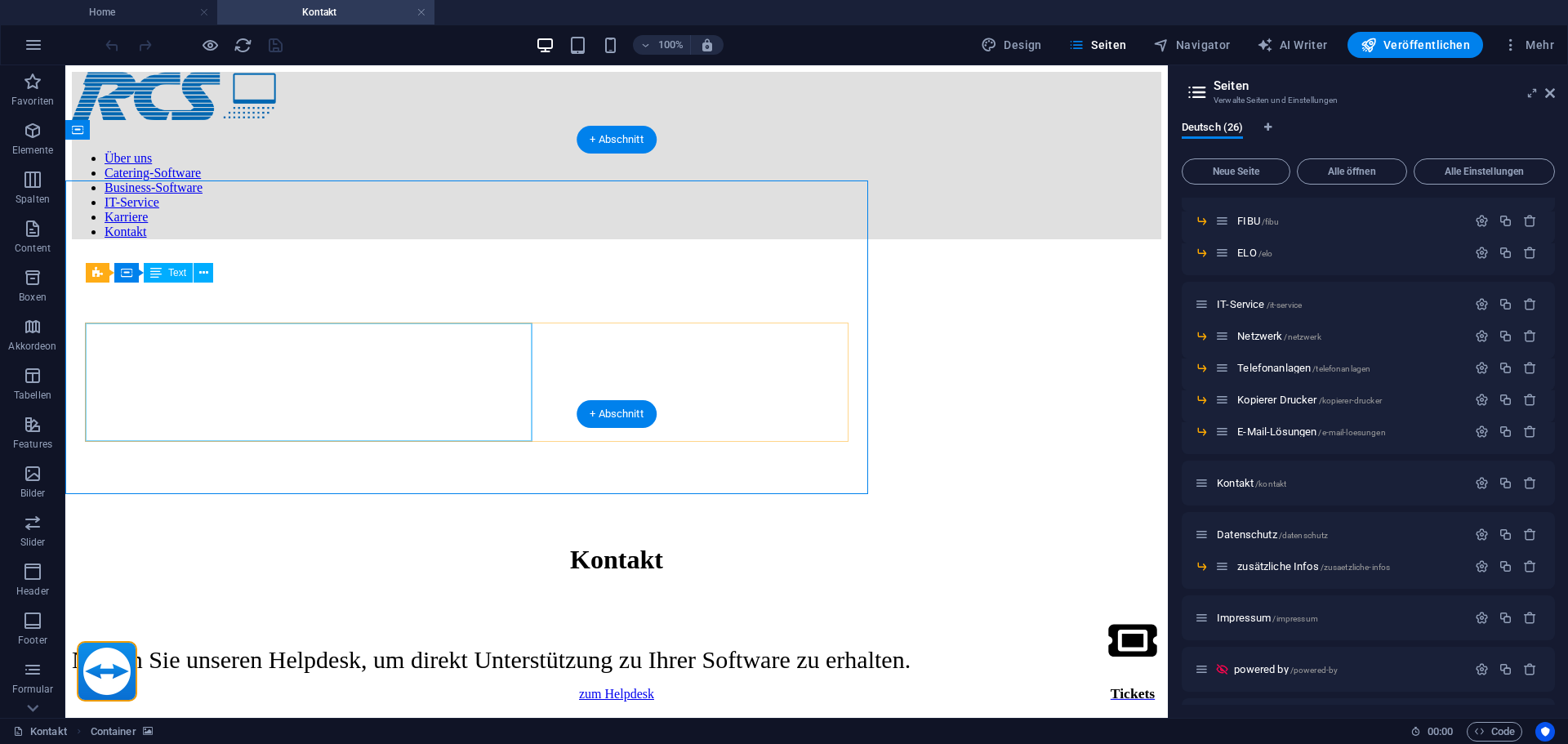
click at [494, 252] on figure at bounding box center [617, 252] width 1089 height 0
click at [206, 645] on div "Nutzen Sie unseren Helpdesk, um direkt Unterstützung zu Ihrer Software zu erhal…" at bounding box center [617, 660] width 1089 height 28
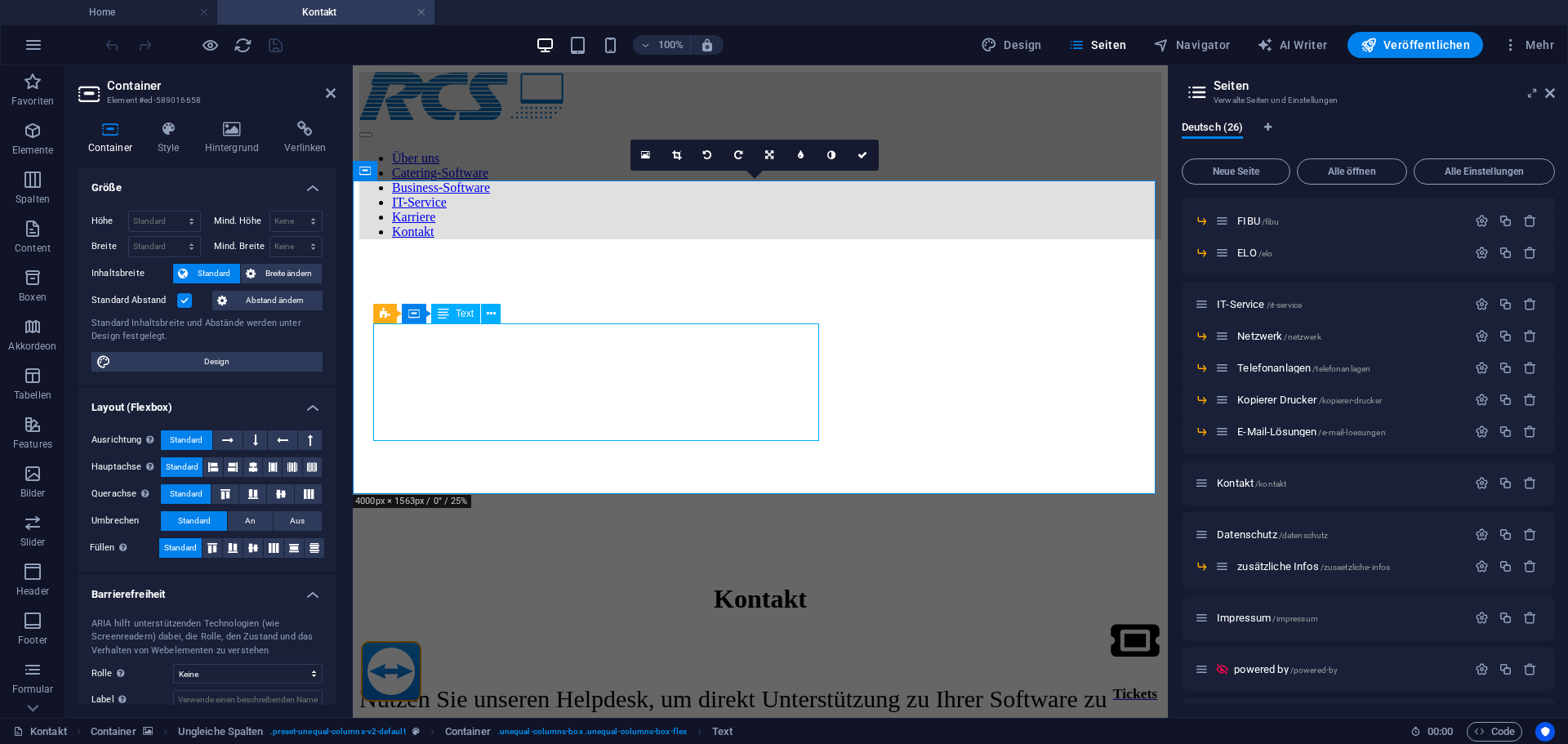
click at [512, 685] on div "Nutzen Sie unseren Helpdesk, um direkt Unterstützung zu Ihrer Software zu erhal…" at bounding box center [760, 712] width 802 height 55
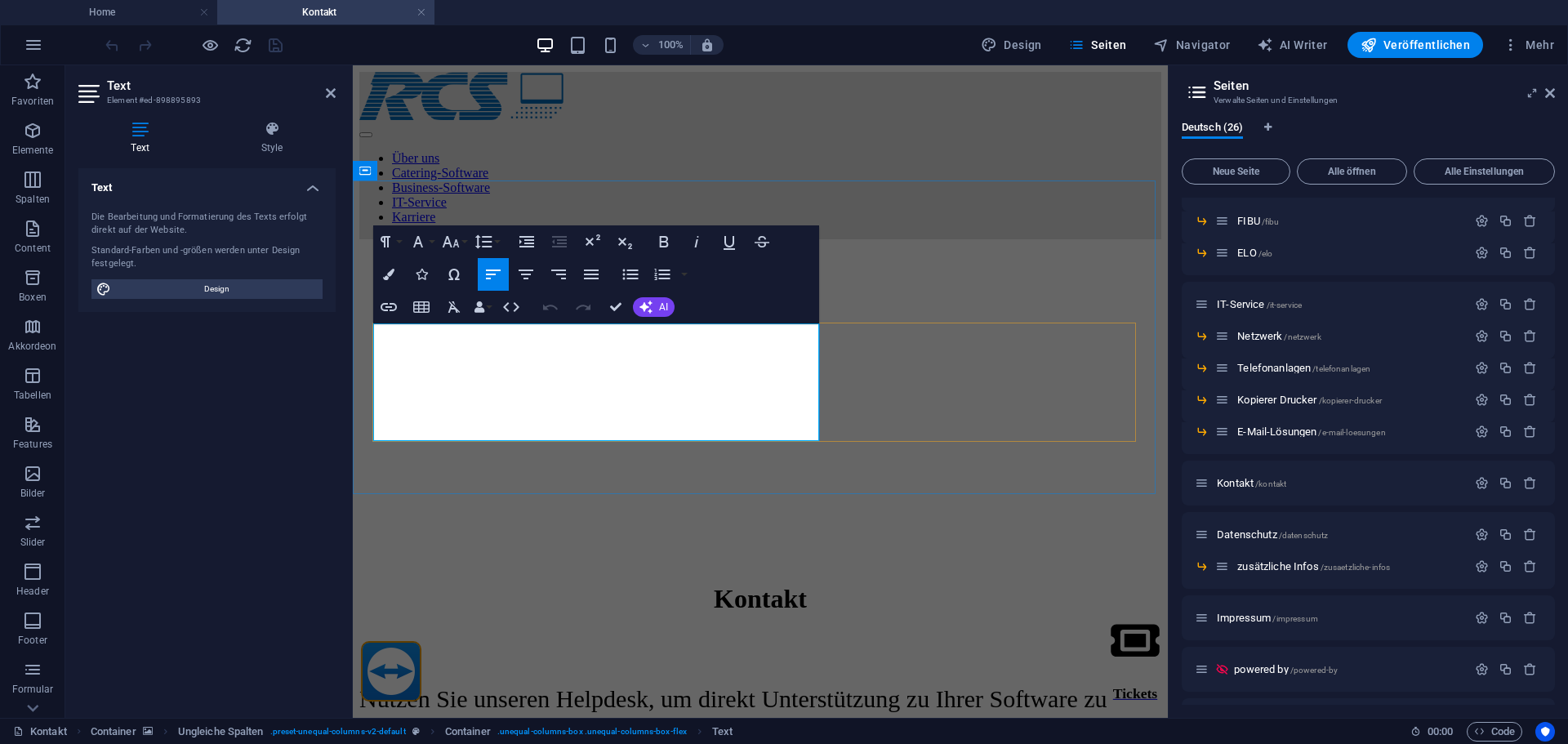
click at [512, 685] on div "Nutzen Sie unseren Helpdesk, um direkt Unterstützung zu Ihrer Software zu erhal…" at bounding box center [760, 712] width 802 height 55
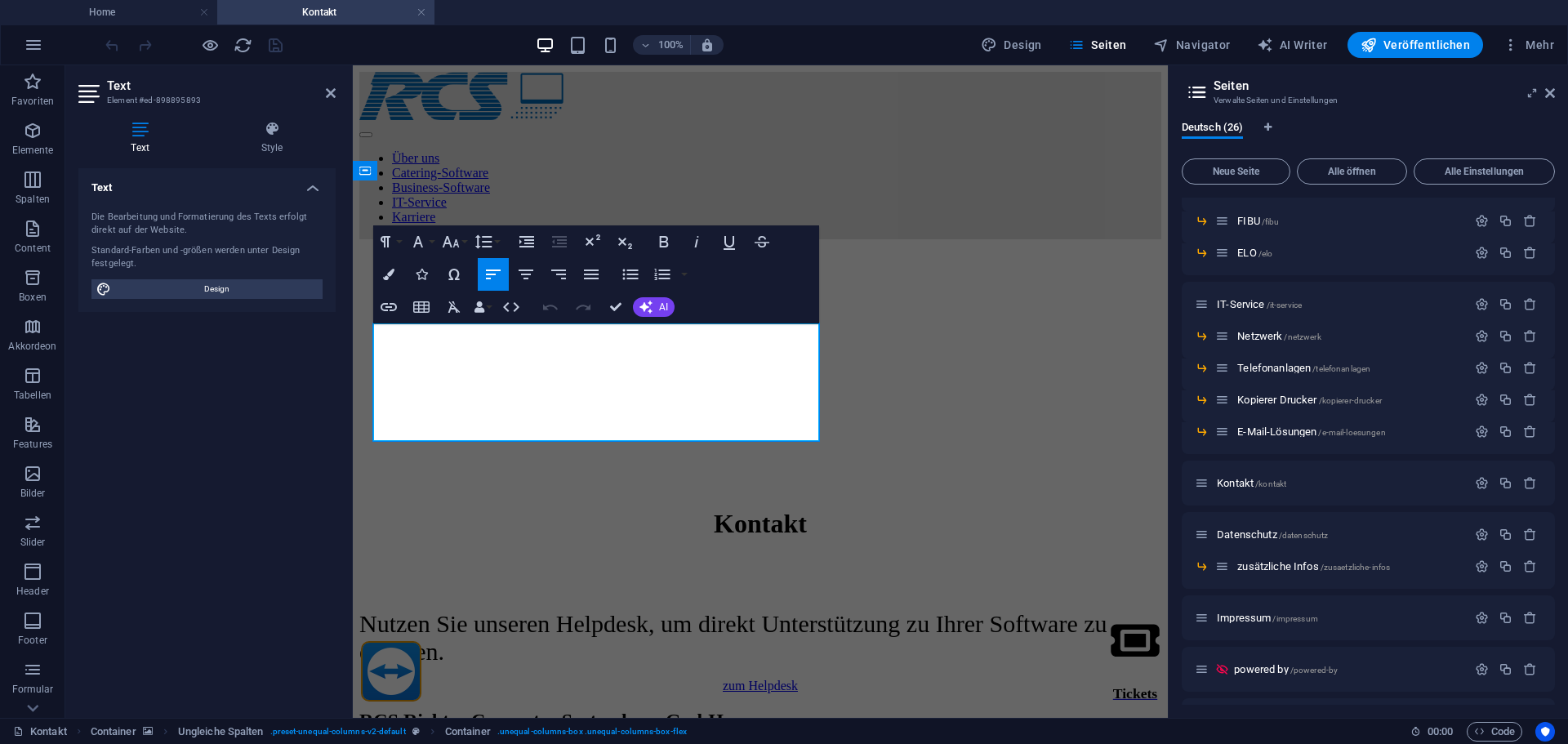
click at [800, 252] on figure at bounding box center [760, 252] width 802 height 0
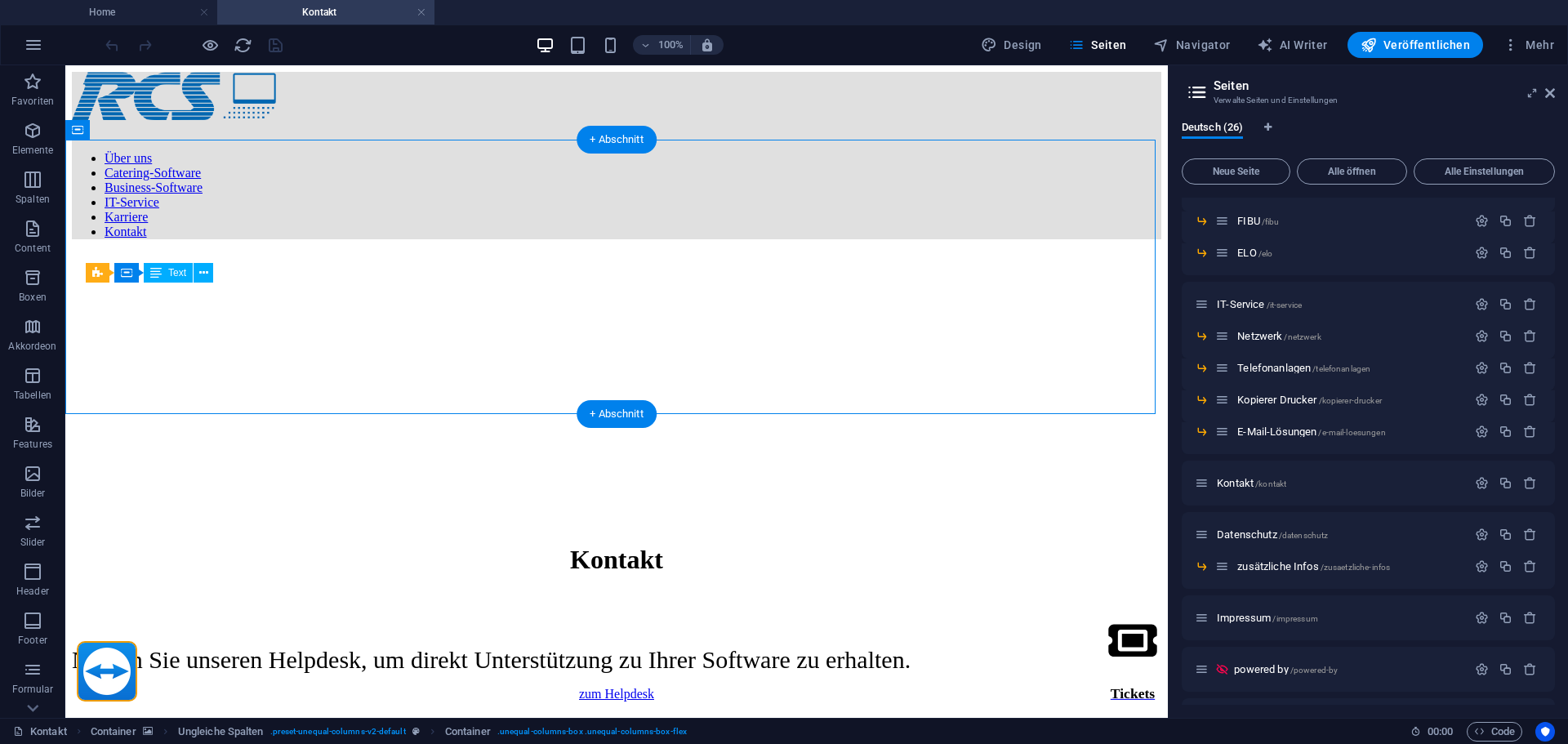
click at [513, 252] on figure at bounding box center [617, 252] width 1089 height 0
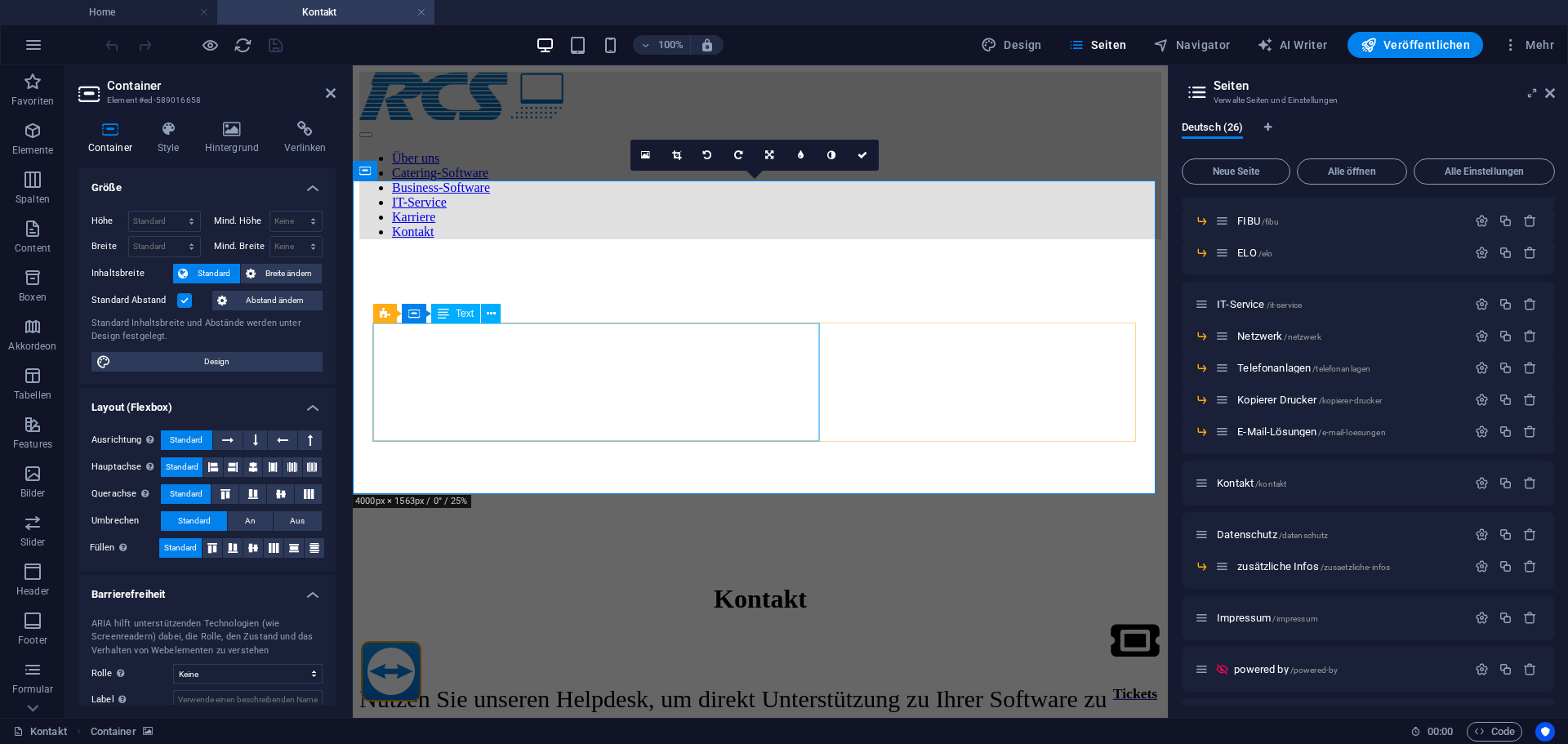
click at [541, 685] on div "Nutzen Sie unseren Helpdesk, um direkt Unterstützung zu Ihrer Software zu erhal…" at bounding box center [760, 712] width 802 height 55
click at [540, 685] on div "Nutzen Sie unseren Helpdesk, um direkt Unterstützung zu Ihrer Software zu erhal…" at bounding box center [760, 712] width 802 height 55
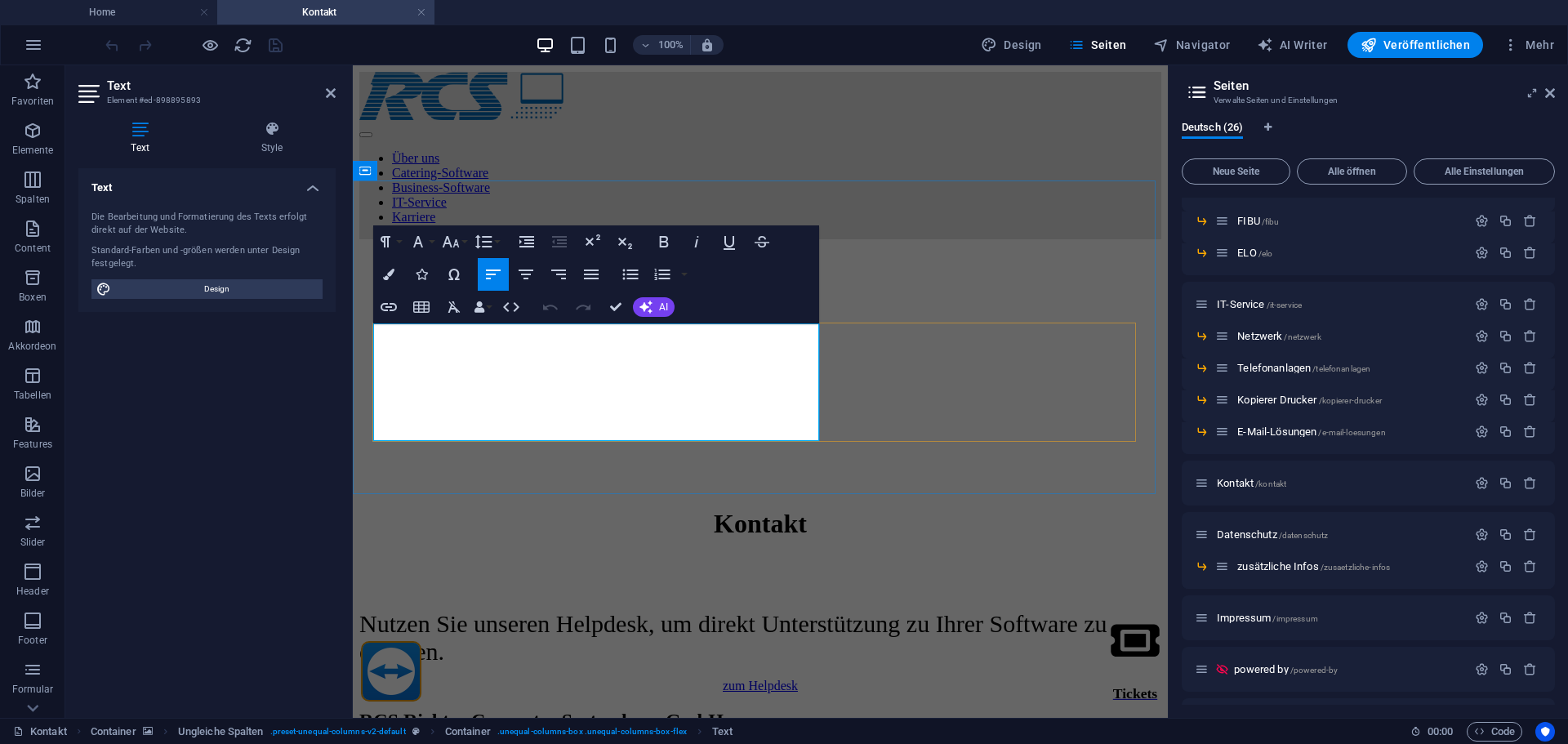
click at [529, 610] on span "Nutzen Sie unseren Helpdesk, um direkt Unterstützung zu Ihrer Software zu erhal…" at bounding box center [733, 637] width 748 height 54
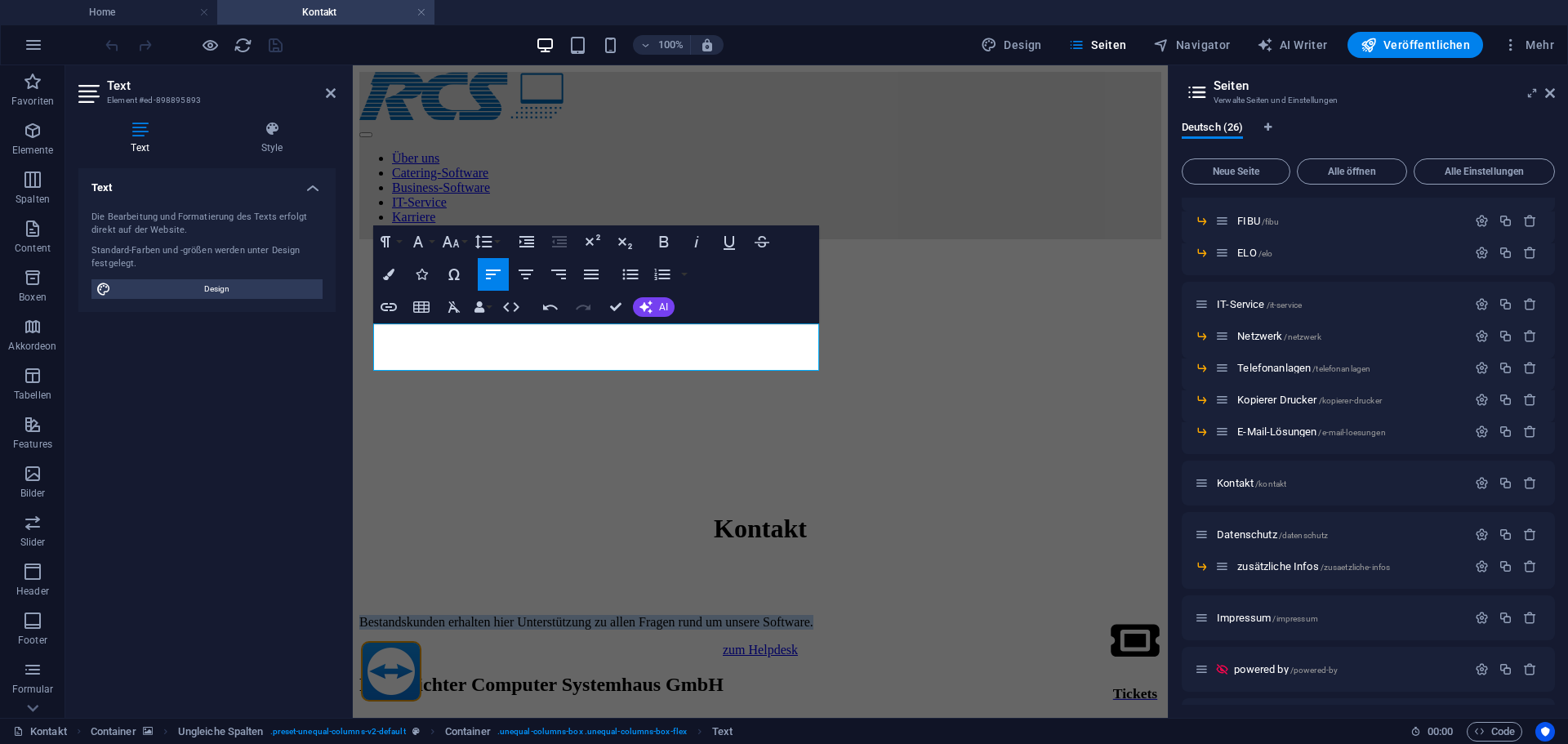
drag, startPoint x: 571, startPoint y: 359, endPoint x: 296, endPoint y: 281, distance: 285.8
click at [451, 242] on icon "button" at bounding box center [450, 241] width 20 height 20
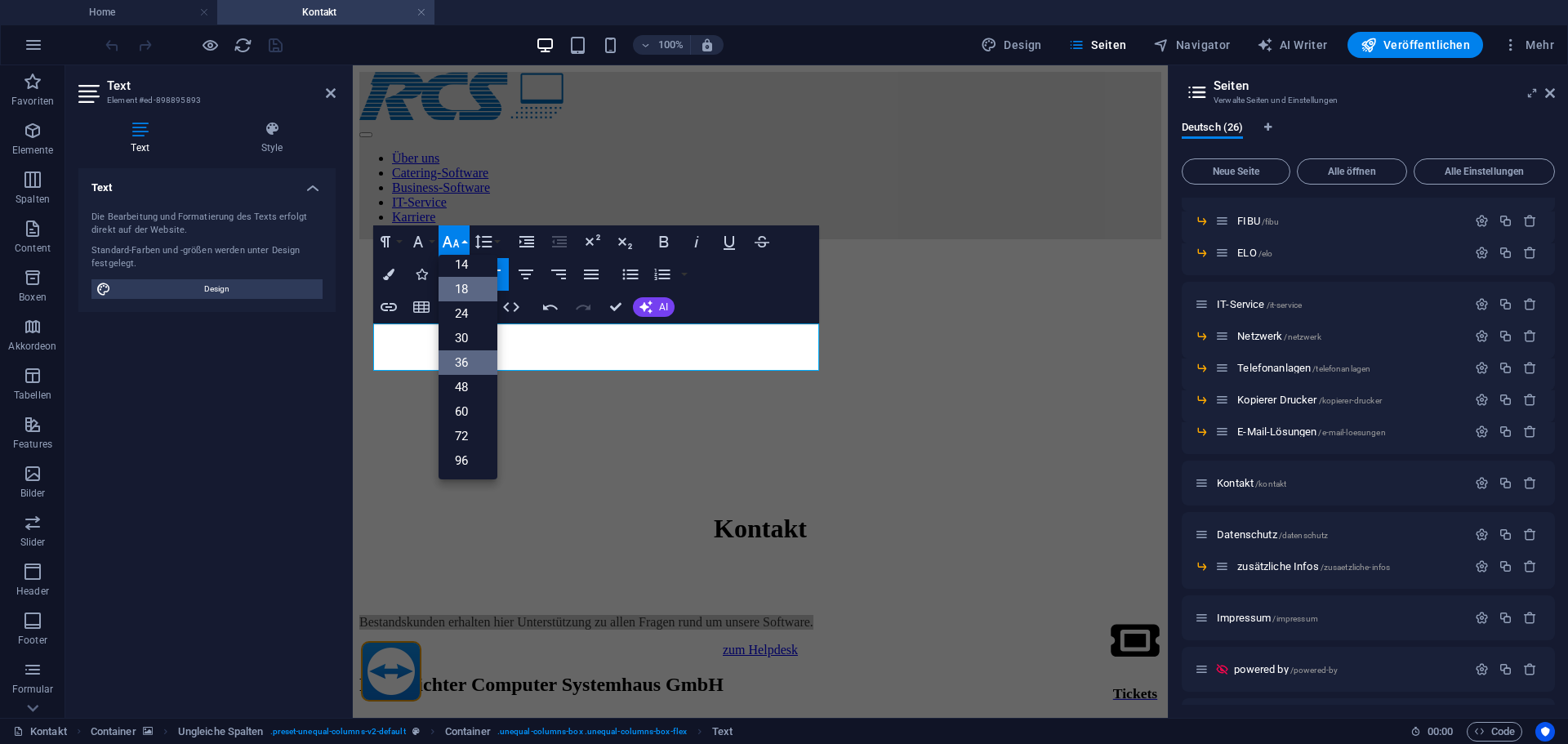
scroll to position [131, 0]
click at [470, 337] on link "30" at bounding box center [467, 338] width 59 height 24
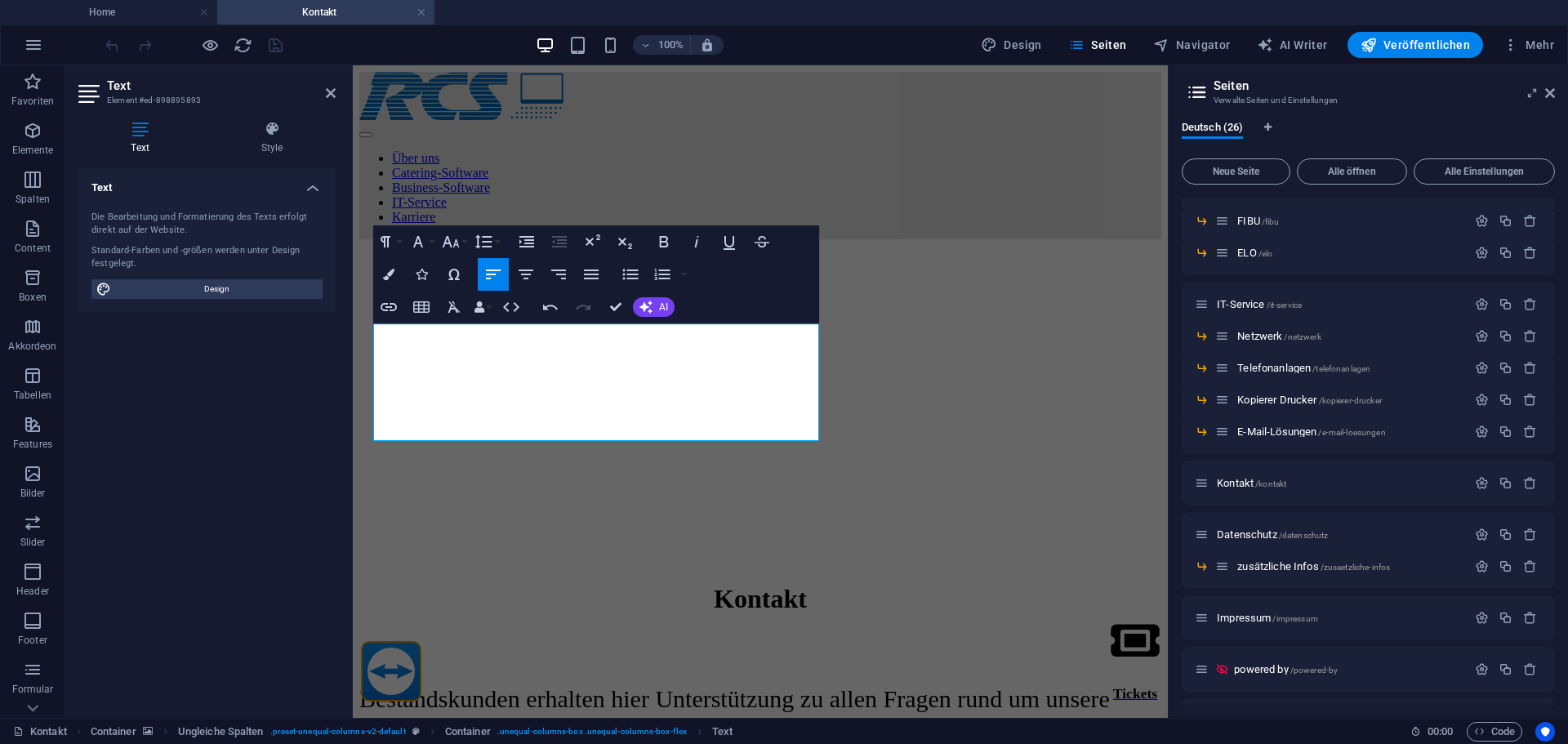
click at [693, 252] on figure at bounding box center [760, 252] width 802 height 0
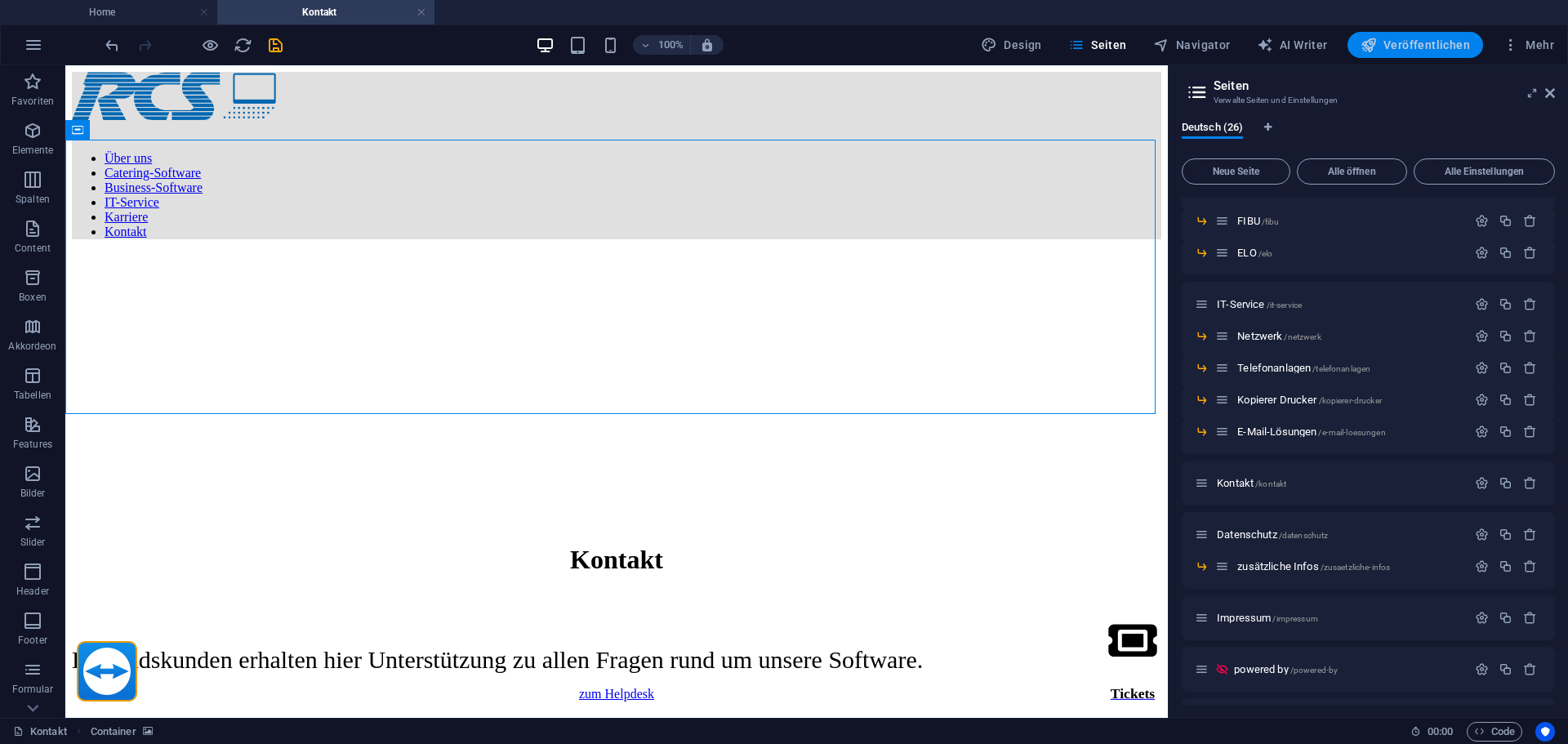
click at [1421, 39] on span "Veröffentlichen" at bounding box center [1415, 44] width 110 height 16
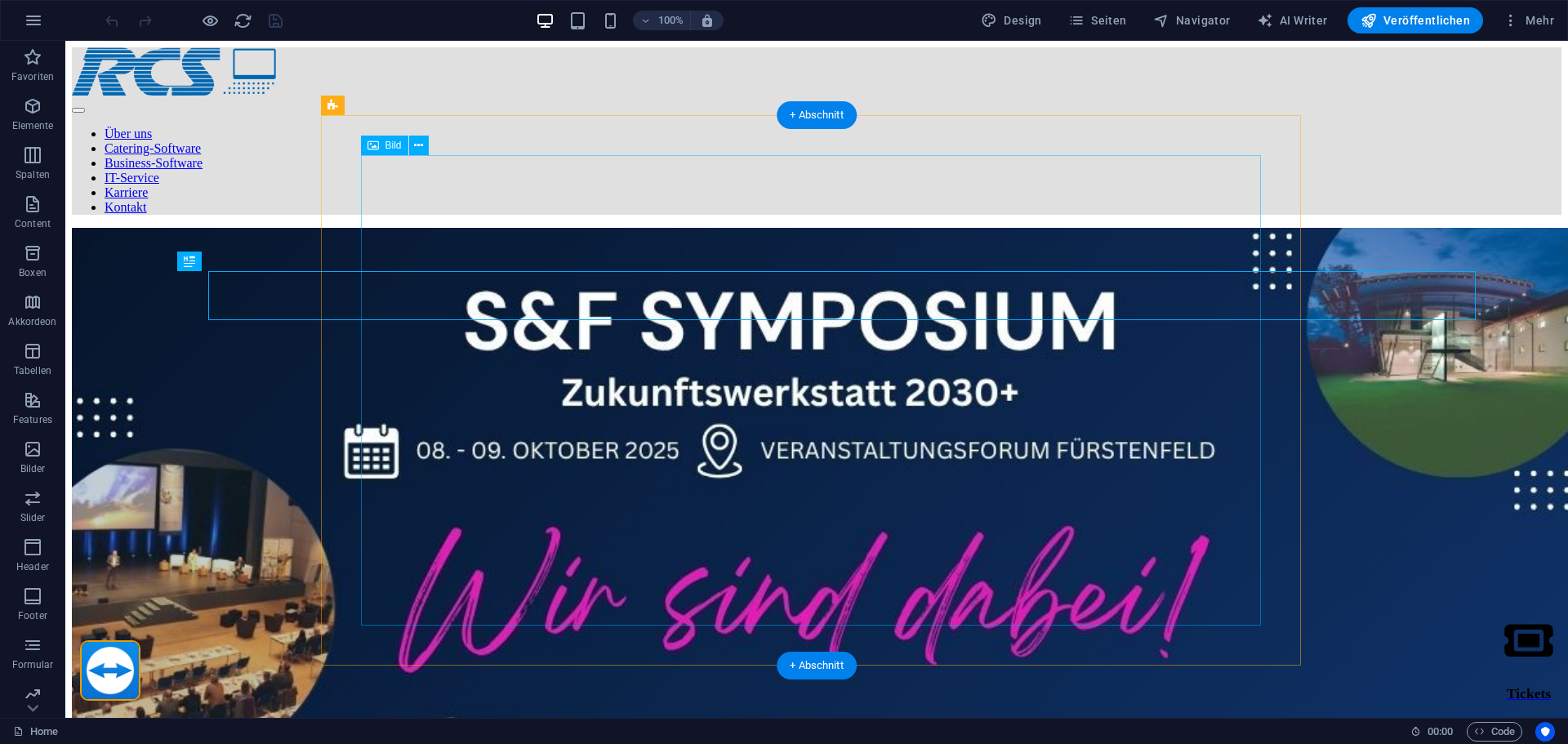
scroll to position [363, 0]
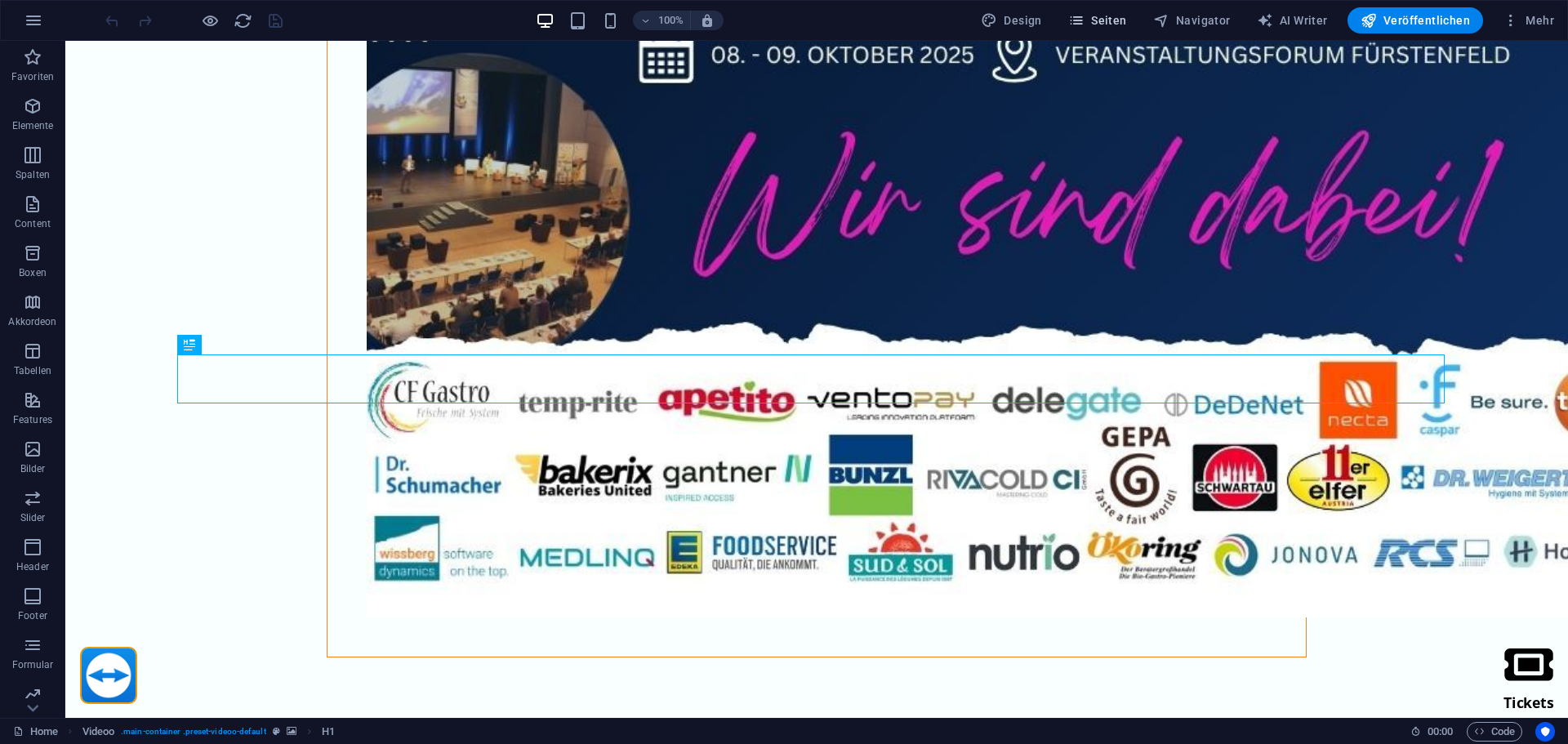
click at [1092, 19] on span "Seiten" at bounding box center [1097, 20] width 59 height 16
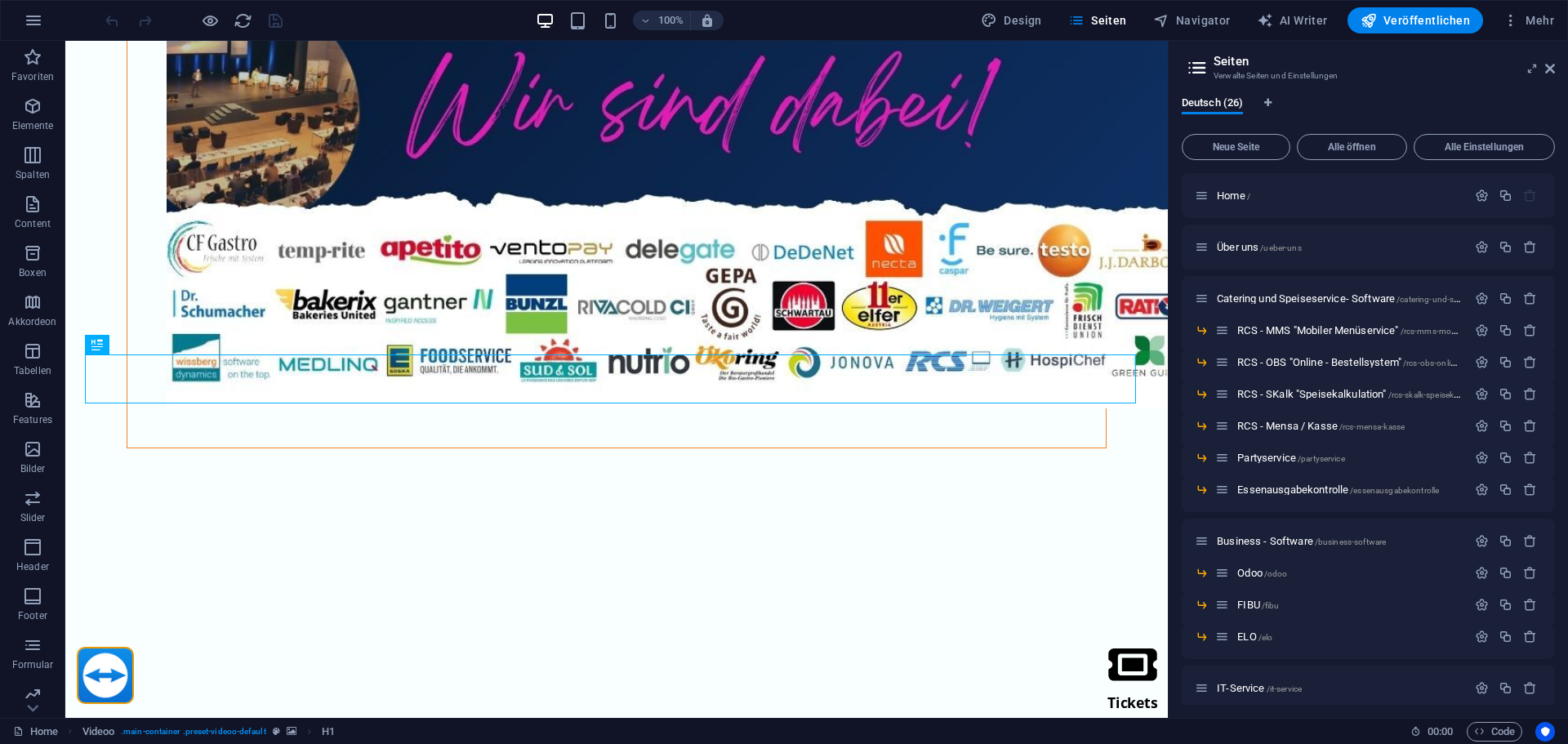
scroll to position [490, 0]
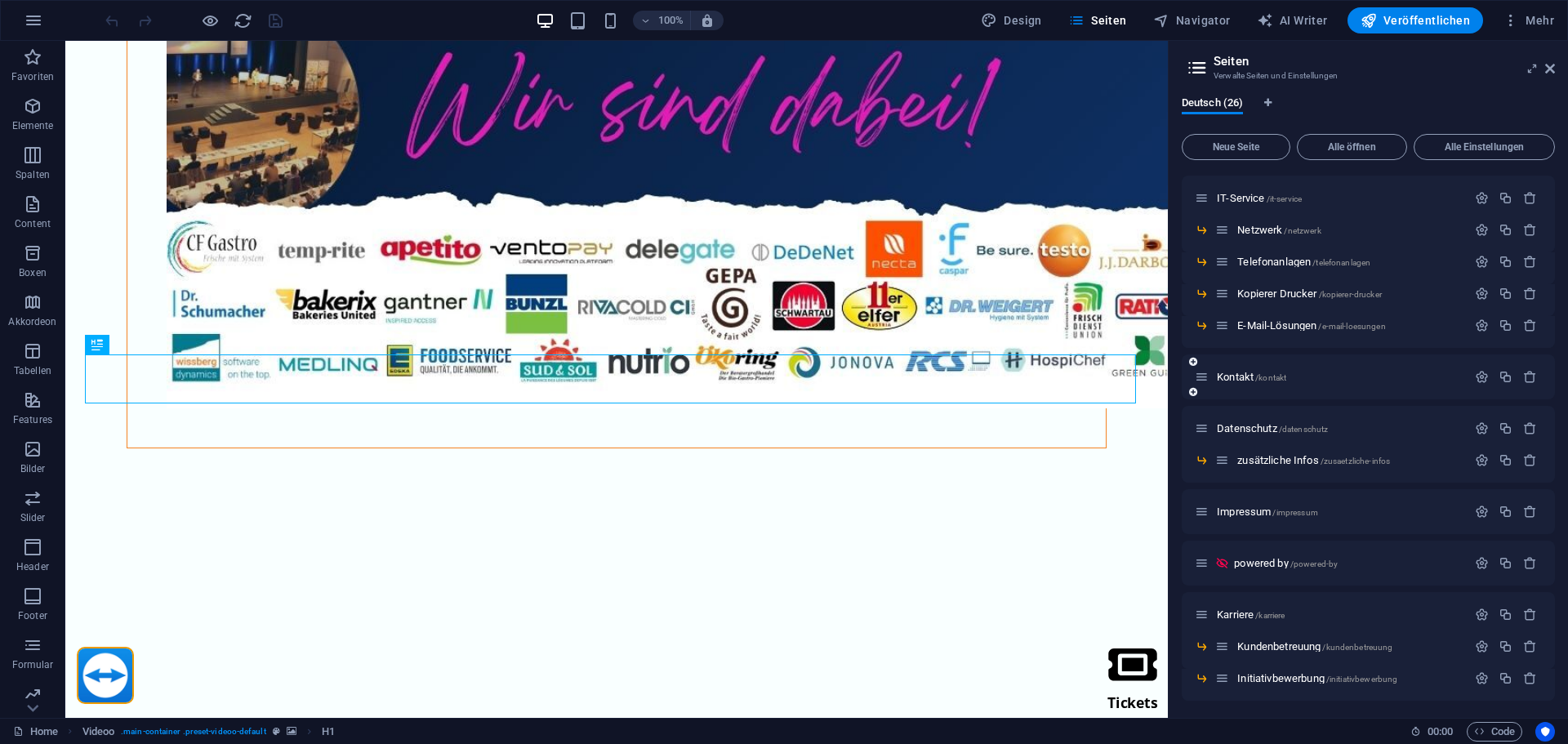
click at [1250, 369] on div "Kontakt /kontakt" at bounding box center [1331, 377] width 272 height 19
click at [1250, 372] on span "Kontakt /kontakt" at bounding box center [1252, 376] width 69 height 12
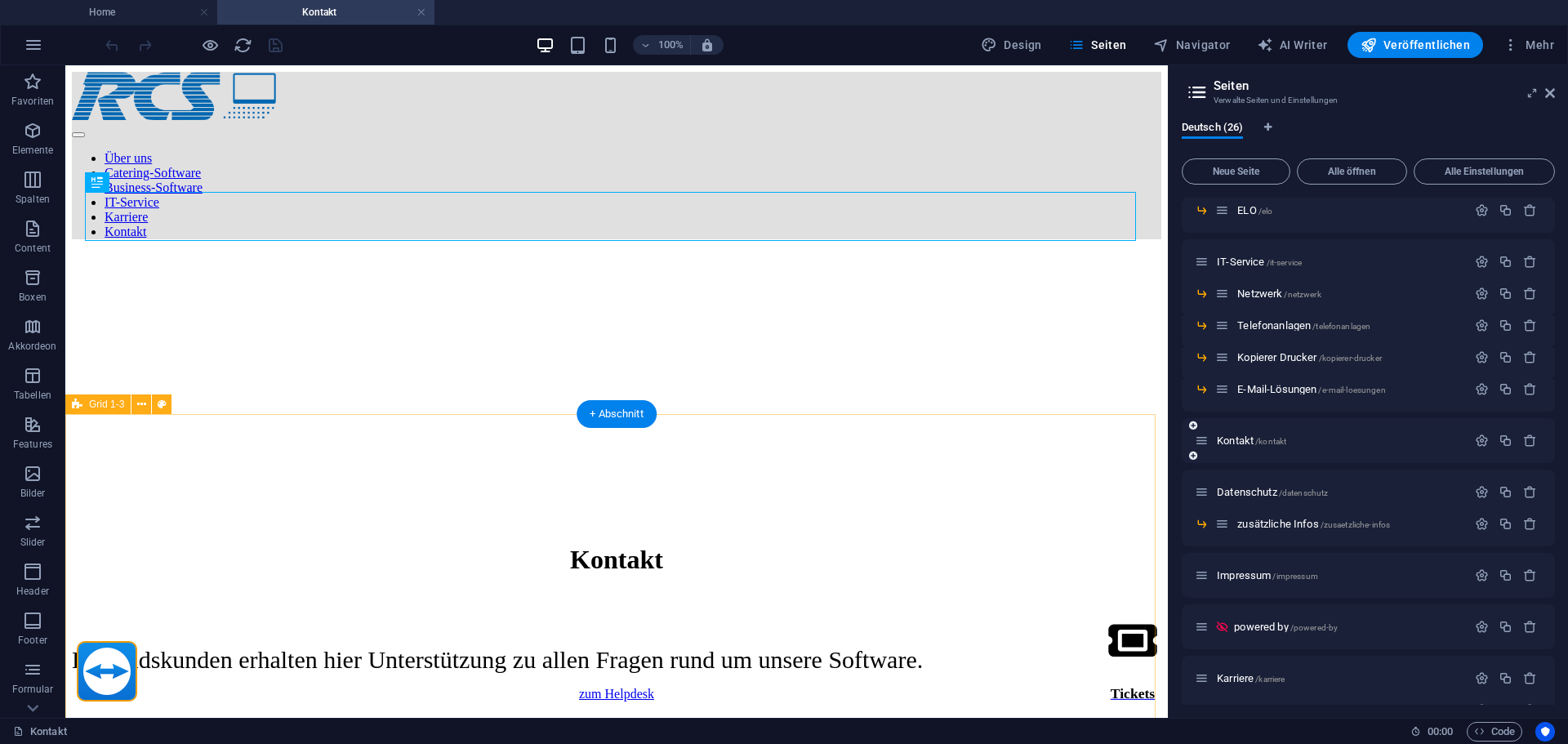
scroll to position [0, 0]
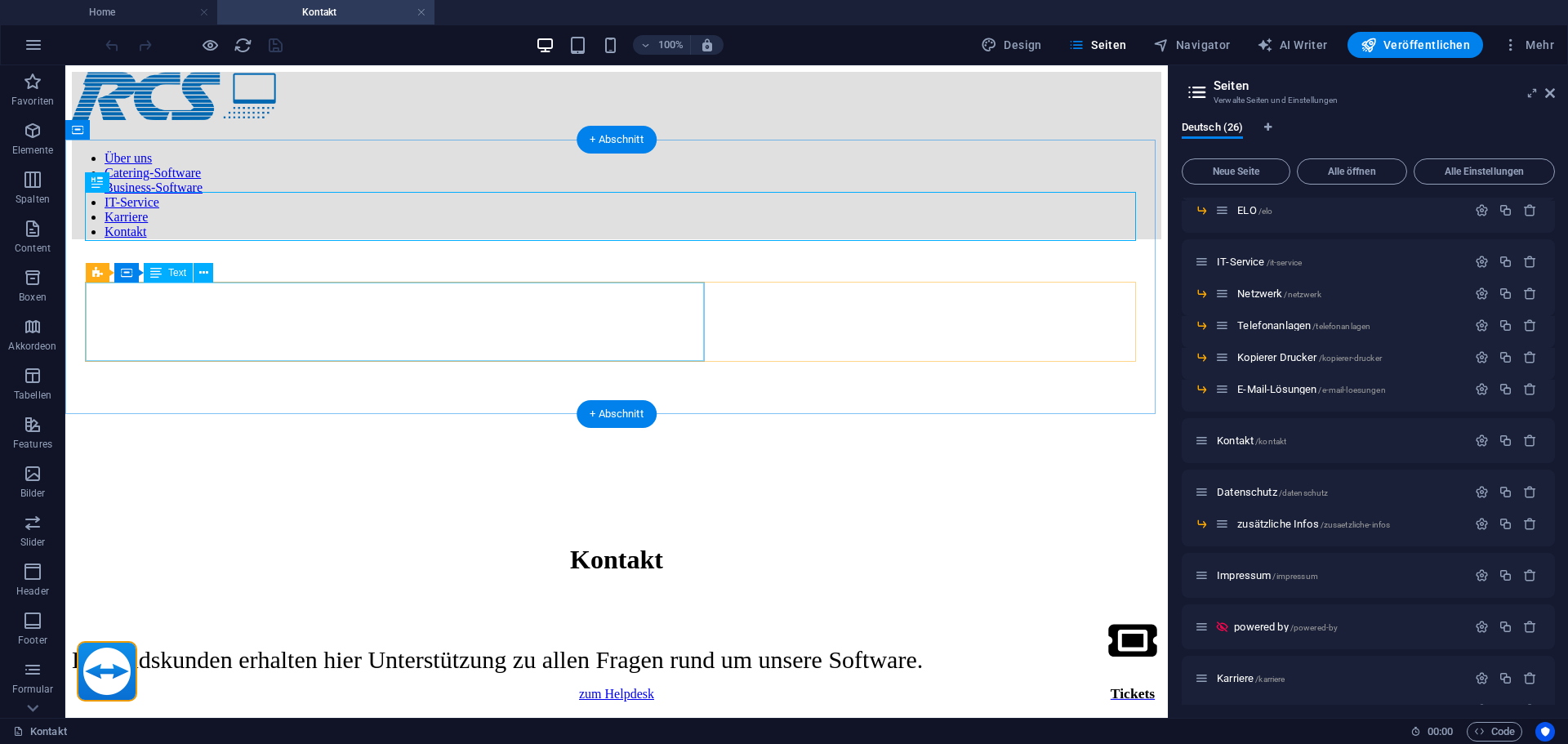
click at [420, 645] on div "Bestandskunden erhalten hier Unterstützung zu allen Fragen rund um unsere Softw…" at bounding box center [617, 660] width 1089 height 28
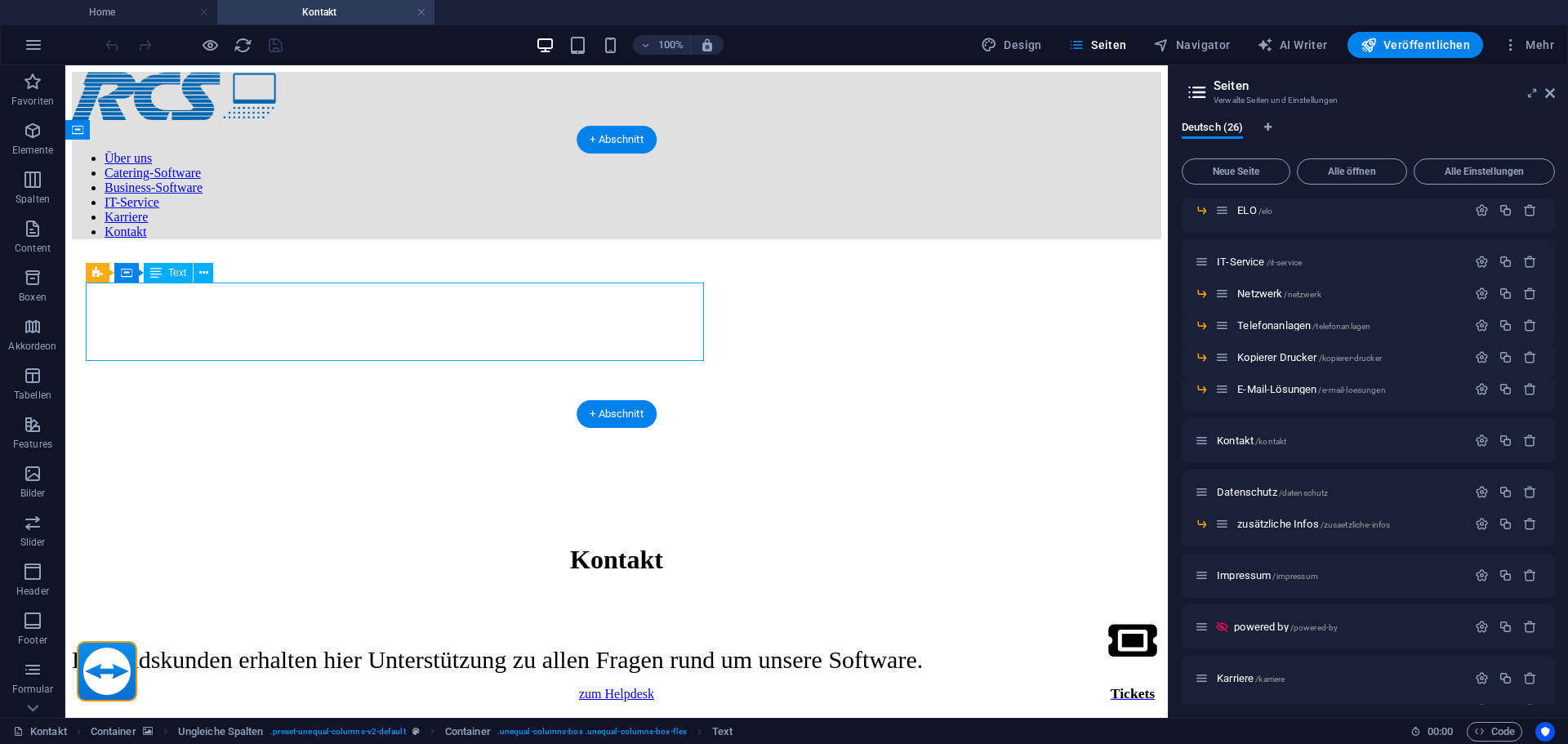
click at [420, 645] on div "Bestandskunden erhalten hier Unterstützung zu allen Fragen rund um unsere Softw…" at bounding box center [617, 660] width 1089 height 28
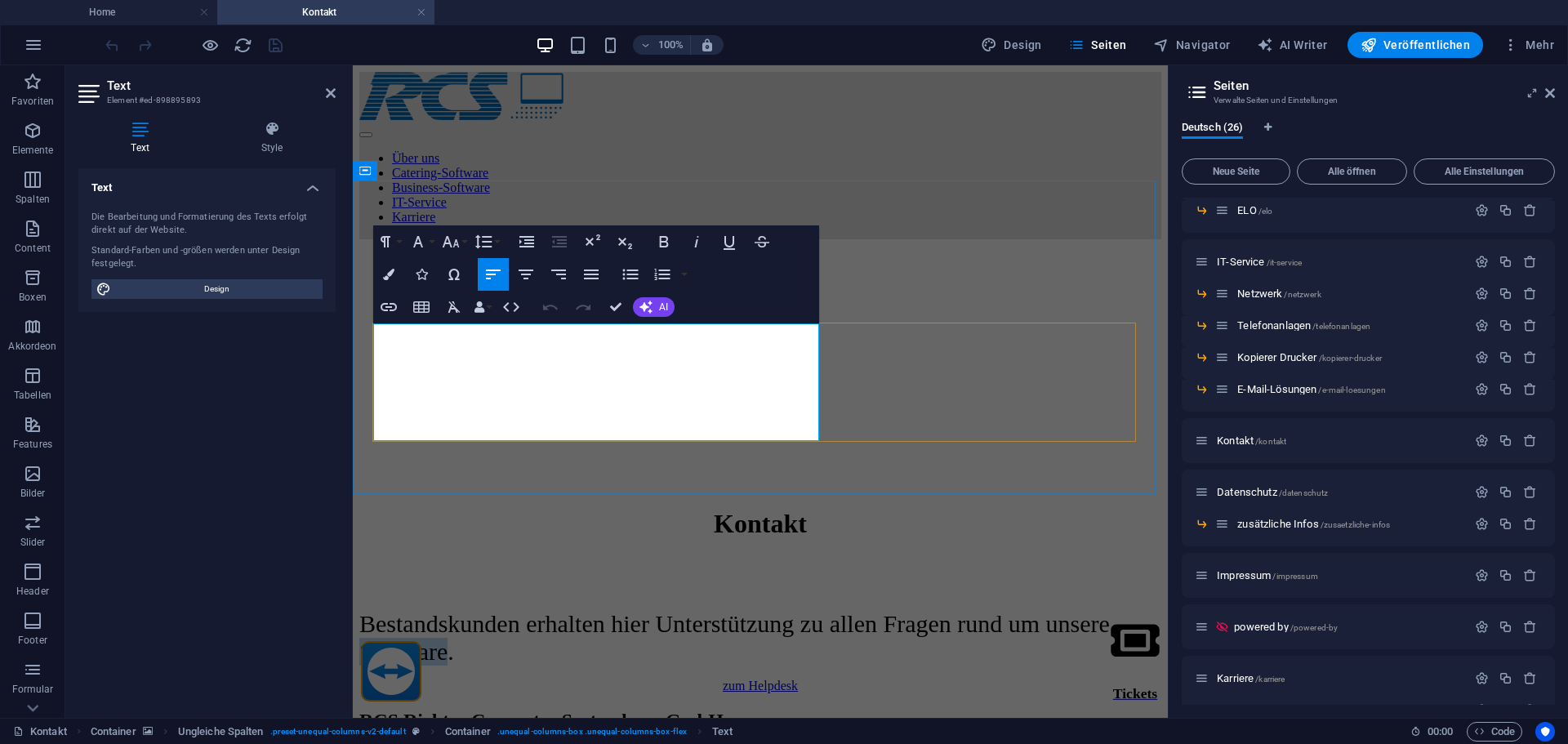
drag, startPoint x: 509, startPoint y: 419, endPoint x: 602, endPoint y: 419, distance: 93.0
click at [602, 610] on span "Bestandskunden erhalten hier Unterstützung zu allen Fragen rund um unsere Softw…" at bounding box center [735, 637] width 751 height 54
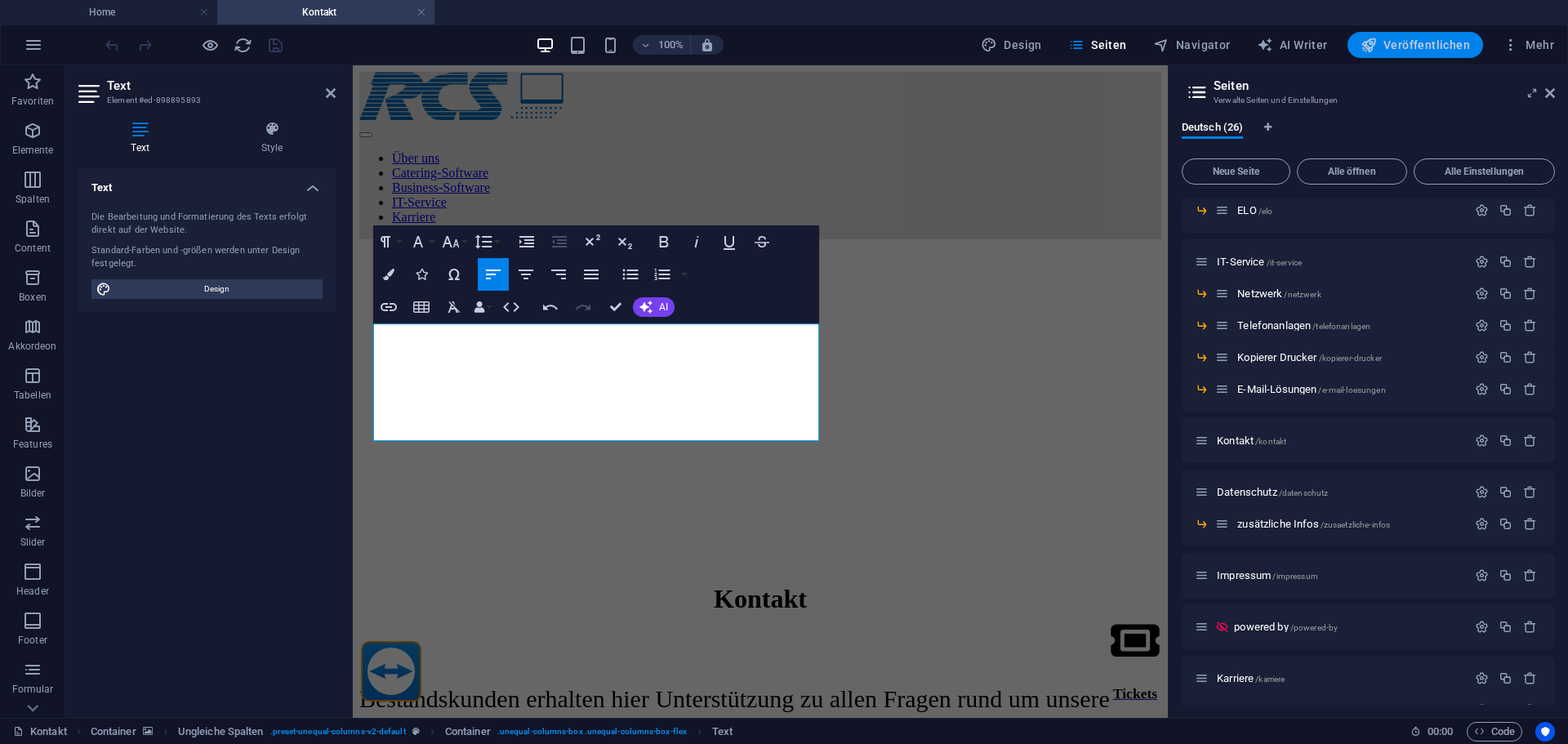
click at [1448, 47] on span "Veröffentlichen" at bounding box center [1415, 44] width 110 height 16
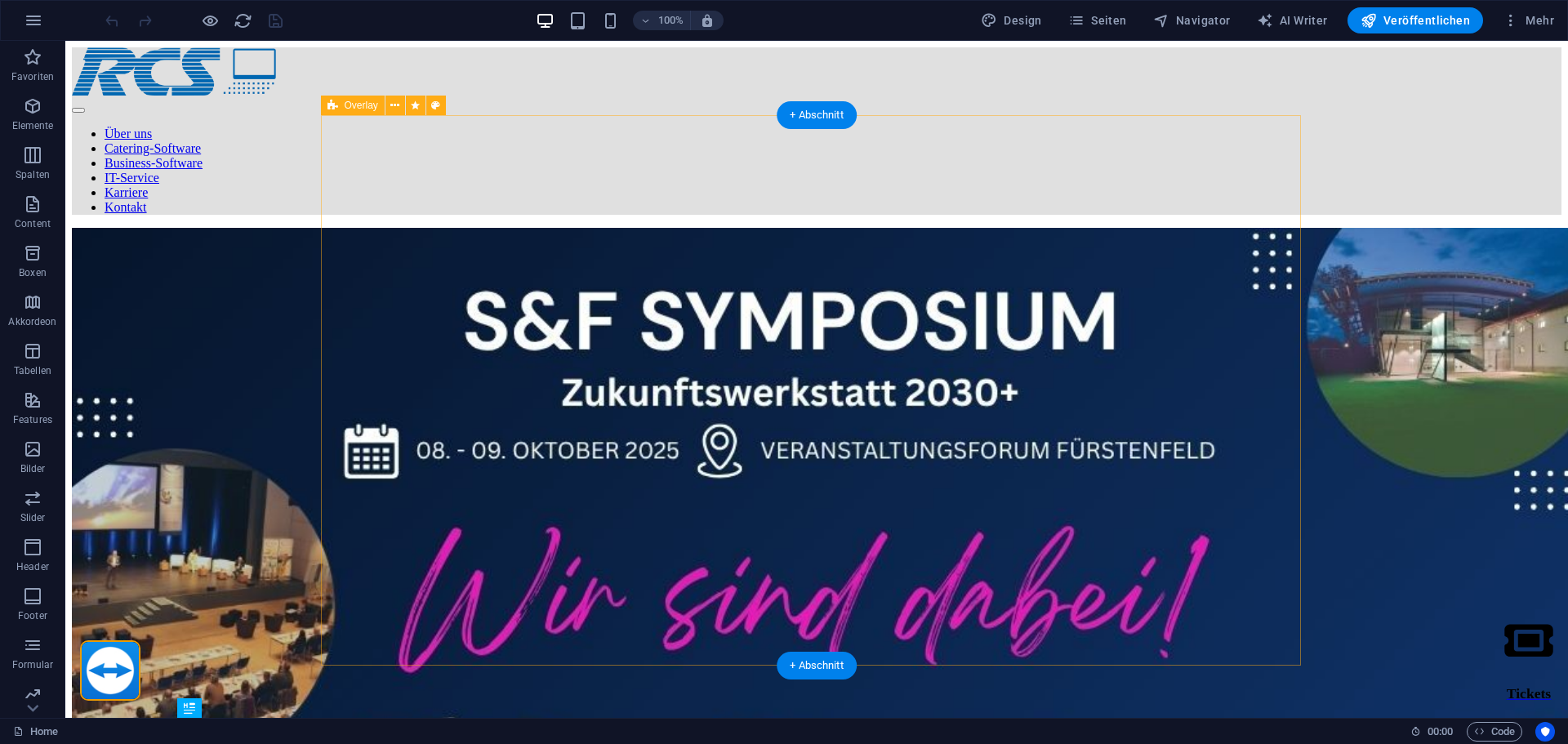
scroll to position [363, 0]
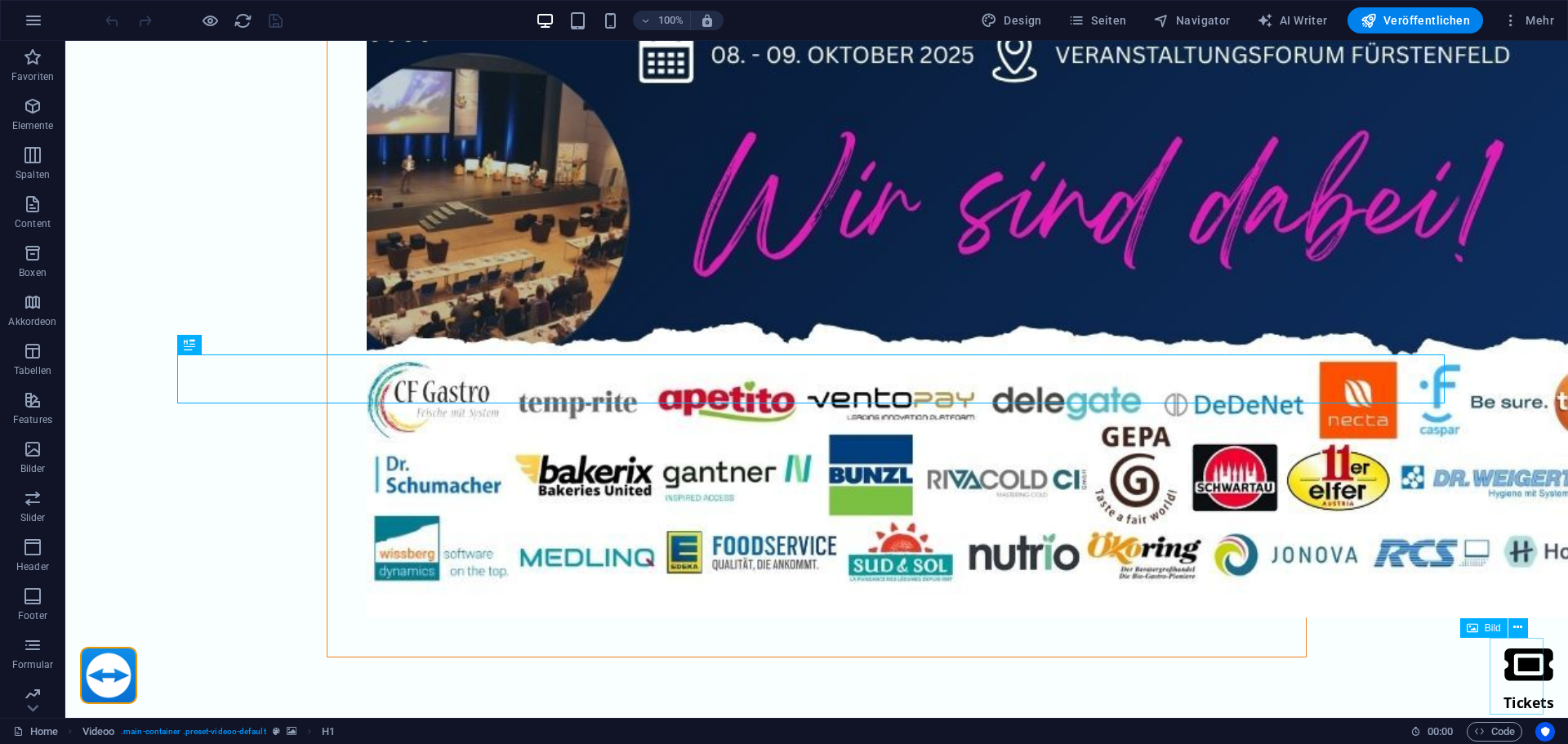
click at [1524, 671] on figure "Tickets" at bounding box center [1529, 676] width 53 height 77
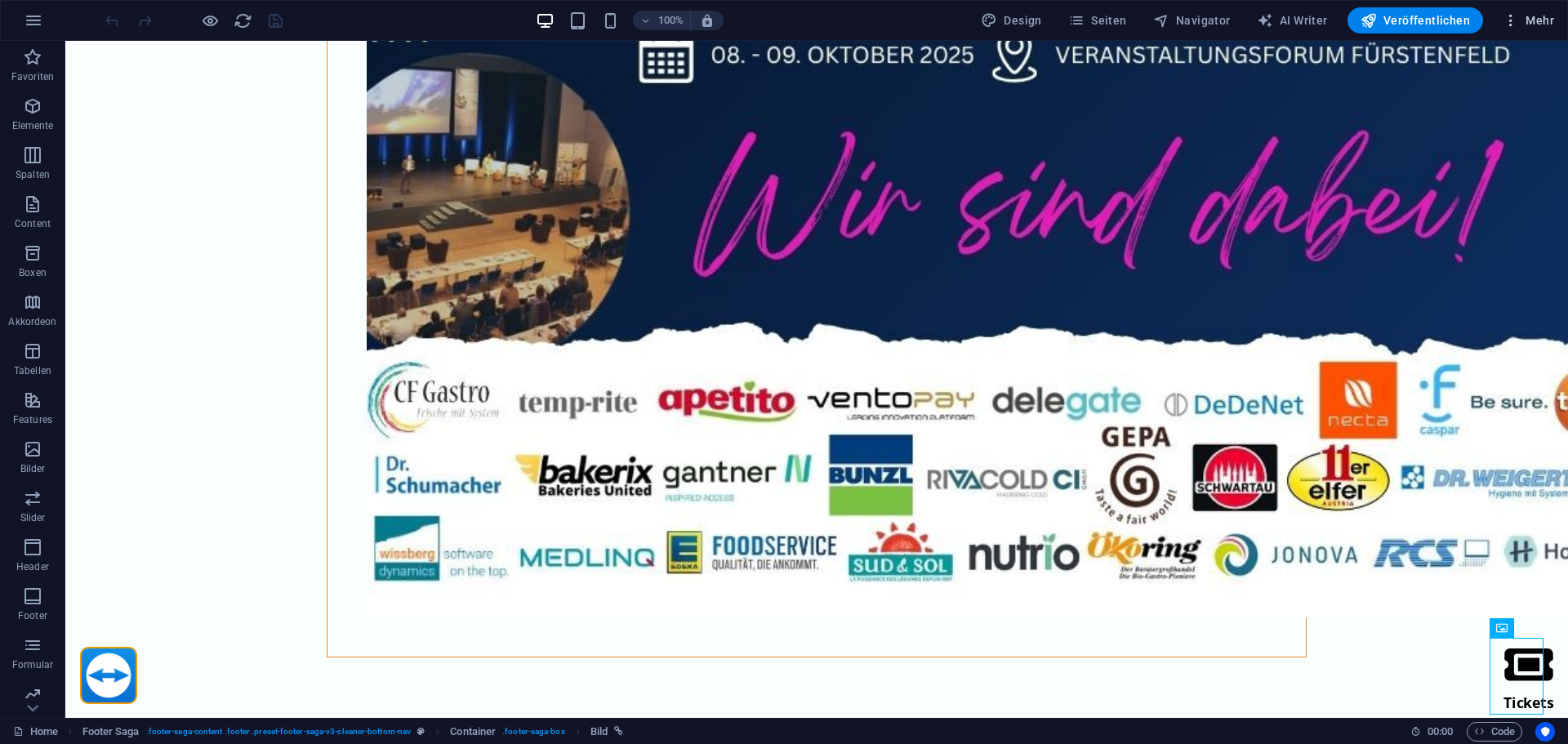
click at [1549, 20] on span "Mehr" at bounding box center [1529, 20] width 52 height 16
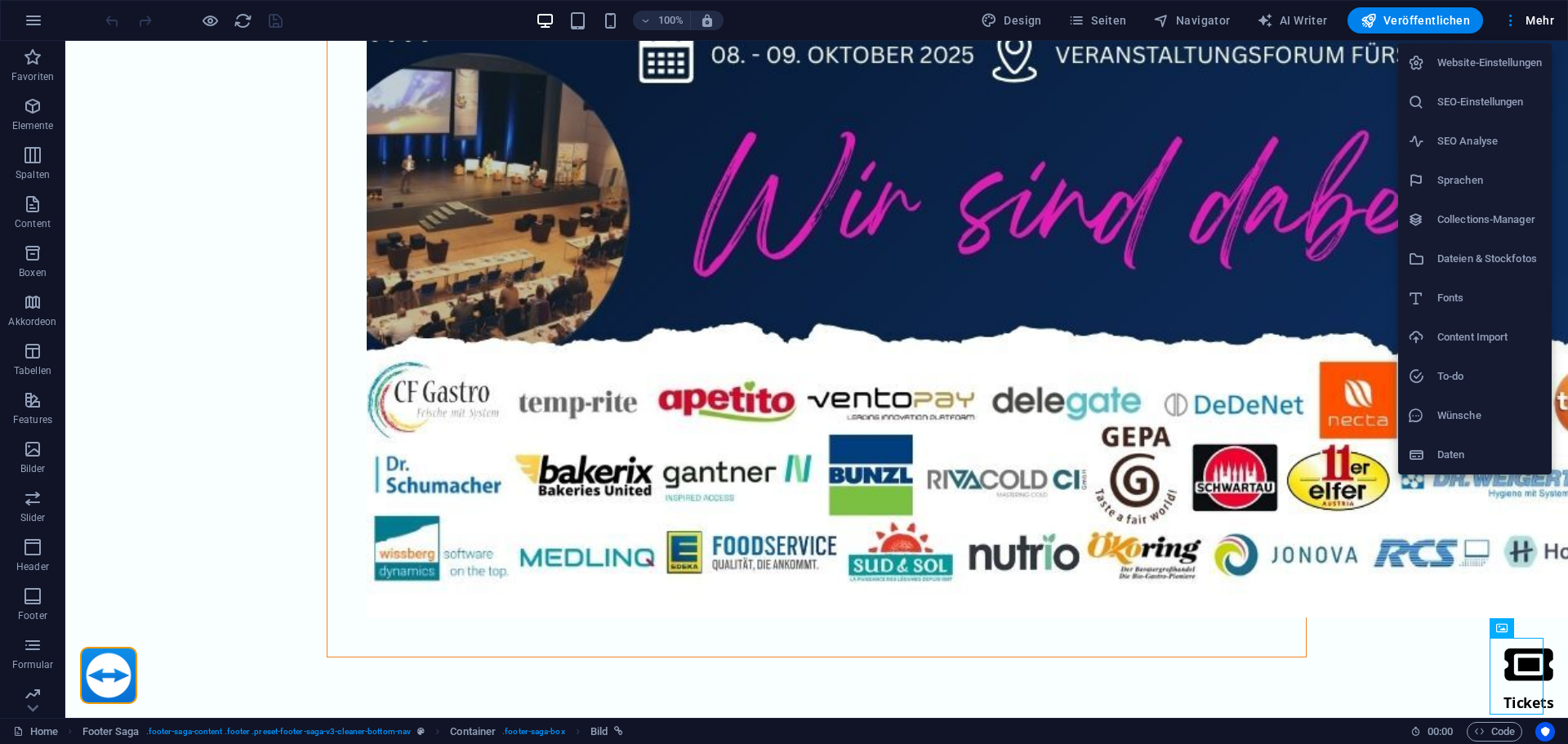
click at [1115, 23] on div at bounding box center [784, 372] width 1568 height 744
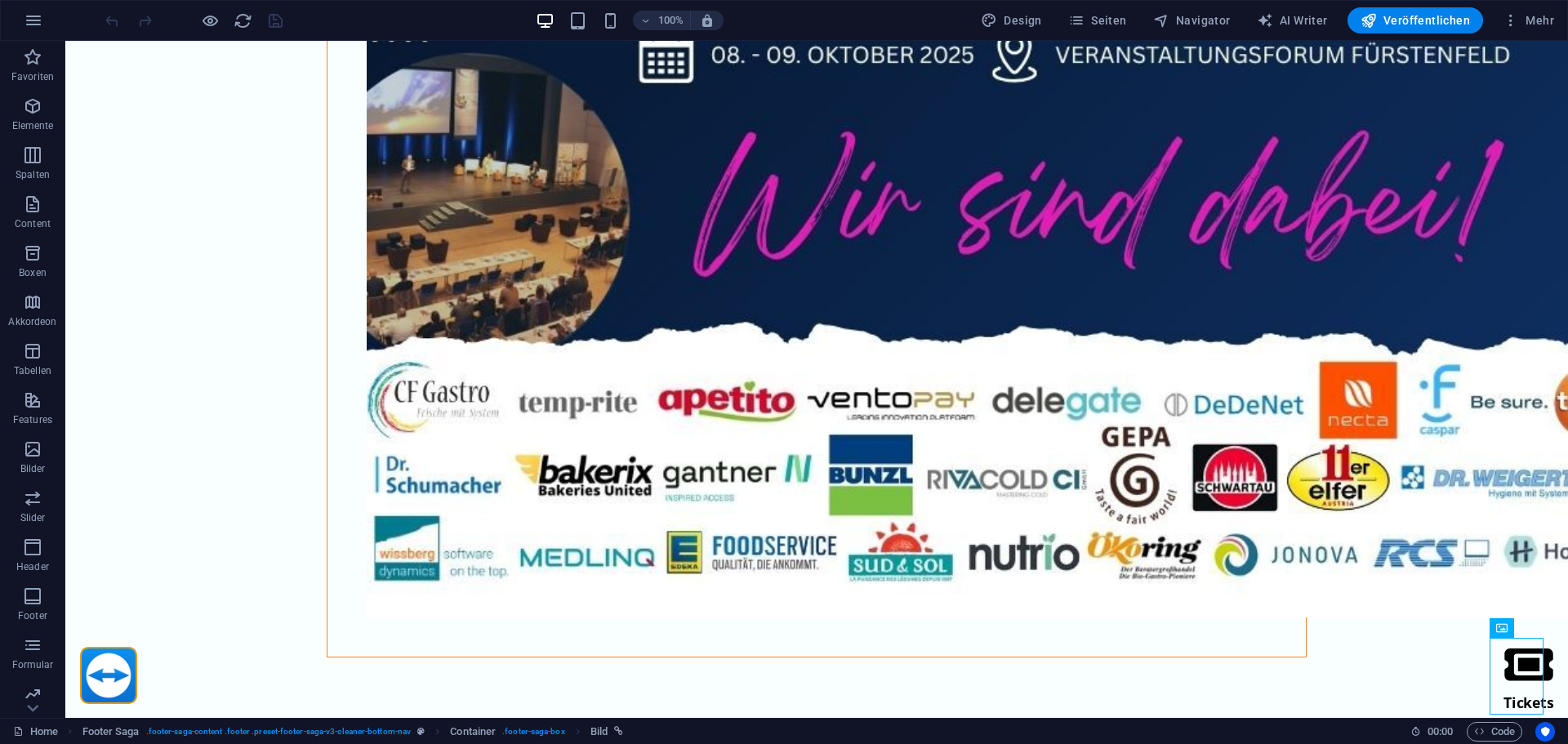
click at [1115, 23] on span "Seiten" at bounding box center [1097, 20] width 59 height 16
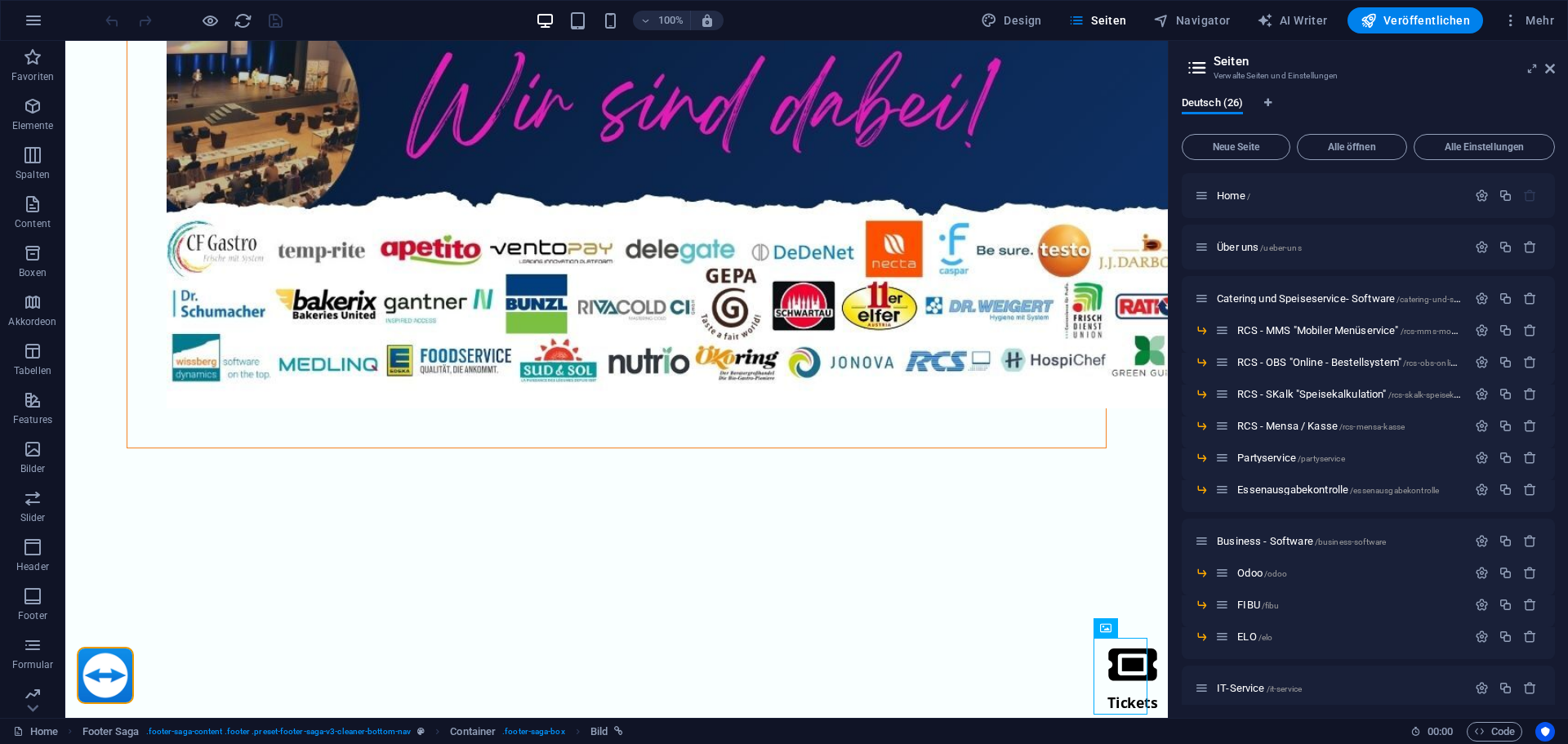
scroll to position [408, 0]
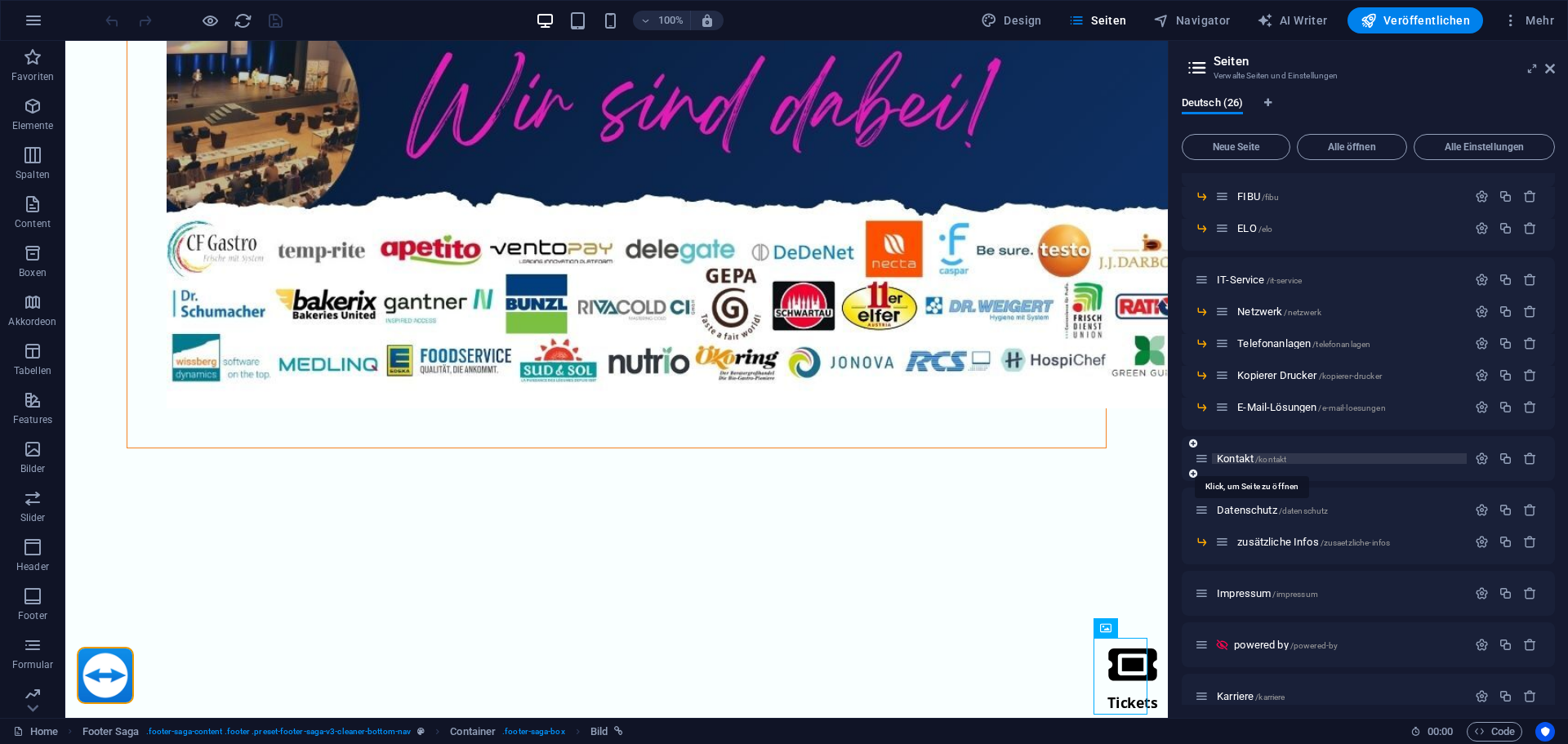
click at [1230, 455] on span "Kontakt /kontakt" at bounding box center [1252, 458] width 69 height 12
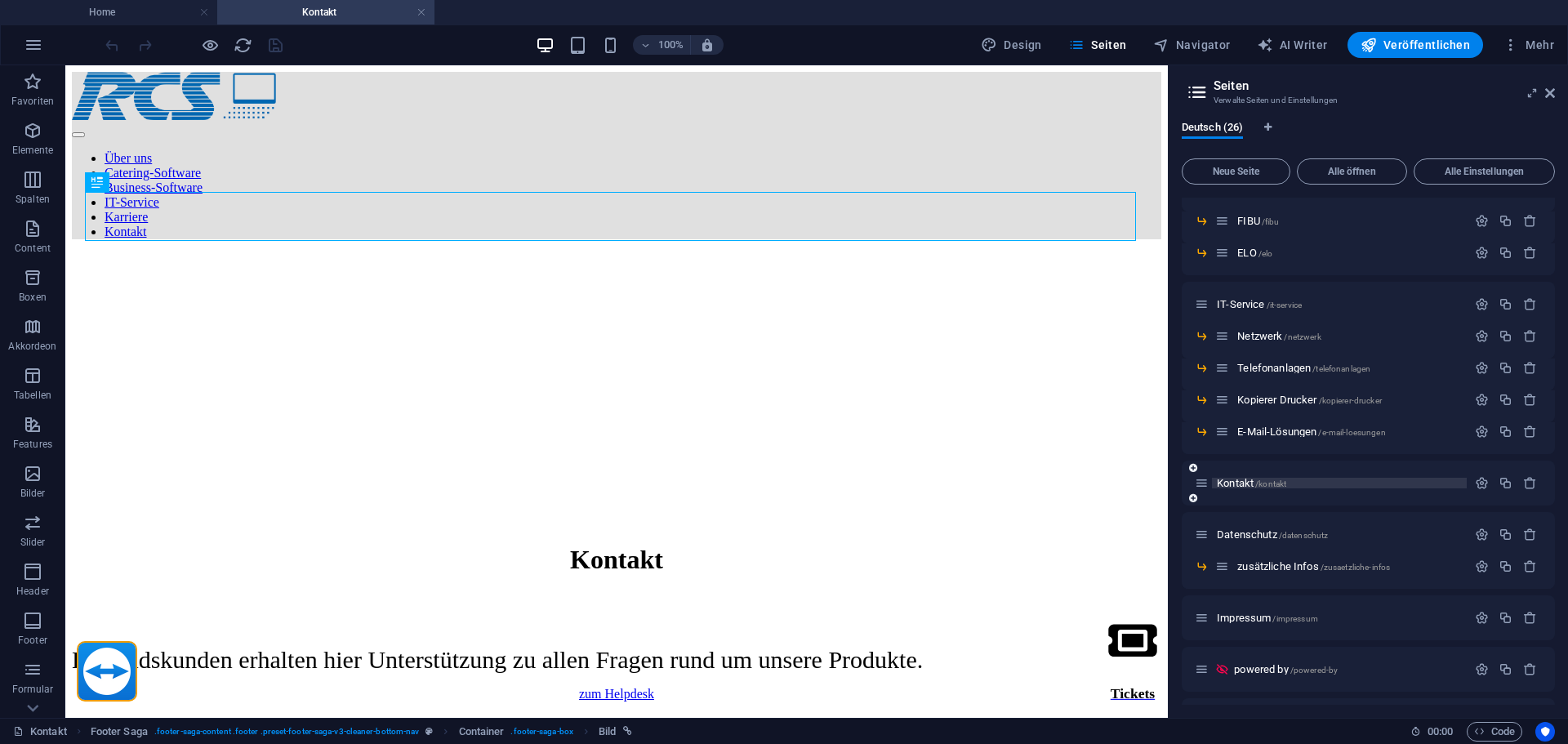
scroll to position [0, 0]
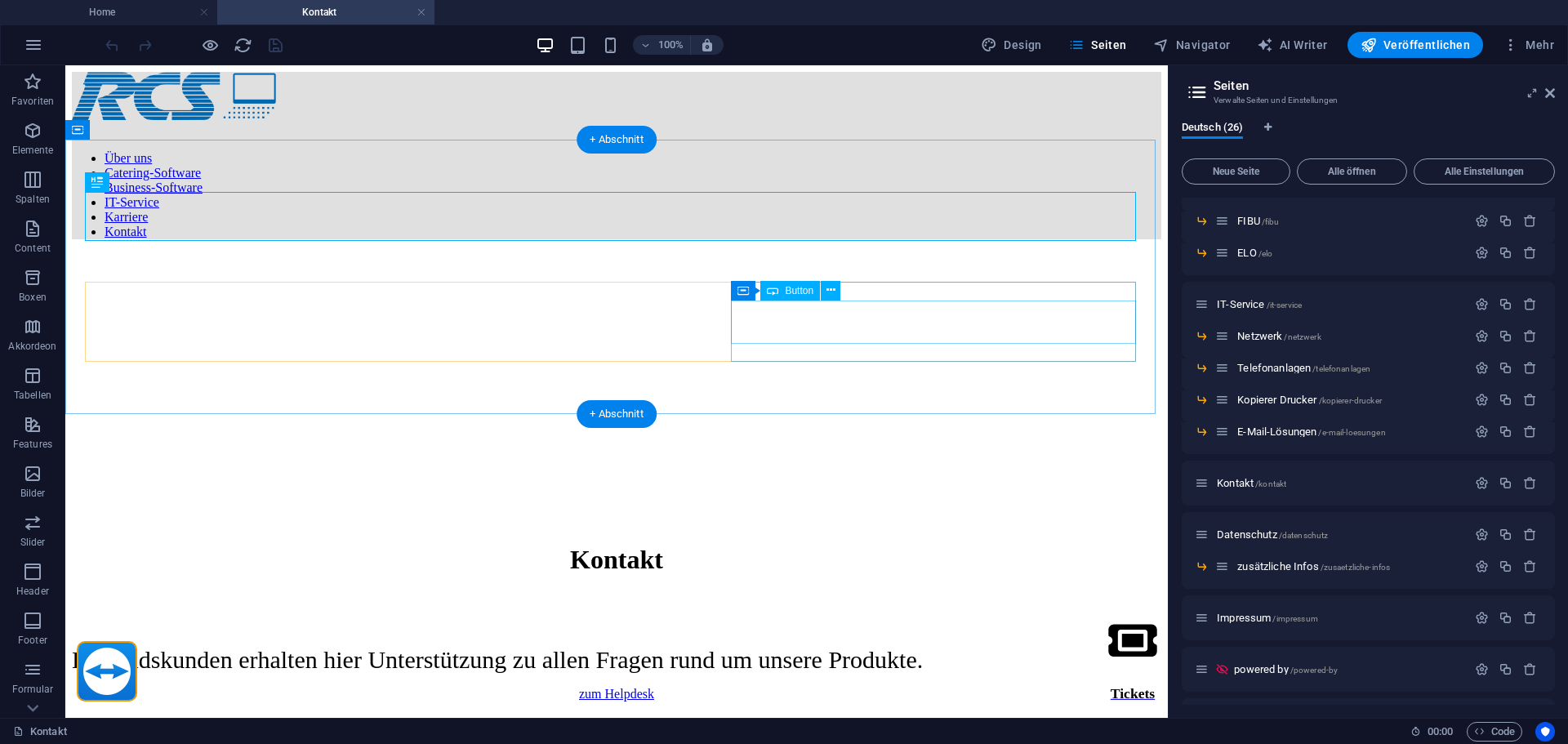
click at [921, 687] on div "zum Helpdesk" at bounding box center [617, 694] width 1089 height 15
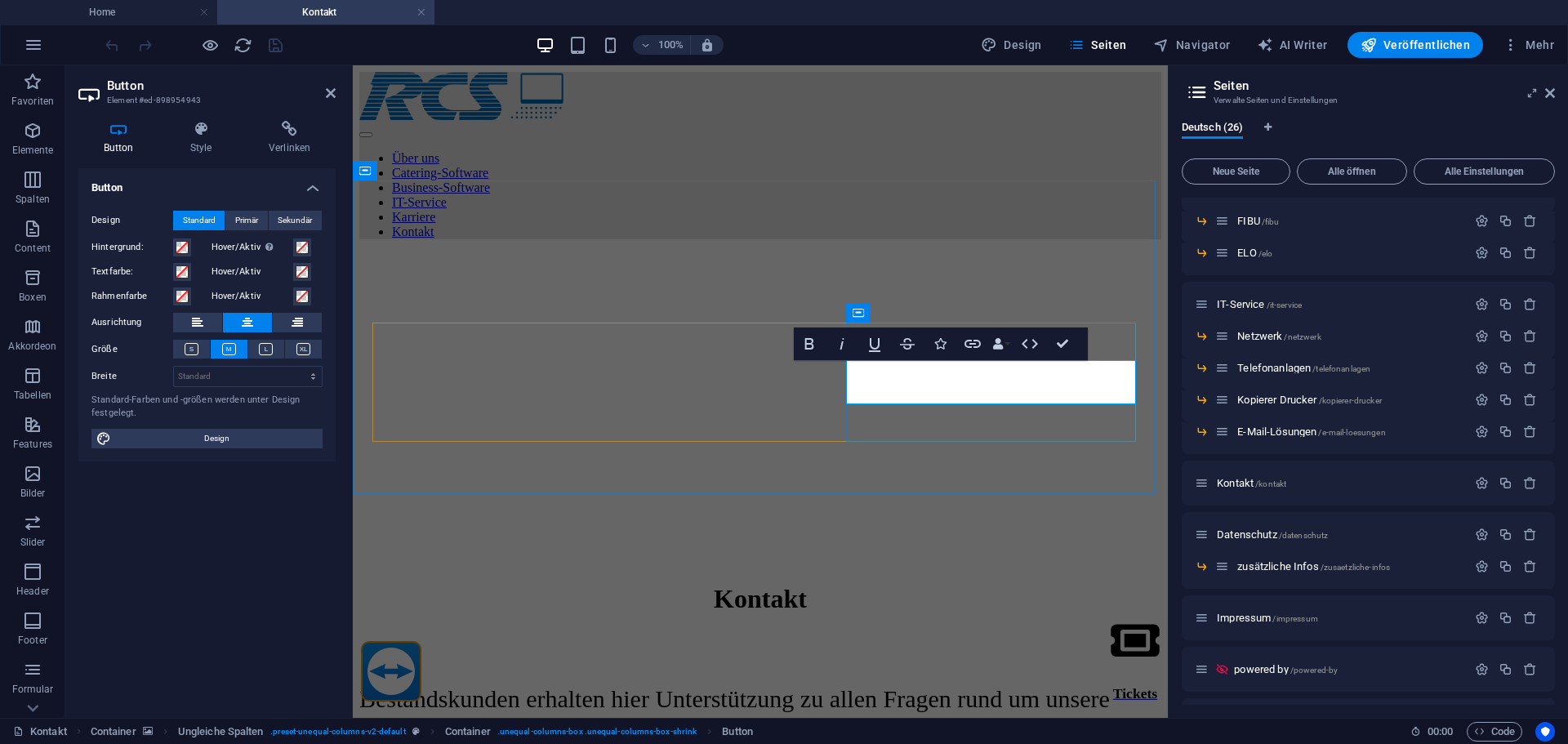
click at [295, 129] on icon at bounding box center [289, 129] width 92 height 16
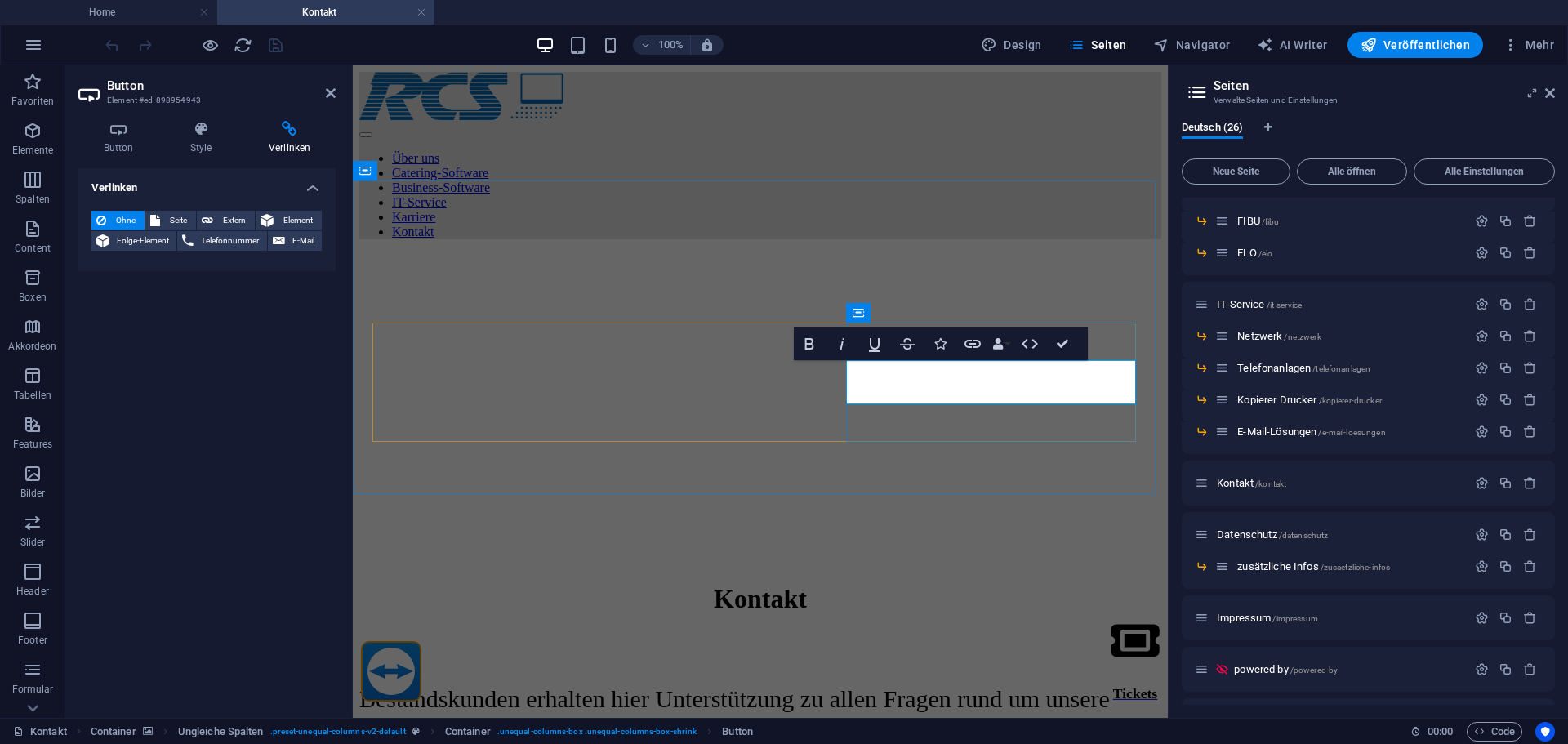
click at [218, 223] on span "Extern" at bounding box center [234, 220] width 32 height 20
select select "blank"
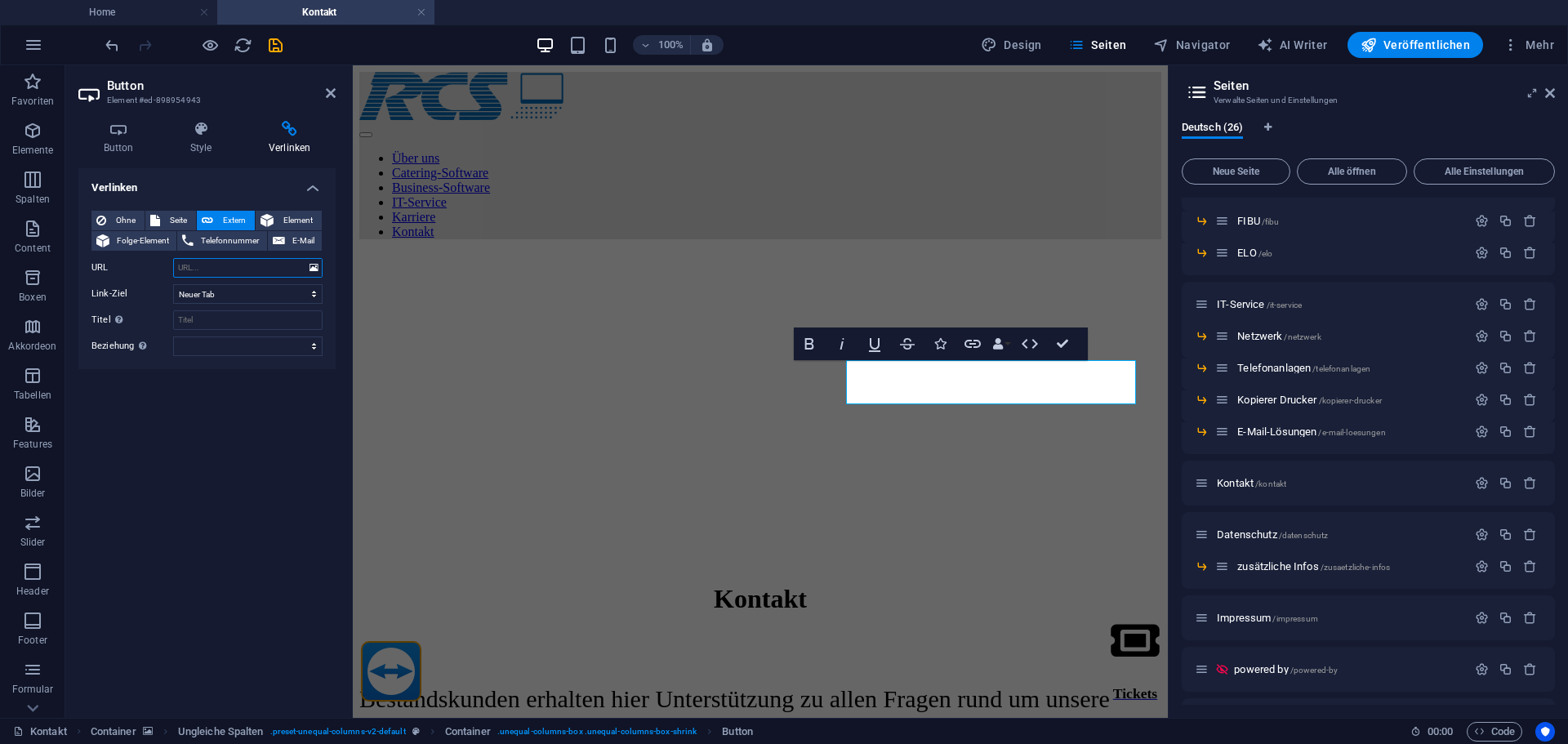
click at [214, 265] on input "URL" at bounding box center [248, 267] width 149 height 20
paste input "[URL][DOMAIN_NAME]"
type input "[URL][DOMAIN_NAME]"
click at [276, 44] on icon "save" at bounding box center [276, 45] width 19 height 19
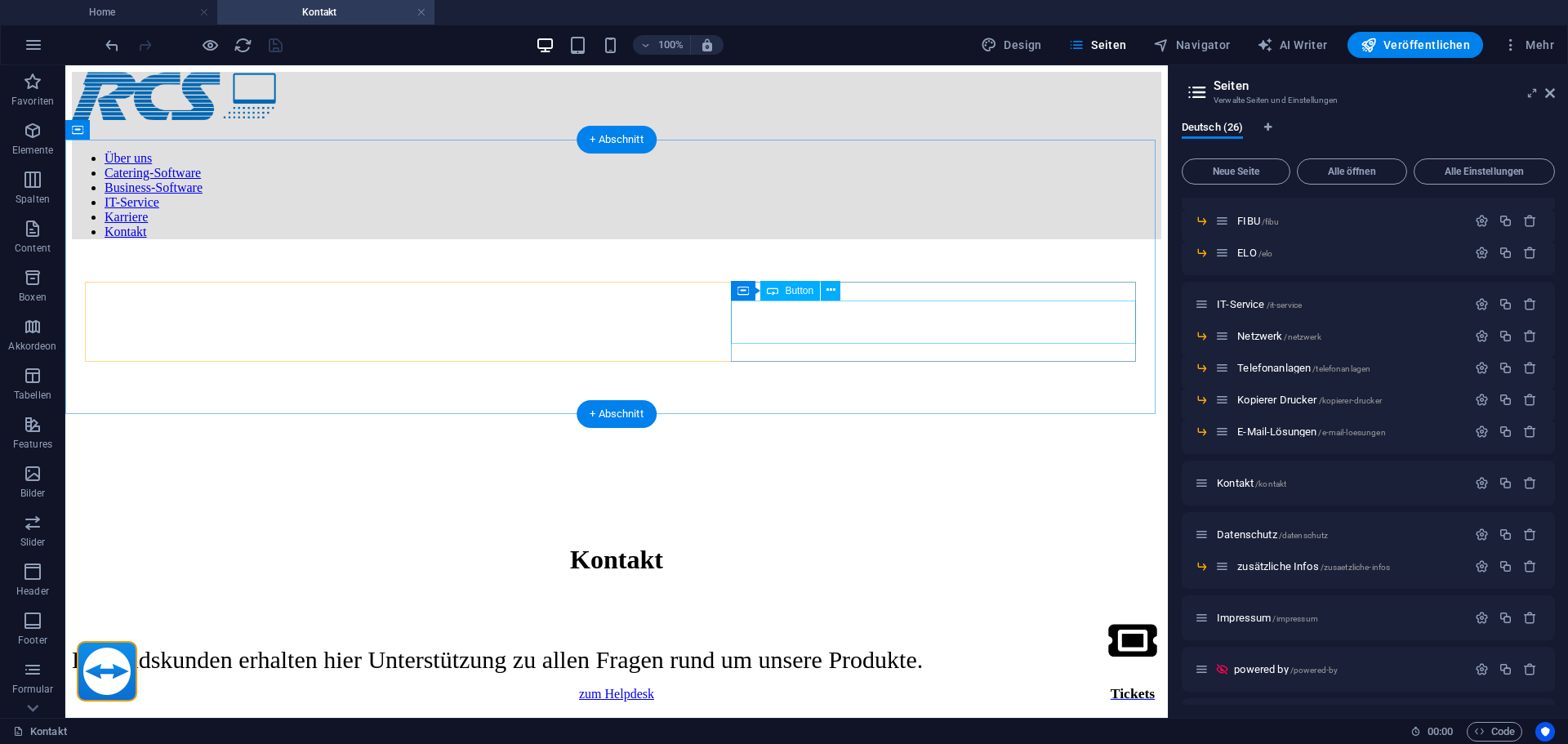
click at [854, 687] on div "zum Helpdesk" at bounding box center [617, 694] width 1089 height 15
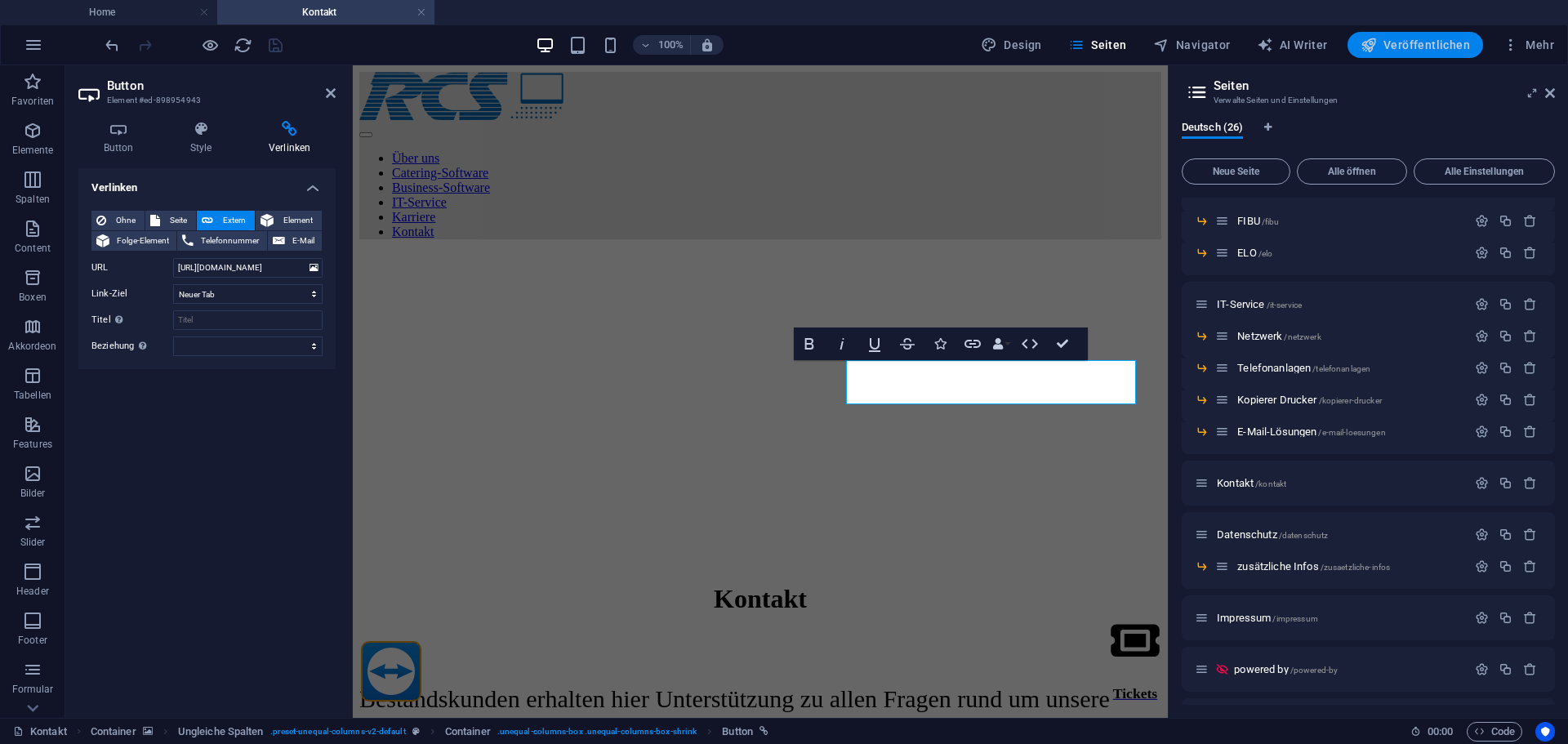
click at [1408, 44] on span "Veröffentlichen" at bounding box center [1415, 44] width 110 height 16
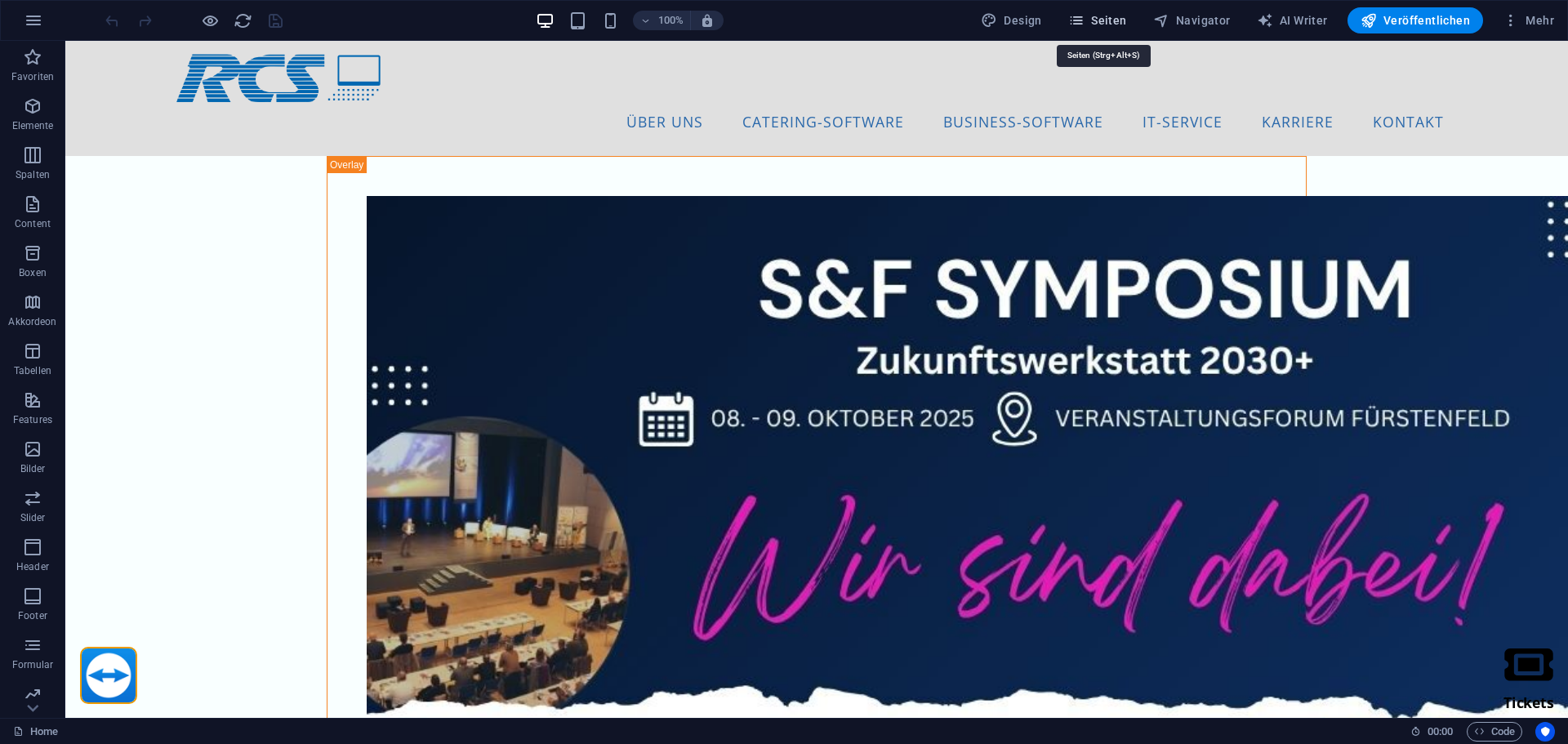
click at [1120, 12] on span "Seiten" at bounding box center [1097, 20] width 59 height 16
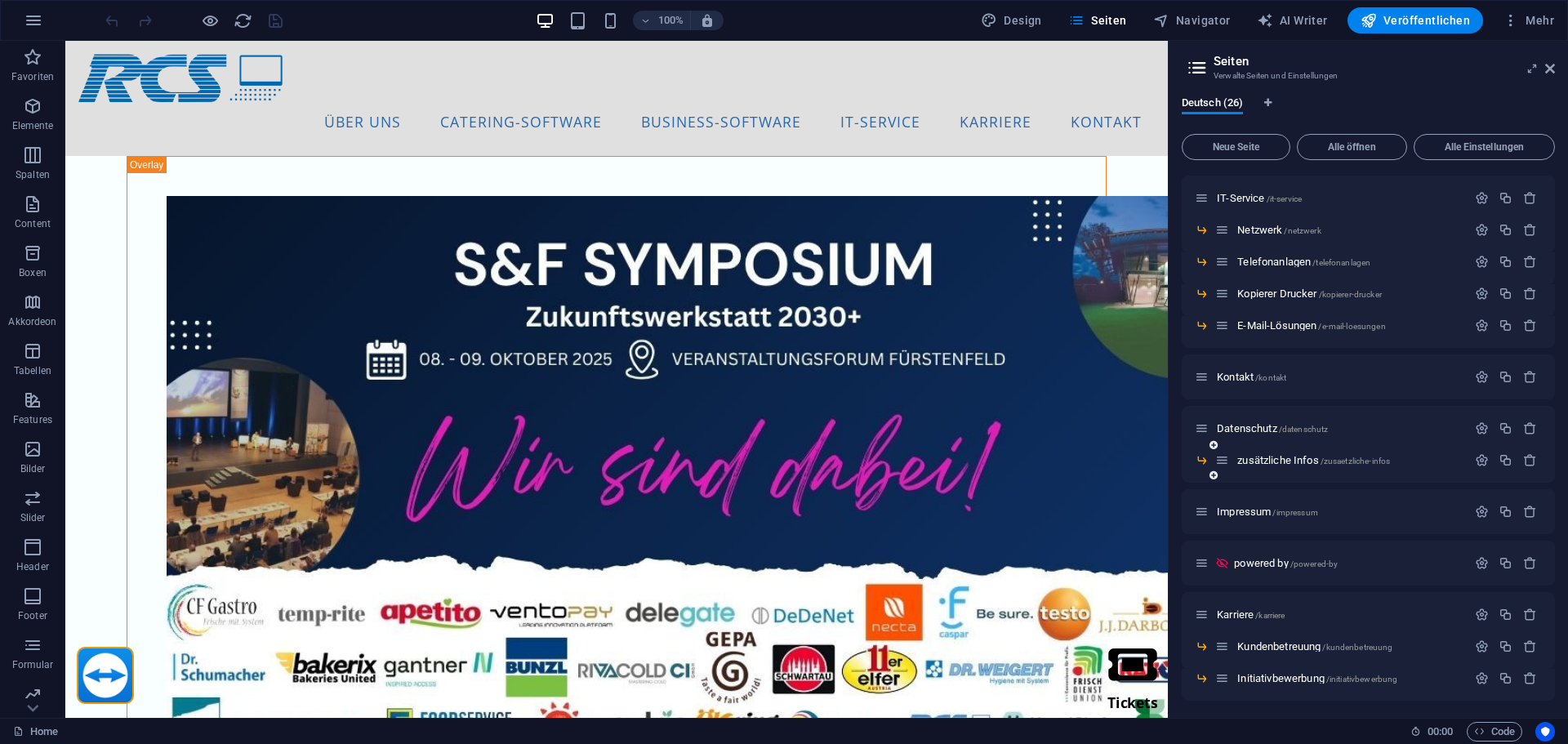
scroll to position [493, 0]
click at [1254, 367] on div "Kontakt /kontakt" at bounding box center [1331, 374] width 272 height 19
click at [1254, 369] on div "Kontakt /kontakt" at bounding box center [1331, 374] width 272 height 19
click at [1254, 371] on span "Kontakt /kontakt" at bounding box center [1252, 374] width 69 height 12
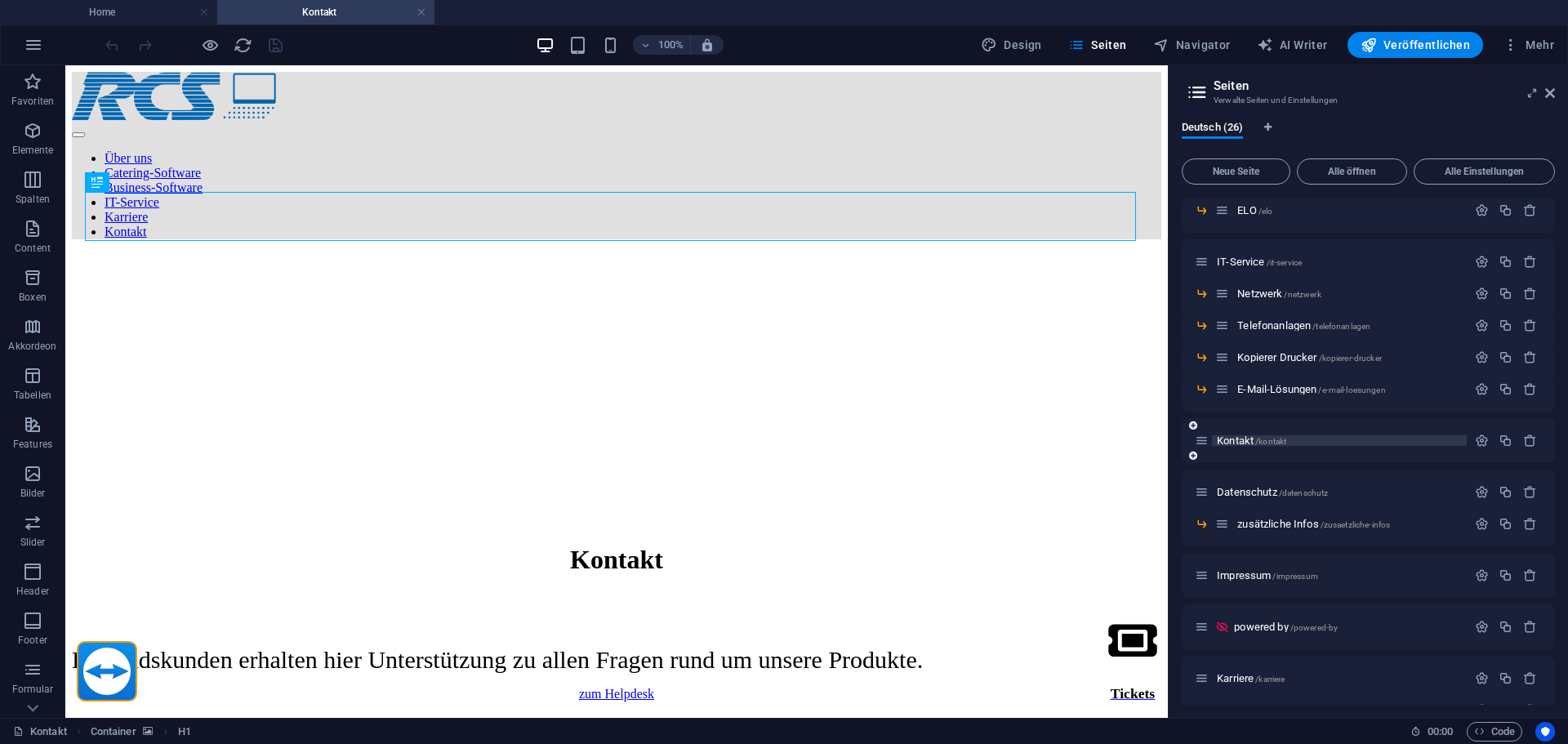
scroll to position [0, 0]
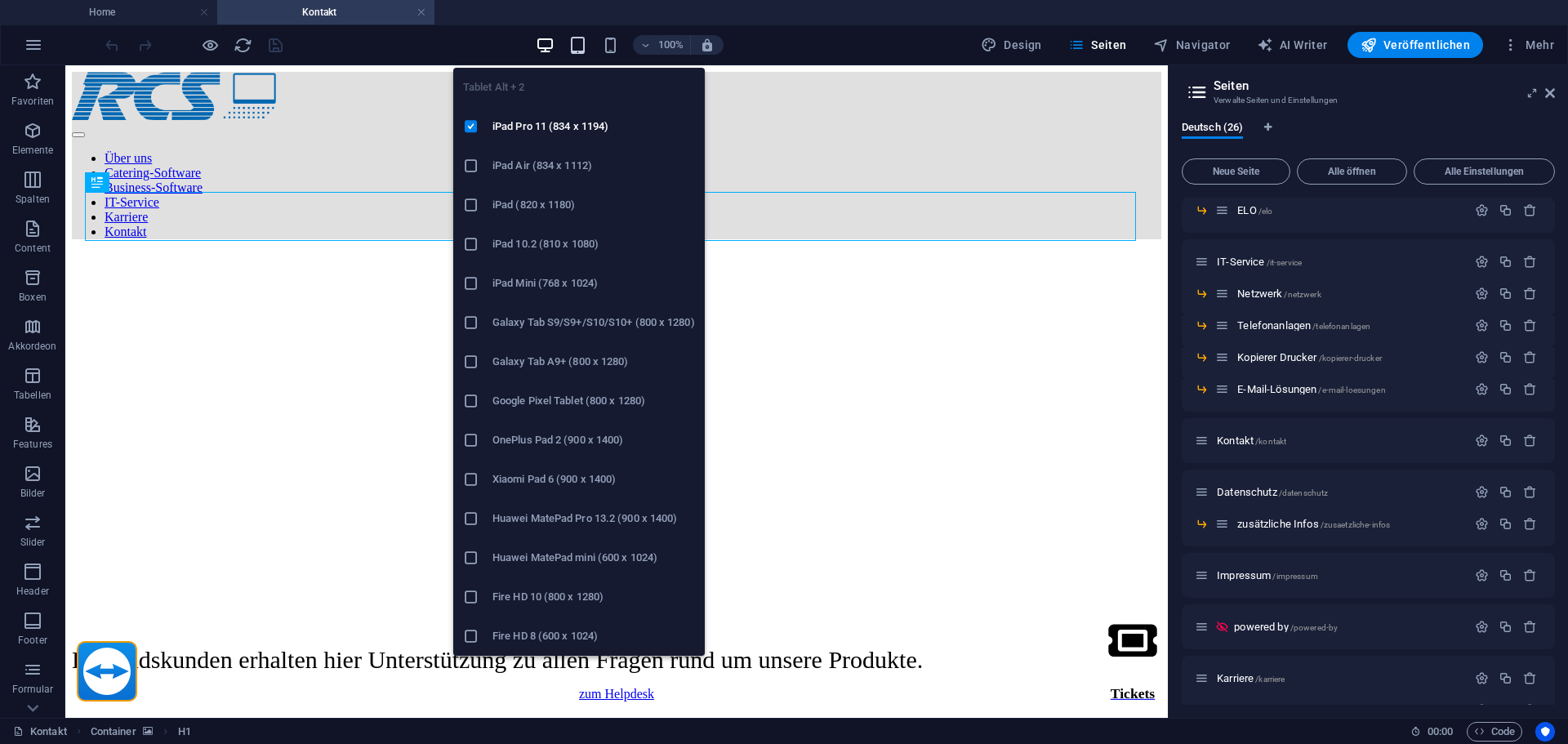
click at [581, 41] on icon "button" at bounding box center [578, 45] width 19 height 19
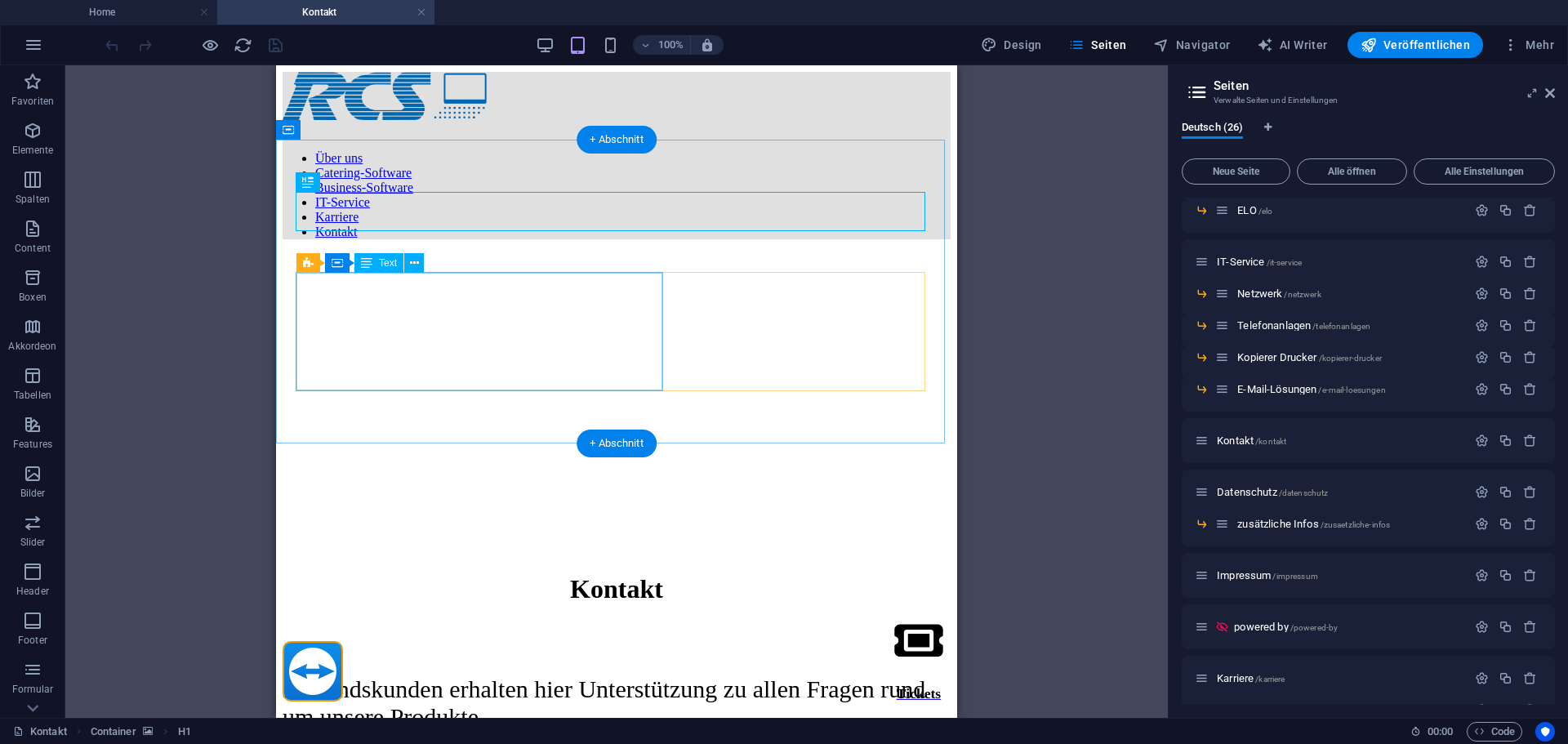
click at [406, 676] on div "Bestandskunden erhalten hier Unterstützung zu allen Fragen rund um unsere Produ…" at bounding box center [617, 703] width 668 height 55
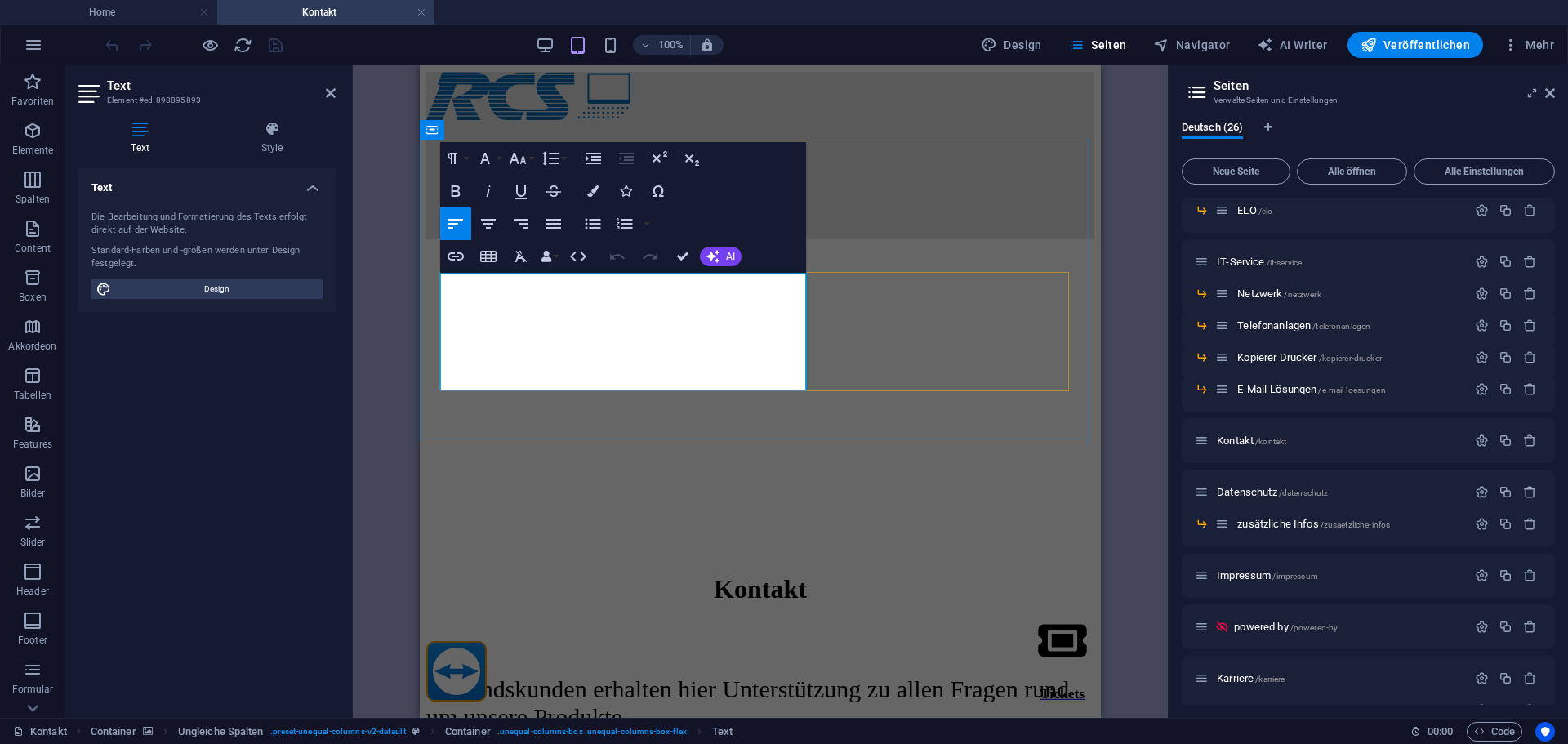
click at [532, 676] on span "Bestandskunden erhalten hier Unterstützung zu allen Fragen rund um unsere Produ…" at bounding box center [747, 703] width 643 height 54
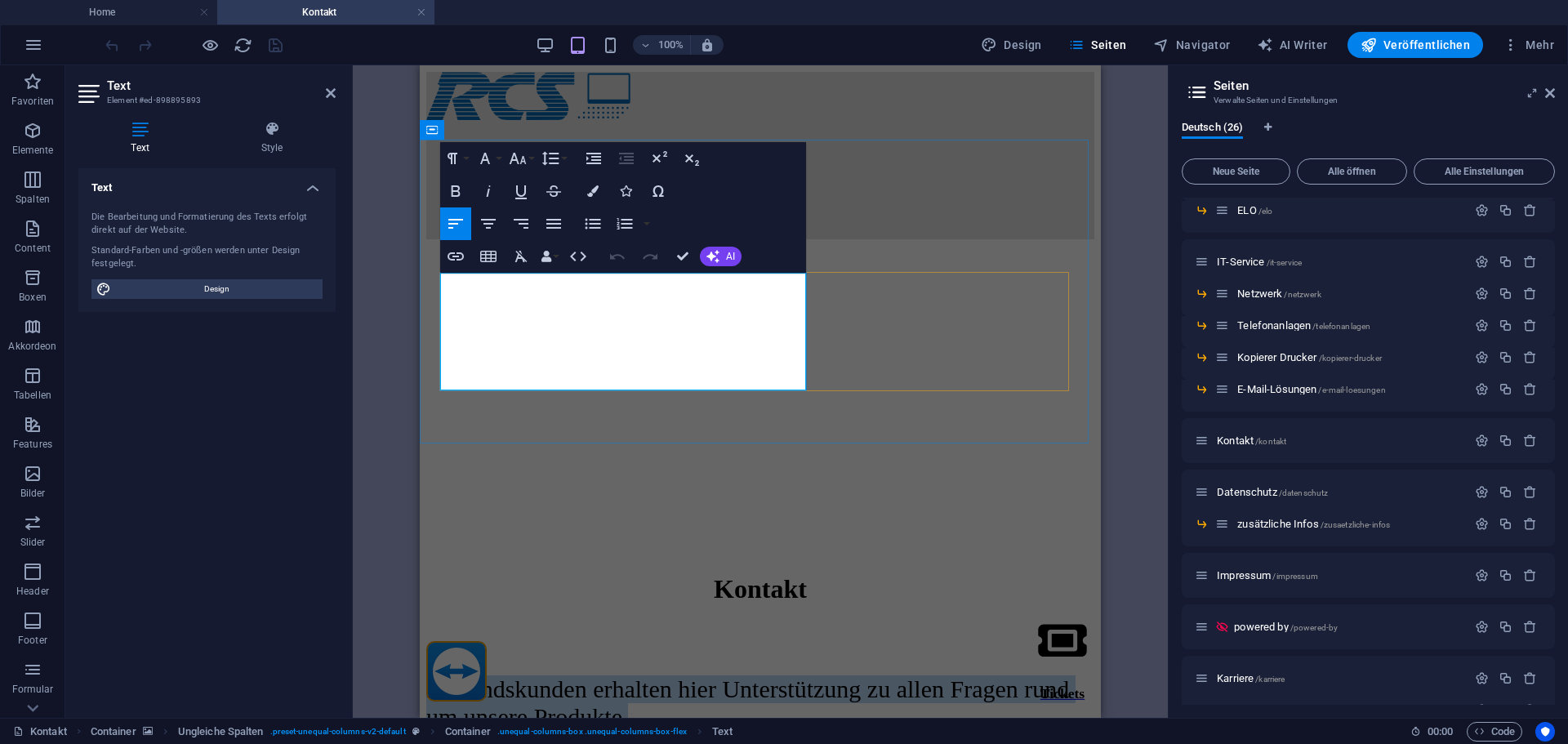
click at [532, 676] on span "Bestandskunden erhalten hier Unterstützung zu allen Fragen rund um unsere Produ…" at bounding box center [747, 703] width 643 height 54
click at [521, 164] on icon "button" at bounding box center [518, 159] width 17 height 11
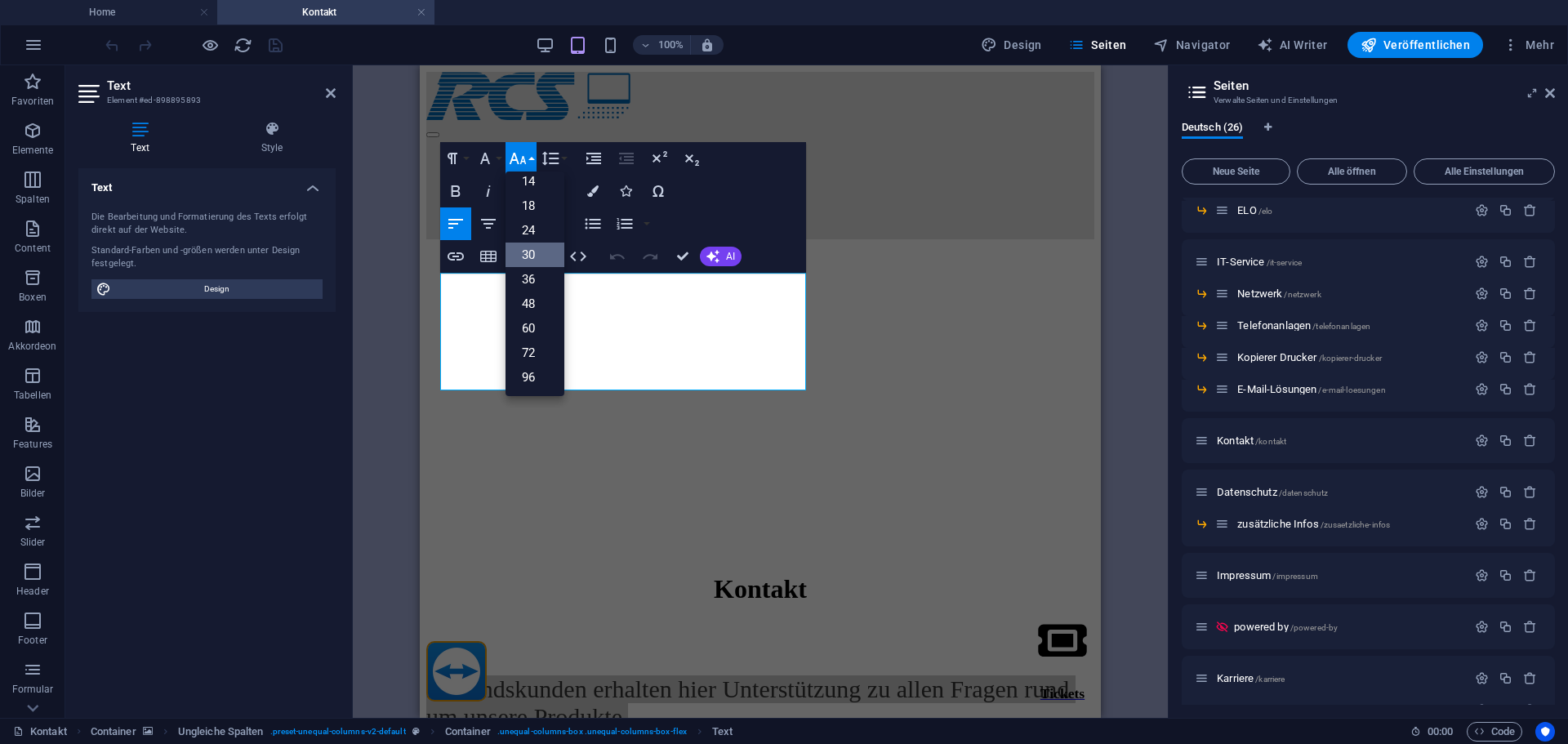
scroll to position [131, 0]
click at [531, 235] on link "24" at bounding box center [535, 230] width 59 height 24
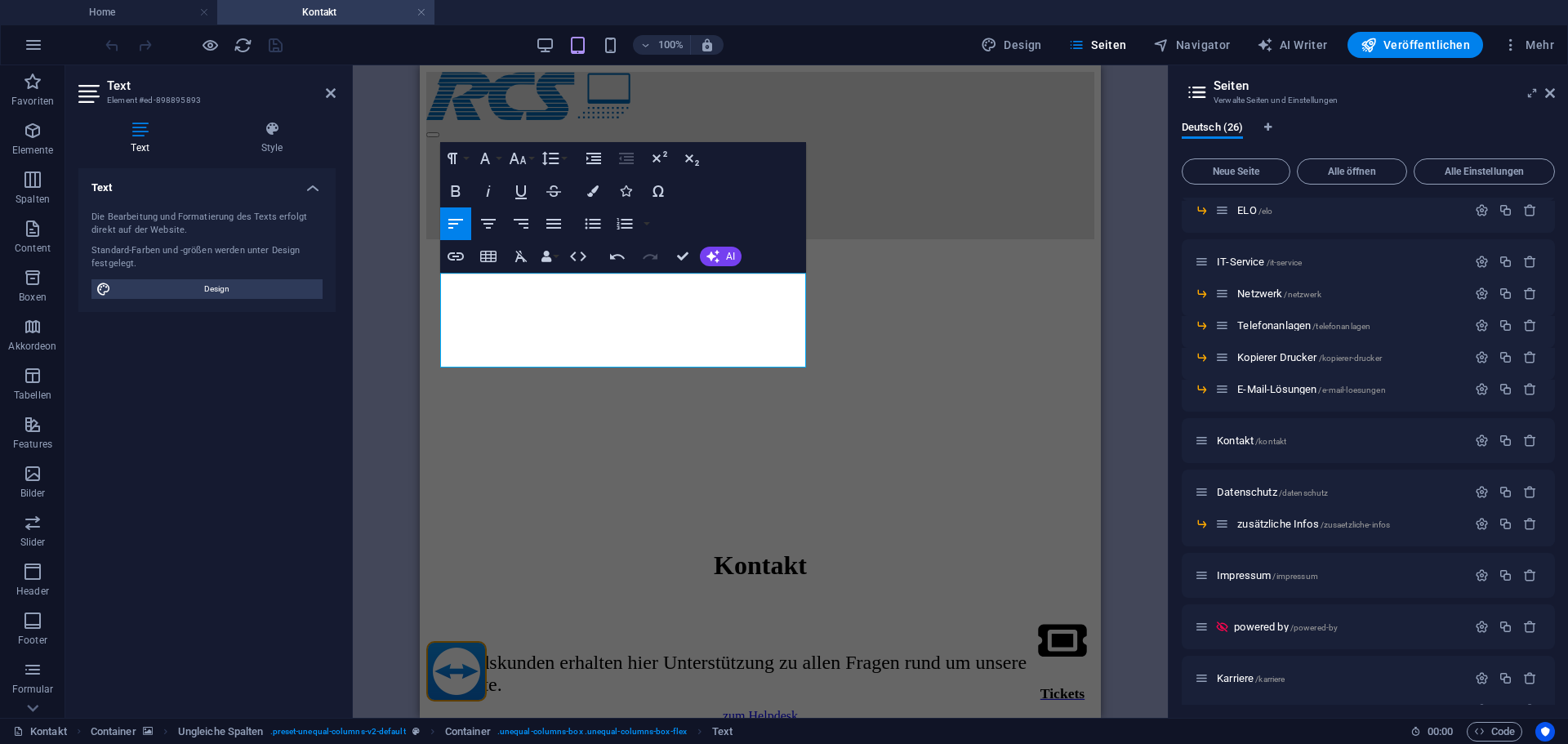
click at [665, 252] on figure at bounding box center [760, 252] width 668 height 0
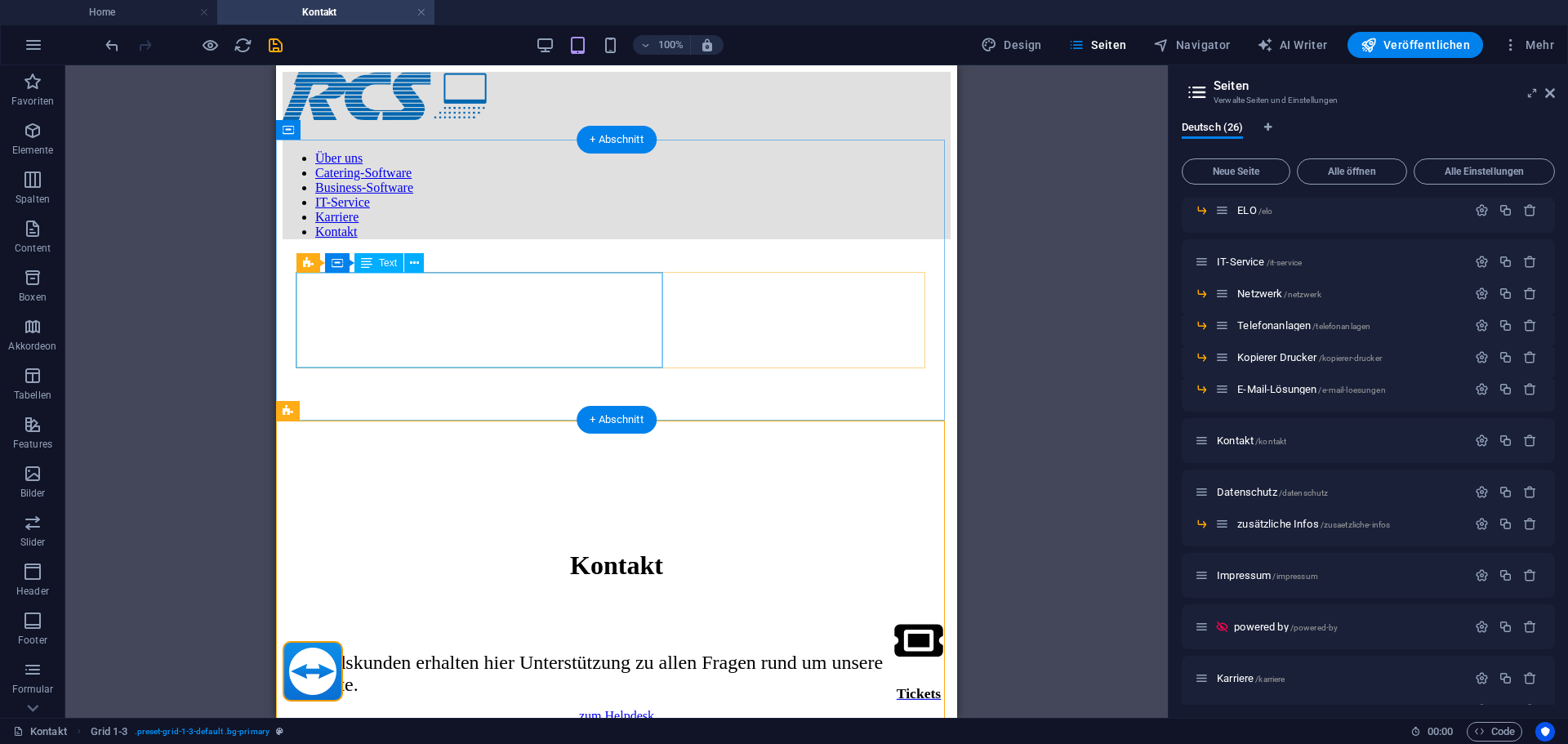
click at [520, 652] on div "Bestandskunden erhalten hier Unterstützung zu allen Fragen rund um unsere Produ…" at bounding box center [617, 674] width 668 height 44
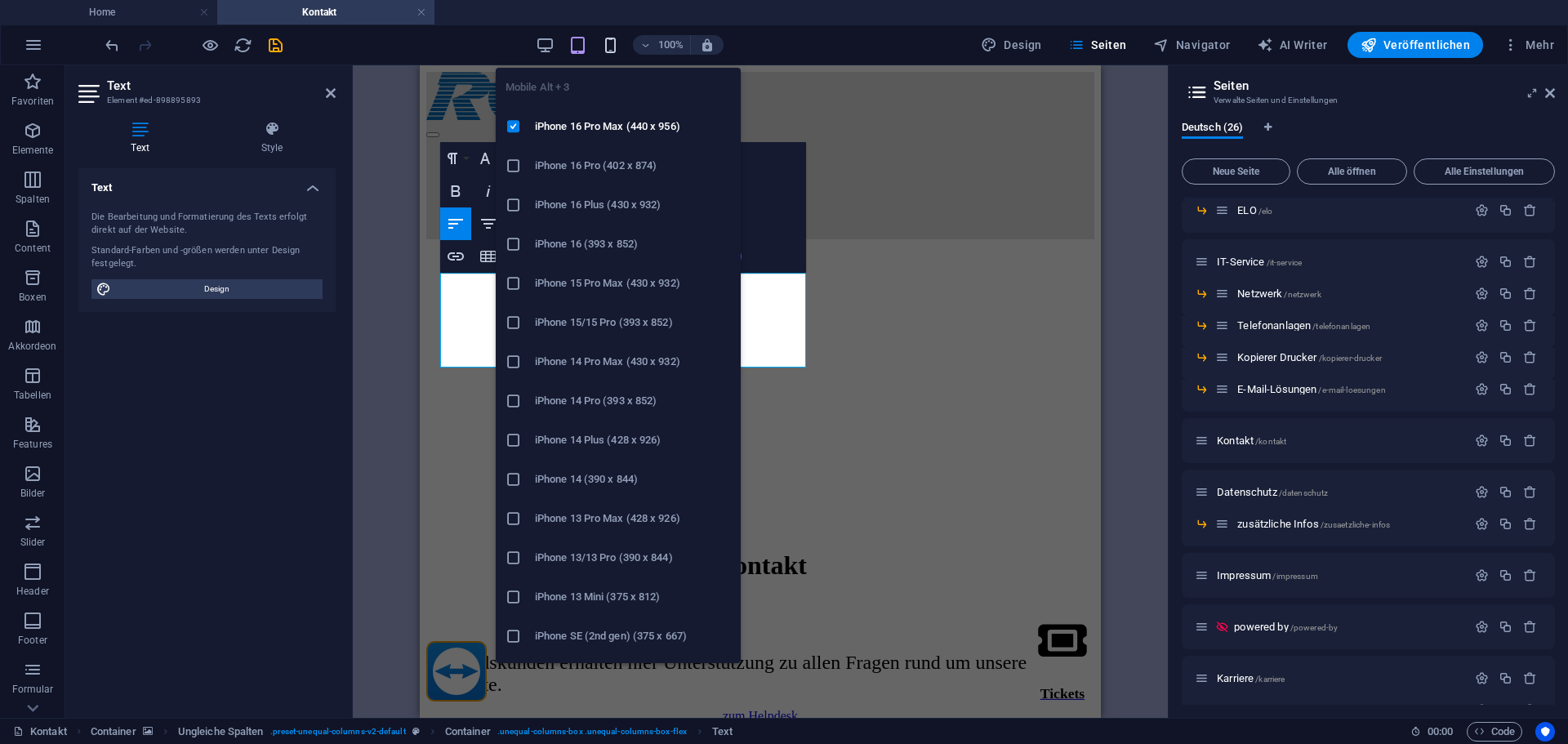
click at [617, 39] on icon "button" at bounding box center [611, 45] width 19 height 19
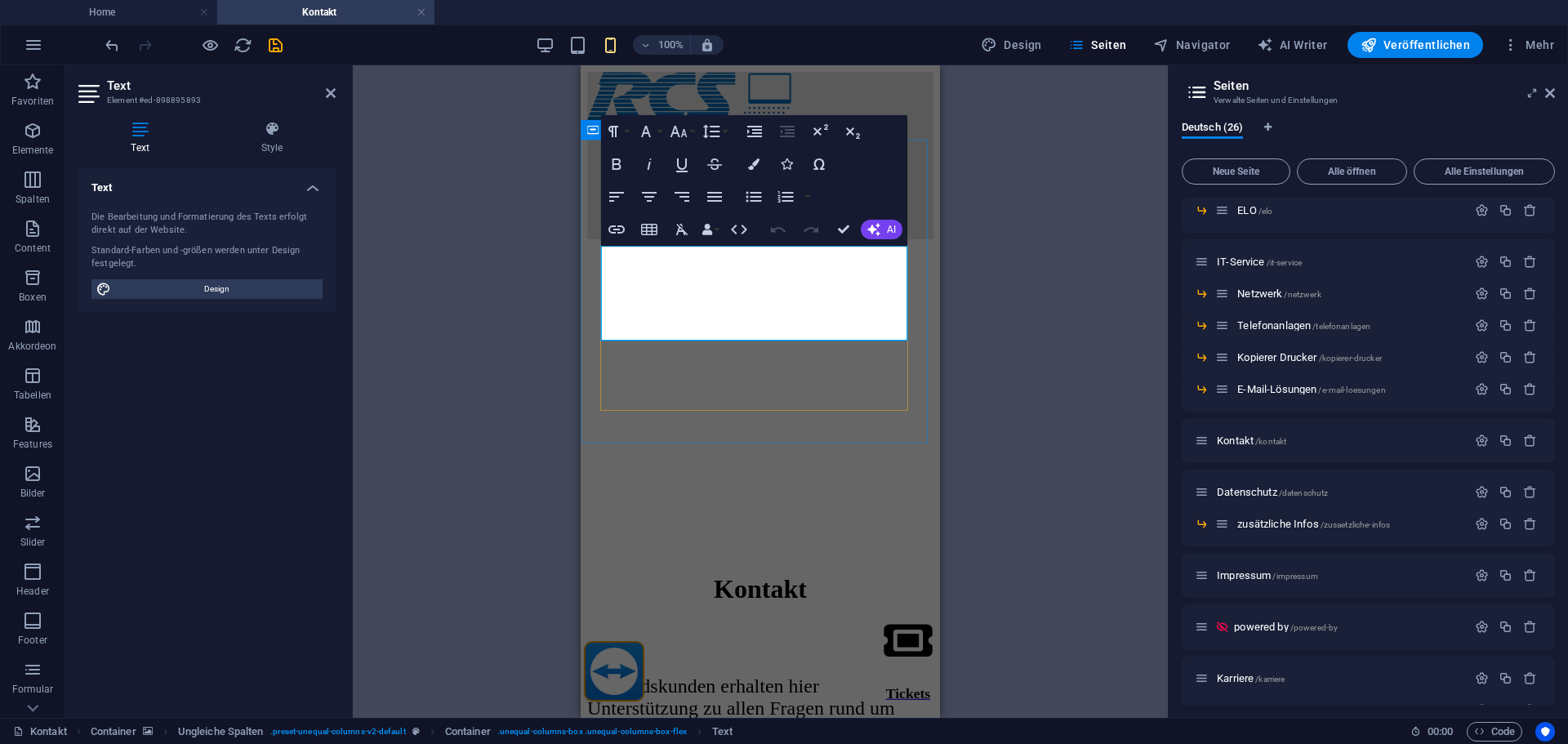
click at [769, 676] on span "Bestandskunden erhalten hier Unterstützung zu allen Fragen rund um unsere Produ…" at bounding box center [741, 708] width 308 height 66
click at [671, 134] on icon "button" at bounding box center [678, 131] width 20 height 20
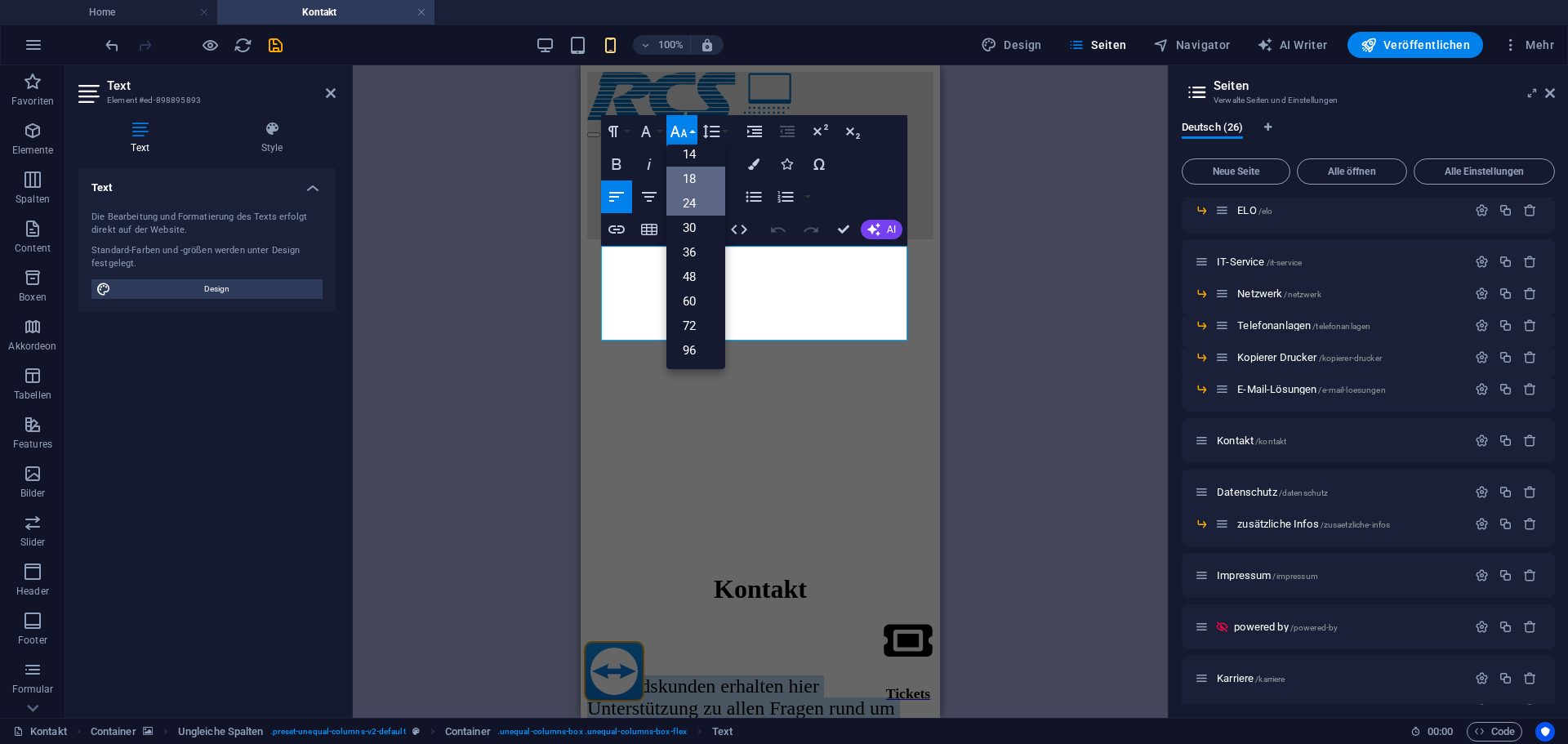
click at [693, 186] on link "18" at bounding box center [695, 179] width 59 height 24
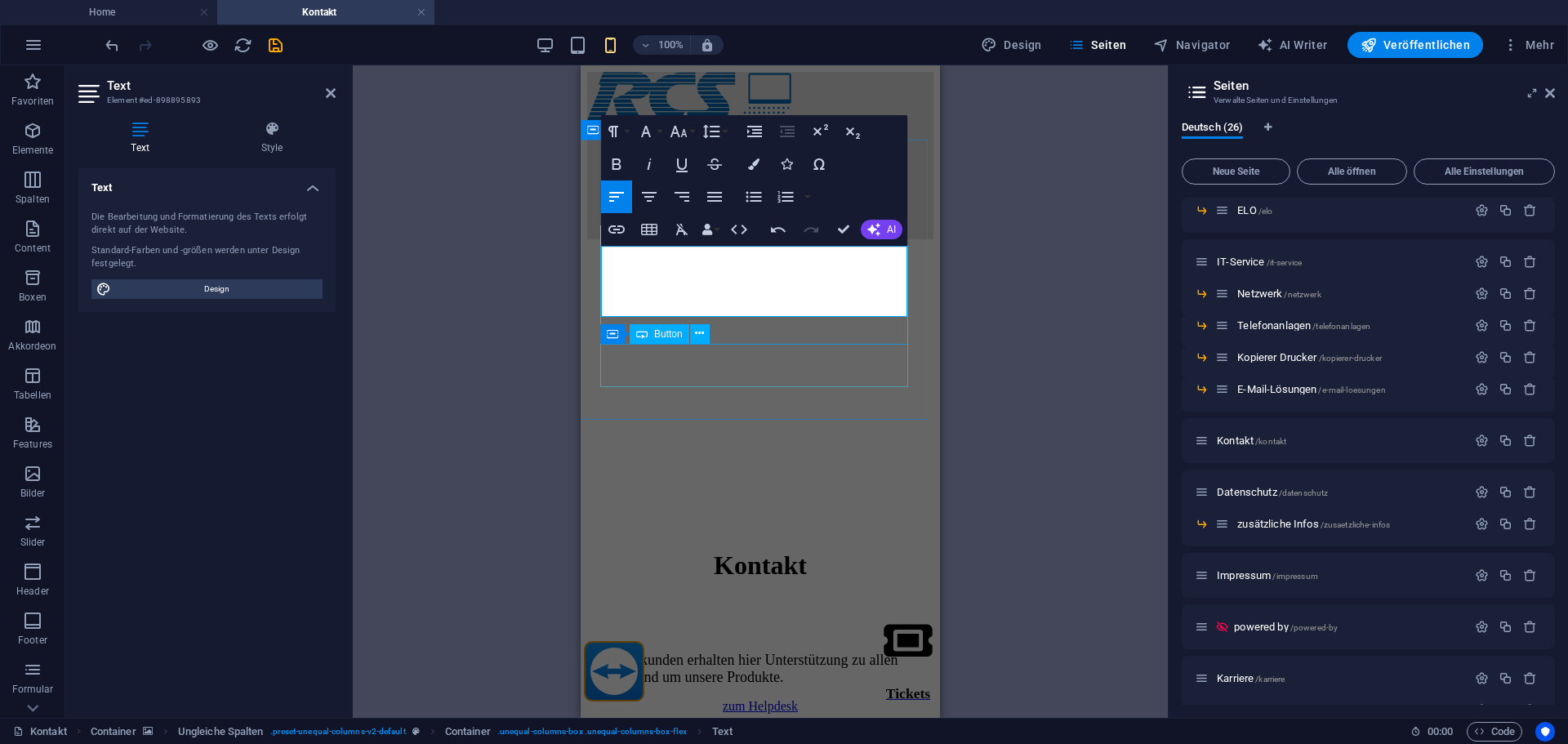
click at [884, 699] on div "zum Helpdesk" at bounding box center [760, 706] width 346 height 15
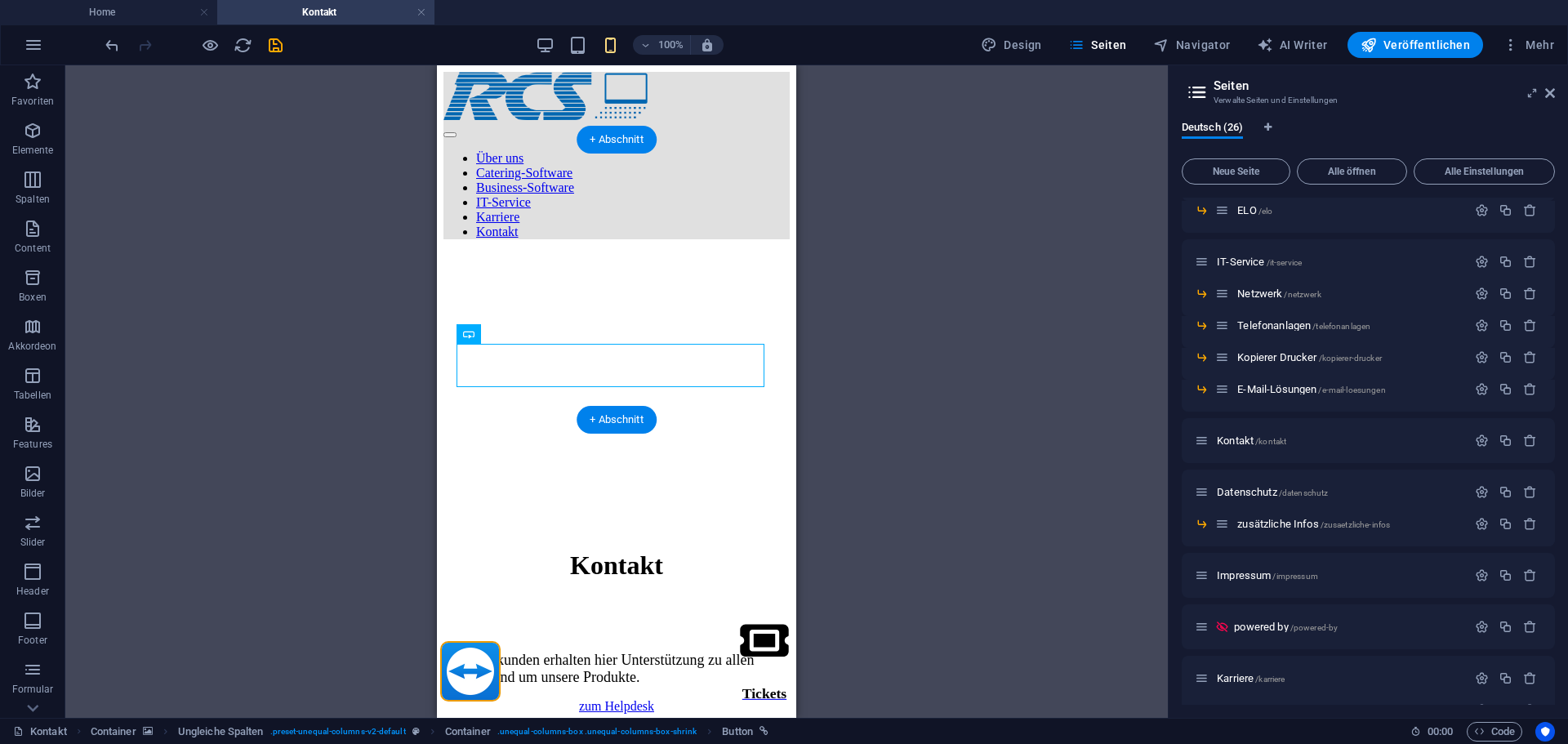
click at [557, 252] on figure at bounding box center [617, 252] width 346 height 0
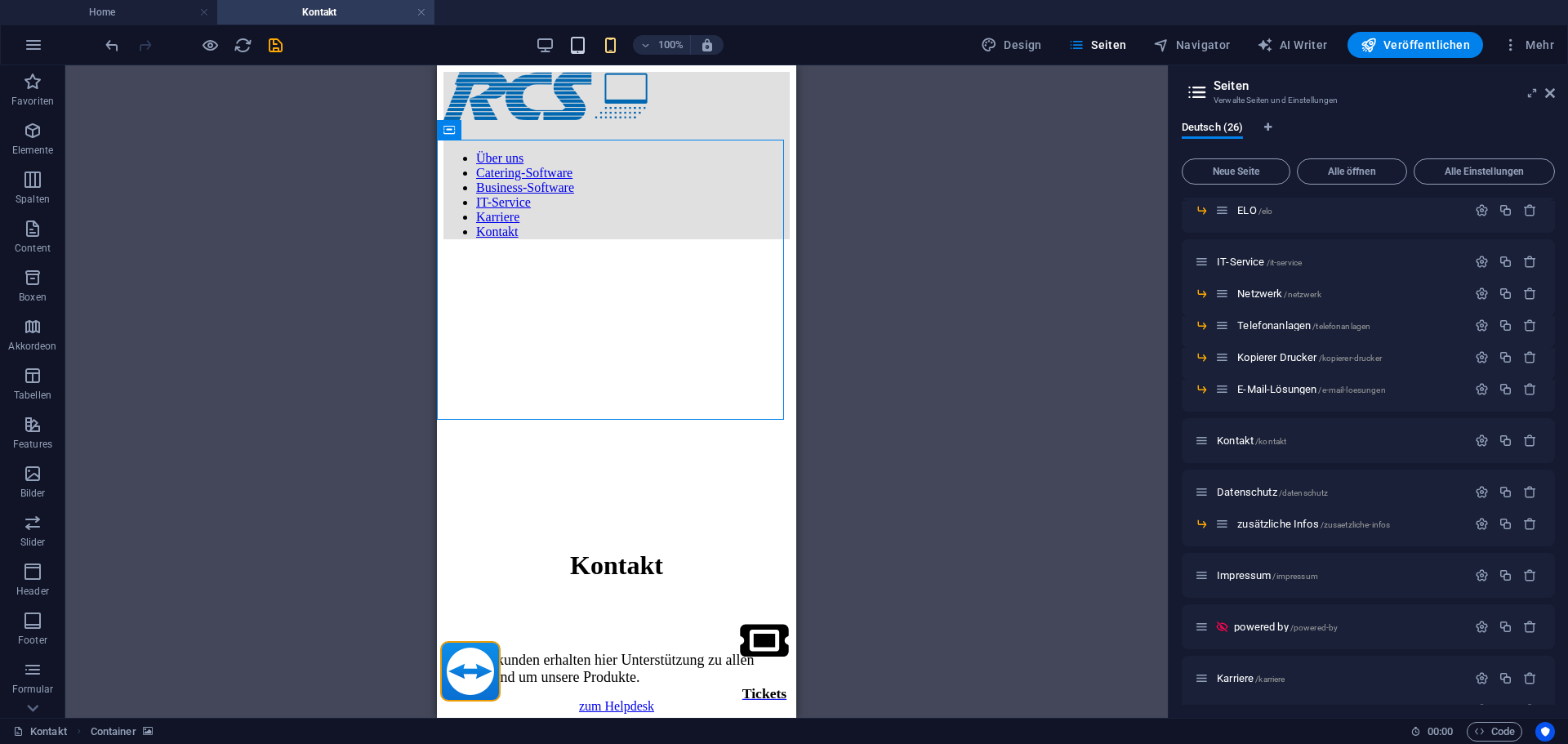
click at [583, 47] on icon "button" at bounding box center [578, 45] width 19 height 19
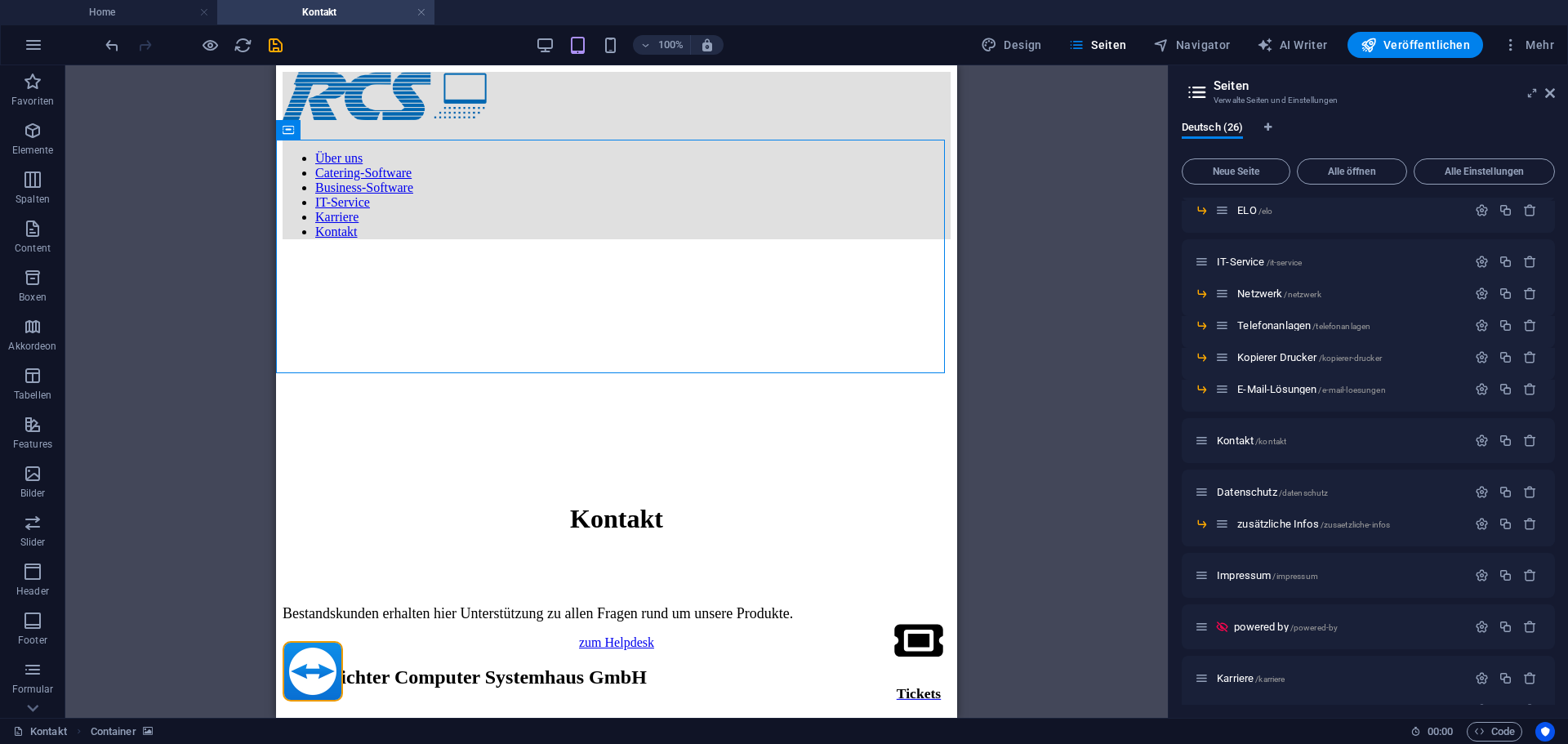
click at [601, 44] on div "100%" at bounding box center [629, 45] width 189 height 26
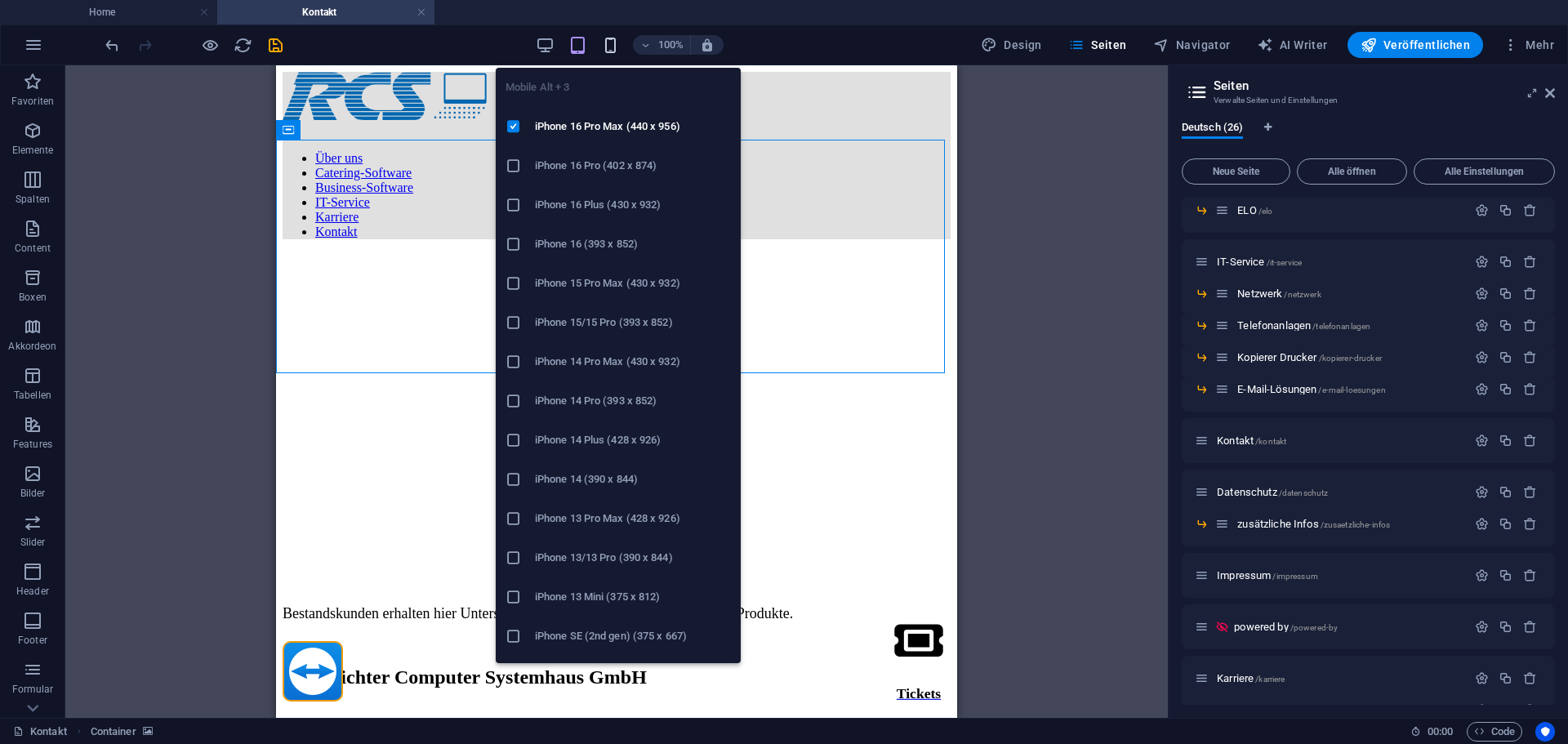
click at [608, 43] on icon "button" at bounding box center [611, 45] width 19 height 19
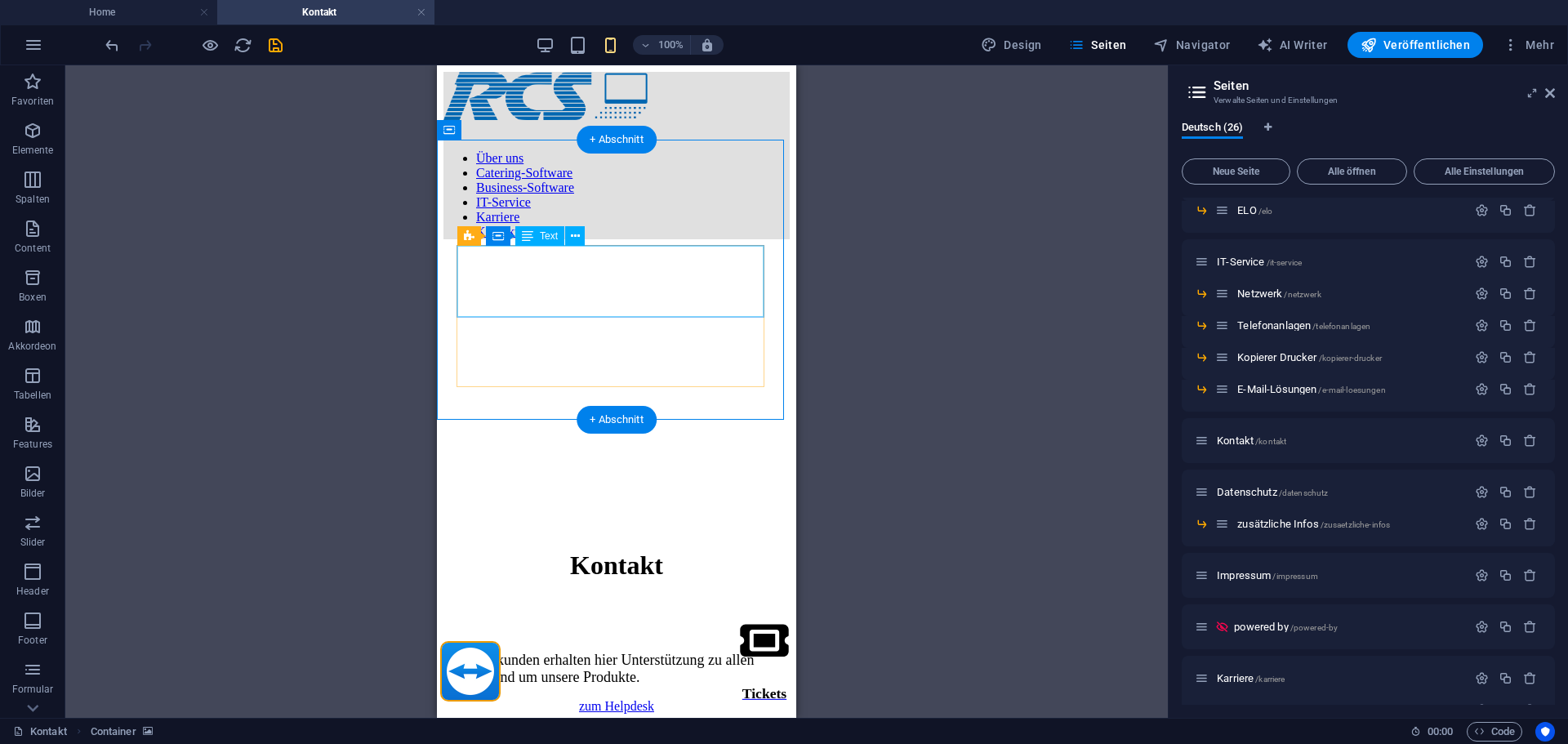
click at [671, 652] on div "Bestandskunden erhalten hier Unterstützung zu allen Fragen rund um unsere Produ…" at bounding box center [617, 669] width 346 height 35
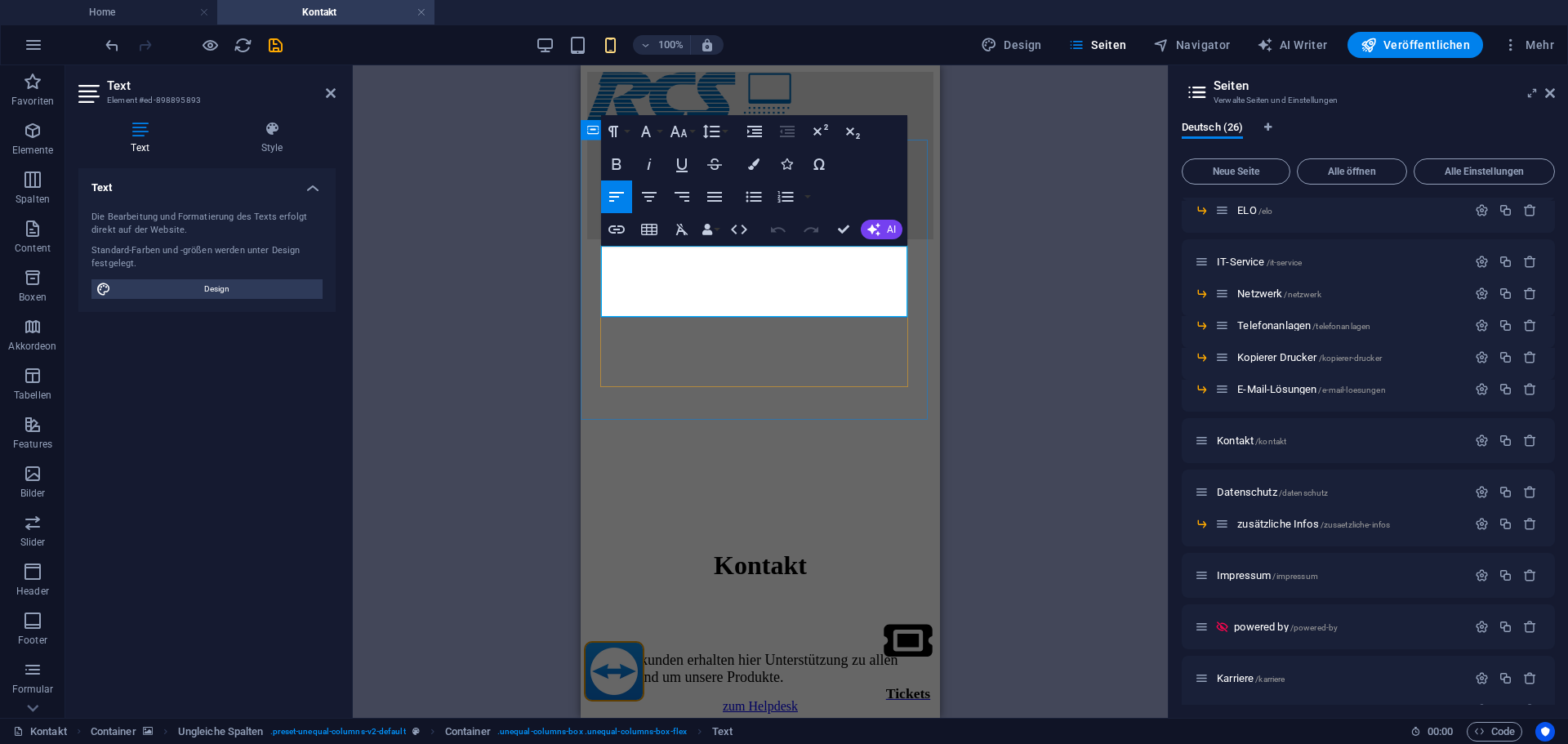
click at [710, 652] on span "Bestandskunden erhalten hier Unterstützung zu allen Fragen rund um unsere Produ…" at bounding box center [742, 669] width 311 height 34
click at [692, 652] on span "Bestandskunden erhalten hier Unterstützung zu allen Fragen rund um unsere Produ…" at bounding box center [742, 669] width 311 height 34
click at [661, 199] on button "Align Center" at bounding box center [648, 196] width 31 height 33
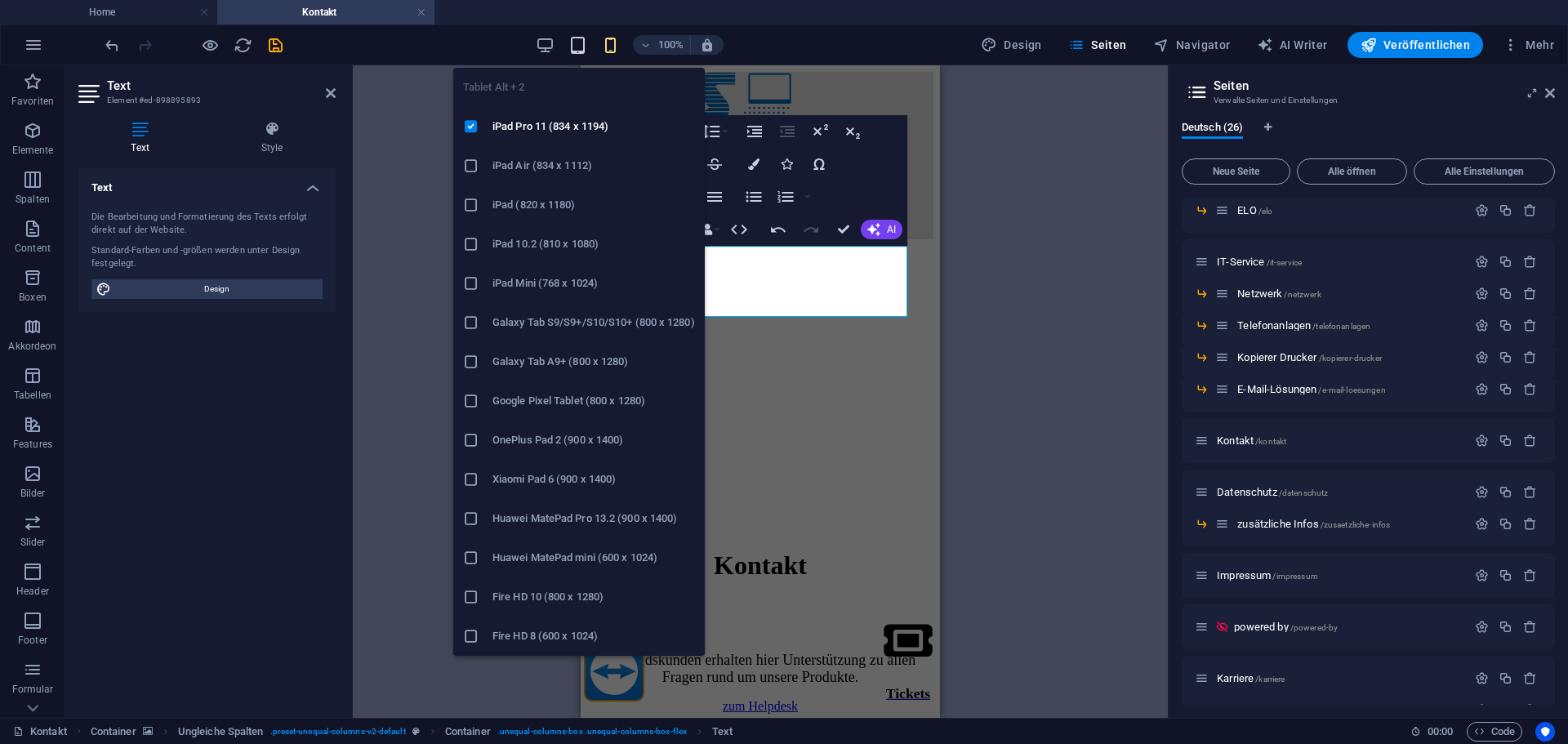
click at [587, 38] on icon "button" at bounding box center [578, 45] width 19 height 19
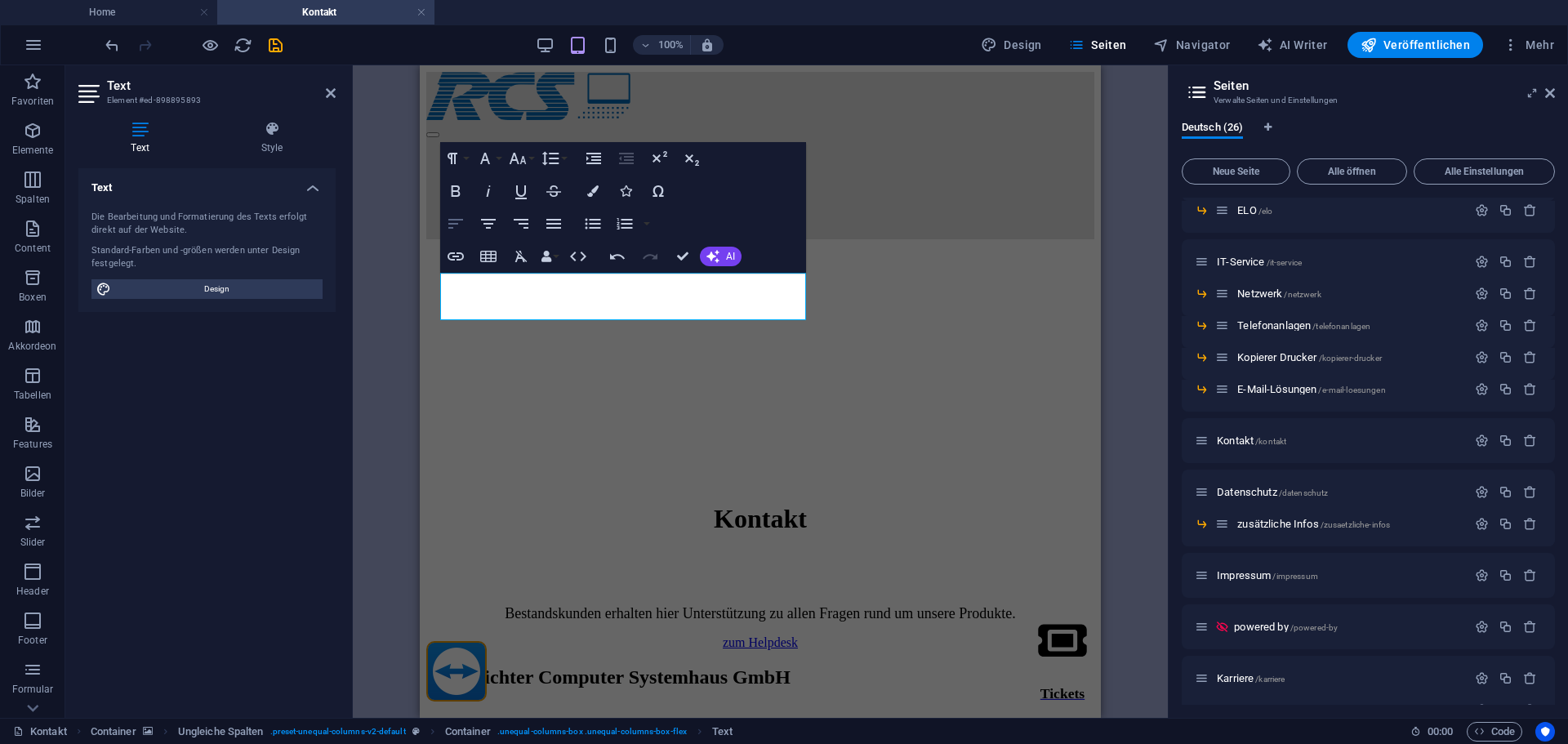
click at [462, 223] on icon "button" at bounding box center [455, 223] width 20 height 20
click at [608, 47] on icon "button" at bounding box center [611, 45] width 19 height 19
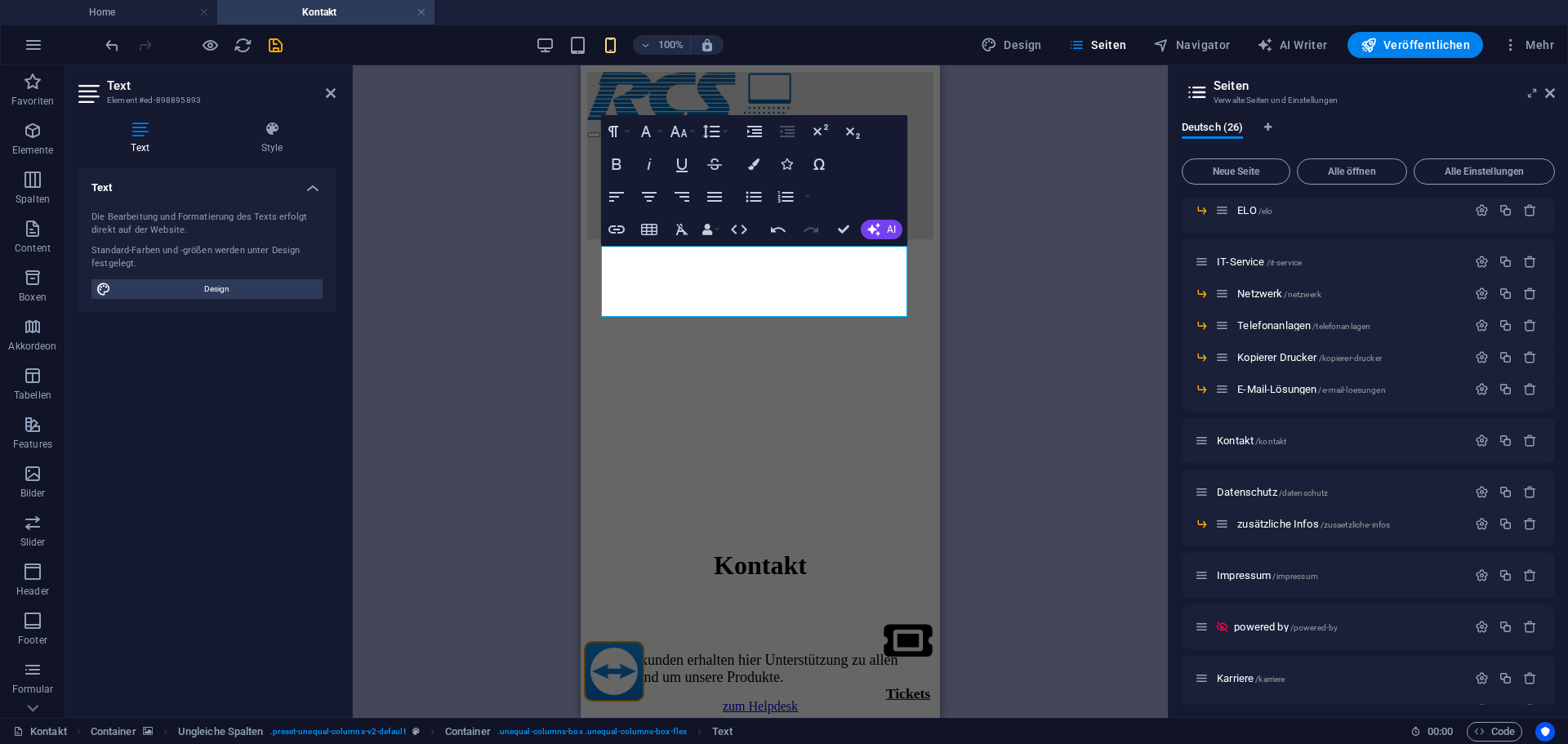
click at [593, 252] on figure at bounding box center [760, 252] width 346 height 0
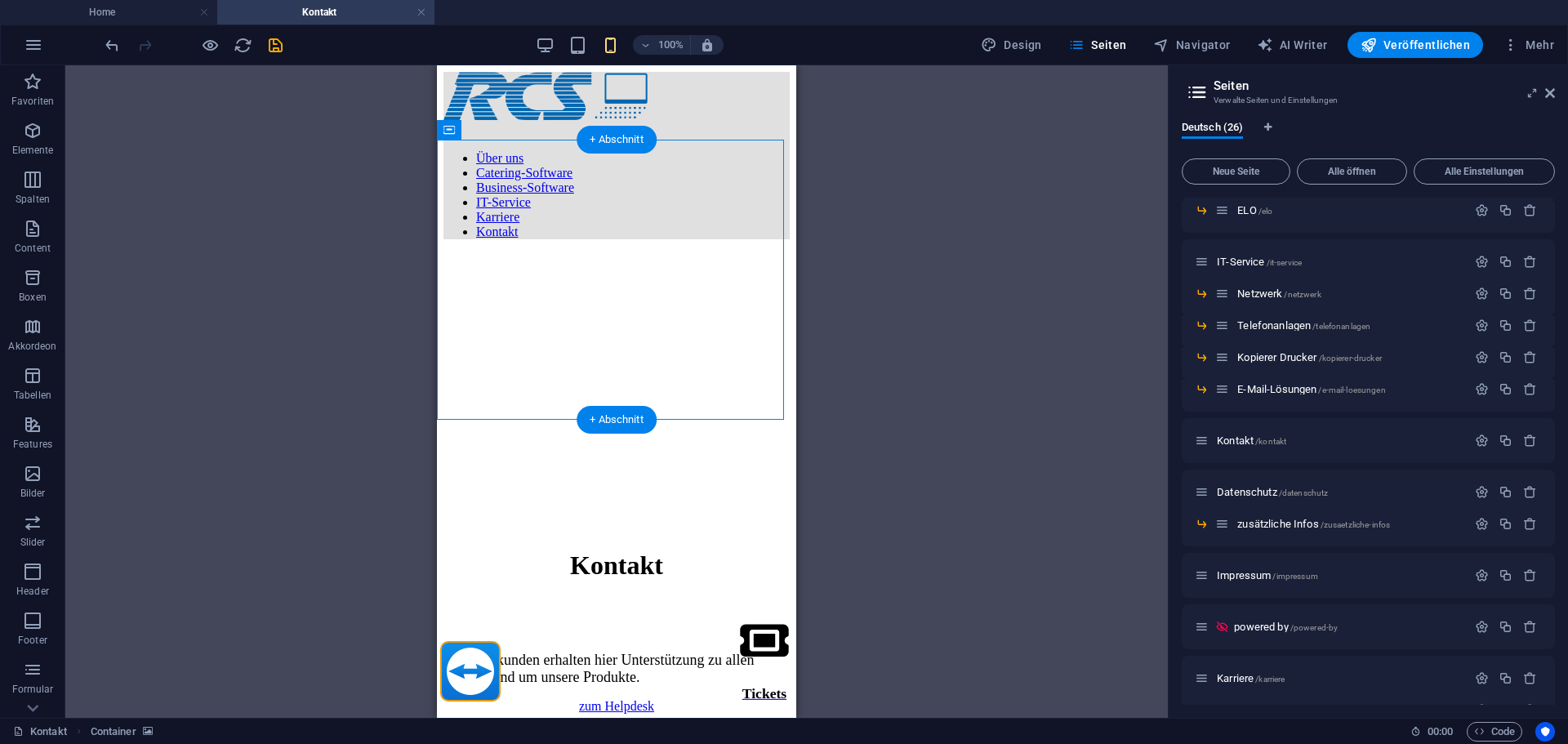
click at [725, 252] on figure at bounding box center [617, 252] width 346 height 0
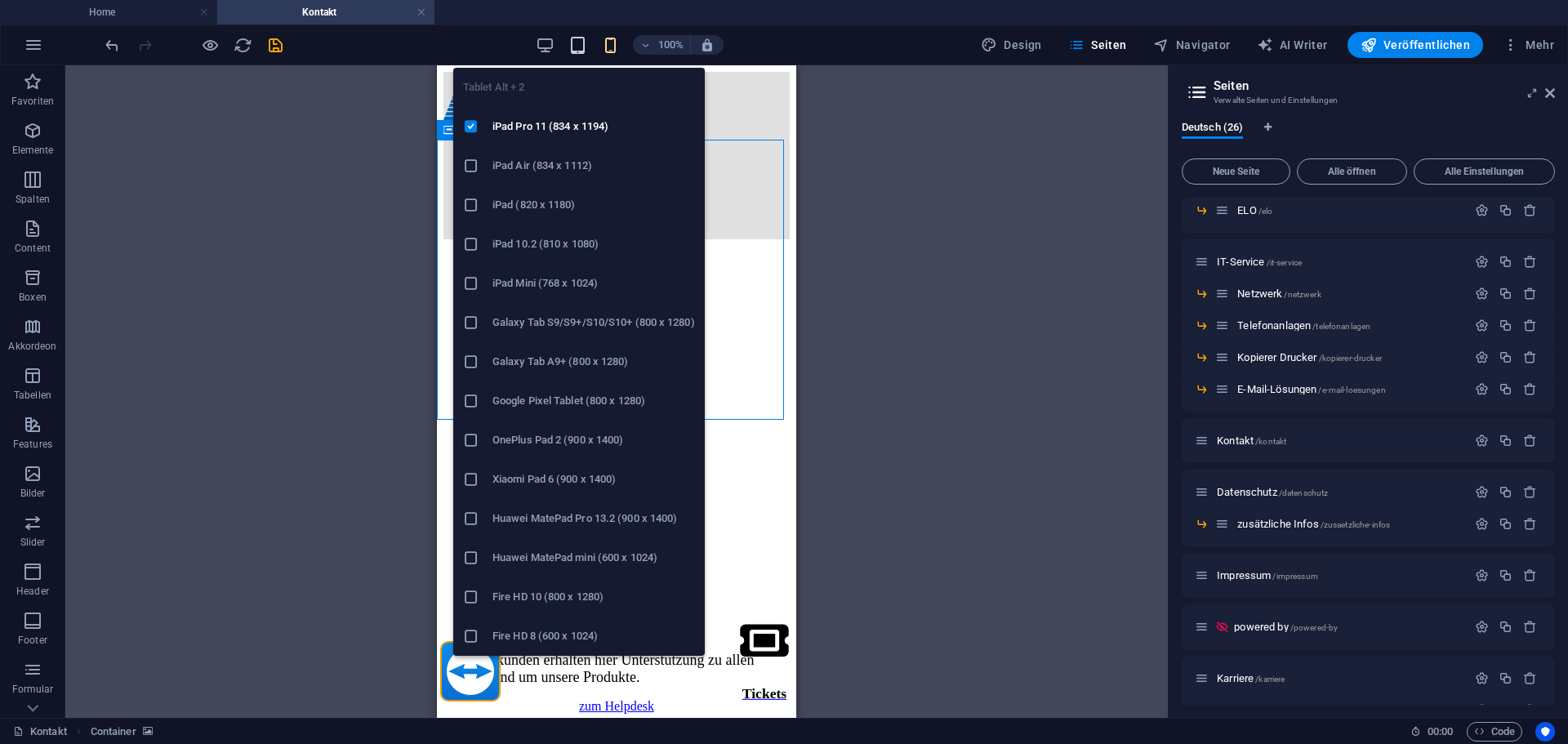
click at [583, 44] on icon "button" at bounding box center [578, 45] width 19 height 19
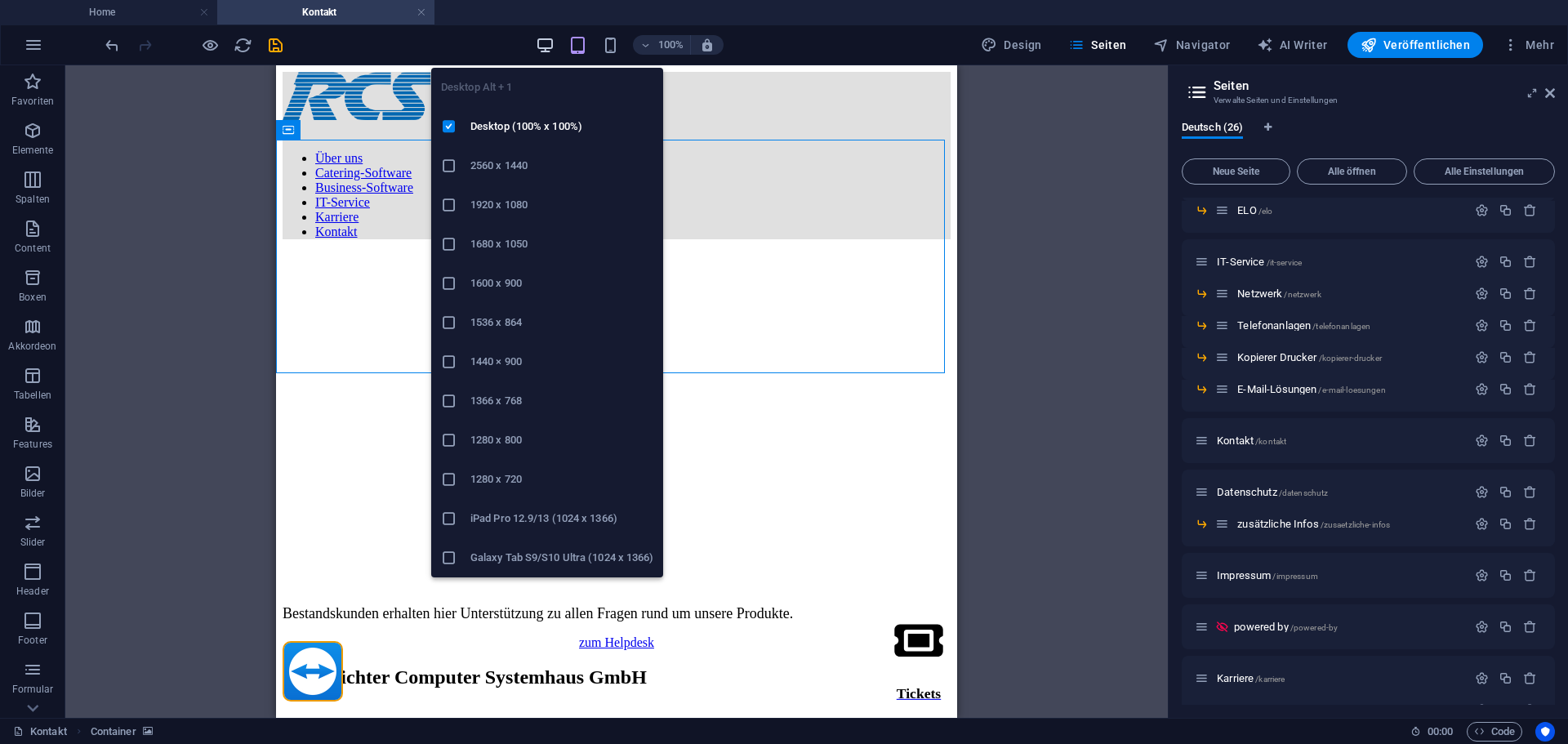
click at [554, 45] on icon "button" at bounding box center [545, 45] width 19 height 19
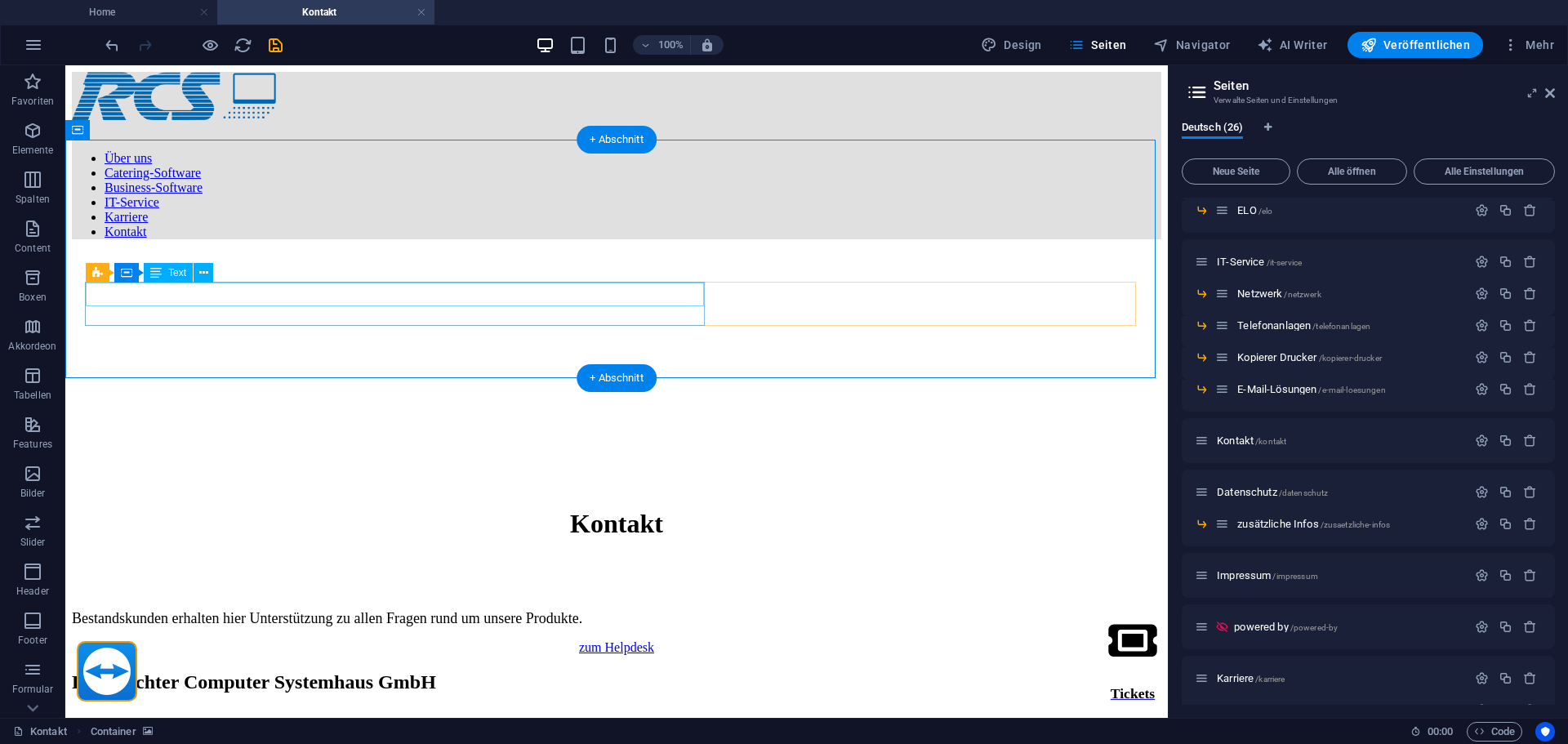
click at [335, 610] on div "Bestandskunden erhalten hier Unterstützung zu allen Fragen rund um unsere Produ…" at bounding box center [617, 618] width 1089 height 17
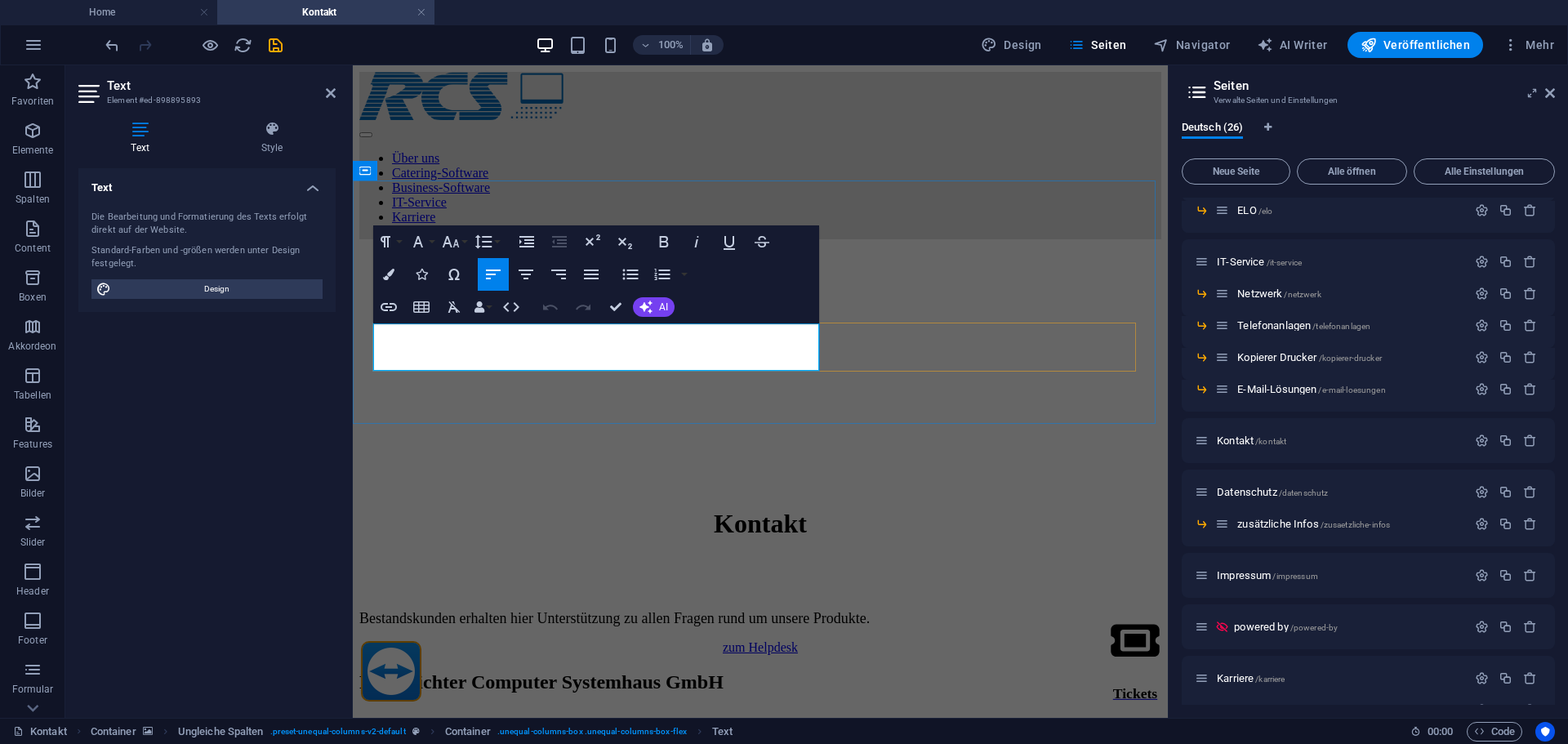
click at [488, 610] on span "Bestandskunden erhalten hier Unterstützung zu allen Fragen rund um unsere Produ…" at bounding box center [615, 617] width 510 height 16
click at [470, 249] on div "Paragraph Format Normal Heading 1 Heading 2 Heading 3 Heading 4 Heading 5 Headi…" at bounding box center [438, 241] width 129 height 33
click at [460, 246] on icon "button" at bounding box center [450, 241] width 20 height 20
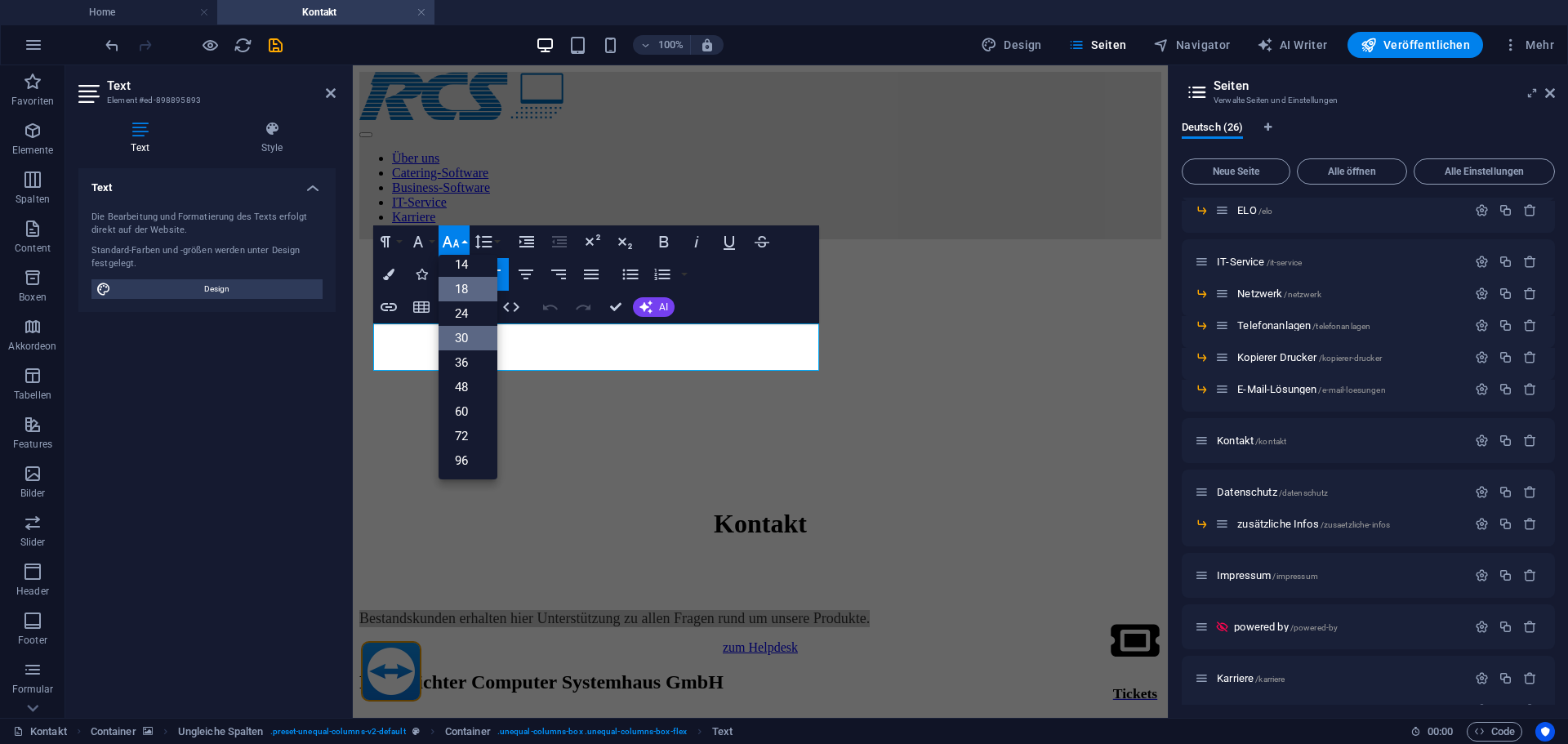
drag, startPoint x: 464, startPoint y: 332, endPoint x: 116, endPoint y: 271, distance: 353.3
click at [464, 332] on link "30" at bounding box center [467, 338] width 59 height 24
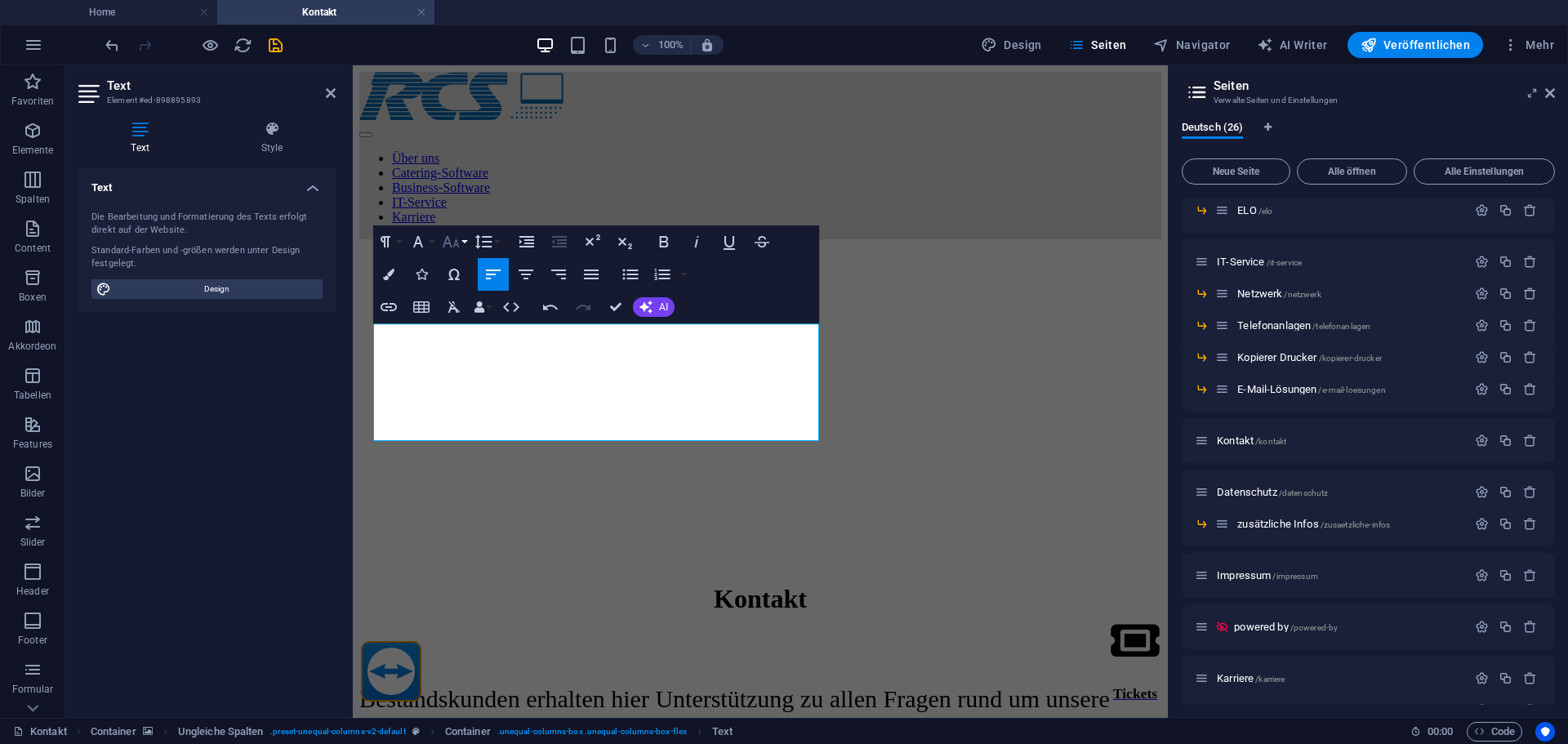
click at [451, 243] on icon "button" at bounding box center [450, 241] width 20 height 20
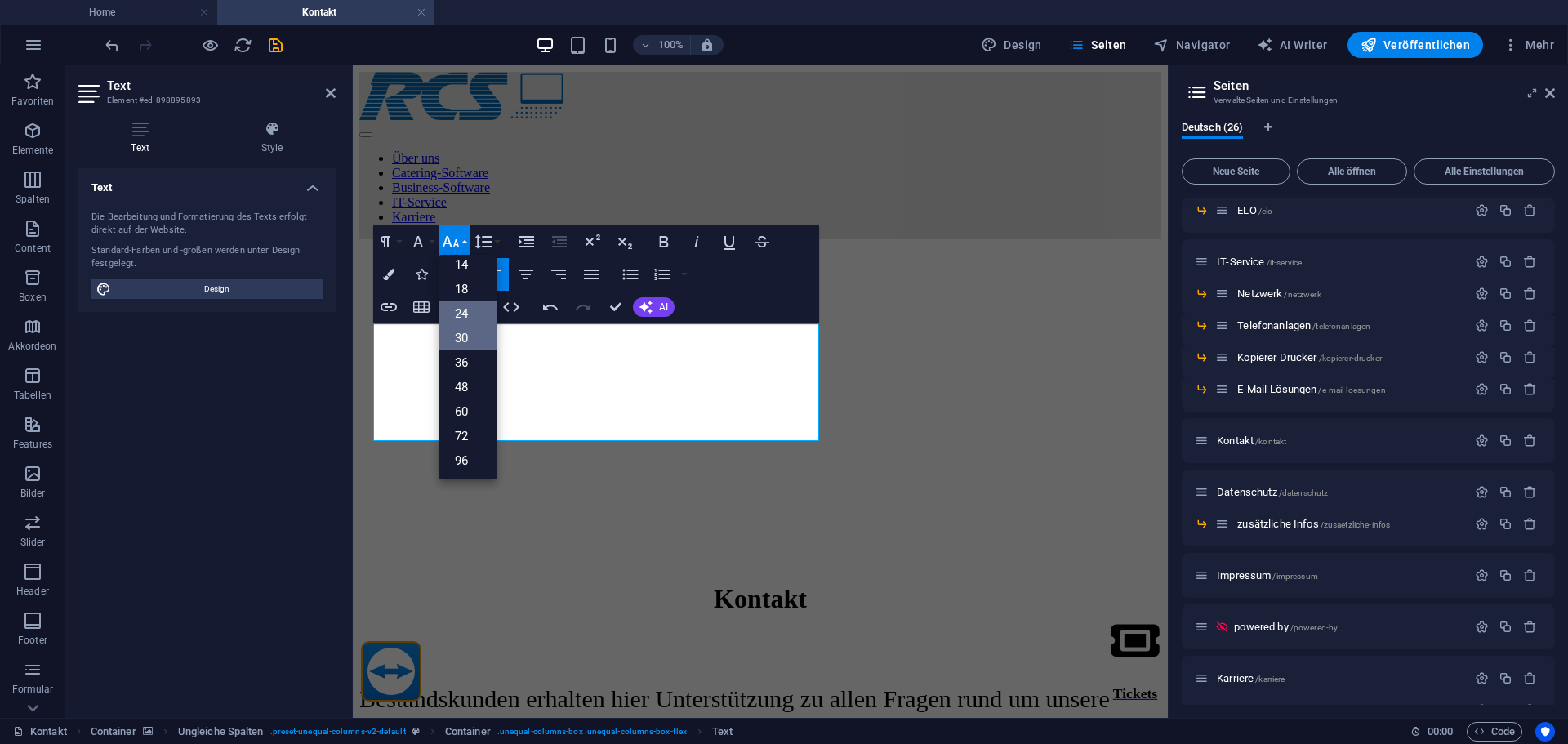
click at [475, 311] on link "24" at bounding box center [467, 313] width 59 height 24
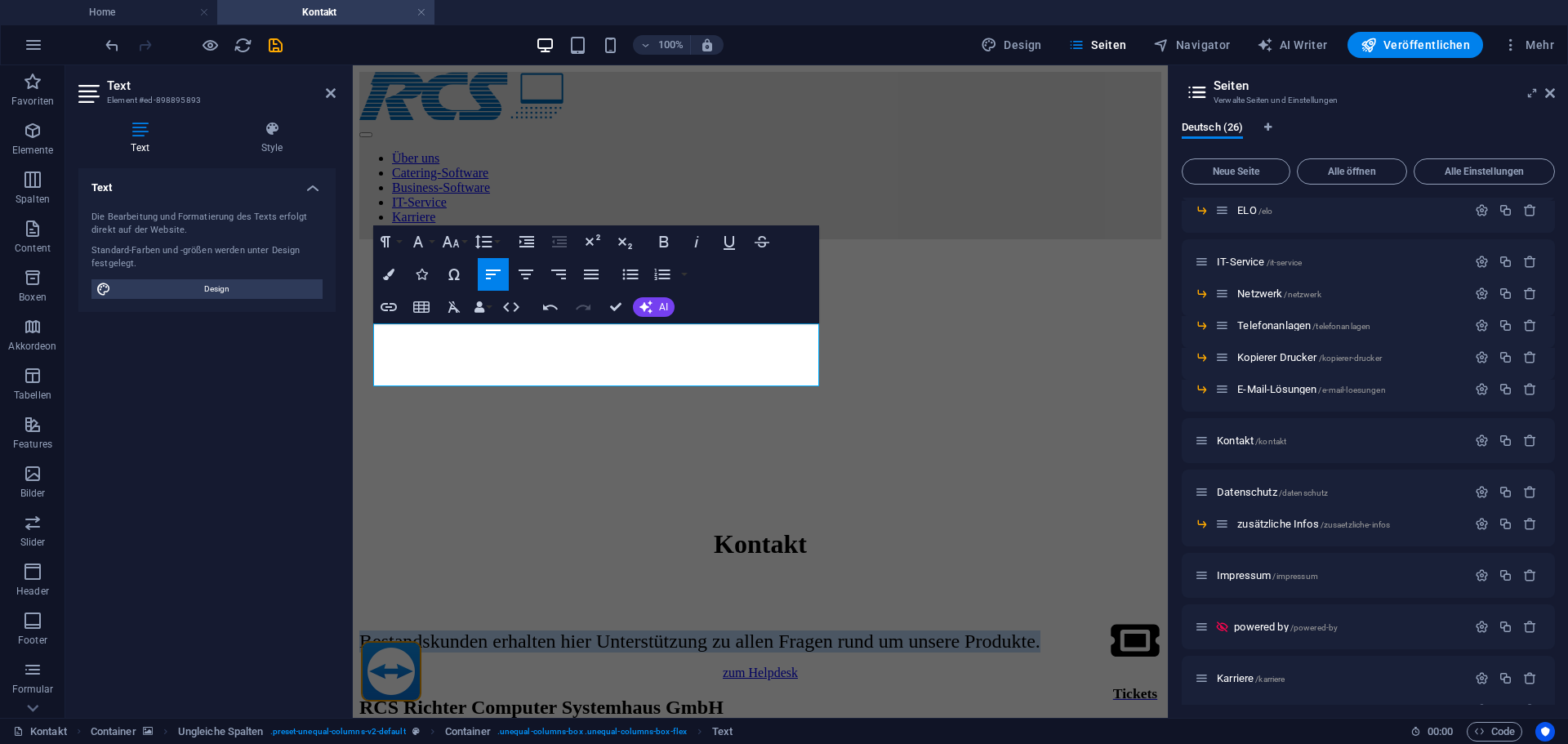
click at [600, 252] on figure at bounding box center [760, 252] width 802 height 0
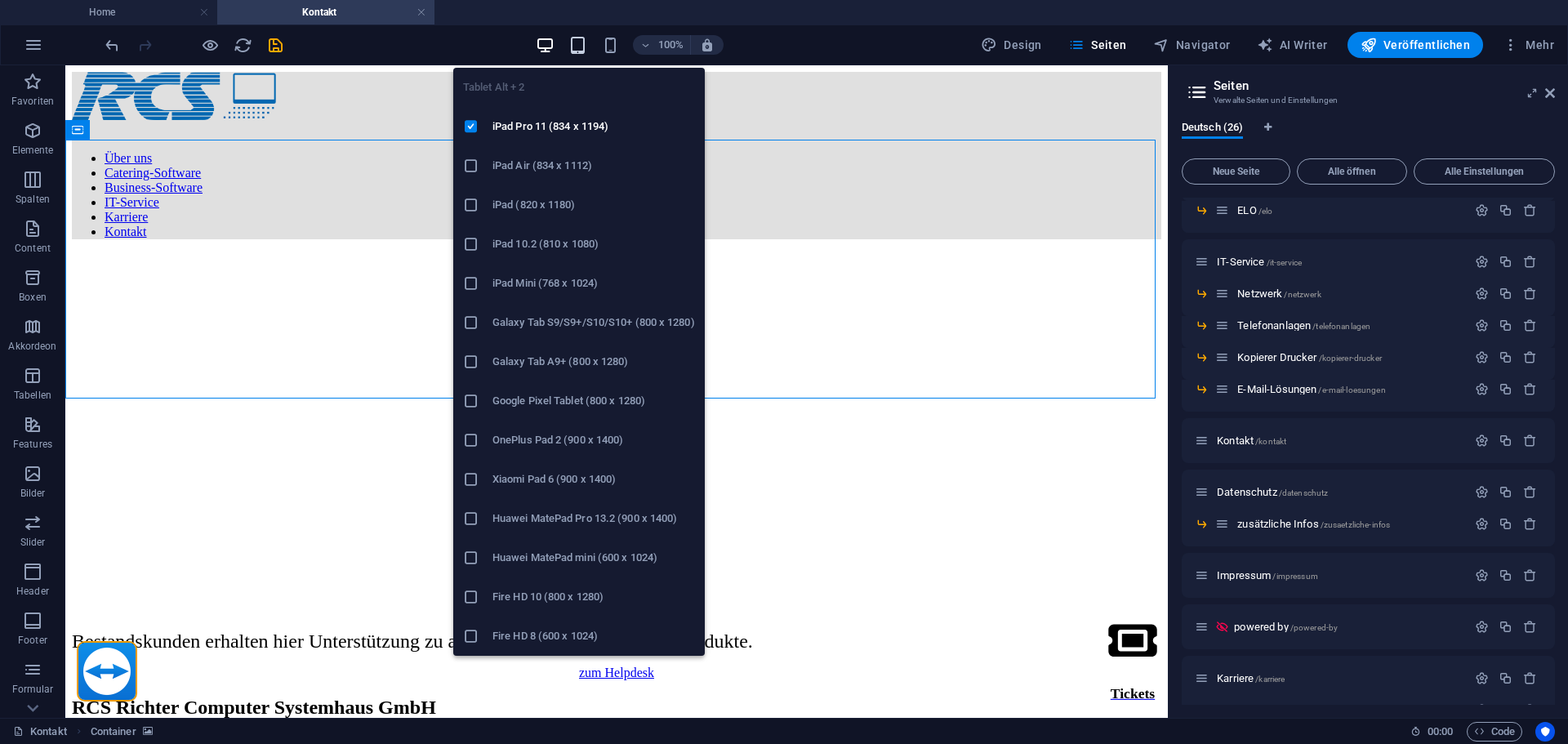
click at [577, 39] on icon "button" at bounding box center [578, 45] width 19 height 19
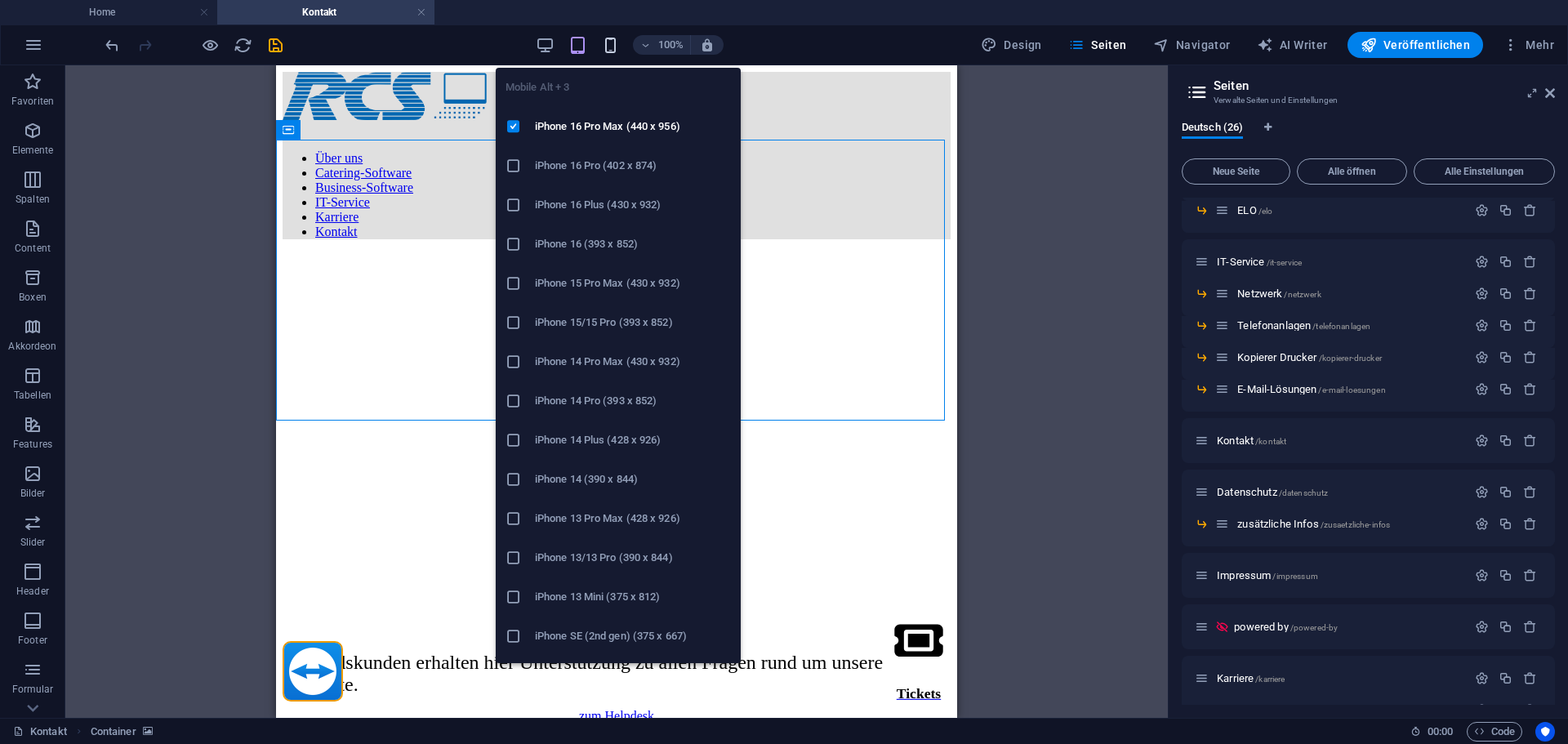
click at [614, 44] on icon "button" at bounding box center [611, 45] width 19 height 19
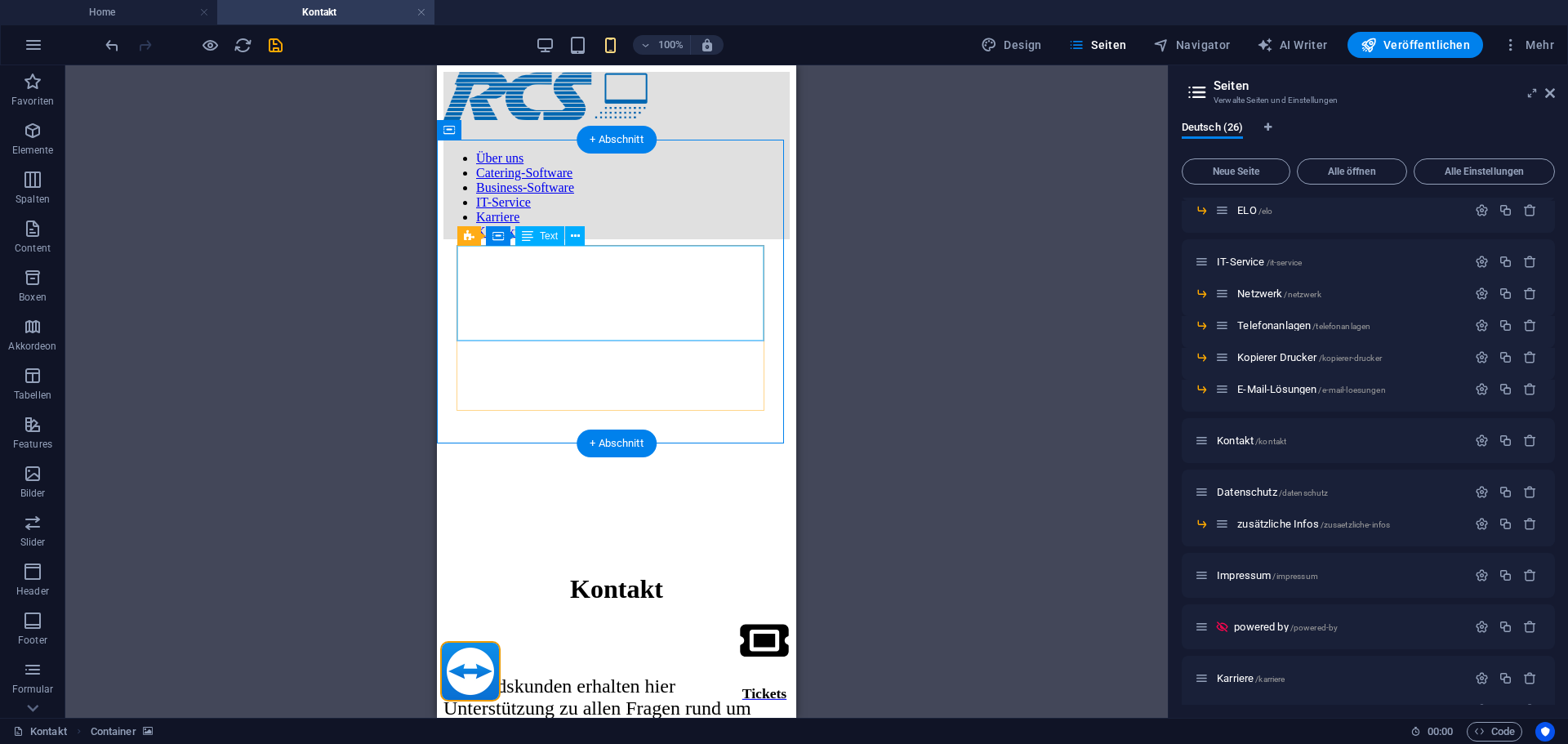
click at [476, 676] on div "Bestandskunden erhalten hier Unterstützung zu allen Fragen rund um unsere Produ…" at bounding box center [617, 708] width 346 height 67
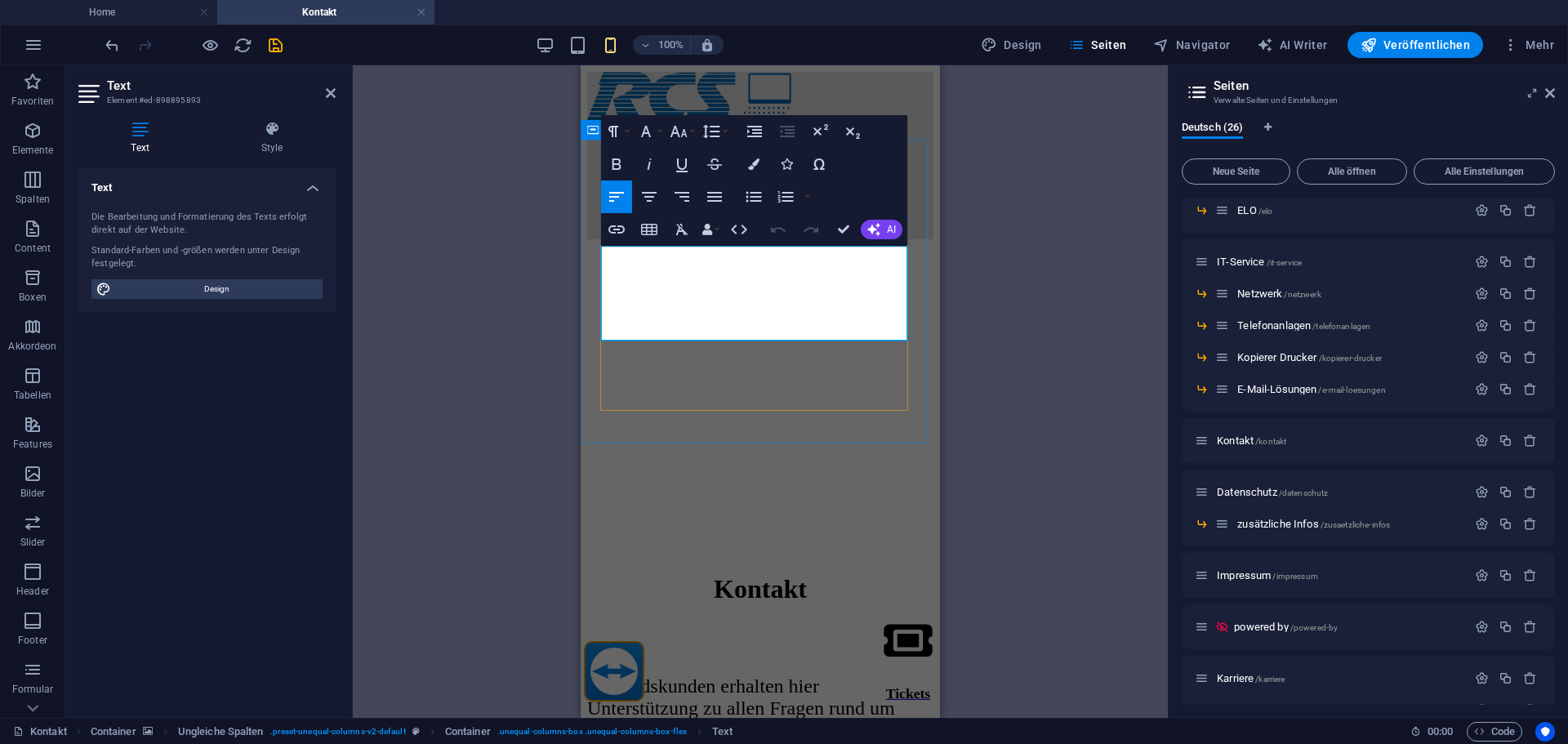
click at [668, 676] on span "Bestandskunden erhalten hier Unterstützung zu allen Fragen rund um unsere Produ…" at bounding box center [741, 708] width 308 height 66
click at [669, 676] on span "Bestandskunden erhalten hier Unterstützung zu allen Fragen rund um unsere Produ…" at bounding box center [741, 708] width 308 height 66
click at [266, 142] on h4 "Style" at bounding box center [272, 138] width 128 height 35
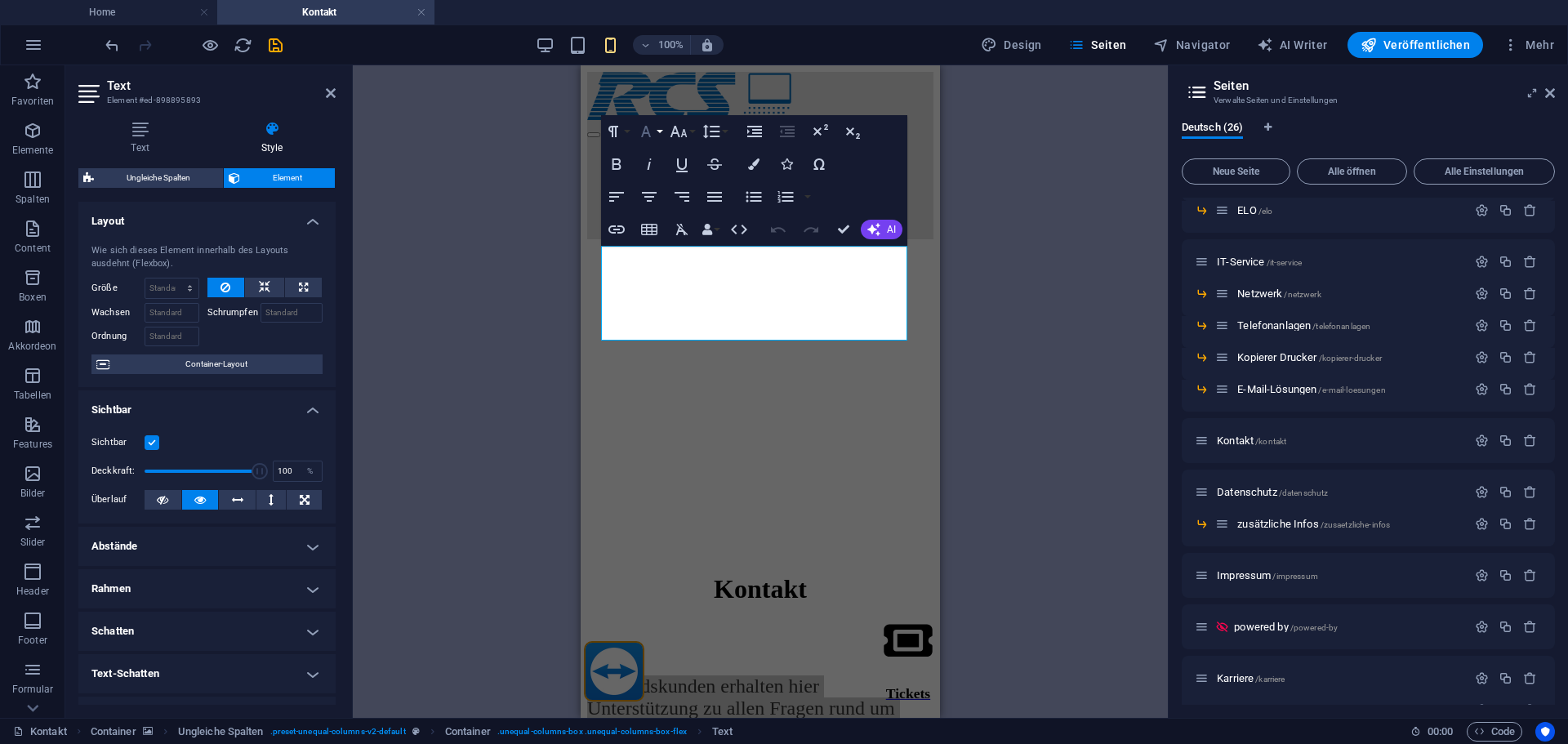
click at [659, 134] on button "Font Family" at bounding box center [648, 131] width 31 height 33
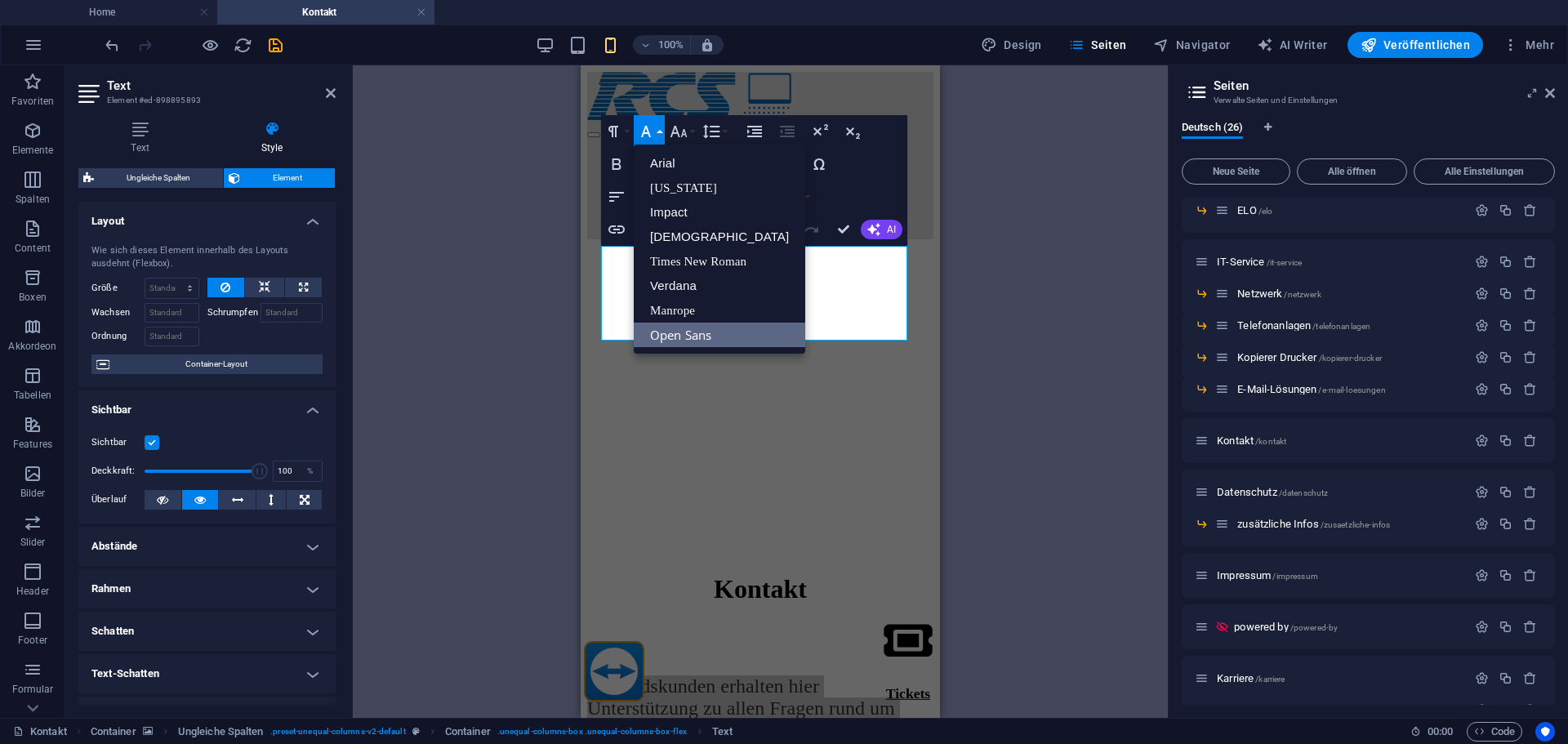
scroll to position [0, 0]
click at [659, 134] on button "Font Family" at bounding box center [648, 131] width 31 height 33
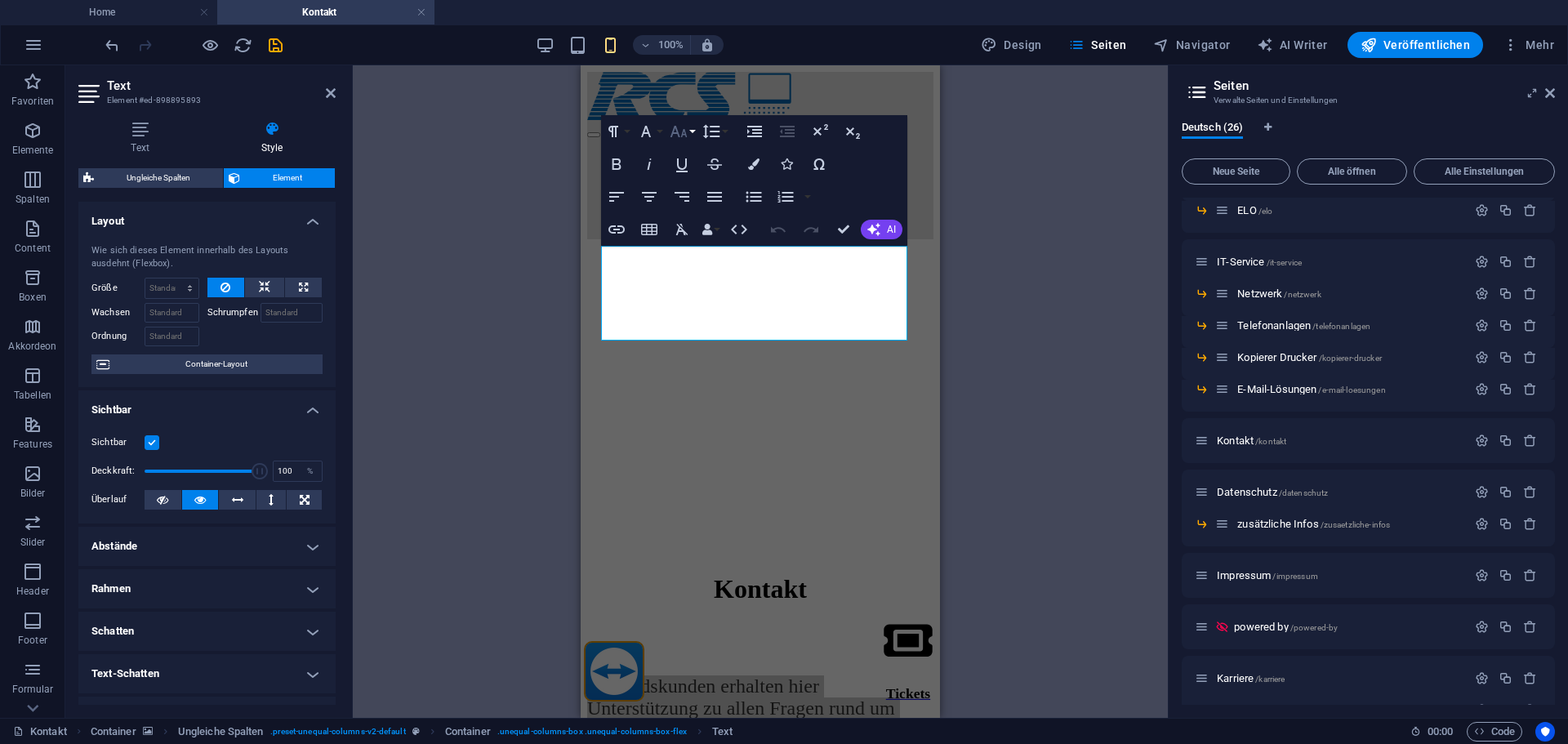
click at [695, 129] on button "Font Size" at bounding box center [681, 131] width 31 height 33
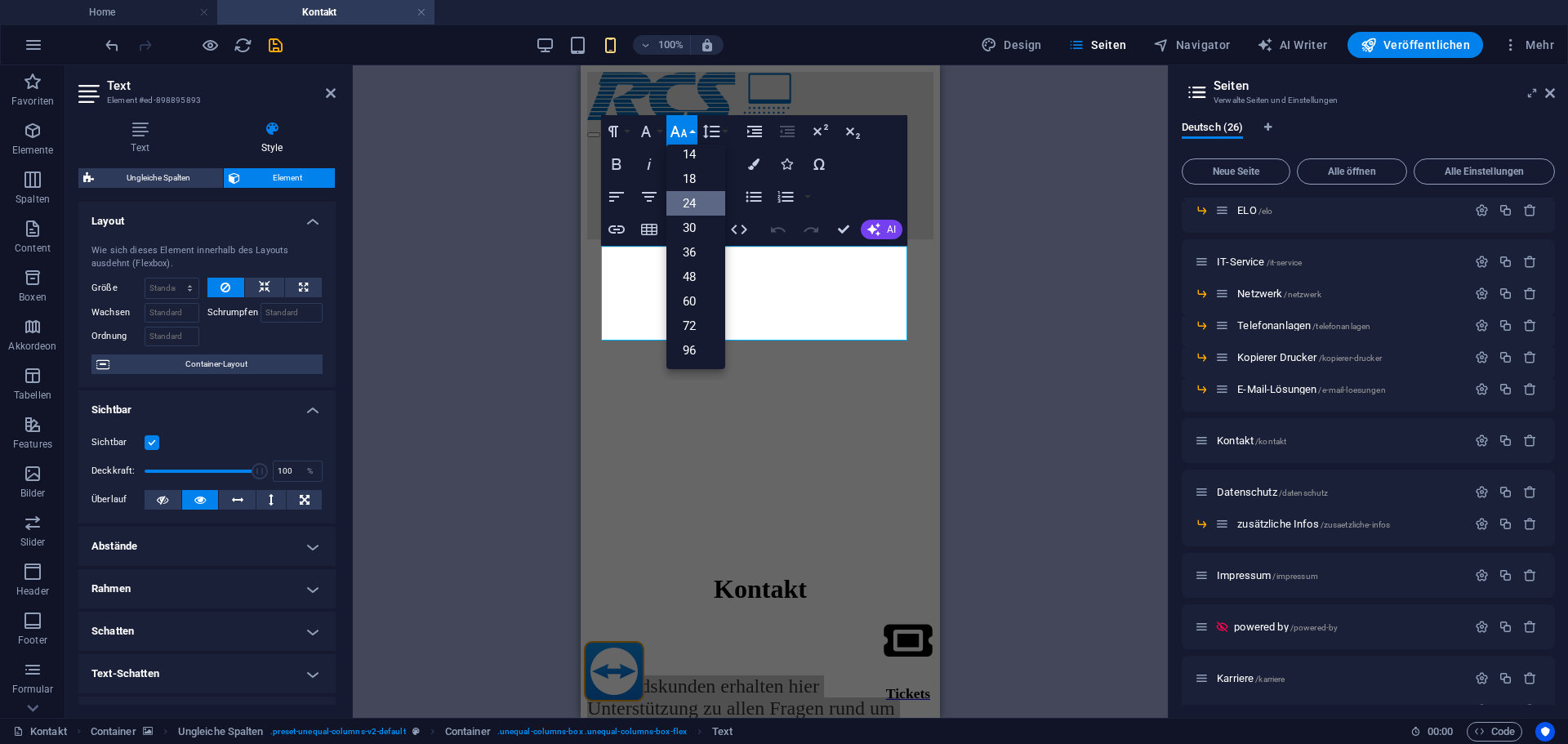
scroll to position [131, 0]
click at [694, 179] on link "18" at bounding box center [695, 179] width 59 height 24
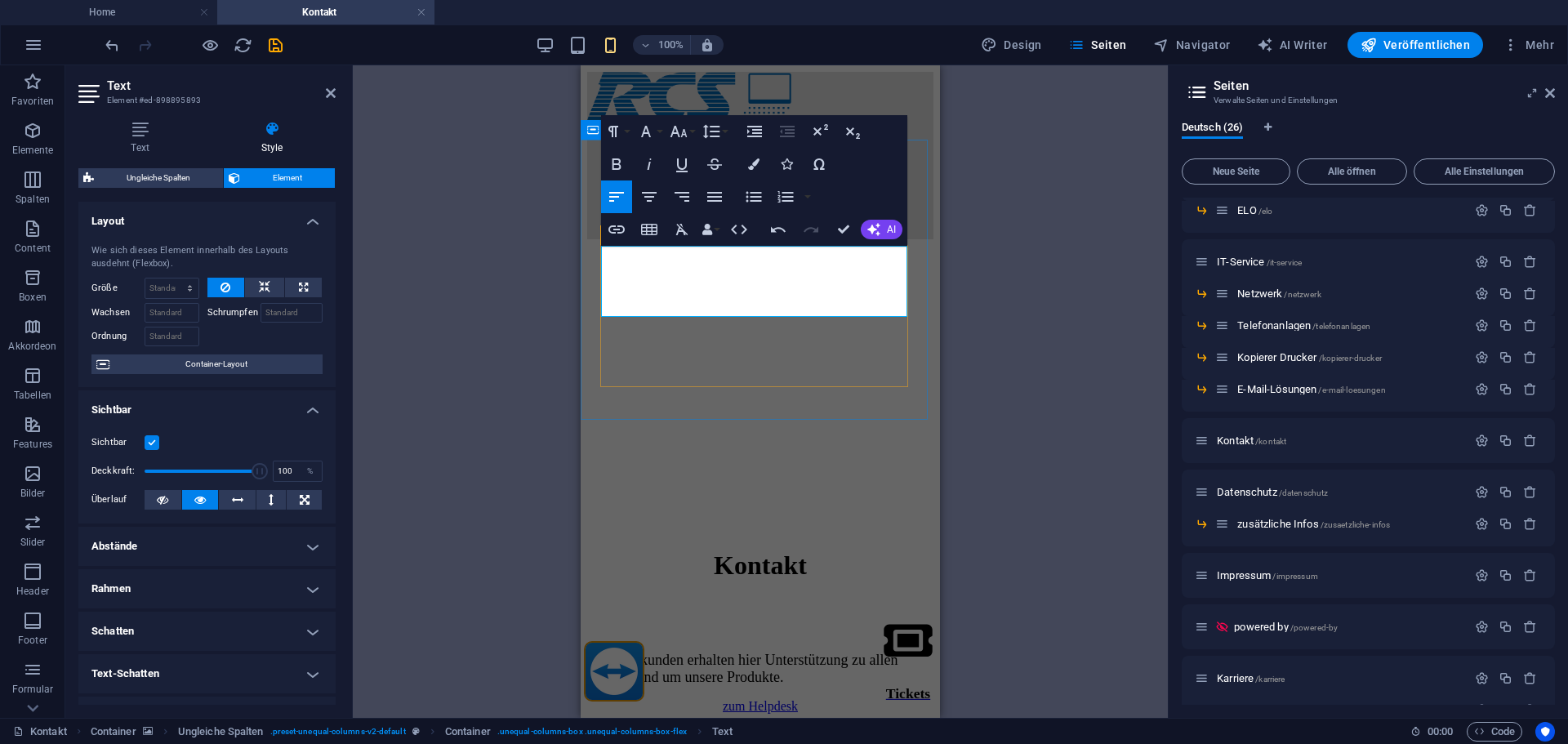
click at [844, 652] on div "Bestandskunden erhalten hier Unterstützung zu allen Fragen rund um unsere Produ…" at bounding box center [760, 683] width 346 height 62
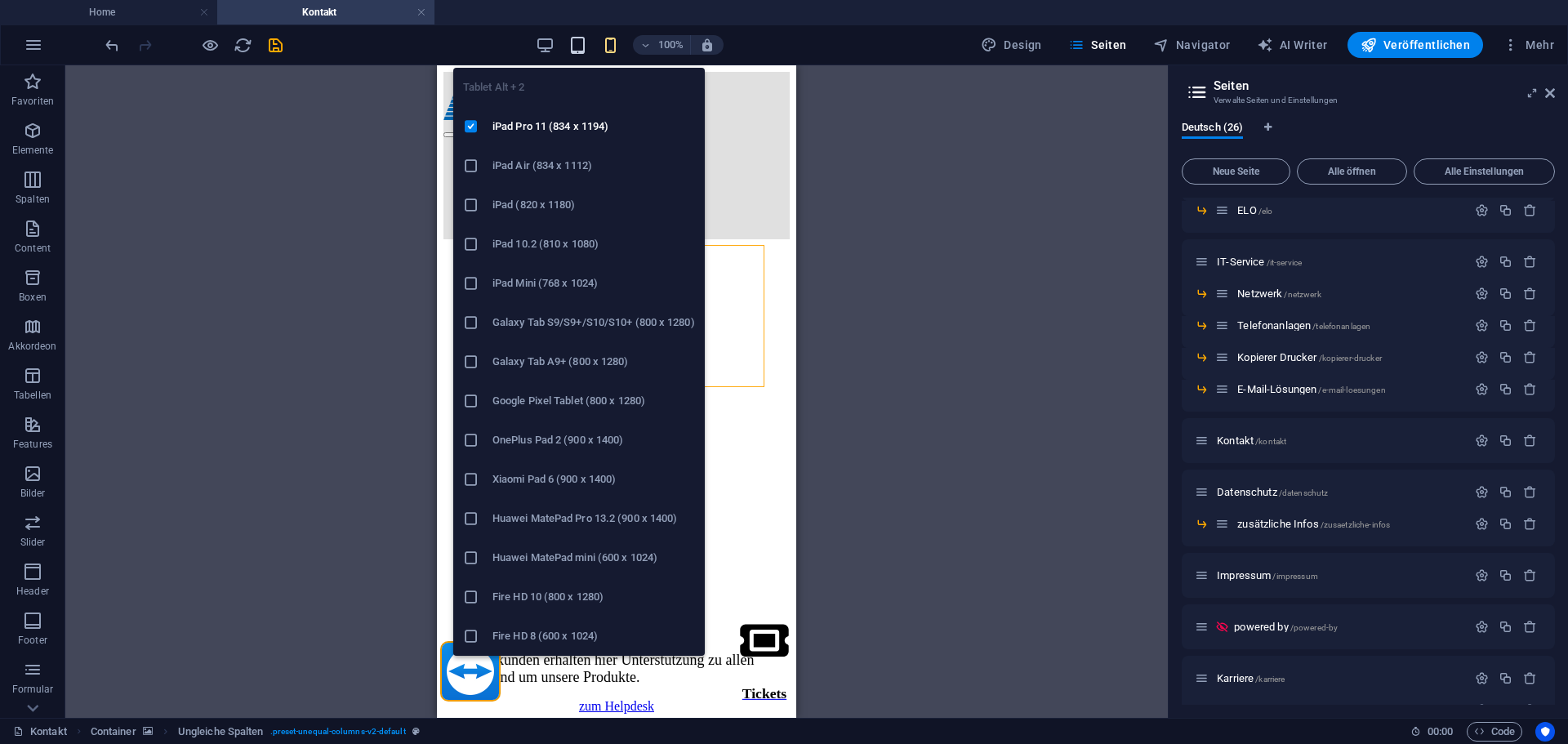
click at [576, 42] on icon "button" at bounding box center [578, 45] width 19 height 19
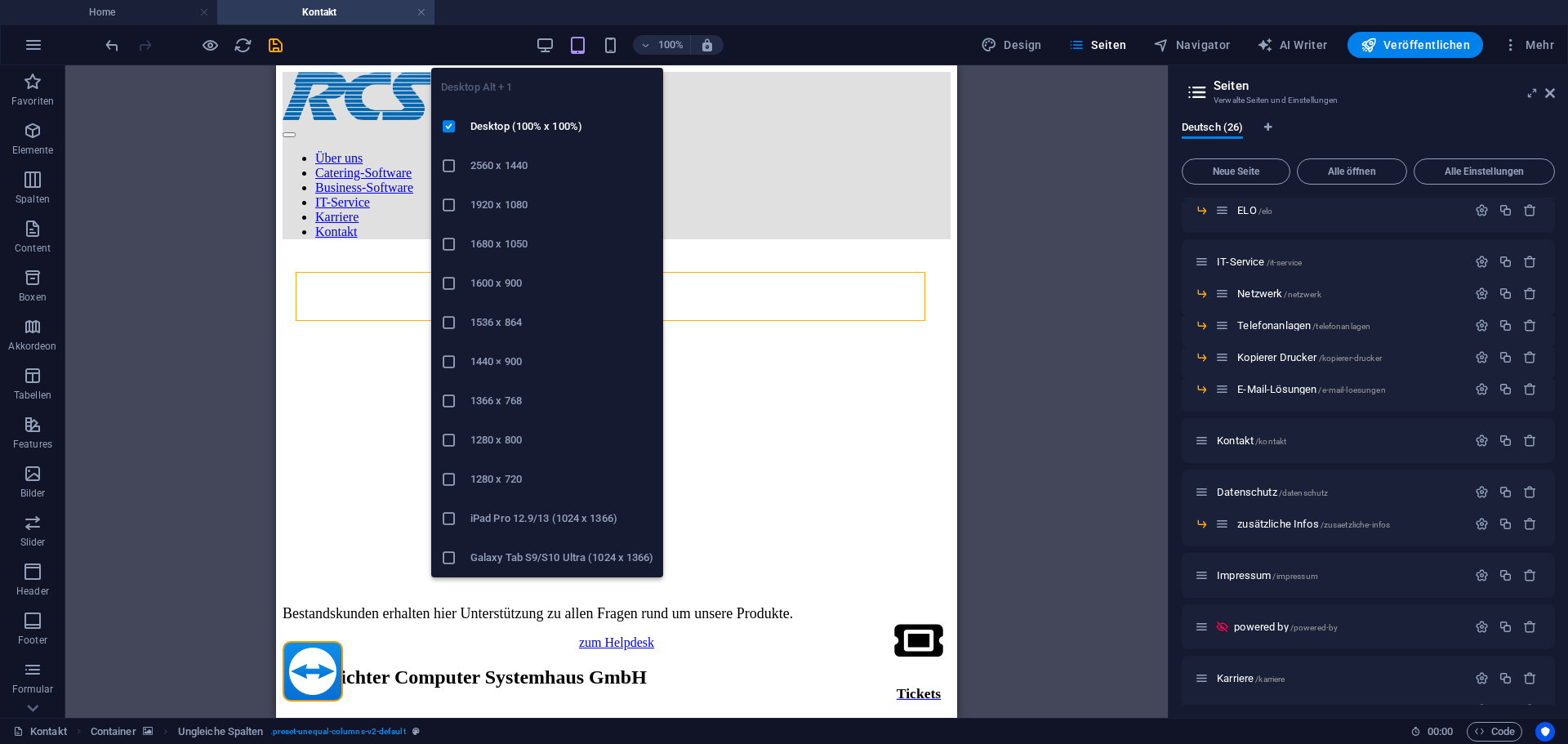
click at [539, 38] on div "100% Design Seiten Navigator AI Writer Veröffentlichen Mehr" at bounding box center [831, 45] width 1459 height 26
click at [554, 45] on icon "button" at bounding box center [545, 45] width 19 height 19
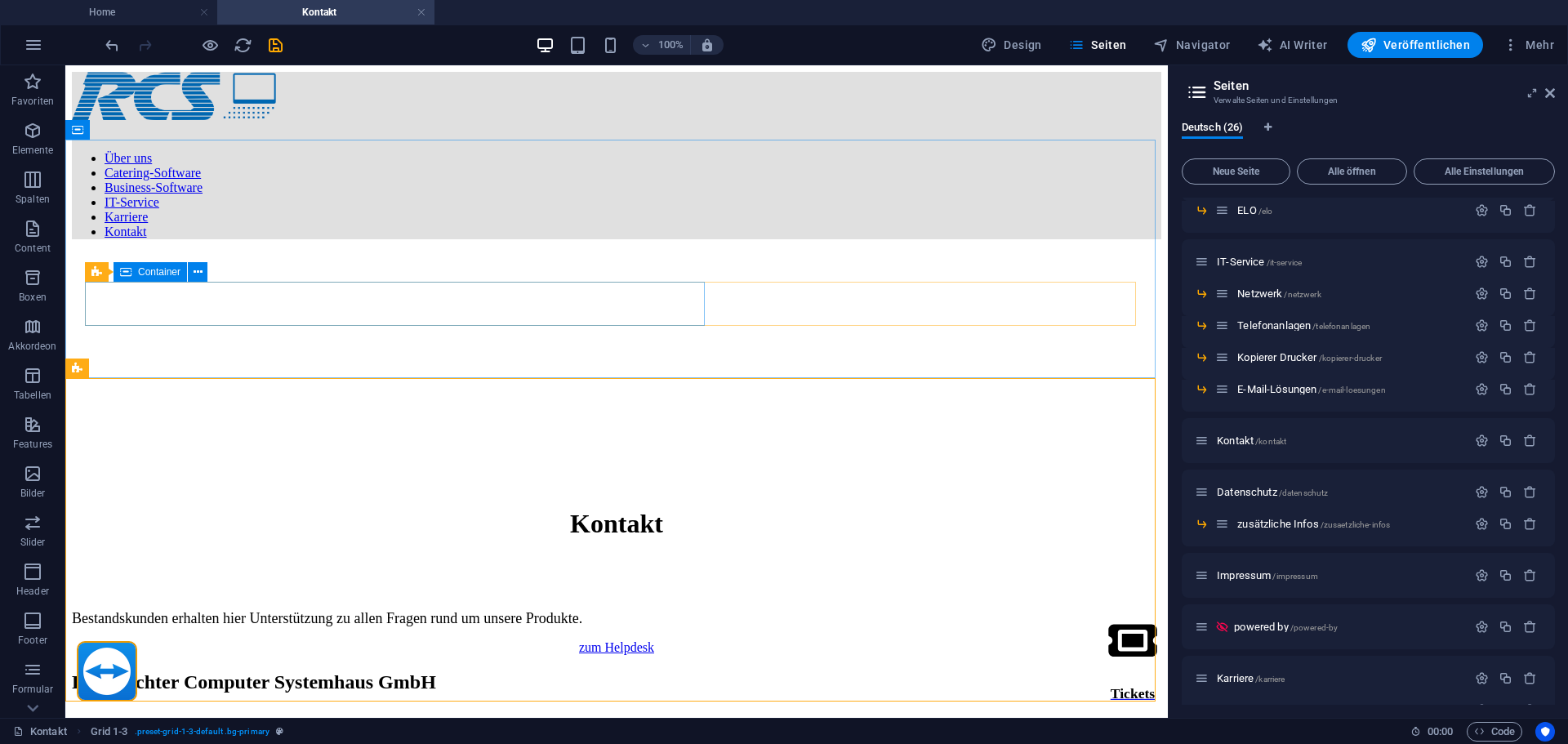
click at [136, 270] on div "Container" at bounding box center [150, 271] width 73 height 20
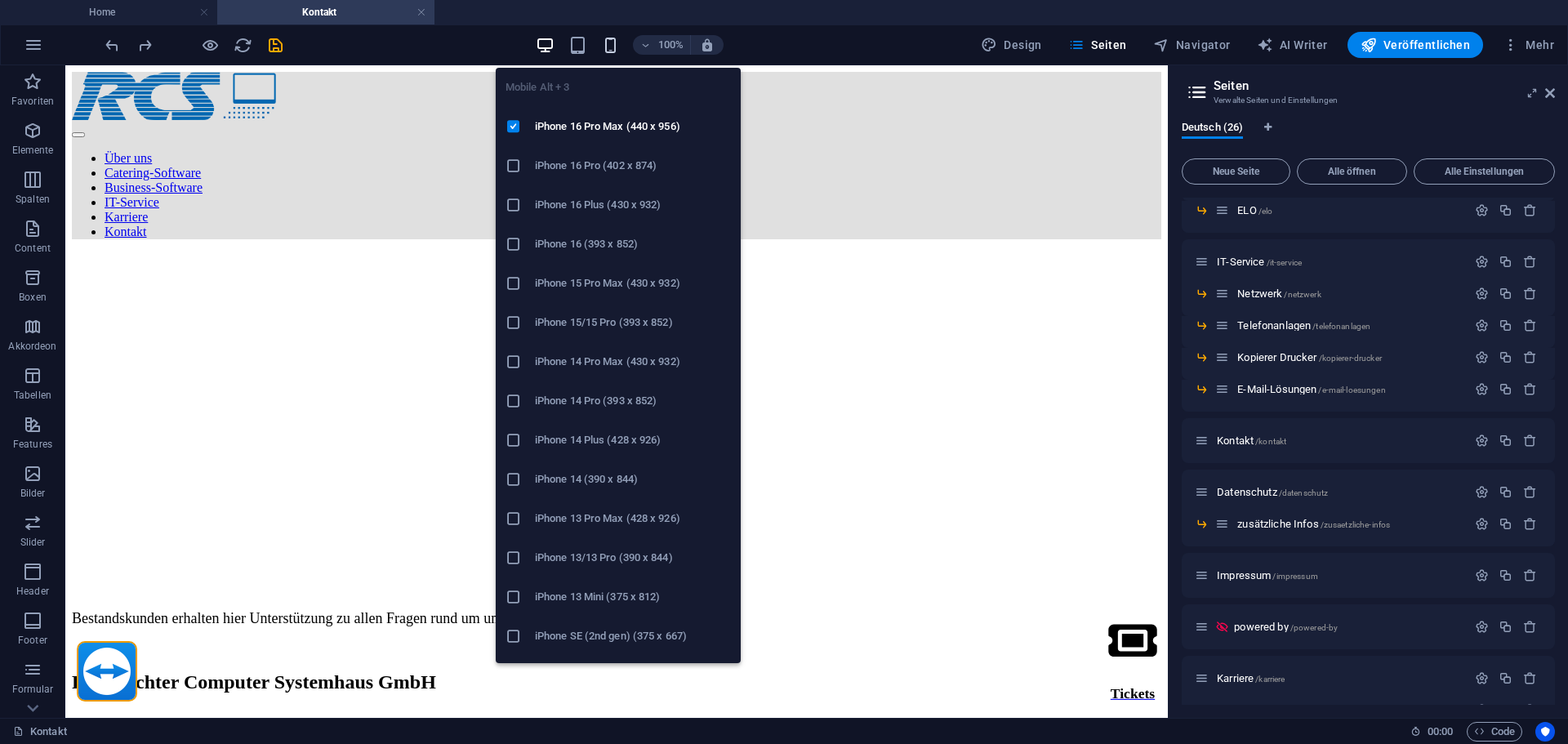
click at [608, 44] on icon "button" at bounding box center [611, 45] width 19 height 19
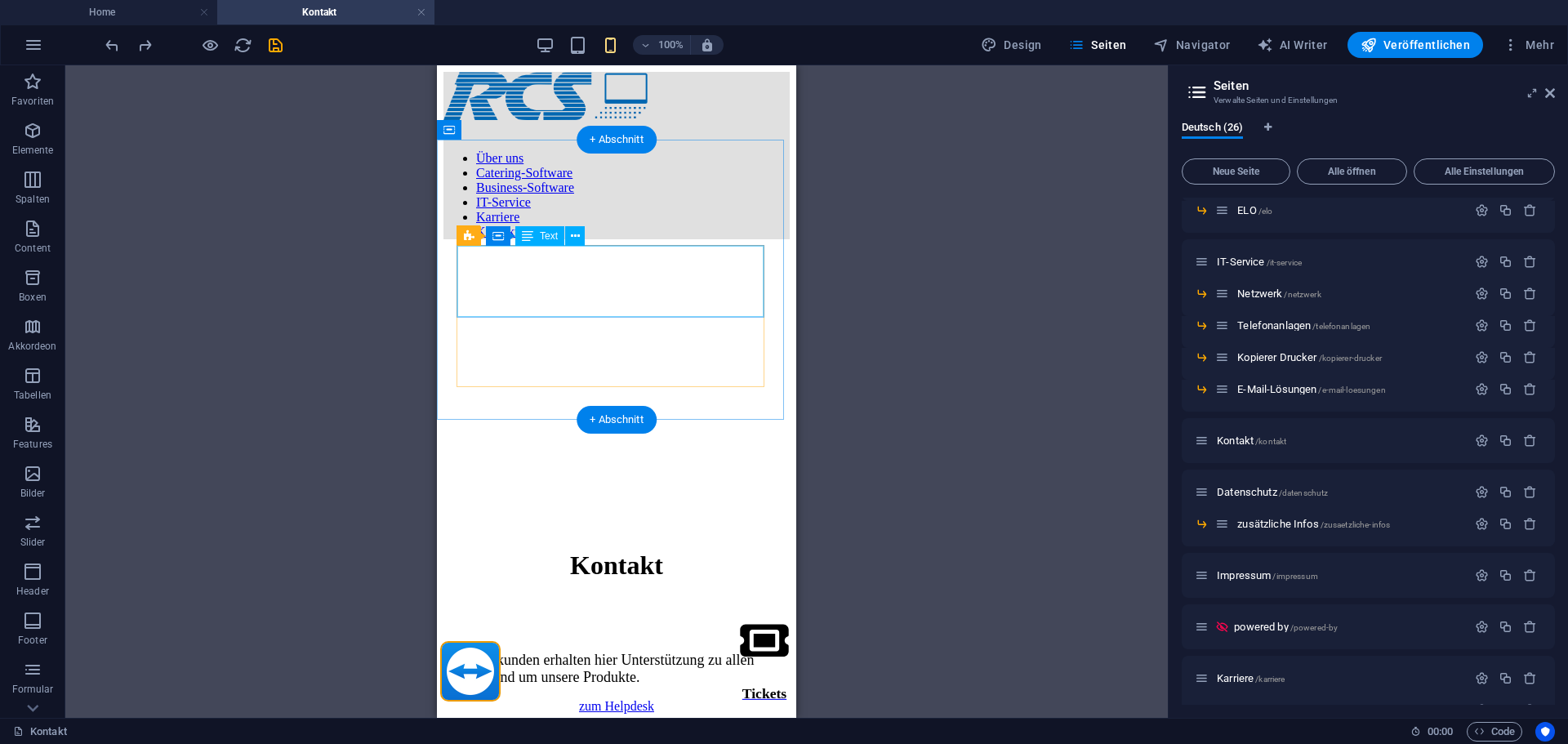
click at [567, 652] on div "Bestandskunden erhalten hier Unterstützung zu allen Fragen rund um unsere Produ…" at bounding box center [617, 669] width 346 height 35
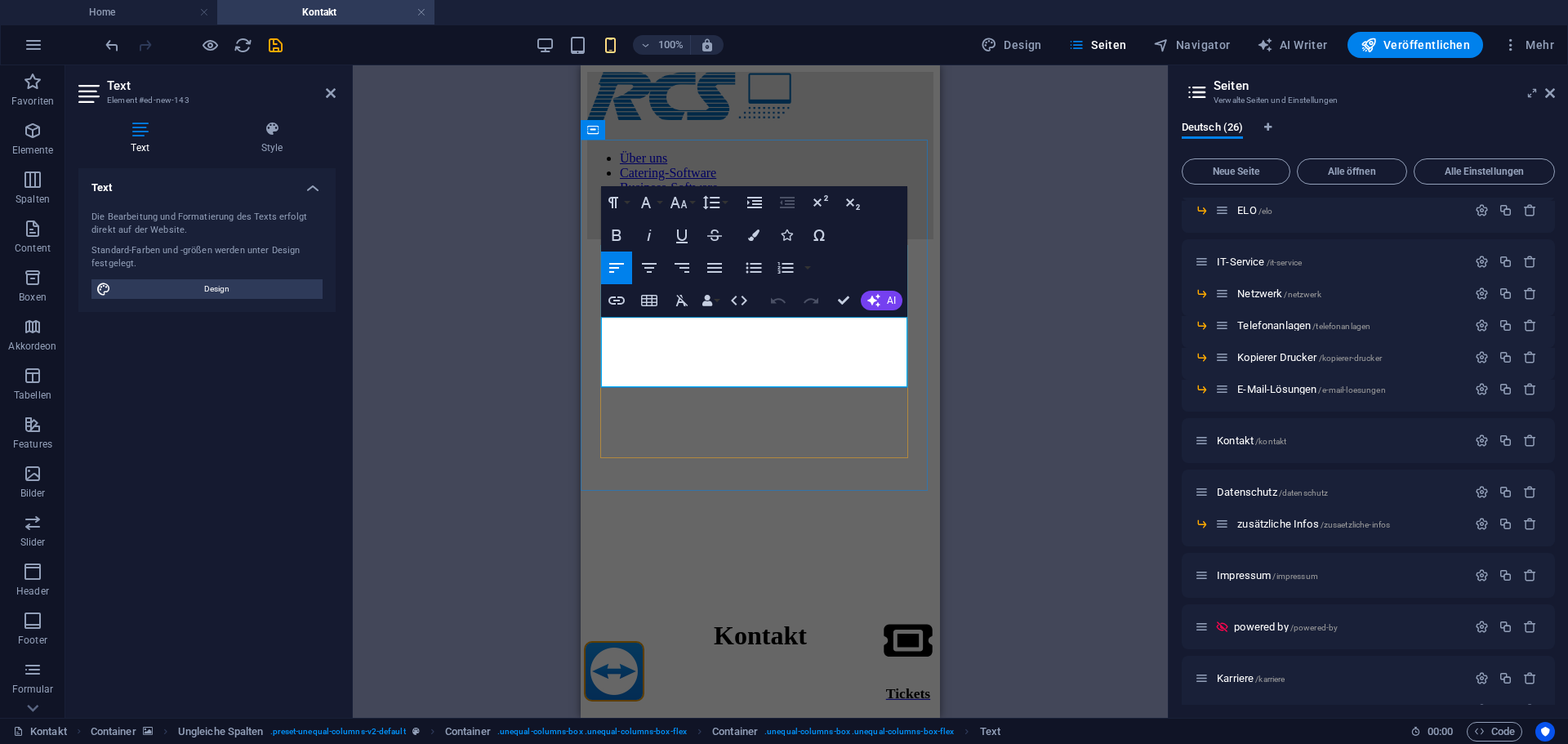
click at [533, 389] on div "H1 Container Container Ungleiche Spalten Ungleiche Spalten Container Text Ungle…" at bounding box center [760, 391] width 815 height 652
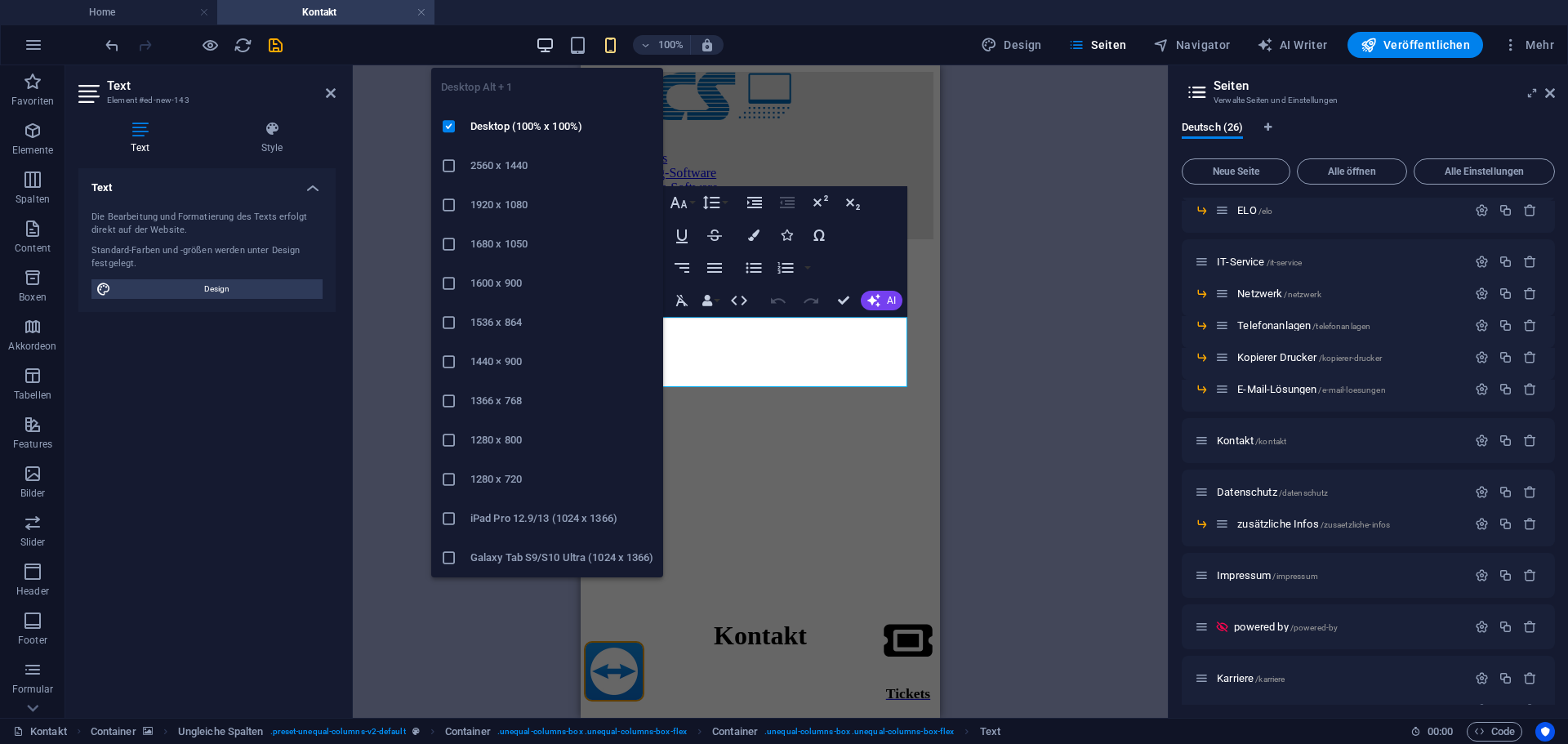
click at [552, 47] on icon "button" at bounding box center [545, 45] width 19 height 19
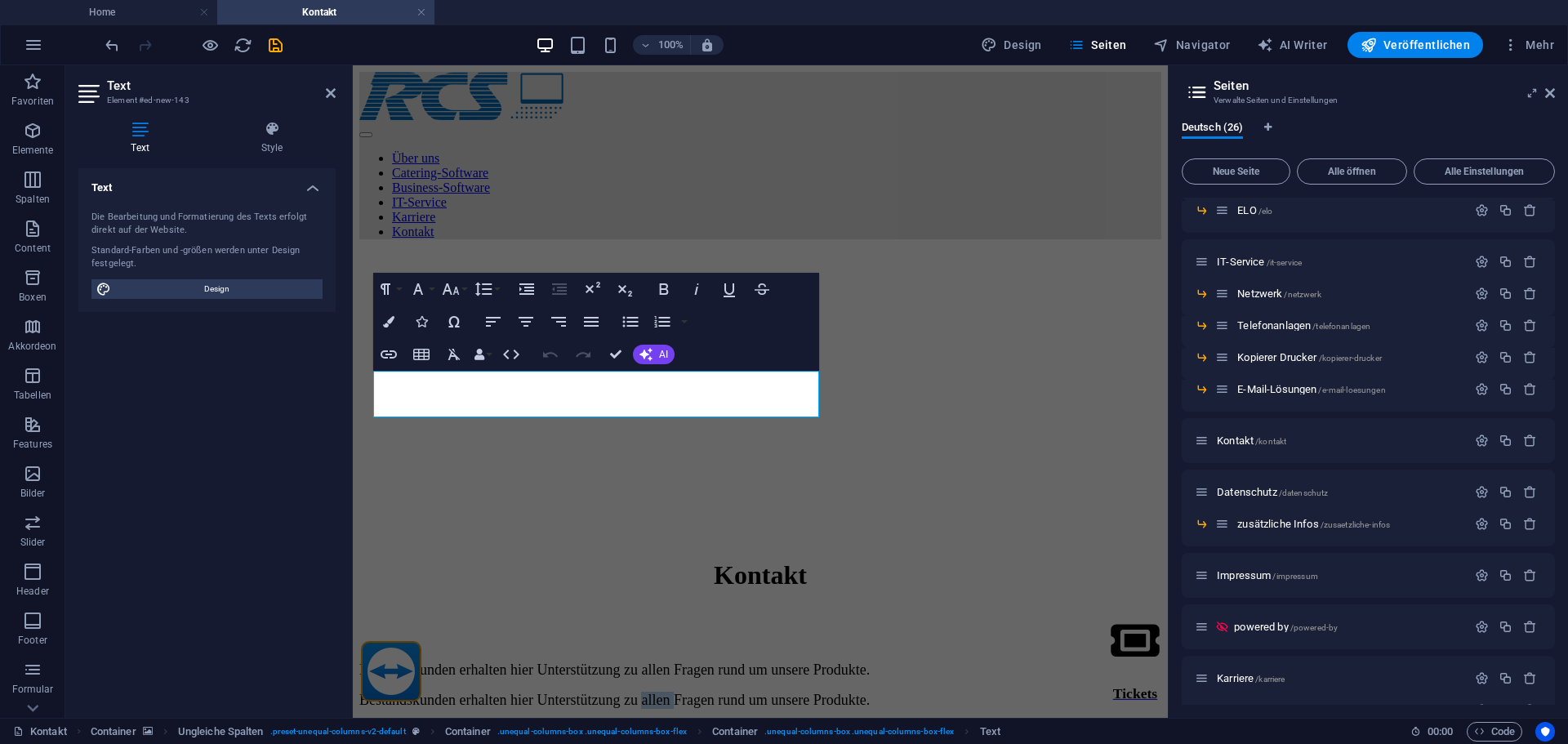
click at [813, 252] on figure at bounding box center [760, 252] width 802 height 0
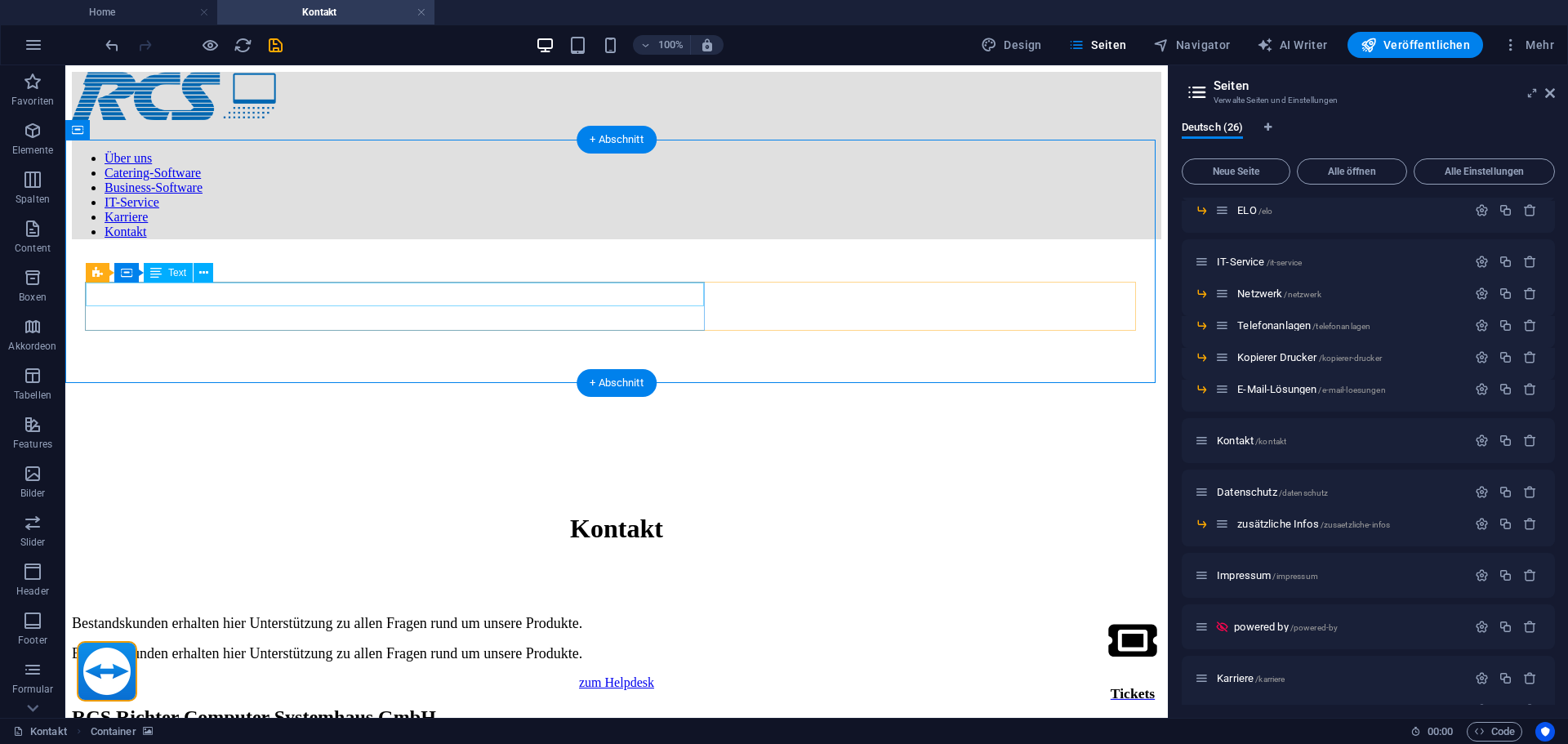
click at [495, 615] on div "Bestandskunden erhalten hier Unterstützung zu allen Fragen rund um unsere Produ…" at bounding box center [617, 623] width 1089 height 17
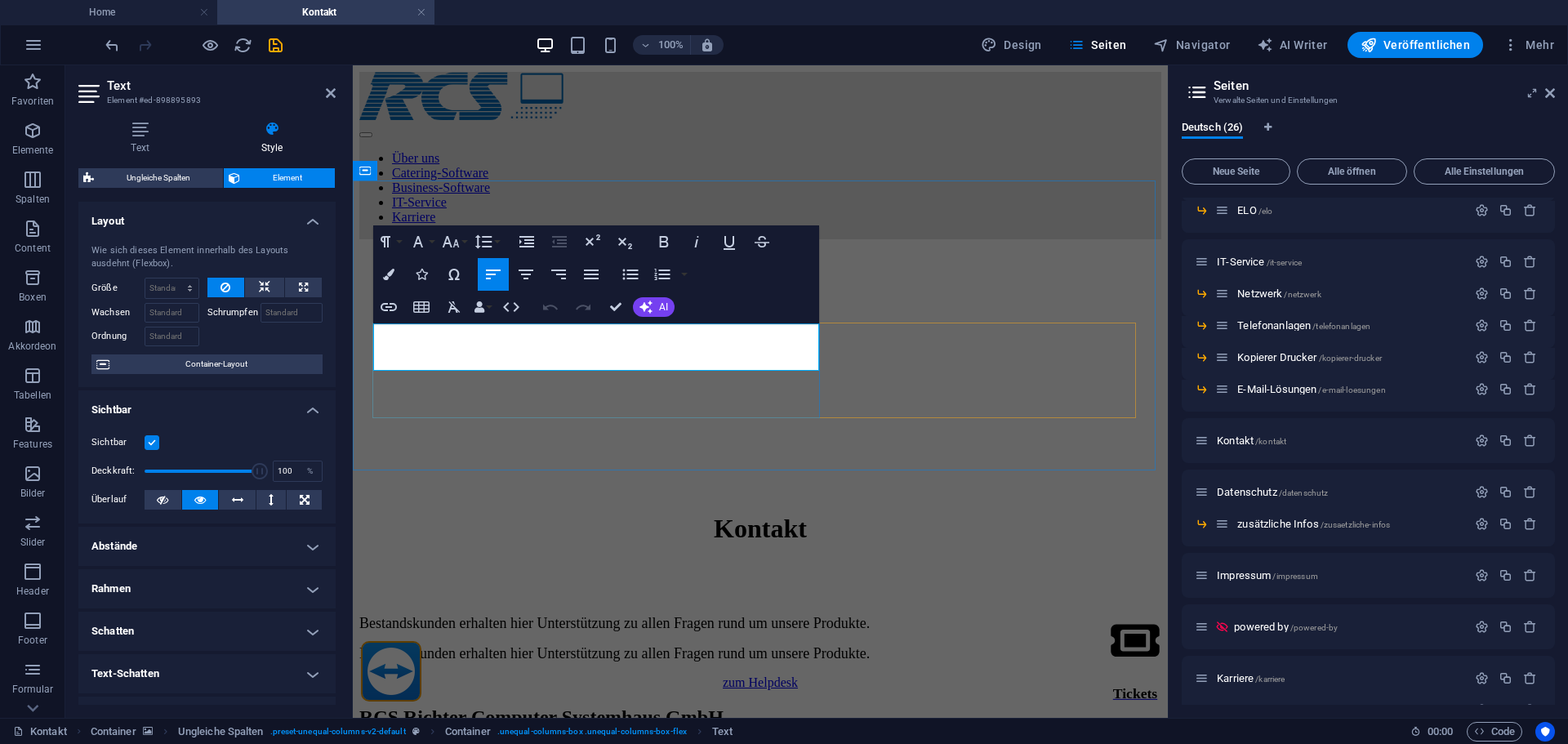
click at [498, 615] on span "Bestandskunden erhalten hier Unterstützung zu allen Fragen rund um unsere Produ…" at bounding box center [615, 622] width 510 height 16
click at [499, 615] on span "Bestandskunden erhalten hier Unterstützung zu allen Fragen rund um unsere Produ…" at bounding box center [615, 622] width 510 height 16
click at [457, 234] on icon "button" at bounding box center [450, 241] width 20 height 20
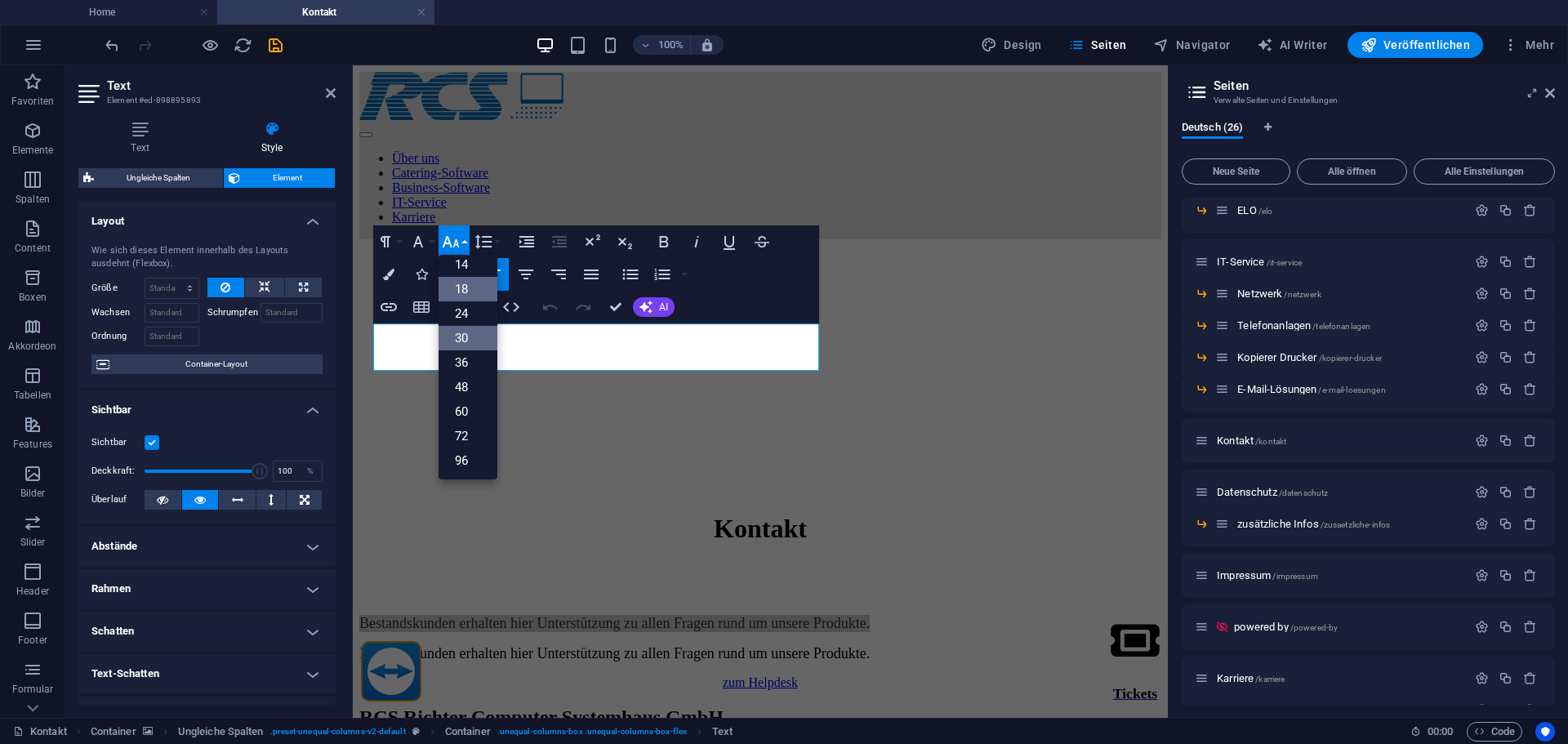
drag, startPoint x: 470, startPoint y: 336, endPoint x: 122, endPoint y: 275, distance: 353.3
click at [470, 336] on link "30" at bounding box center [467, 338] width 59 height 24
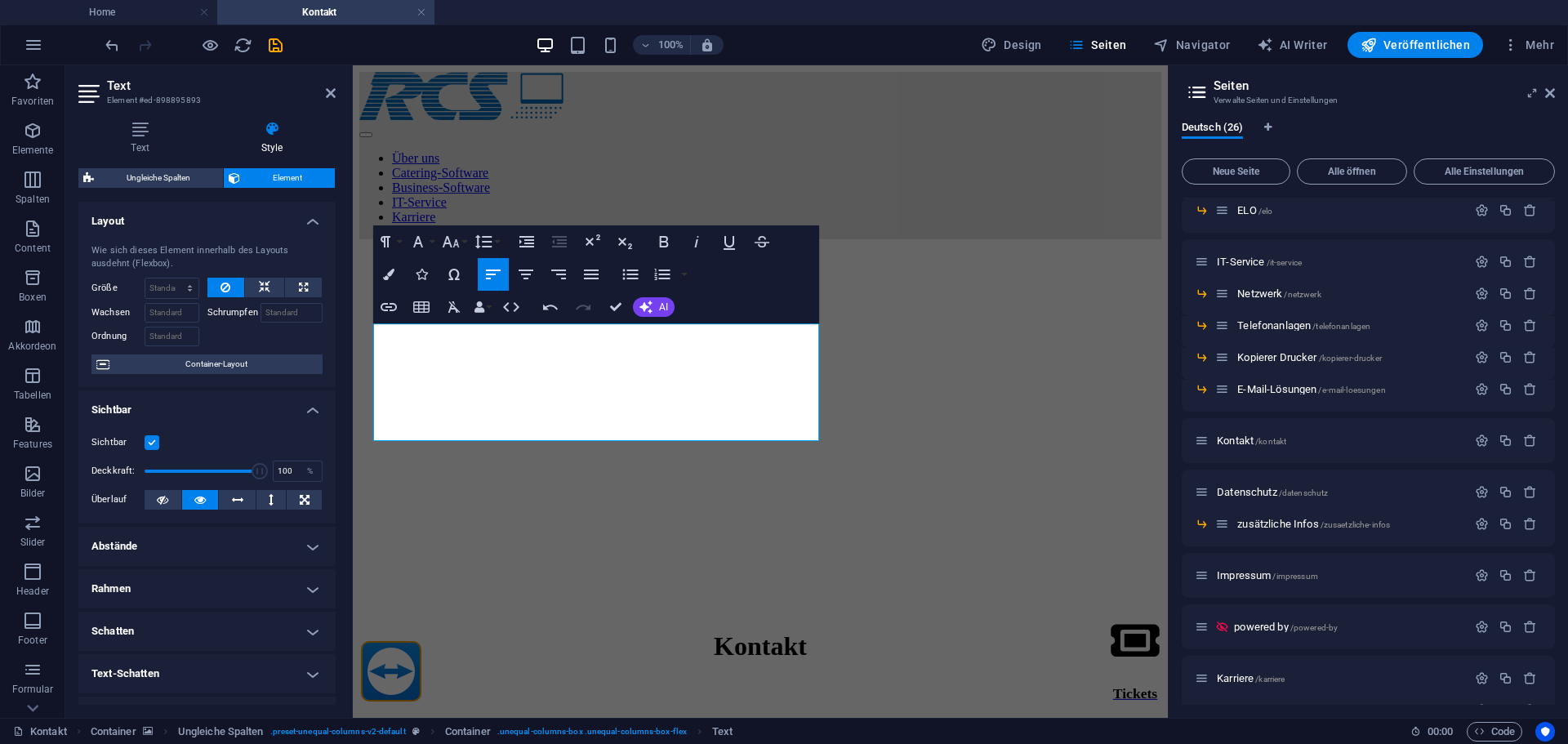
click at [719, 252] on figure at bounding box center [760, 252] width 802 height 0
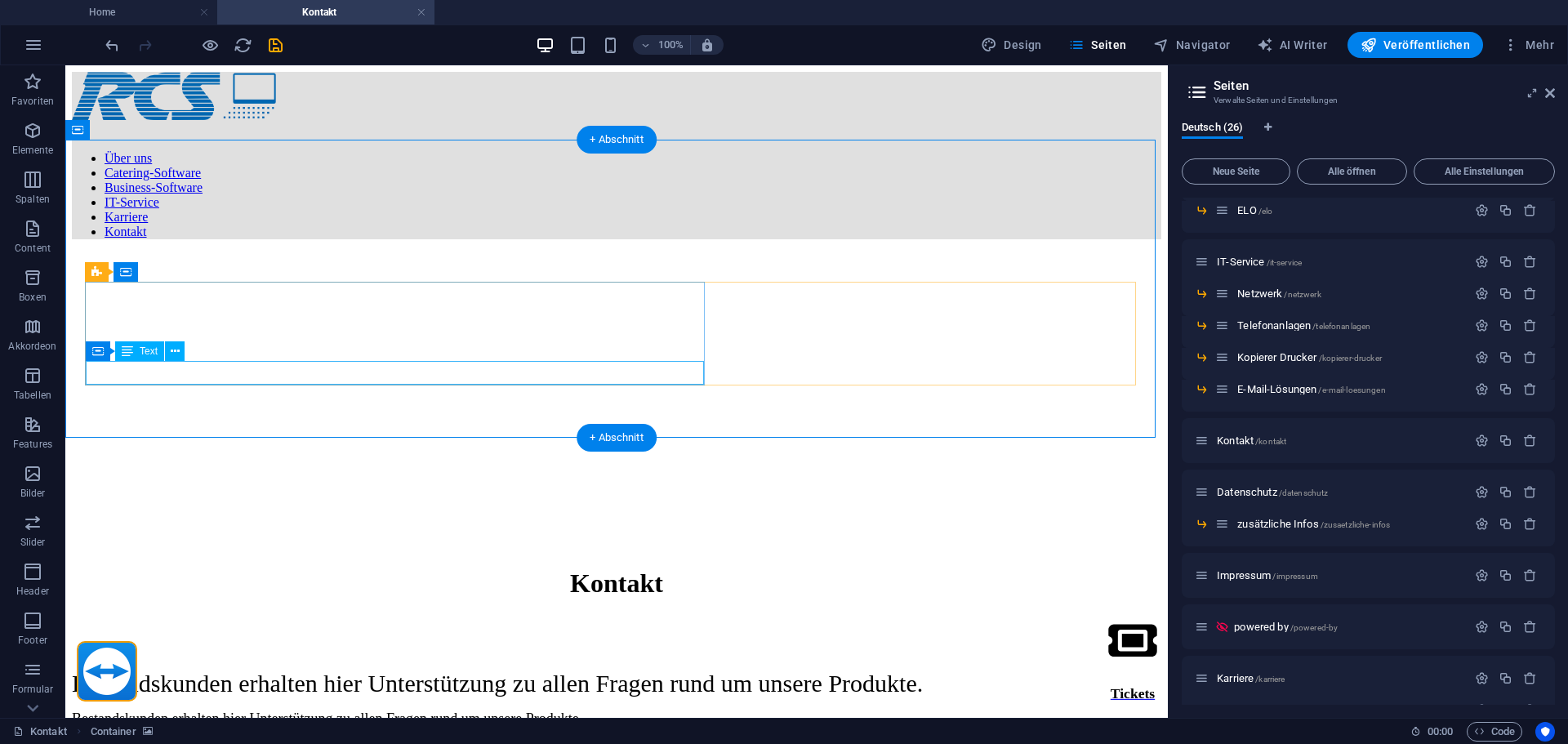
click at [484, 710] on div "Bestandskunden erhalten hier Unterstützung zu allen Fragen rund um unsere Produ…" at bounding box center [617, 719] width 1089 height 17
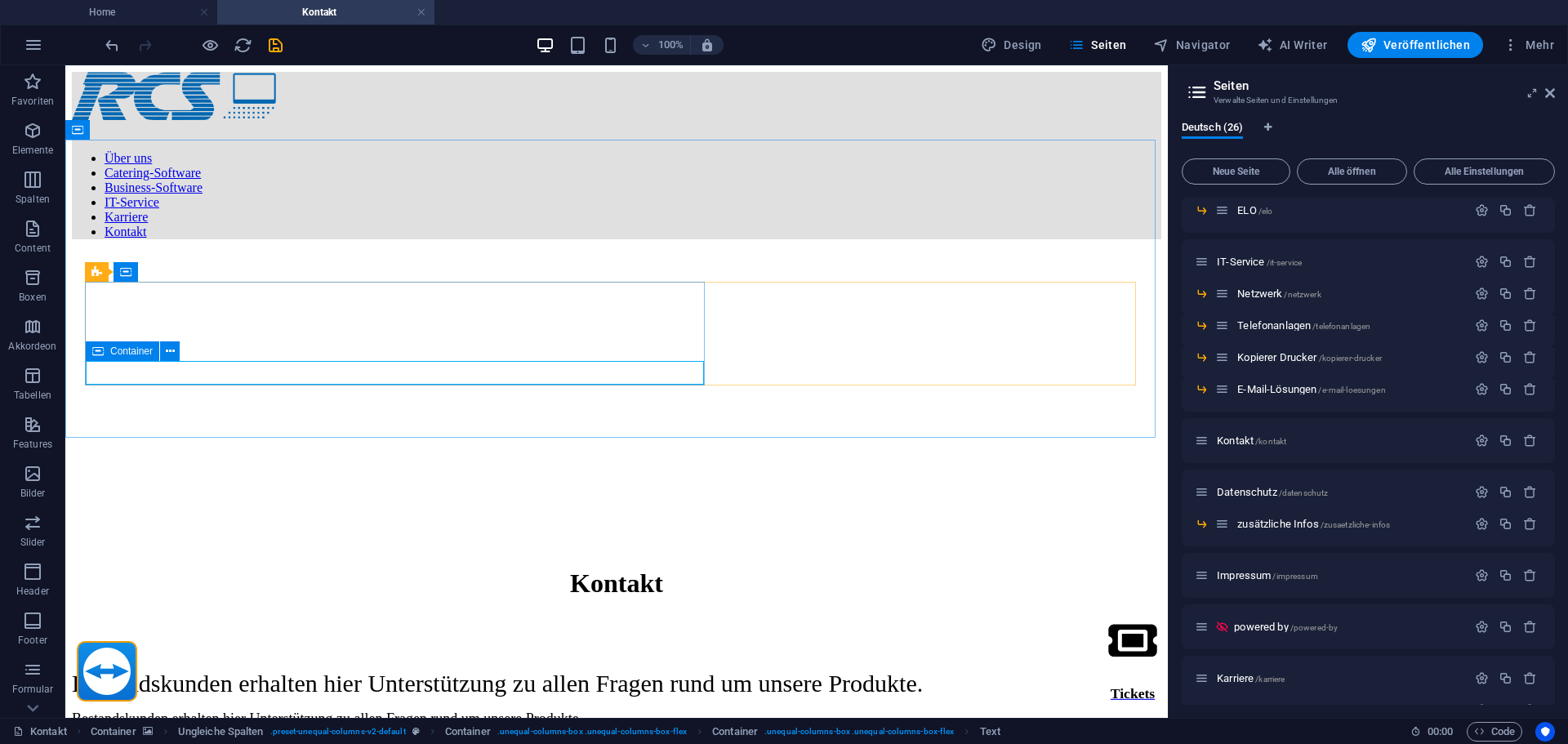
click at [103, 352] on icon at bounding box center [98, 351] width 11 height 20
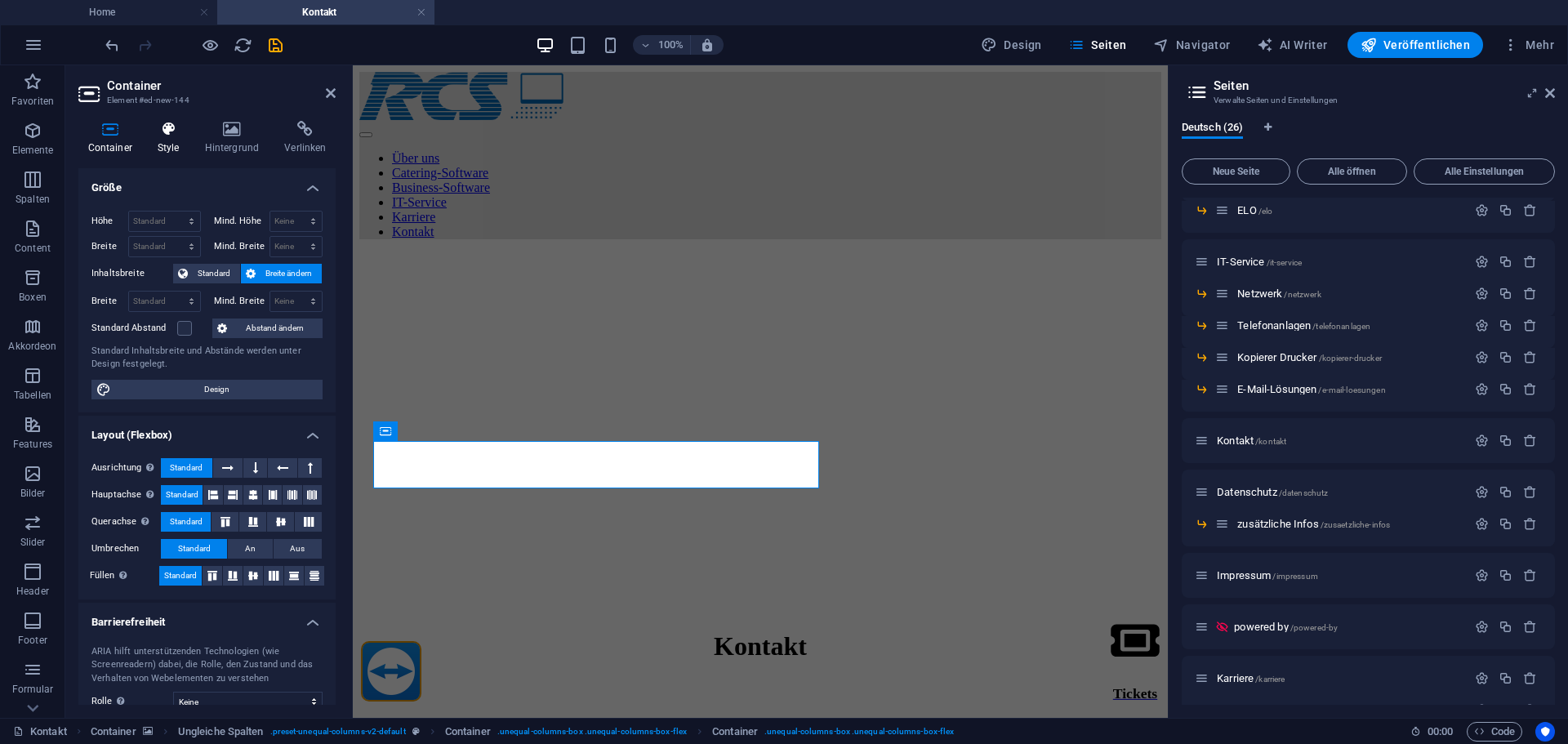
click at [175, 144] on h4 "Style" at bounding box center [172, 138] width 47 height 35
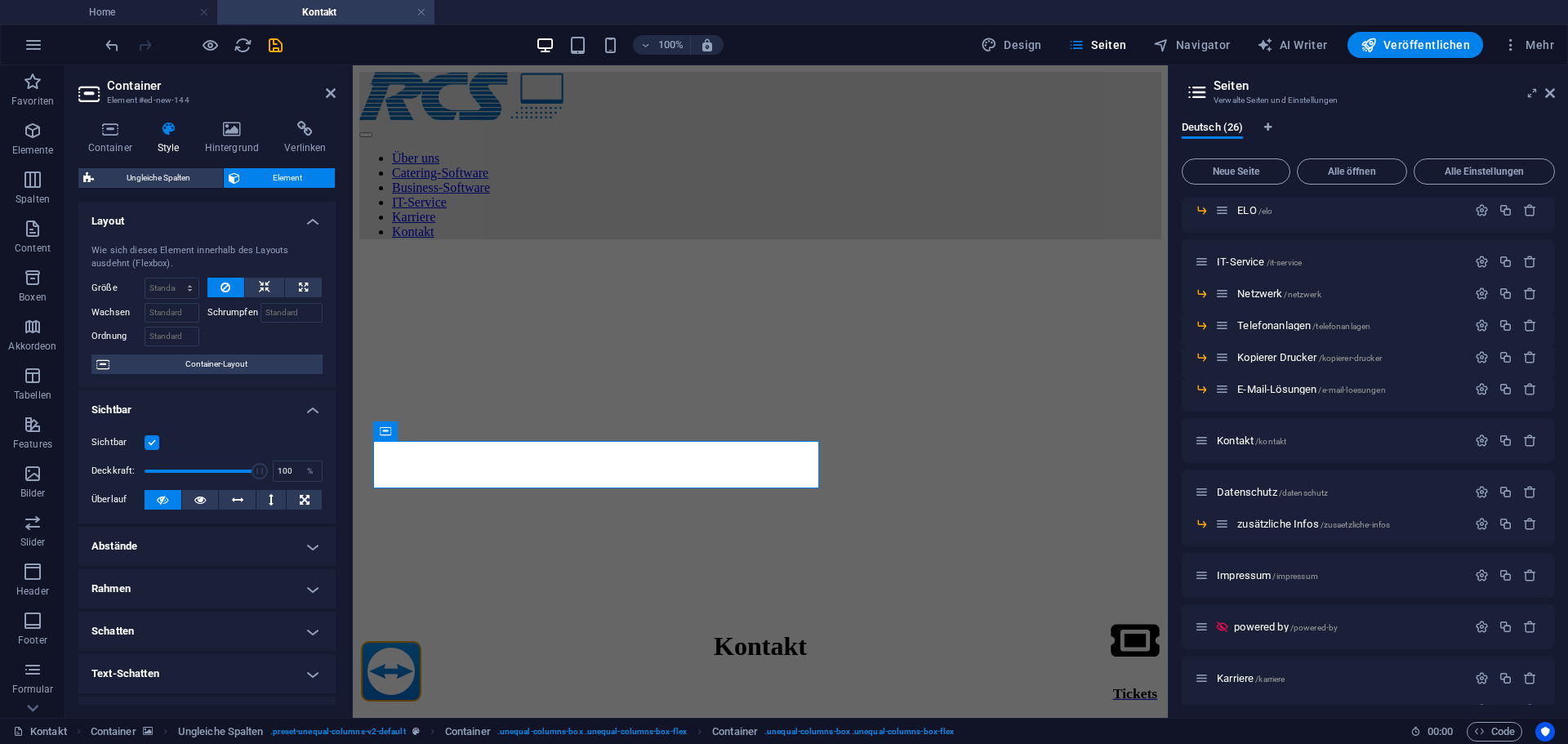
click at [154, 444] on label at bounding box center [152, 443] width 15 height 15
click at [0, 0] on input "Sichtbar" at bounding box center [0, 0] width 0 height 0
click at [820, 252] on figure at bounding box center [760, 252] width 802 height 0
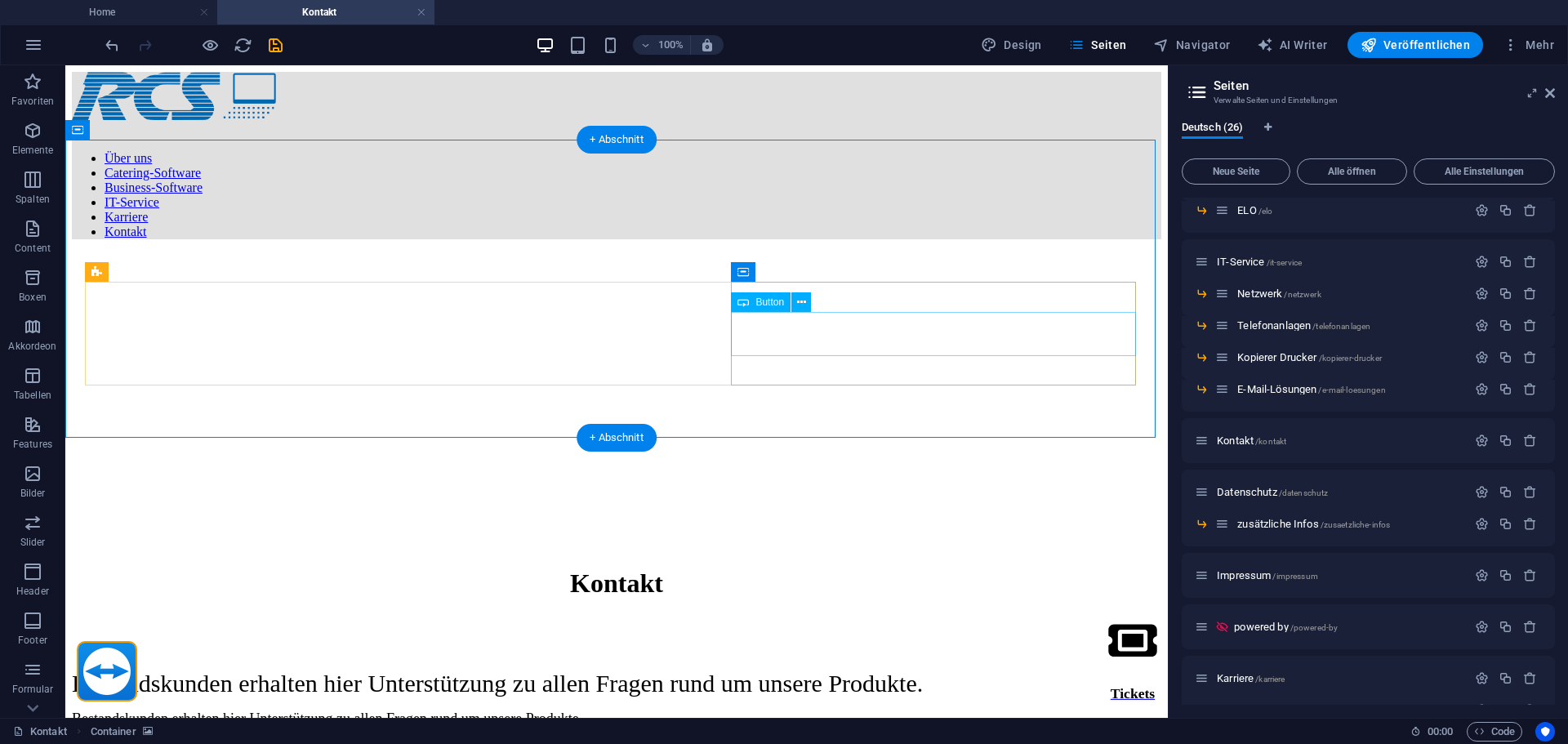
click at [793, 740] on div "zum Helpdesk" at bounding box center [617, 748] width 1089 height 15
click at [862, 740] on div "zum Helpdesk" at bounding box center [617, 748] width 1089 height 15
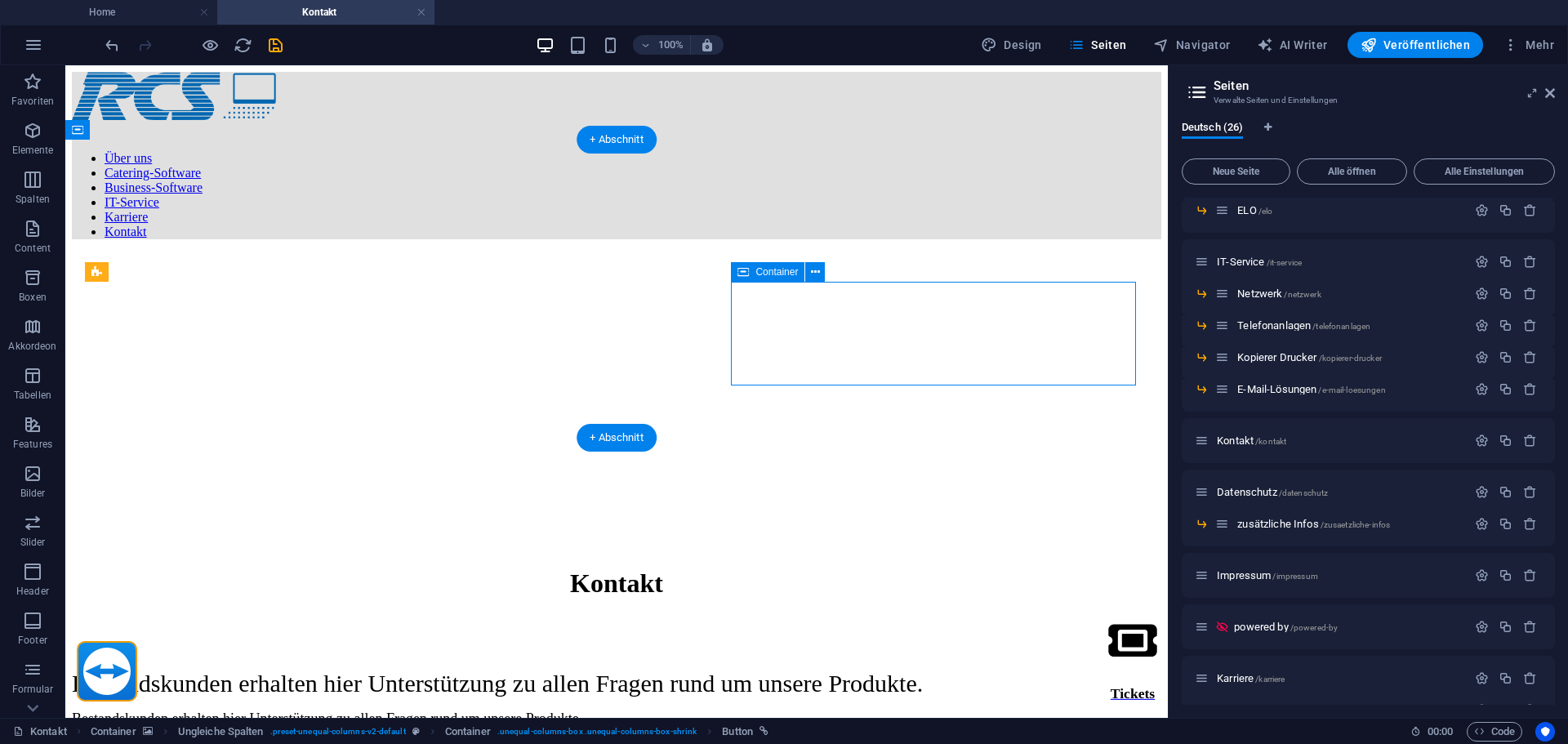
click at [862, 740] on div "zum Helpdesk" at bounding box center [617, 748] width 1089 height 15
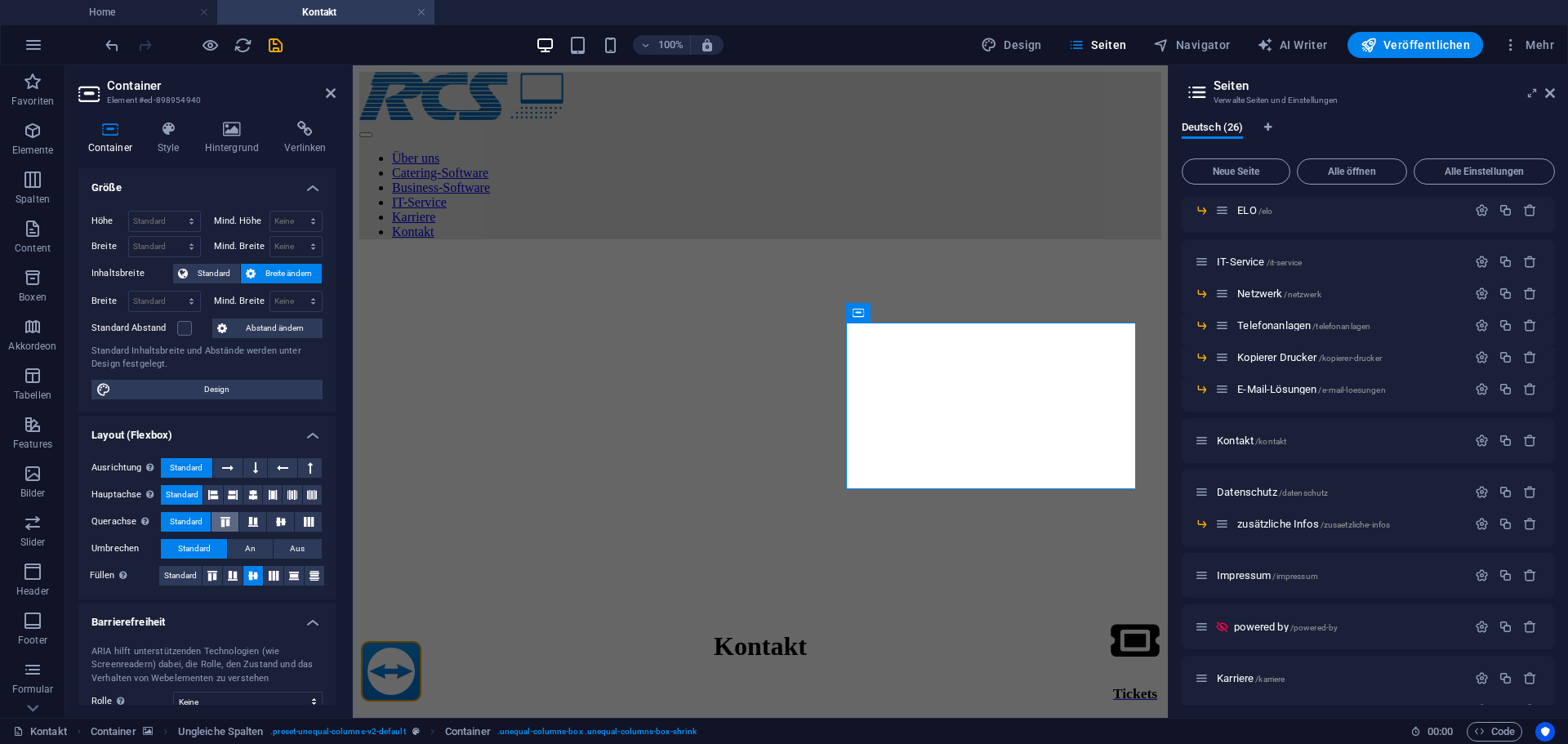
click at [225, 523] on icon at bounding box center [225, 522] width 20 height 9
click at [201, 523] on span "Standard" at bounding box center [186, 522] width 33 height 20
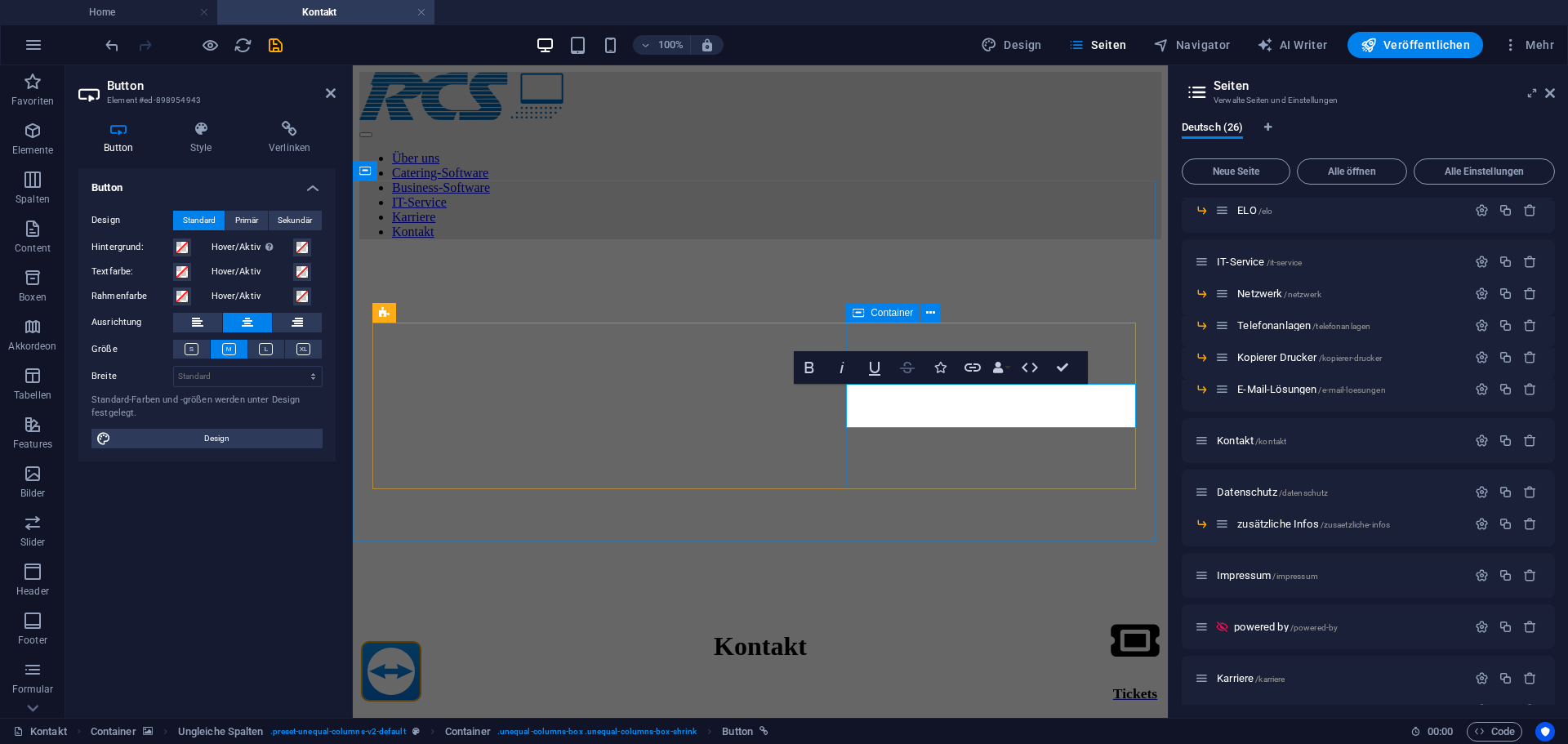
drag, startPoint x: 906, startPoint y: 327, endPoint x: 1251, endPoint y: 418, distance: 356.8
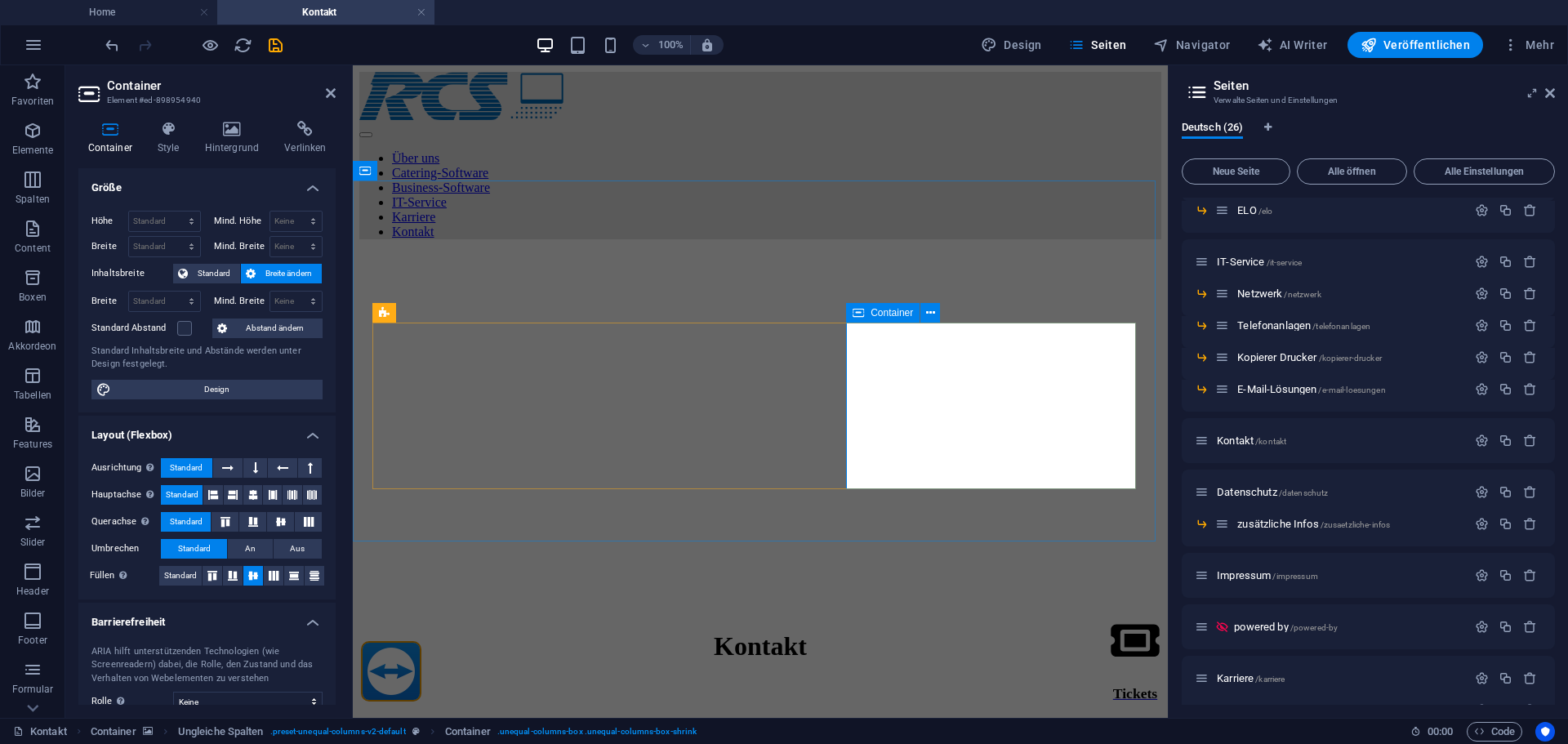
click at [905, 318] on span "Container" at bounding box center [891, 312] width 42 height 9
click at [511, 252] on figure at bounding box center [760, 252] width 802 height 0
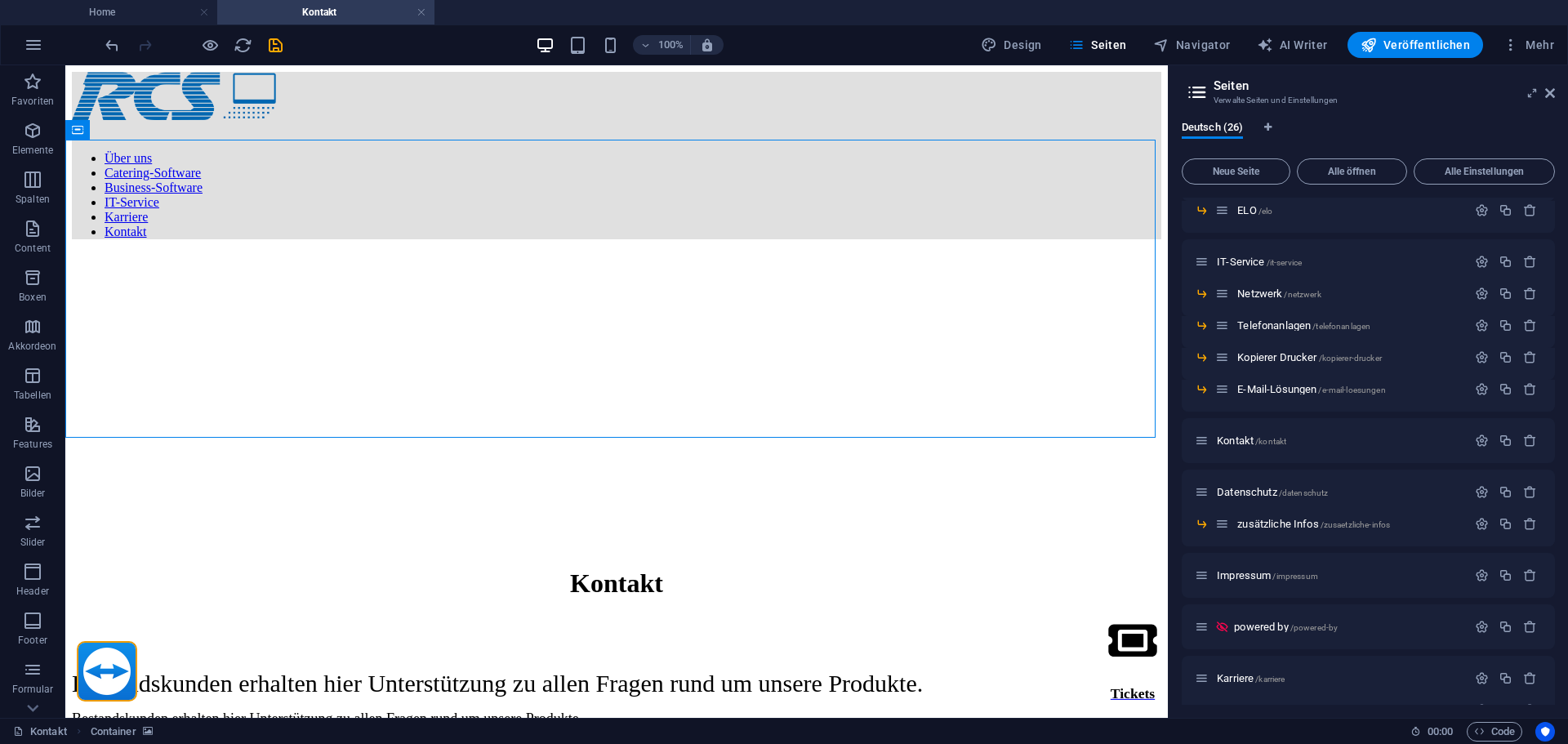
click at [583, 56] on div "100%" at bounding box center [629, 45] width 189 height 26
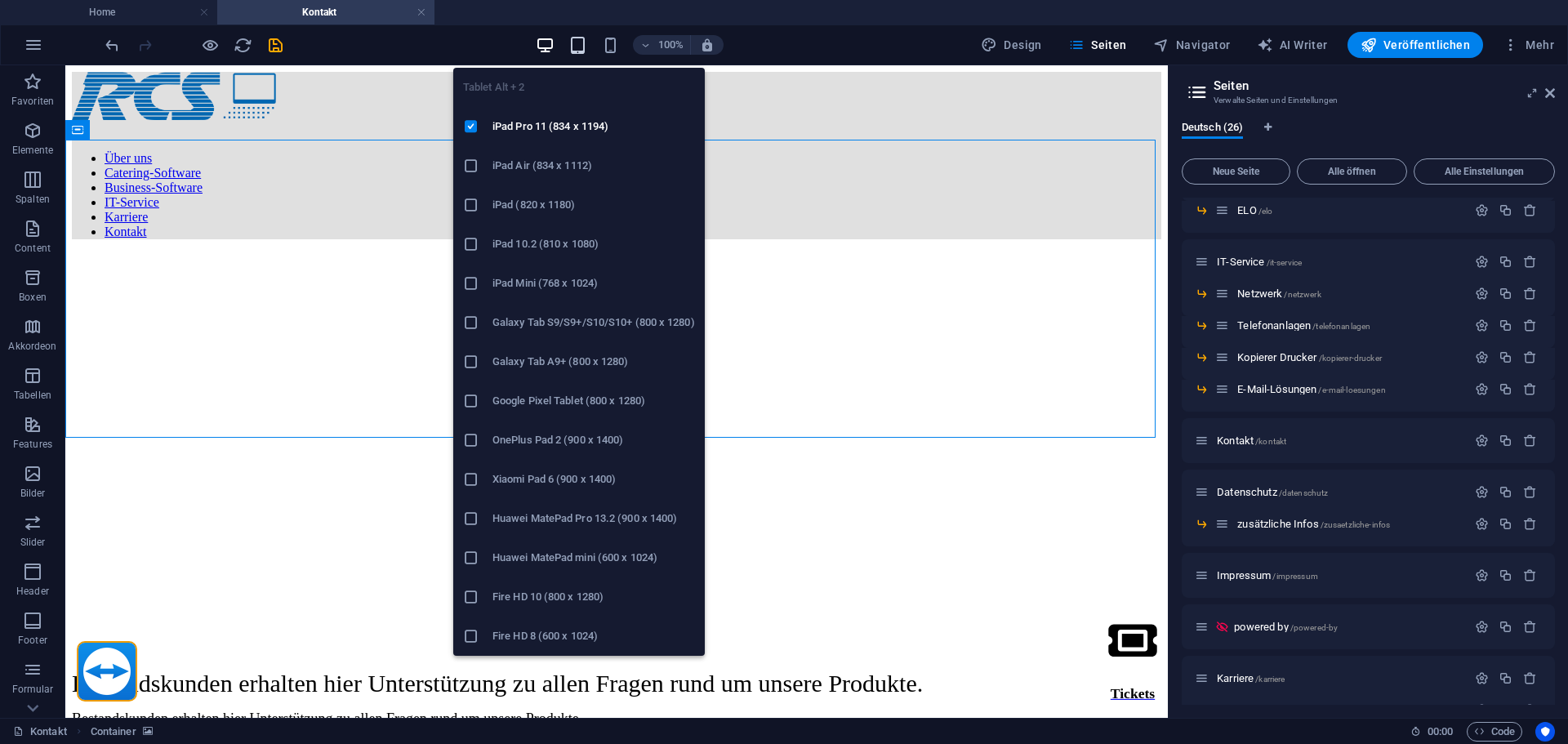
click at [583, 48] on icon "button" at bounding box center [578, 45] width 19 height 19
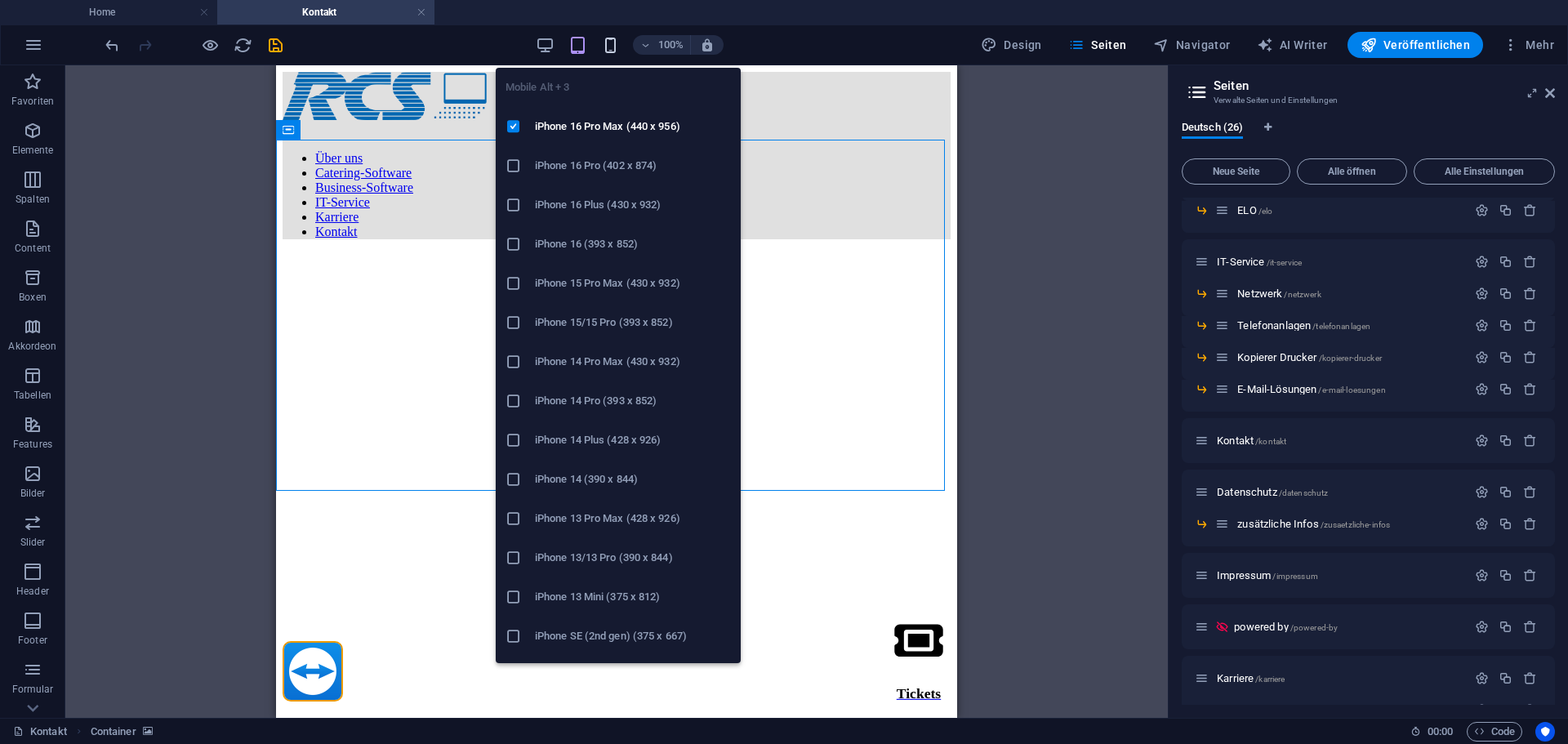
click at [617, 41] on icon "button" at bounding box center [611, 45] width 19 height 19
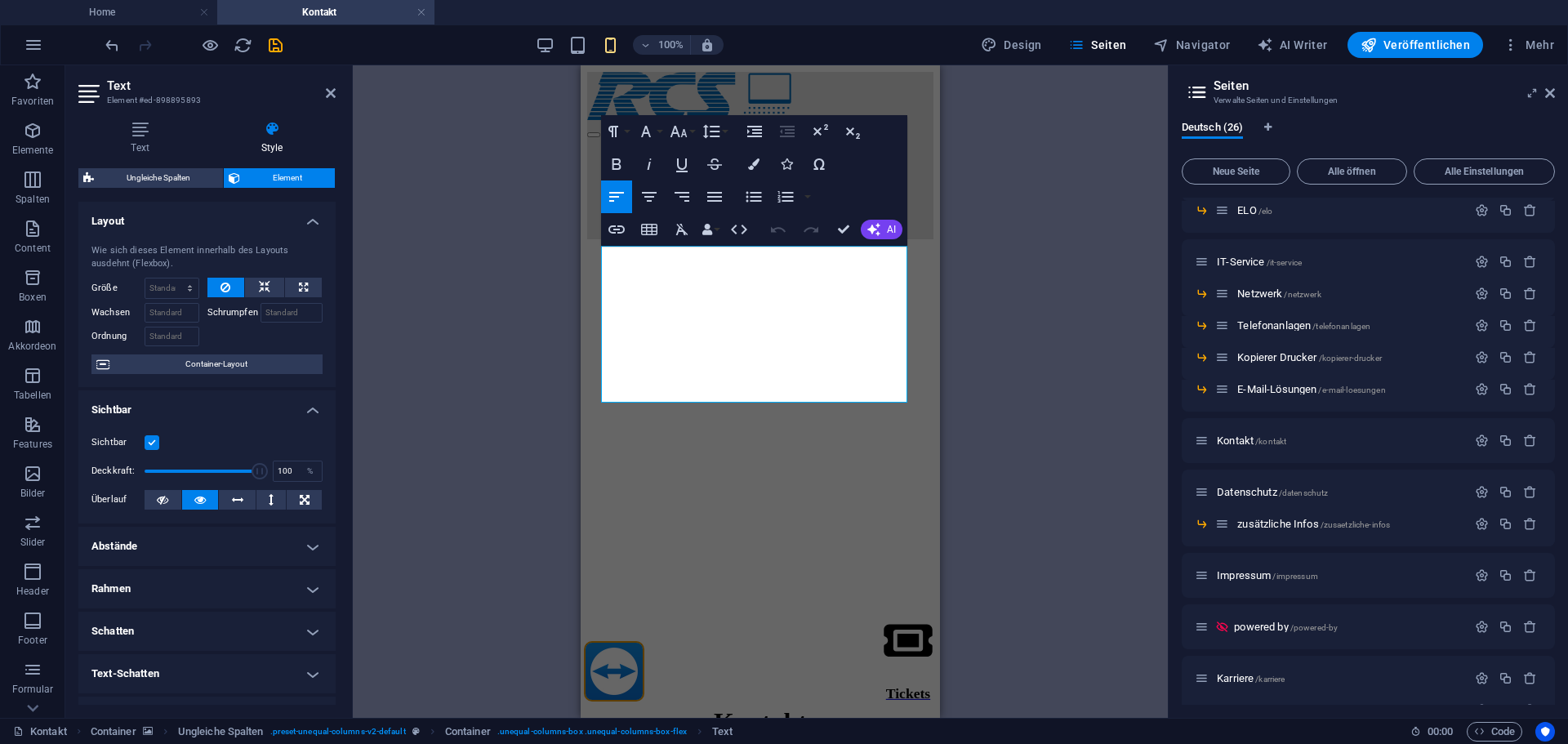
click at [150, 442] on label at bounding box center [152, 443] width 15 height 15
click at [0, 0] on input "Sichtbar" at bounding box center [0, 0] width 0 height 0
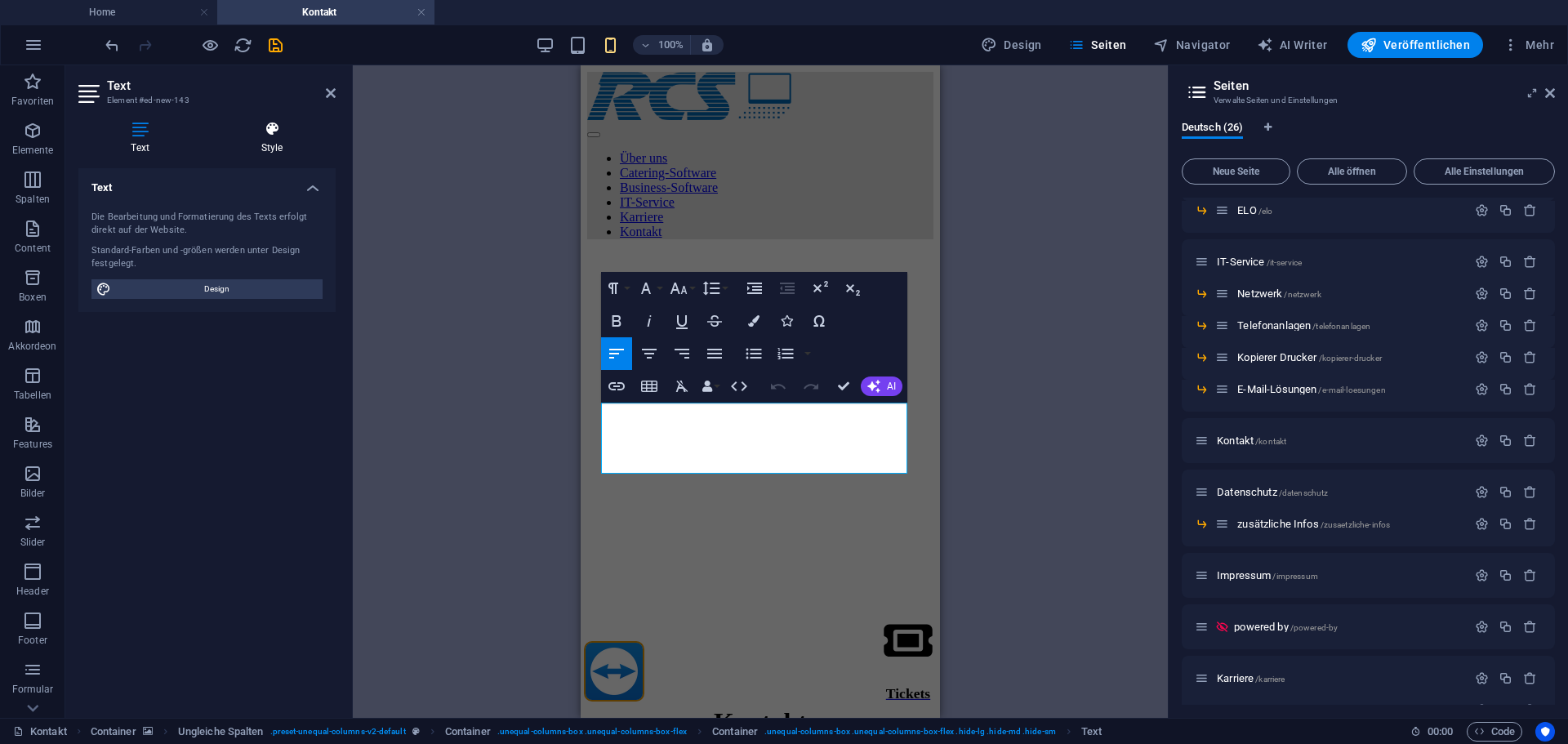
click at [270, 140] on h4 "Style" at bounding box center [272, 138] width 128 height 35
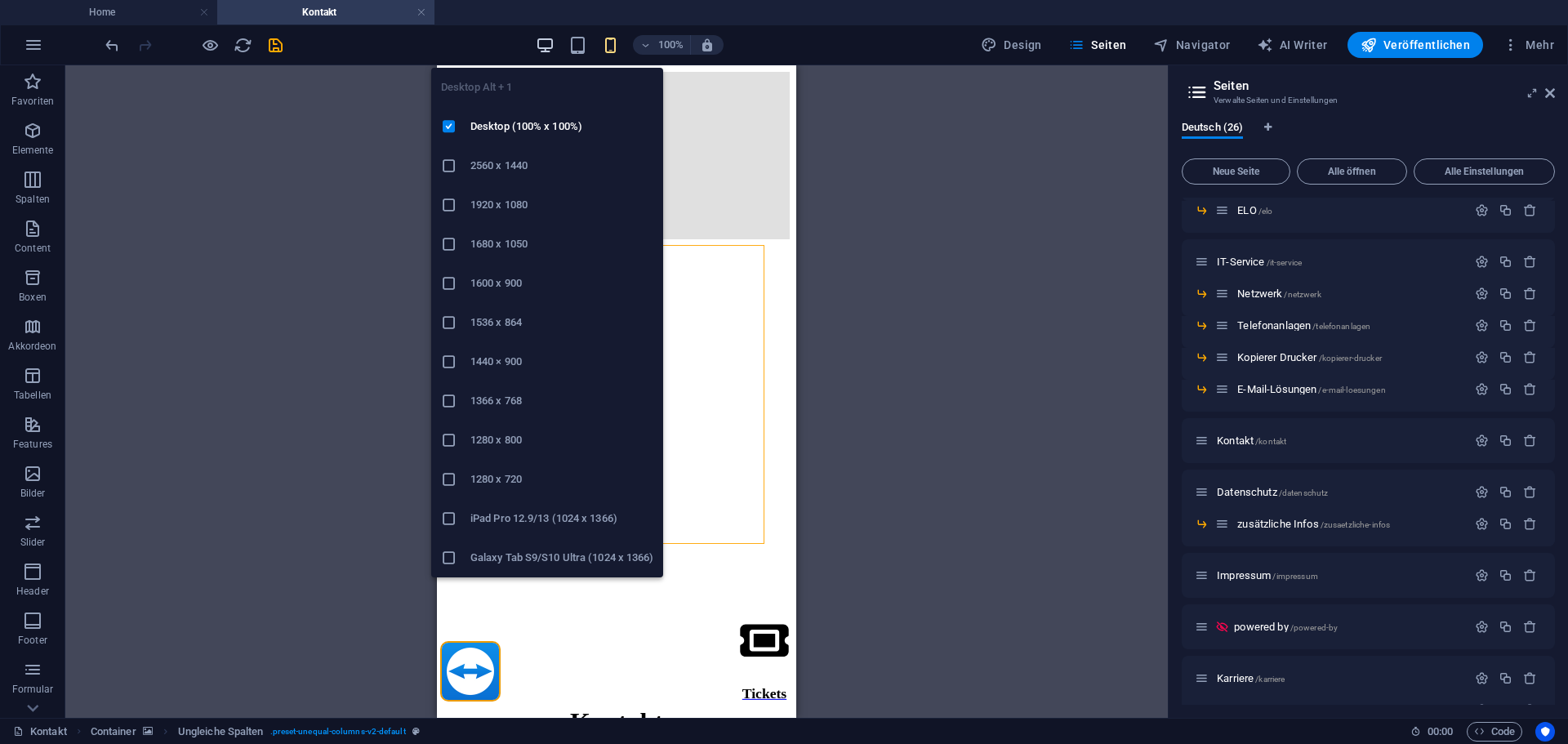
click at [554, 41] on icon "button" at bounding box center [545, 45] width 19 height 19
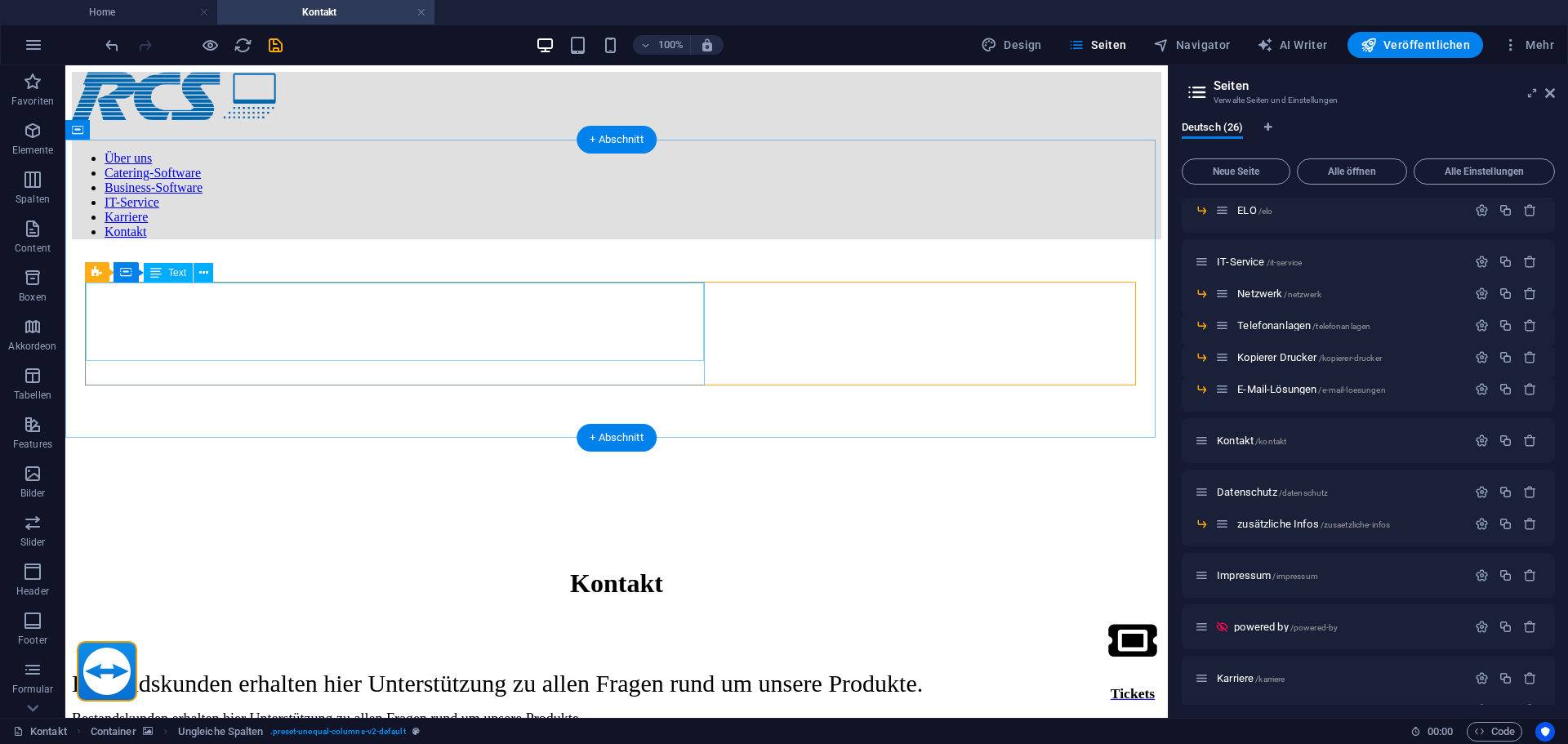
click at [338, 670] on div "Bestandskunden erhalten hier Unterstützung zu allen Fragen rund um unsere Produ…" at bounding box center [617, 684] width 1089 height 28
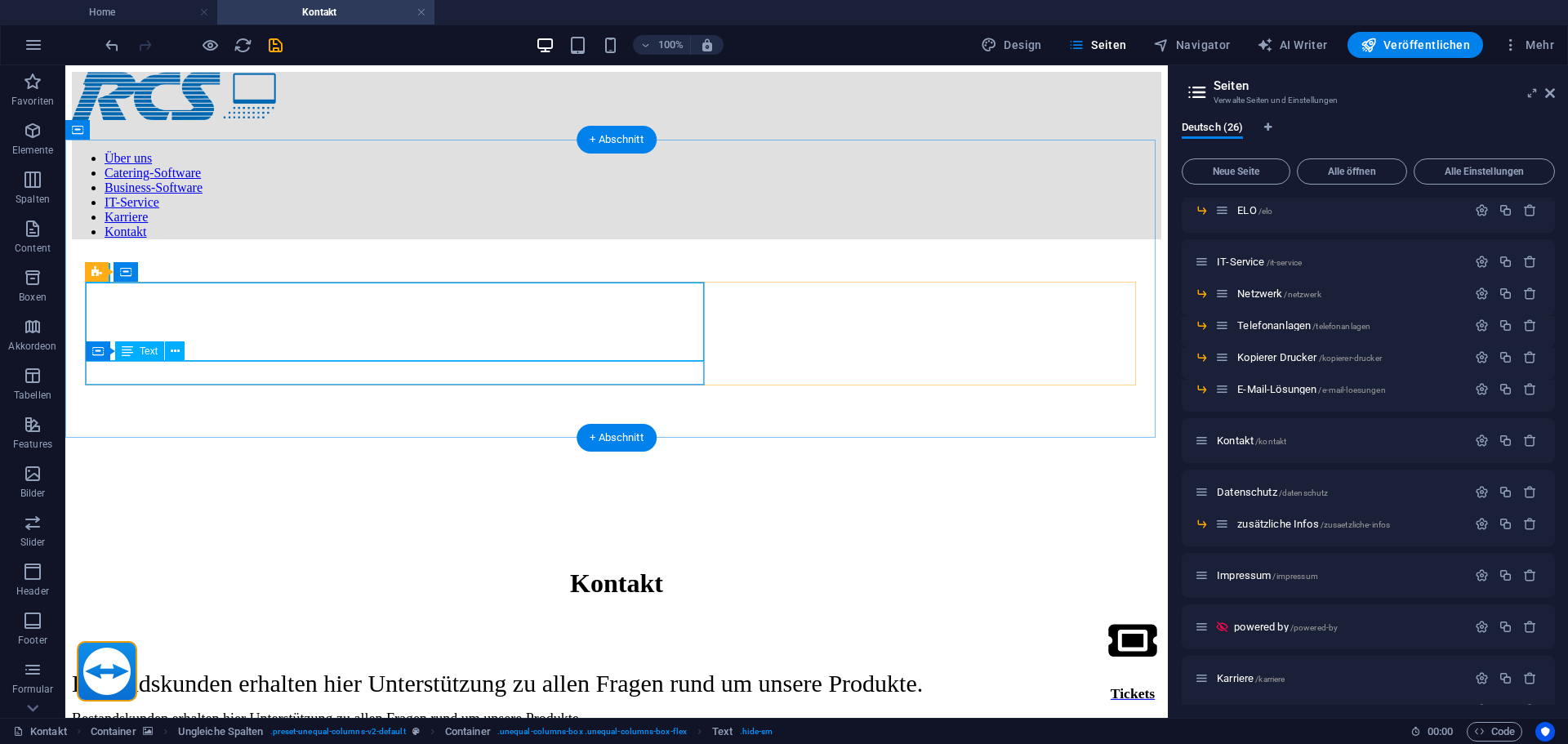
click at [340, 710] on div "Bestandskunden erhalten hier Unterstützung zu allen Fragen rund um unsere Produ…" at bounding box center [617, 719] width 1089 height 17
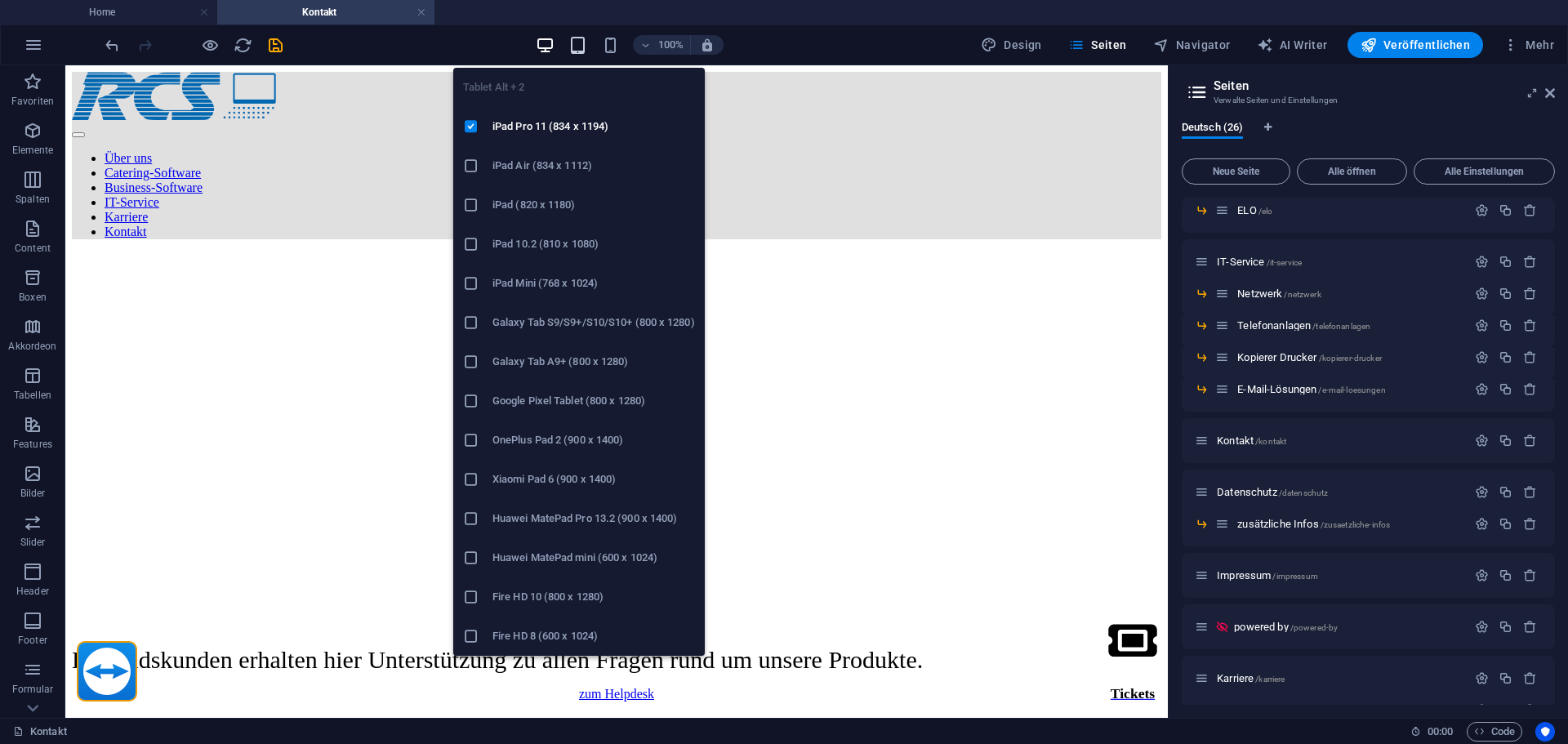
click at [587, 47] on icon "button" at bounding box center [578, 45] width 19 height 19
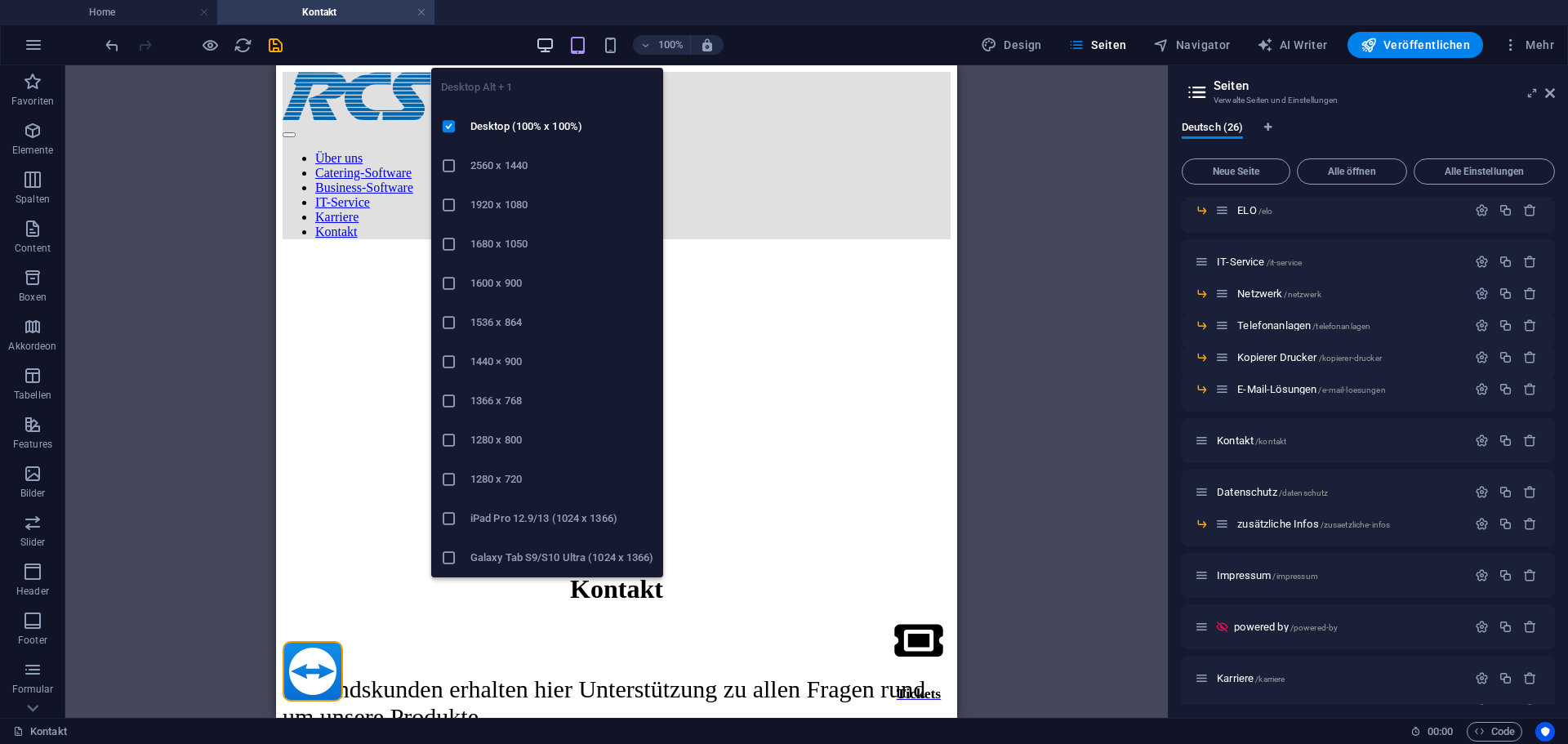
click at [541, 44] on icon "button" at bounding box center [545, 45] width 19 height 19
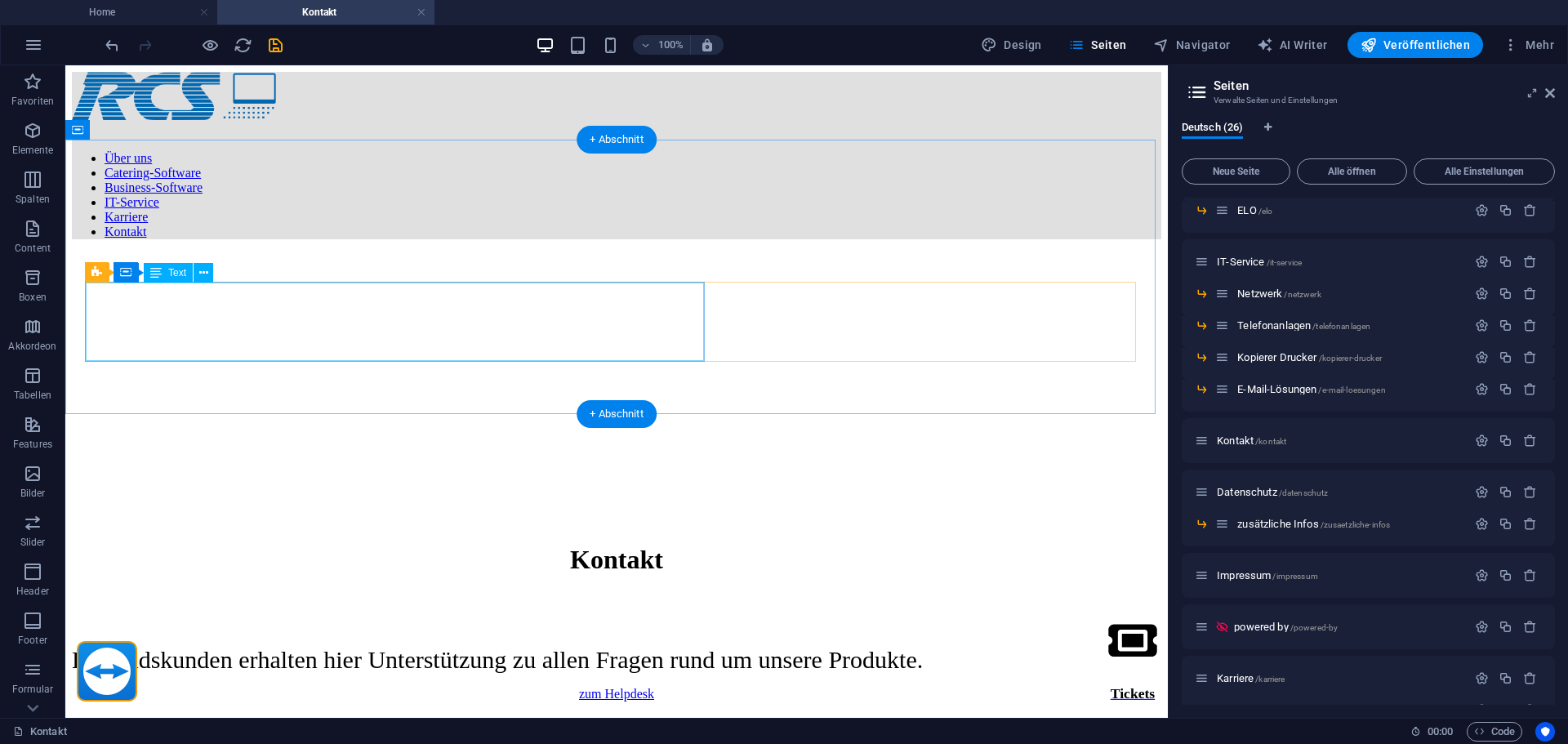
click at [362, 645] on div "Bestandskunden erhalten hier Unterstützung zu allen Fragen rund um unsere Produ…" at bounding box center [617, 660] width 1089 height 28
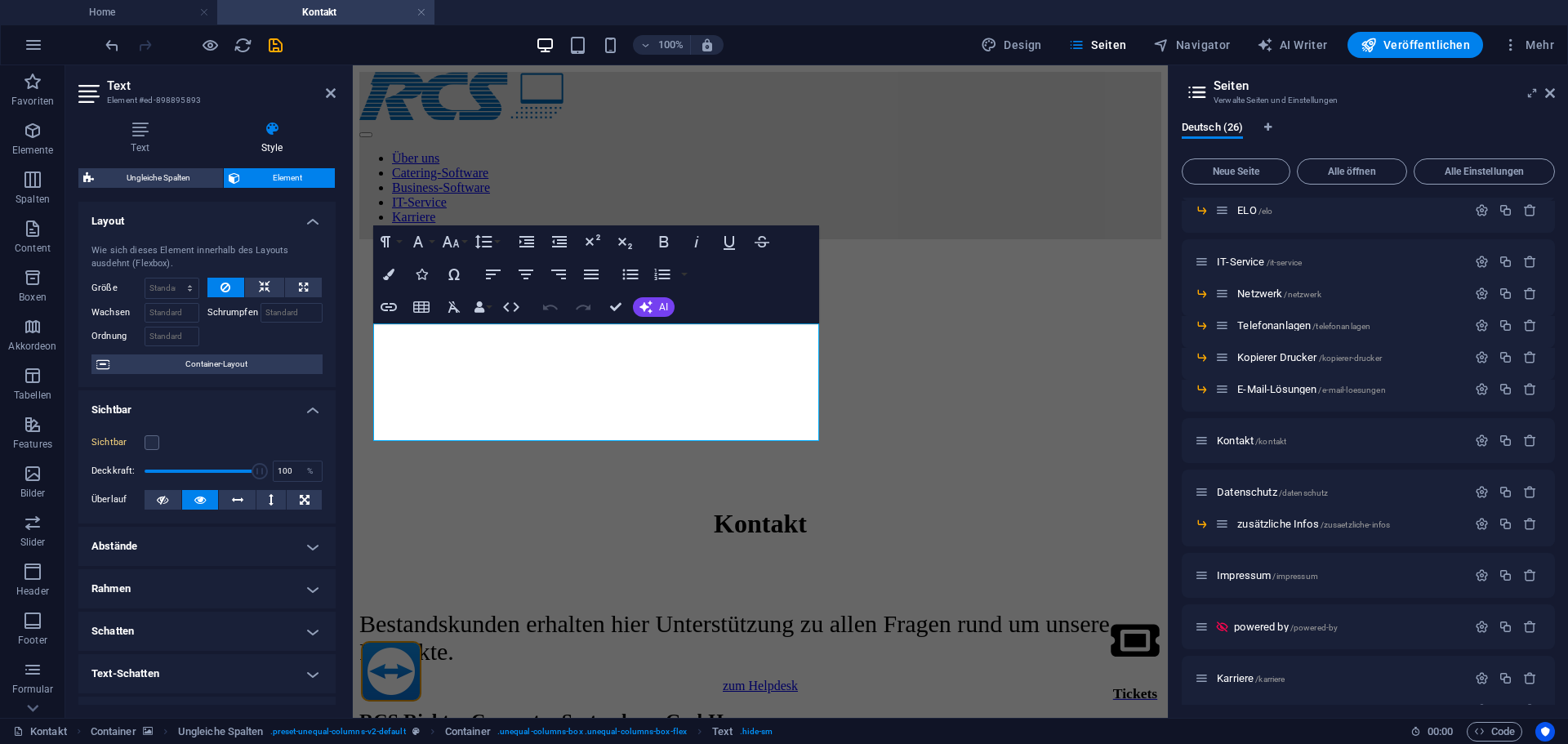
click at [362, 252] on figure at bounding box center [760, 252] width 802 height 0
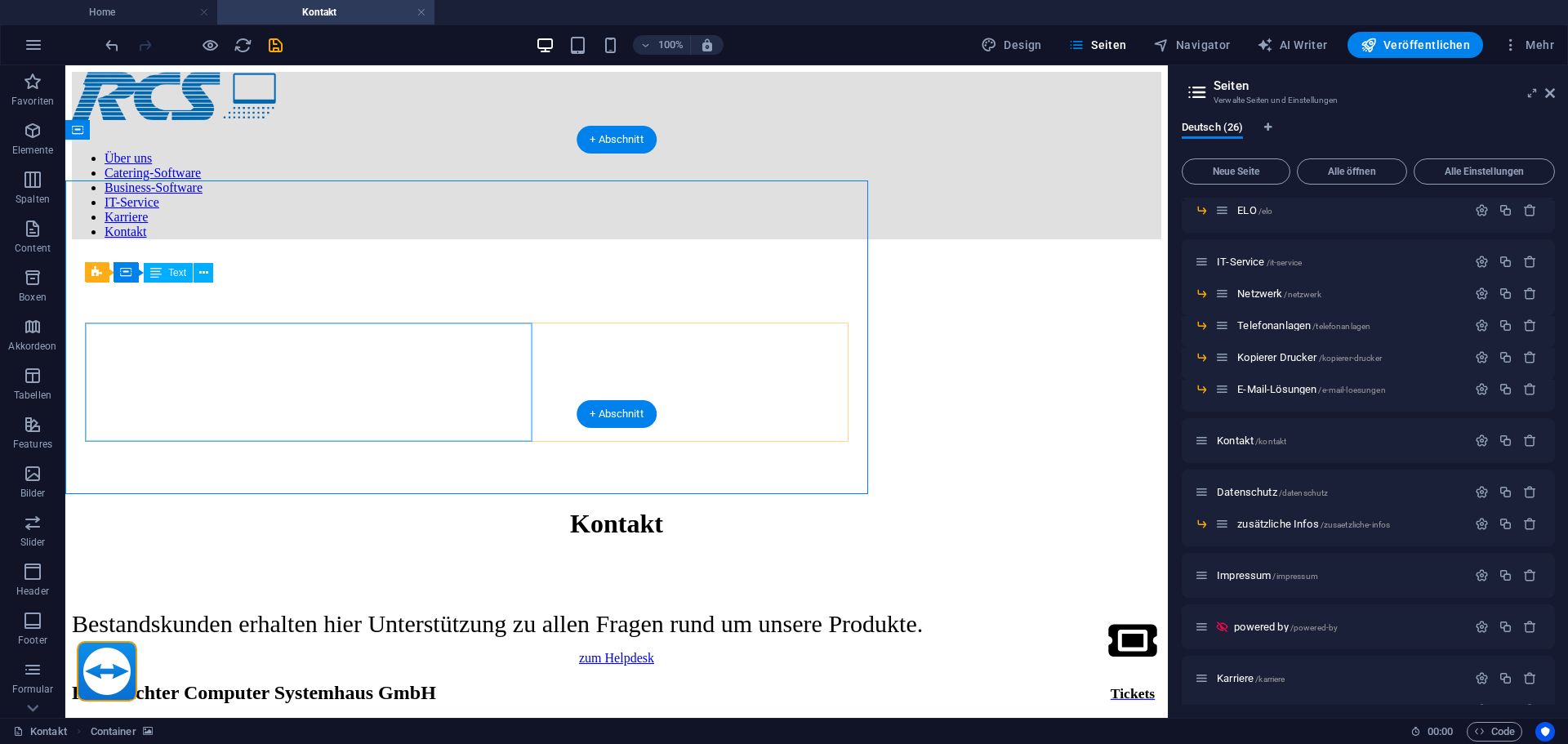
click at [513, 252] on figure at bounding box center [617, 252] width 1089 height 0
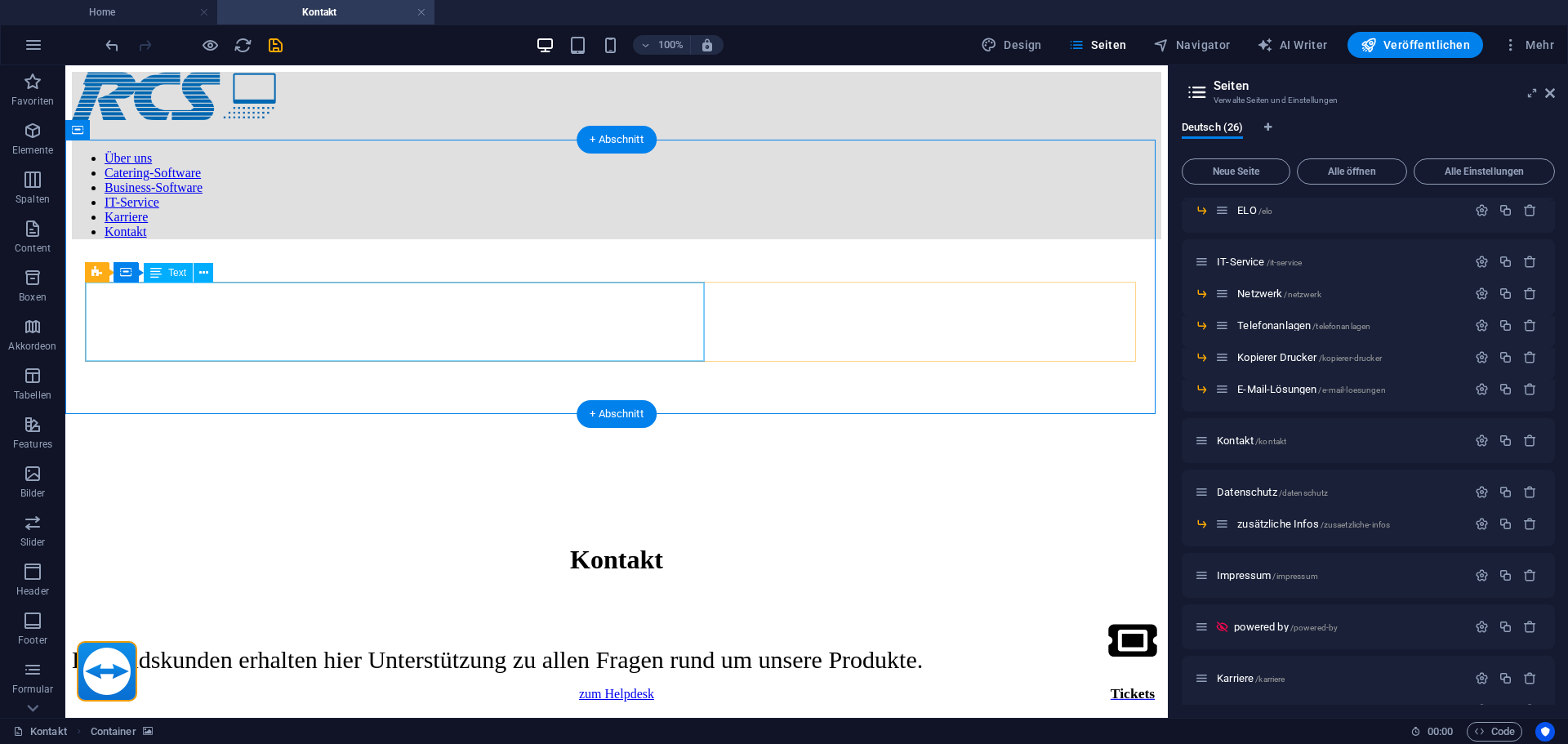
click at [510, 645] on div "Bestandskunden erhalten hier Unterstützung zu allen Fragen rund um unsere Produ…" at bounding box center [617, 660] width 1089 height 28
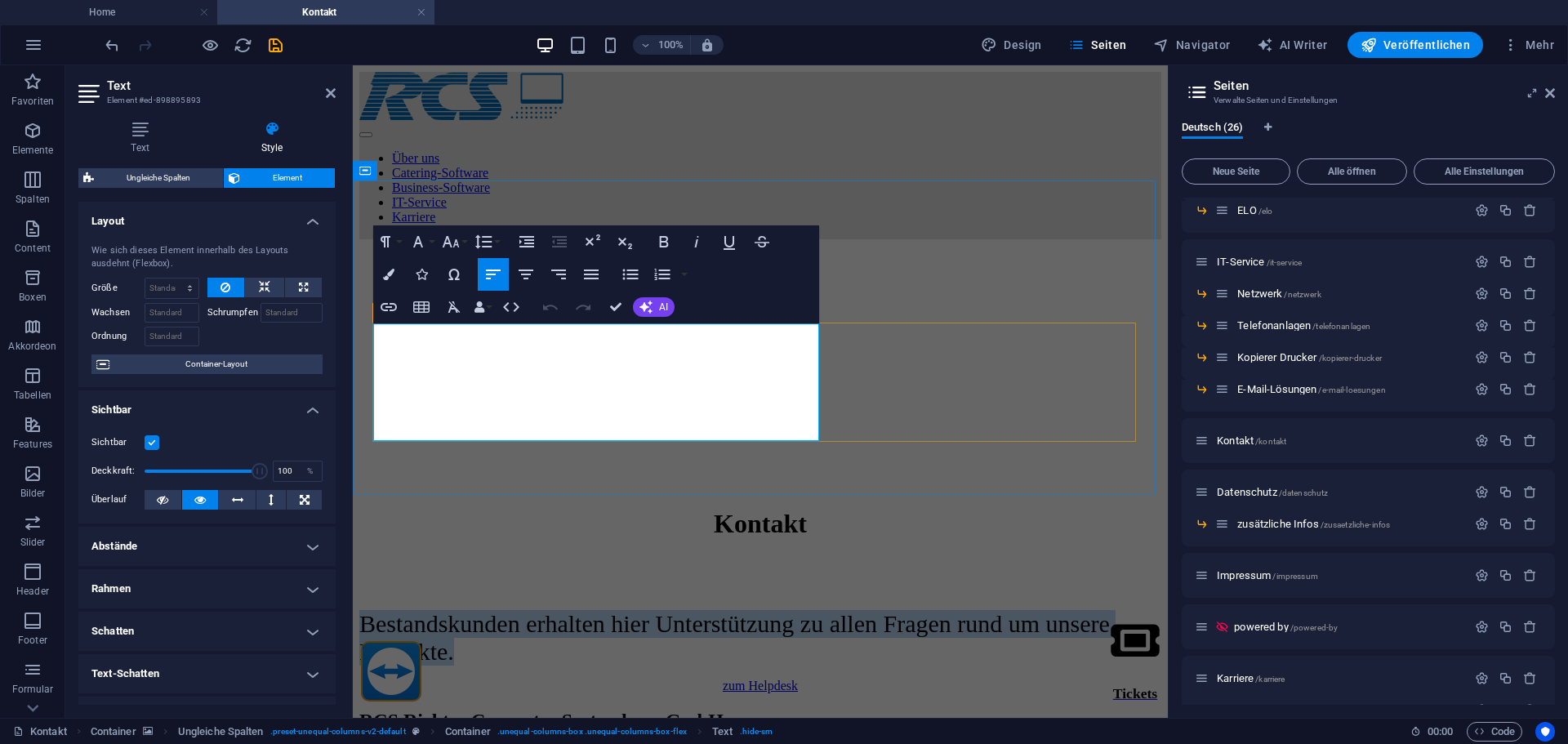
drag, startPoint x: 648, startPoint y: 426, endPoint x: 368, endPoint y: 341, distance: 292.6
click at [376, 610] on p "Bestandskunden erhalten hier Unterstützung zu allen Fragen rund um unsere Produ…" at bounding box center [760, 637] width 802 height 55
click at [449, 234] on icon "button" at bounding box center [450, 241] width 20 height 20
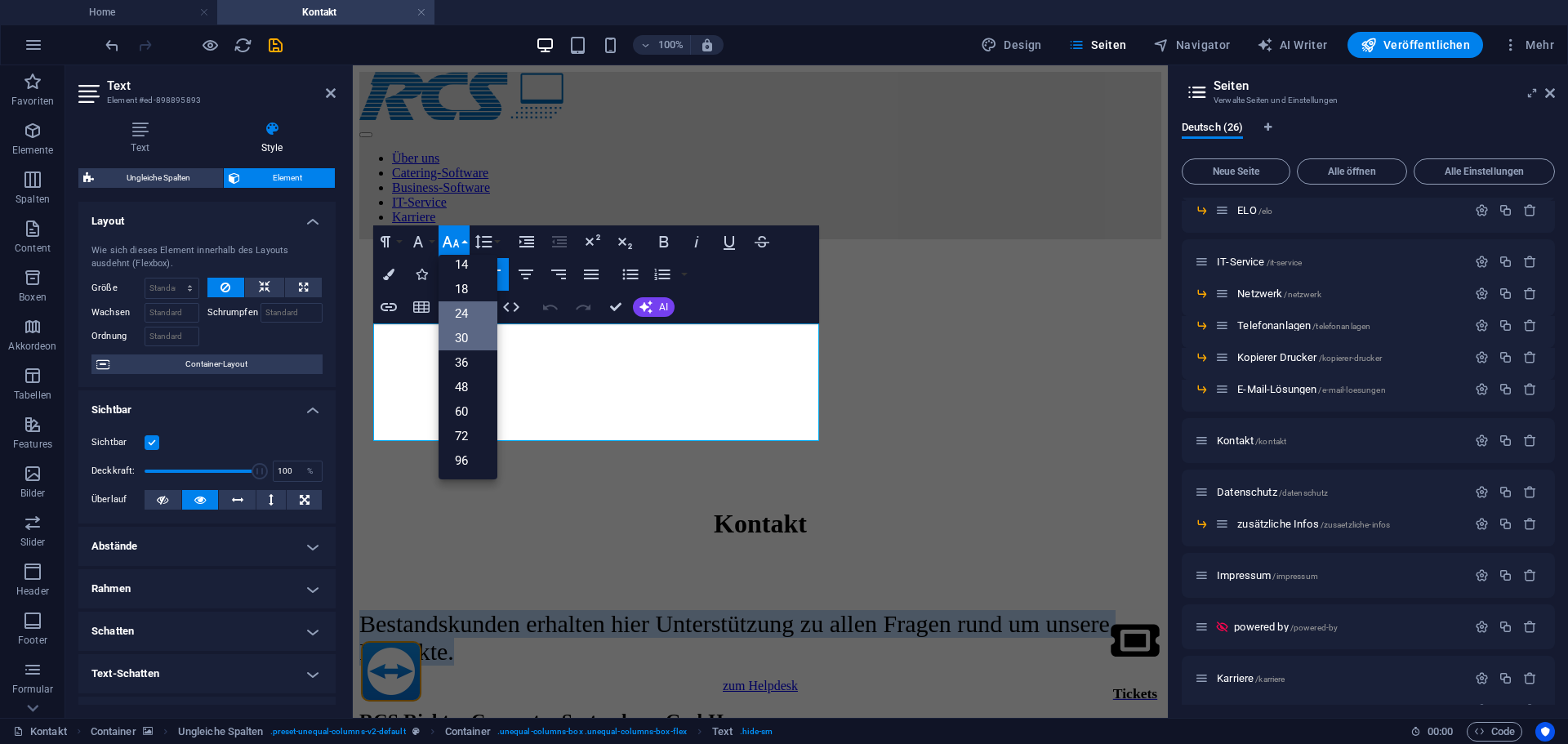
click at [465, 303] on link "24" at bounding box center [467, 313] width 59 height 24
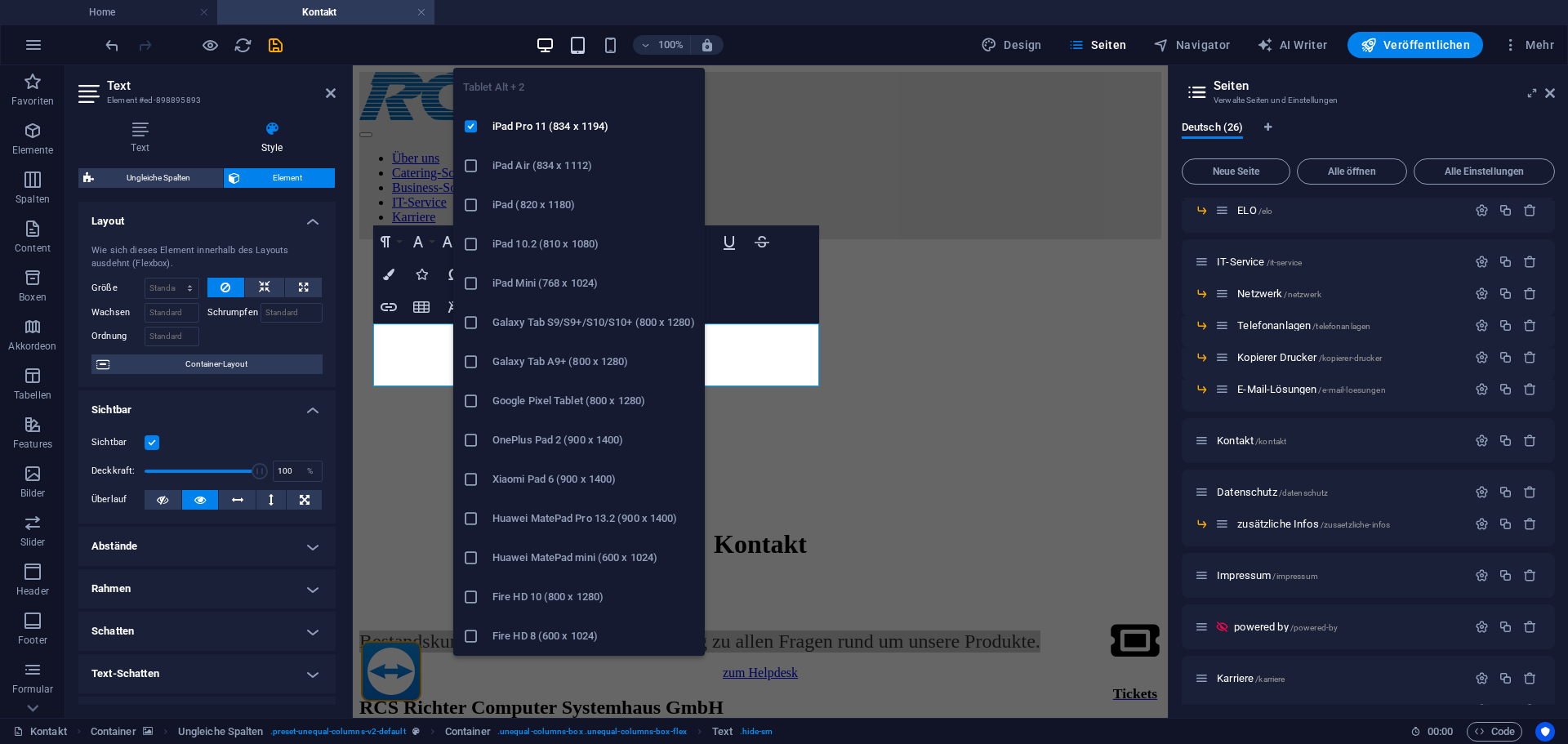
click at [585, 42] on icon "button" at bounding box center [578, 45] width 19 height 19
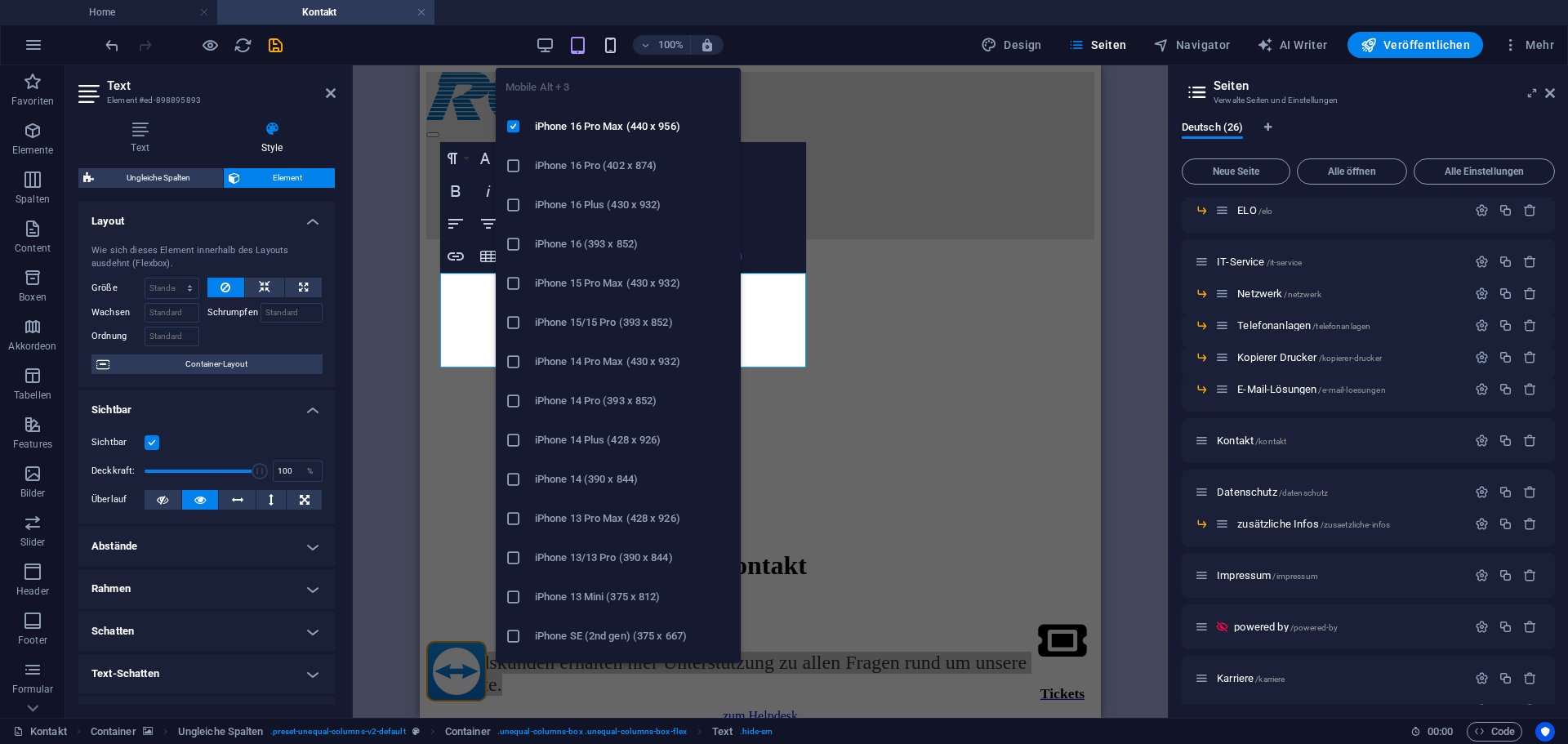
click at [612, 45] on icon "button" at bounding box center [611, 45] width 19 height 19
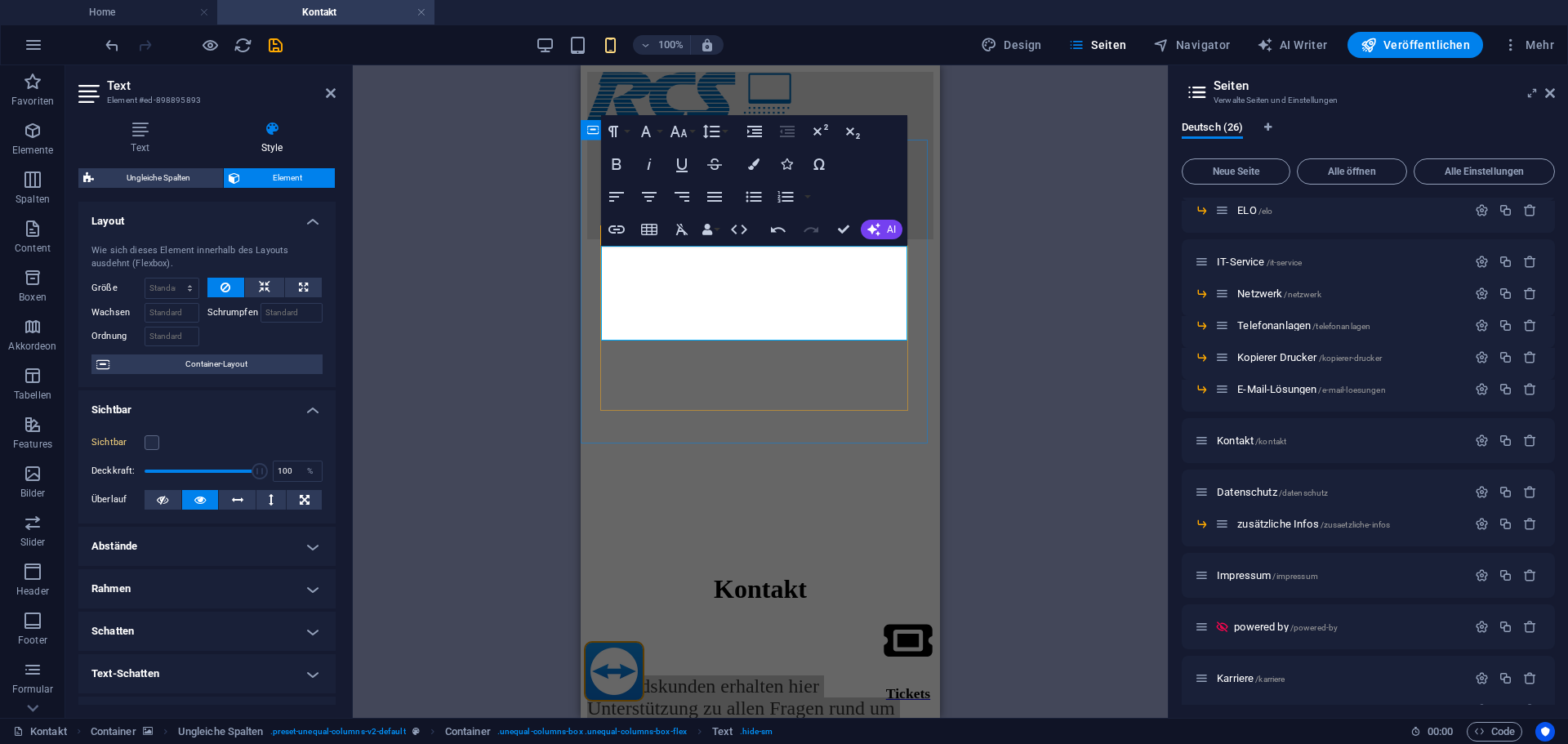
click at [886, 676] on div "Bestandskunden erhalten hier Unterstützung zu allen Fragen rund um unsere Produ…" at bounding box center [760, 722] width 346 height 94
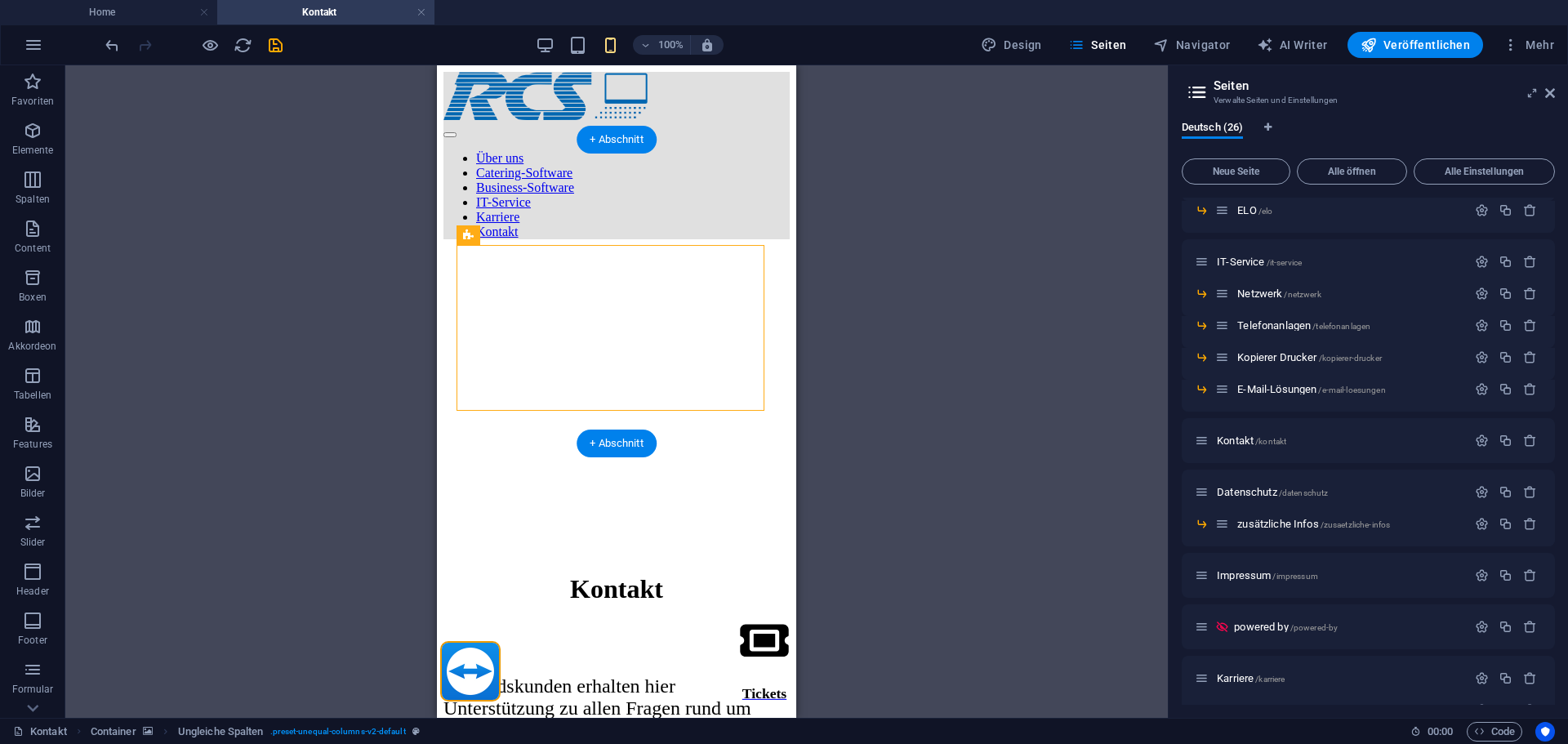
click at [605, 676] on div "Bestandskunden erhalten hier Unterstützung zu allen Fragen rund um unsere Produ…" at bounding box center [617, 708] width 346 height 67
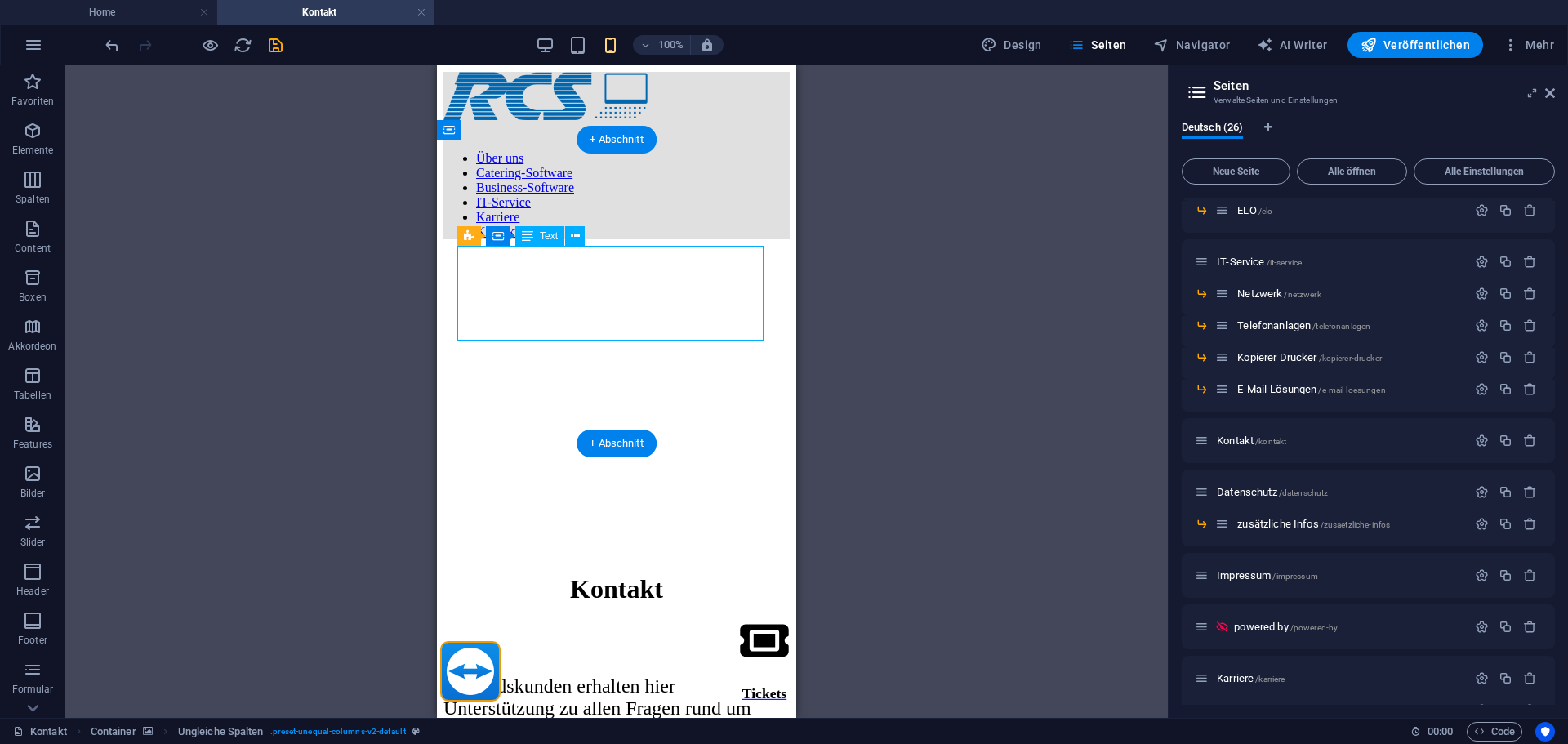
click at [605, 676] on div "Bestandskunden erhalten hier Unterstützung zu allen Fragen rund um unsere Produ…" at bounding box center [617, 708] width 346 height 67
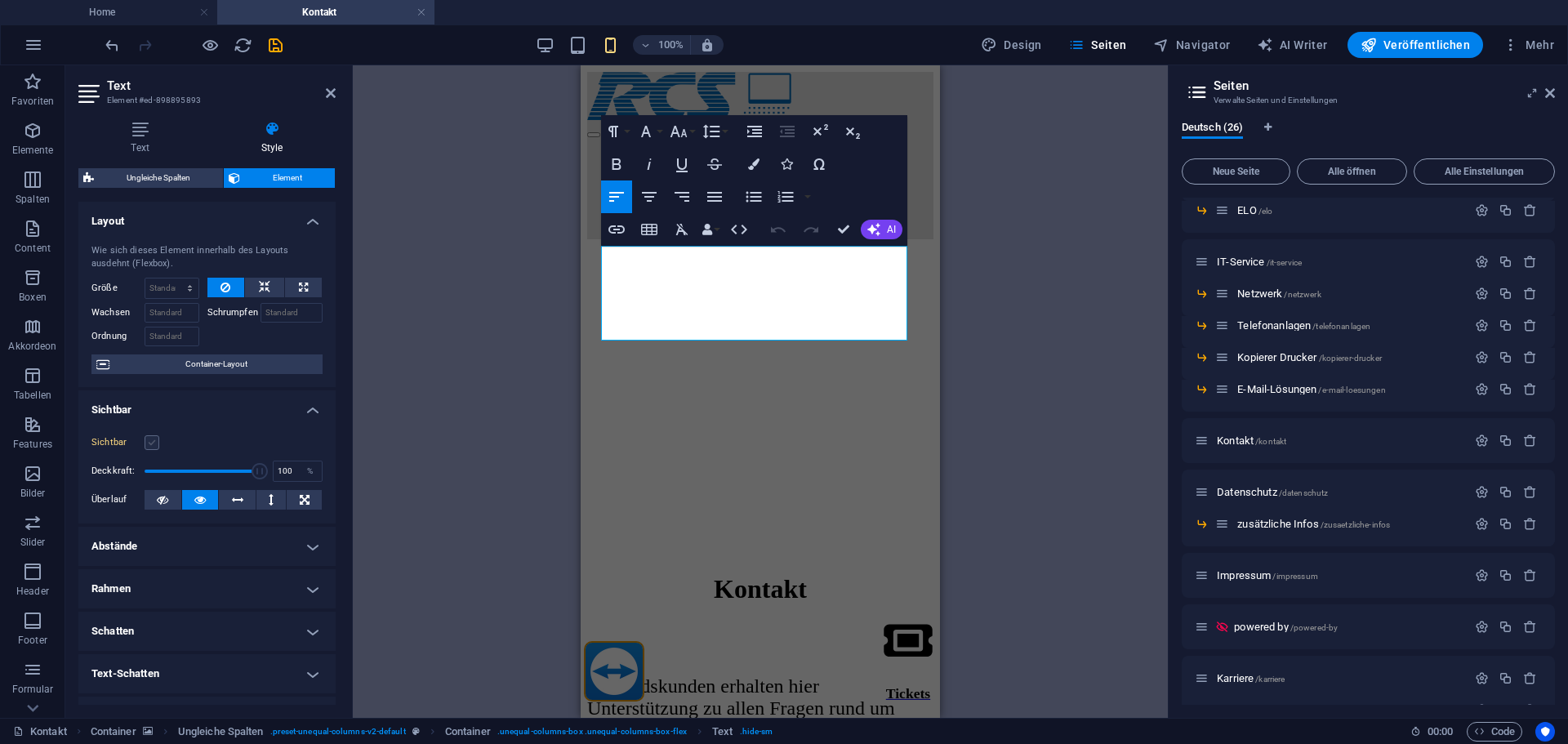
click at [150, 440] on label at bounding box center [152, 443] width 15 height 15
click at [0, 0] on input "Sichtbar" at bounding box center [0, 0] width 0 height 0
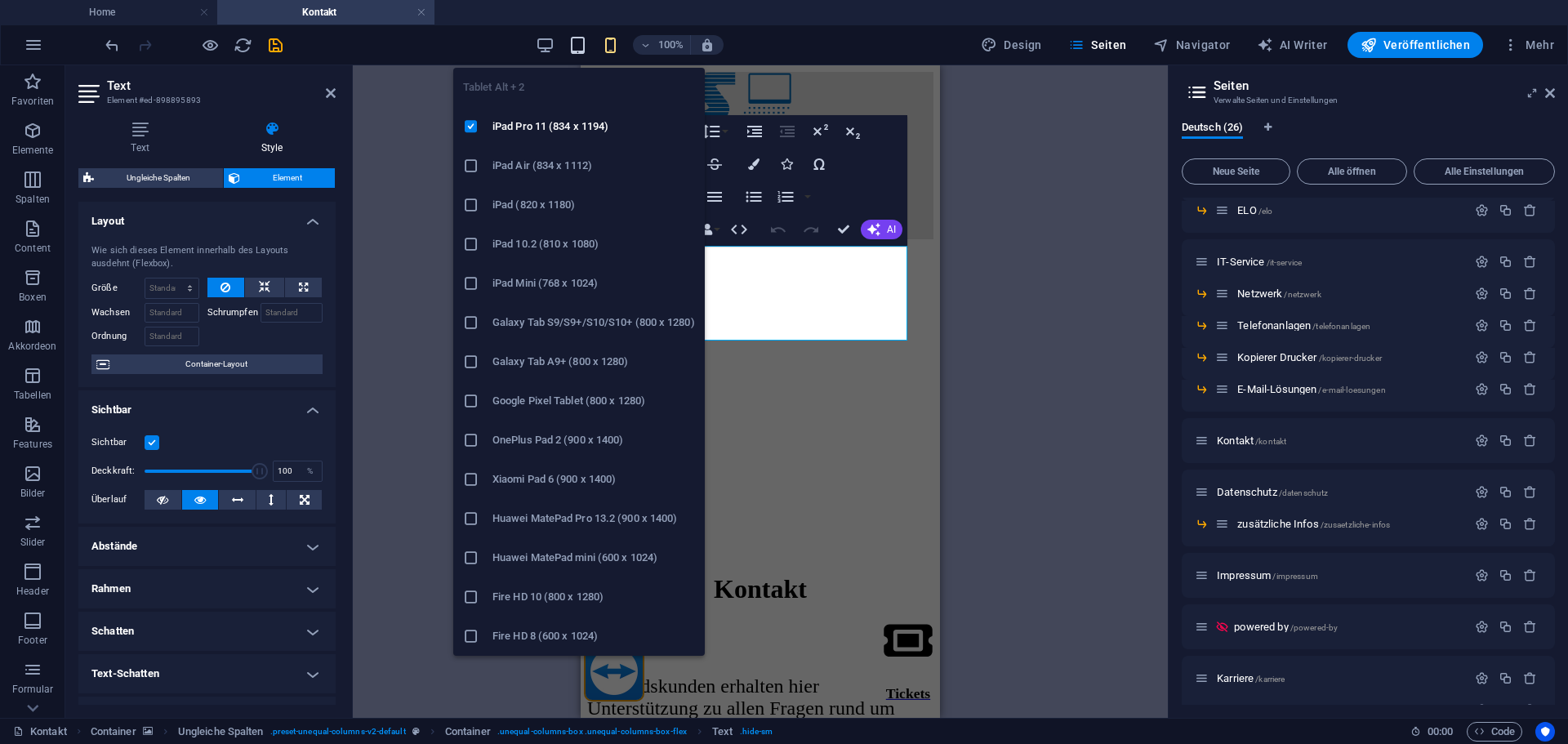
click at [581, 50] on icon "button" at bounding box center [578, 45] width 19 height 19
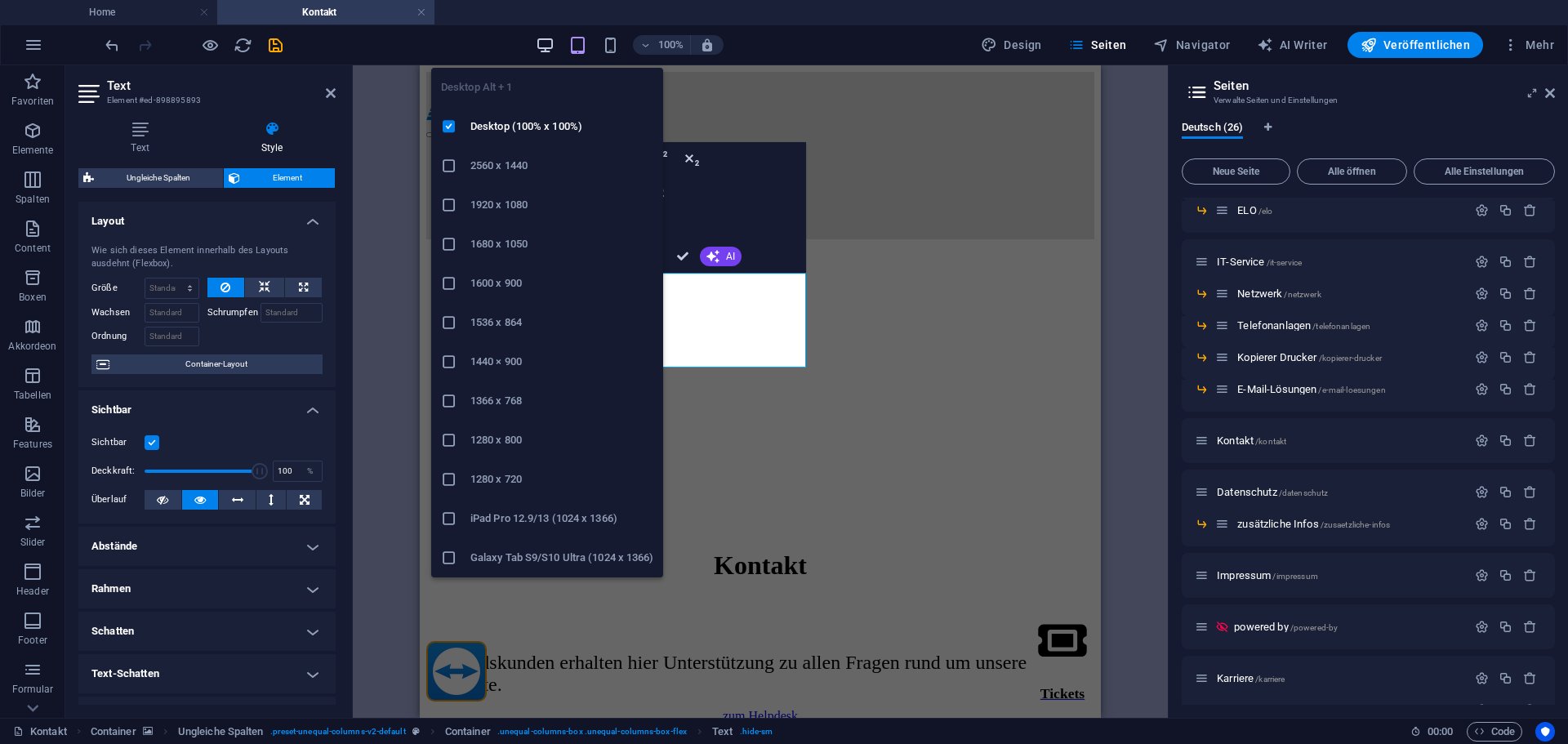
click at [552, 44] on icon "button" at bounding box center [545, 45] width 19 height 19
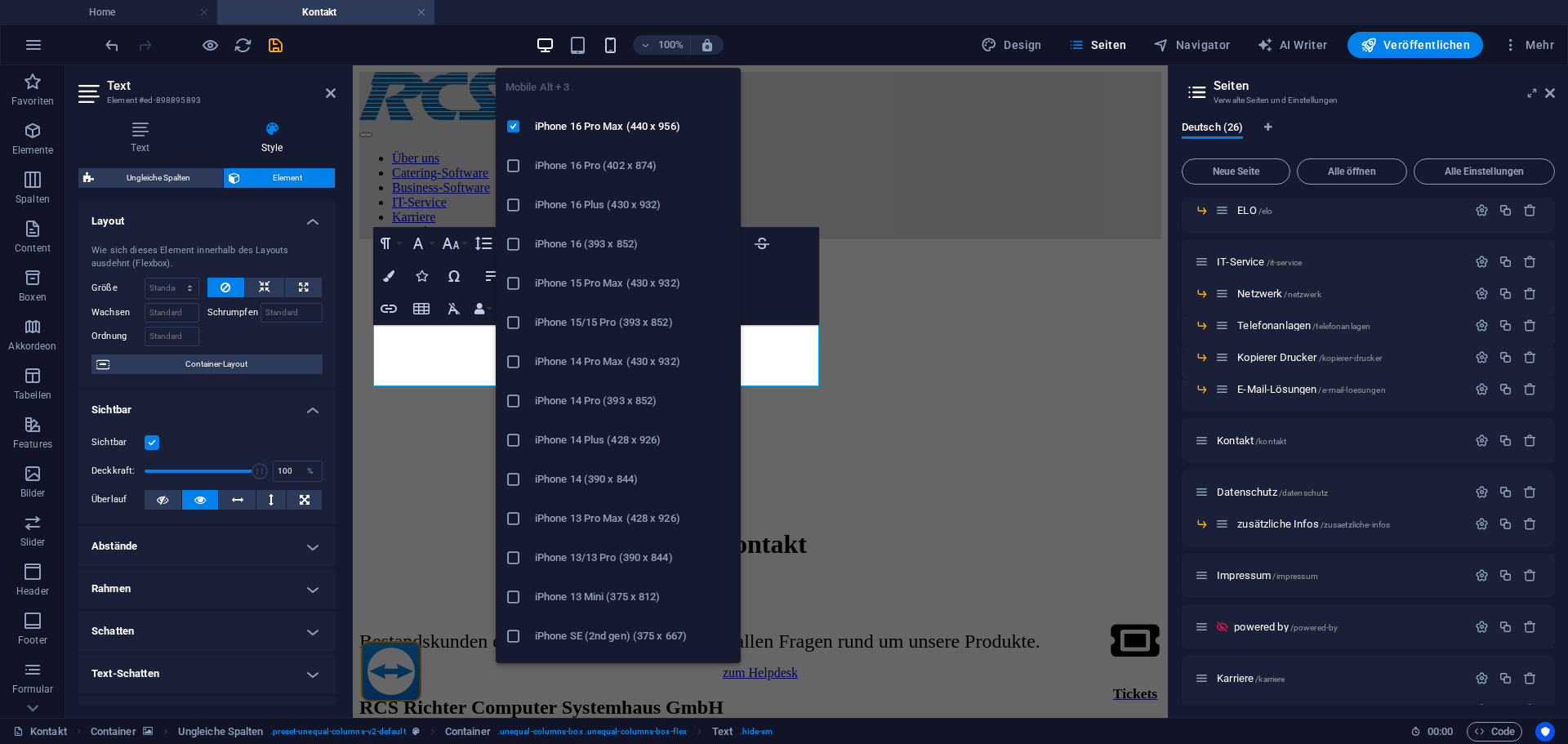
click at [614, 43] on icon "button" at bounding box center [611, 45] width 19 height 19
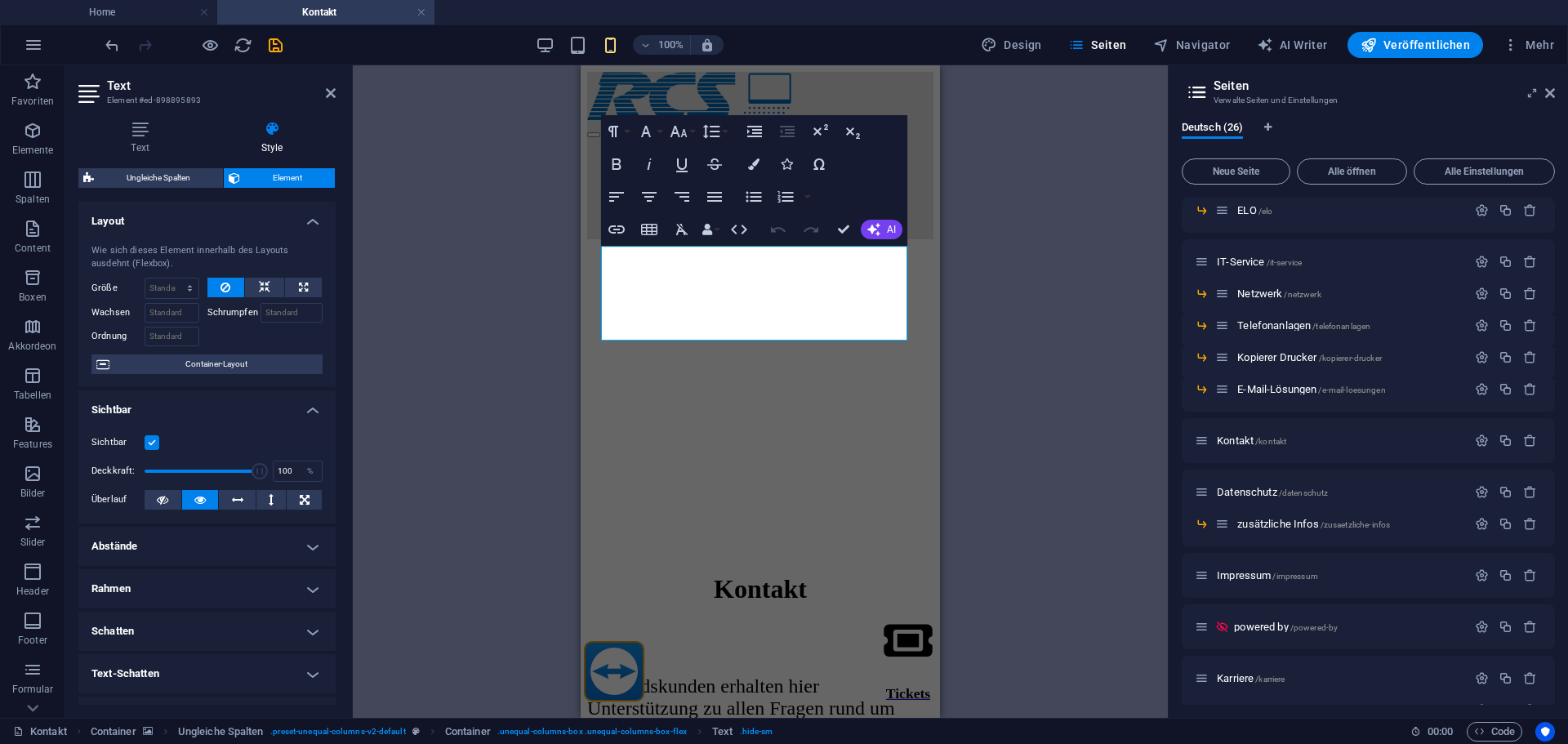
click at [912, 252] on figure at bounding box center [760, 252] width 346 height 0
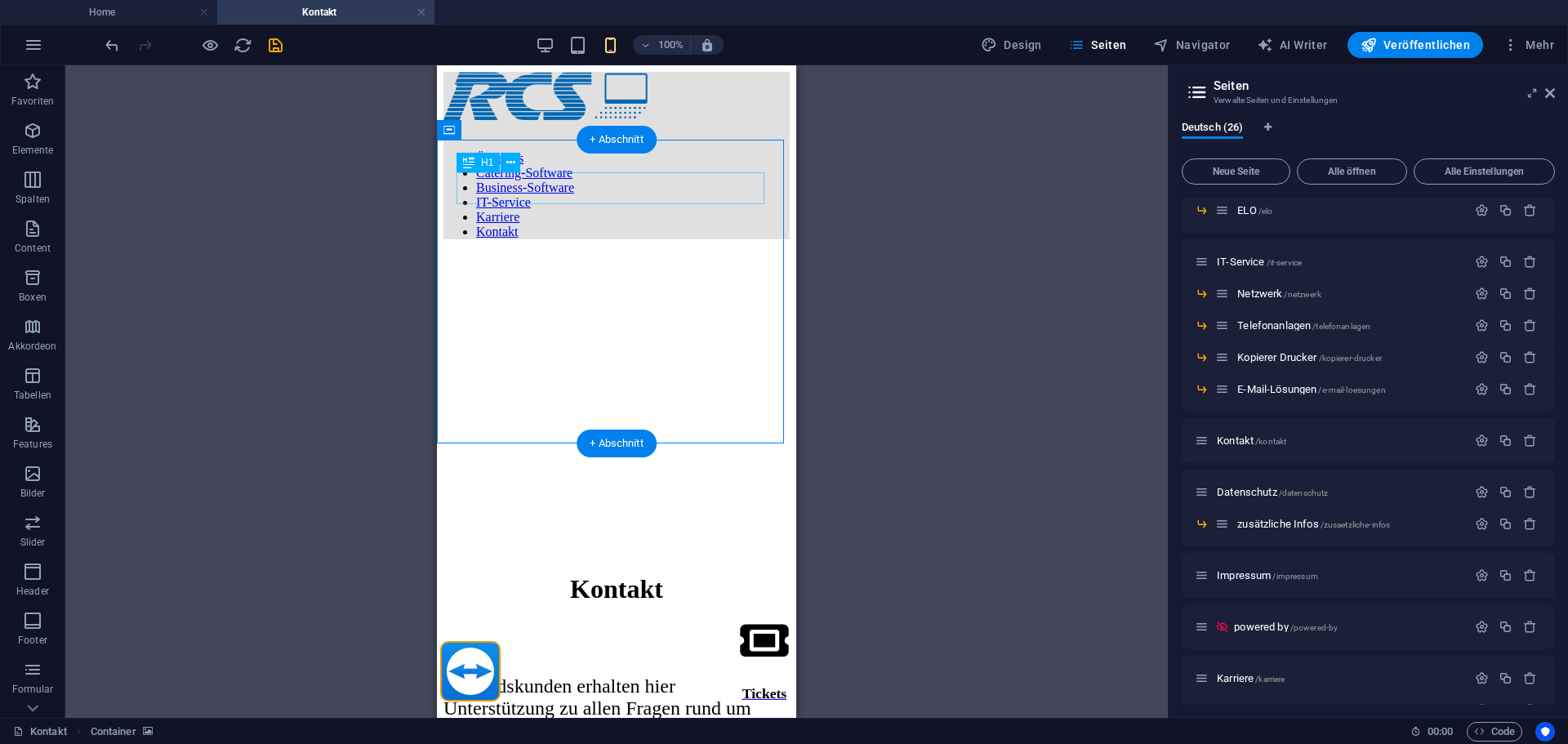
click at [600, 574] on div "Kontakt" at bounding box center [617, 589] width 346 height 30
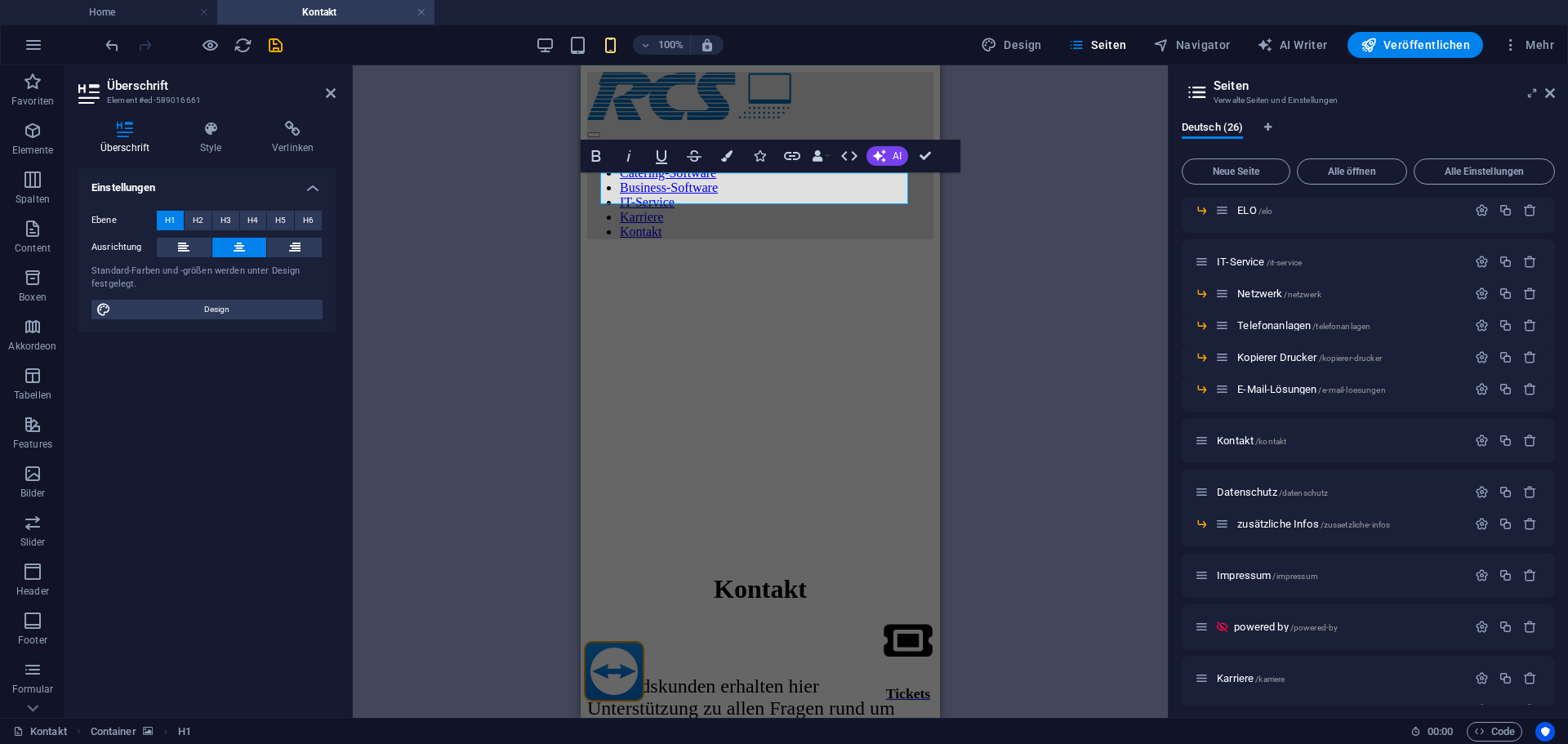
click at [913, 252] on figure at bounding box center [760, 252] width 346 height 0
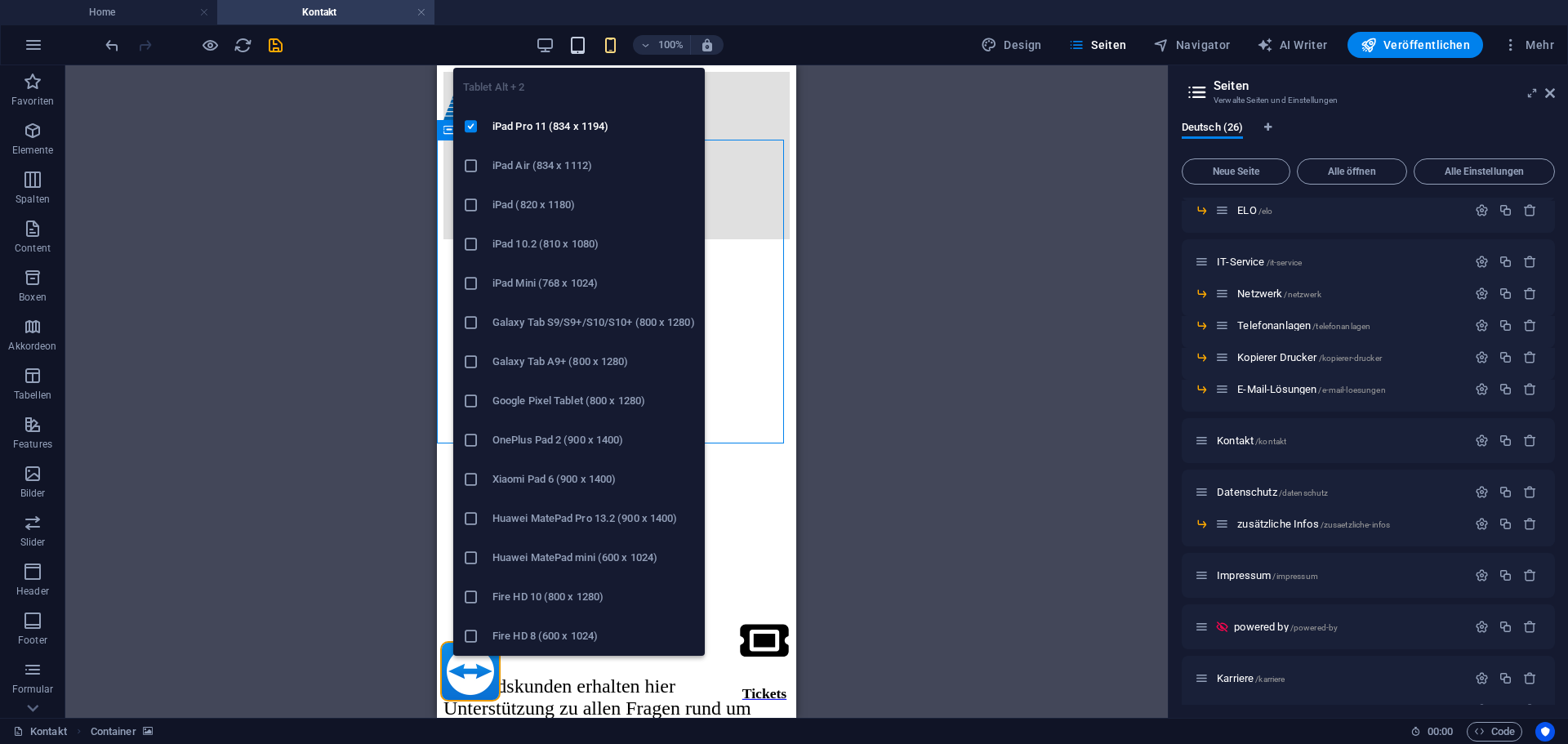
click at [573, 53] on icon "button" at bounding box center [578, 45] width 19 height 19
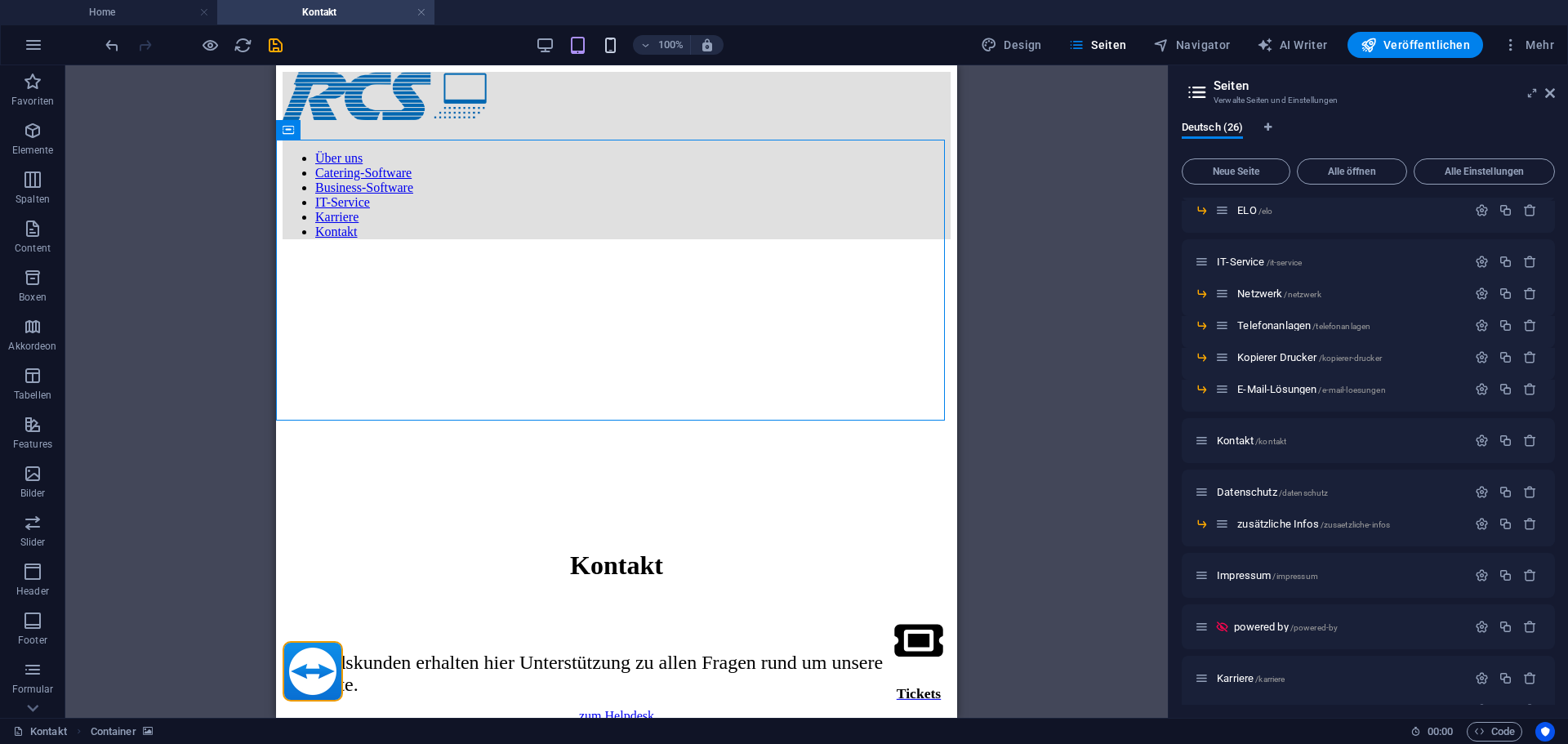
click at [614, 41] on icon "button" at bounding box center [611, 45] width 19 height 19
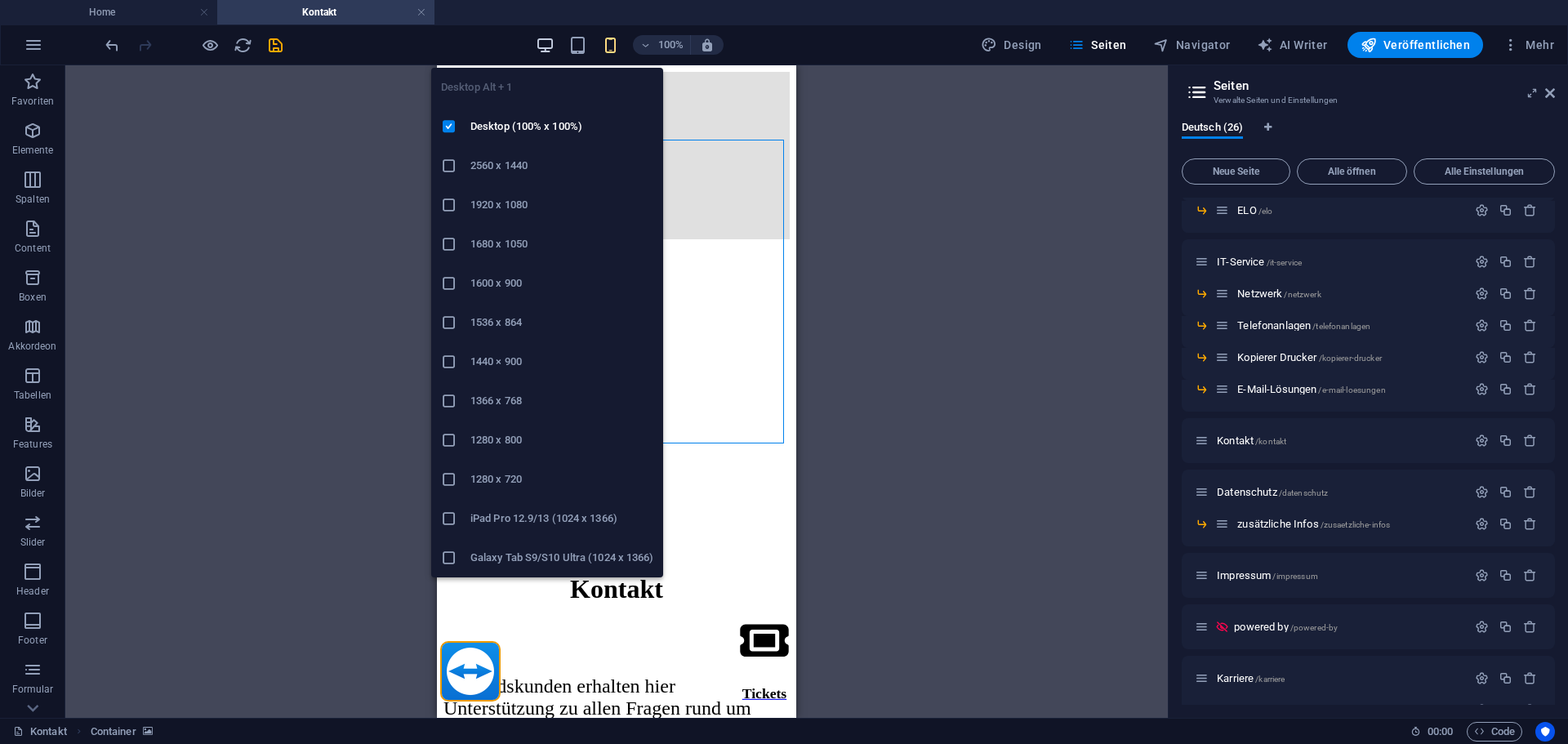
click at [549, 37] on icon "button" at bounding box center [545, 45] width 19 height 19
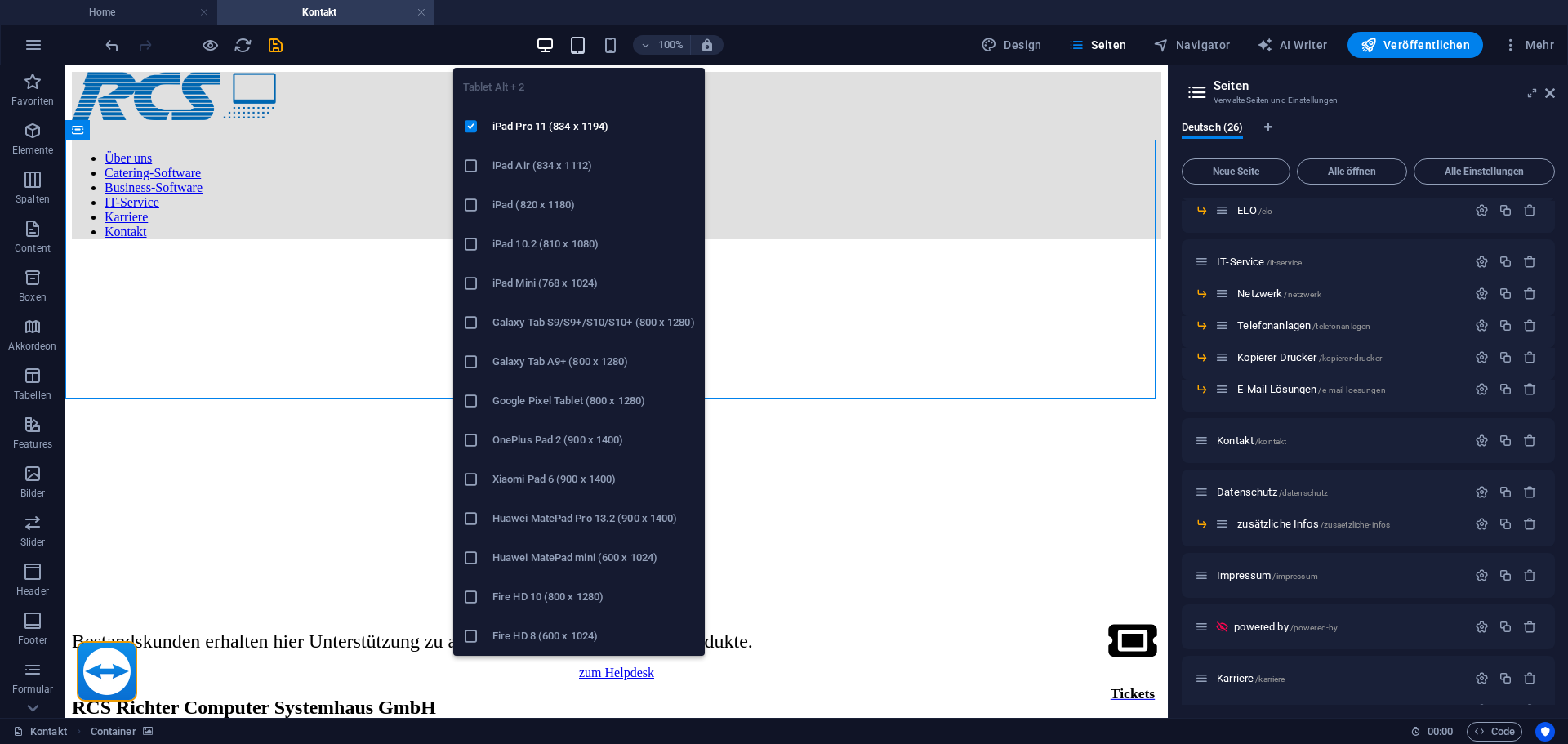
click at [576, 46] on icon "button" at bounding box center [578, 45] width 19 height 19
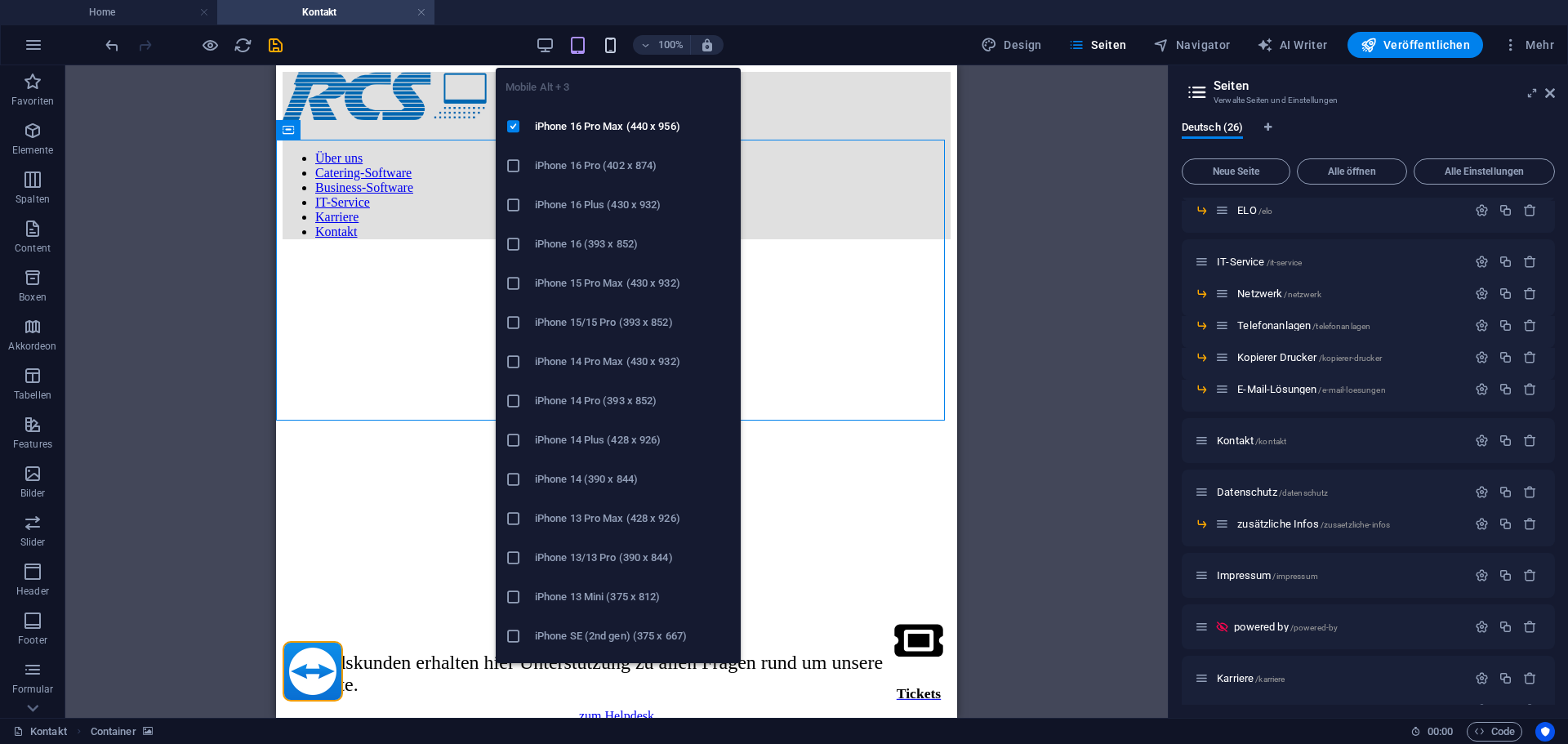
click at [617, 38] on icon "button" at bounding box center [611, 45] width 19 height 19
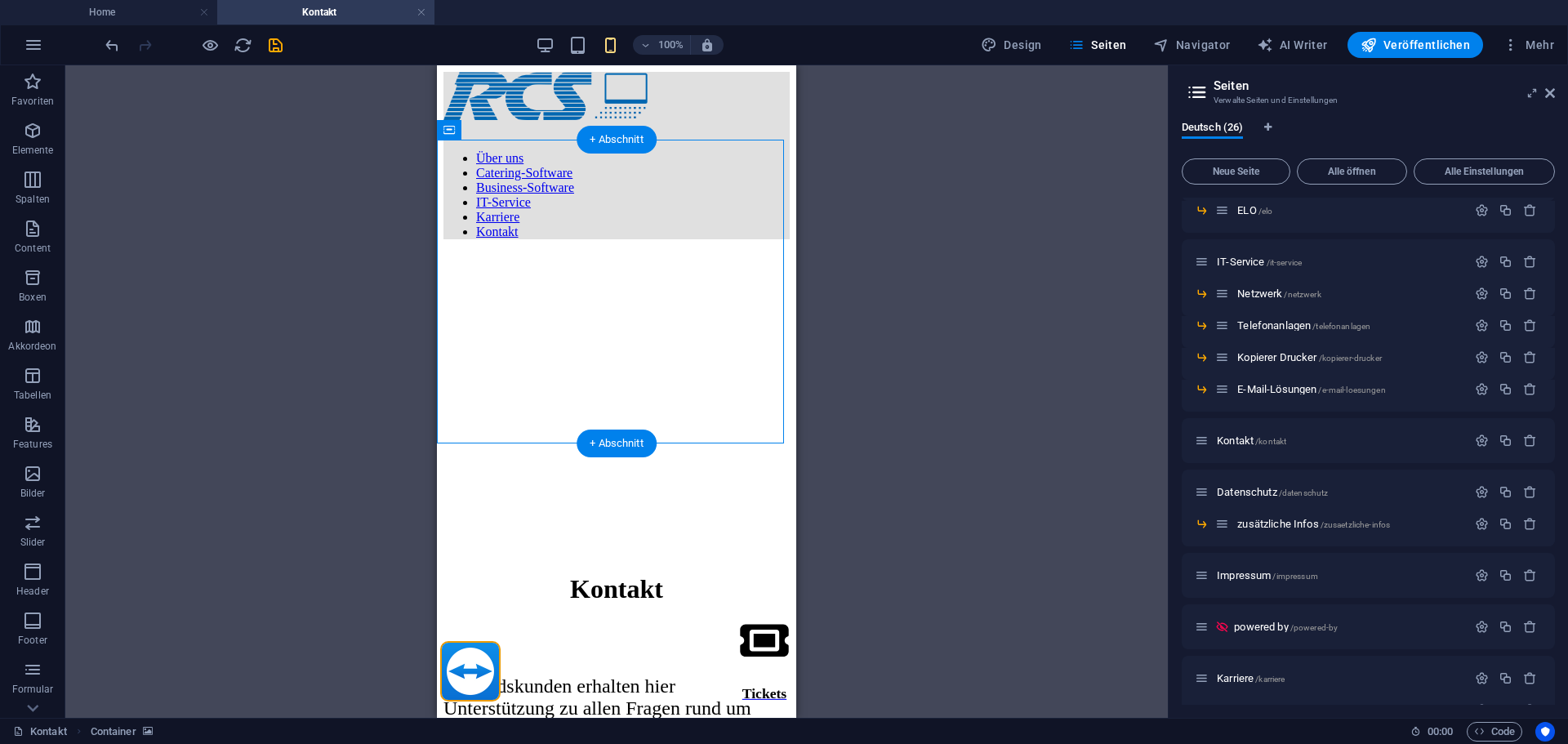
click at [444, 252] on figure at bounding box center [617, 252] width 346 height 0
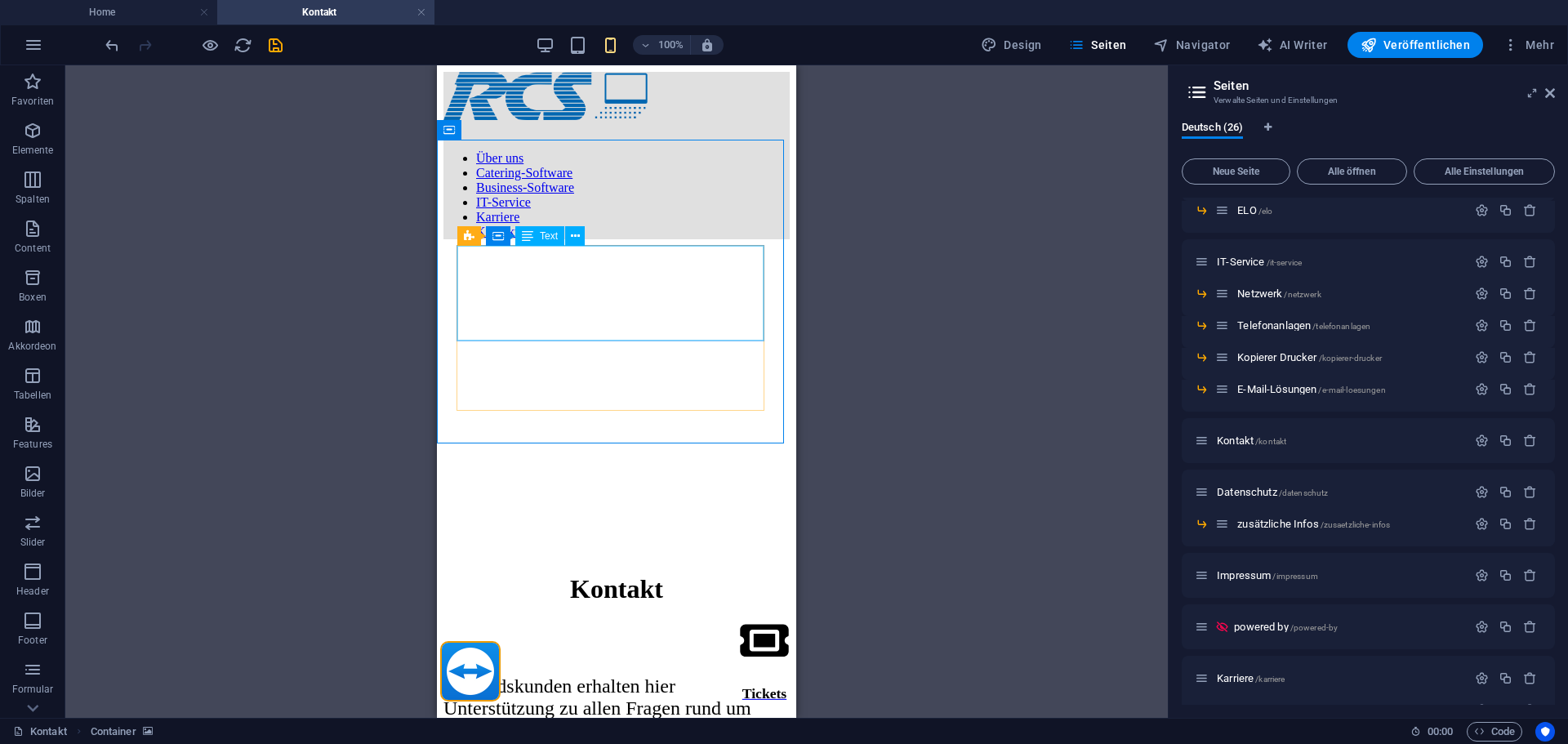
click at [540, 237] on span "Text" at bounding box center [548, 235] width 18 height 9
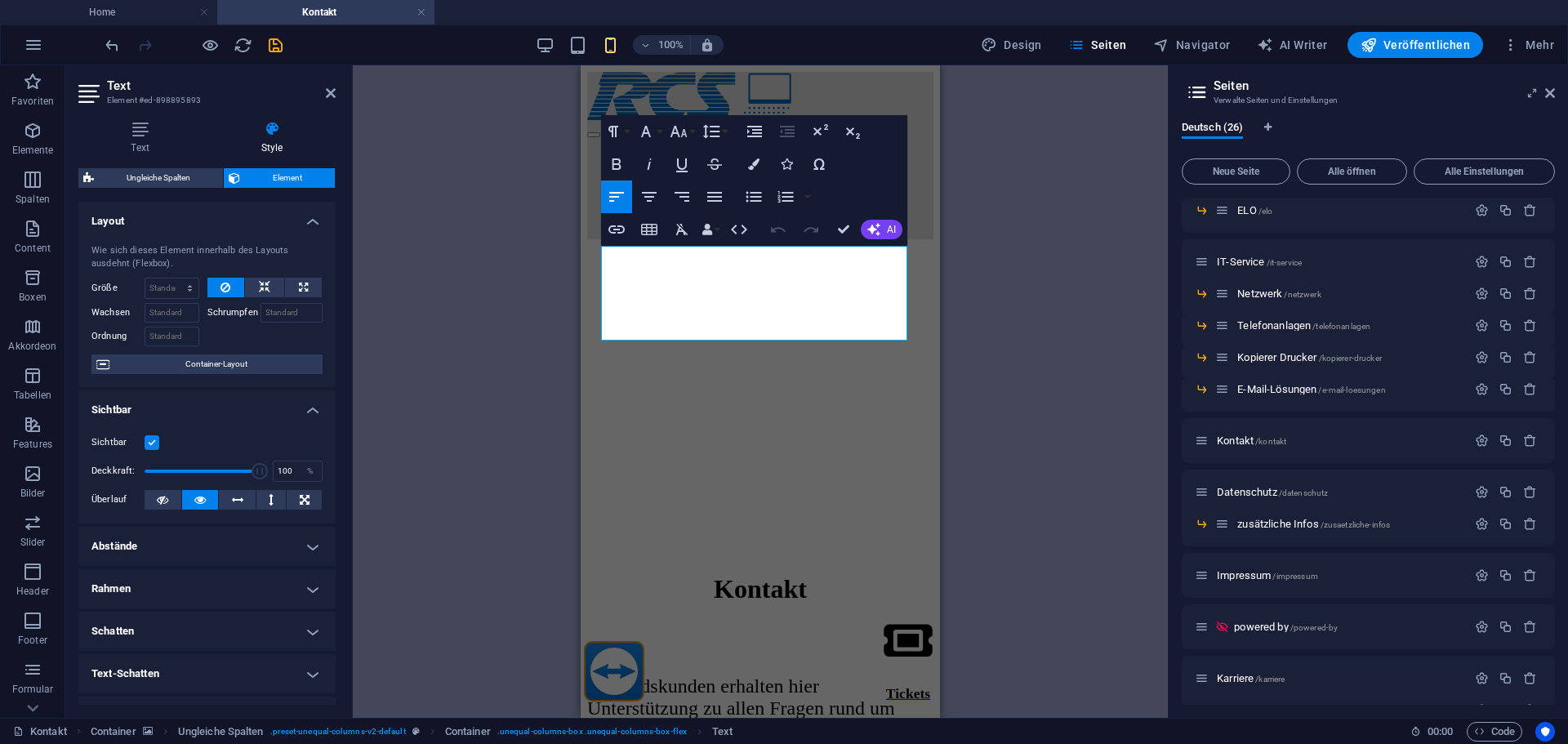
click at [591, 252] on figure at bounding box center [760, 252] width 346 height 0
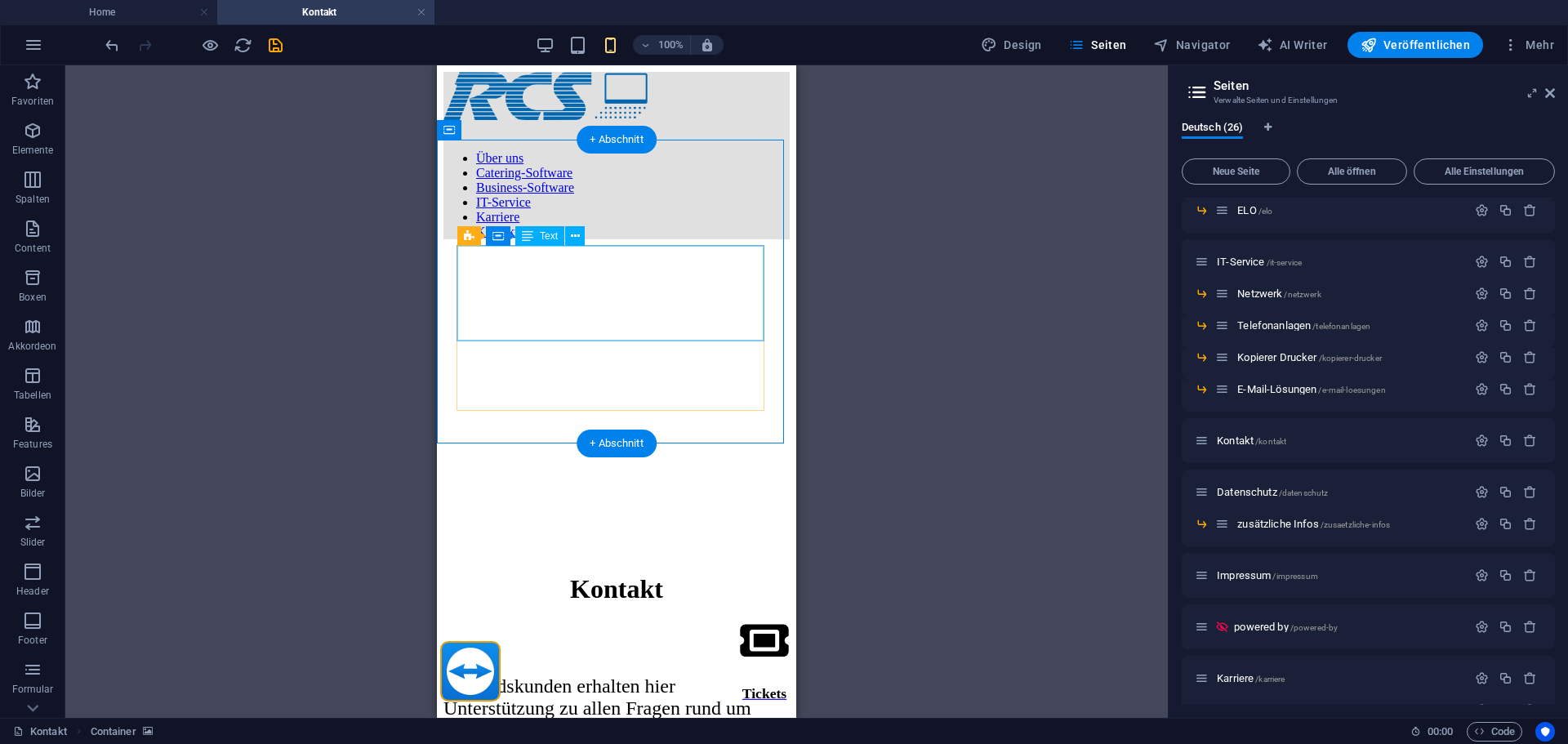
click at [591, 676] on div "Bestandskunden erhalten hier Unterstützung zu allen Fragen rund um unsere Produ…" at bounding box center [617, 708] width 346 height 67
click at [579, 676] on div "Bestandskunden erhalten hier Unterstützung zu allen Fragen rund um unsere Produ…" at bounding box center [617, 708] width 346 height 67
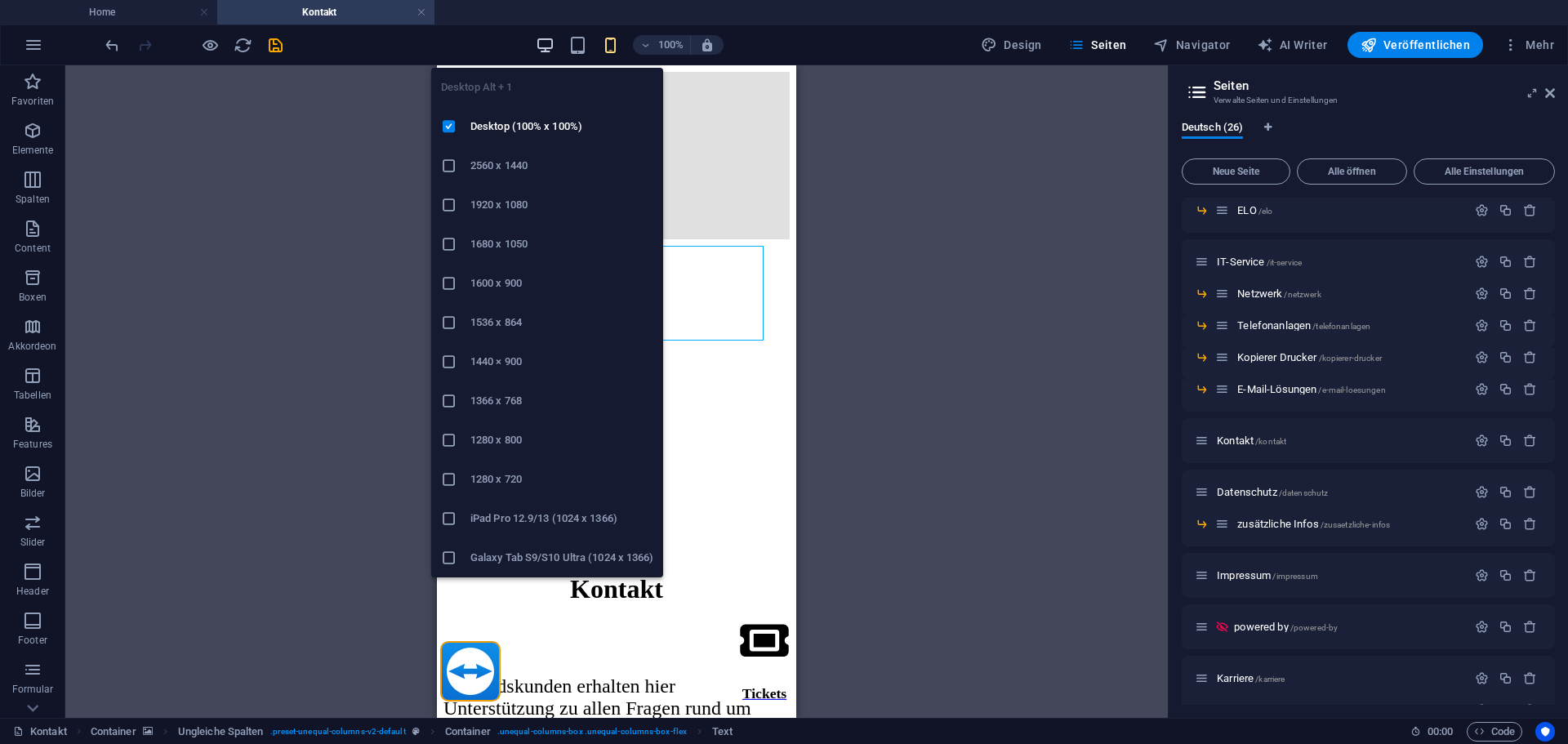
click at [541, 47] on icon "button" at bounding box center [545, 45] width 19 height 19
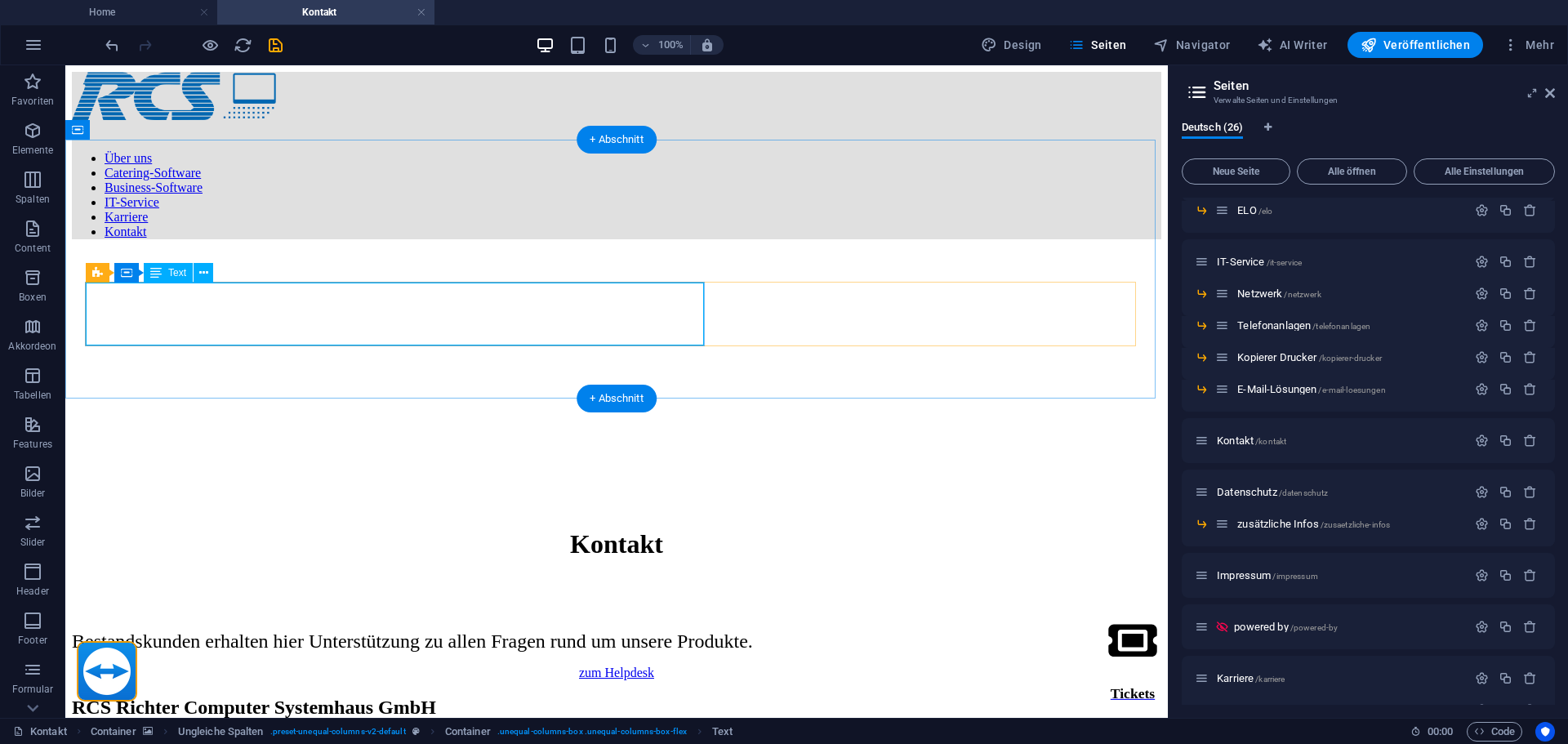
click at [261, 630] on div "Bestandskunden erhalten hier Unterstützung zu allen Fragen rund um unsere Produ…" at bounding box center [617, 642] width 1089 height 23
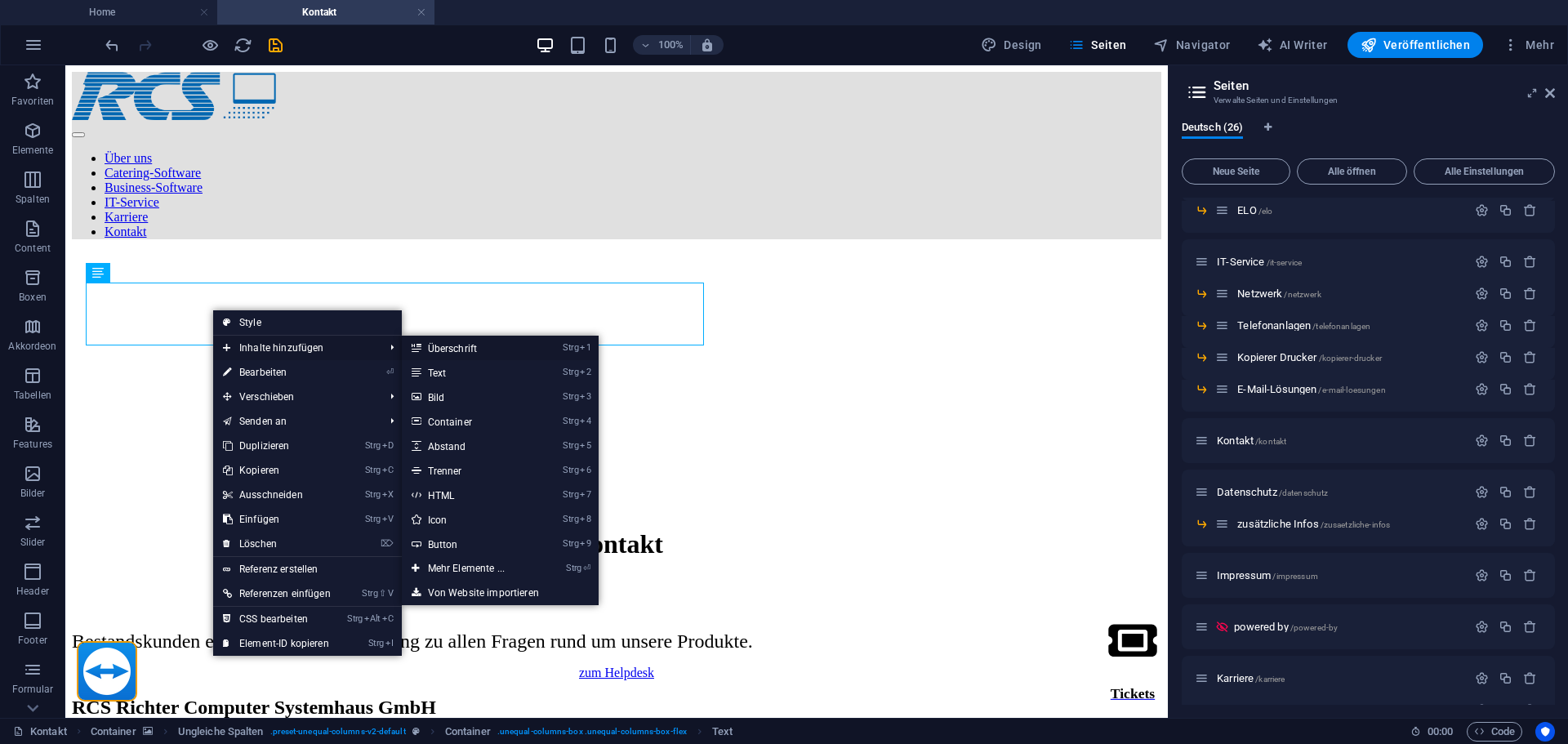
click at [476, 350] on link "Strg 1 Überschrift" at bounding box center [469, 348] width 135 height 24
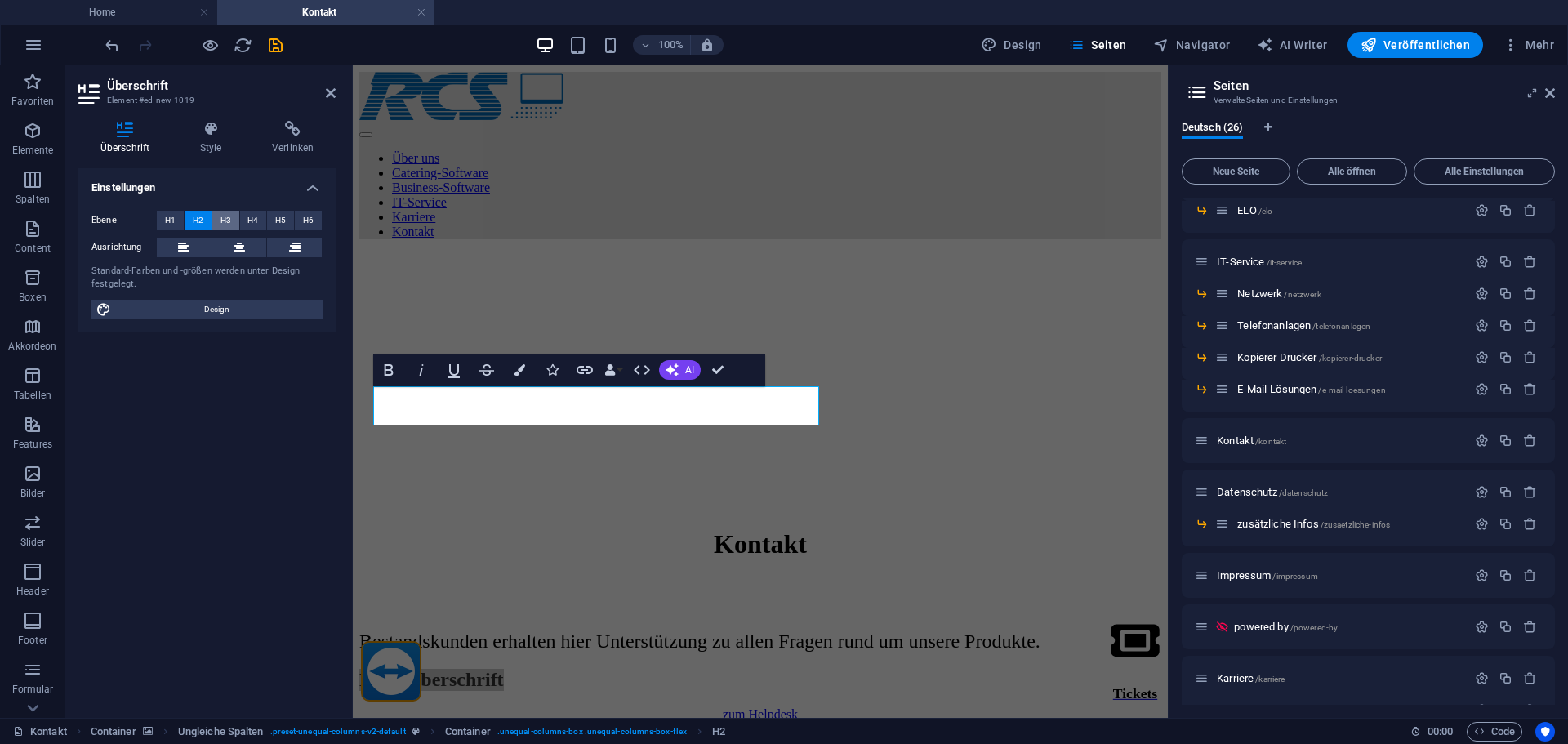
click at [226, 216] on span "H3" at bounding box center [225, 220] width 10 height 20
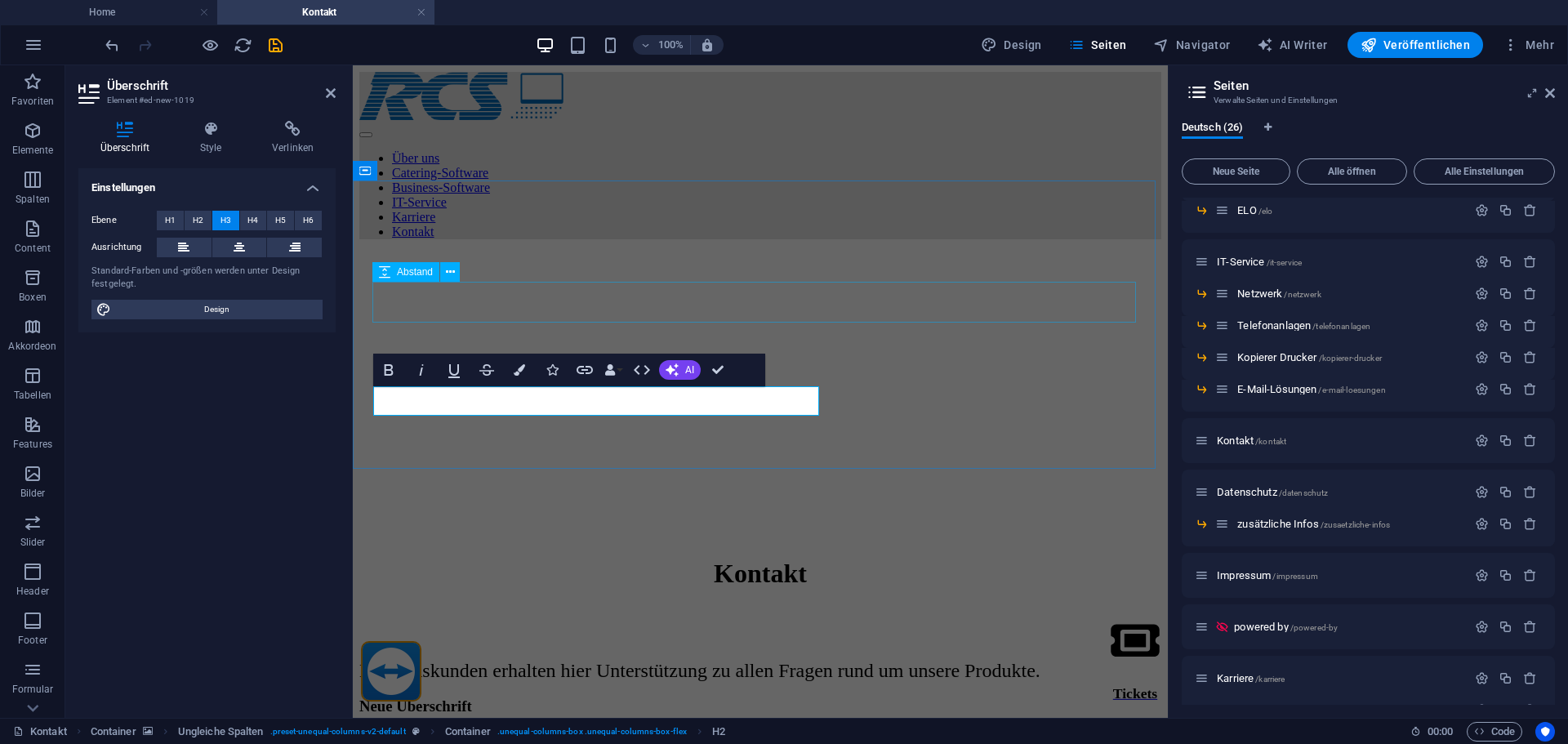
click at [523, 606] on div at bounding box center [760, 627] width 802 height 41
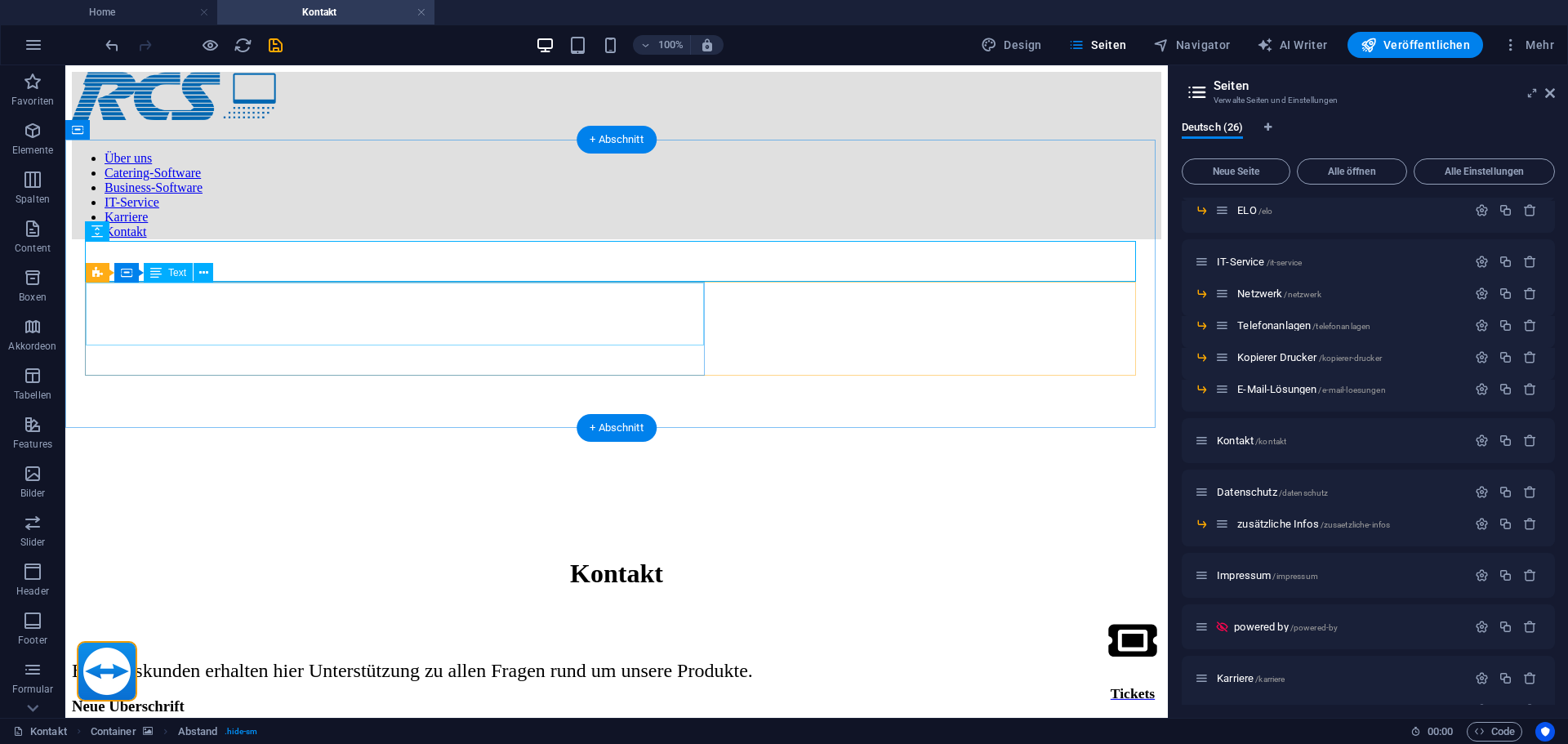
click at [395, 660] on div "Bestandskunden erhalten hier Unterstützung zu allen Fragen rund um unsere Produ…" at bounding box center [617, 671] width 1089 height 23
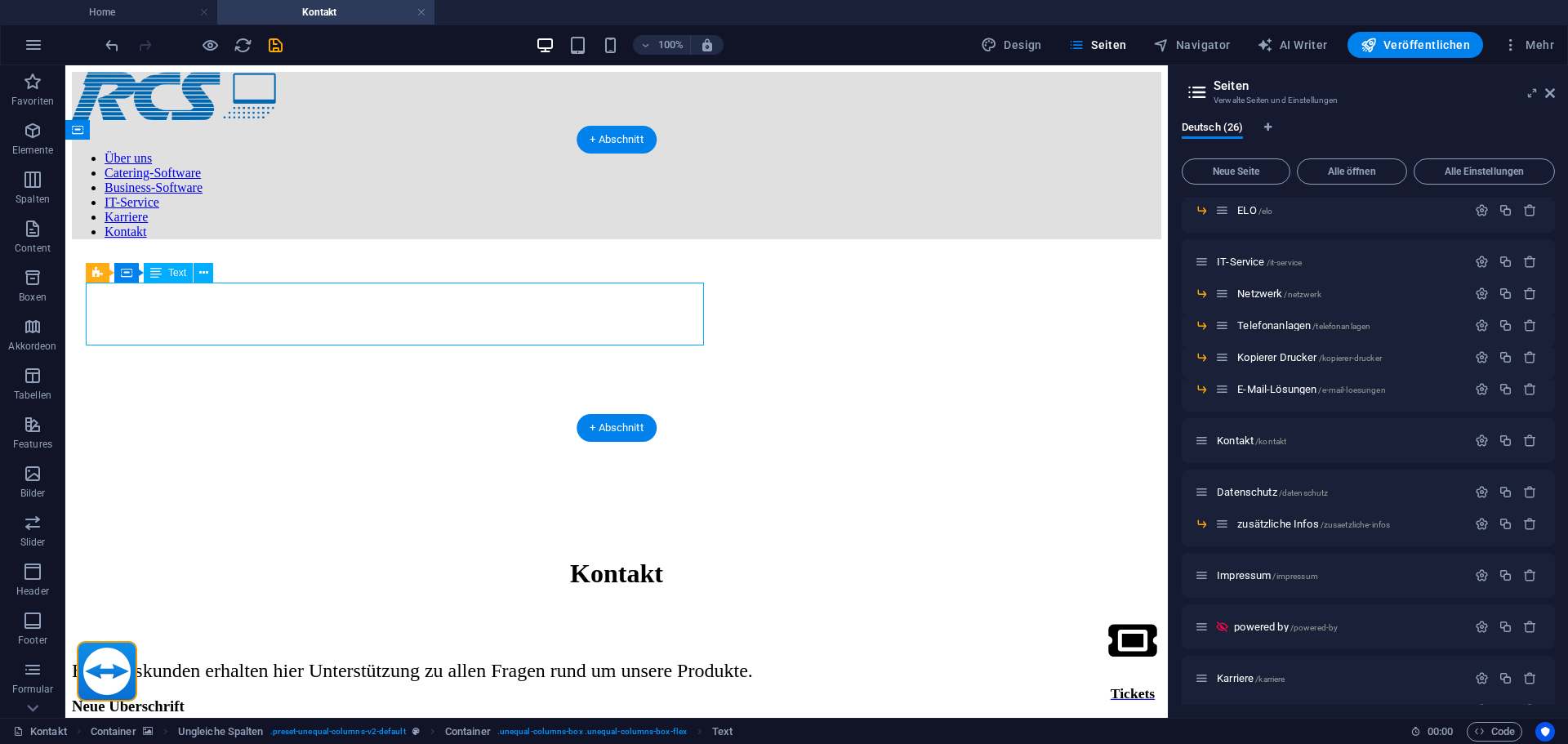
click at [395, 660] on div "Bestandskunden erhalten hier Unterstützung zu allen Fragen rund um unsere Produ…" at bounding box center [617, 671] width 1089 height 23
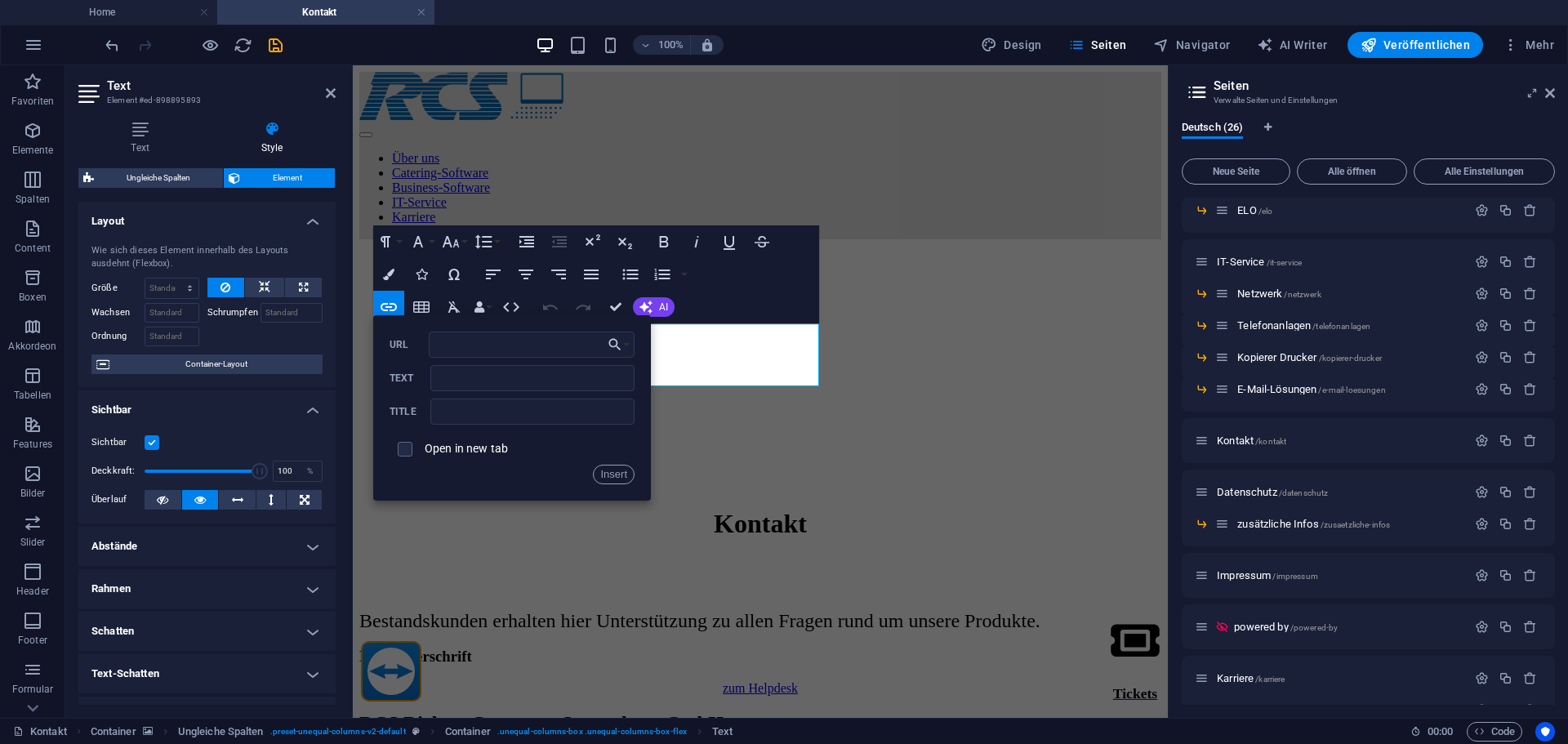
drag, startPoint x: 596, startPoint y: 327, endPoint x: 298, endPoint y: 277, distance: 302.2
click at [596, 327] on div "Back Choose Link Home Über uns Catering und Speiseservice- Software RCS - MMS "…" at bounding box center [512, 408] width 278 height 186
click at [701, 610] on span "Bestandskunden erhalten hier Unterstützung zu allen Fragen rund um unsere Produ…" at bounding box center [700, 620] width 681 height 22
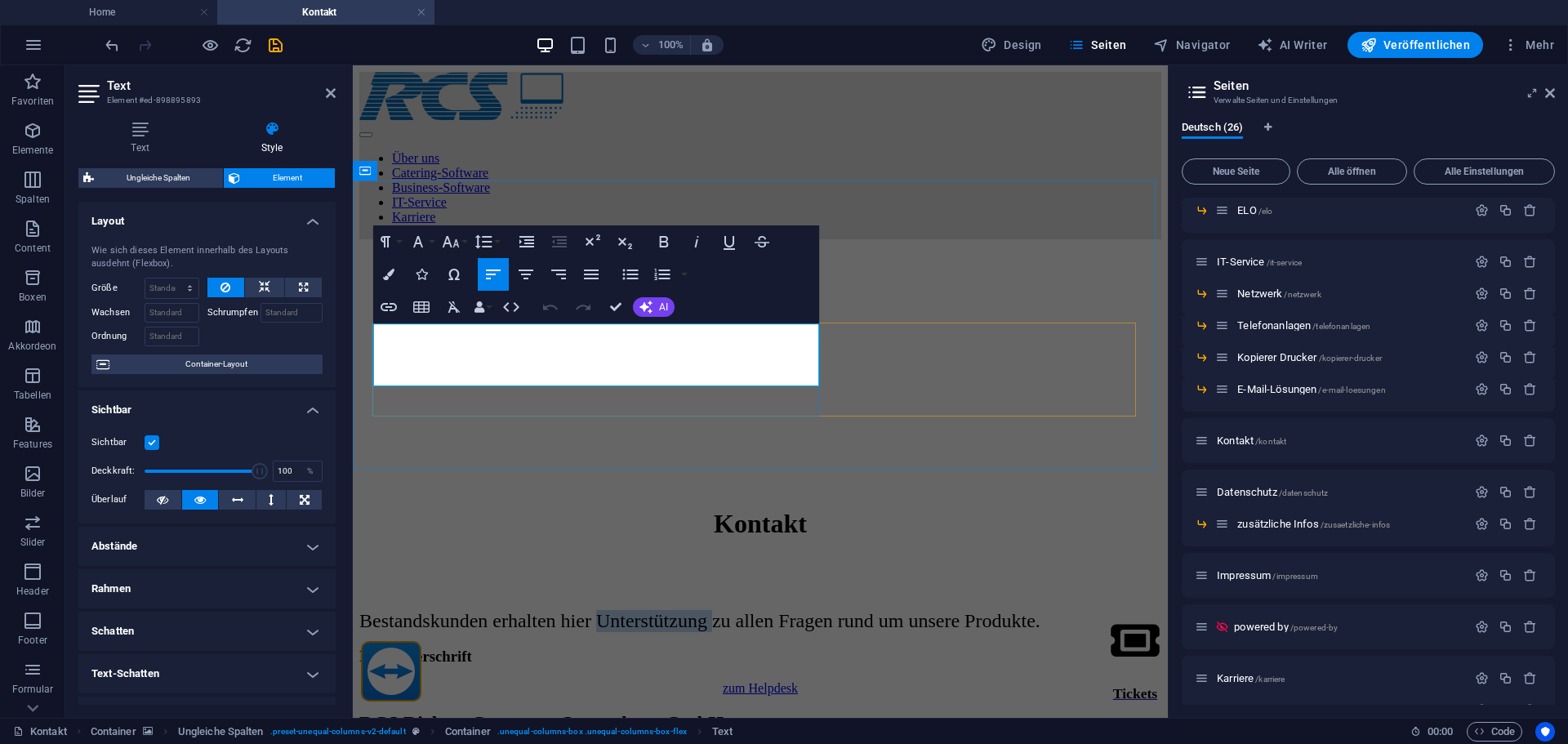
click at [701, 610] on span "Bestandskunden erhalten hier Unterstützung zu allen Fragen rund um unsere Produ…" at bounding box center [700, 620] width 681 height 22
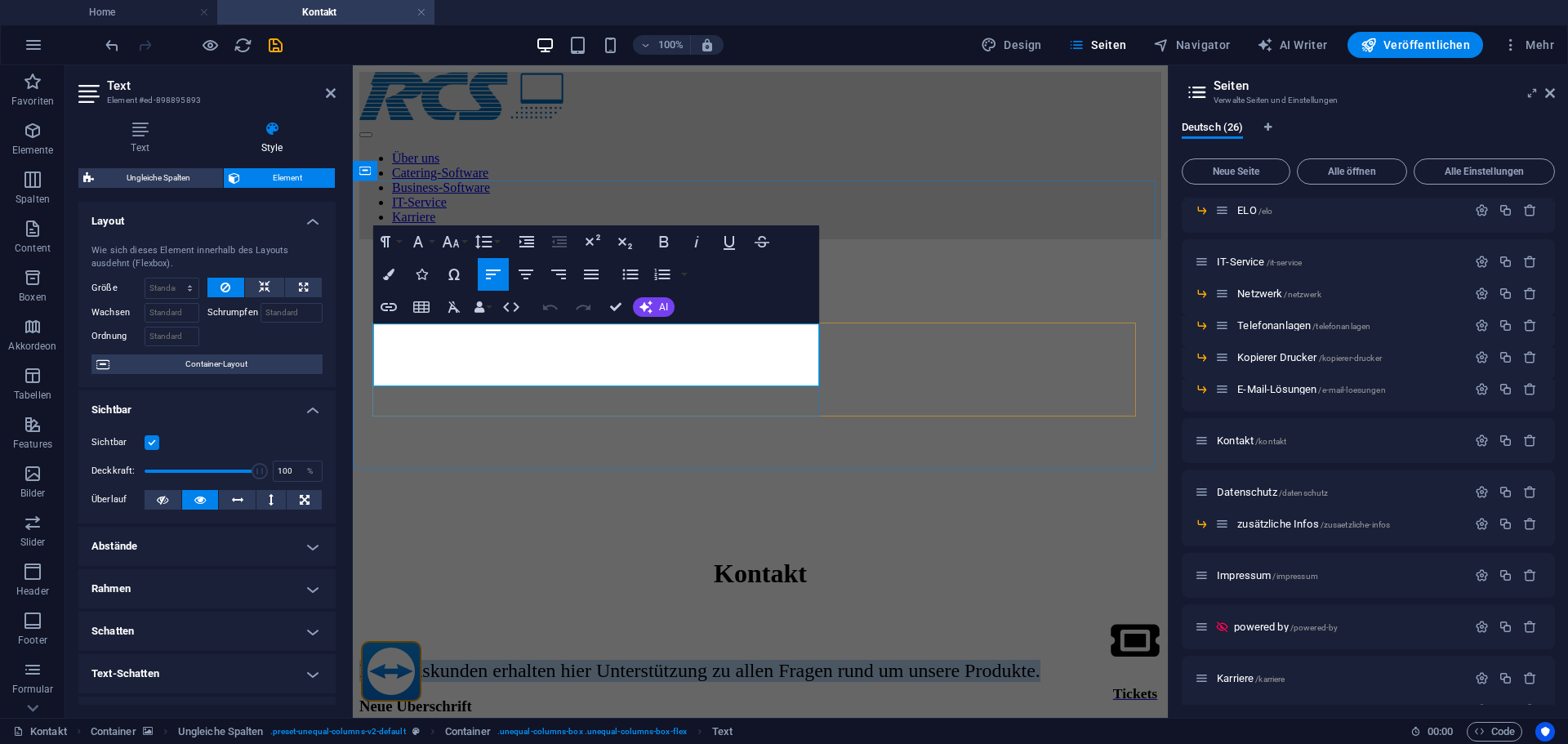
copy span "Bestandskunden erhalten hier Unterstützung zu allen Fragen rund um unsere Produ…"
click at [517, 697] on div "Neue Überschrift" at bounding box center [760, 706] width 802 height 18
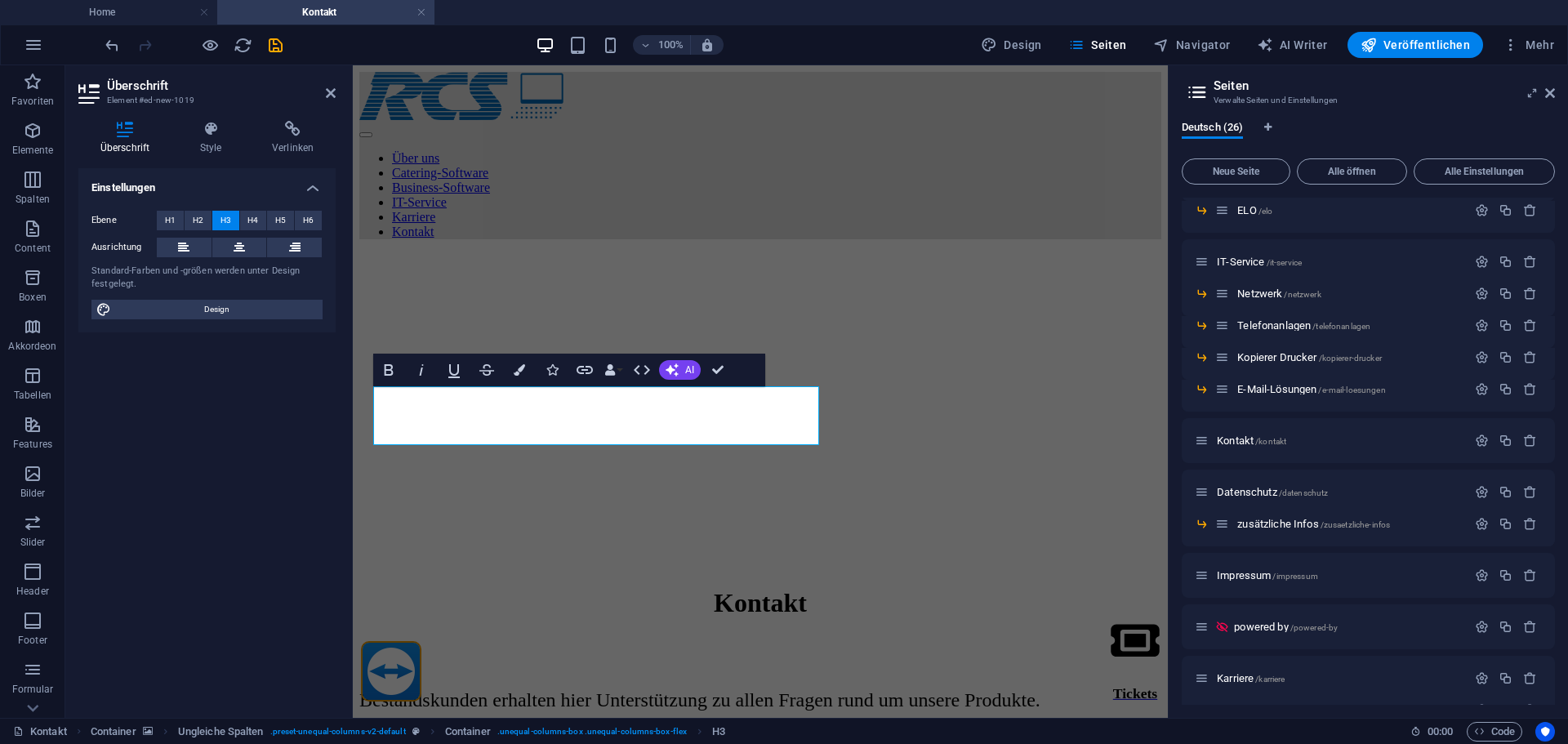
click at [568, 252] on figure at bounding box center [760, 252] width 802 height 0
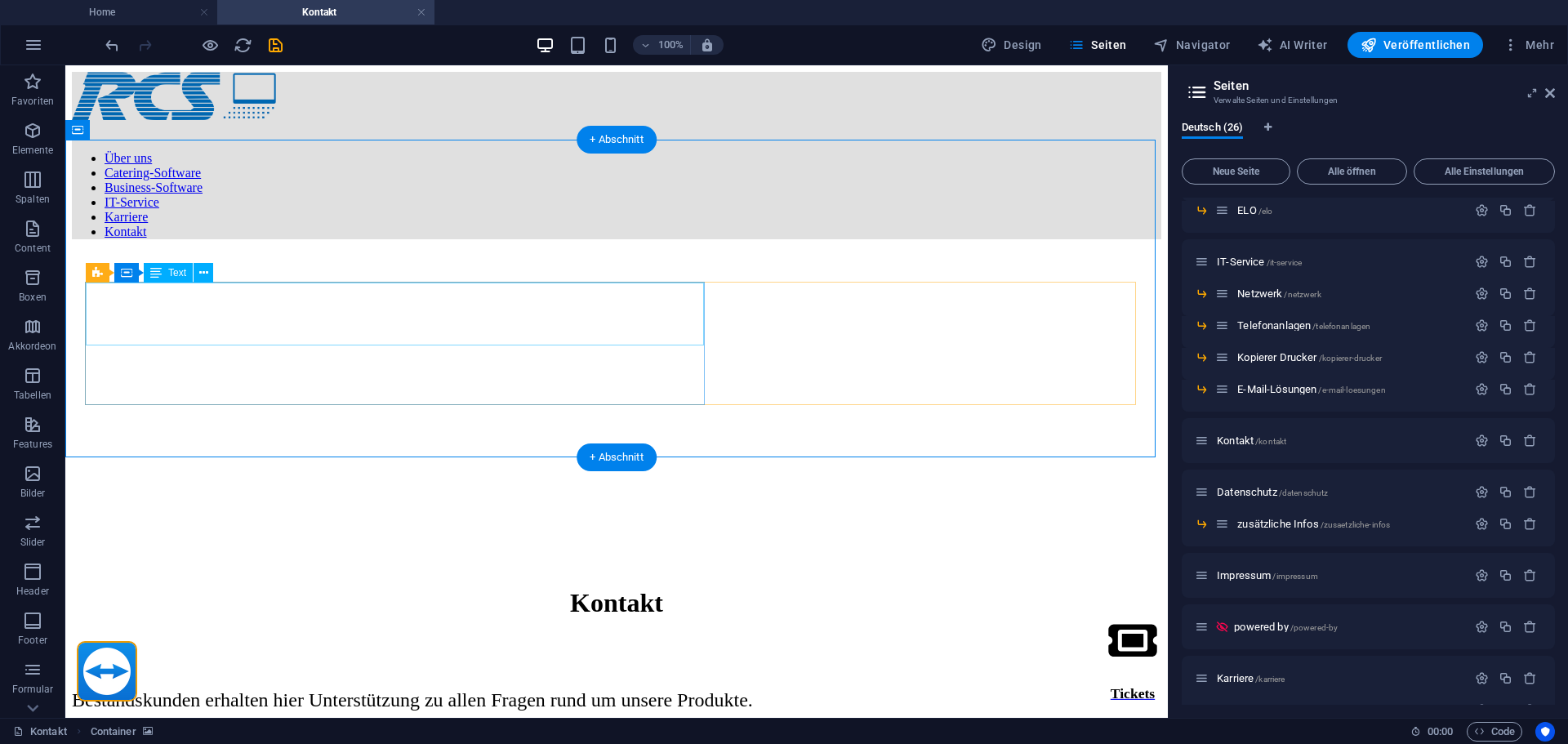
click at [510, 690] on div "Bestandskunden erhalten hier Unterstützung zu allen Fragen rund um unsere Produ…" at bounding box center [617, 701] width 1089 height 23
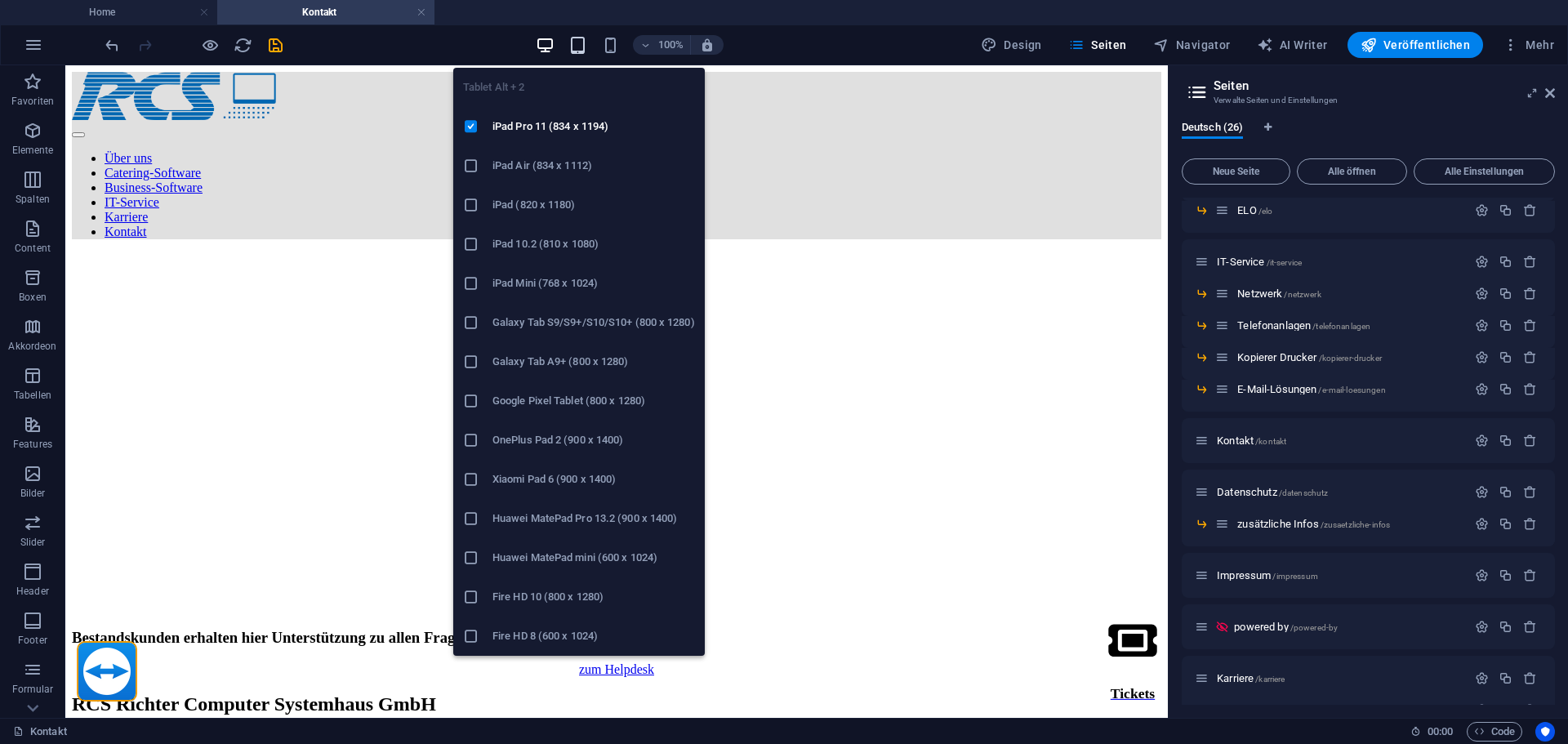
click at [586, 42] on icon "button" at bounding box center [578, 45] width 19 height 19
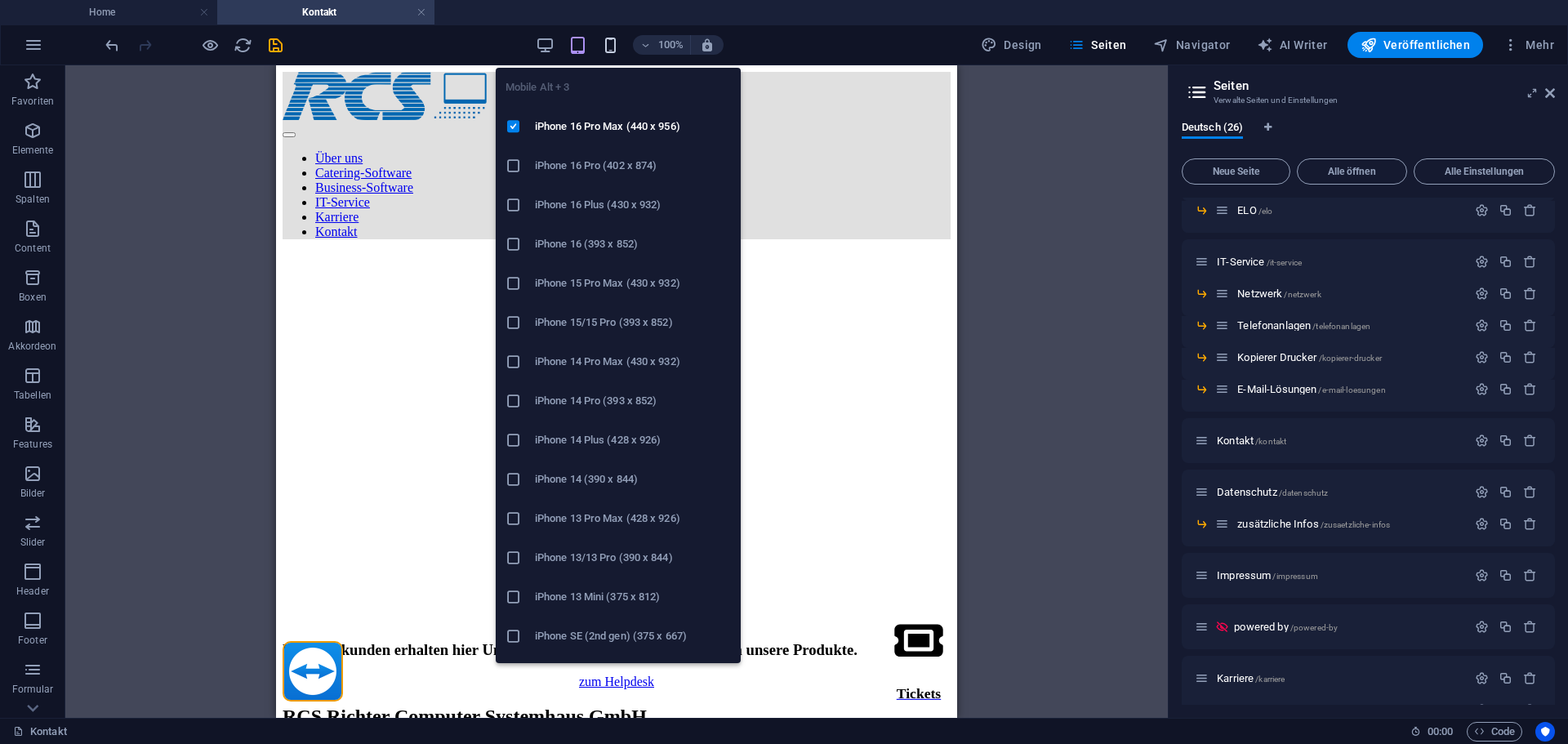
click at [618, 46] on icon "button" at bounding box center [611, 45] width 19 height 19
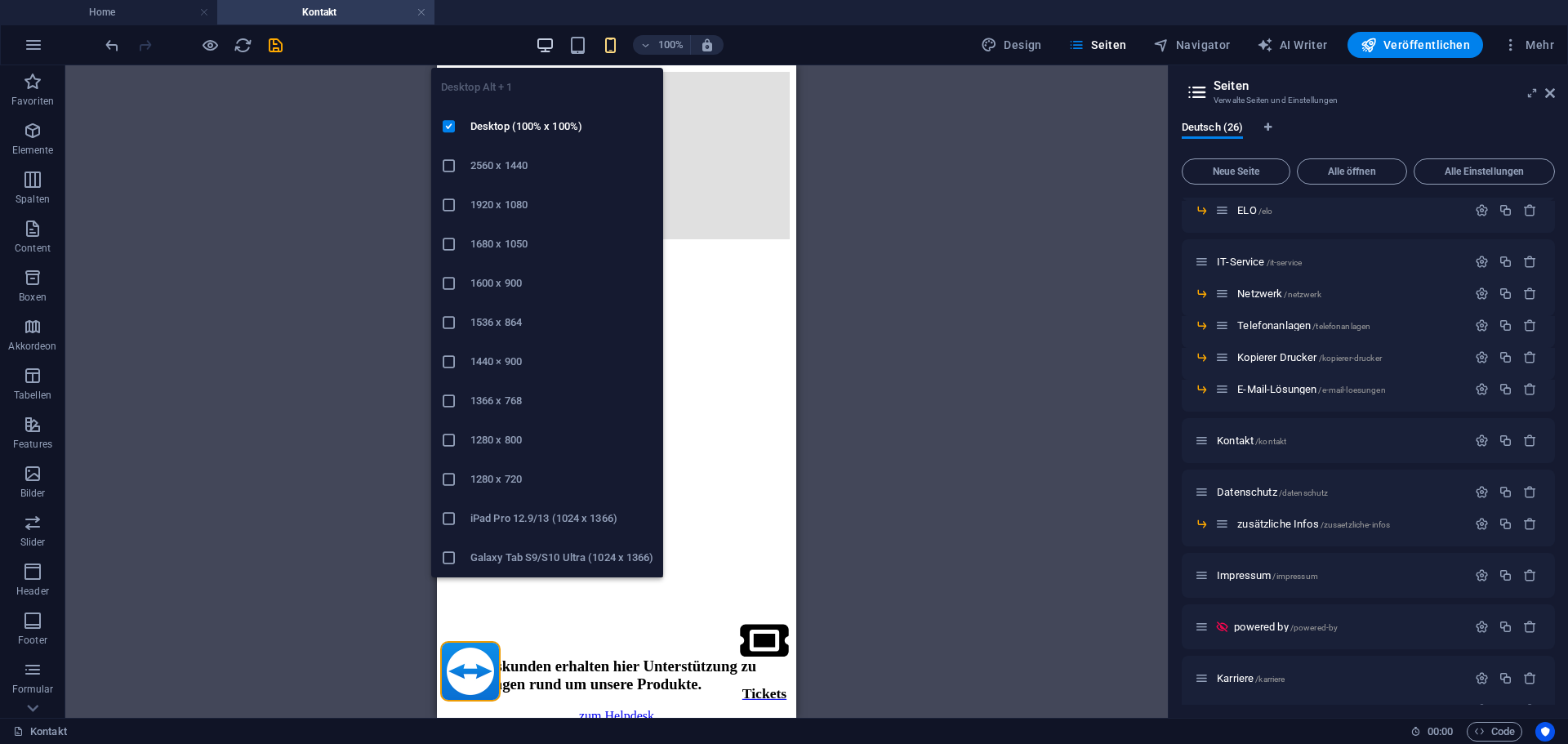
click at [555, 41] on icon "button" at bounding box center [545, 45] width 19 height 19
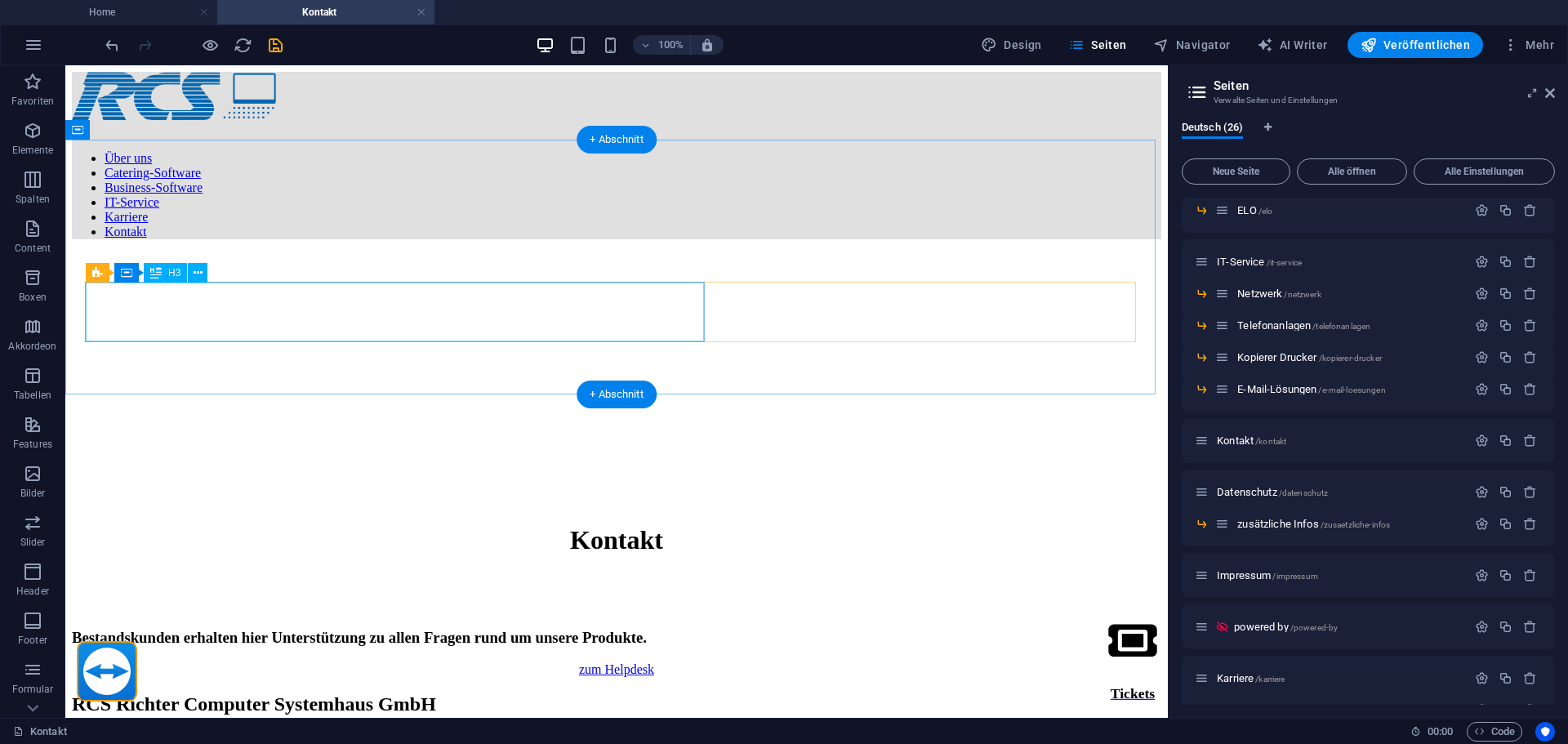
click at [343, 629] on div "Bestandskunden erhalten hier Unterstützung zu allen Fragen rund um unsere Produ…" at bounding box center [617, 637] width 1089 height 18
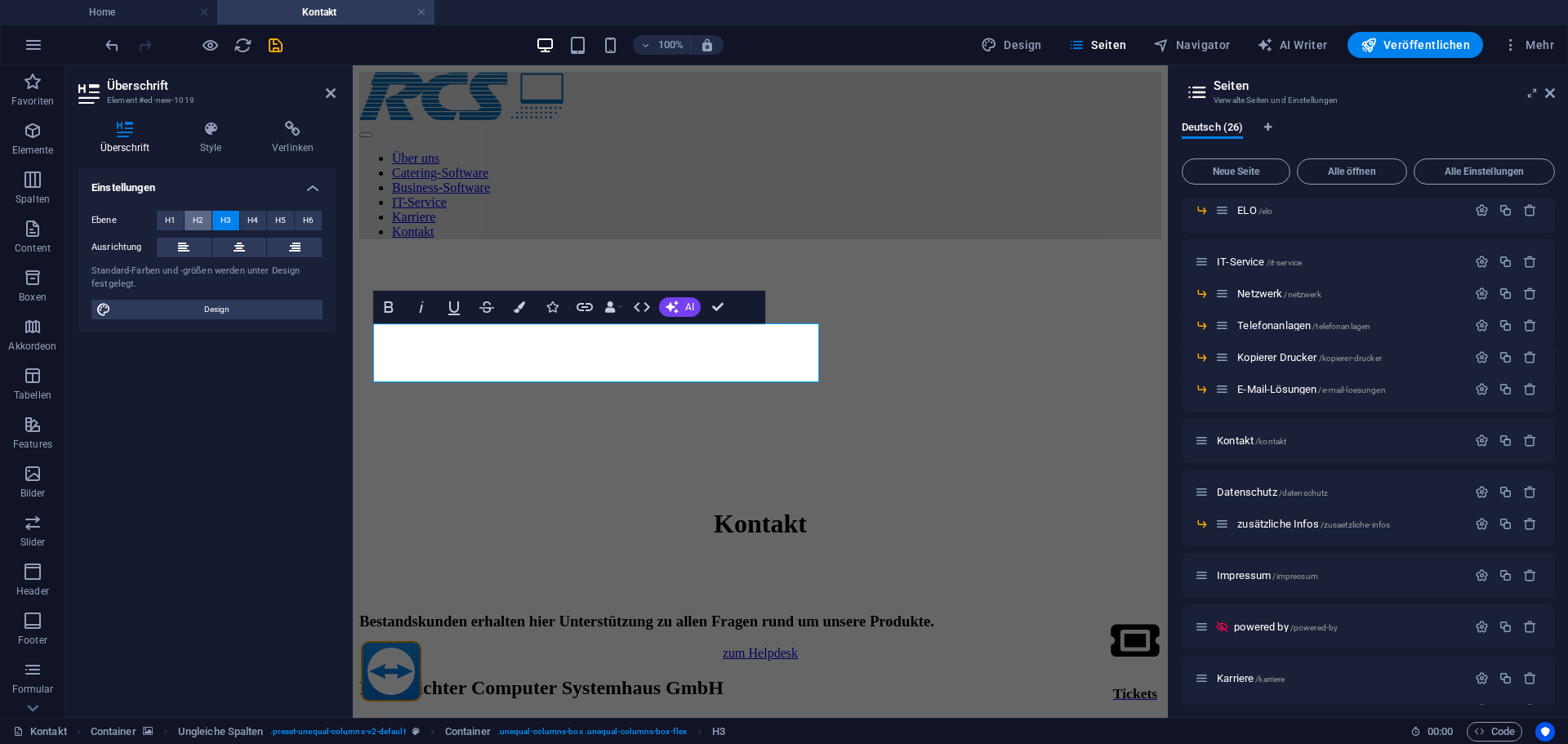
click at [201, 214] on span "H2" at bounding box center [197, 220] width 10 height 20
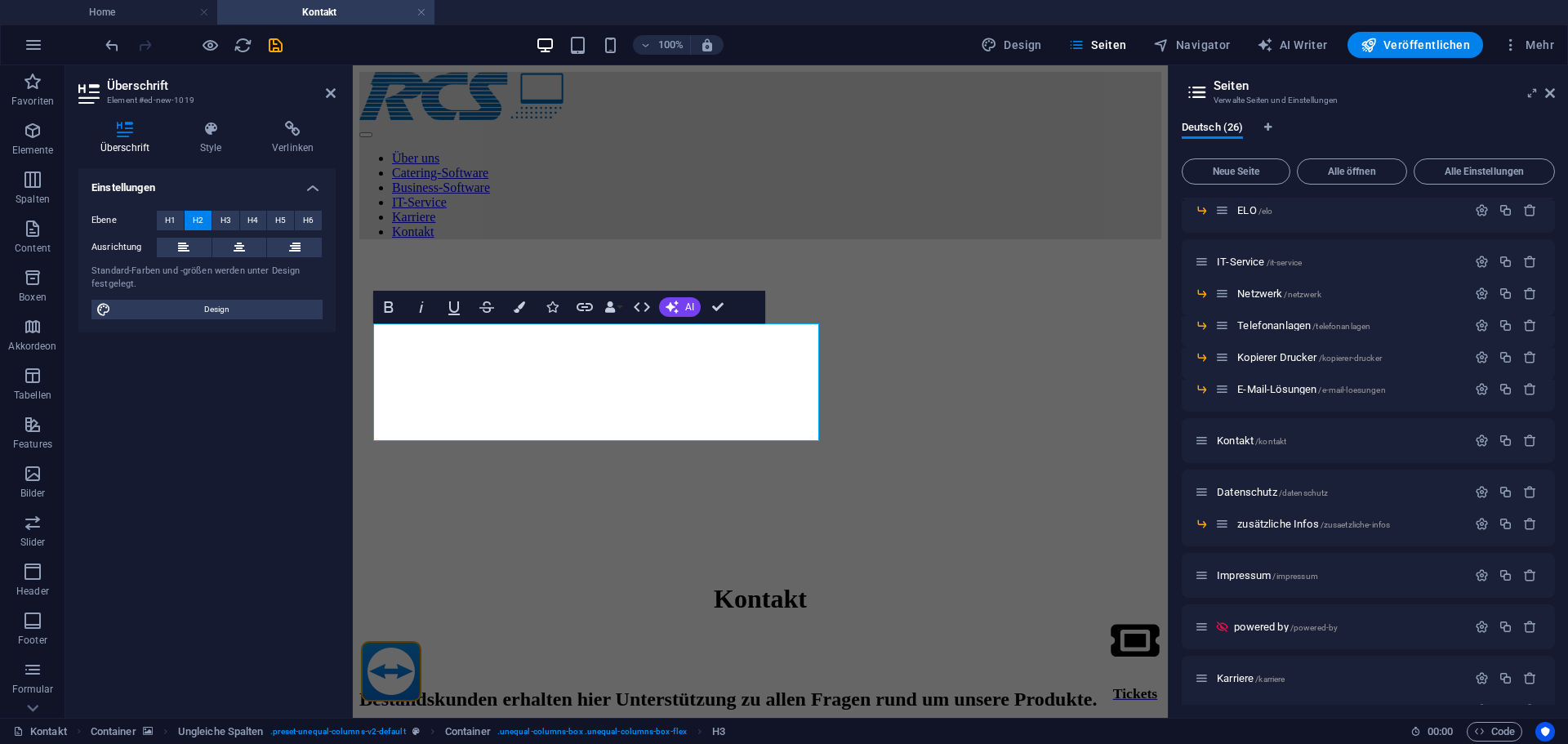
click at [682, 252] on figure at bounding box center [760, 252] width 802 height 0
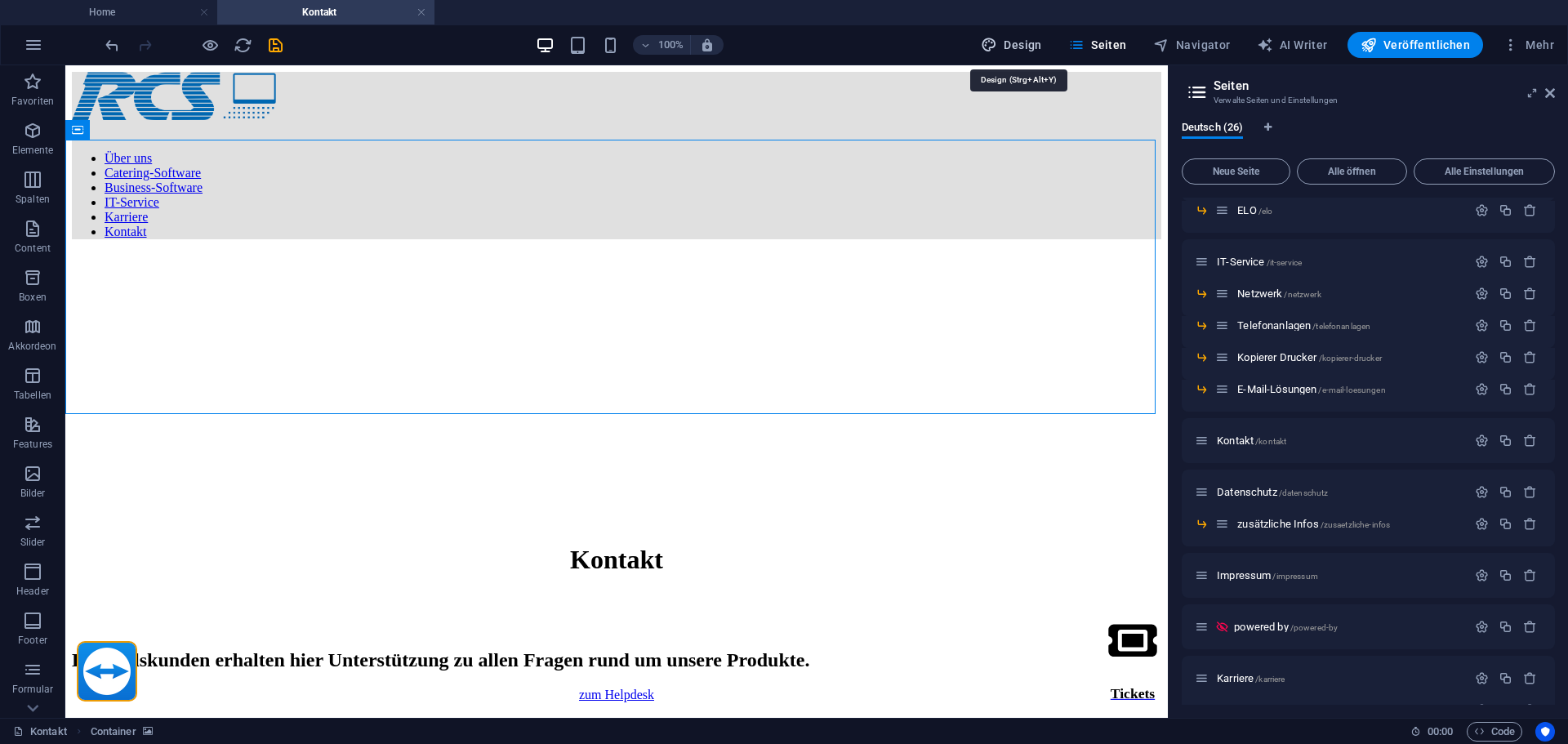
click at [1049, 41] on button "Design" at bounding box center [1011, 45] width 74 height 26
select select "px"
select select "400"
select select "px"
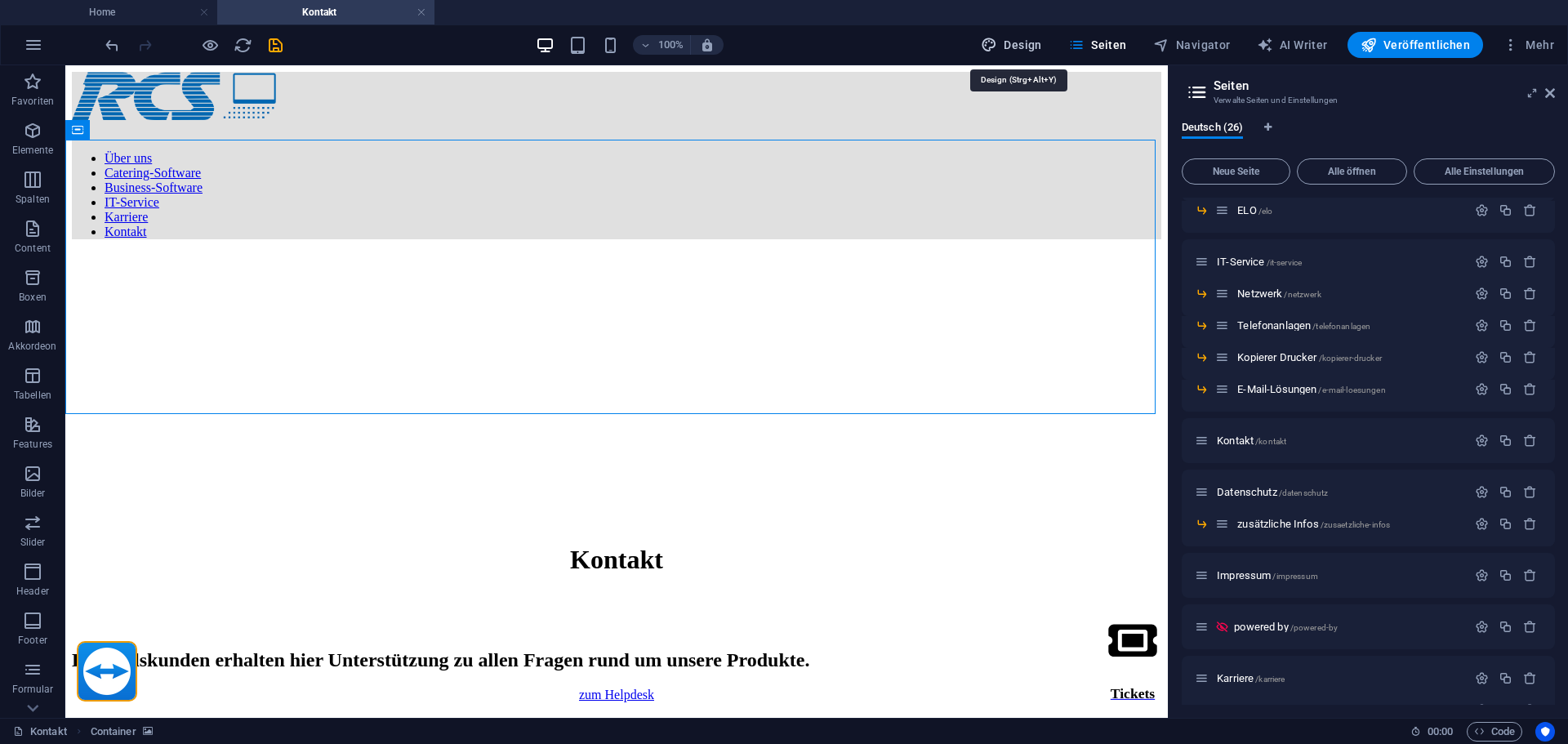
select select "500"
select select "px"
select select "rem"
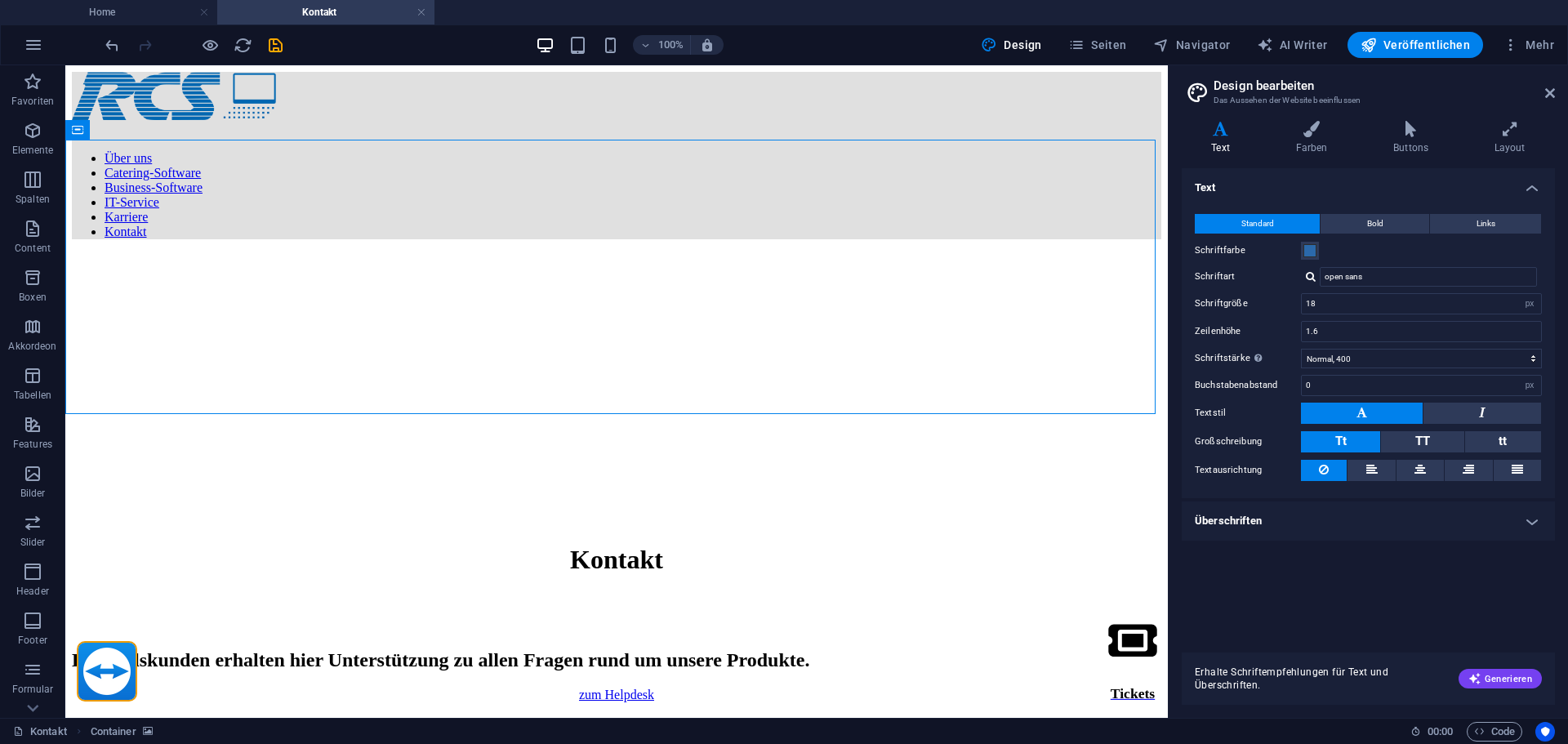
drag, startPoint x: 1224, startPoint y: 603, endPoint x: 1195, endPoint y: 658, distance: 62.2
drag, startPoint x: 1195, startPoint y: 658, endPoint x: 1515, endPoint y: 513, distance: 351.3
click at [1515, 513] on h4 "Überschriften" at bounding box center [1368, 521] width 373 height 39
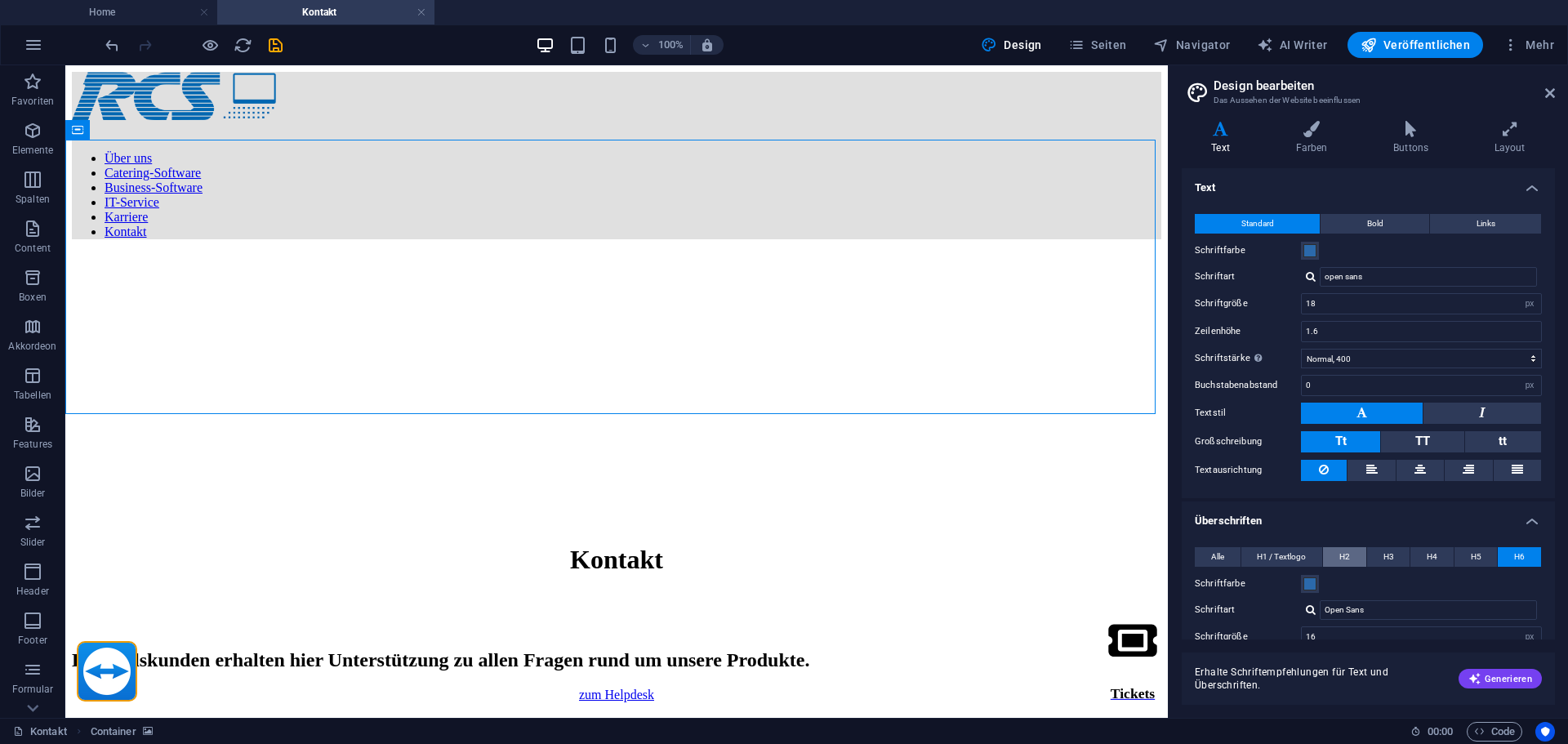
click at [1356, 553] on button "H2" at bounding box center [1345, 556] width 43 height 20
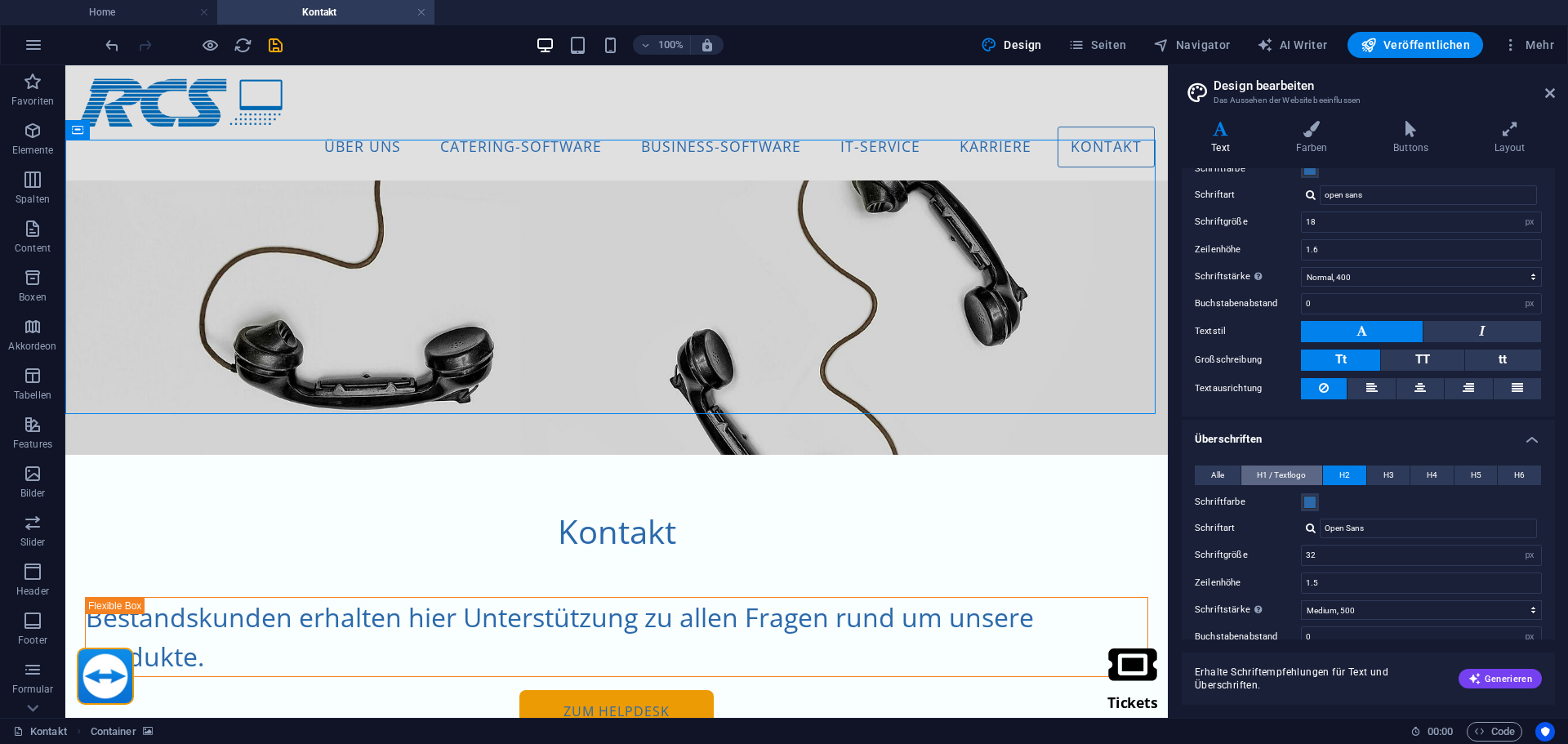
click at [1277, 471] on span "H1 / Textlogo" at bounding box center [1282, 475] width 49 height 20
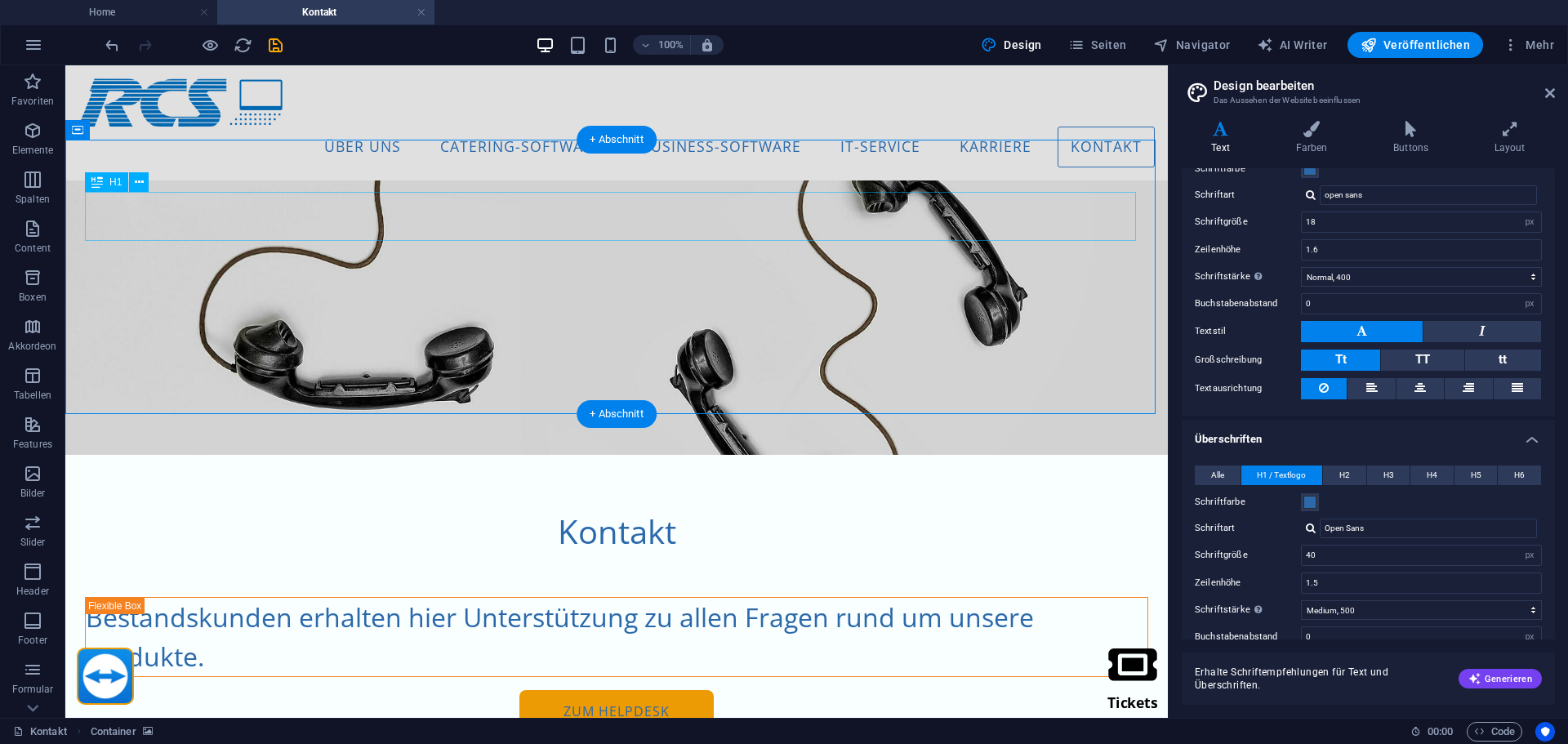
click at [600, 508] on div "Kontakt" at bounding box center [617, 532] width 1063 height 49
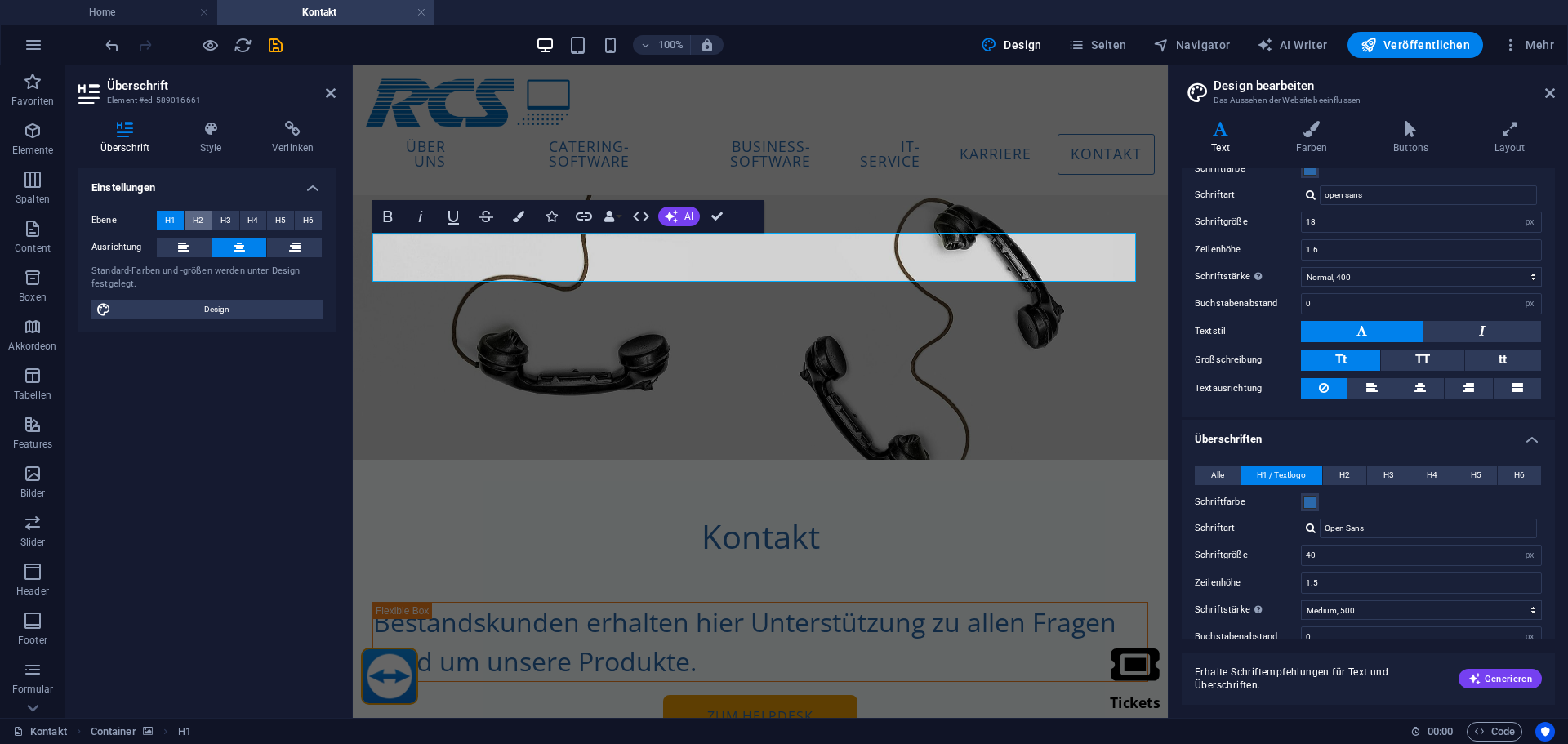
click at [196, 212] on span "H2" at bounding box center [197, 220] width 10 height 20
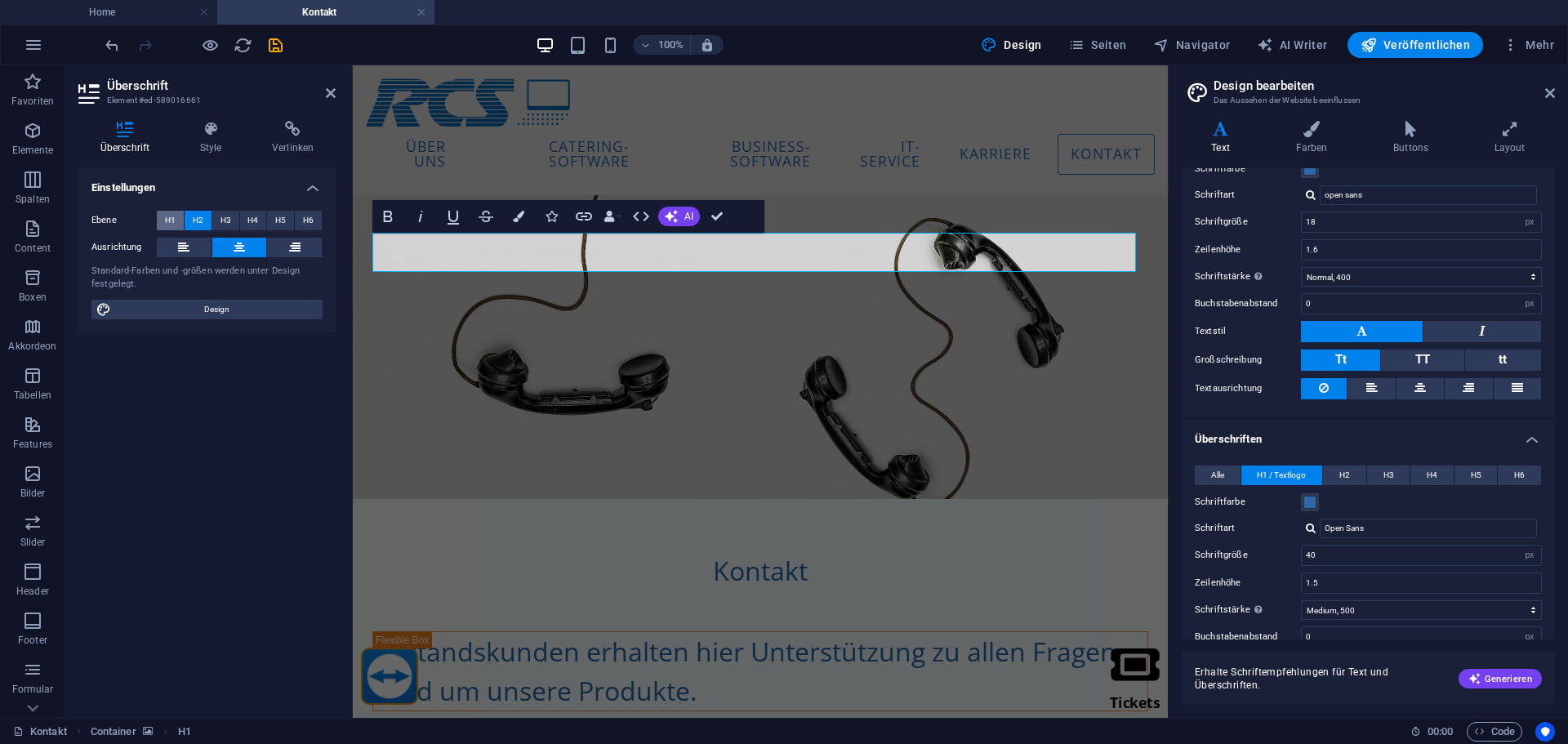
click at [162, 215] on button "H1" at bounding box center [170, 220] width 27 height 20
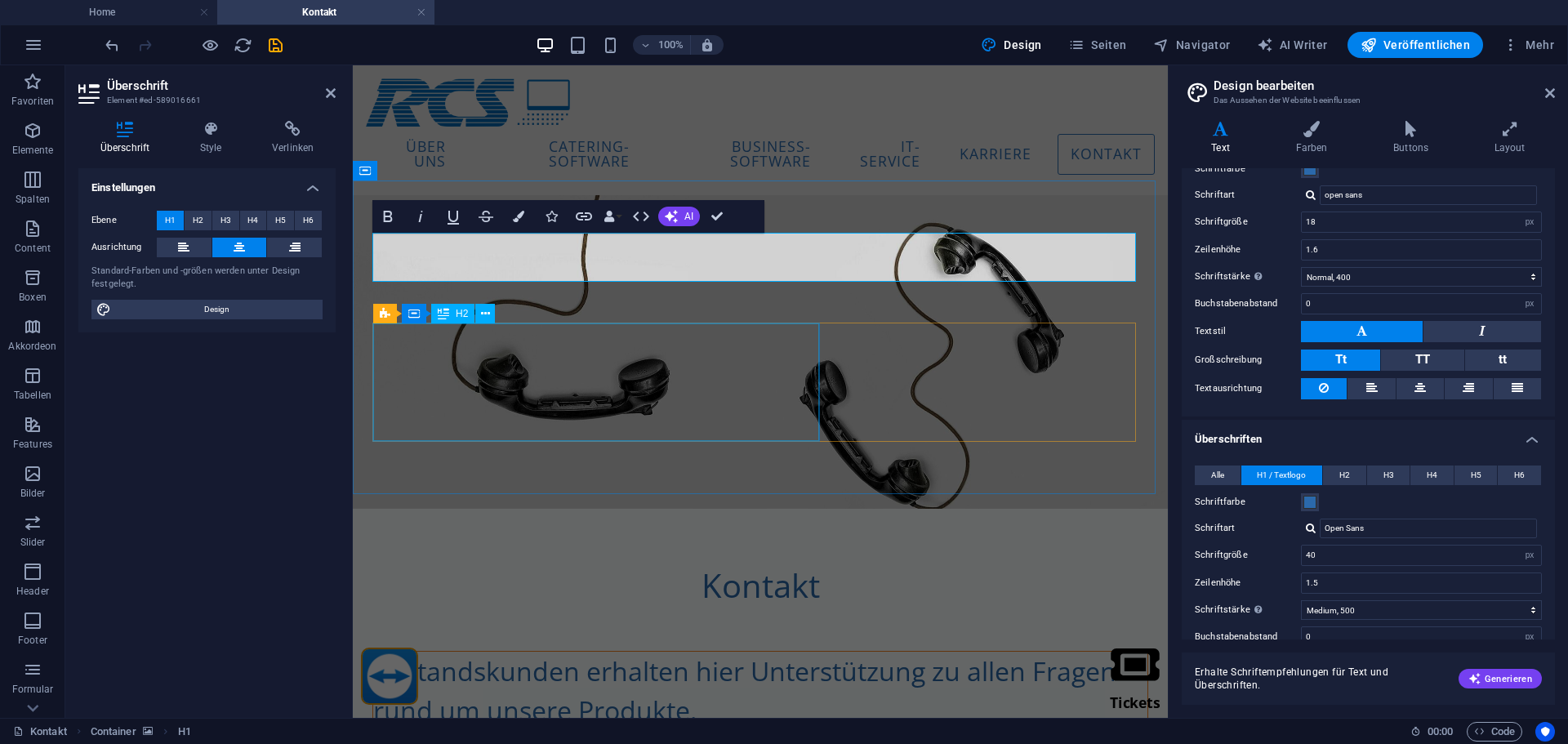
click at [639, 652] on div "Bestandskunden erhalten hier Unterstützung zu allen Fragen rund um unsere Produ…" at bounding box center [760, 691] width 774 height 79
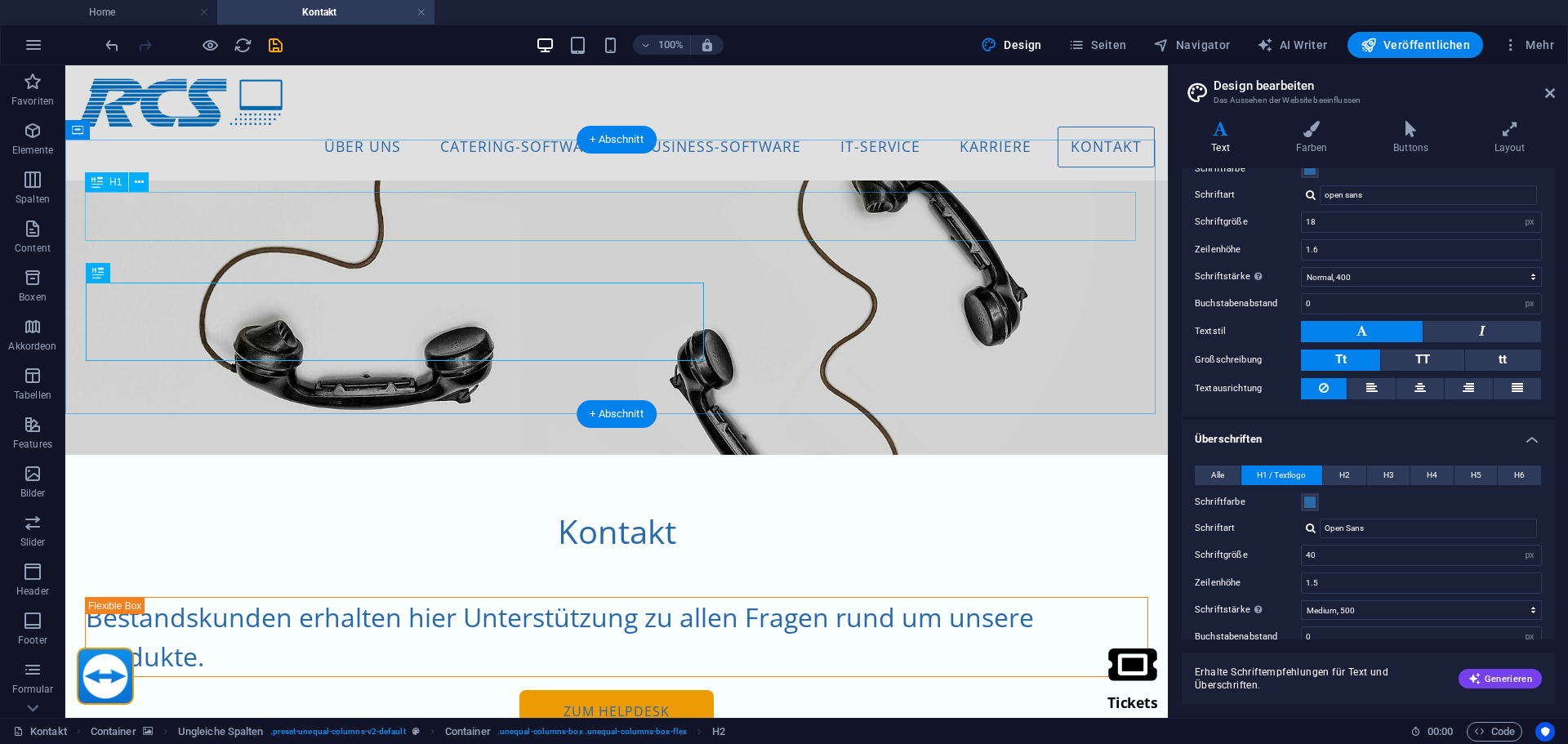
click at [622, 508] on div "Kontakt" at bounding box center [617, 532] width 1063 height 49
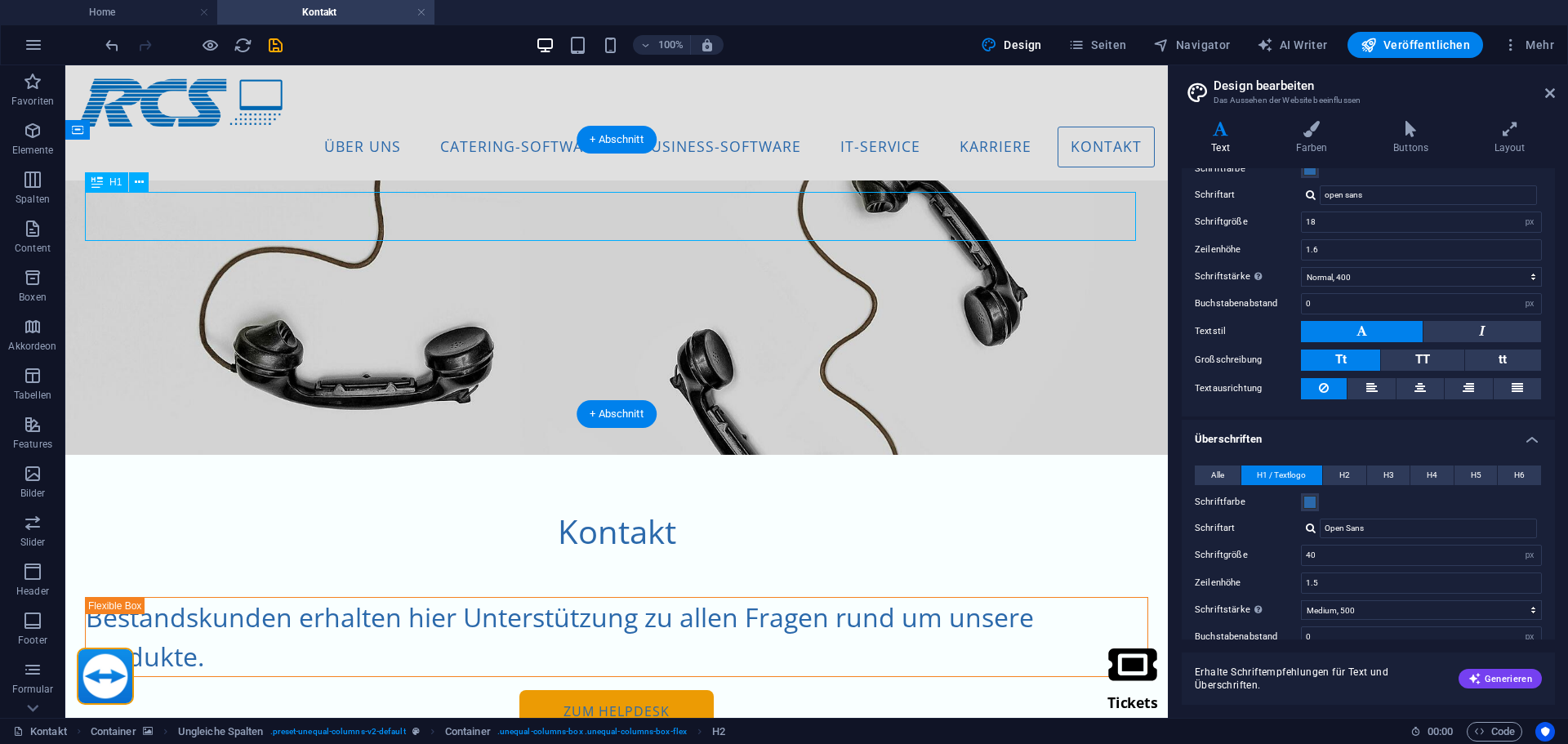
click at [622, 508] on div "Kontakt" at bounding box center [617, 532] width 1063 height 49
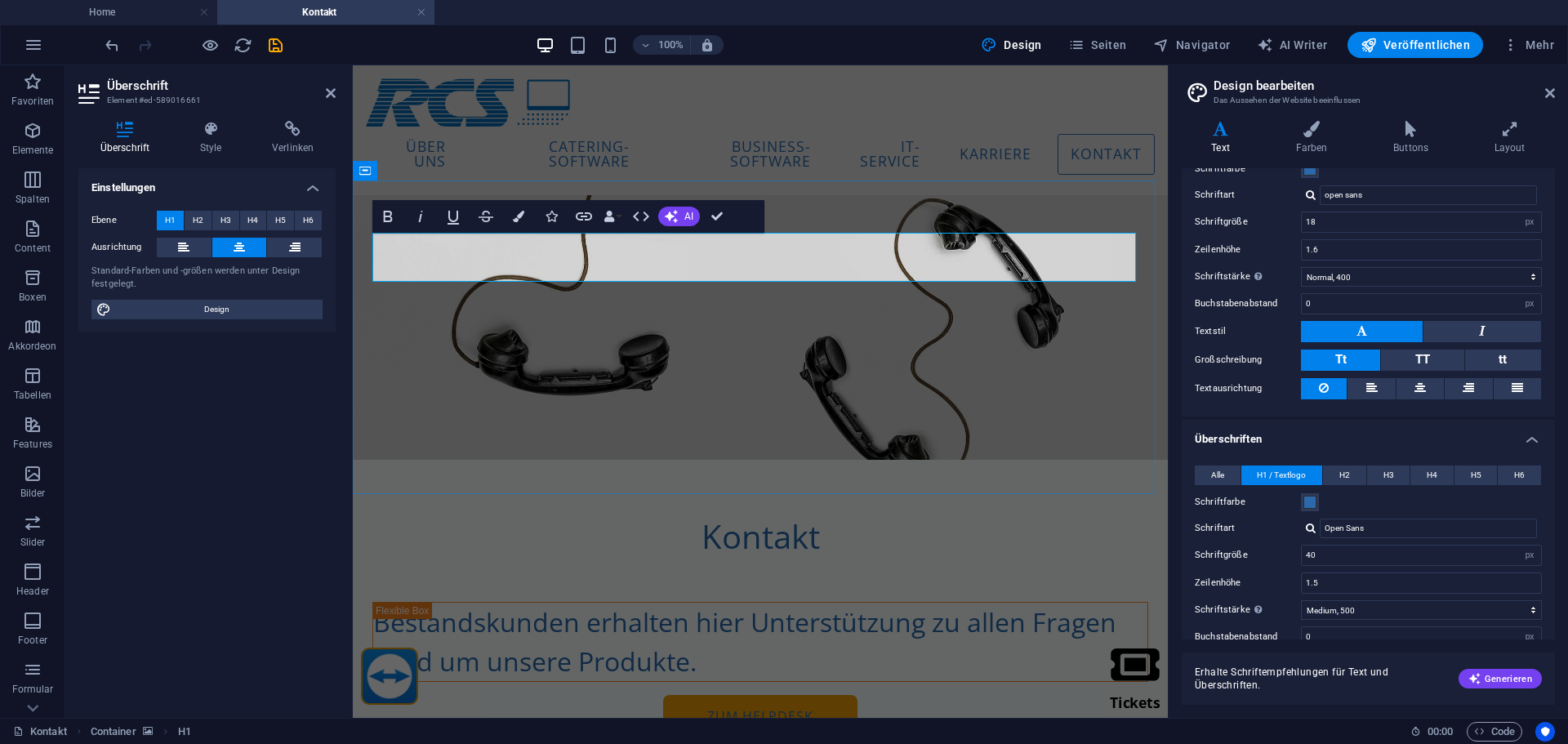
click at [715, 512] on h1 "Kontakt" at bounding box center [760, 537] width 776 height 49
drag, startPoint x: 625, startPoint y: 265, endPoint x: 863, endPoint y: 265, distance: 238.0
click at [863, 512] on h1 "Kontakt" at bounding box center [760, 537] width 776 height 49
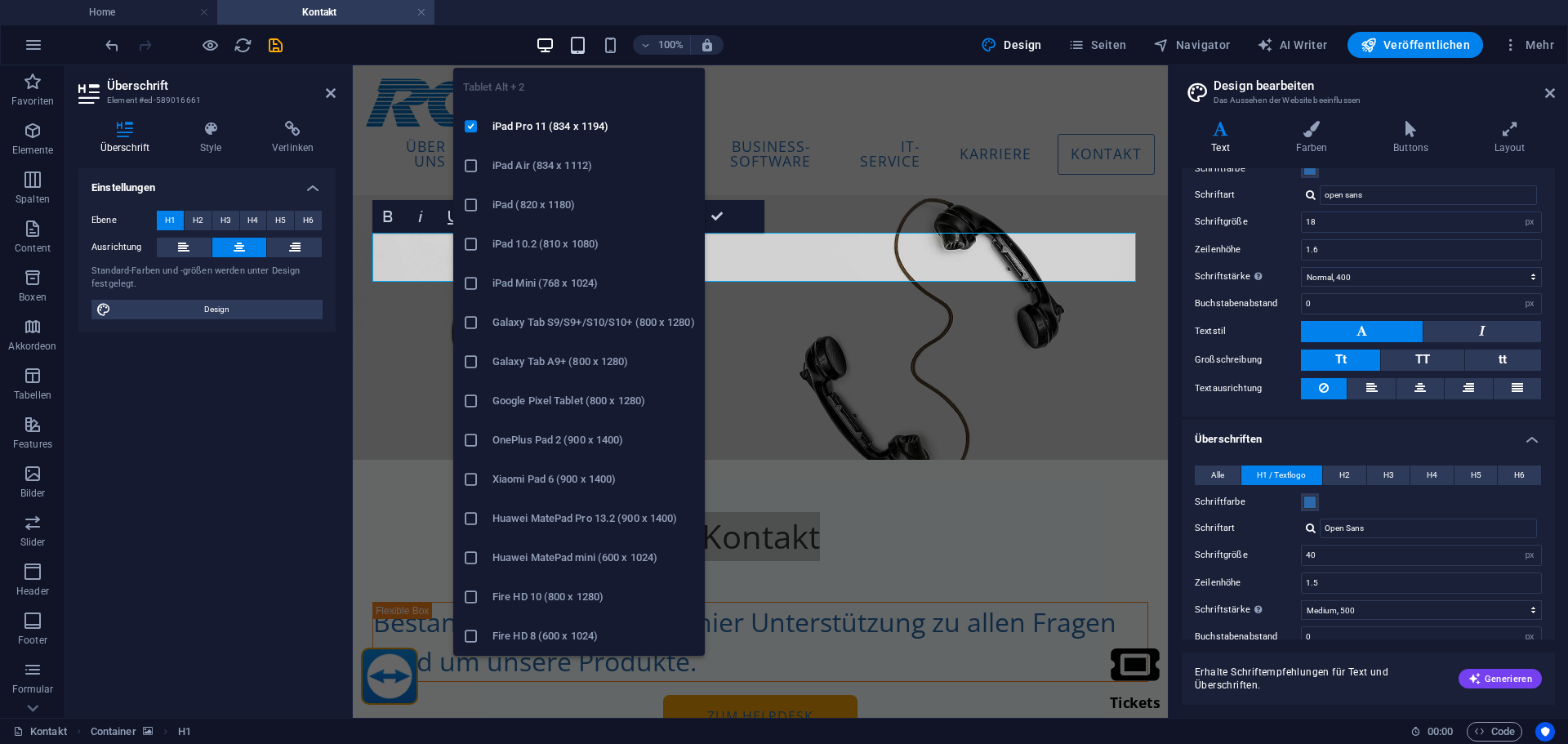
click at [584, 42] on icon "button" at bounding box center [578, 45] width 19 height 19
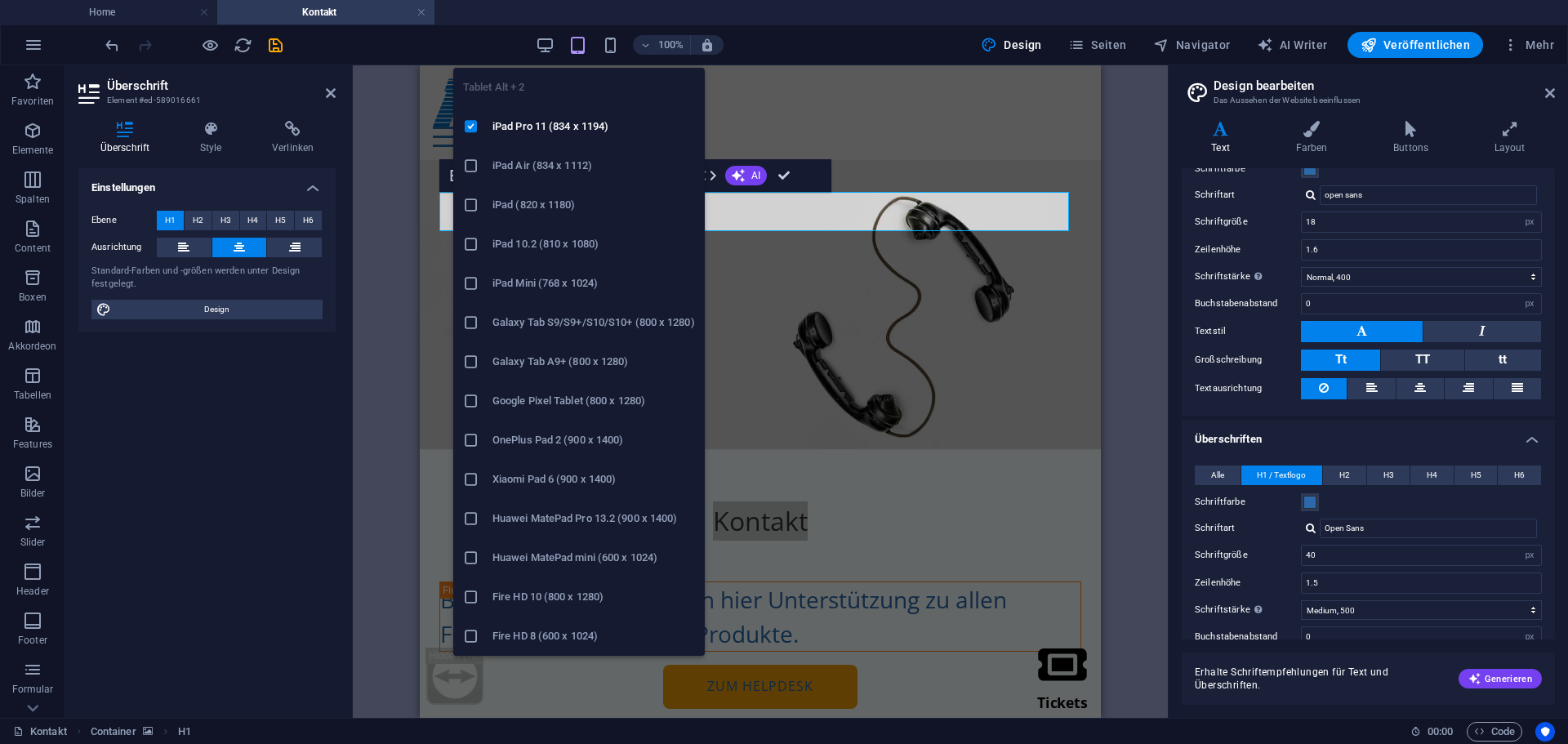
type input "16"
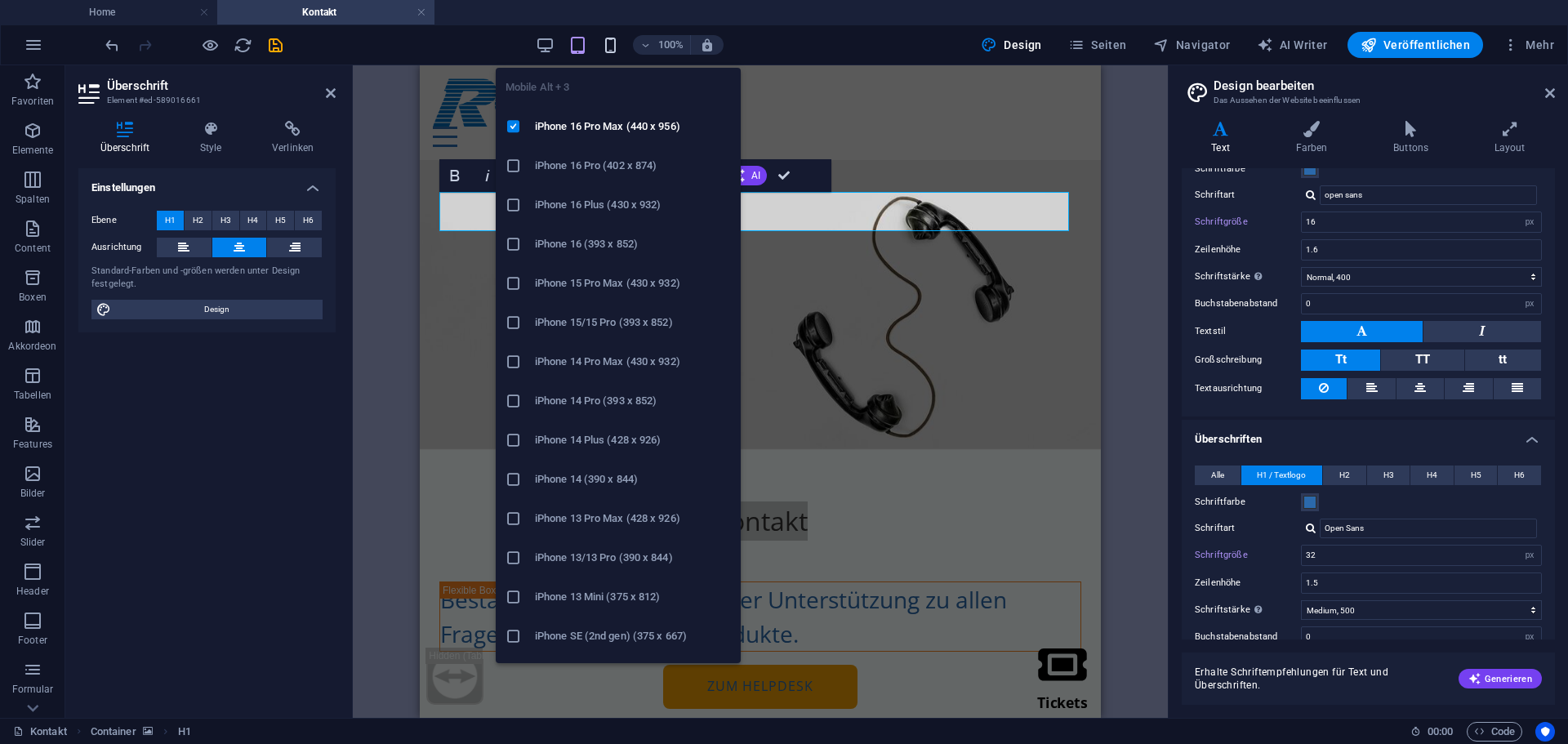
click at [613, 40] on icon "button" at bounding box center [611, 45] width 19 height 19
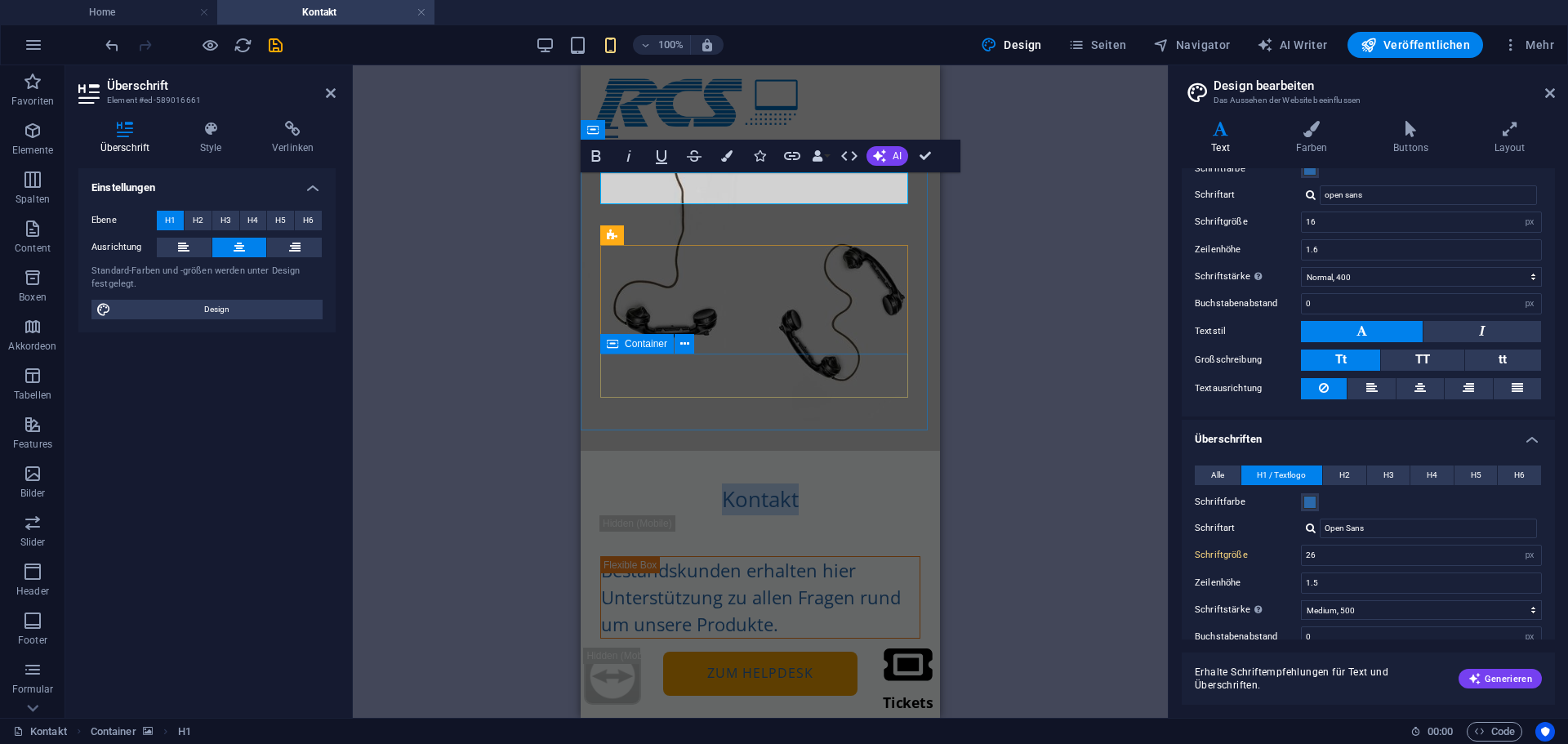
click at [596, 361] on figure at bounding box center [760, 306] width 359 height 291
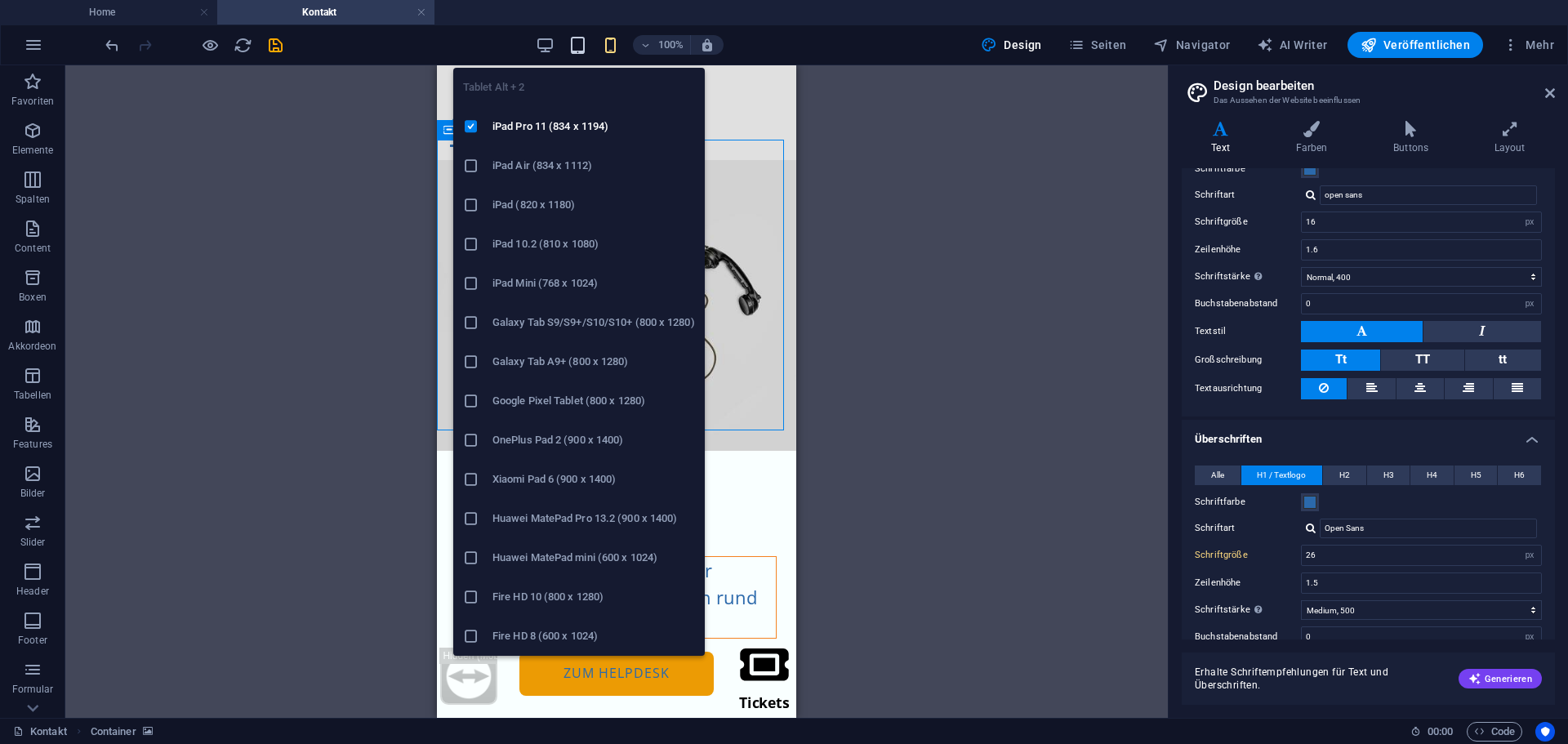
click at [586, 44] on icon "button" at bounding box center [578, 45] width 19 height 19
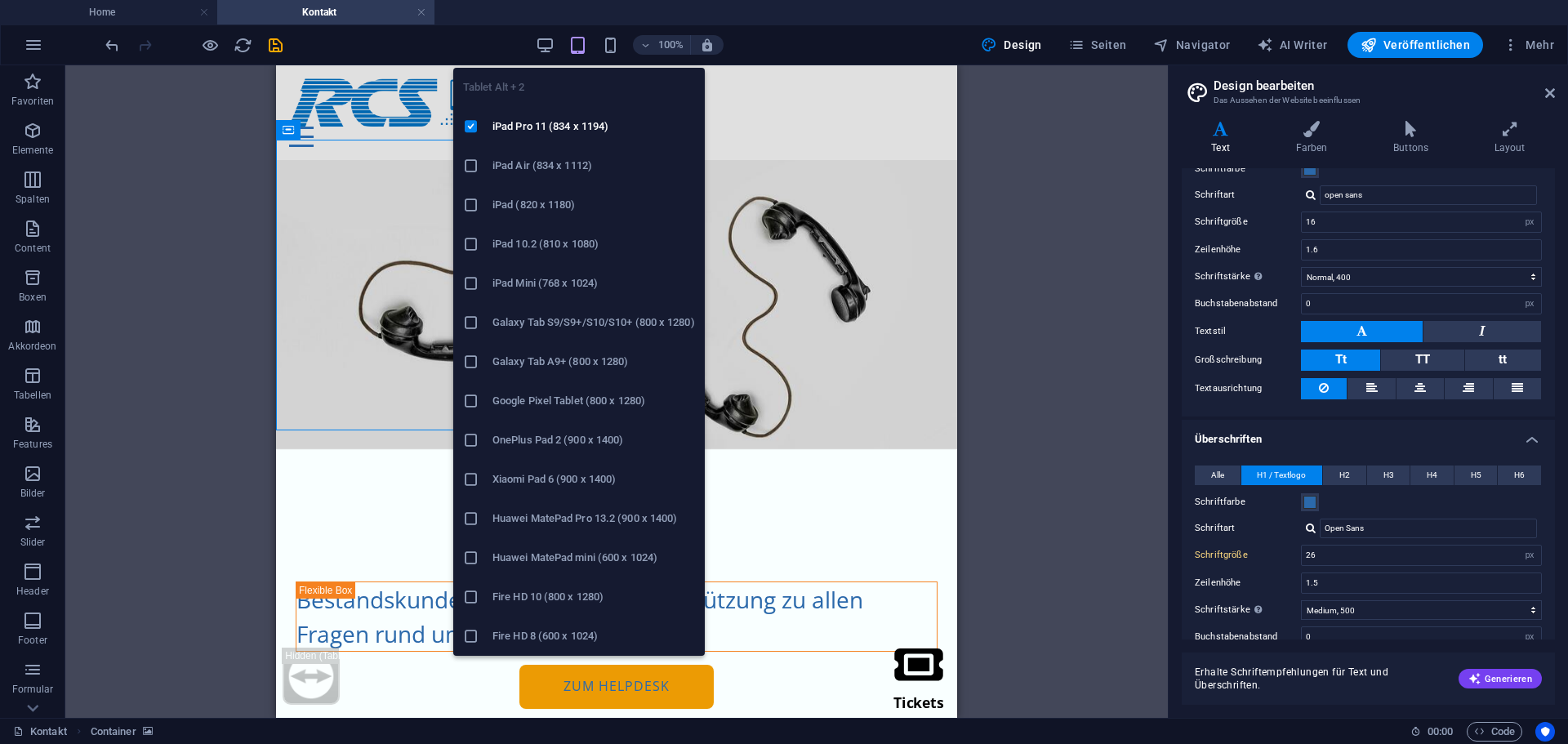
type input "32"
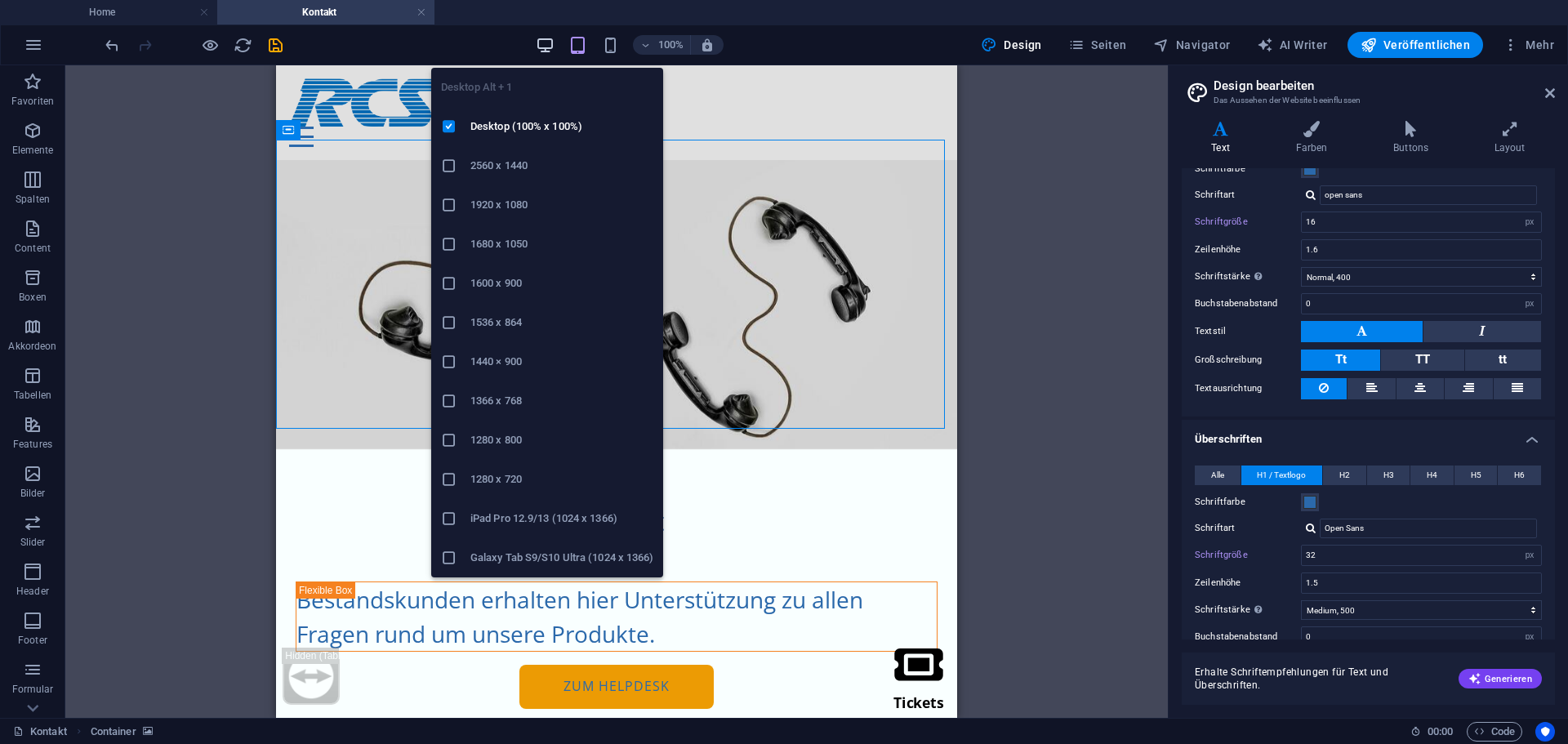
click at [547, 39] on icon "button" at bounding box center [545, 45] width 19 height 19
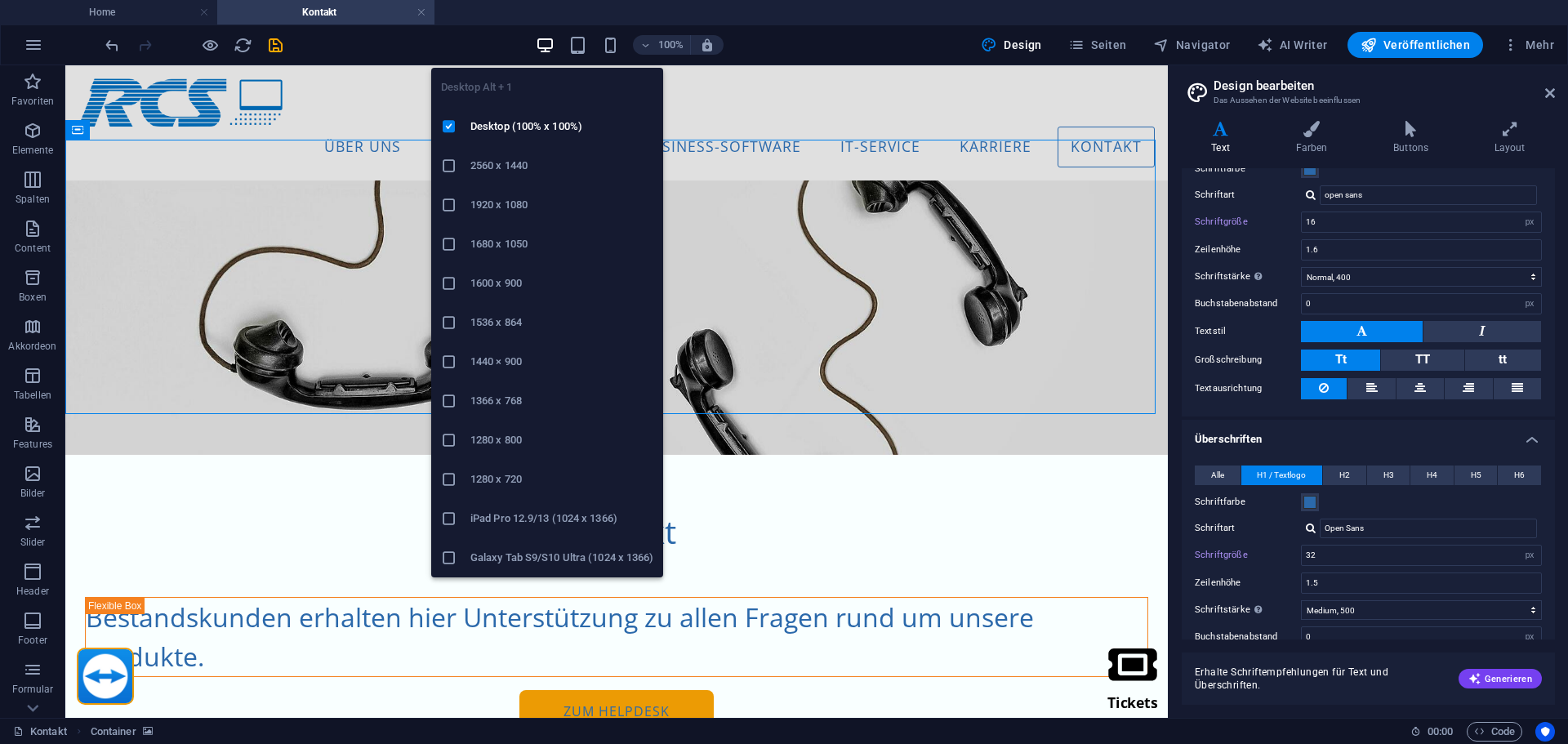
type input "18"
type input "40"
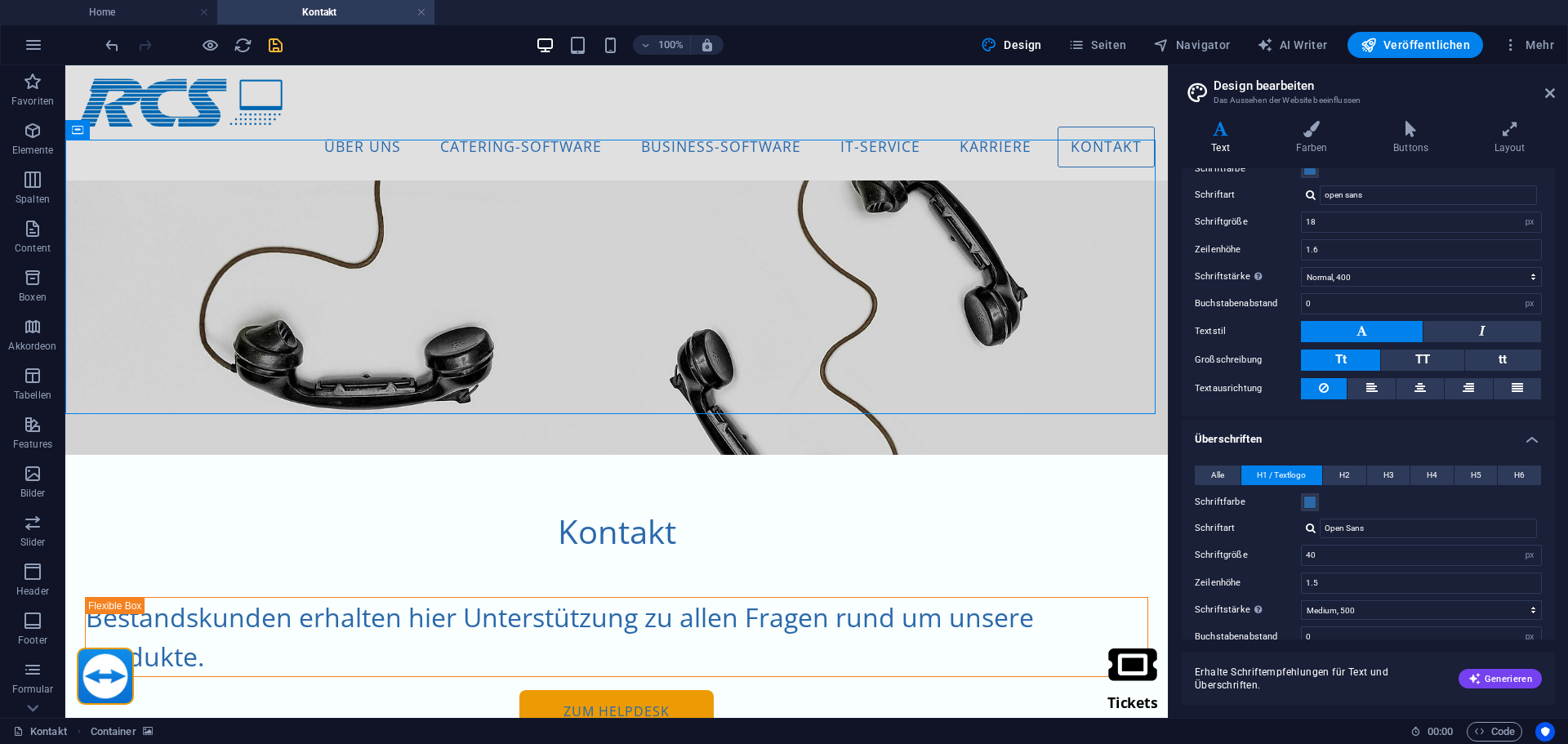
click at [271, 41] on icon "save" at bounding box center [276, 45] width 19 height 19
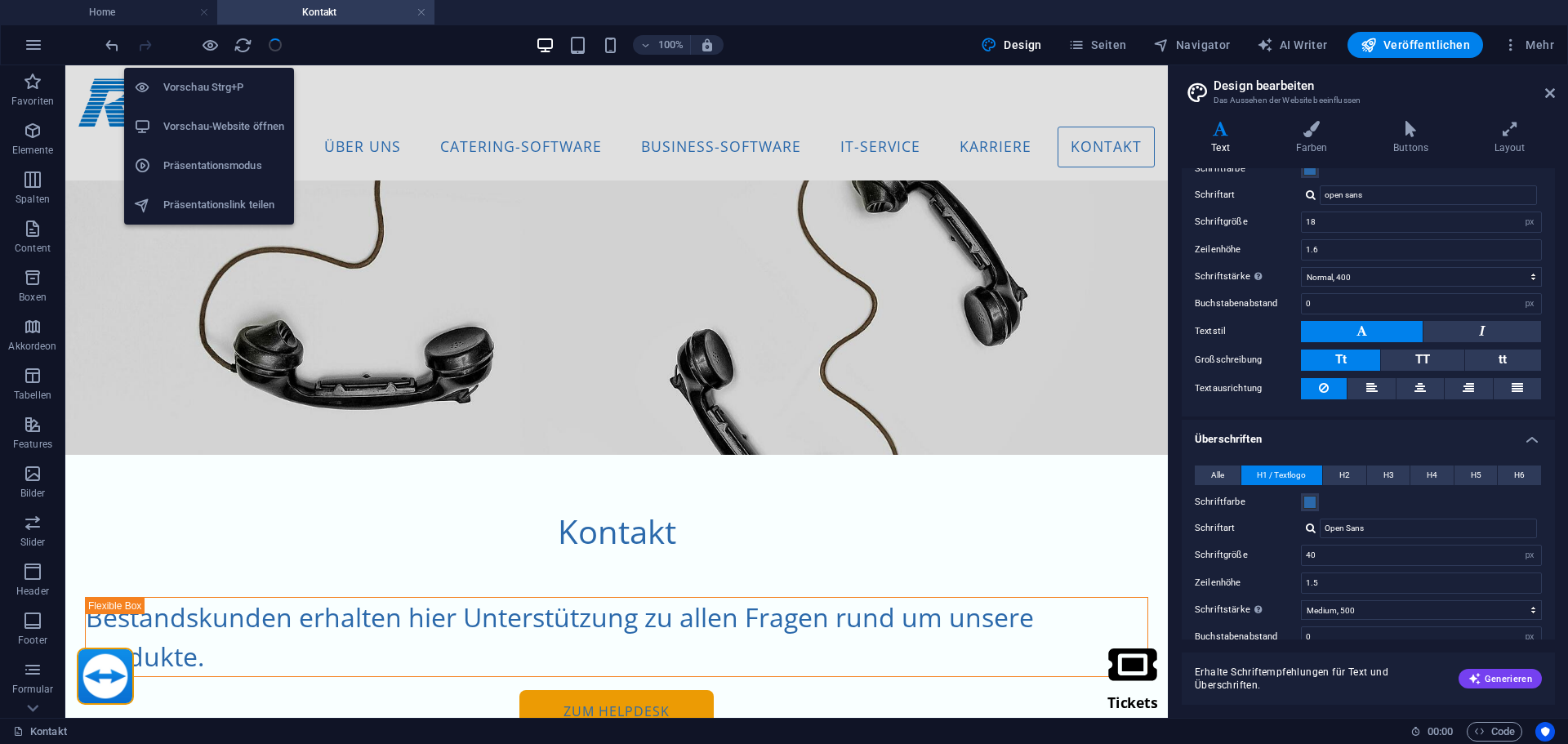
click at [218, 123] on h6 "Vorschau-Website öffnen" at bounding box center [223, 126] width 121 height 20
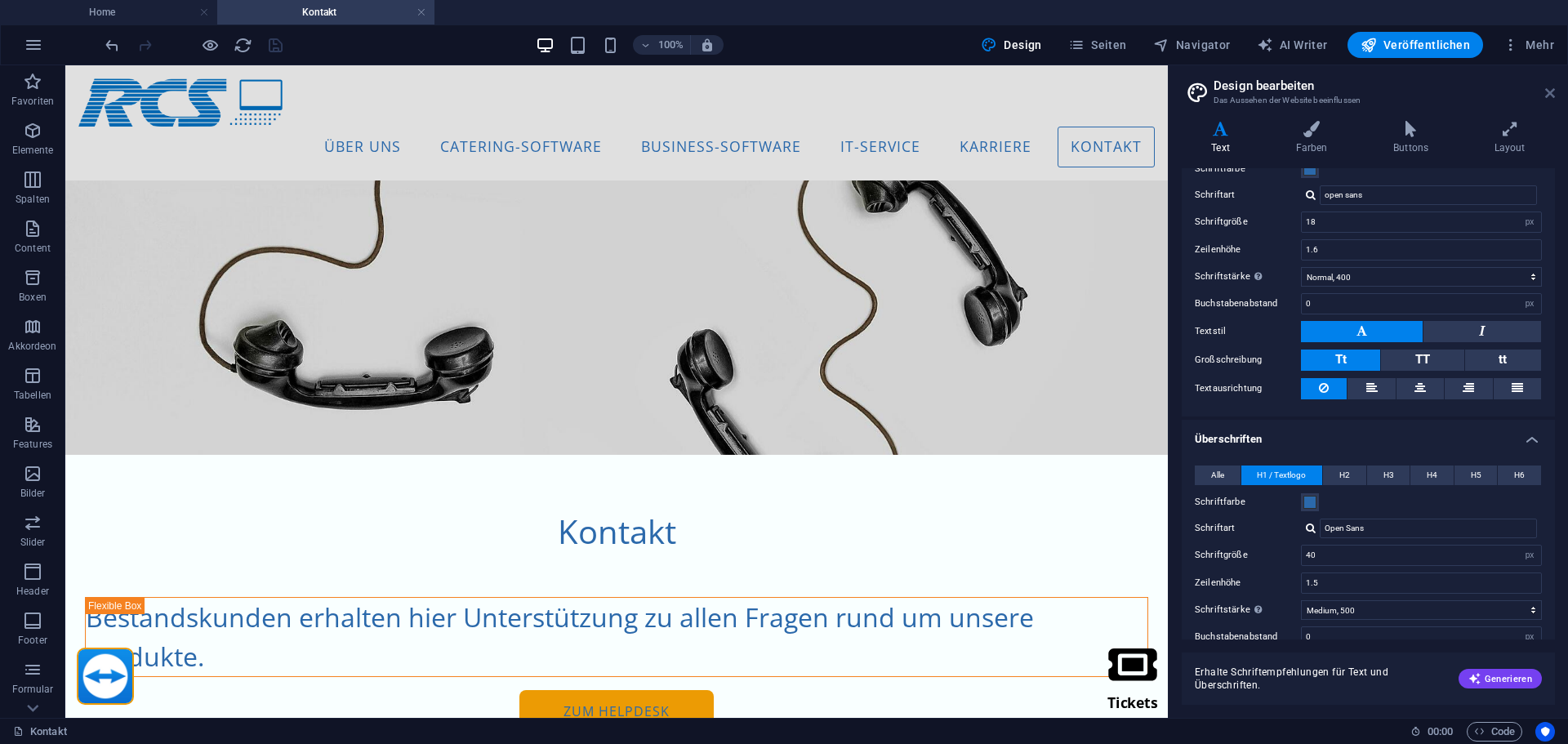
click at [1551, 91] on icon at bounding box center [1550, 93] width 9 height 13
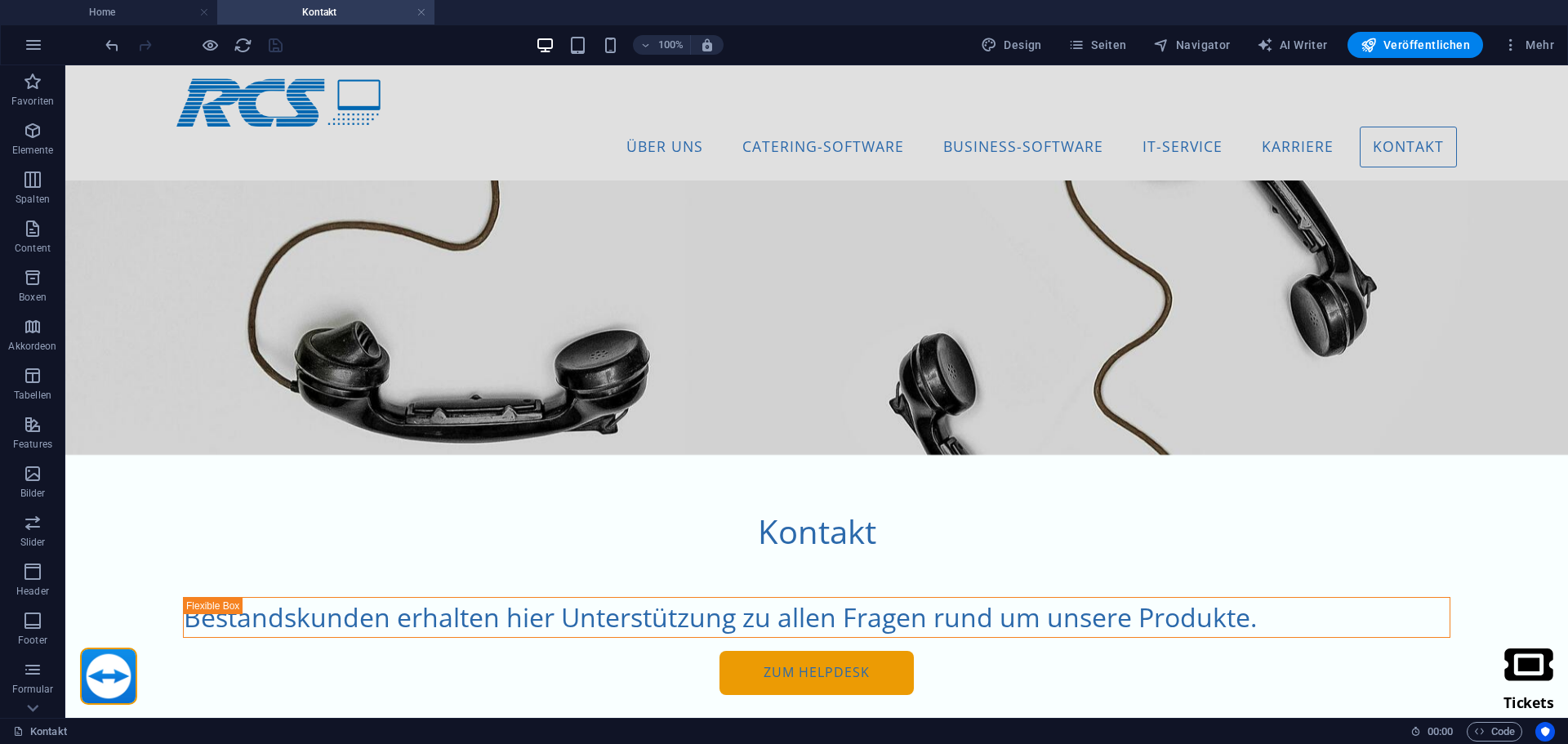
click at [611, 35] on div "100%" at bounding box center [629, 45] width 189 height 26
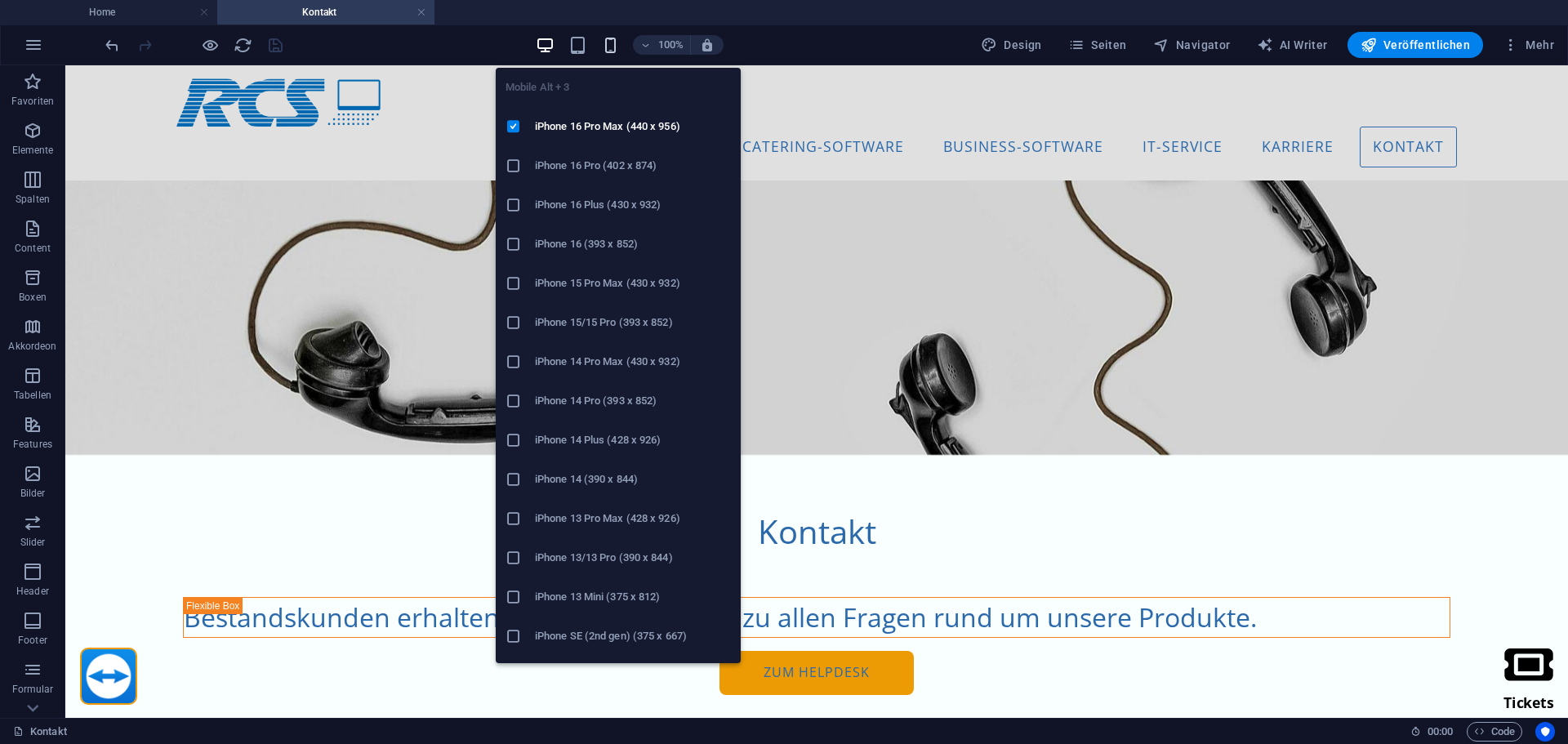
click at [614, 46] on icon "button" at bounding box center [611, 45] width 19 height 19
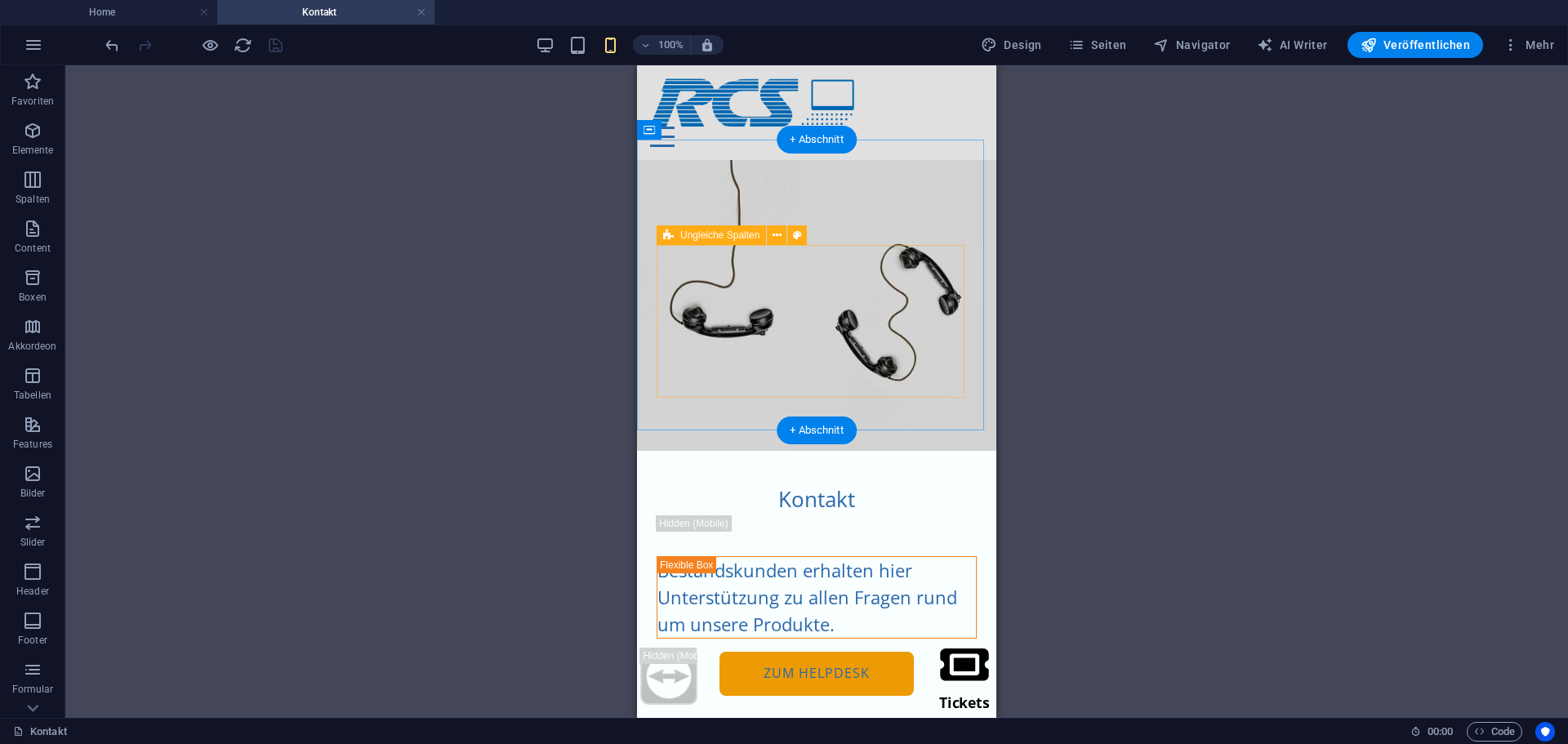
click at [860, 556] on div "Bestandskunden erhalten hier Unterstützung zu allen Fragen rund um unsere Produ…" at bounding box center [816, 626] width 320 height 140
click at [829, 557] on div "Bestandskunden erhalten hier Unterstützung zu allen Fragen rund um unsere Produ…" at bounding box center [816, 598] width 318 height 81
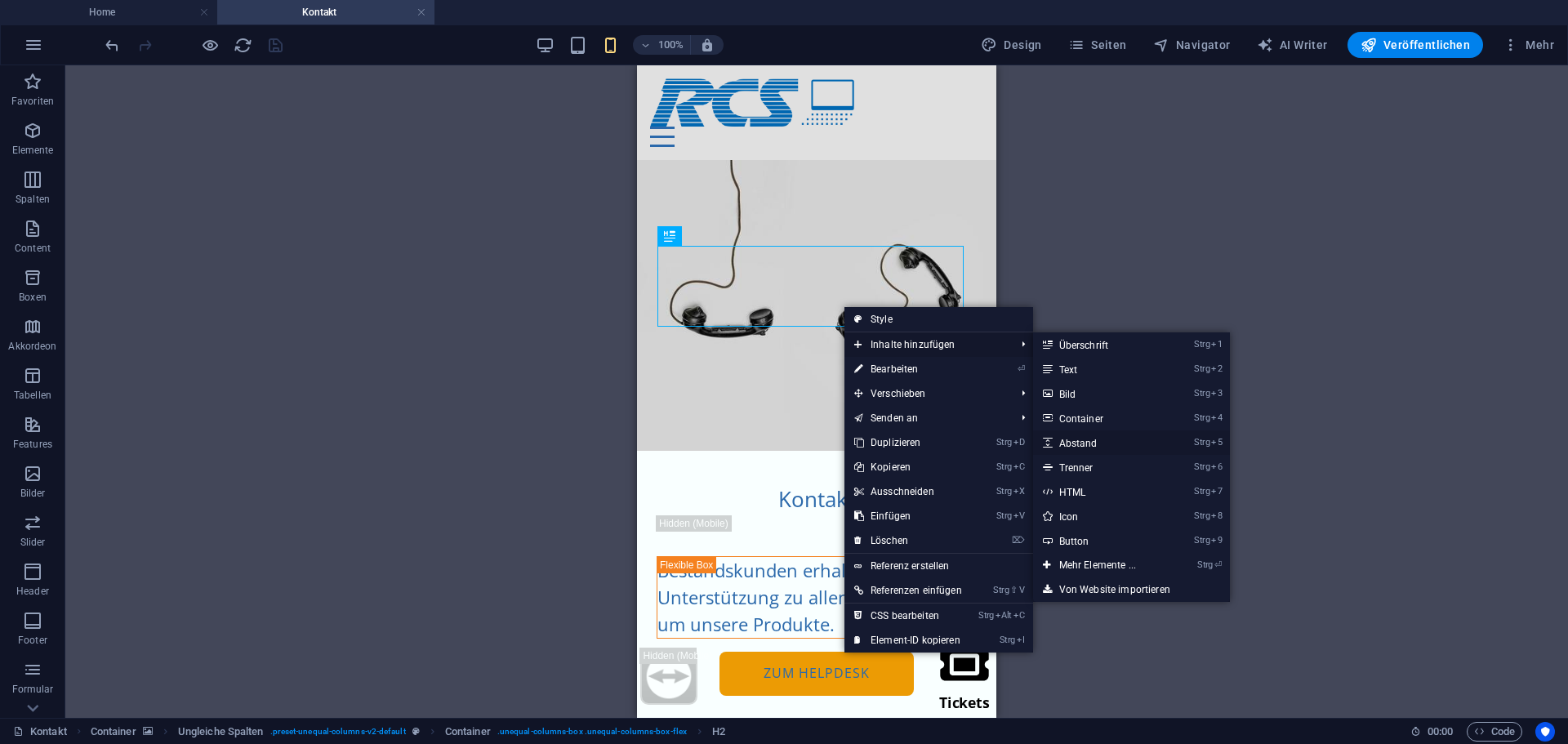
click at [1079, 451] on link "Strg 5 Abstand" at bounding box center [1101, 443] width 135 height 24
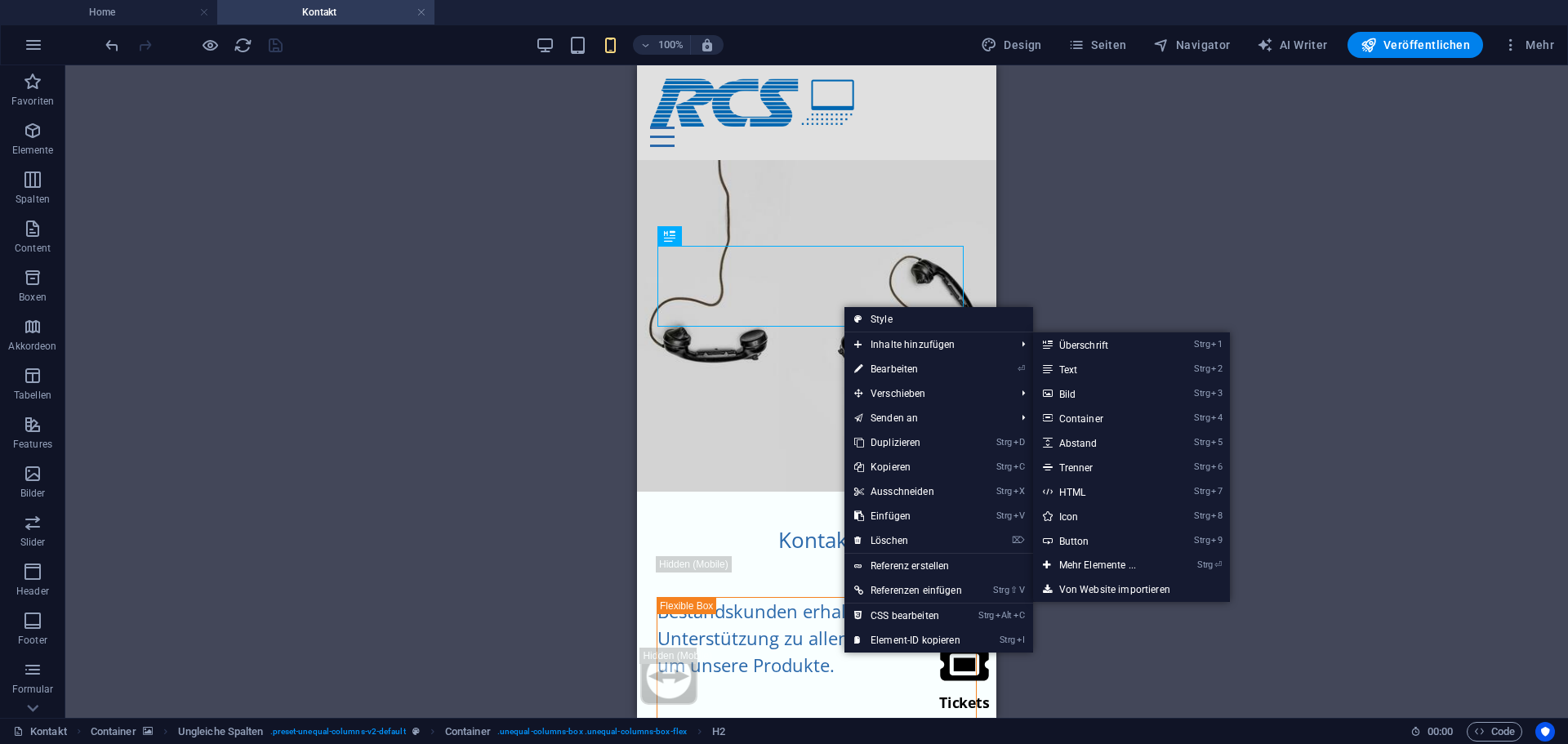
select select "px"
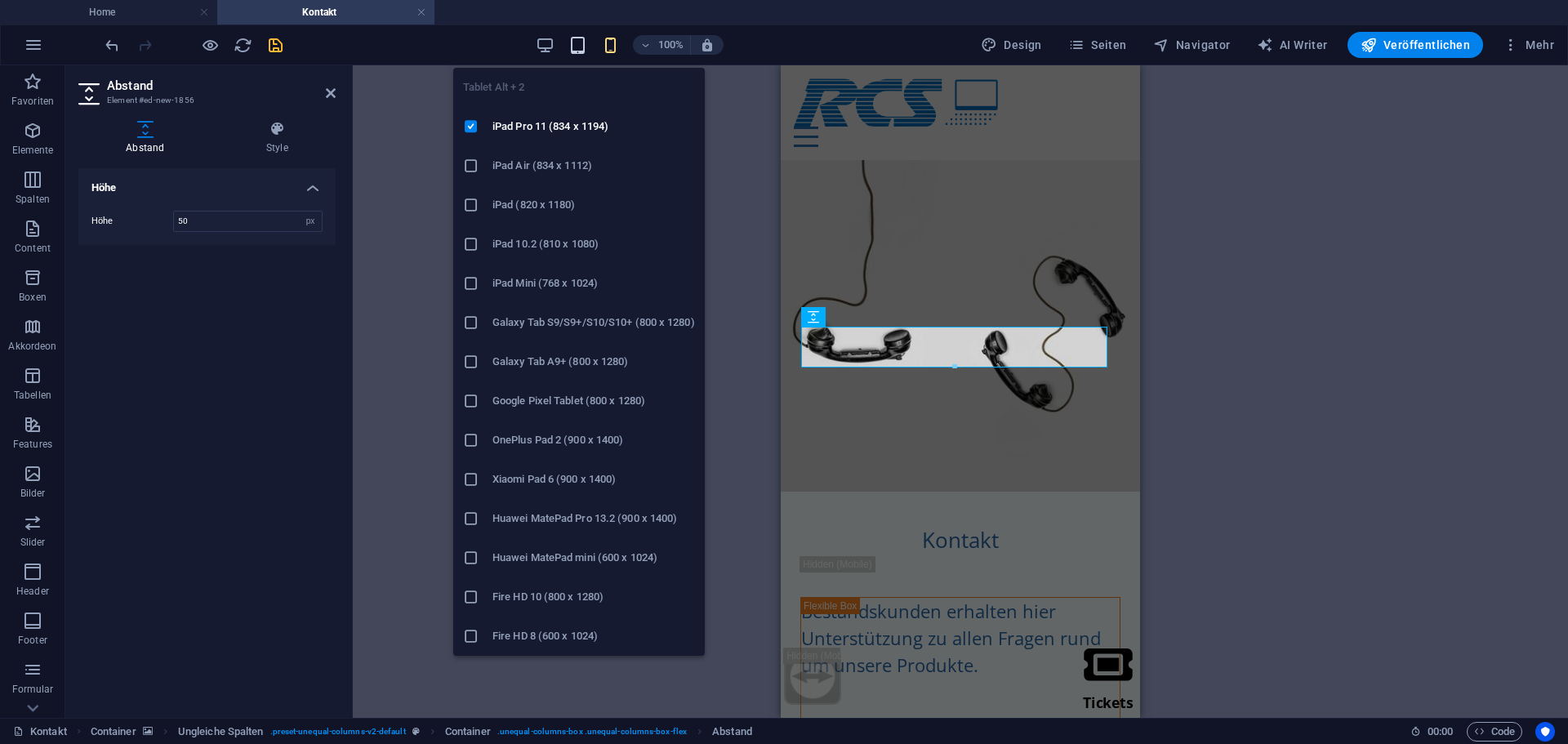
click at [583, 51] on icon "button" at bounding box center [578, 45] width 19 height 19
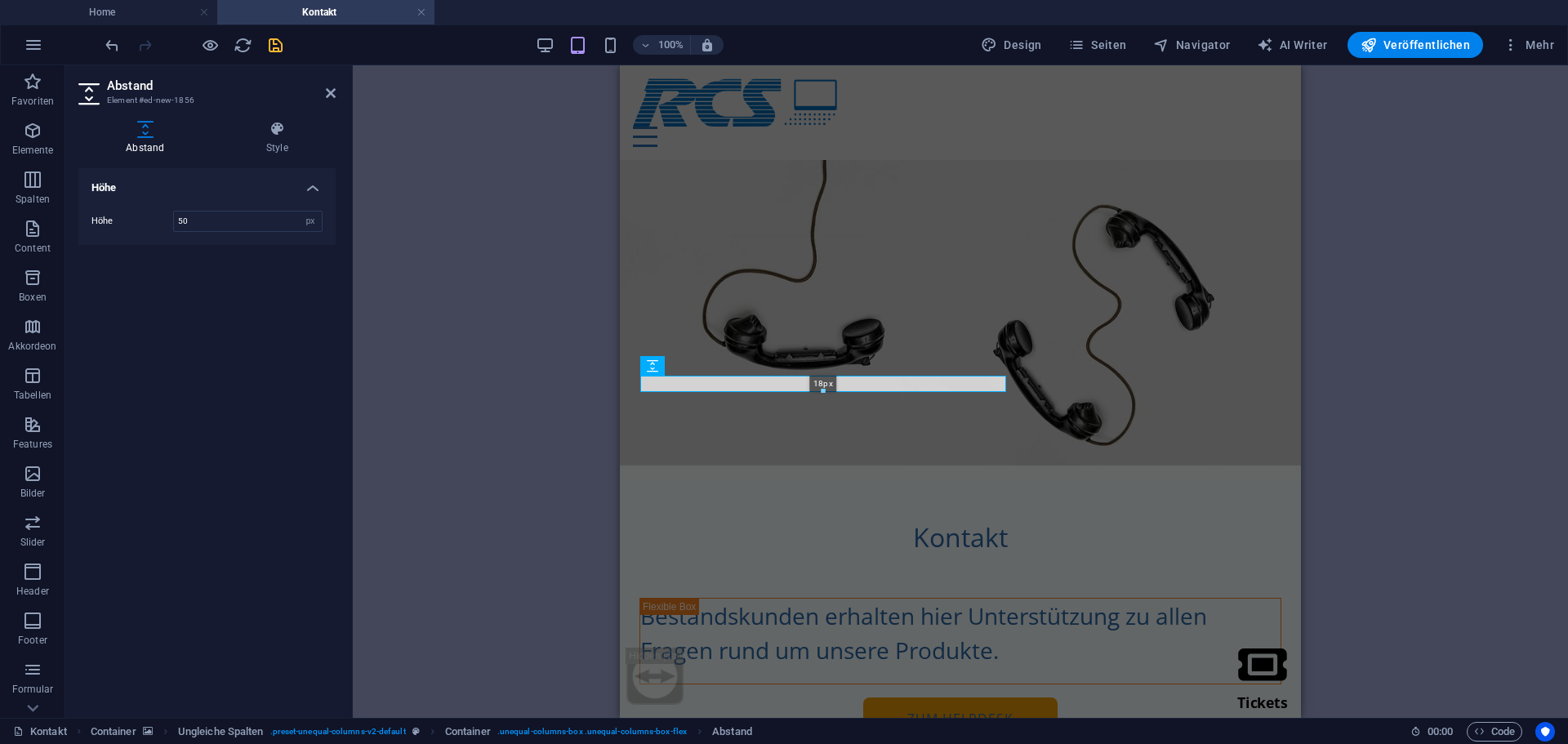
drag, startPoint x: 822, startPoint y: 417, endPoint x: 825, endPoint y: 370, distance: 47.1
click at [825, 370] on div "H1 Container Container Ungleiche Spalten Ungleiche Spalten Container Text Ungle…" at bounding box center [961, 391] width 681 height 652
click at [609, 47] on icon "button" at bounding box center [611, 45] width 19 height 19
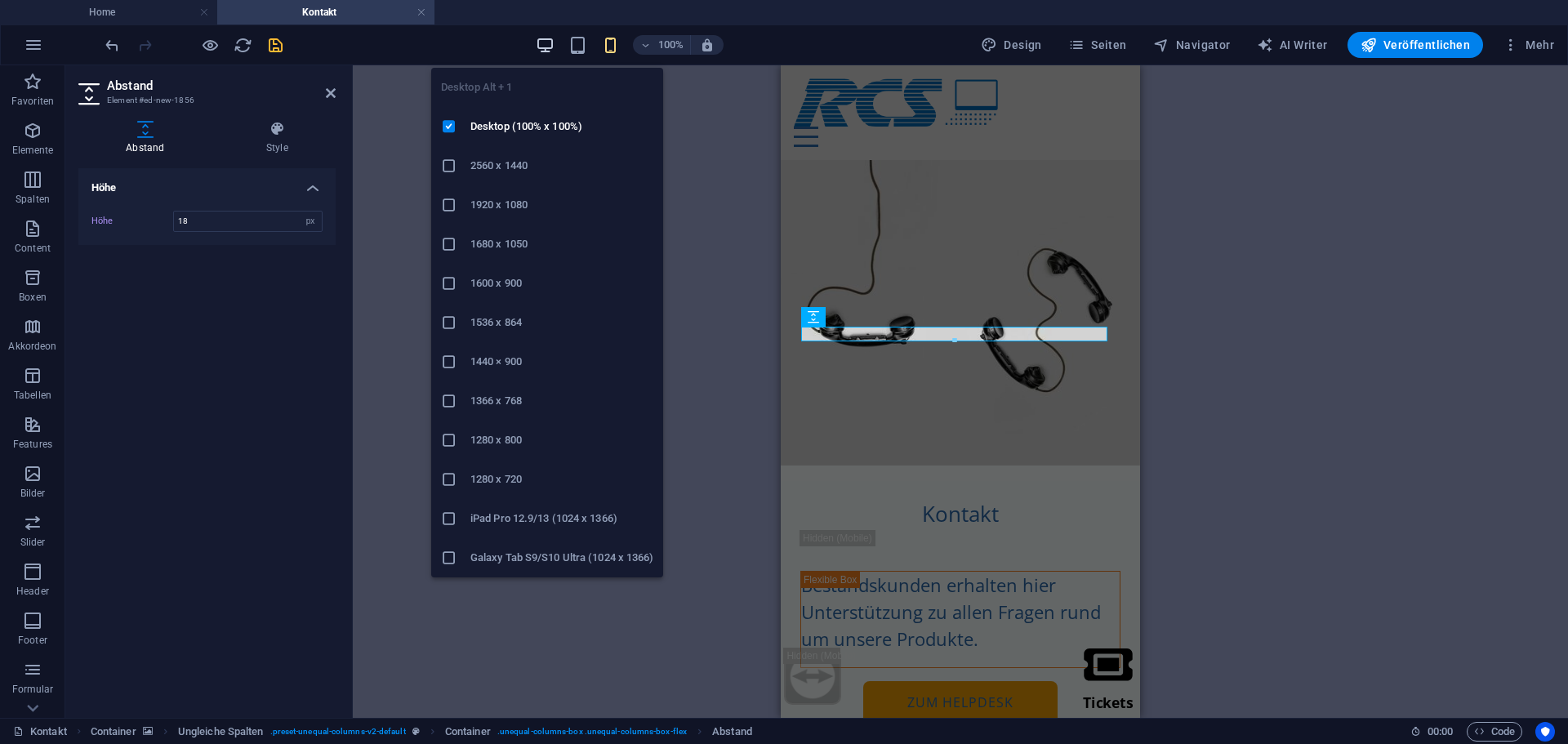
click at [555, 48] on icon "button" at bounding box center [545, 45] width 19 height 19
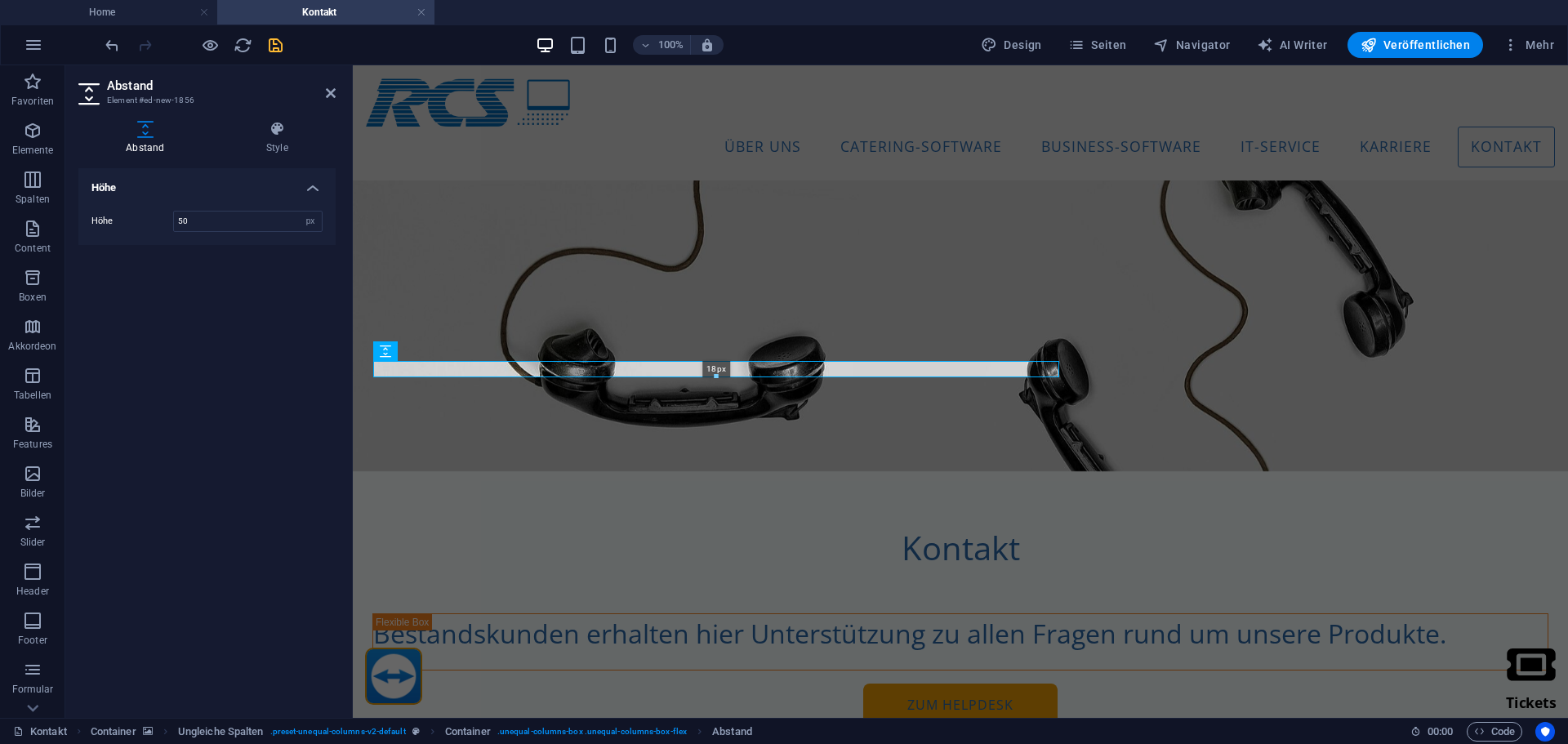
drag, startPoint x: 723, startPoint y: 402, endPoint x: 735, endPoint y: 317, distance: 85.8
click at [735, 317] on div "H1 Container Container Ungleiche Spalten Ungleiche Spalten Container Text Ungle…" at bounding box center [960, 391] width 1215 height 652
click at [734, 356] on div at bounding box center [716, 322] width 686 height 79
type input "16"
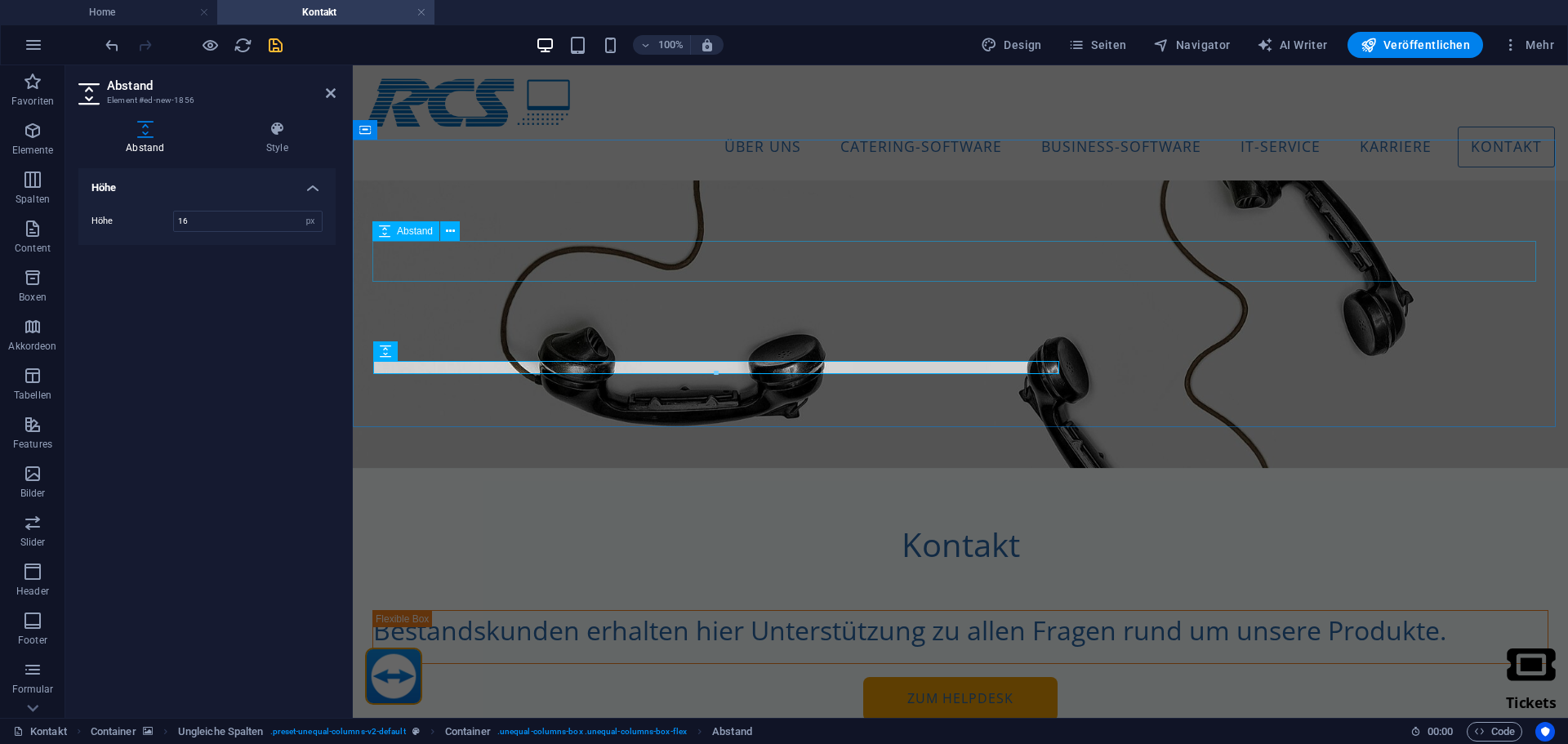
click at [785, 569] on div at bounding box center [960, 590] width 1176 height 41
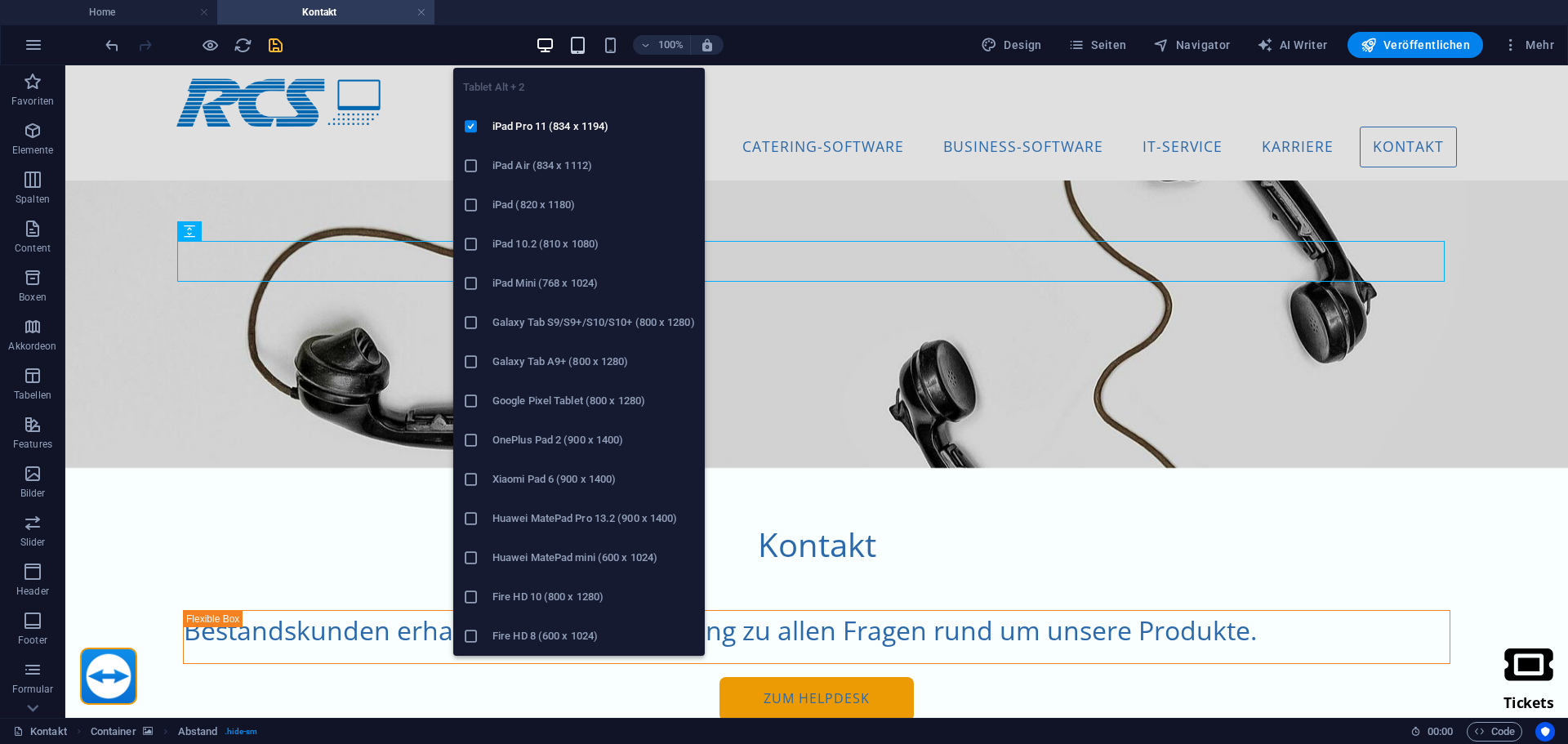
click at [586, 41] on icon "button" at bounding box center [578, 45] width 19 height 19
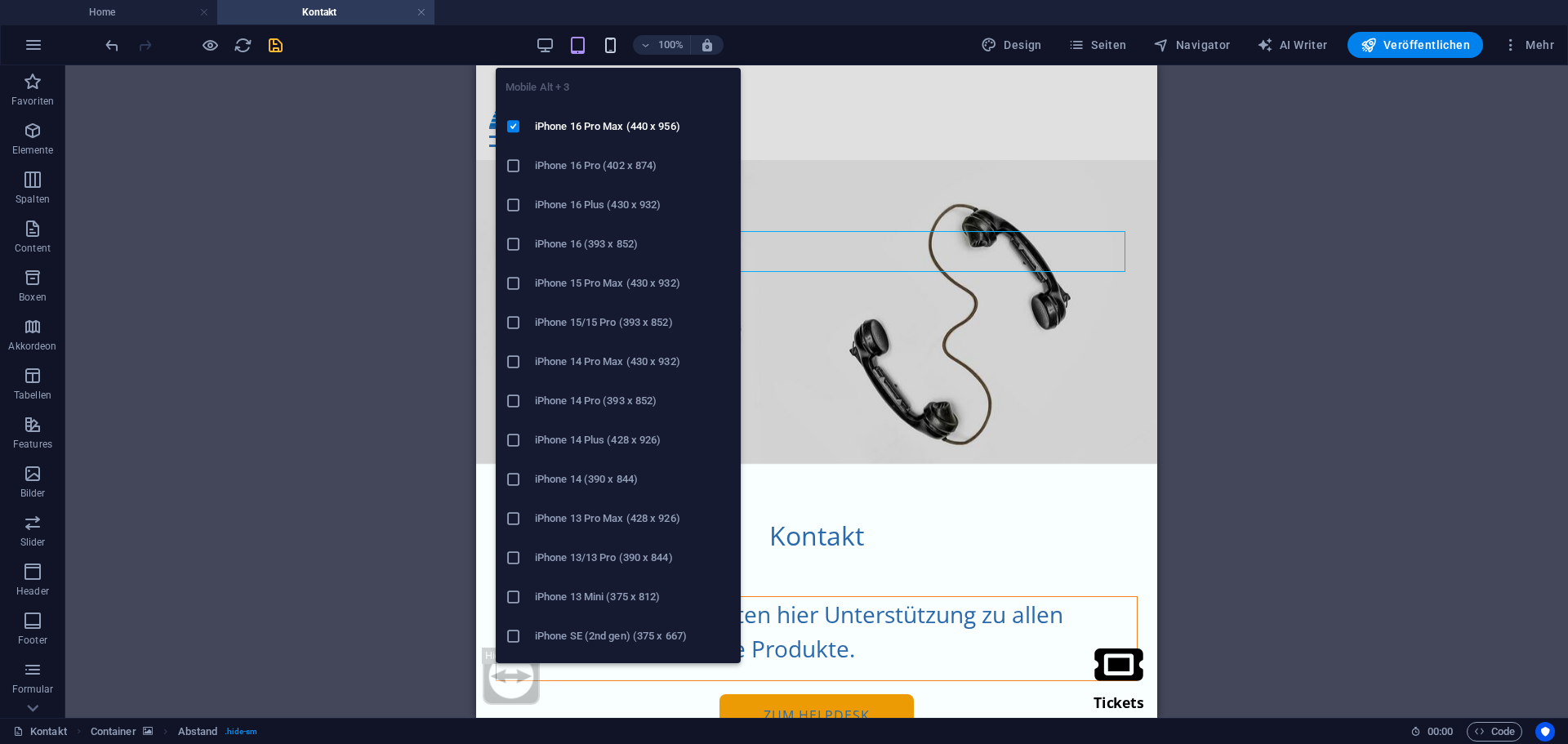
click at [616, 41] on icon "button" at bounding box center [611, 45] width 19 height 19
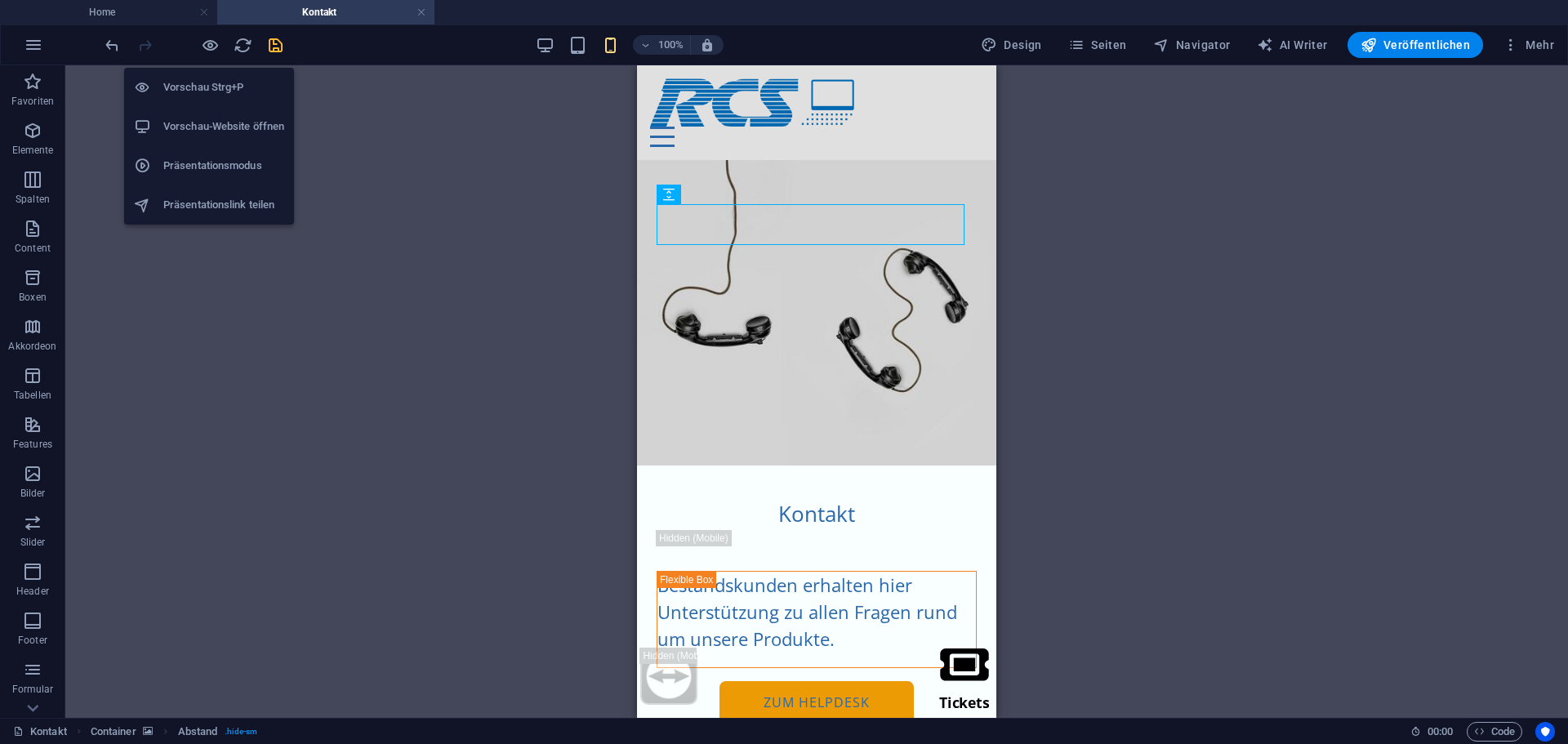
click at [210, 79] on h6 "Vorschau Strg+P" at bounding box center [223, 87] width 121 height 20
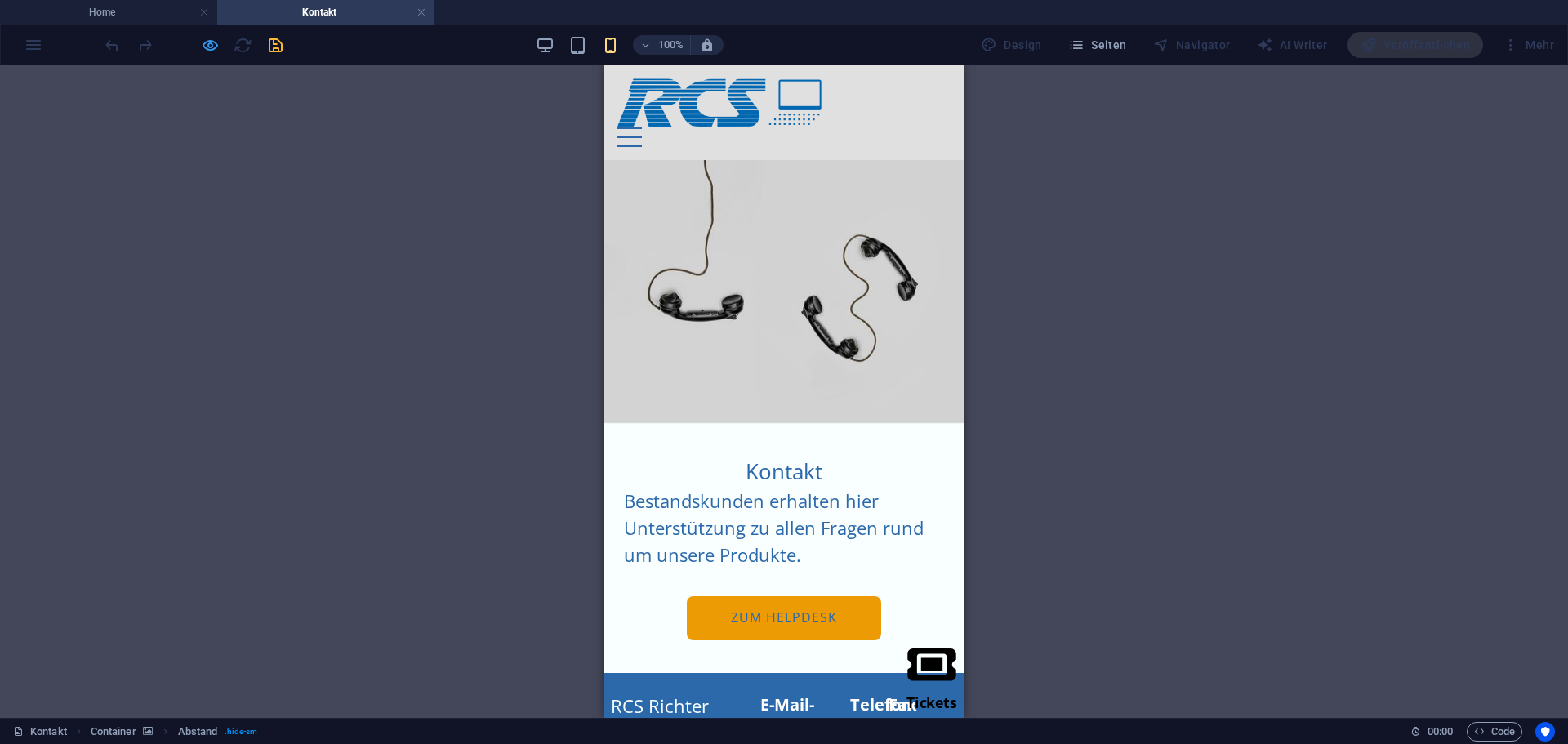
click at [203, 48] on icon "button" at bounding box center [210, 45] width 19 height 19
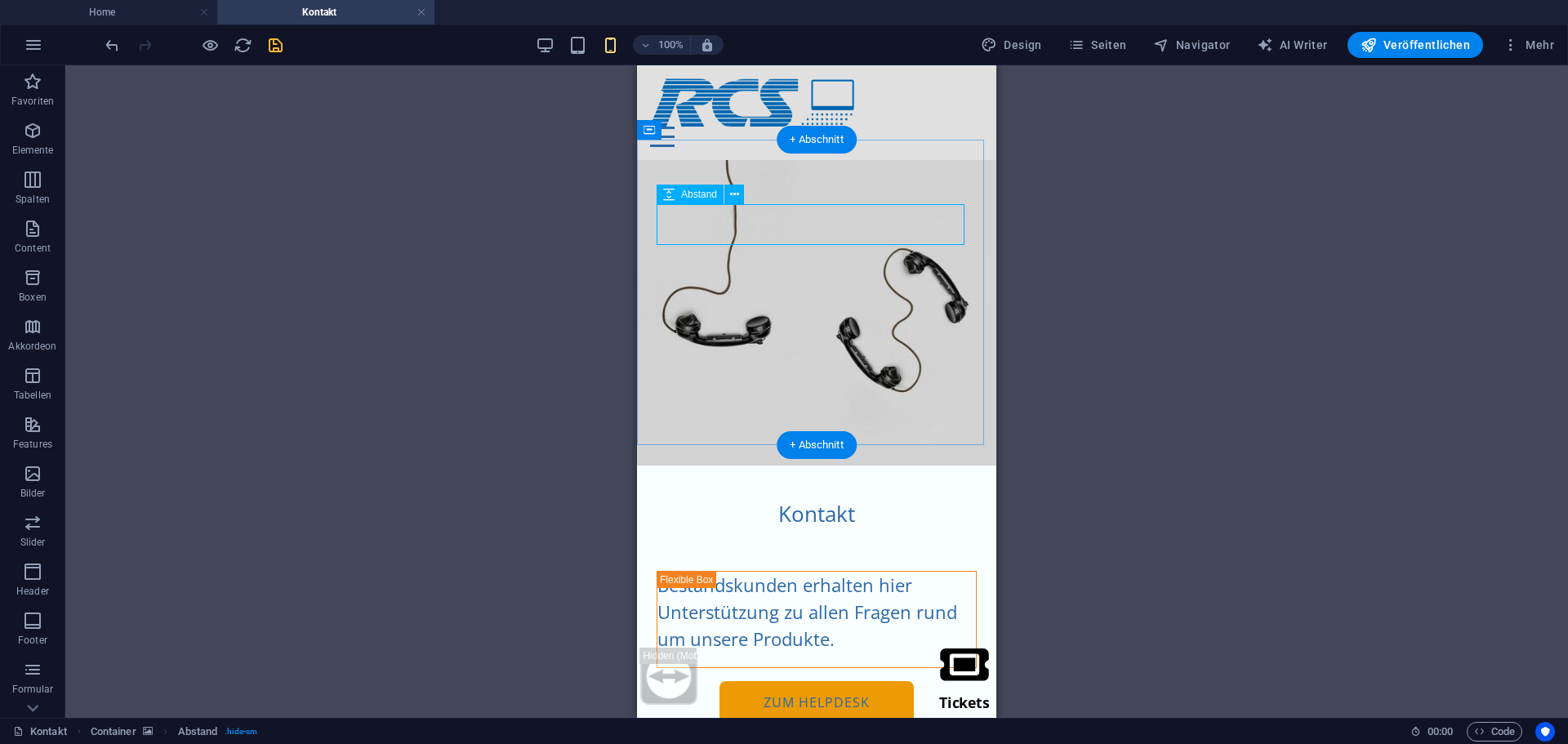
click at [795, 530] on div at bounding box center [816, 551] width 320 height 41
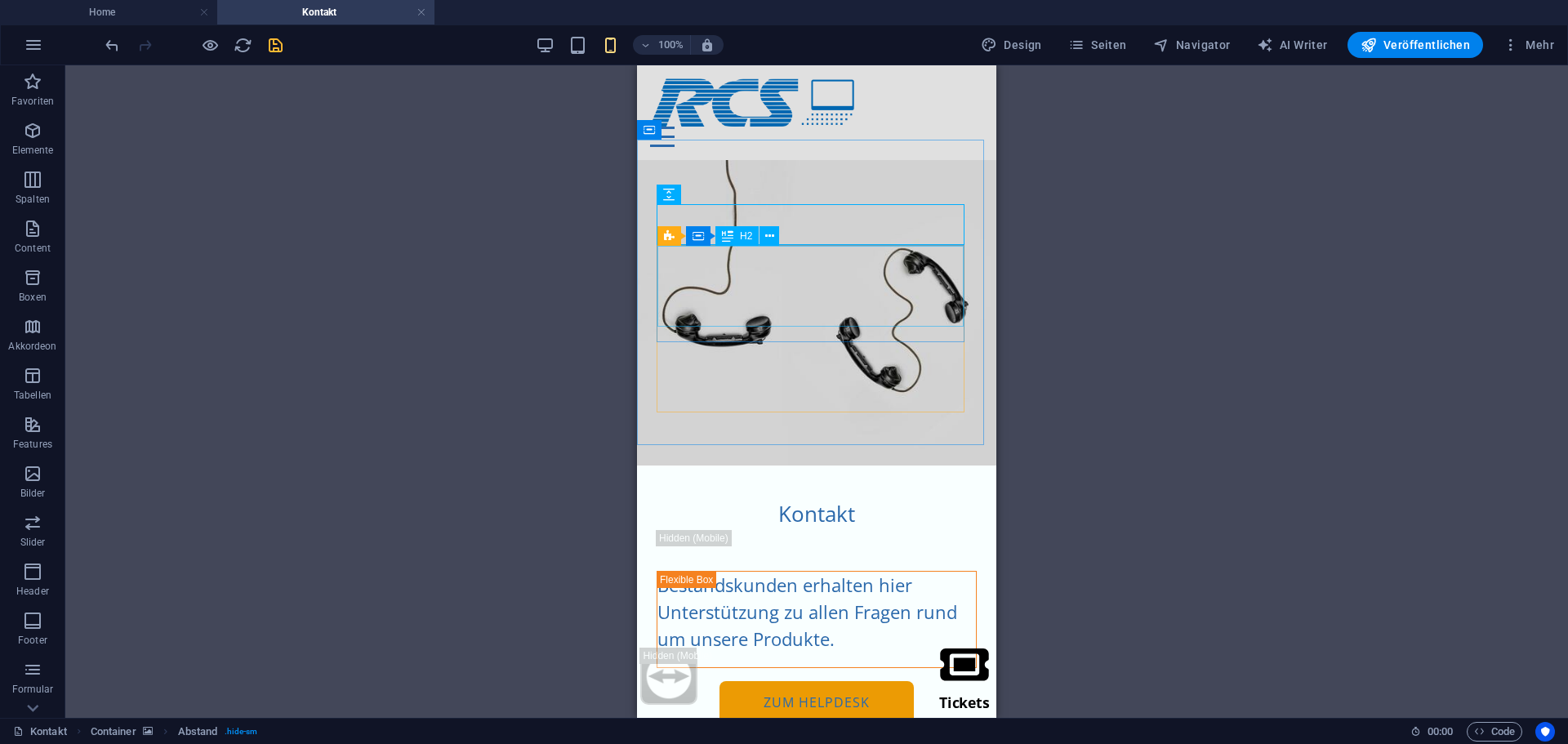
drag, startPoint x: 750, startPoint y: 234, endPoint x: 166, endPoint y: 159, distance: 588.8
click at [750, 234] on span "H2" at bounding box center [746, 235] width 12 height 9
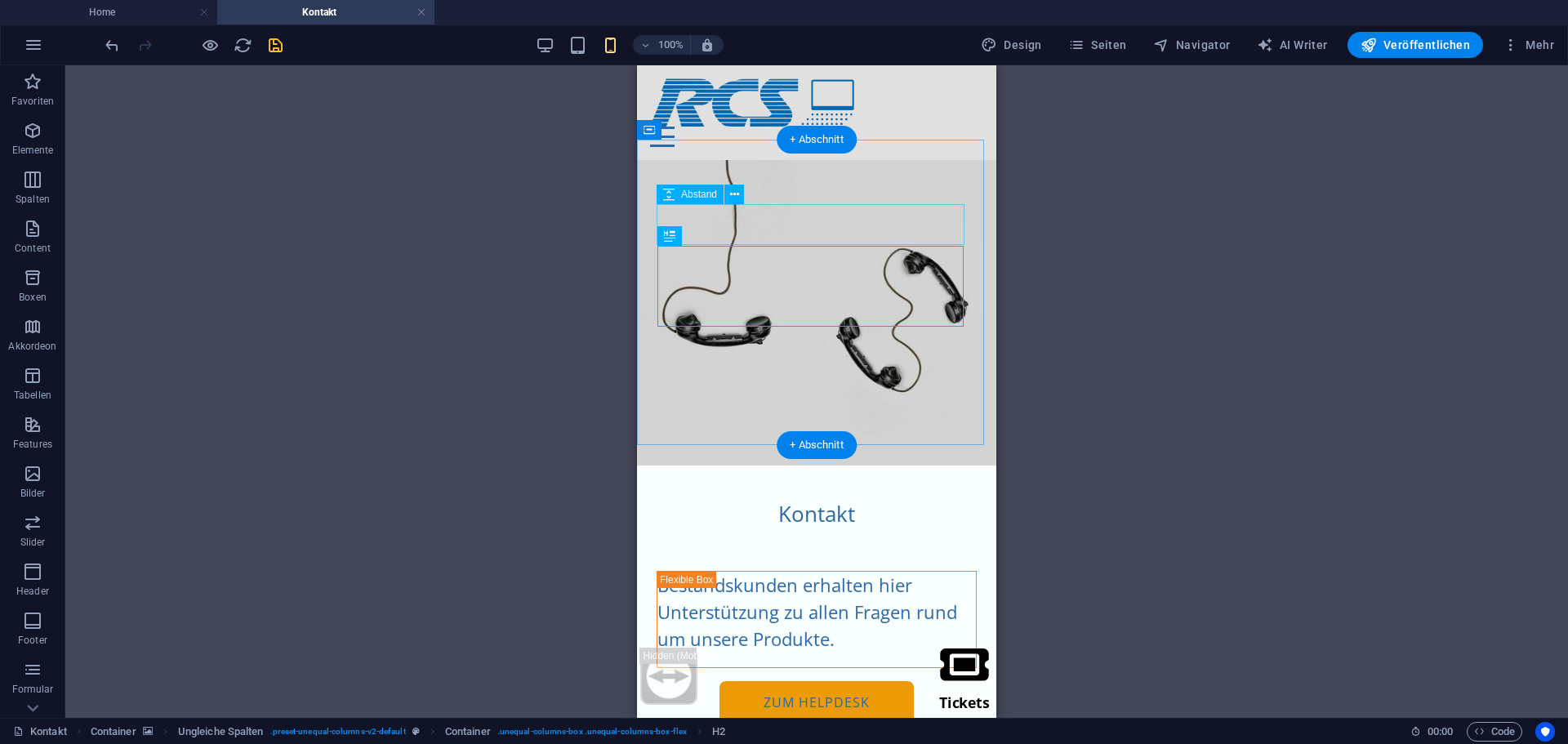
click at [804, 530] on div at bounding box center [816, 551] width 320 height 41
select select "px"
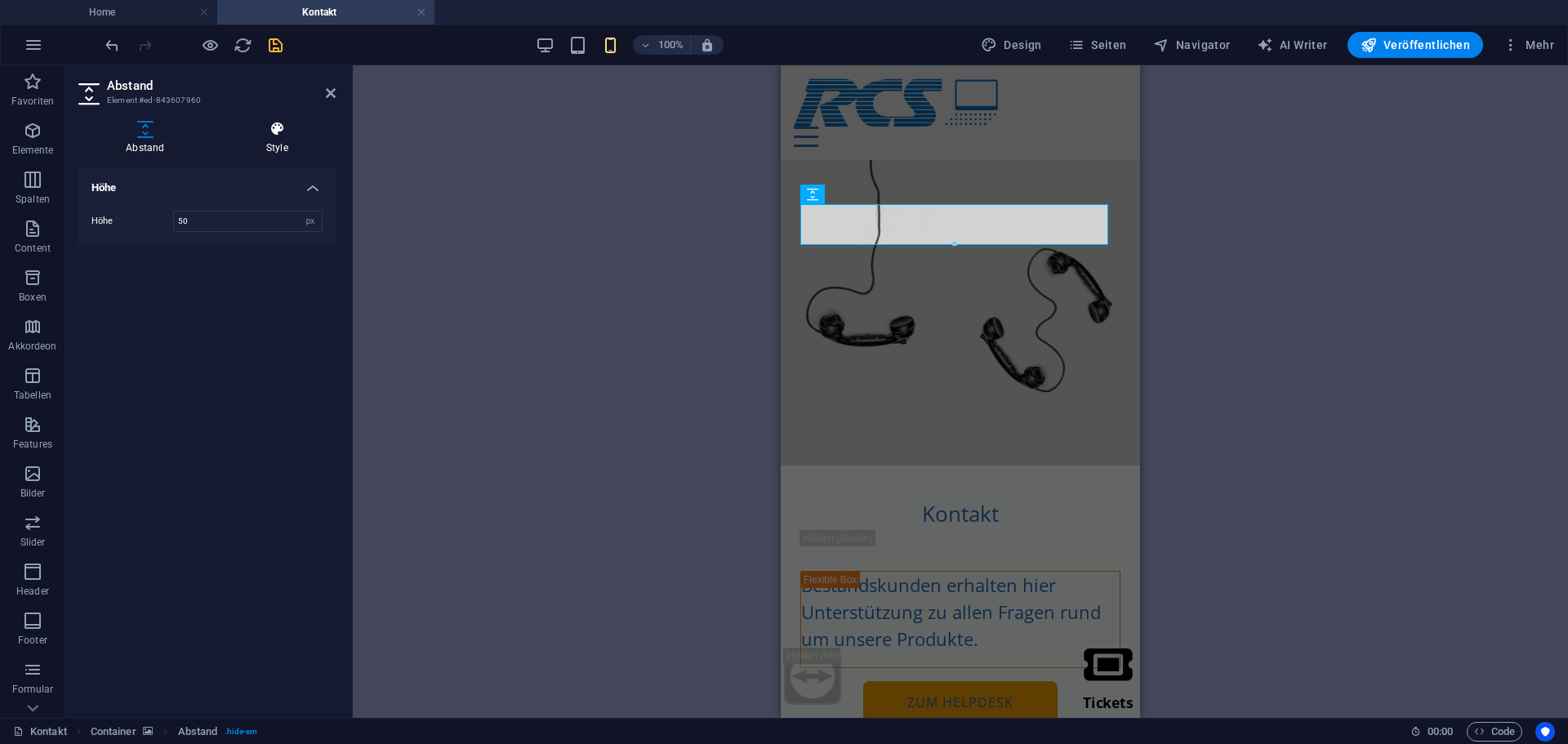
click at [265, 129] on icon at bounding box center [277, 129] width 116 height 16
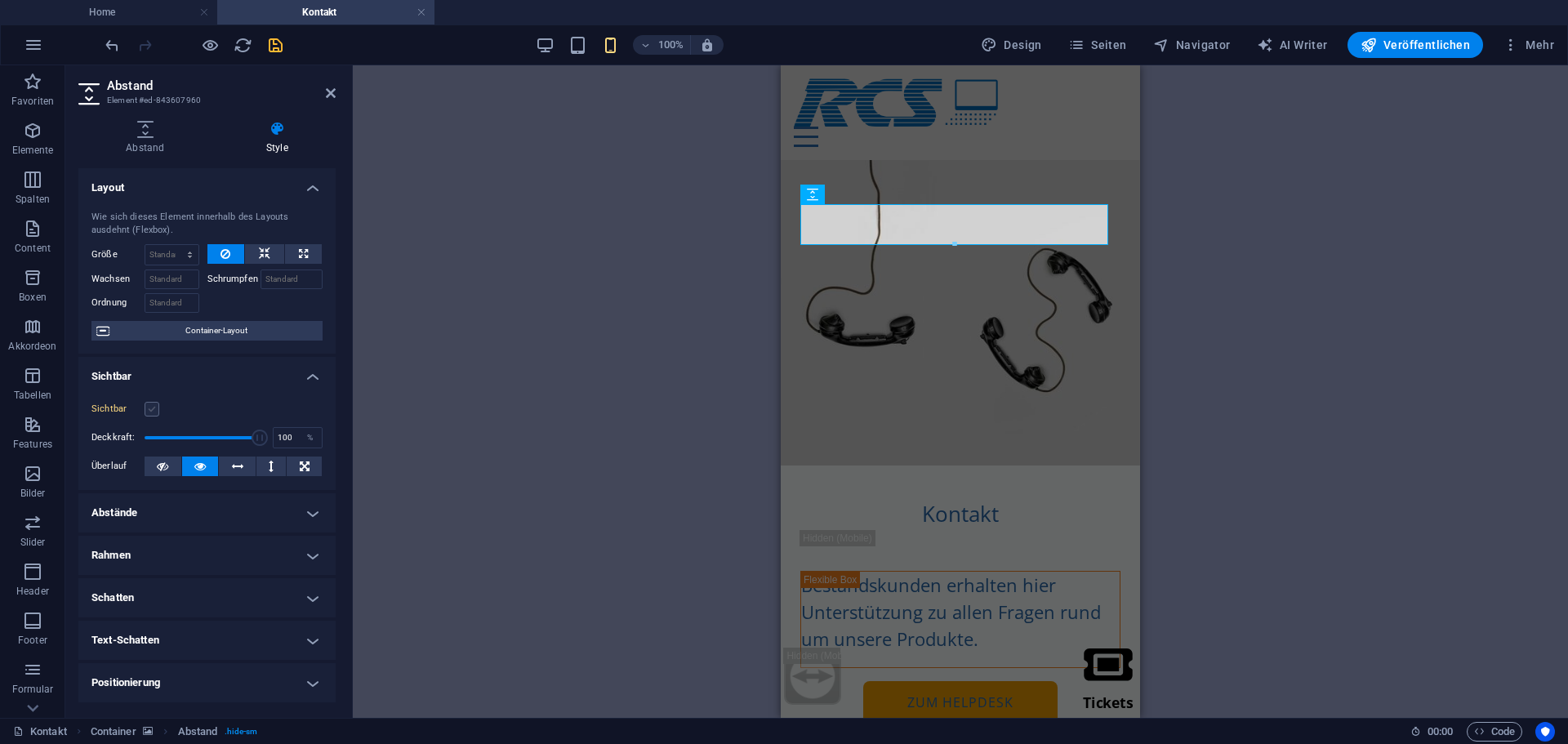
click at [157, 407] on label at bounding box center [152, 409] width 15 height 15
click at [0, 0] on input "Sichtbar" at bounding box center [0, 0] width 0 height 0
click at [586, 47] on icon "button" at bounding box center [578, 45] width 19 height 19
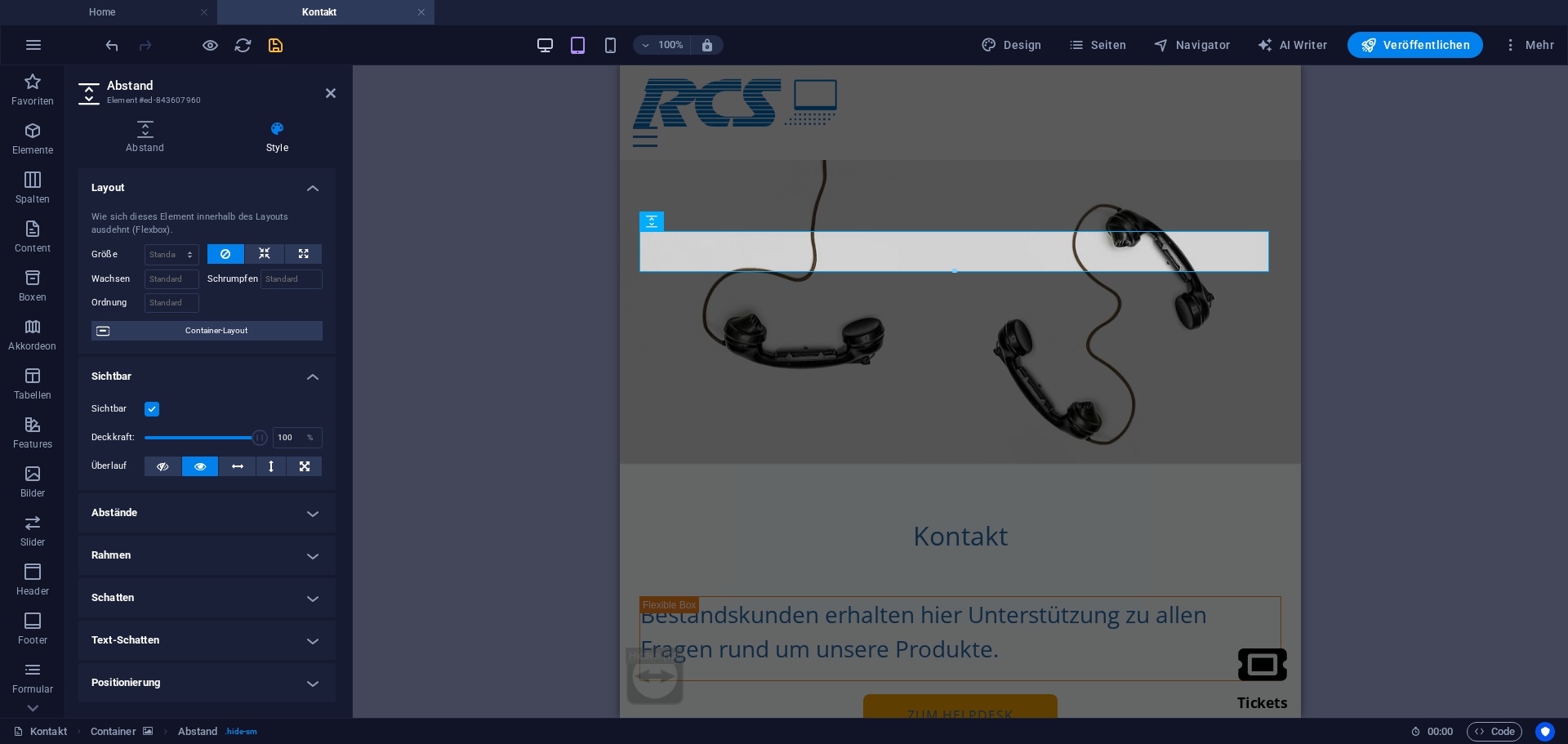
click at [545, 41] on icon "button" at bounding box center [545, 45] width 19 height 19
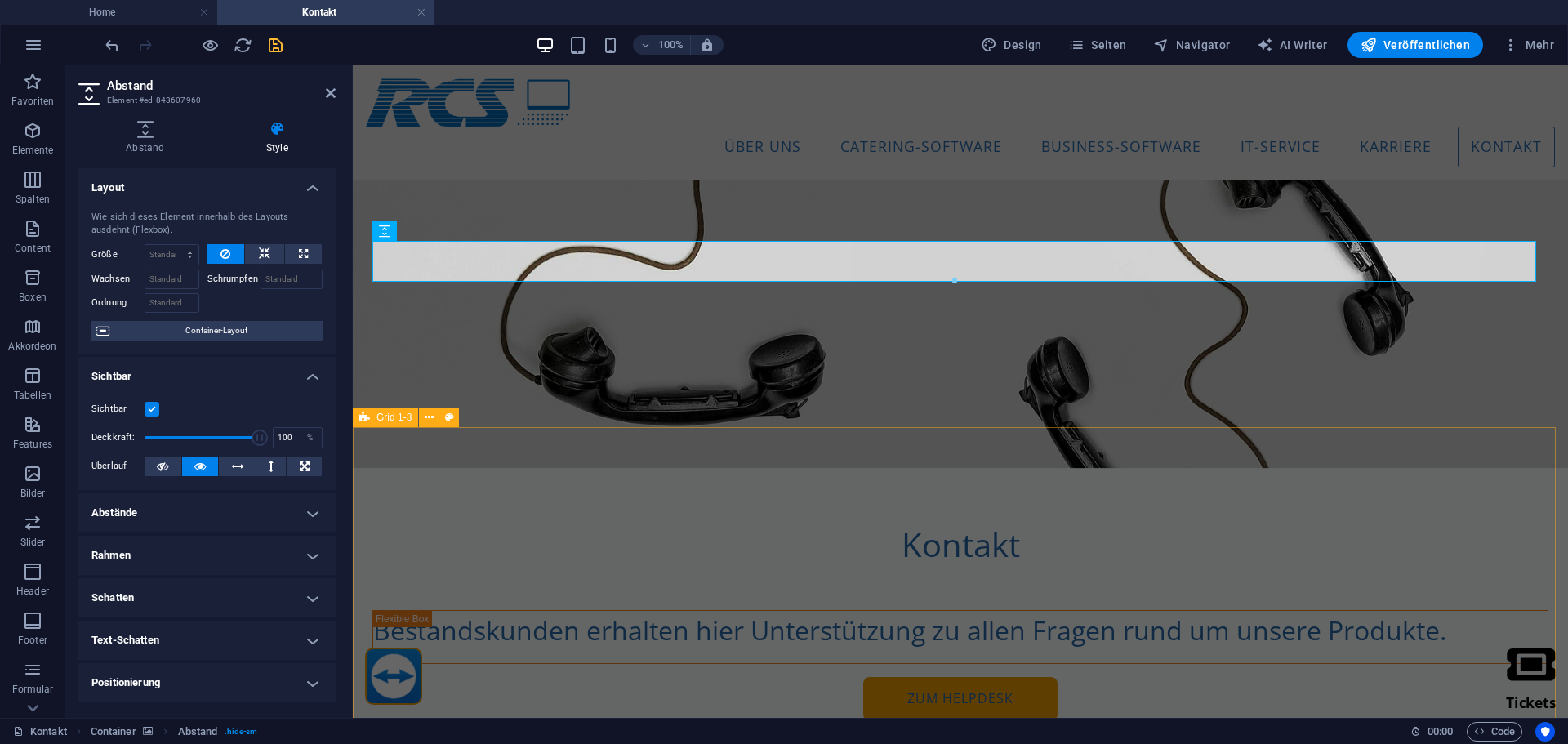
click at [854, 421] on figure at bounding box center [960, 324] width 1215 height 287
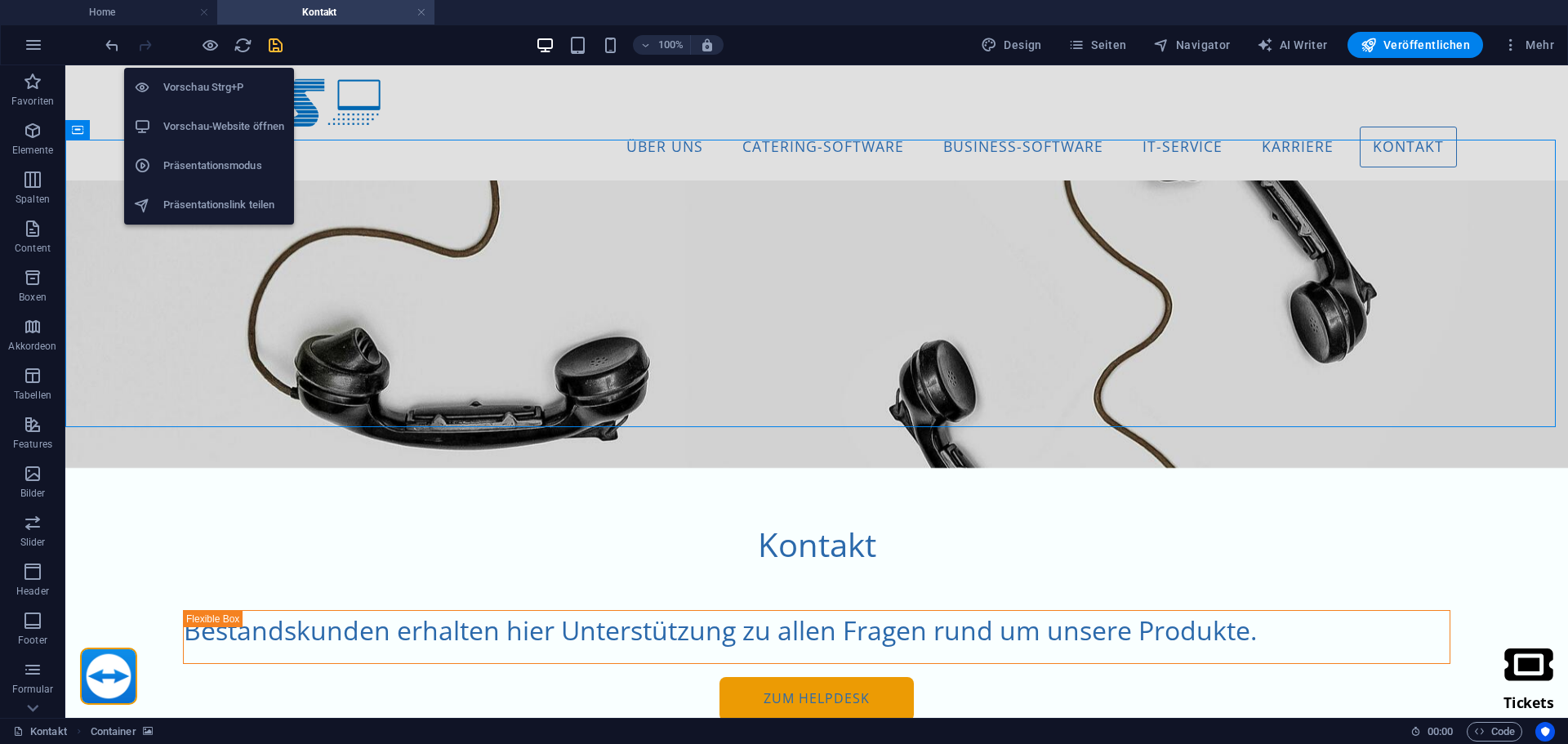
click at [191, 81] on h6 "Vorschau Strg+P" at bounding box center [223, 87] width 121 height 20
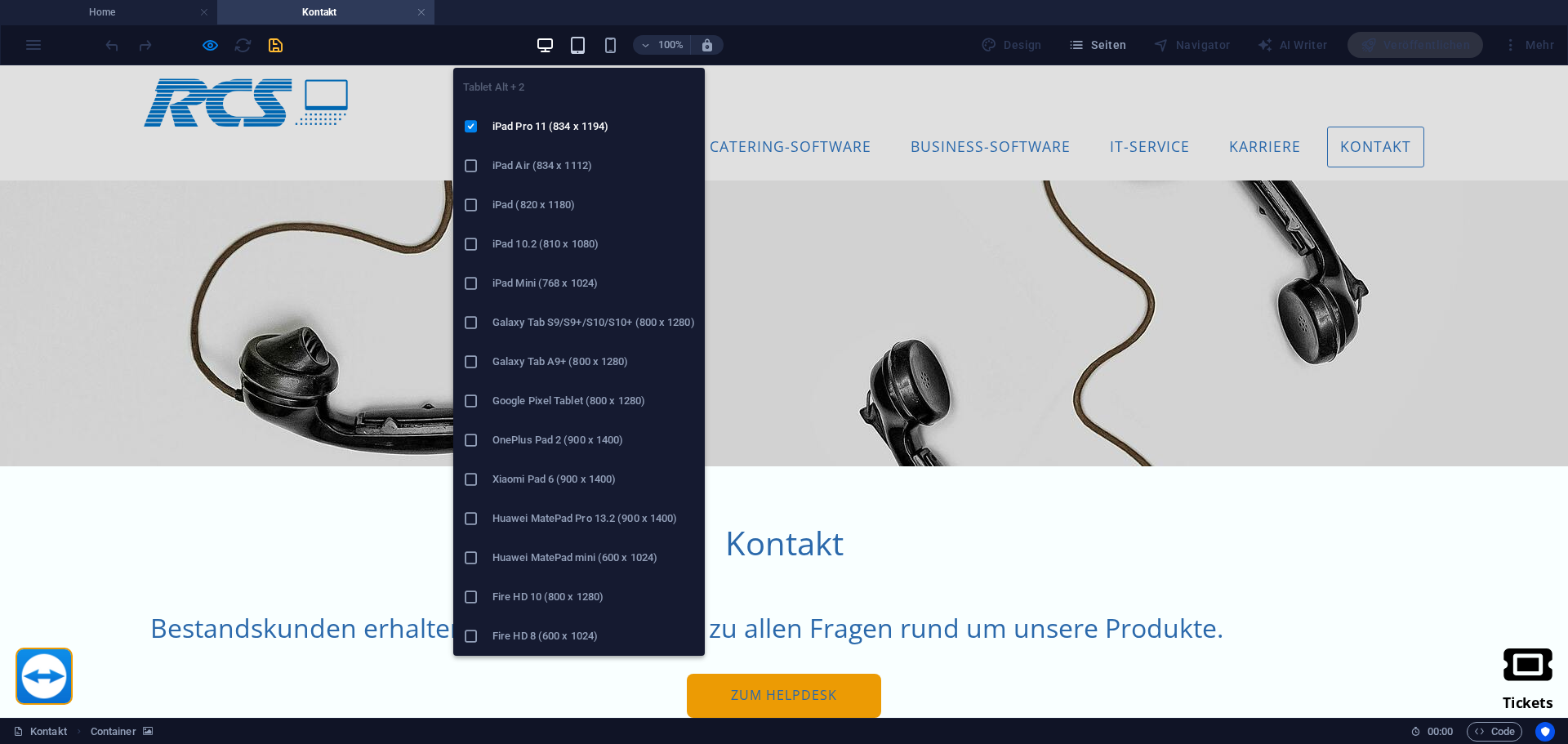
click at [576, 44] on icon "button" at bounding box center [578, 45] width 19 height 19
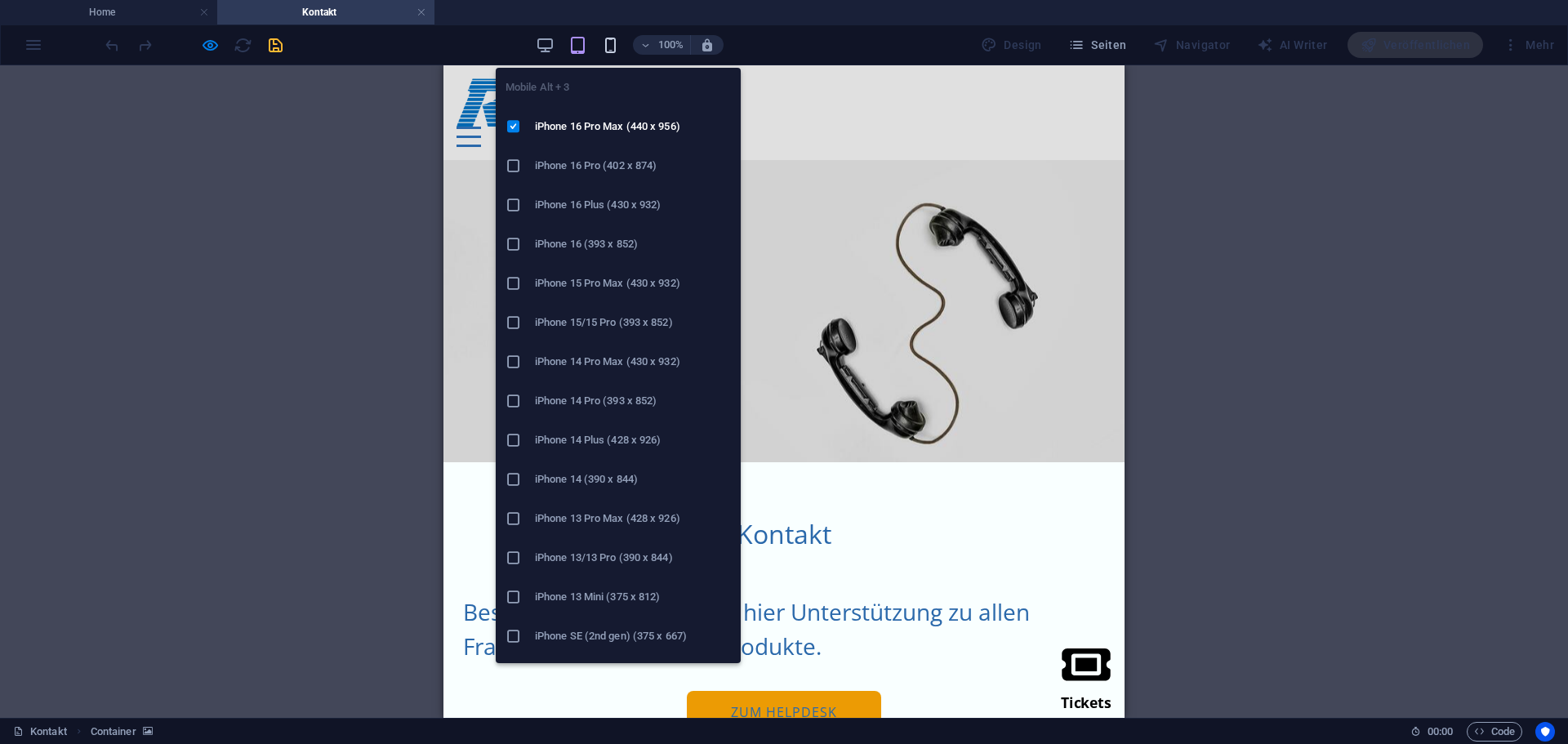
click at [610, 43] on icon "button" at bounding box center [611, 45] width 19 height 19
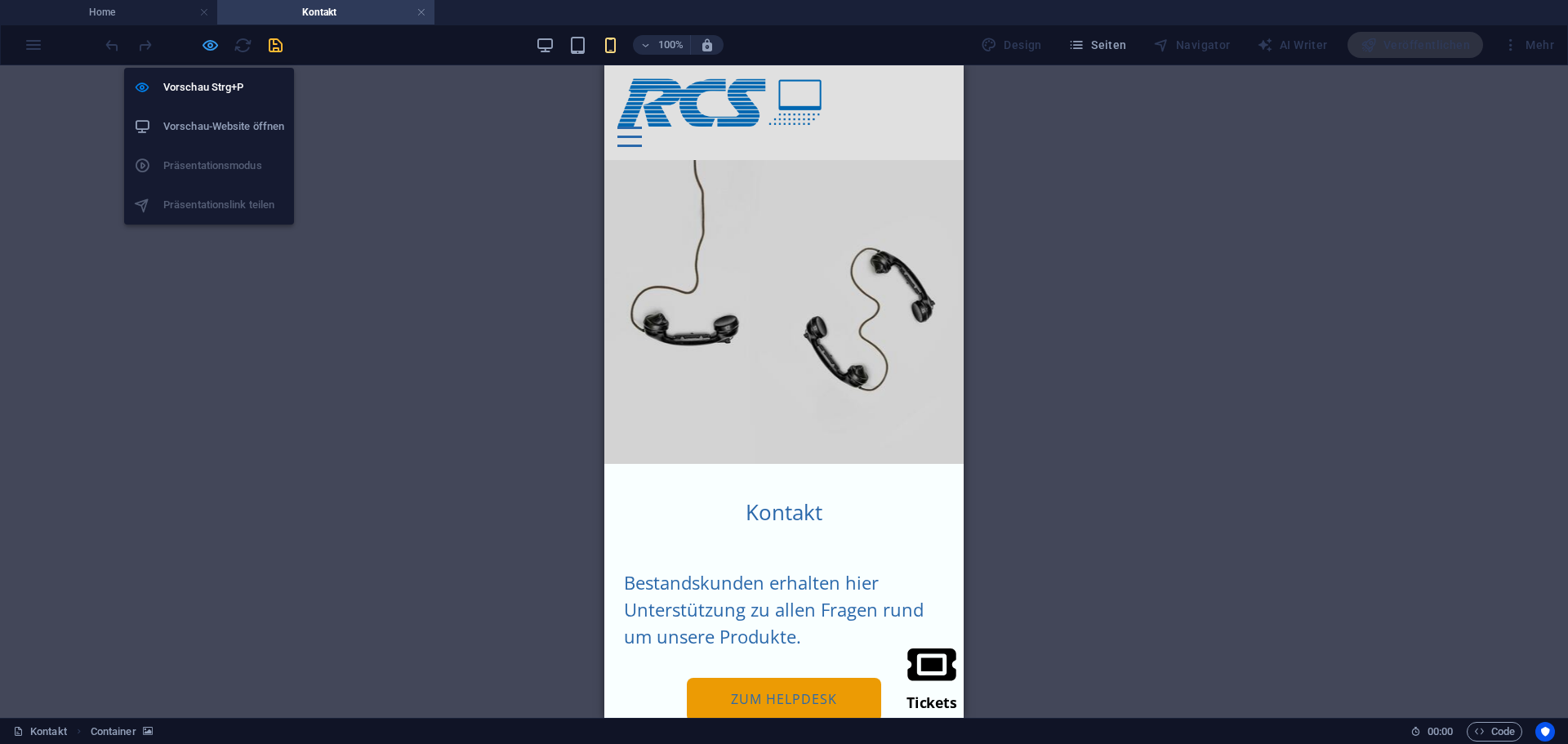
click at [211, 48] on icon "button" at bounding box center [210, 45] width 19 height 19
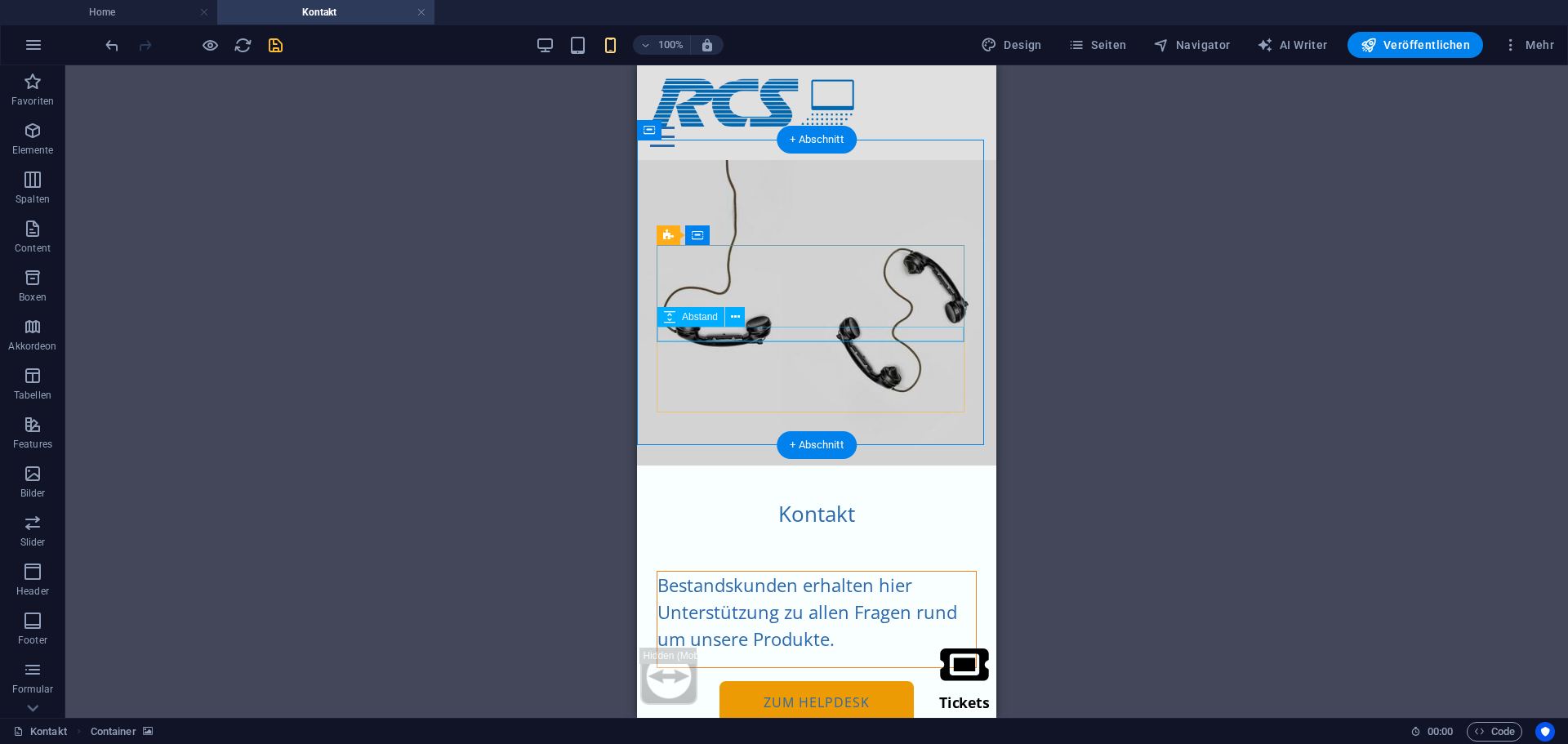
click at [802, 652] on div at bounding box center [816, 660] width 318 height 15
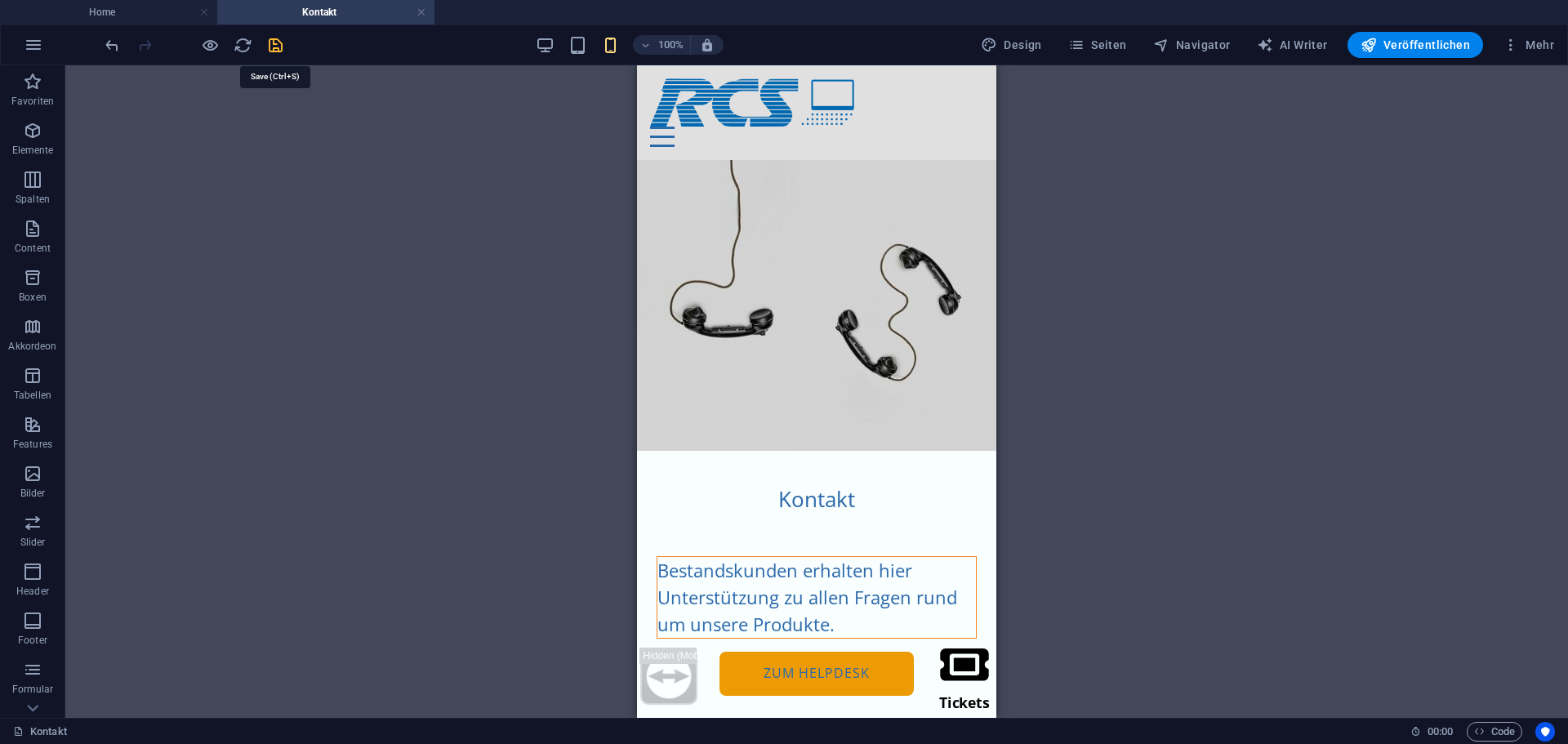
click at [269, 41] on icon "save" at bounding box center [276, 45] width 19 height 19
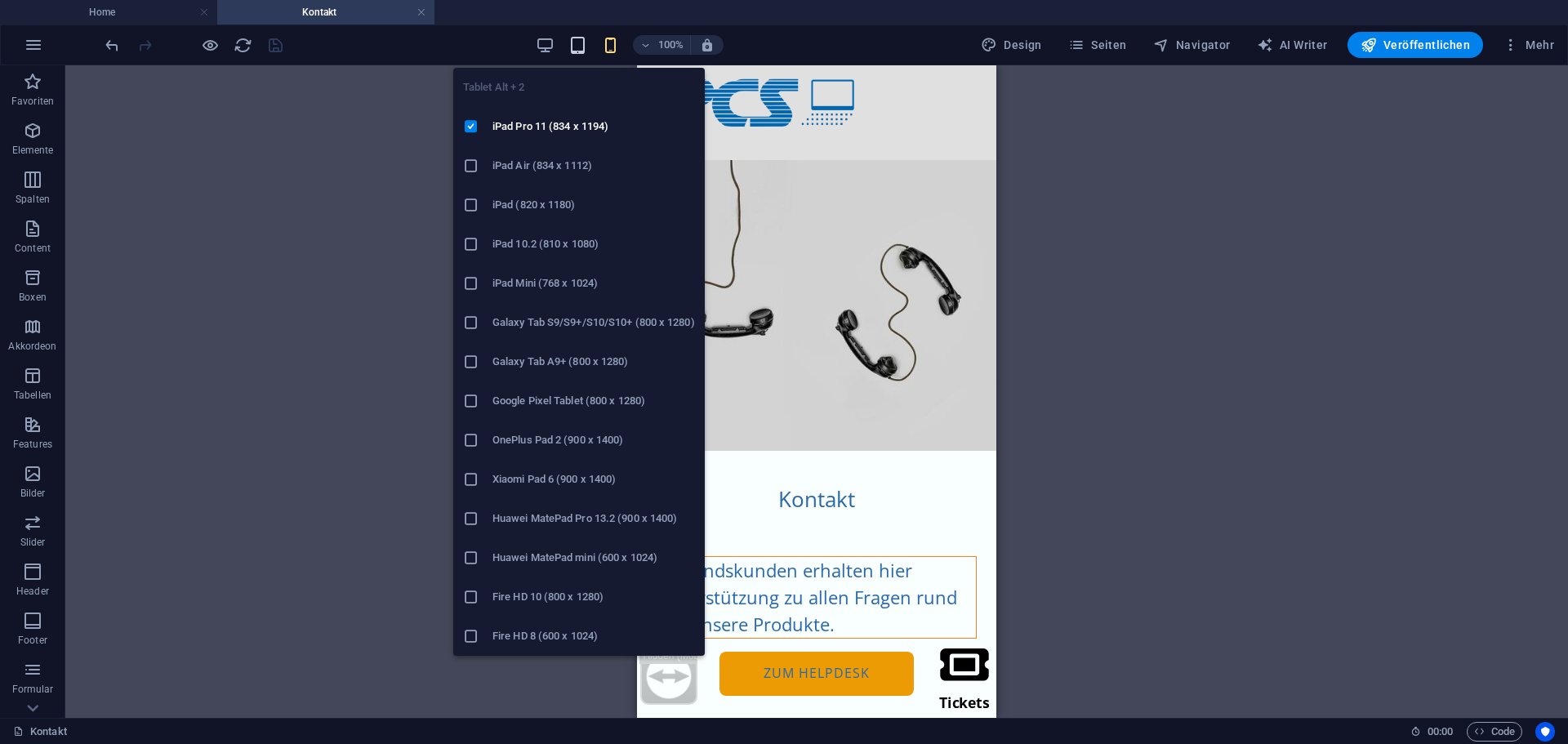
click at [583, 43] on icon "button" at bounding box center [578, 45] width 19 height 19
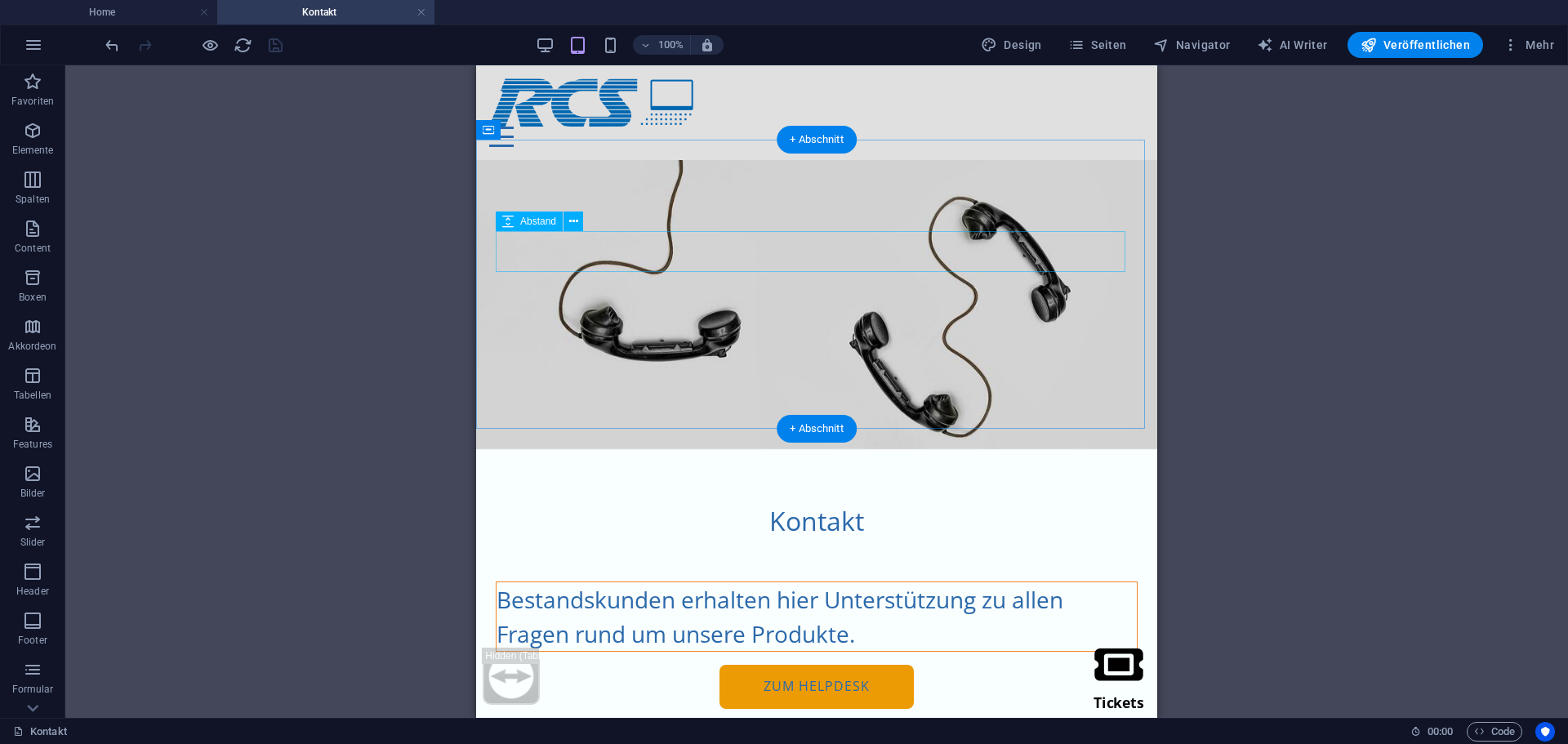
click at [794, 540] on div at bounding box center [816, 561] width 642 height 41
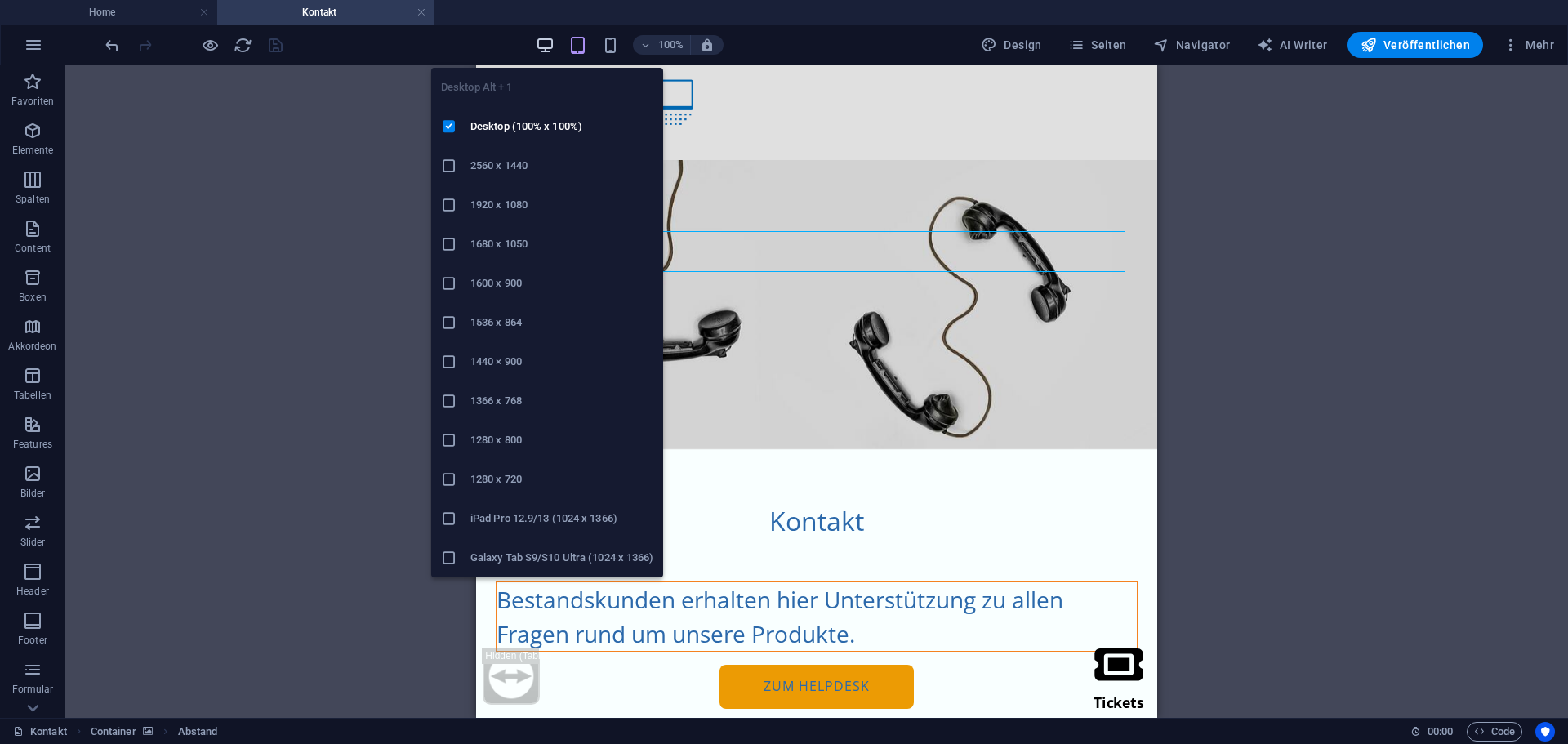
click at [552, 40] on icon "button" at bounding box center [545, 45] width 19 height 19
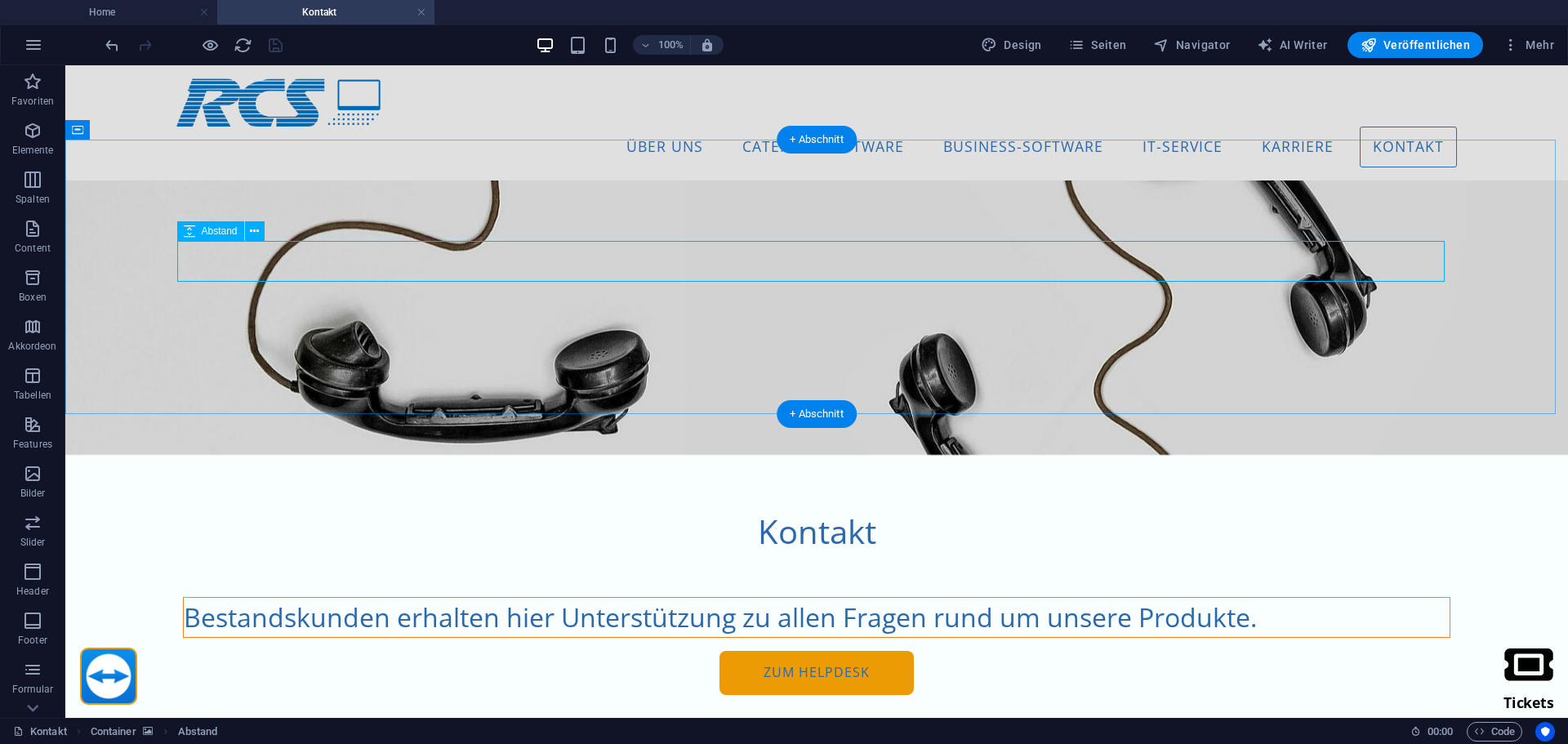
click at [249, 556] on div at bounding box center [816, 577] width 1268 height 41
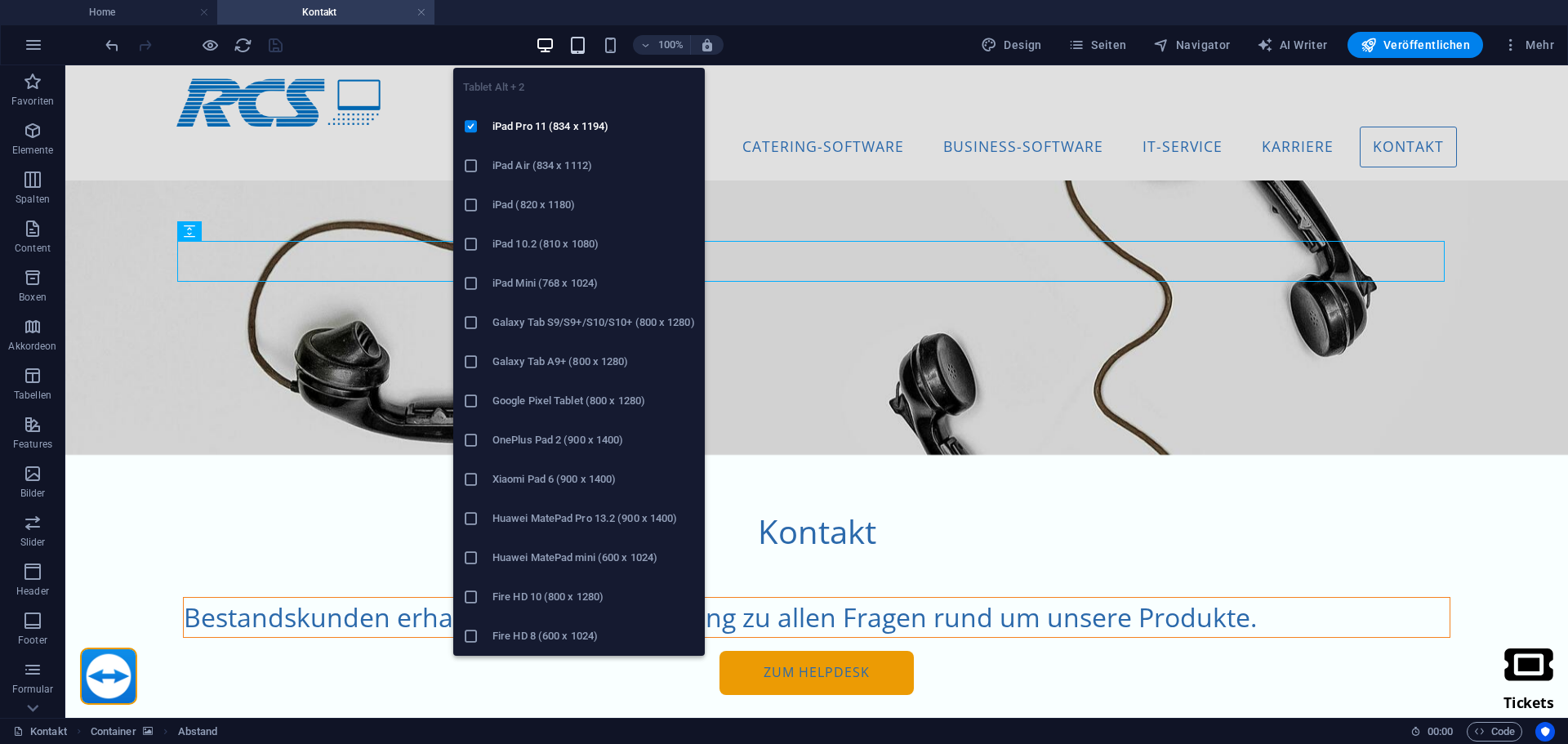
click at [587, 43] on icon "button" at bounding box center [578, 45] width 19 height 19
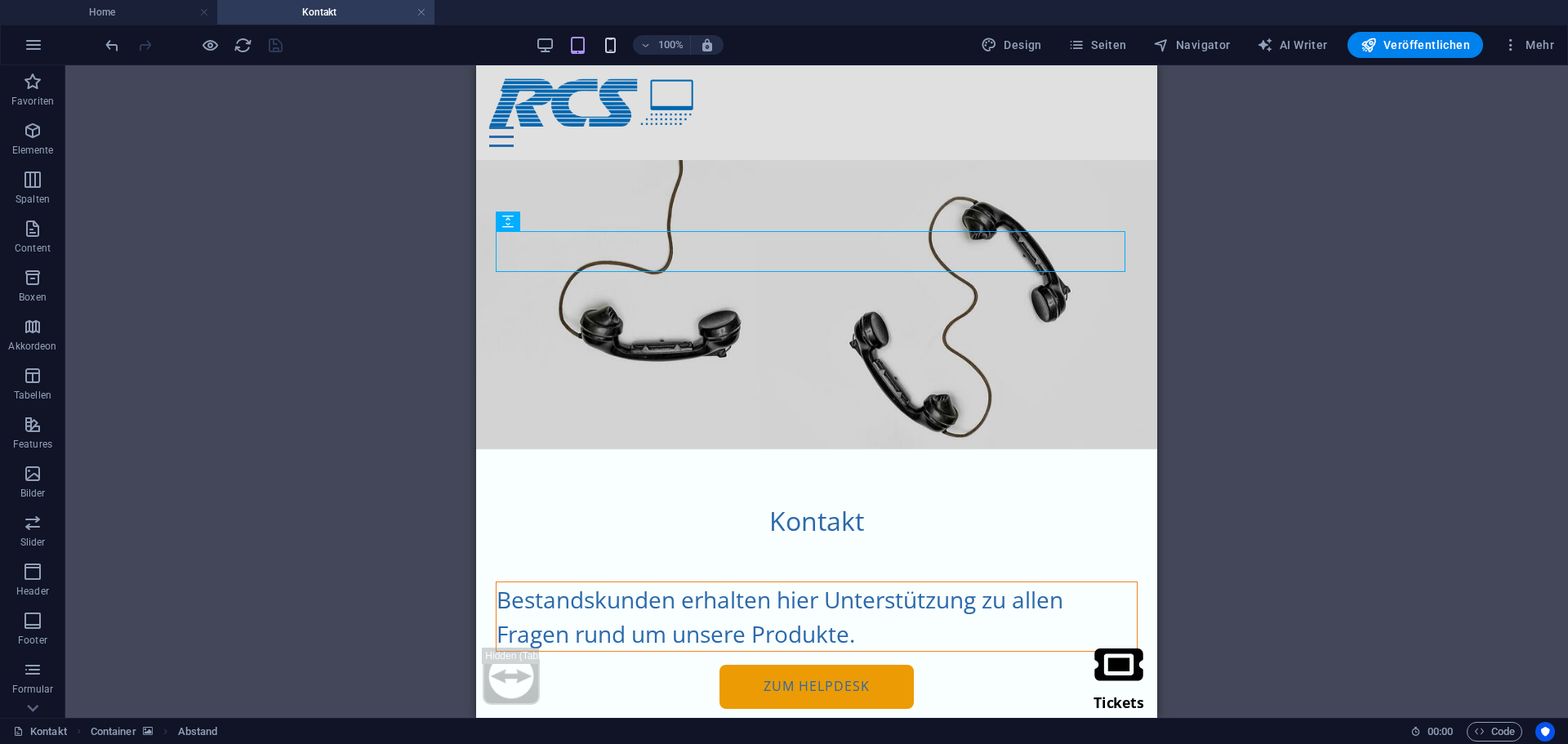
click at [615, 44] on icon "button" at bounding box center [611, 45] width 19 height 19
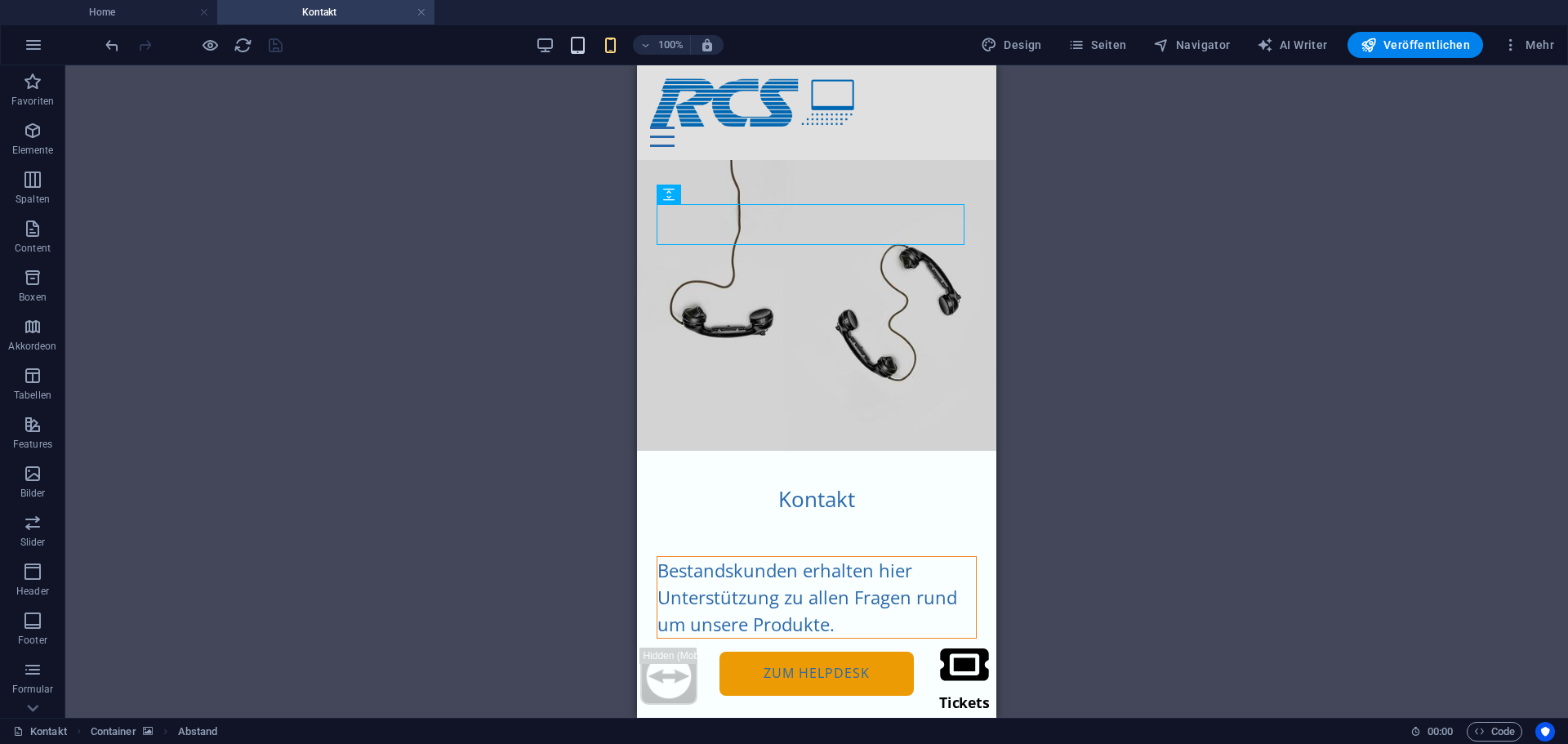
click at [576, 42] on icon "button" at bounding box center [578, 45] width 19 height 19
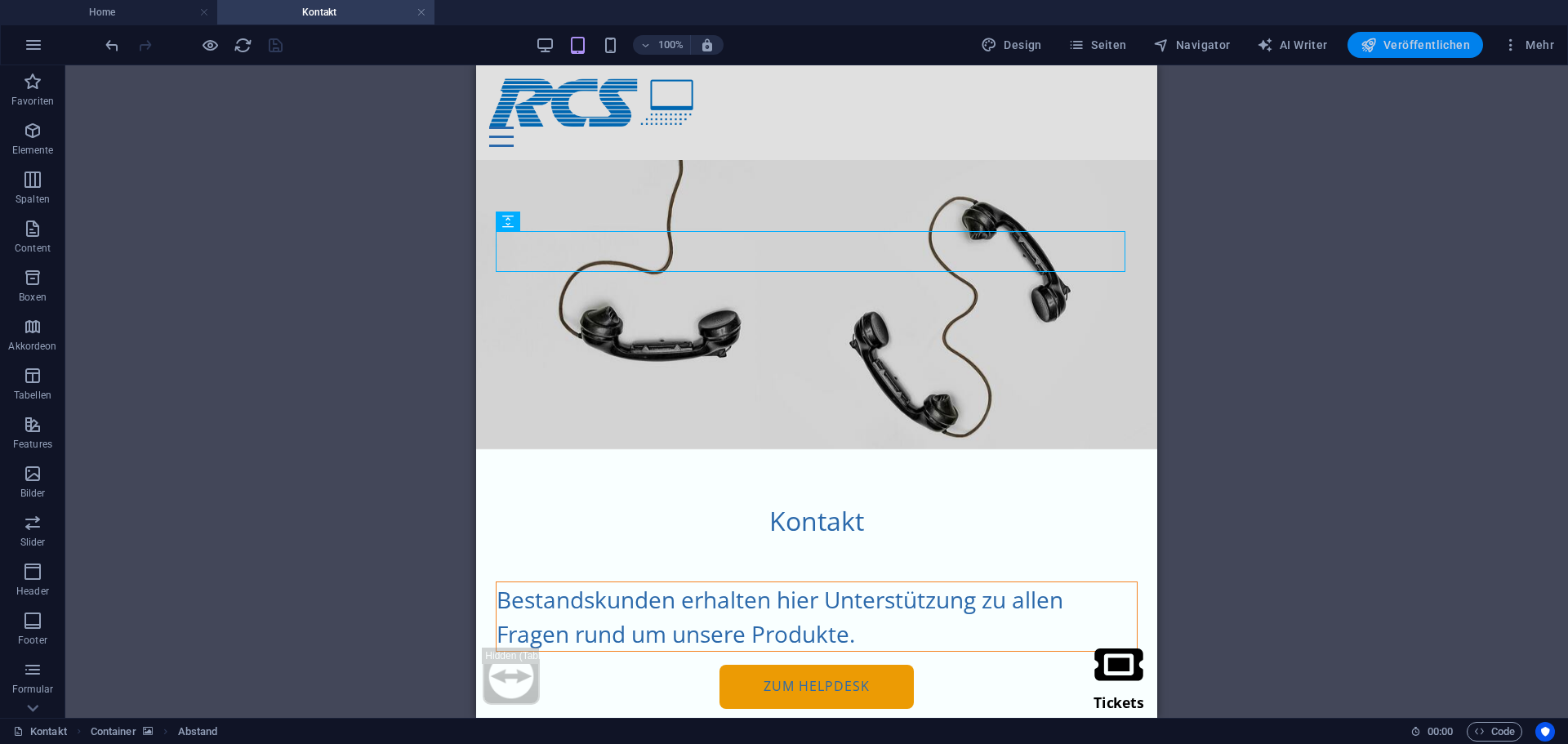
click at [1402, 37] on span "Veröffentlichen" at bounding box center [1415, 44] width 110 height 16
